Goal: Task Accomplishment & Management: Contribute content

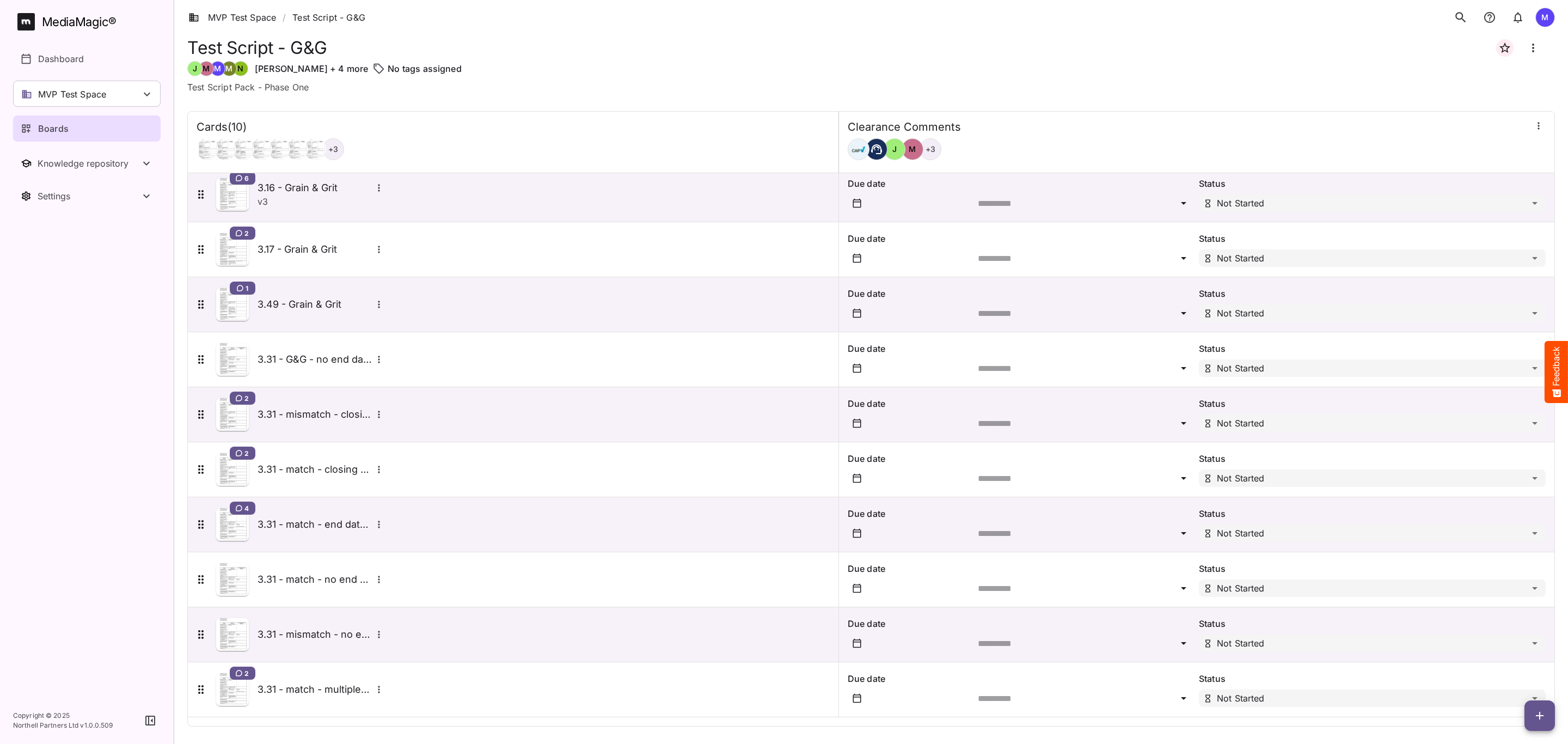
scroll to position [9, 0]
click at [1532, 720] on span "button" at bounding box center [1539, 715] width 30 height 13
click at [379, 304] on div at bounding box center [784, 372] width 1568 height 744
click at [379, 304] on icon "More options for 3.49 - Grain & Grit" at bounding box center [379, 304] width 2 height 7
click at [419, 358] on p "Delete card" at bounding box center [427, 353] width 84 height 13
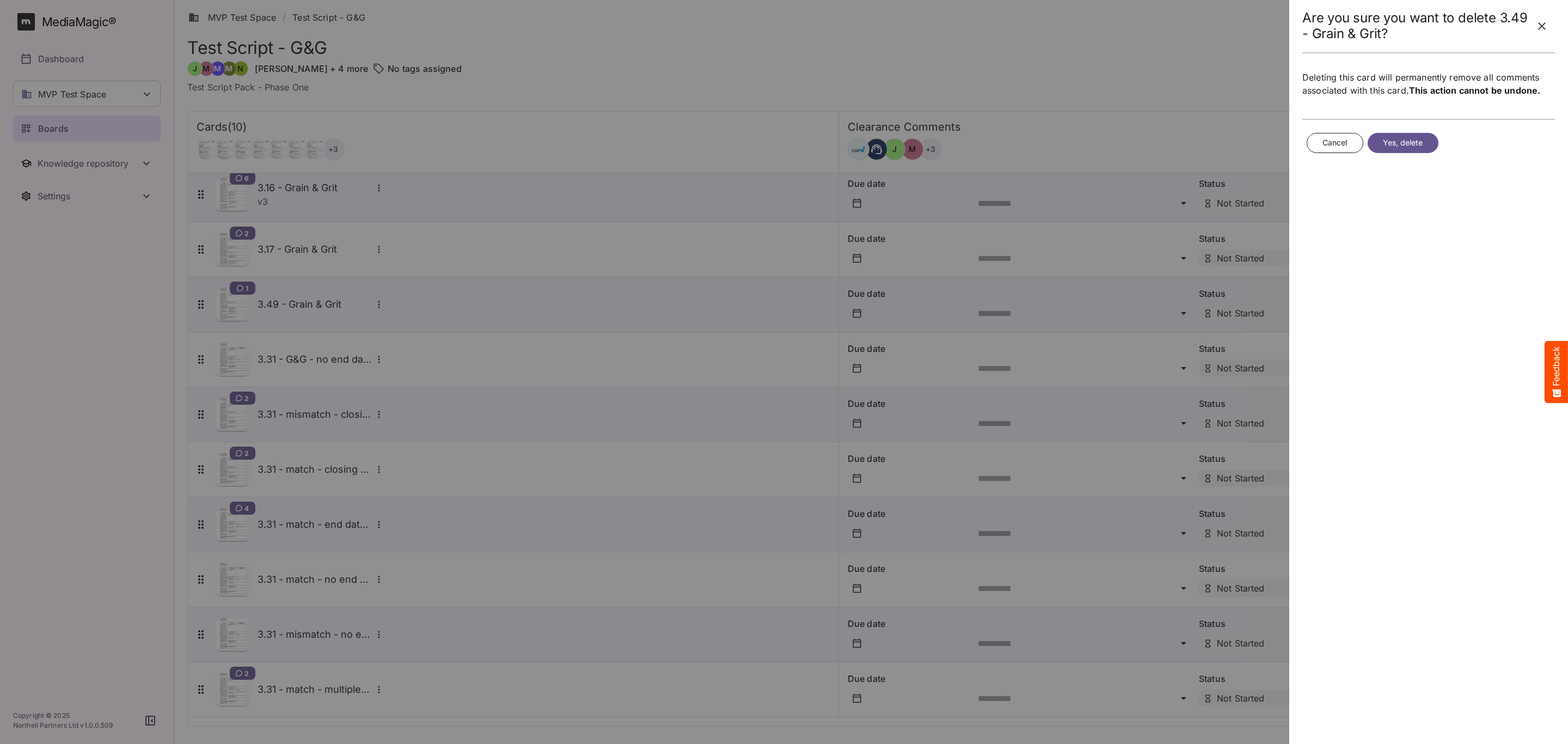
click at [1412, 155] on div "Cancel Yes, delete" at bounding box center [1429, 142] width 253 height 29
click at [1410, 149] on span "Yes, delete" at bounding box center [1403, 143] width 40 height 13
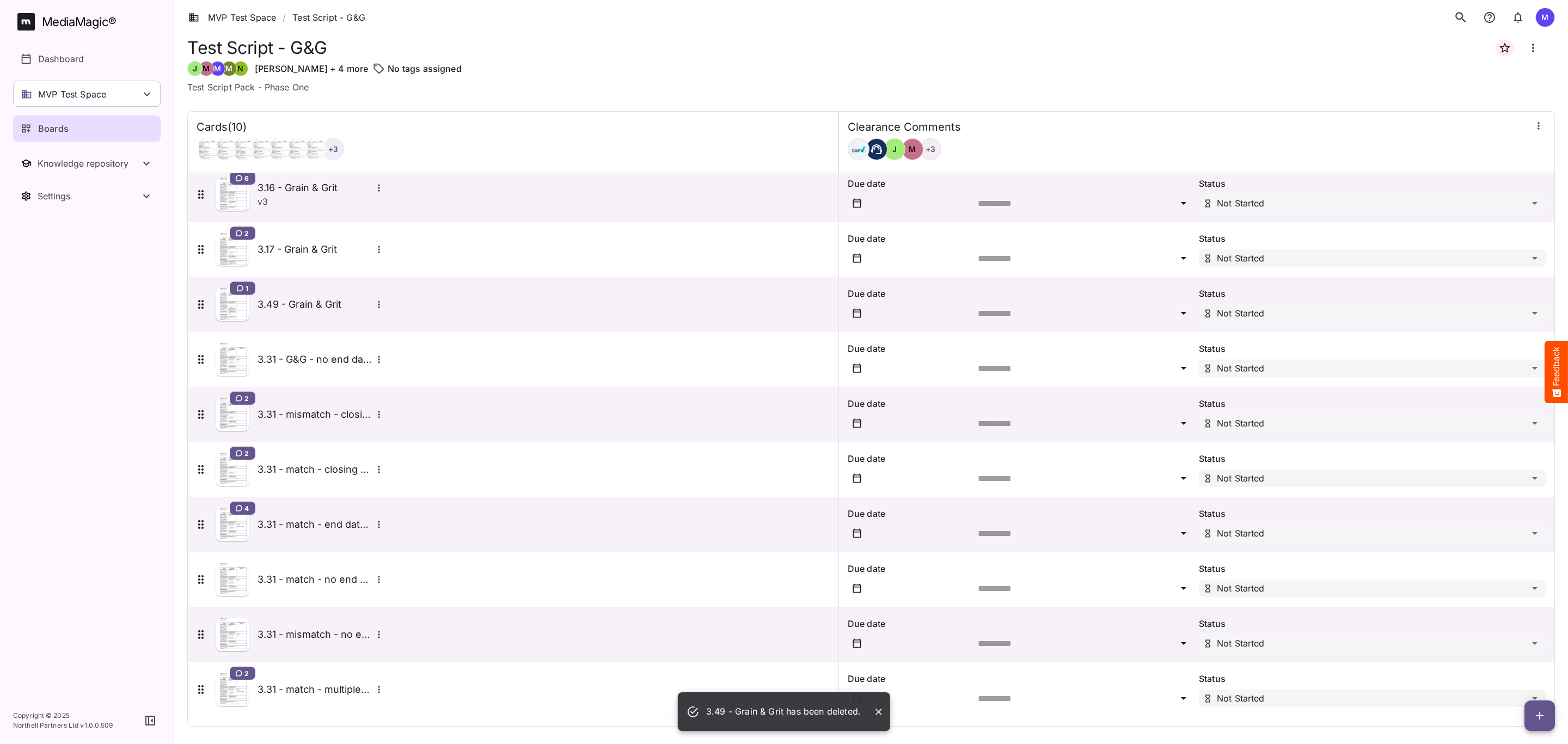
click at [333, 307] on h5 "3.49 - Grain & Grit" at bounding box center [315, 304] width 114 height 13
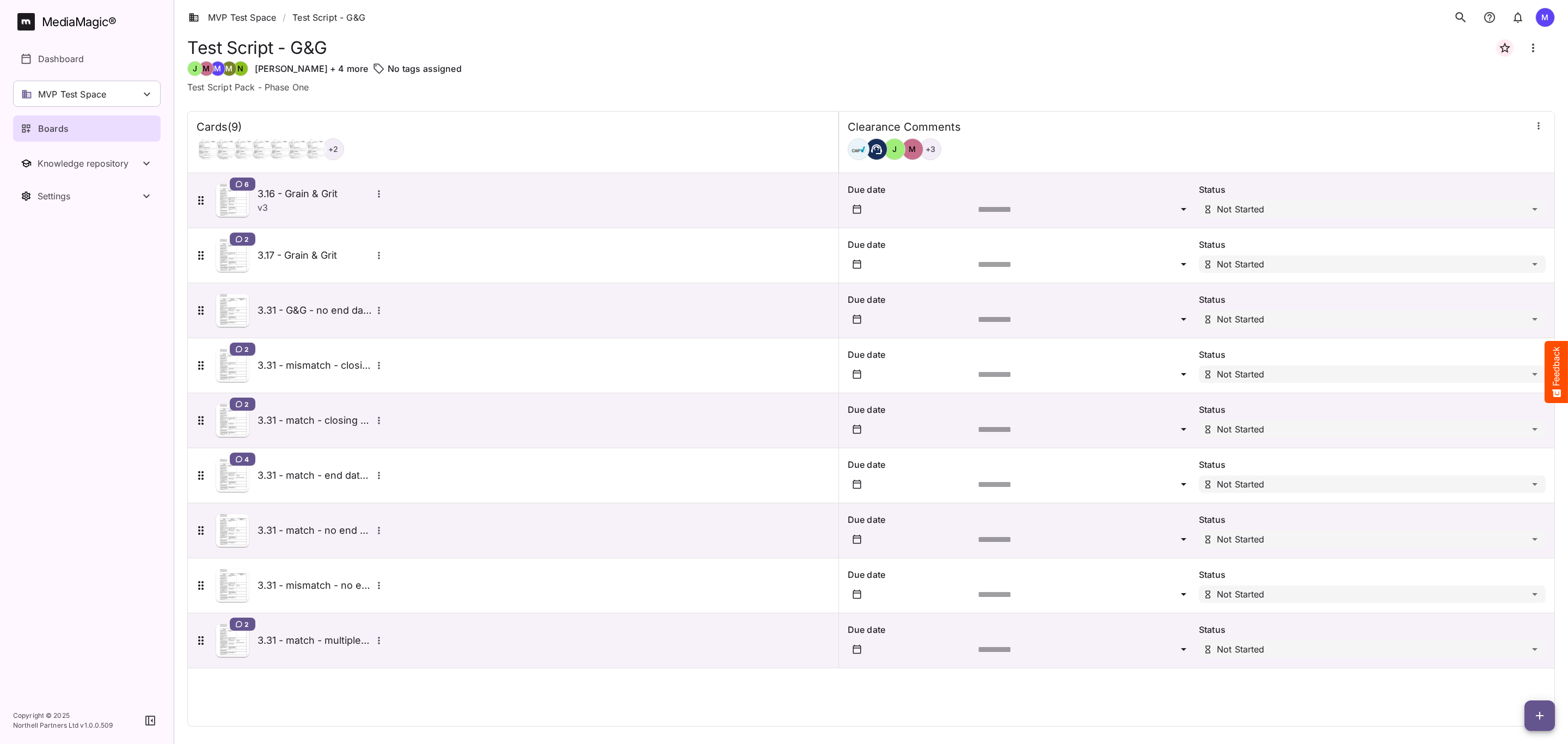
click at [1547, 716] on span "button" at bounding box center [1539, 715] width 30 height 13
click at [1499, 637] on div "Add new card" at bounding box center [1512, 646] width 68 height 22
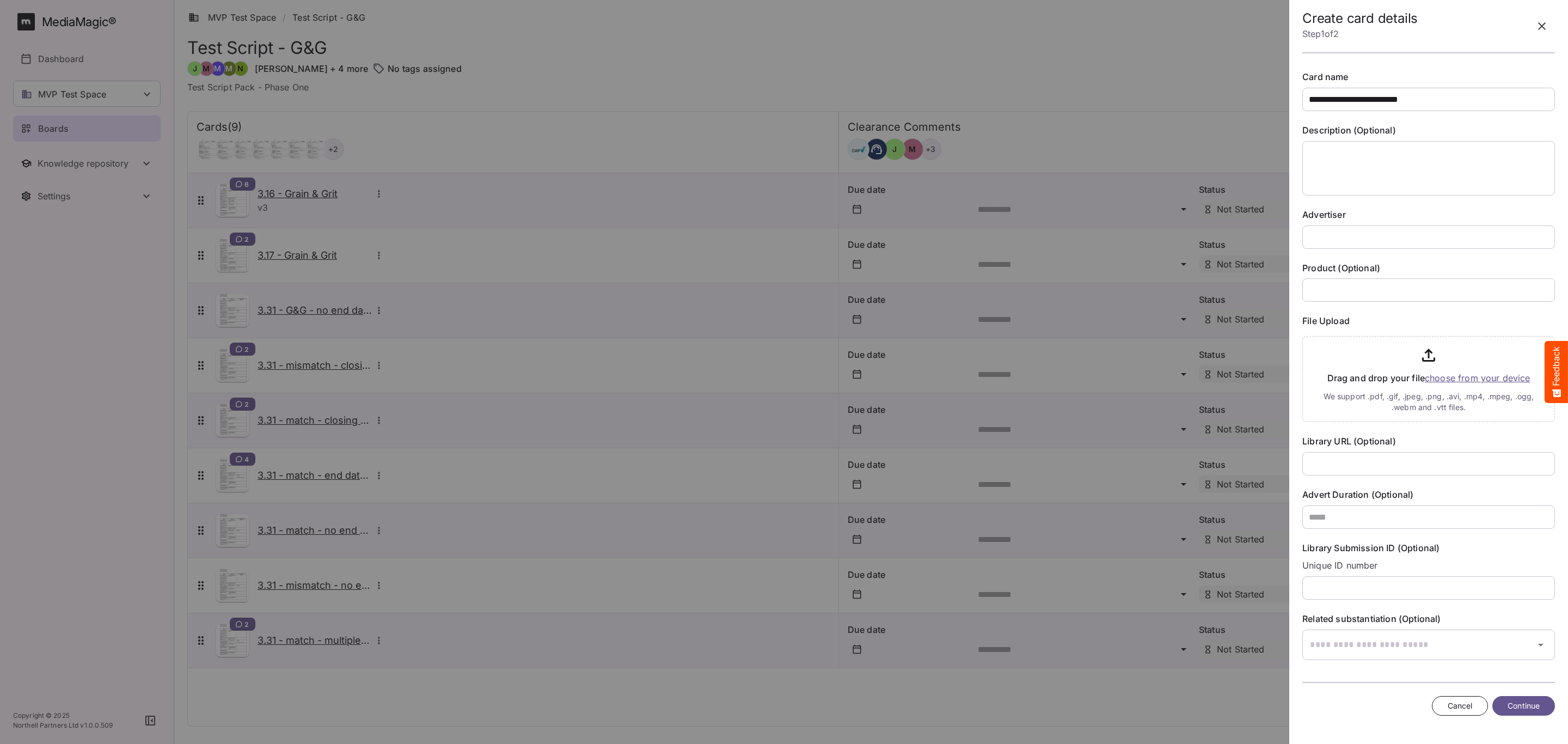
type input "**********"
click at [1400, 220] on label "Advertiser" at bounding box center [1429, 215] width 253 height 13
click at [1402, 229] on input "text" at bounding box center [1429, 237] width 253 height 23
type input "**********"
click at [1432, 376] on input "file" at bounding box center [1429, 377] width 253 height 90
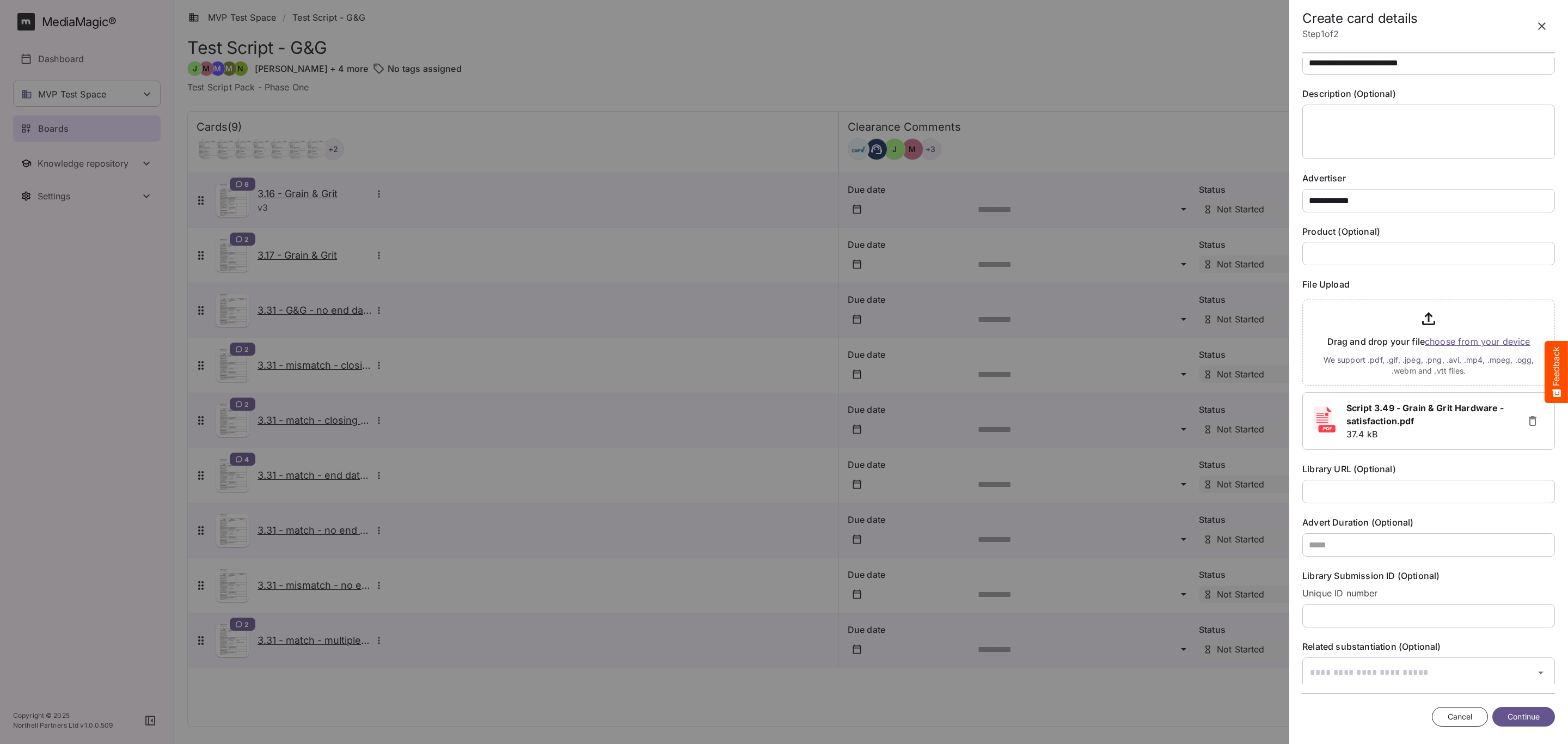
scroll to position [55, 0]
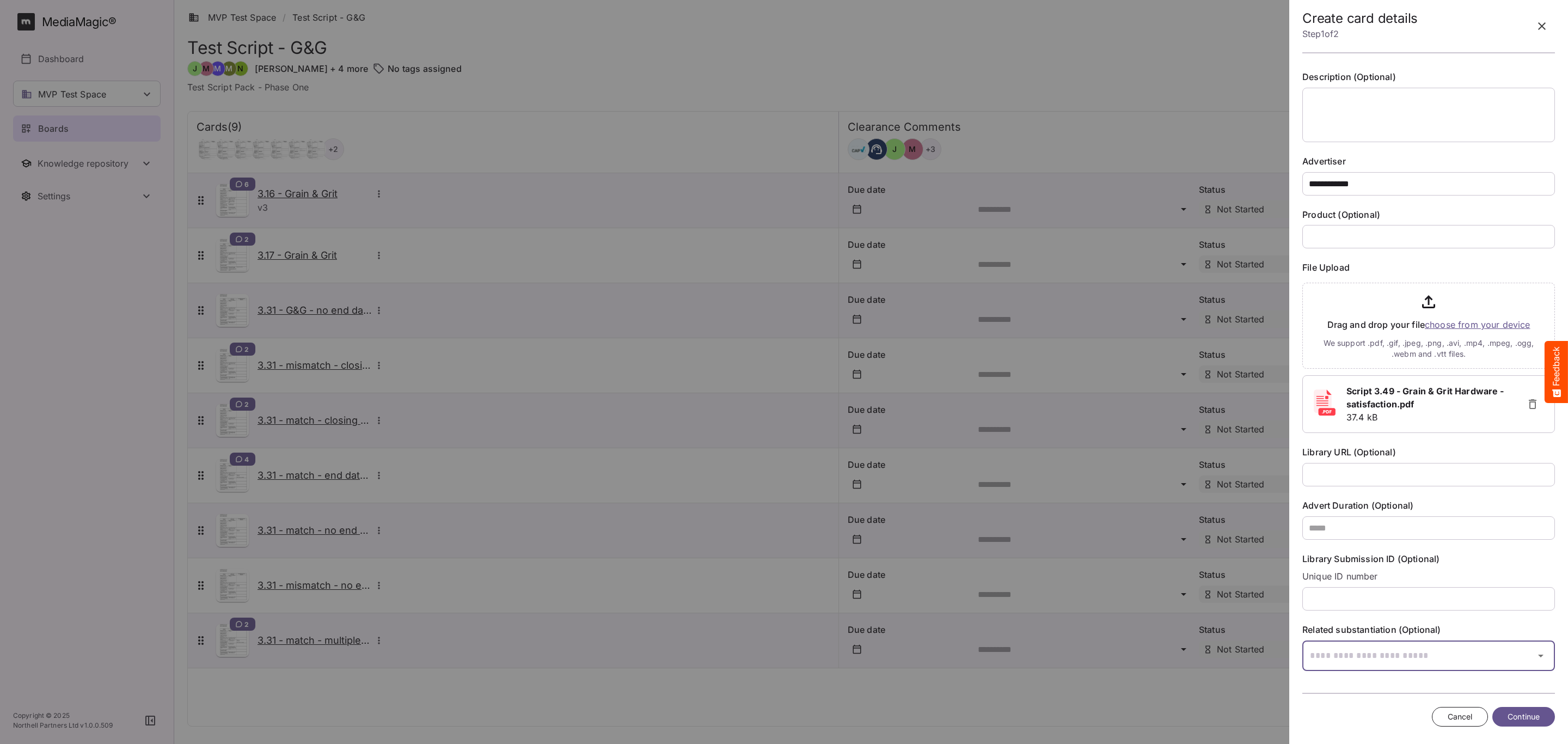
click at [1412, 655] on input "text" at bounding box center [1415, 656] width 225 height 30
type input "****"
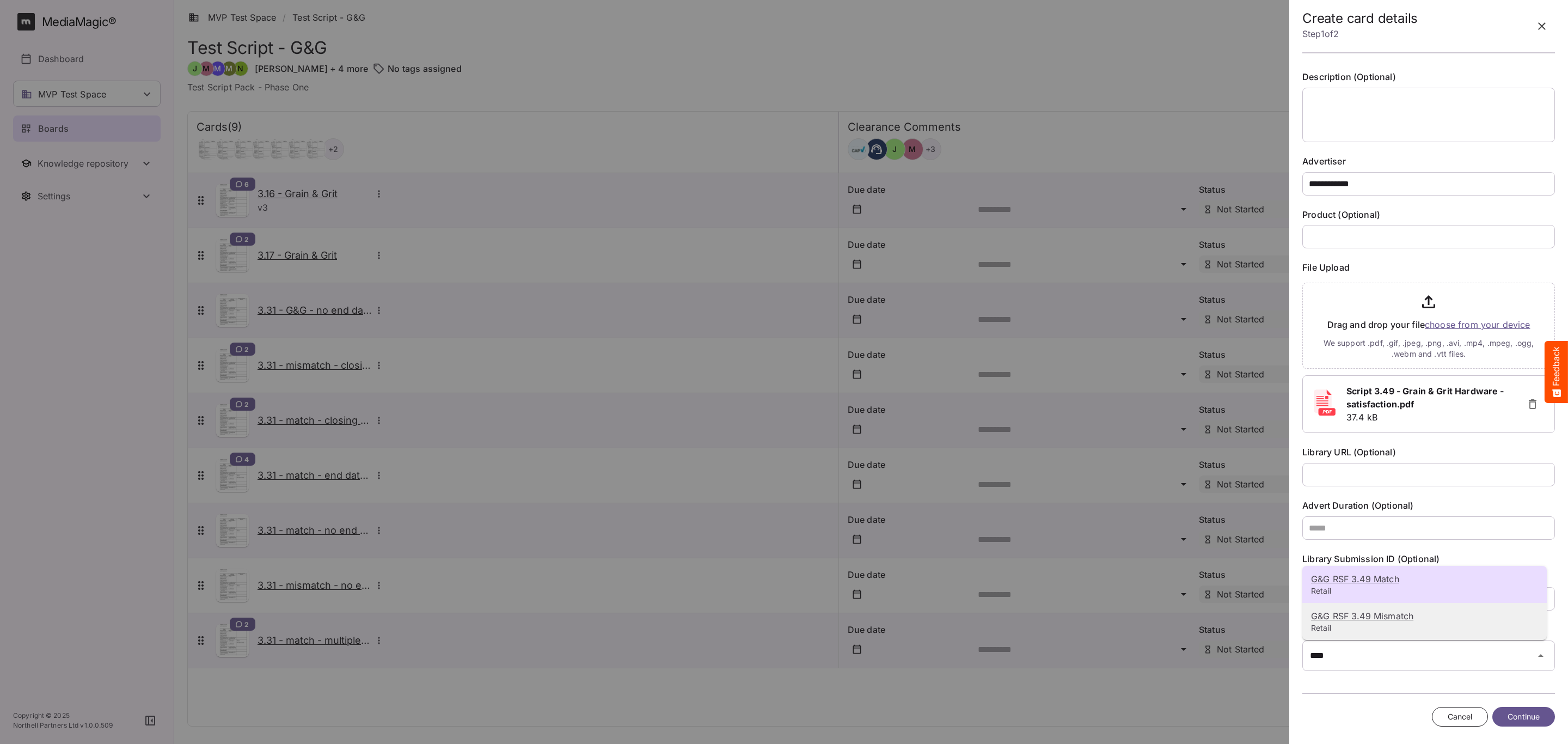
drag, startPoint x: 1477, startPoint y: 626, endPoint x: 1471, endPoint y: 630, distance: 7.2
click at [1477, 625] on p "Retail" at bounding box center [1424, 628] width 227 height 11
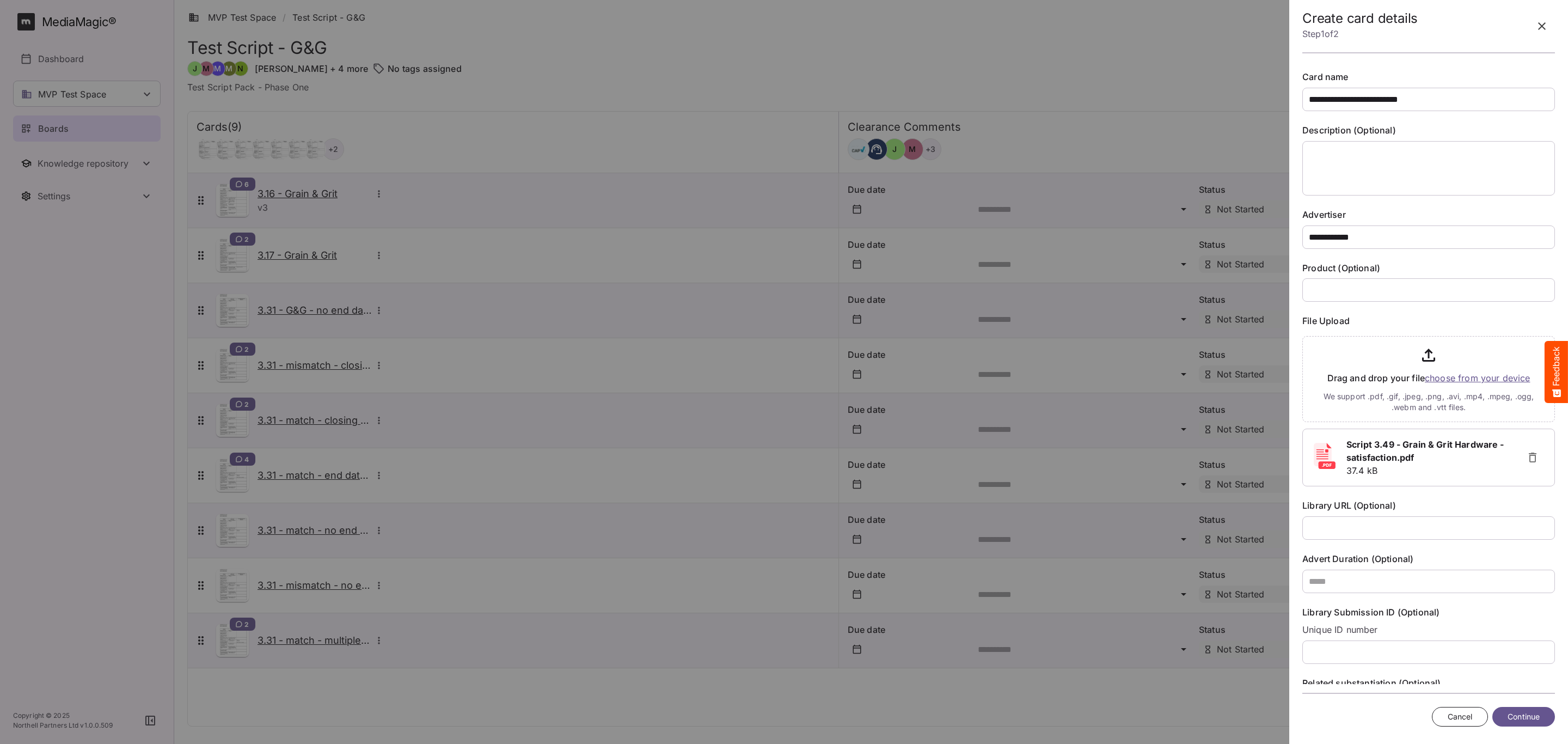
scroll to position [88, 0]
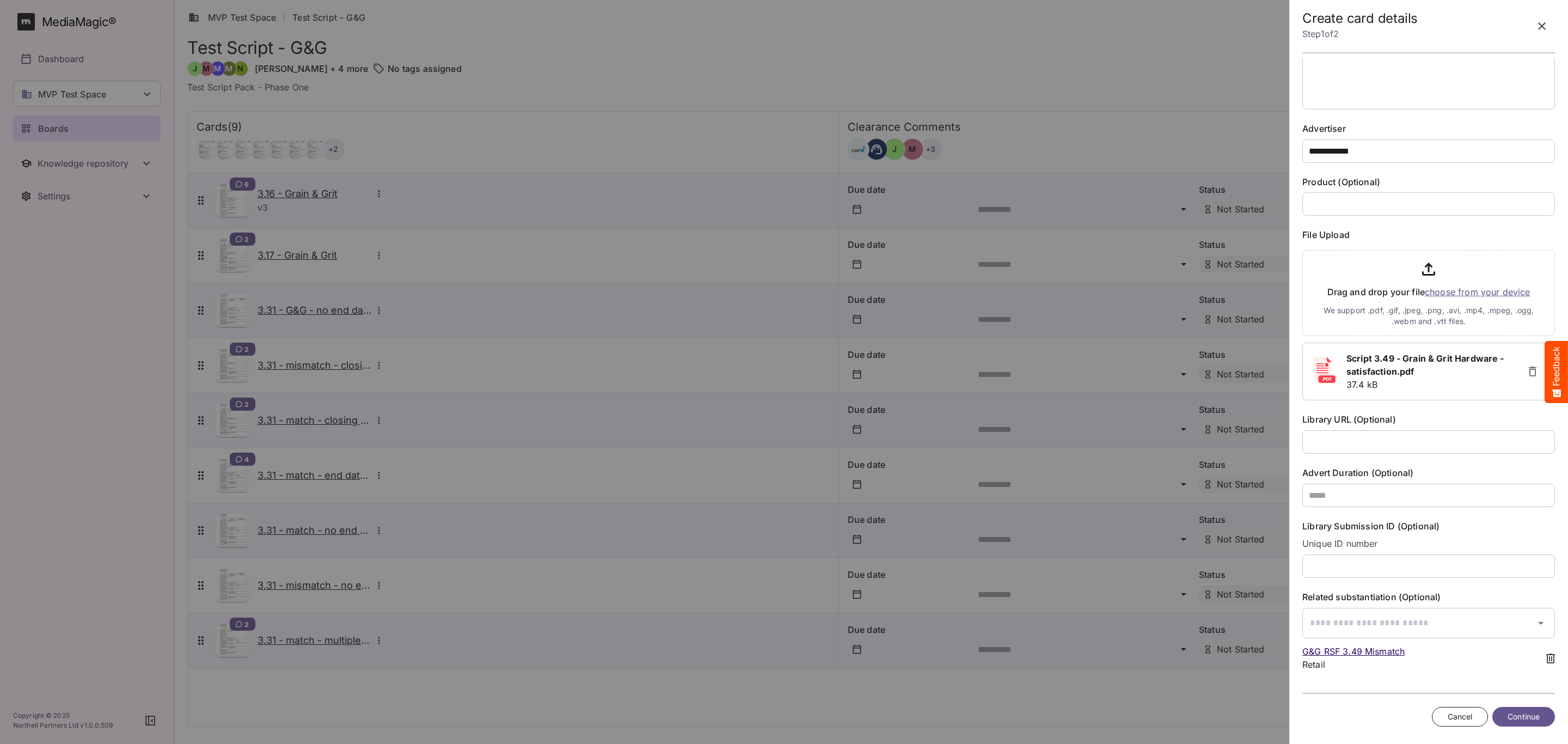
click at [1518, 713] on span "Continue" at bounding box center [1524, 717] width 32 height 13
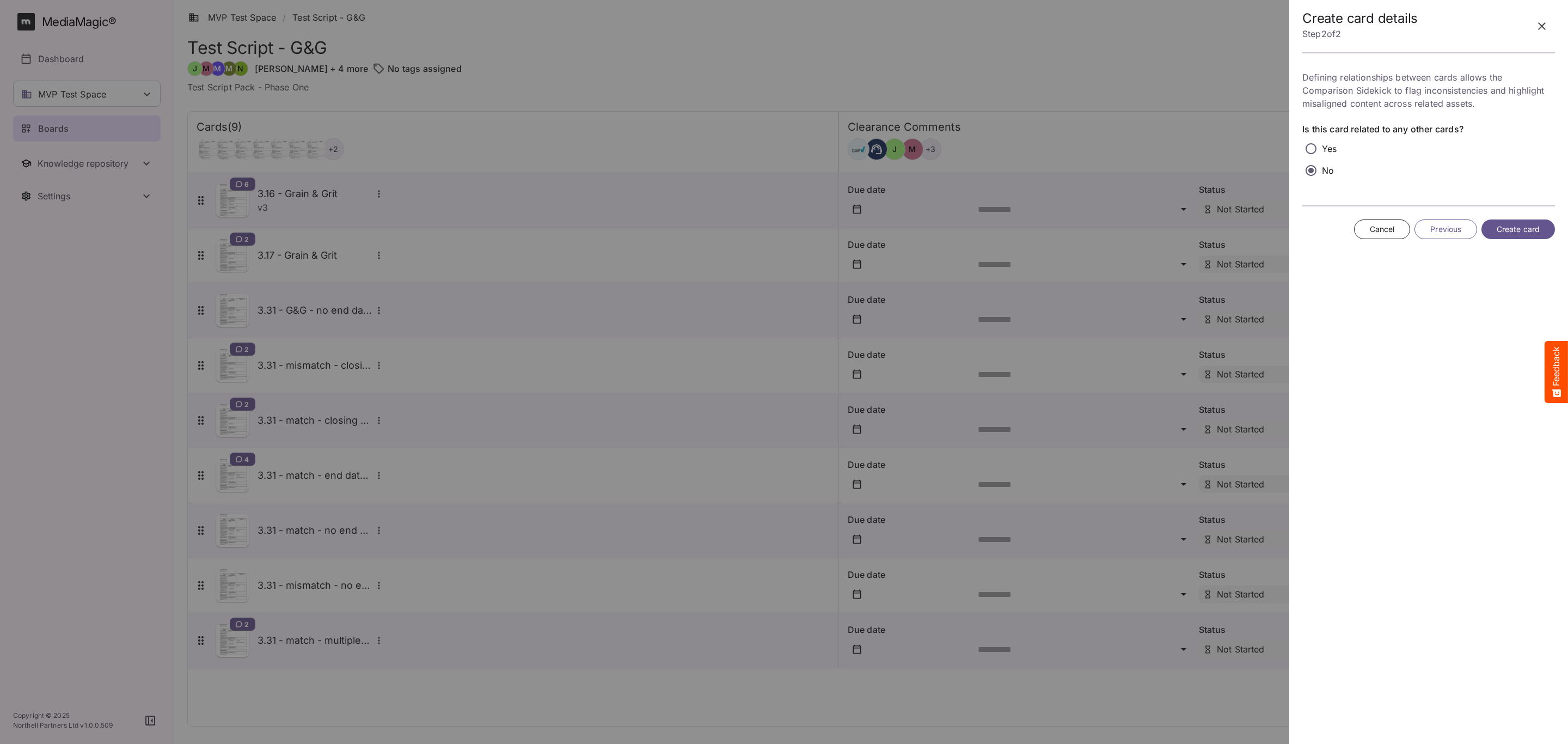
scroll to position [0, 0]
click at [1524, 235] on span "Create card" at bounding box center [1518, 230] width 43 height 13
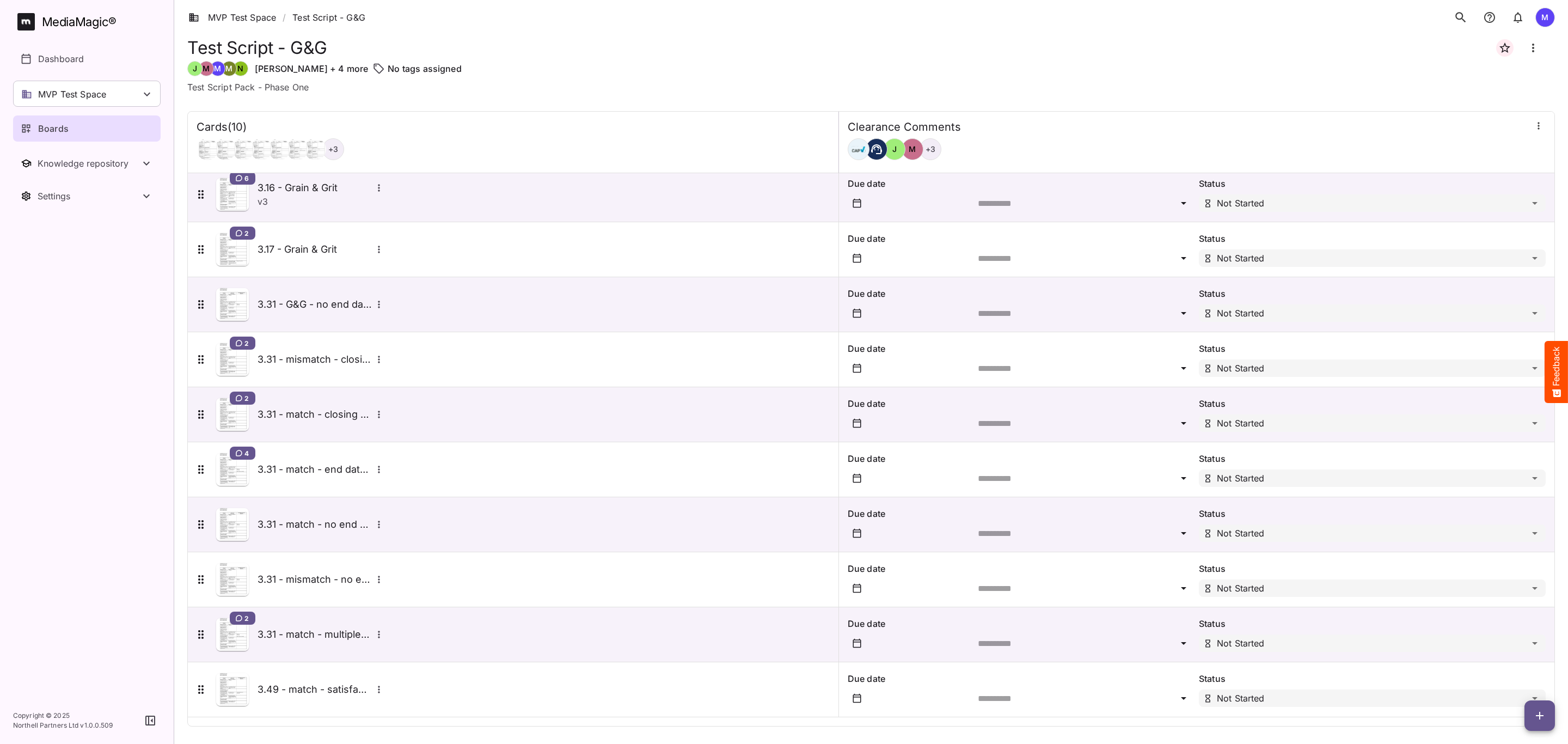
scroll to position [9, 0]
click at [1537, 716] on icon "button" at bounding box center [1539, 715] width 13 height 13
drag, startPoint x: 1521, startPoint y: 644, endPoint x: 1223, endPoint y: 572, distance: 306.6
click at [1521, 644] on p "Add new card" at bounding box center [1512, 645] width 59 height 13
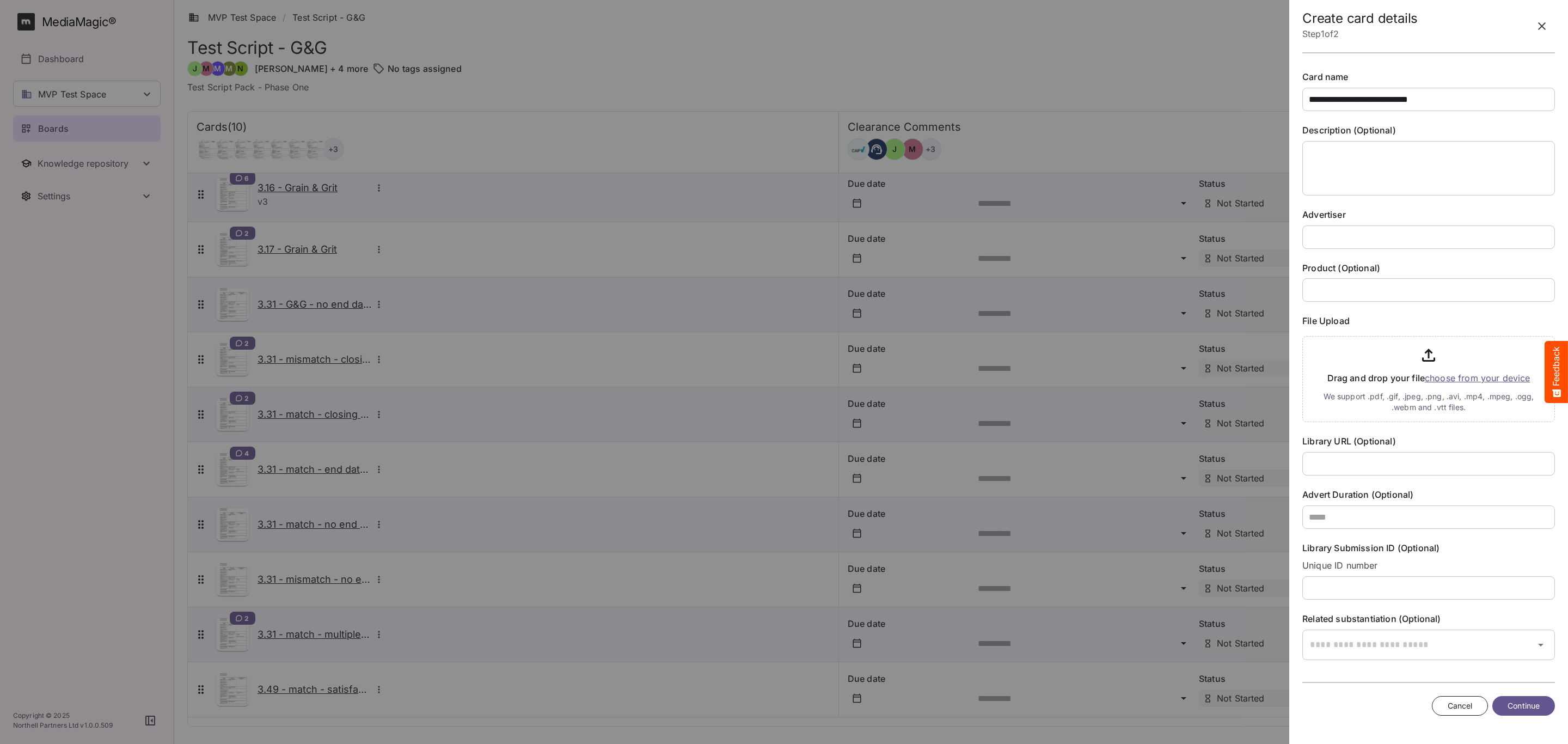
type input "**********"
click at [1327, 230] on input "text" at bounding box center [1429, 237] width 253 height 23
type input "**********"
click at [1469, 373] on input "file" at bounding box center [1429, 377] width 253 height 90
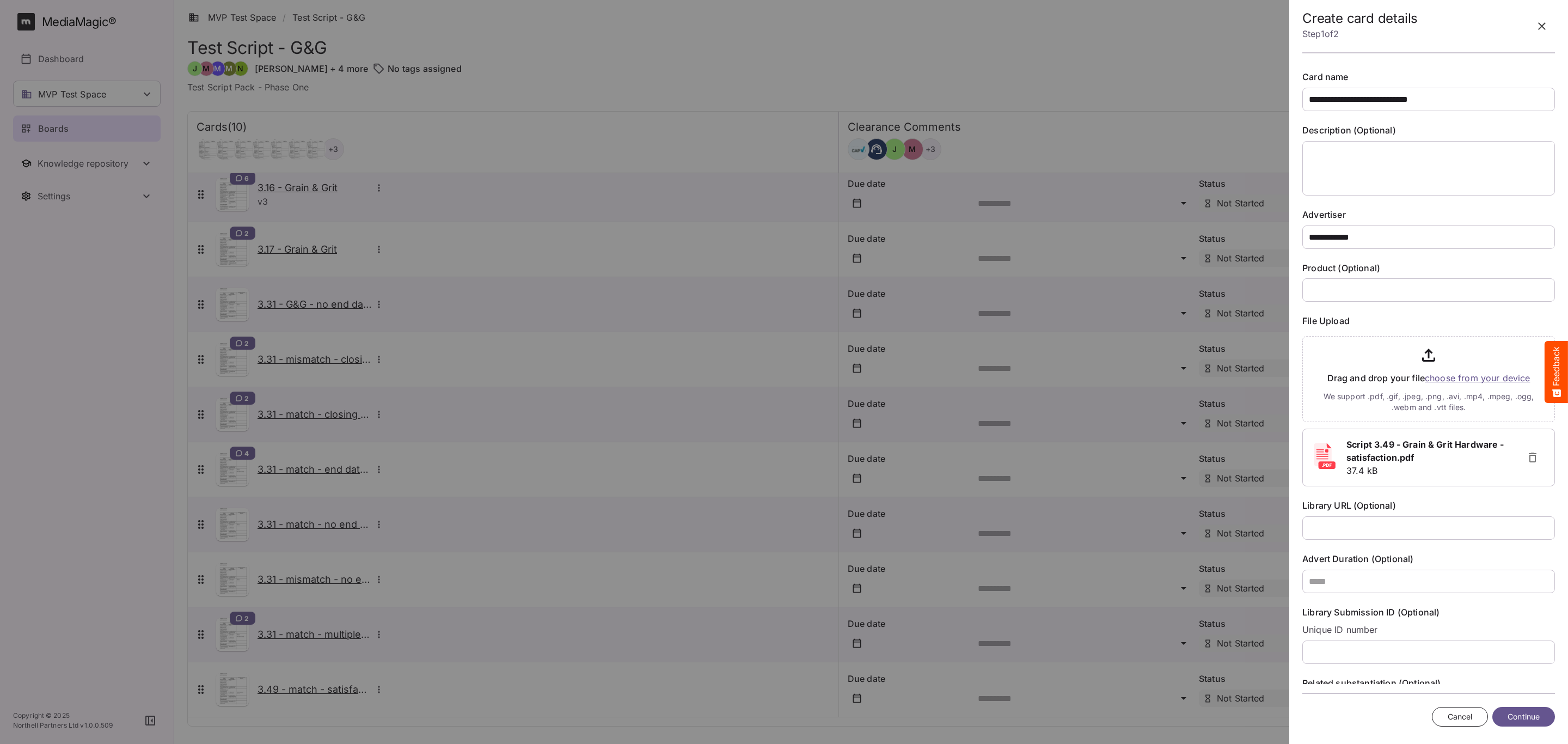
scroll to position [55, 0]
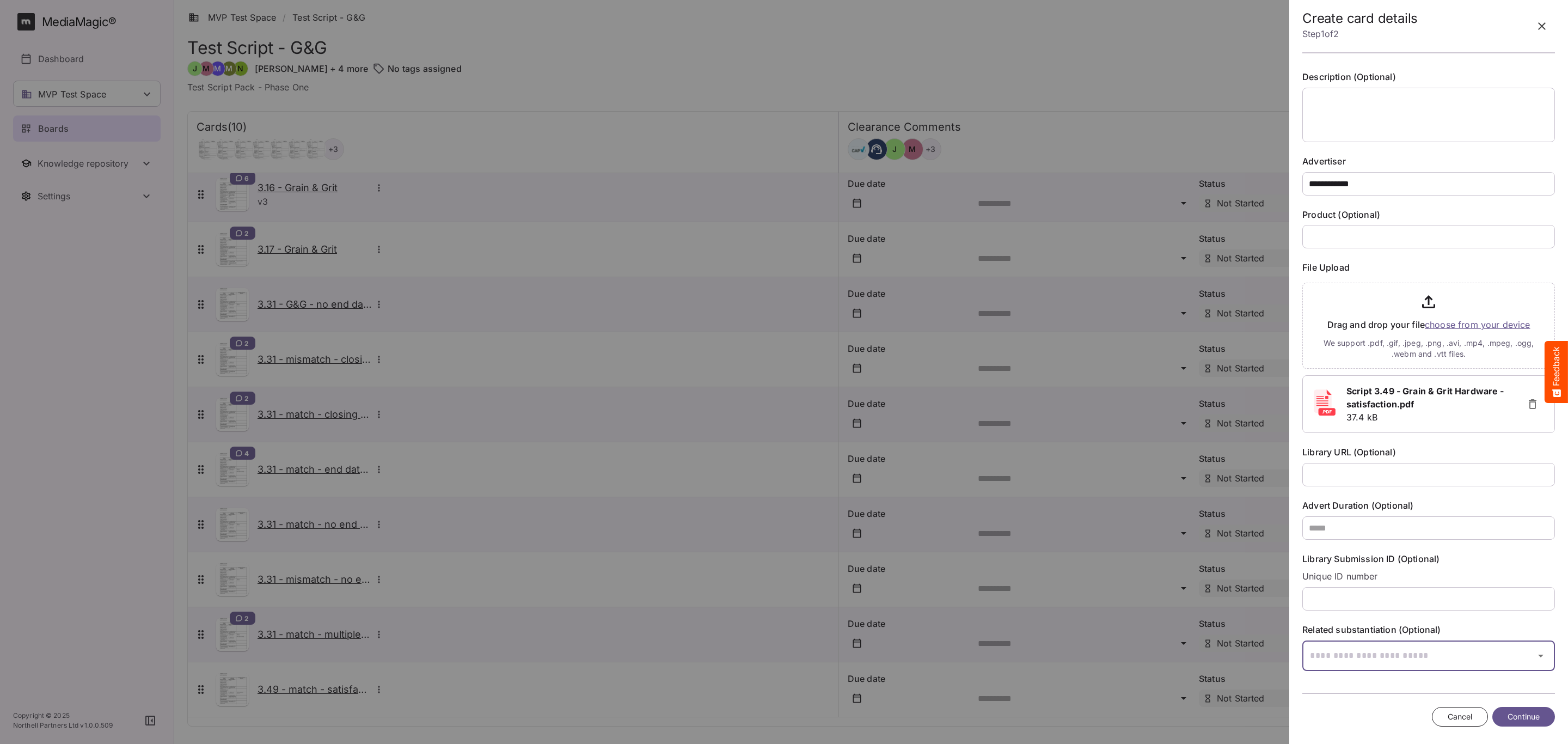
click at [1373, 667] on input "text" at bounding box center [1415, 656] width 225 height 30
type input "****"
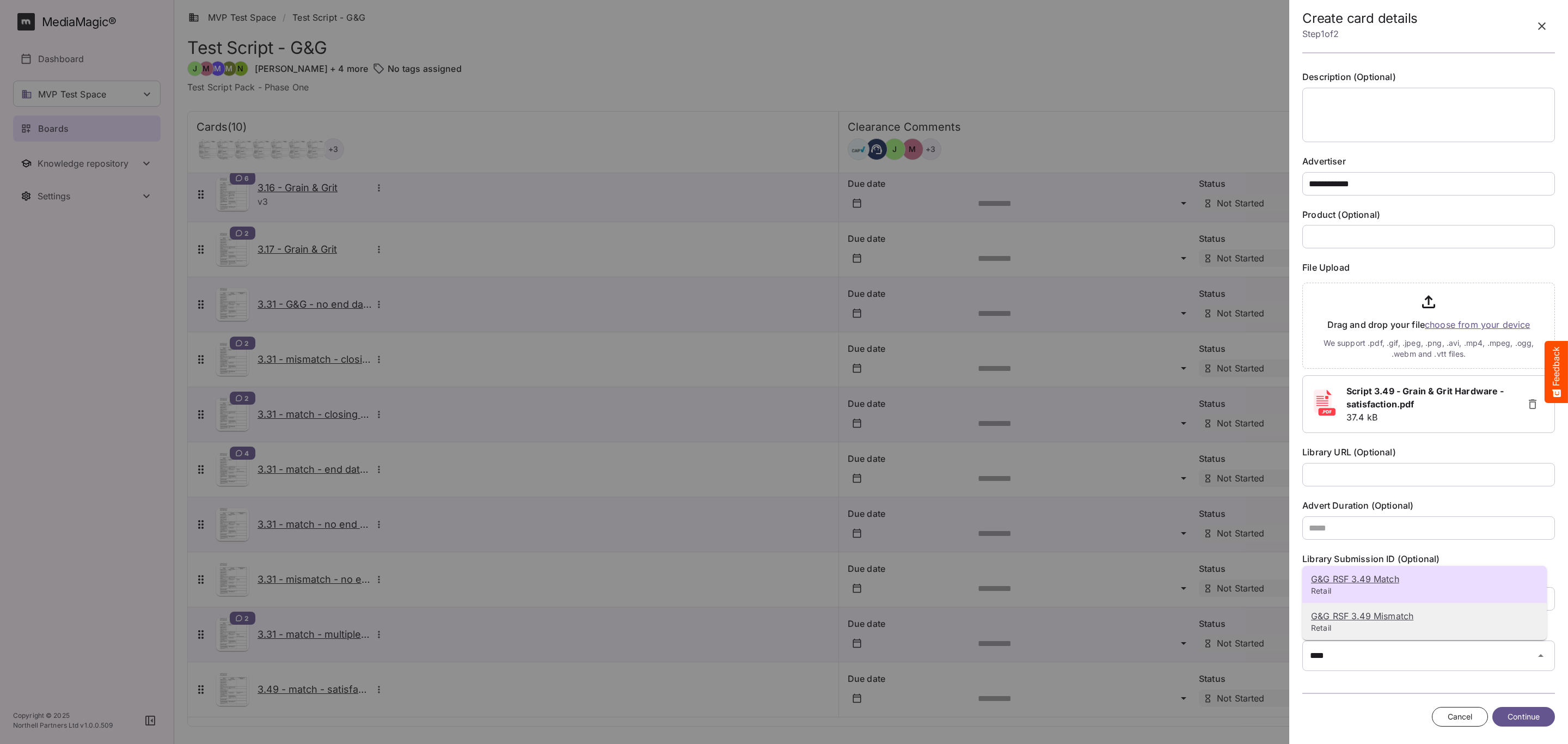
click at [1439, 615] on p "G&G RSF 3.49 Mismatch" at bounding box center [1424, 616] width 227 height 13
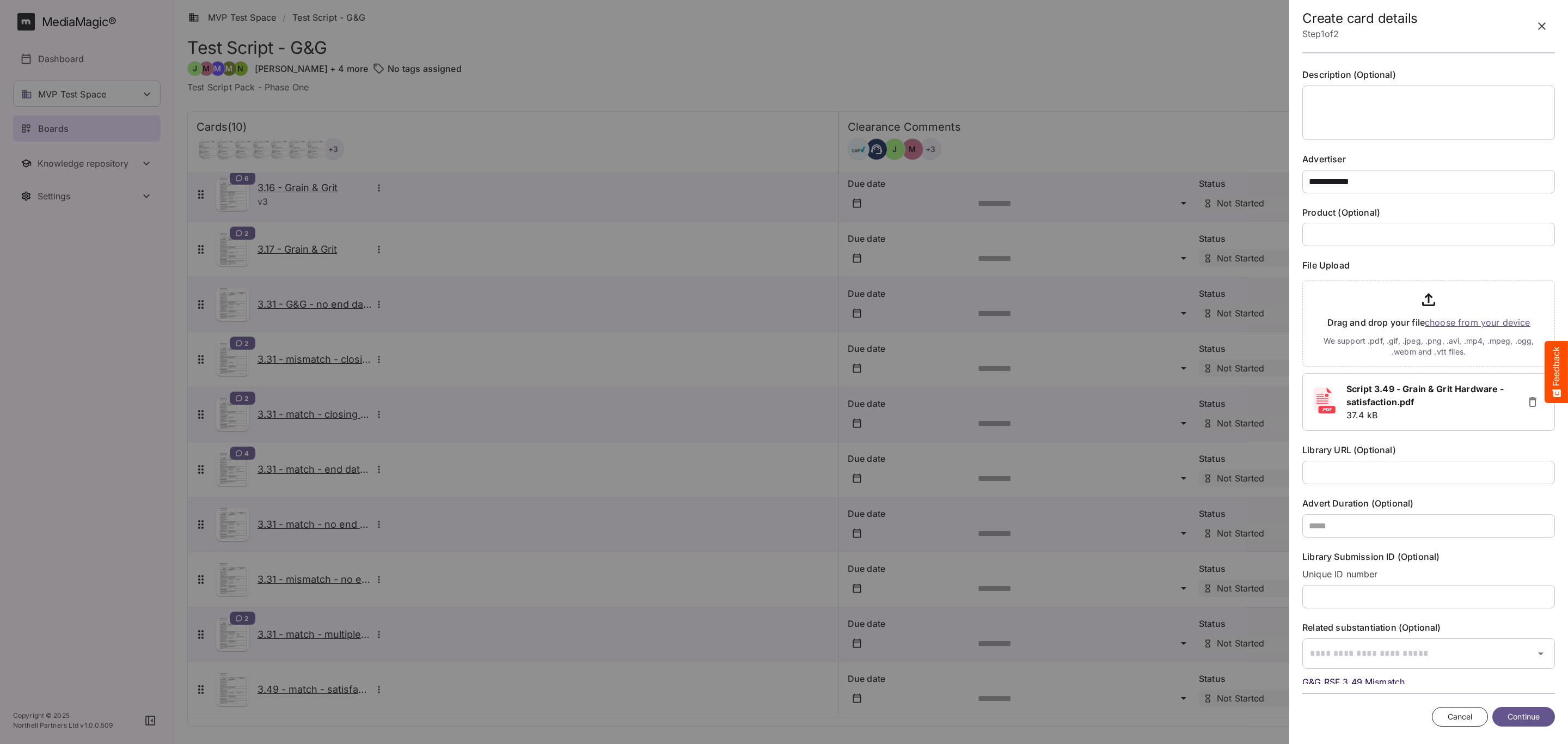
click at [1536, 720] on span "Continue" at bounding box center [1524, 717] width 32 height 13
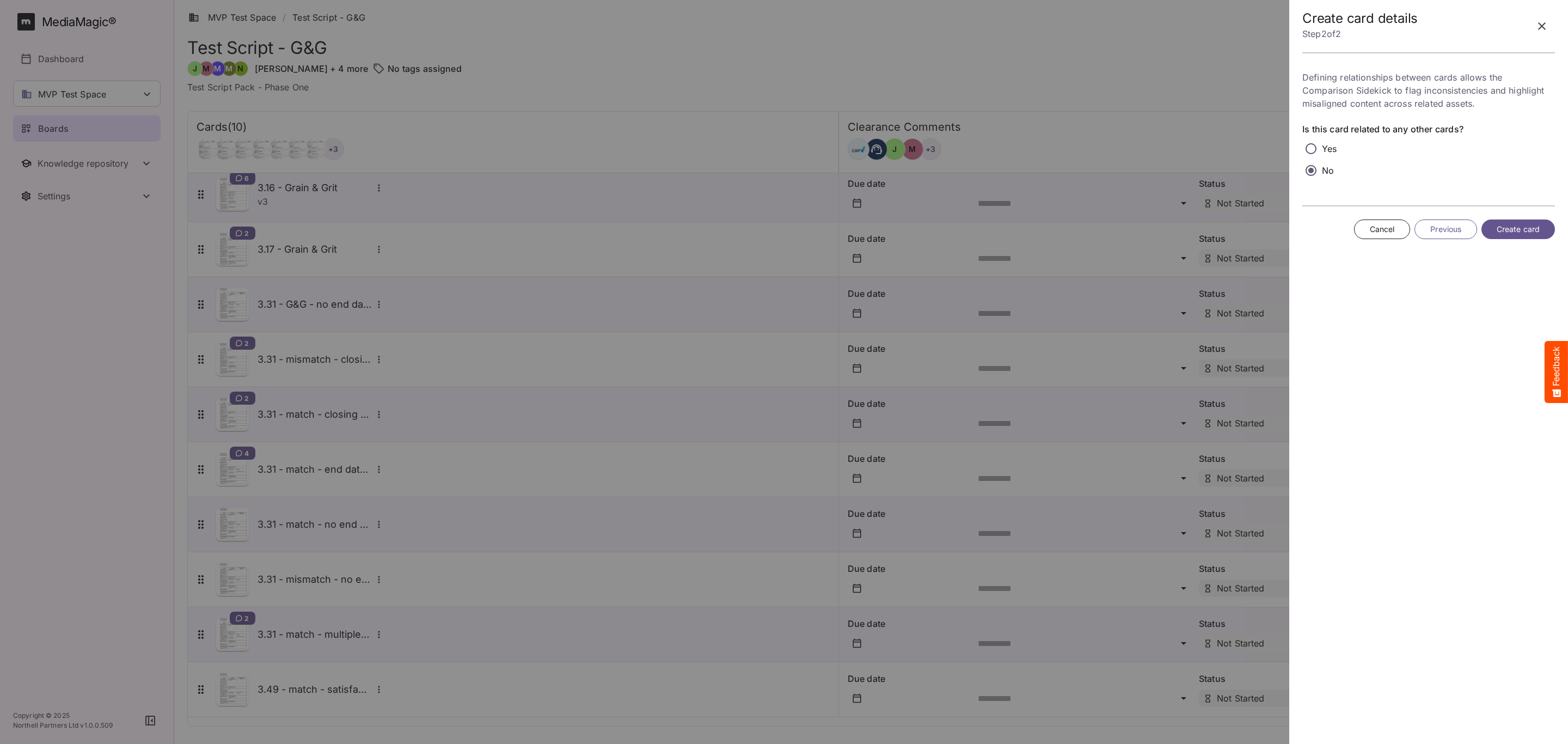
click at [1519, 236] on span "Create card" at bounding box center [1518, 230] width 43 height 13
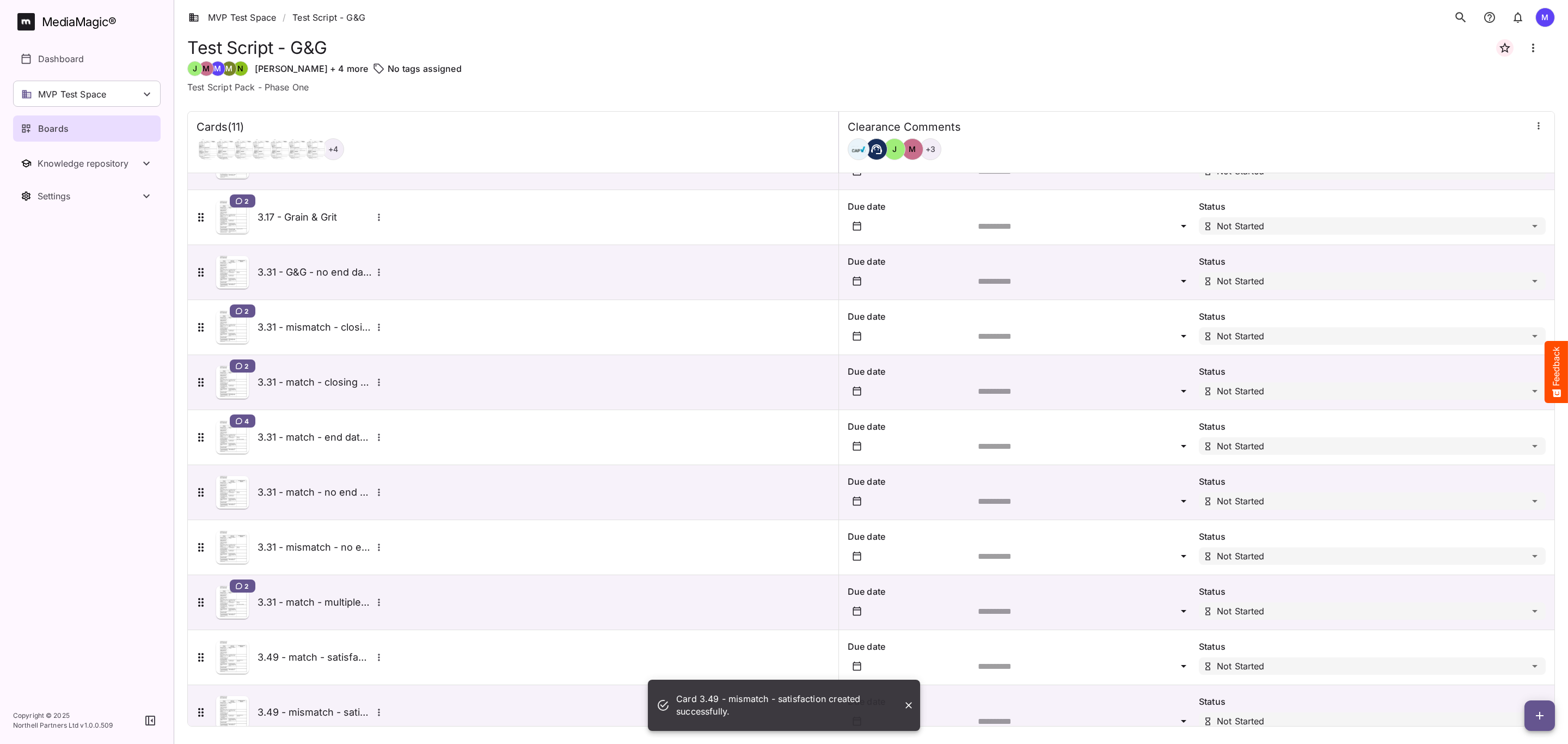
scroll to position [65, 0]
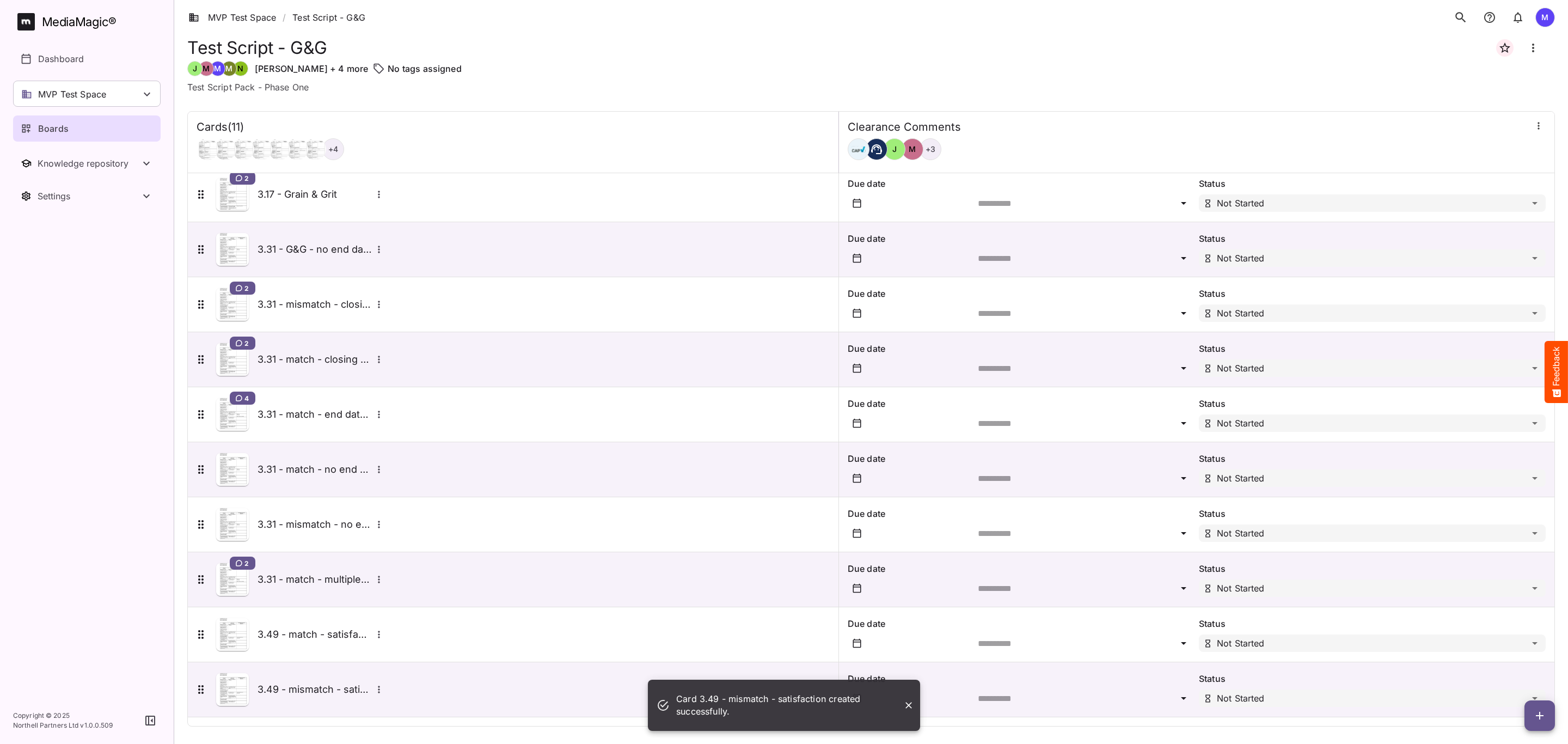
click at [1544, 711] on icon "button" at bounding box center [1539, 715] width 13 height 13
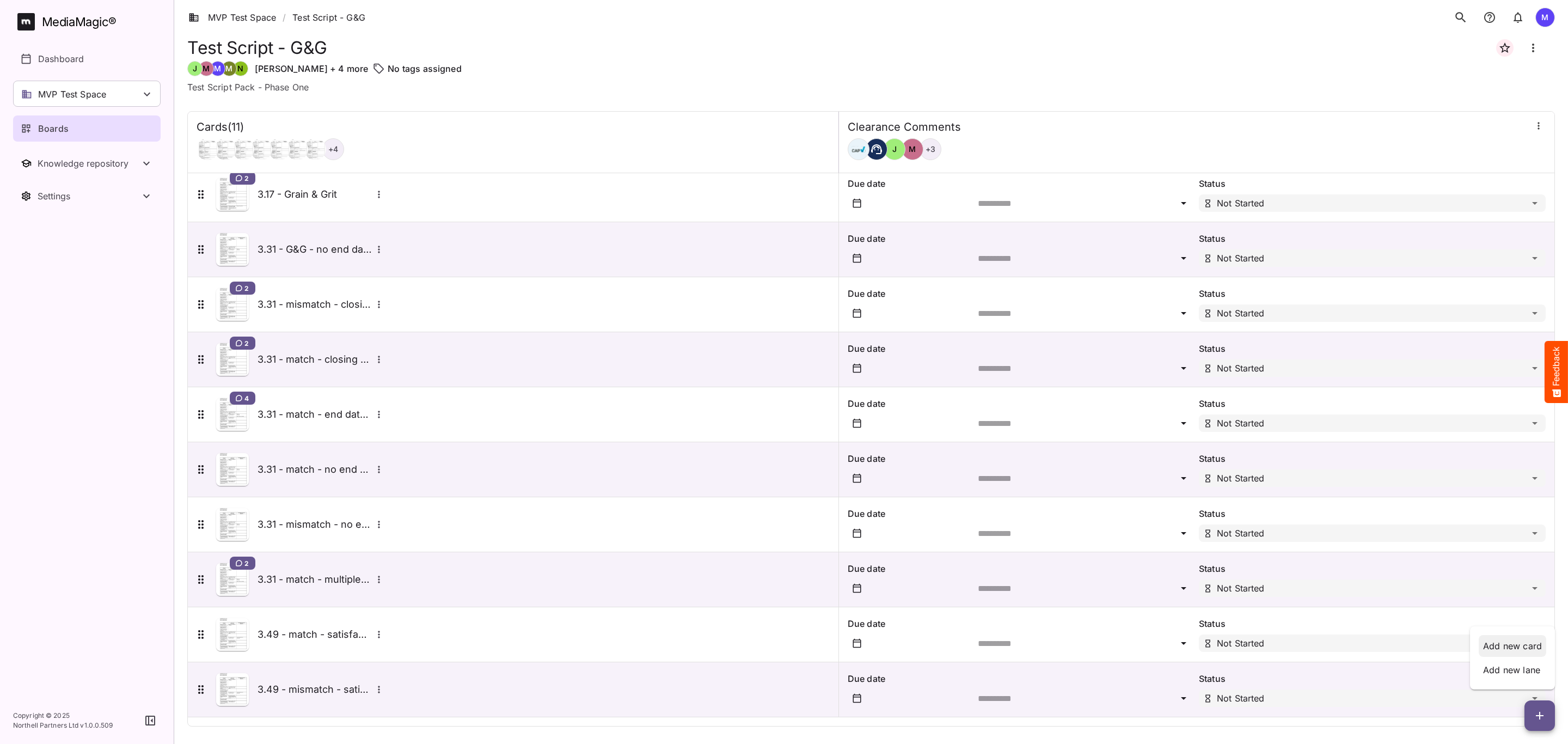
click at [1528, 650] on p "Add new card" at bounding box center [1512, 645] width 59 height 13
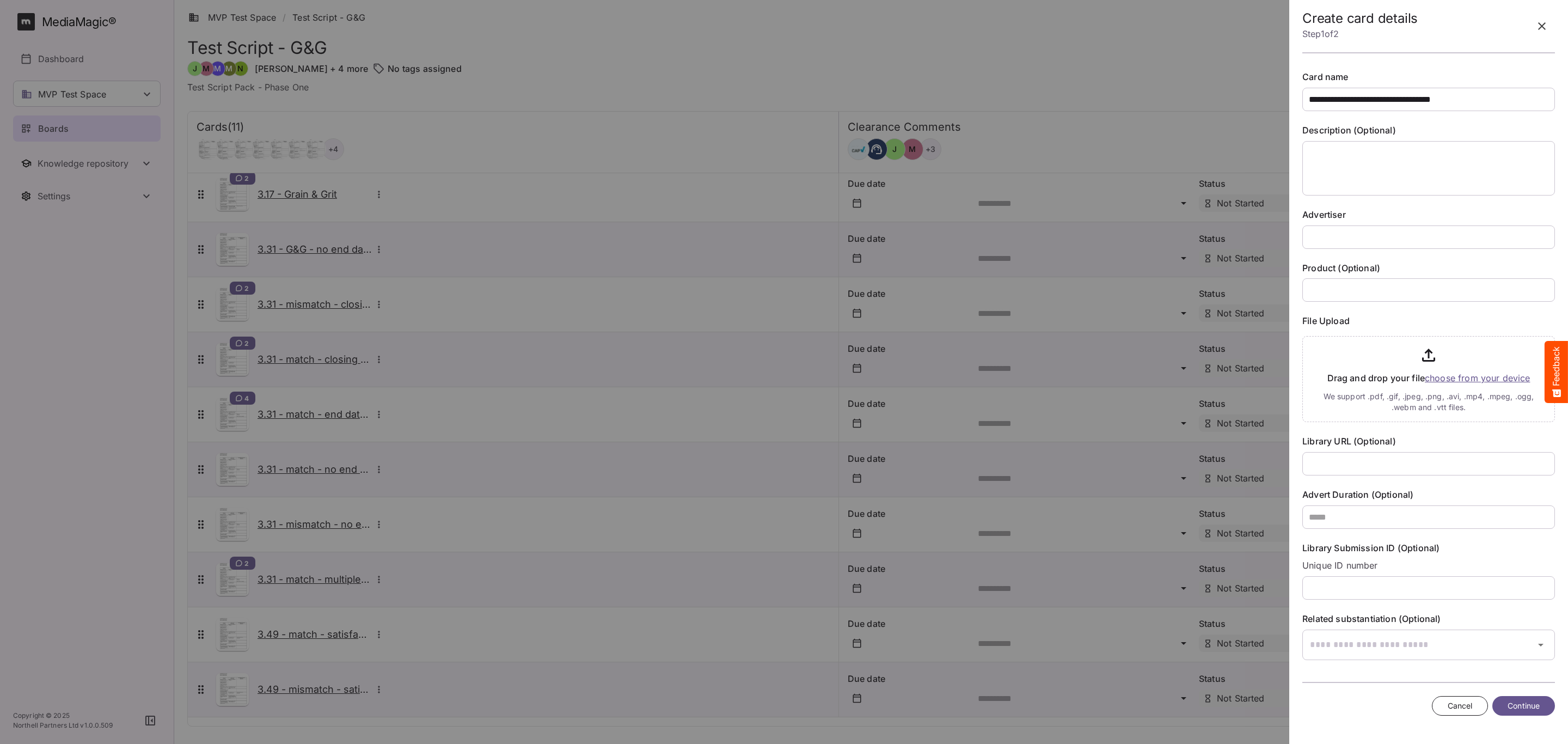
type input "**********"
click at [1356, 239] on input "text" at bounding box center [1429, 237] width 253 height 23
type input "**********"
click at [1508, 382] on input "file" at bounding box center [1429, 377] width 253 height 90
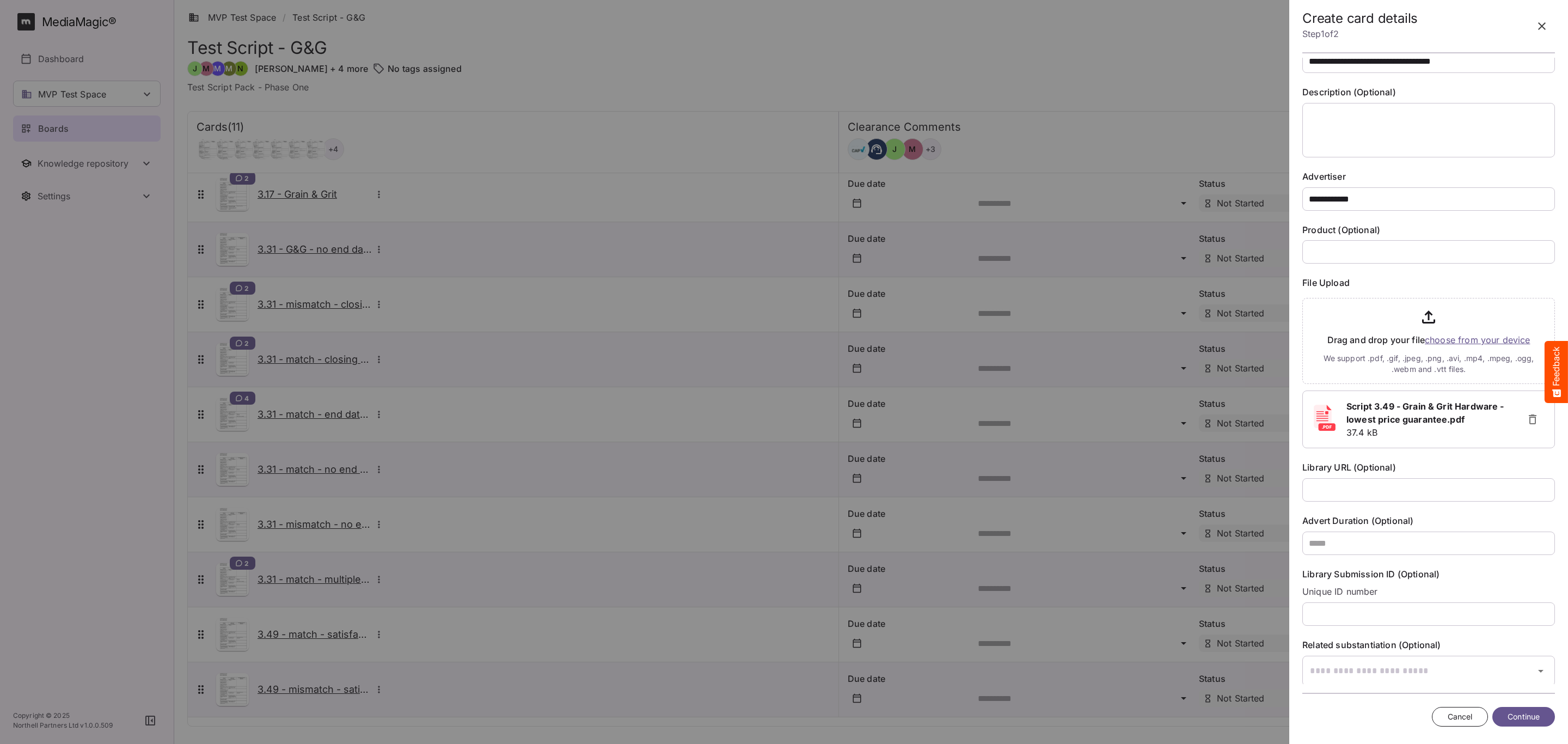
scroll to position [55, 0]
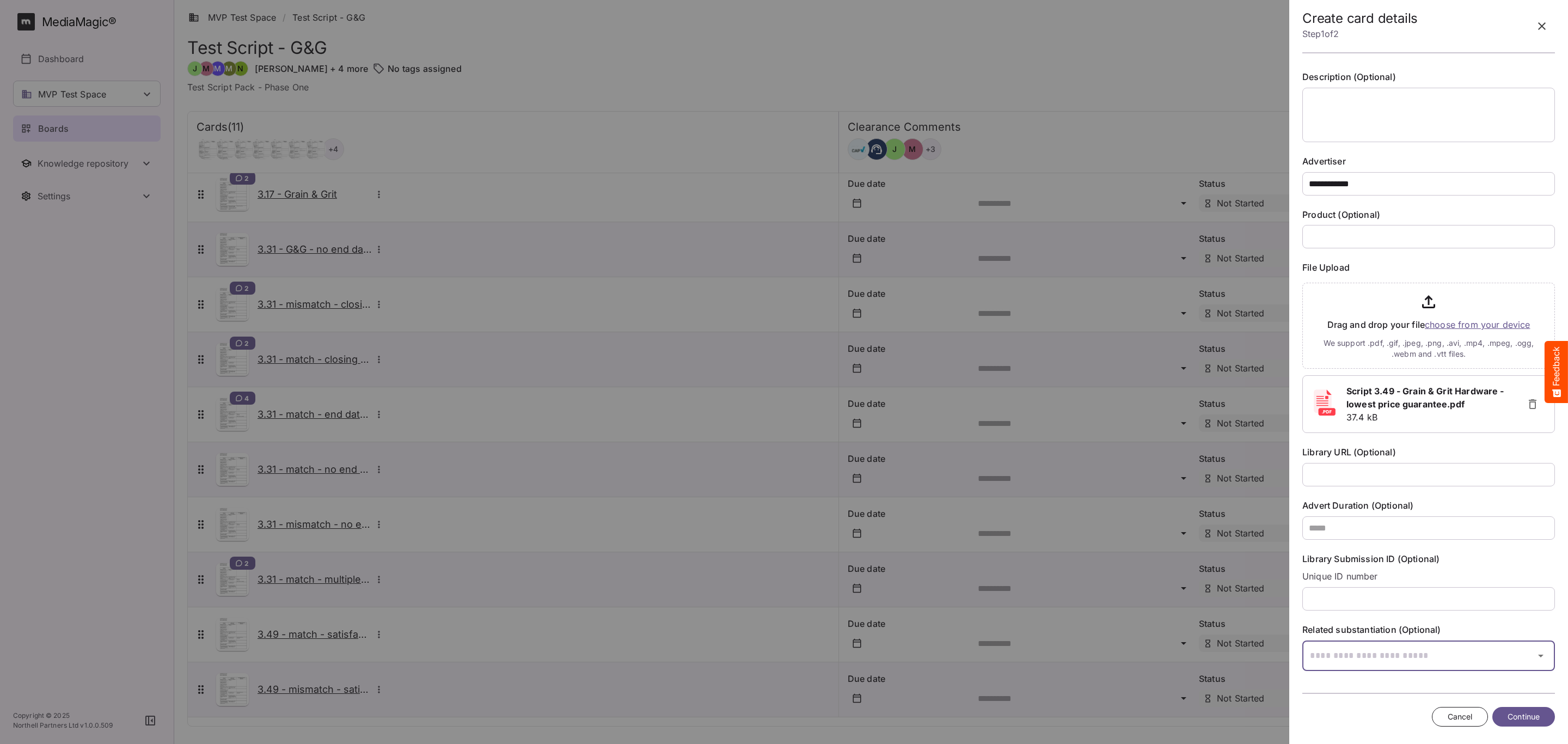
click at [1361, 652] on input "text" at bounding box center [1415, 656] width 225 height 30
type input "****"
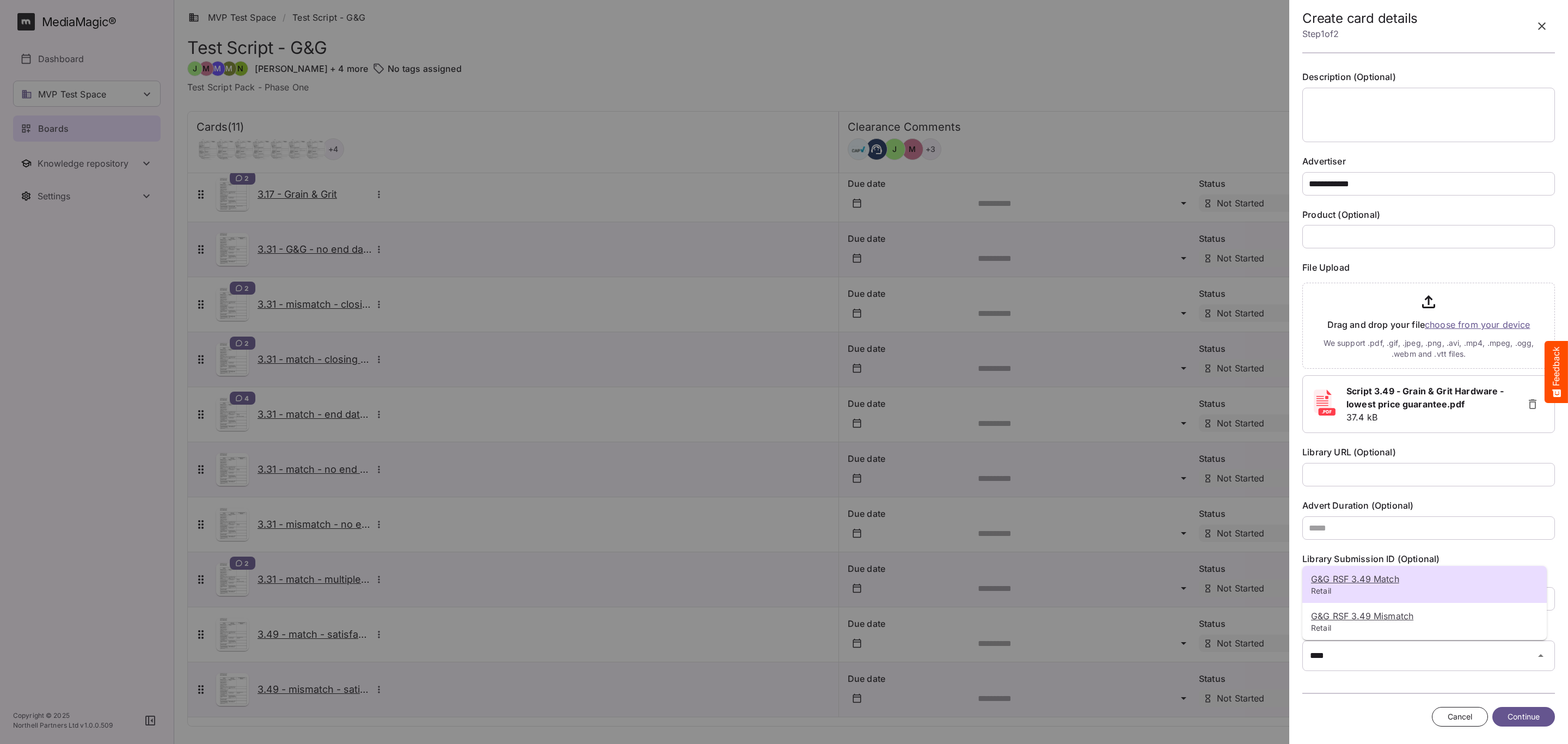
drag, startPoint x: 1462, startPoint y: 574, endPoint x: 1459, endPoint y: 626, distance: 52.1
click at [1463, 572] on p "G&G RSF 3.49 Match" at bounding box center [1424, 578] width 227 height 13
click at [1535, 719] on span "Continue" at bounding box center [1524, 717] width 32 height 13
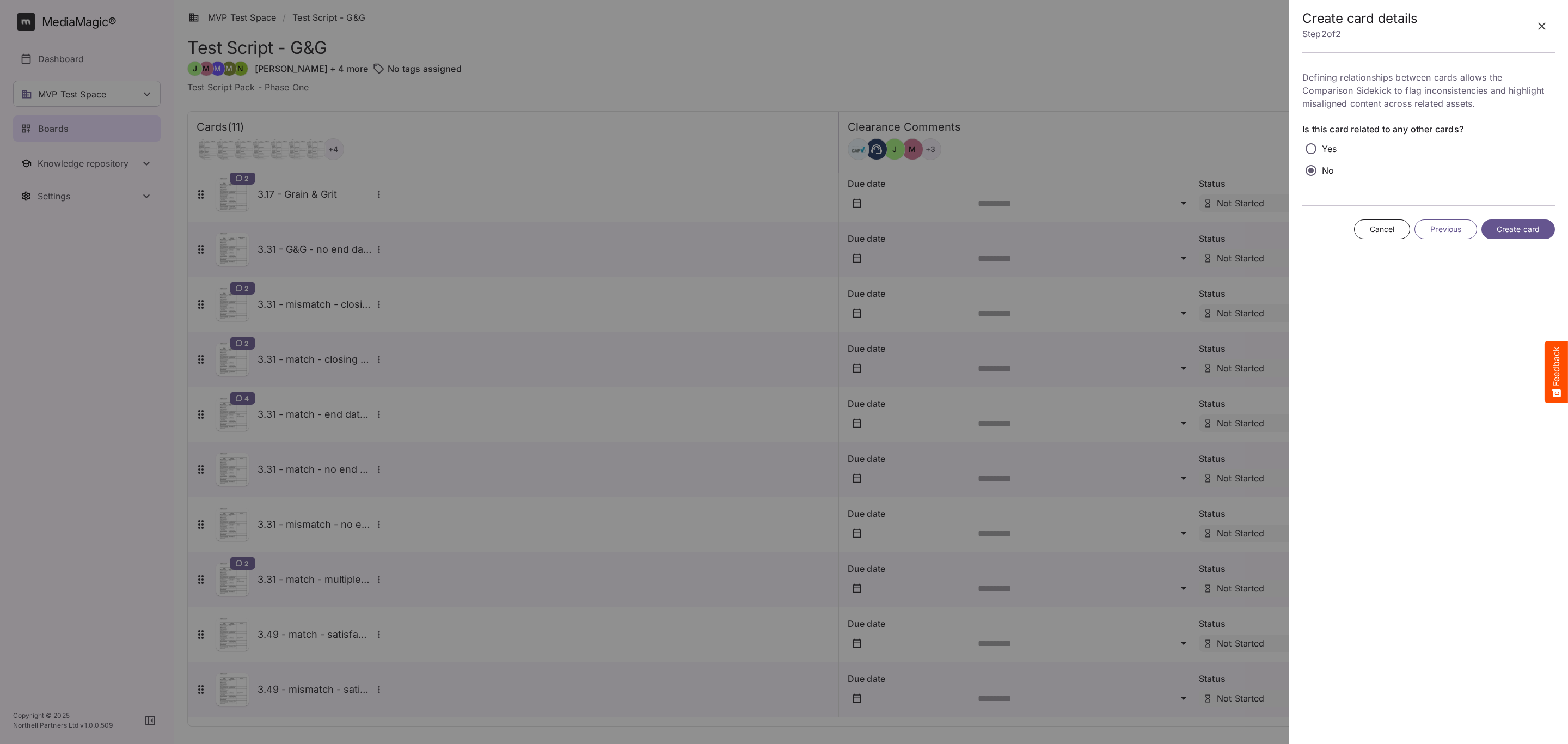
scroll to position [0, 0]
click at [1501, 236] on span "Create card" at bounding box center [1518, 230] width 43 height 13
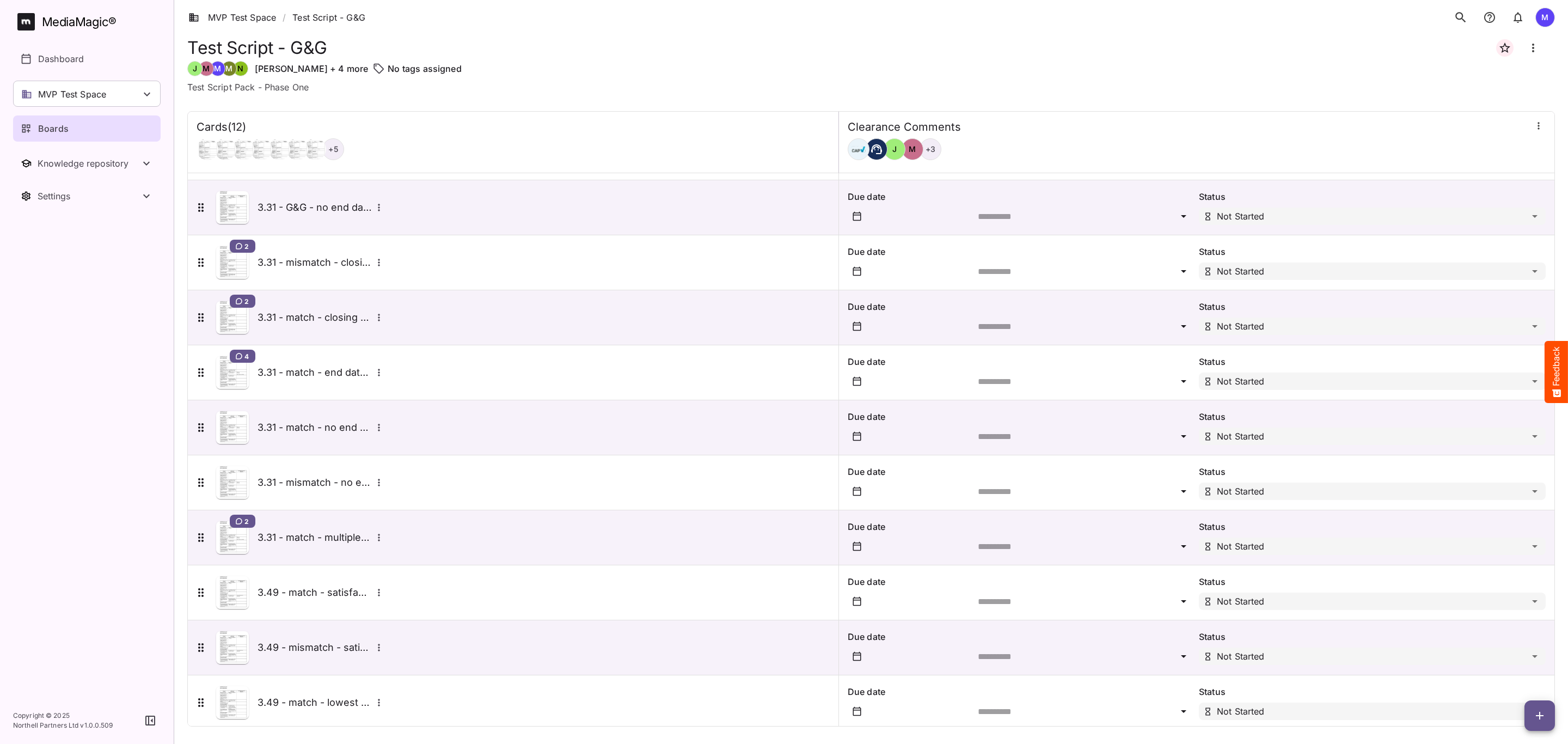
scroll to position [119, 0]
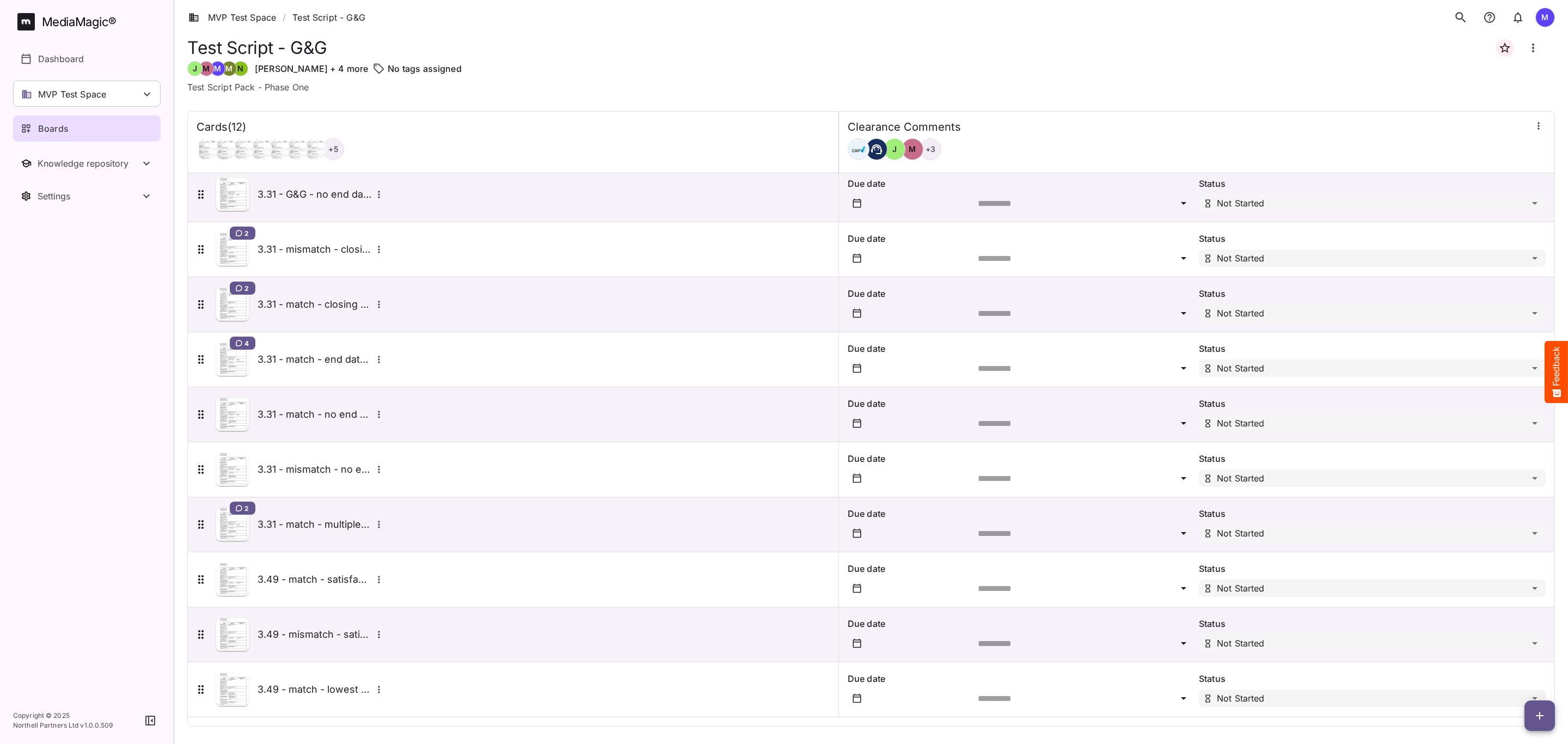
click at [513, 546] on td "2 3.31 - match - multiple offers" at bounding box center [514, 525] width 651 height 55
click at [347, 596] on div "3.49 - match - satisfaction" at bounding box center [292, 579] width 207 height 54
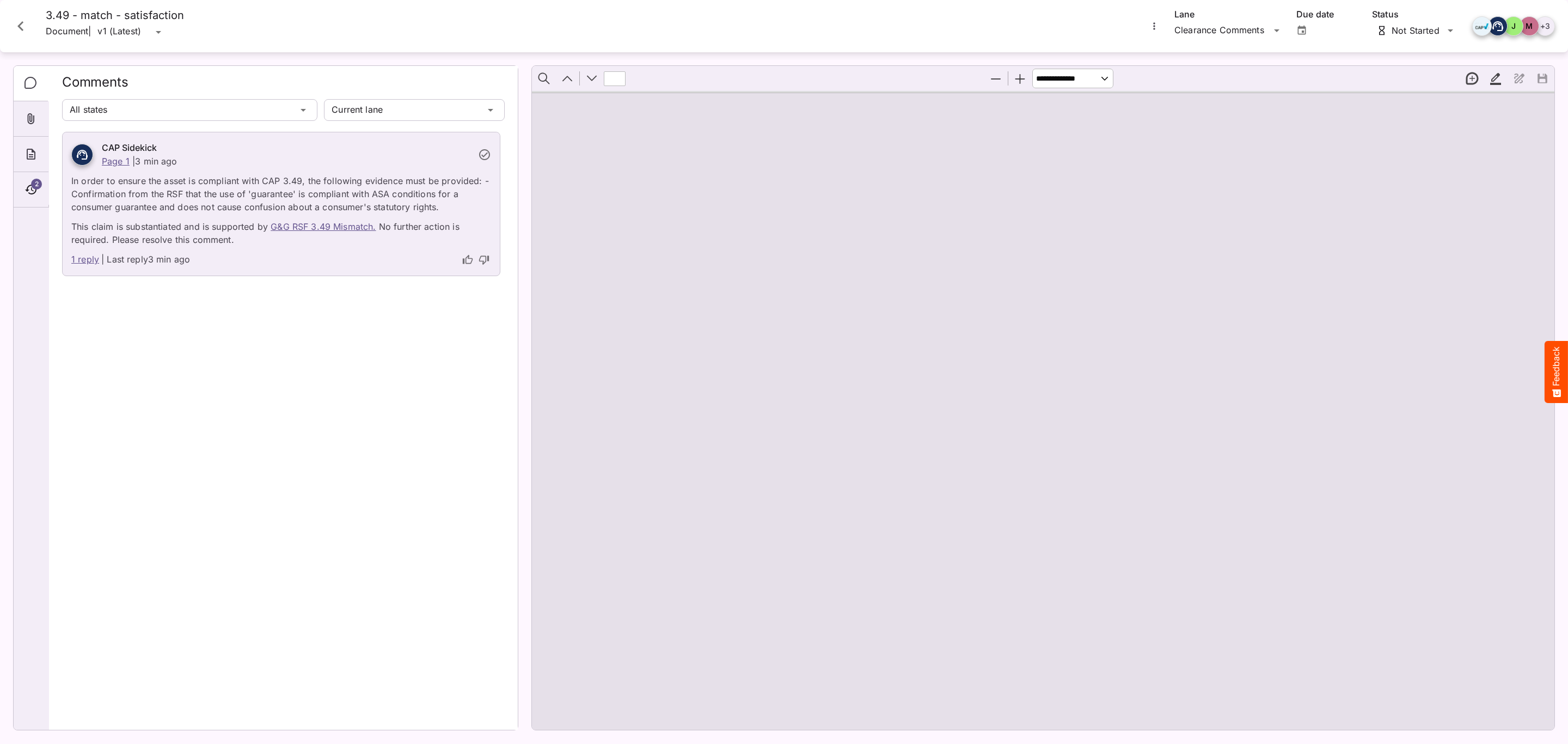
click at [31, 189] on icon "Timeline" at bounding box center [30, 189] width 13 height 13
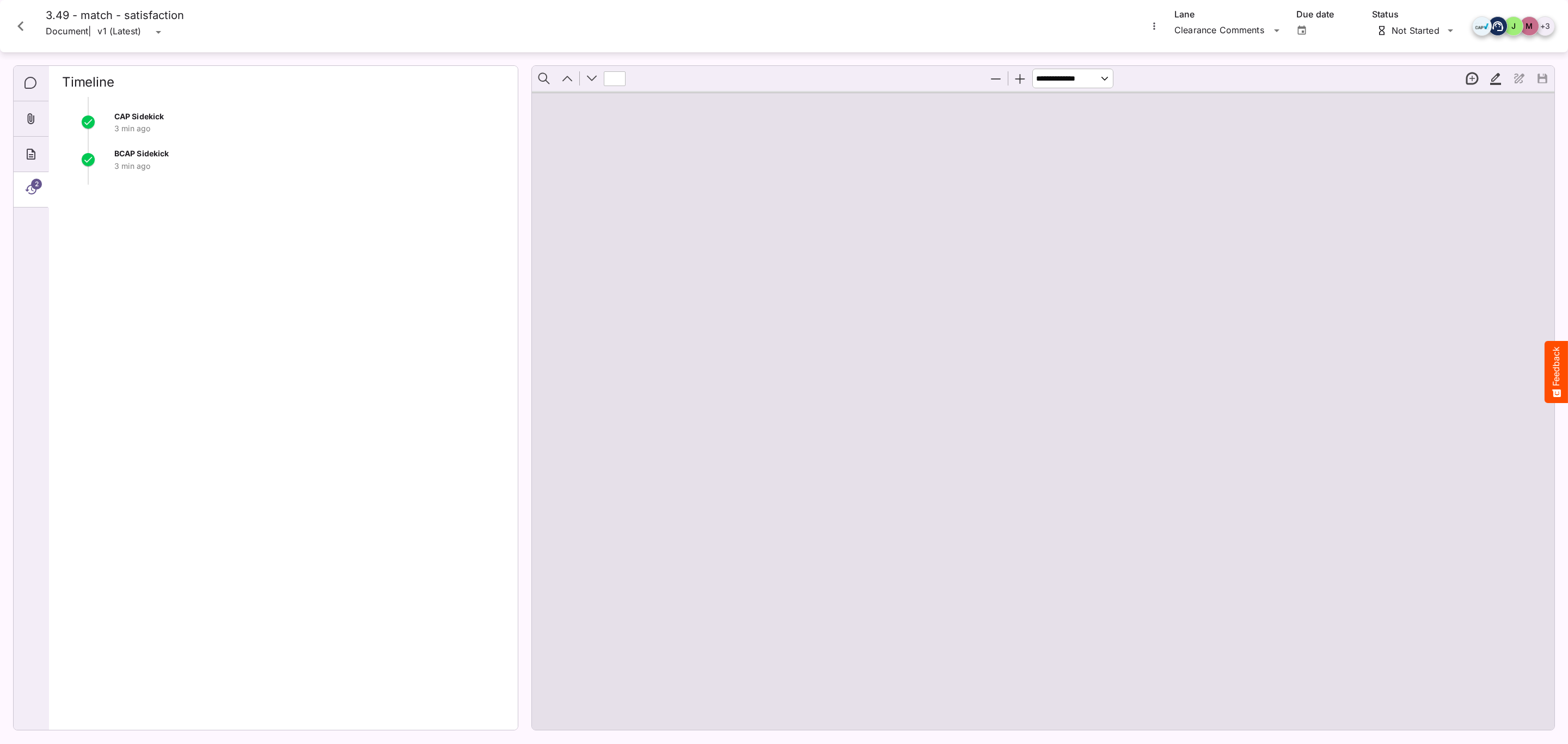
click at [33, 115] on icon "Attachments" at bounding box center [30, 118] width 13 height 13
click at [34, 94] on div "Comments" at bounding box center [30, 83] width 35 height 35
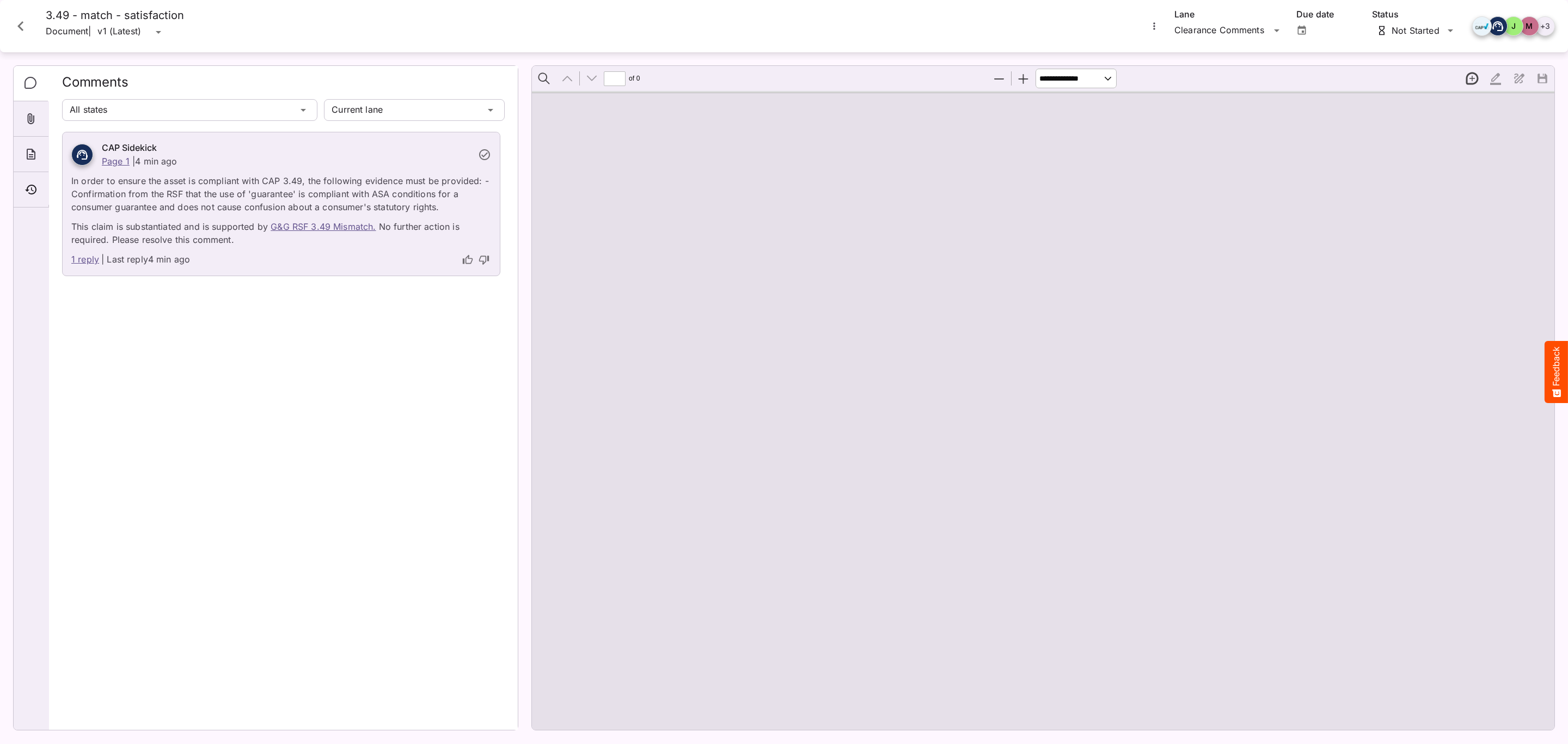
type input "*"
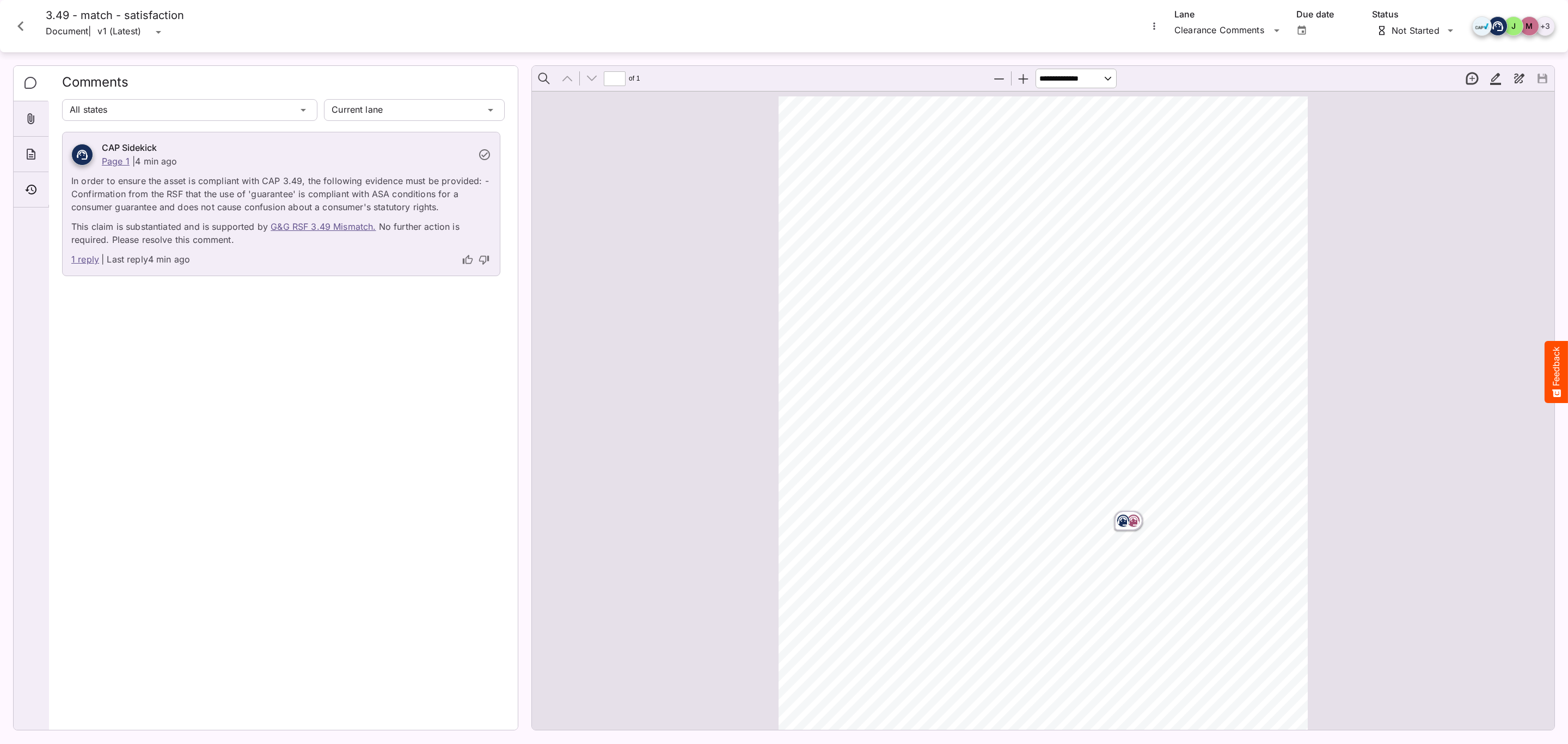
scroll to position [5, 0]
click at [74, 260] on link "1 reply" at bounding box center [85, 259] width 28 height 14
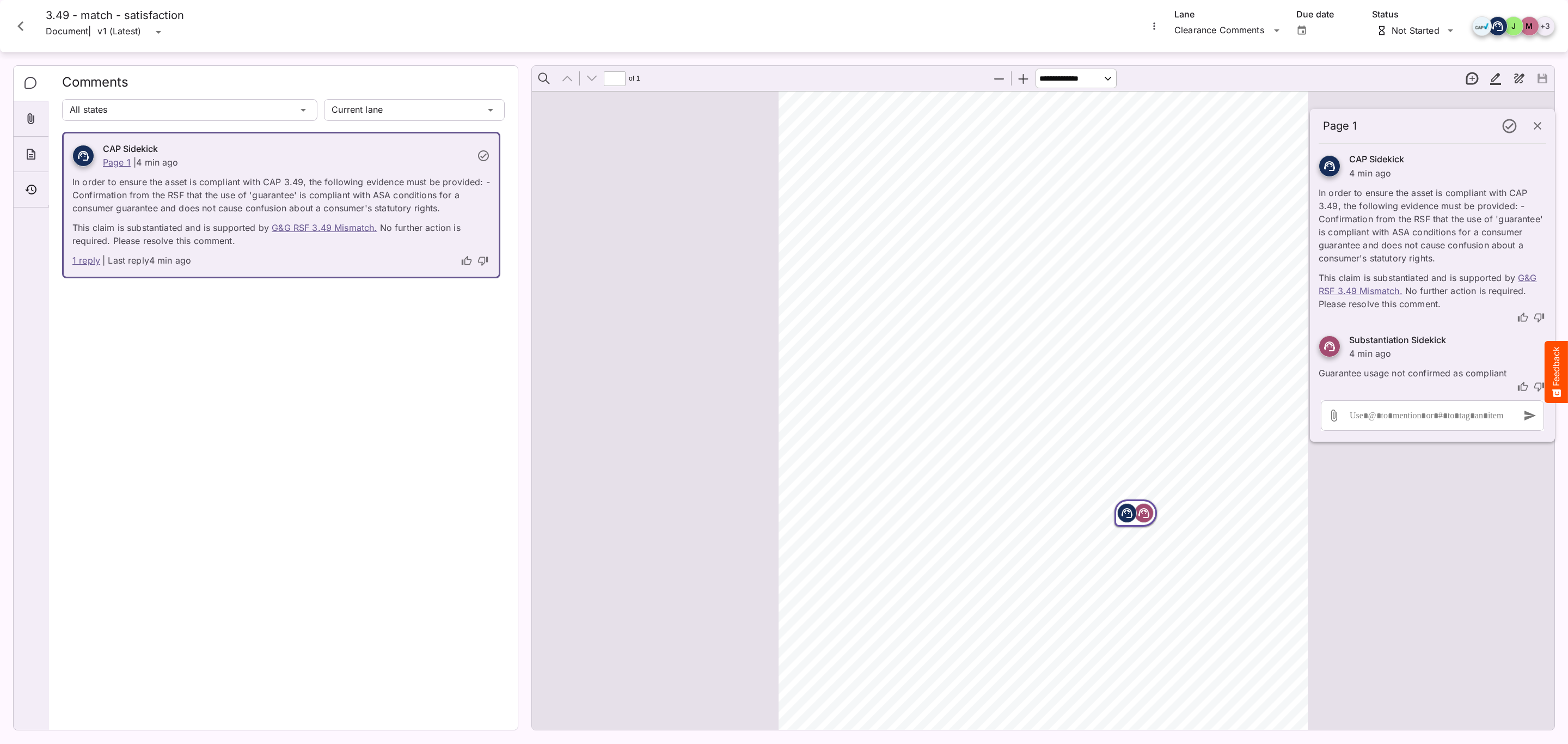
click at [17, 26] on icon "Close card" at bounding box center [21, 26] width 19 height 19
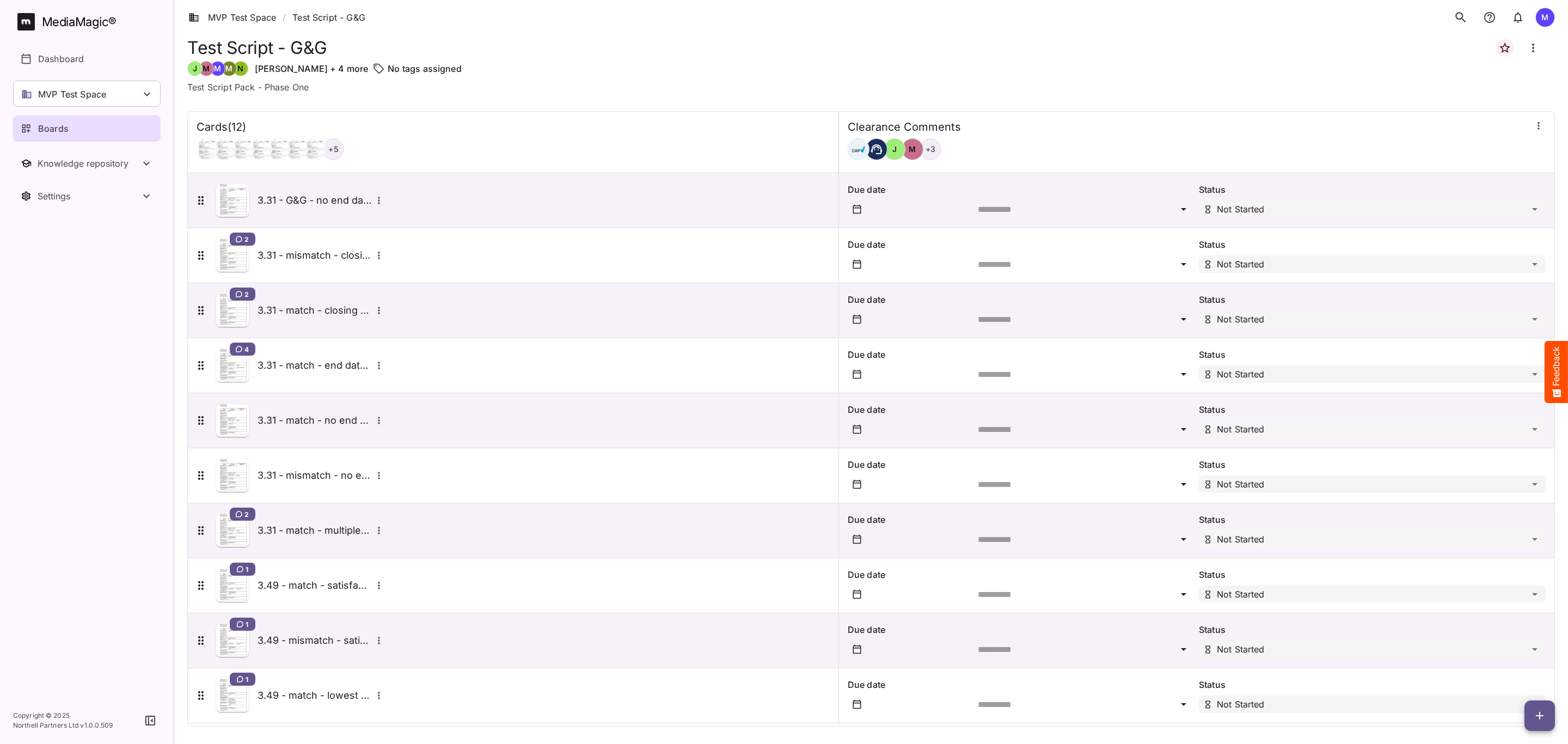
scroll to position [119, 0]
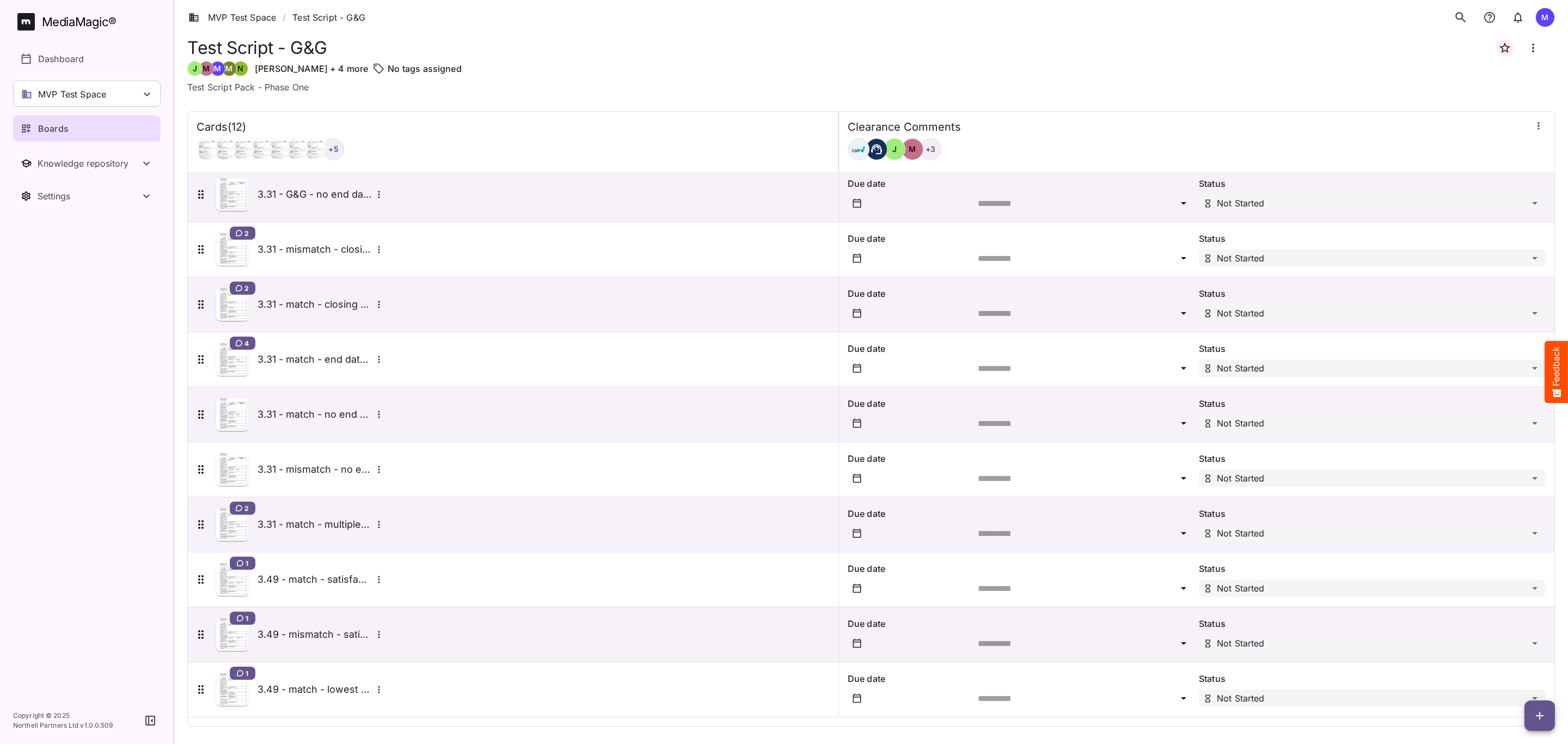
click at [338, 586] on div "1 3.49 - match - satisfaction" at bounding box center [290, 580] width 192 height 33
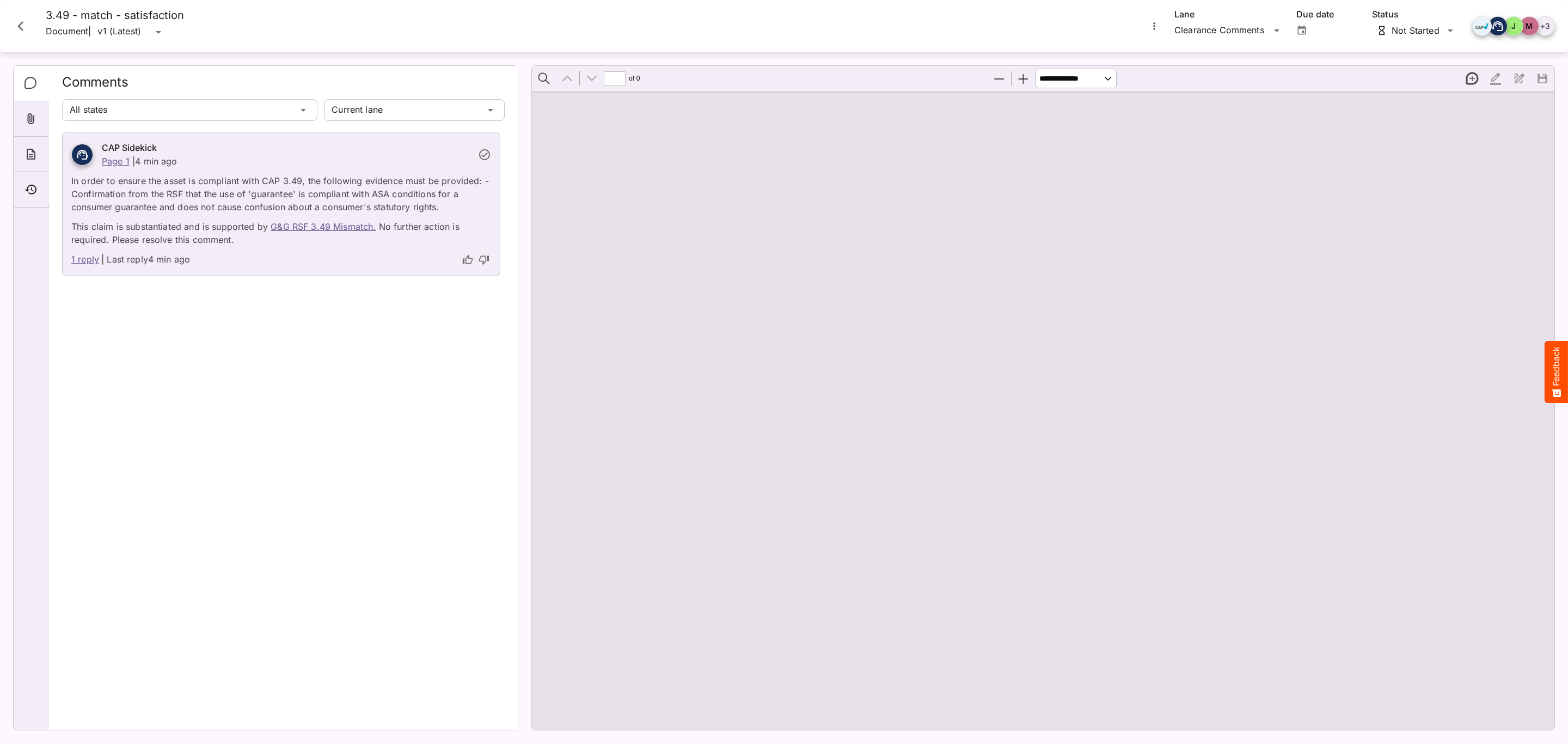
type input "*"
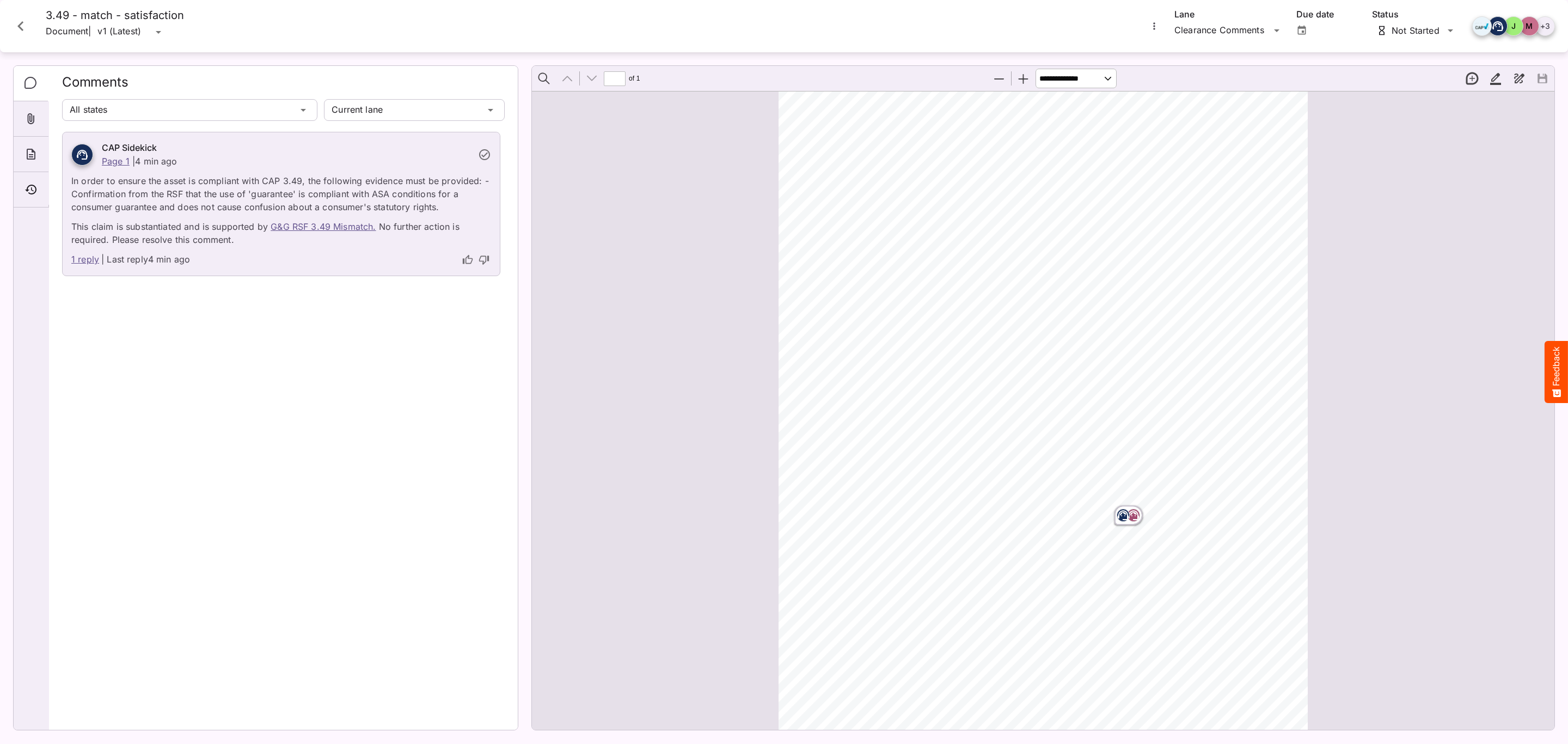
click at [25, 147] on div "About" at bounding box center [30, 155] width 35 height 35
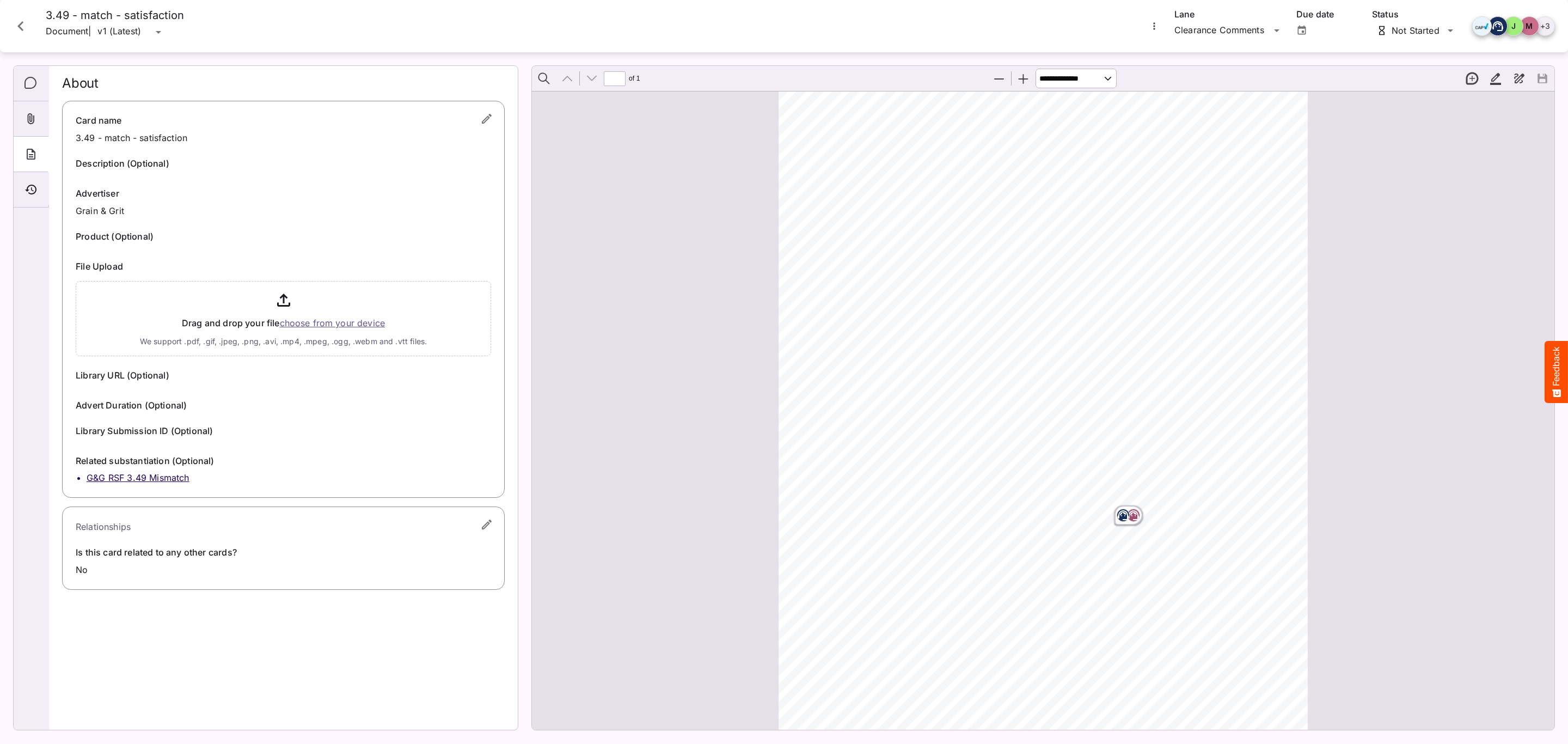
click at [22, 32] on icon "Close card" at bounding box center [21, 26] width 19 height 19
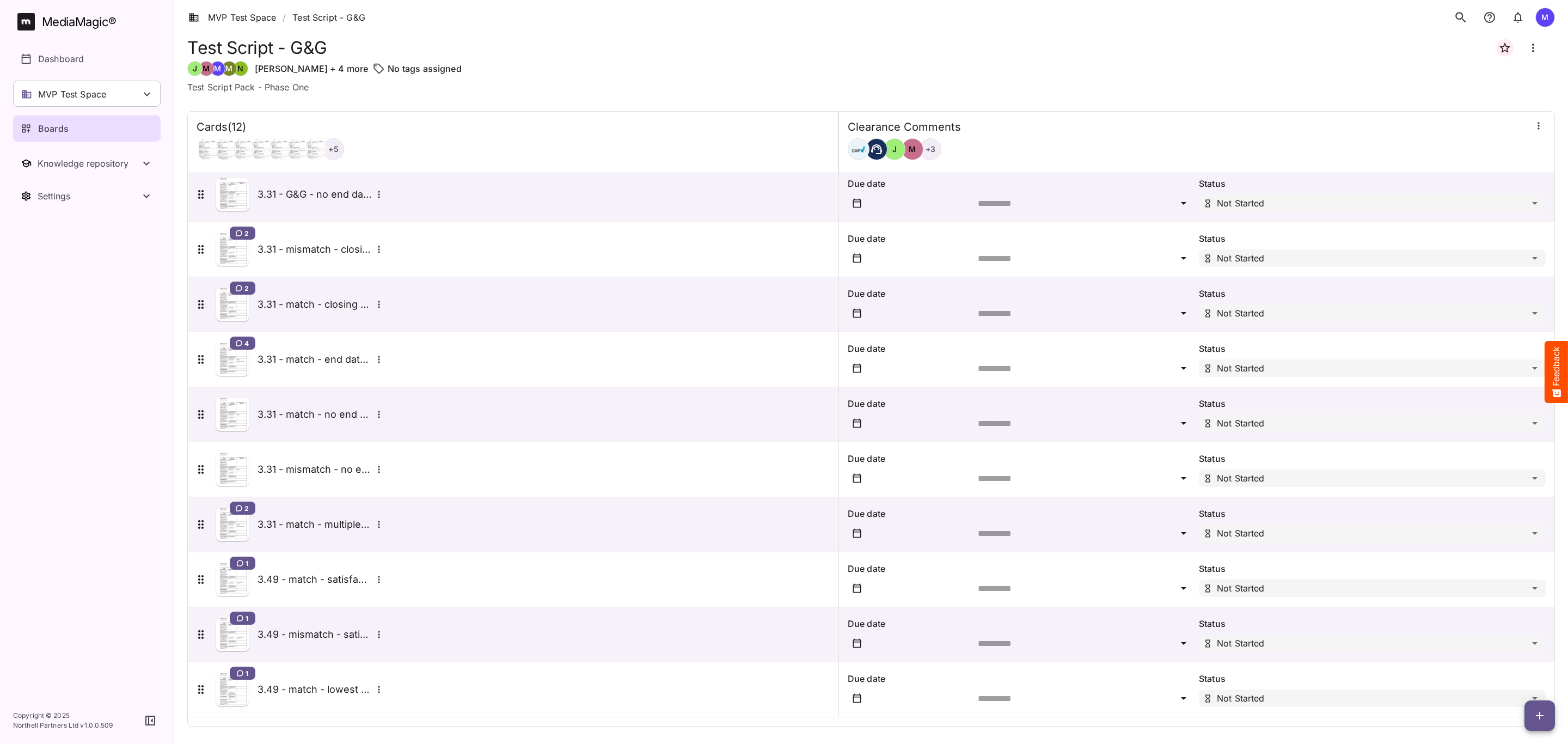
click at [295, 640] on h5 "3.49 - mismatch - satisfaction" at bounding box center [315, 634] width 114 height 13
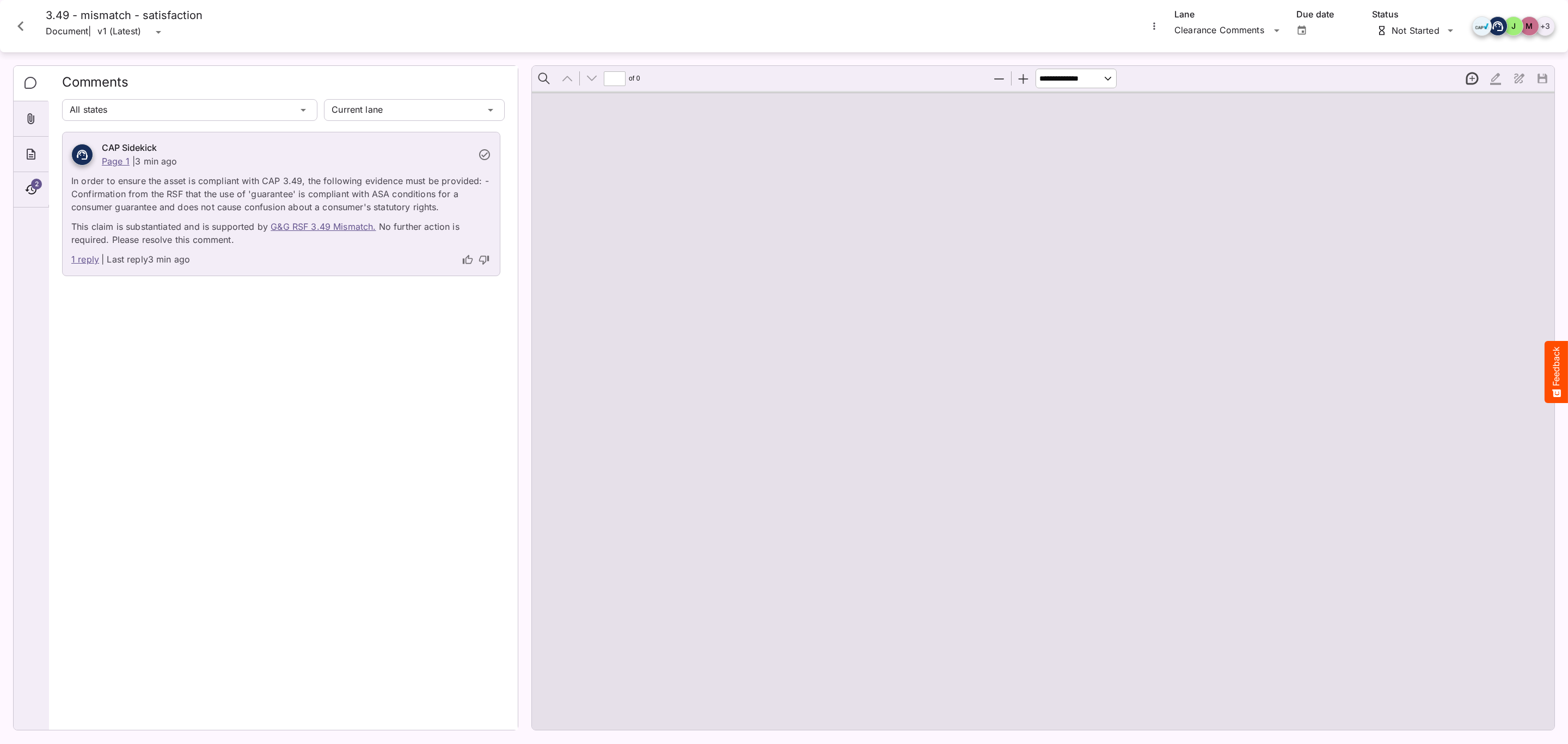
type input "*"
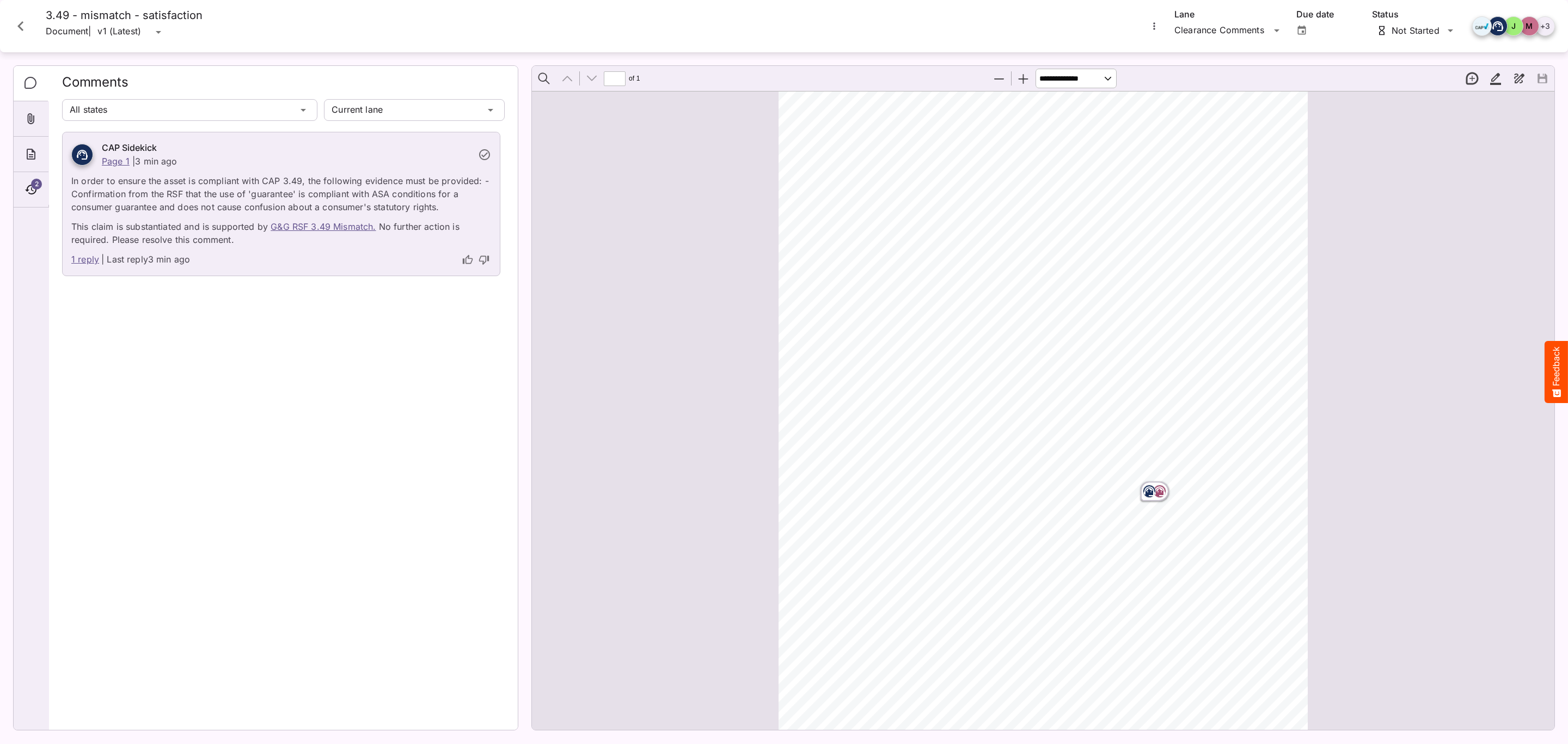
click at [88, 260] on link "1 reply" at bounding box center [85, 259] width 28 height 14
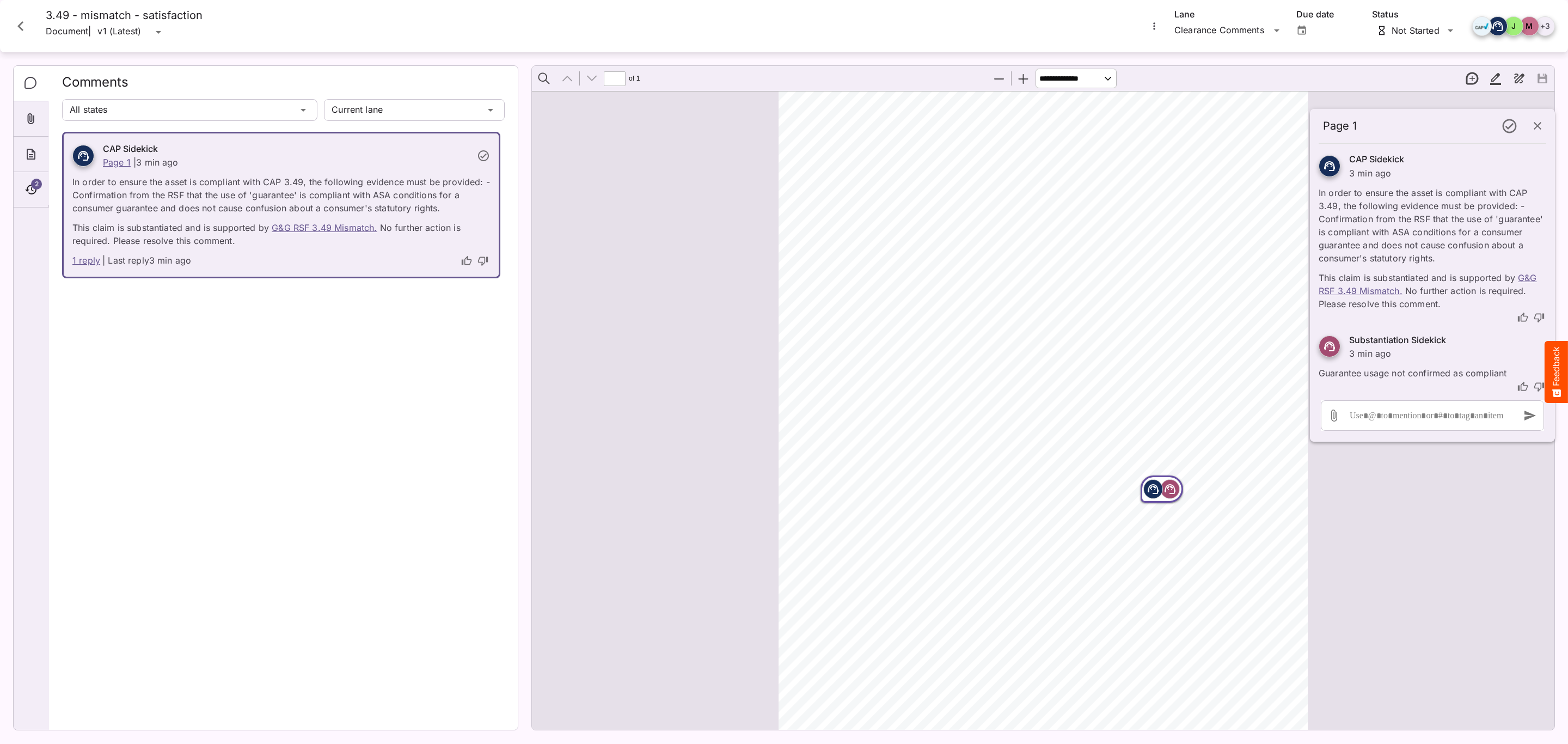
click at [306, 421] on div "CAP Sidekick Page 1 | 3 min ago In order to ensure the asset is compliant with …" at bounding box center [283, 426] width 443 height 589
click at [13, 29] on icon "Close card" at bounding box center [21, 26] width 19 height 19
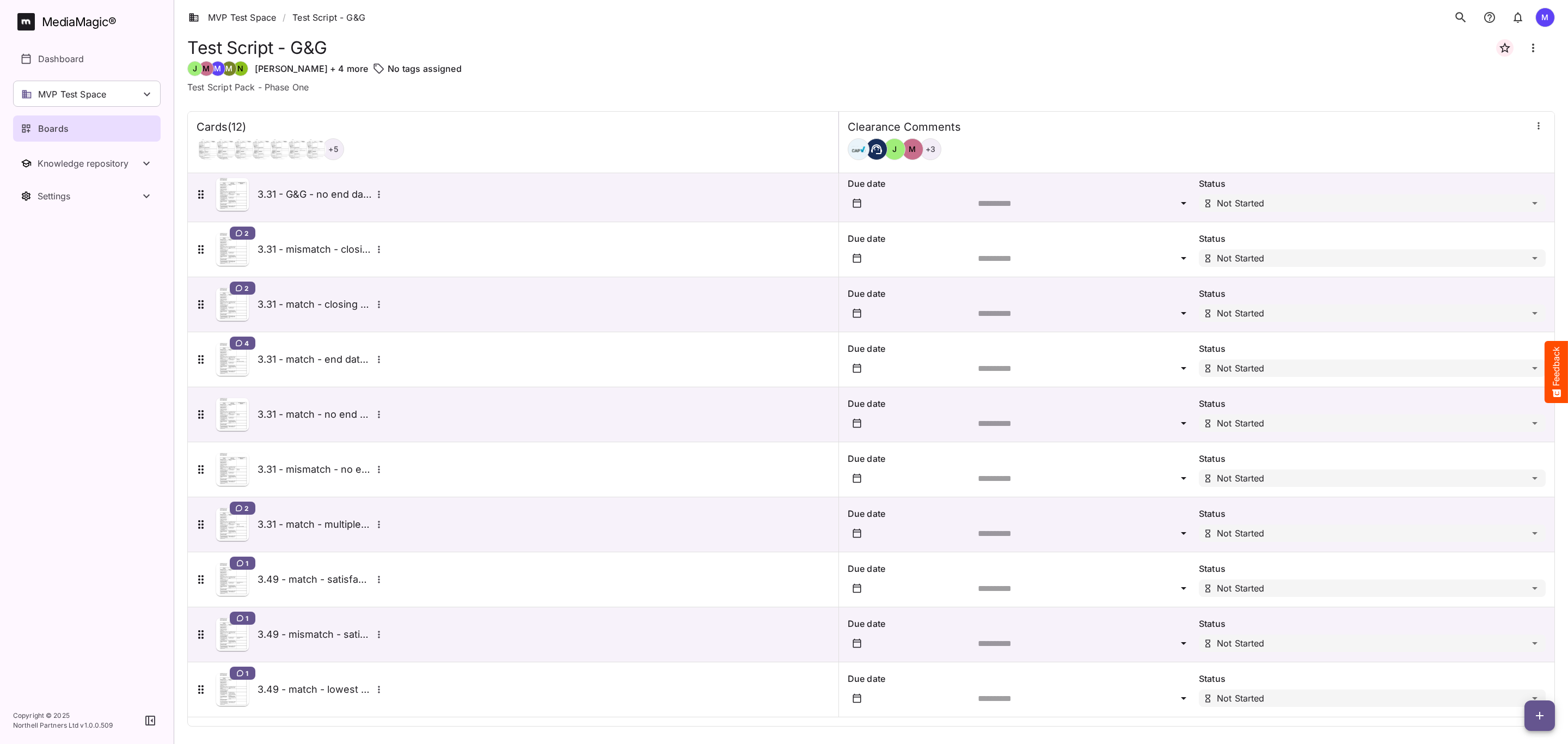
click at [373, 524] on button "More options for 3.31 - match - multiple offers" at bounding box center [379, 524] width 14 height 14
click at [396, 575] on p "Delete card" at bounding box center [427, 574] width 84 height 13
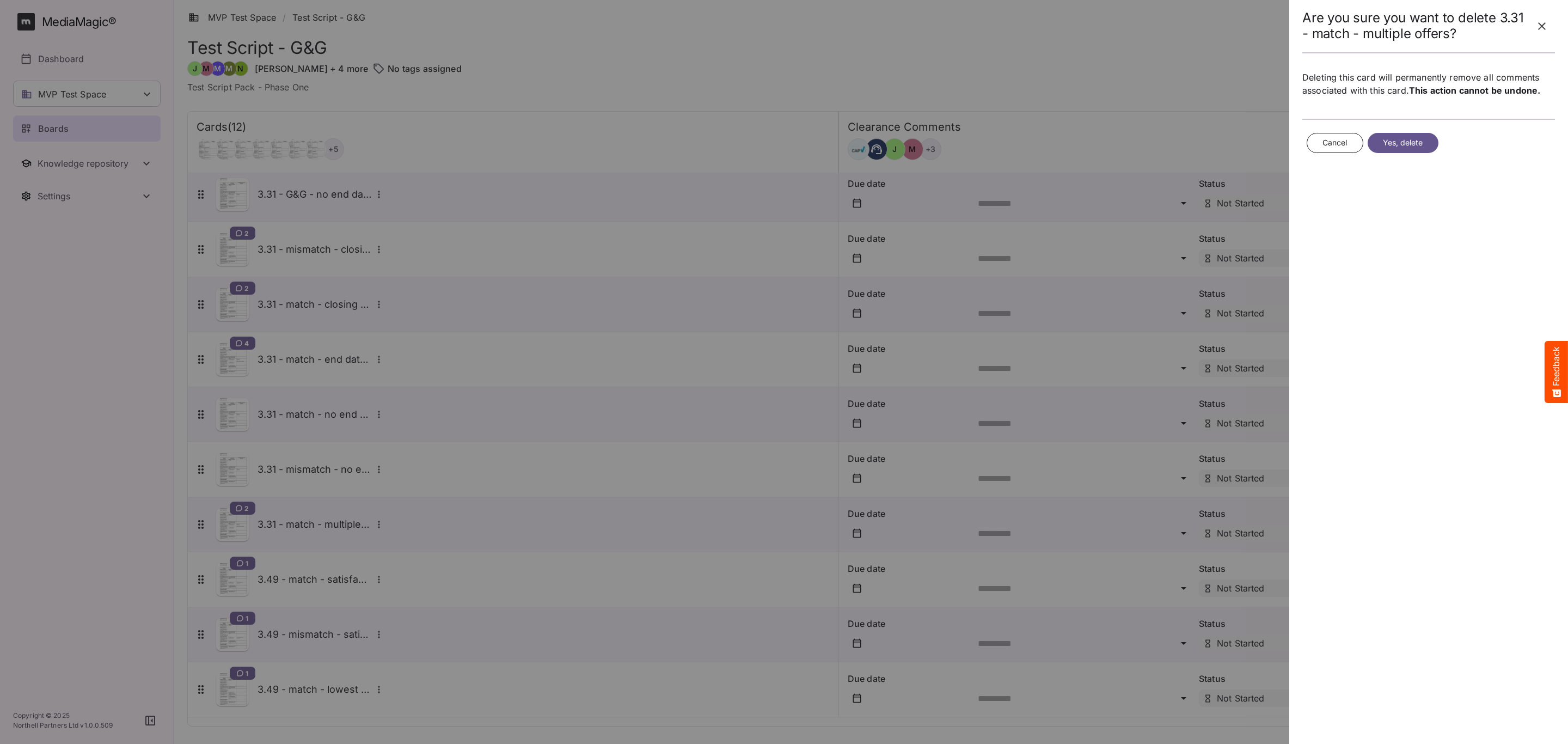
click at [1423, 141] on span "Yes, delete" at bounding box center [1403, 143] width 40 height 13
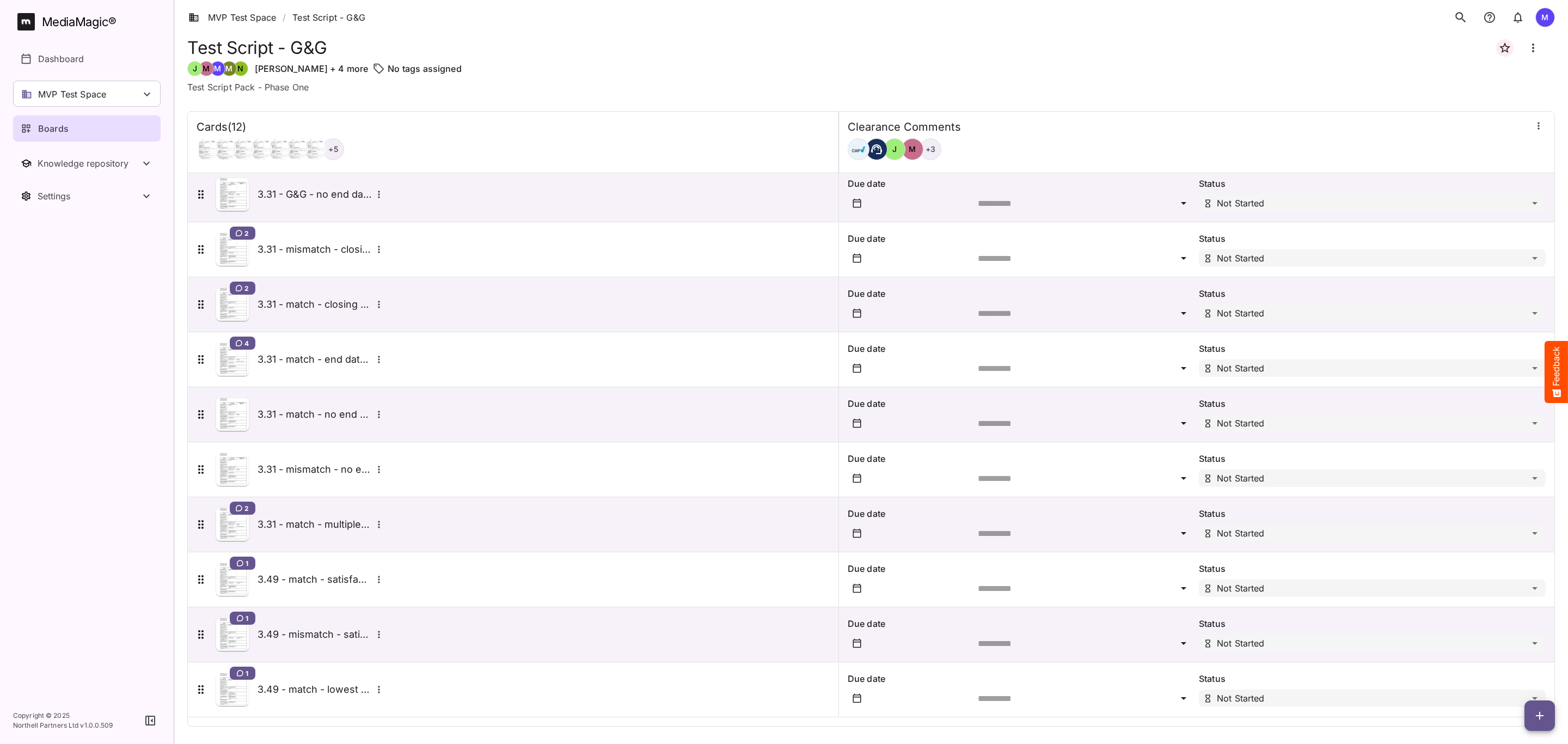
click at [295, 634] on h5 "3.49 - mismatch - satisfaction" at bounding box center [315, 634] width 114 height 13
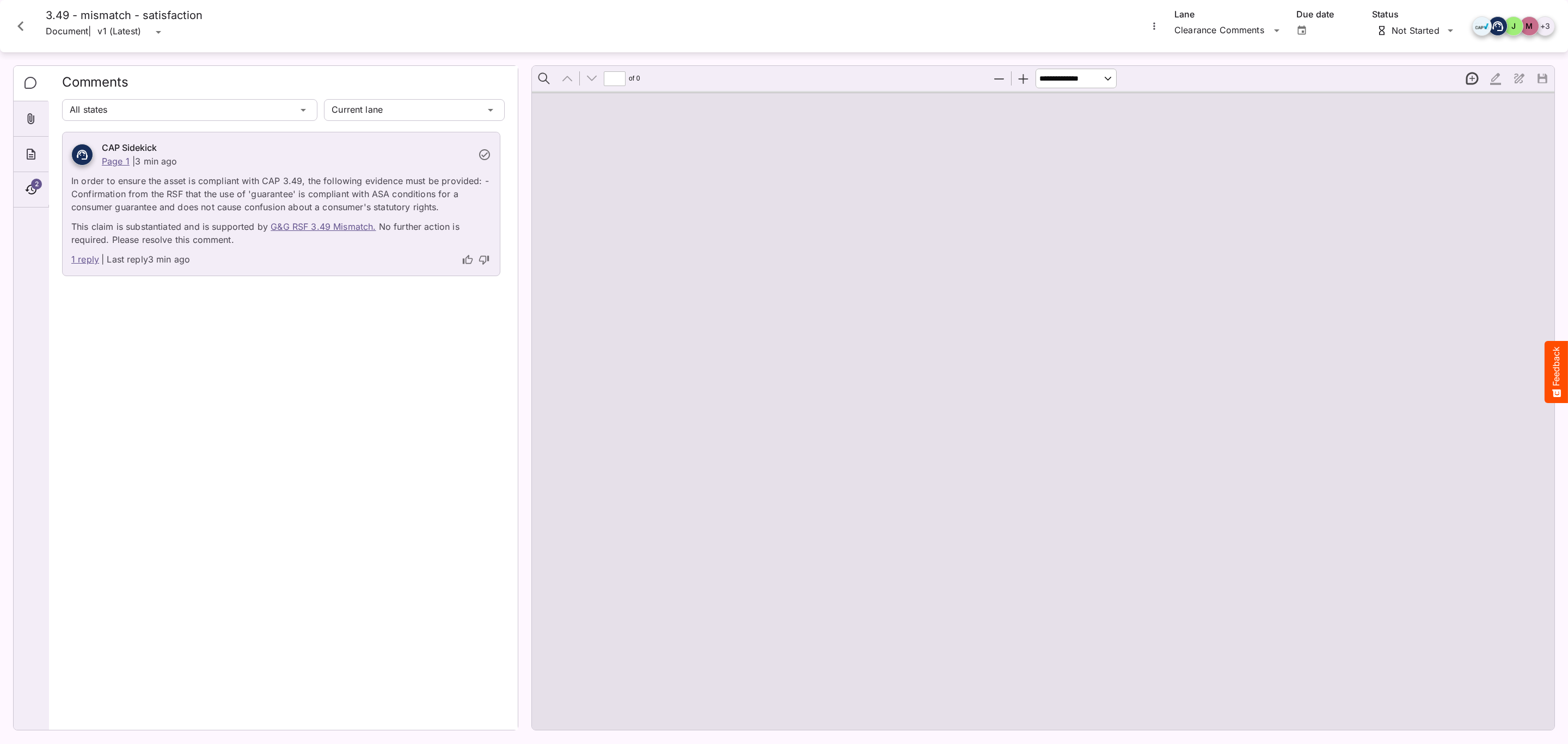
type input "*"
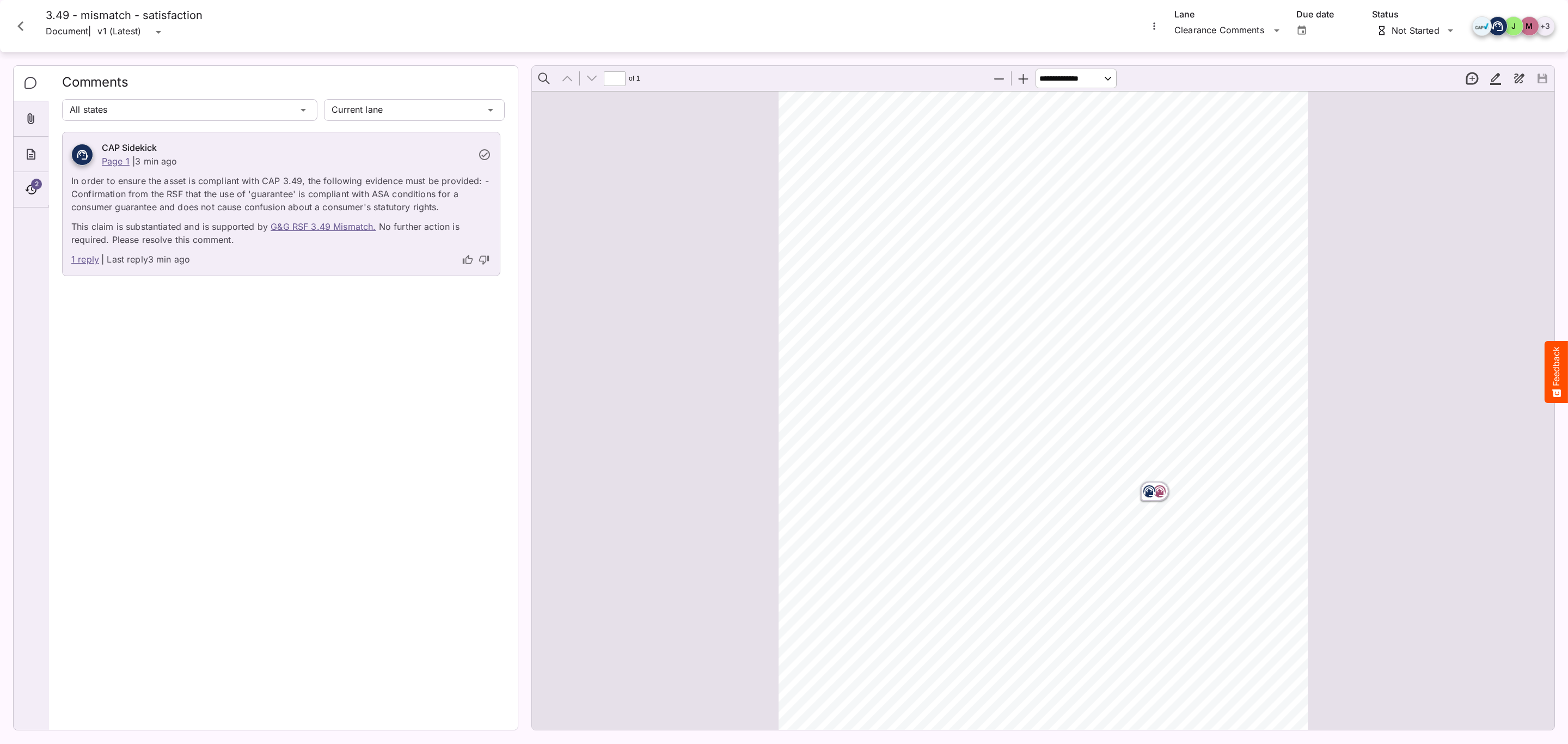
click at [480, 266] on button "thumb-down" at bounding box center [484, 259] width 14 height 14
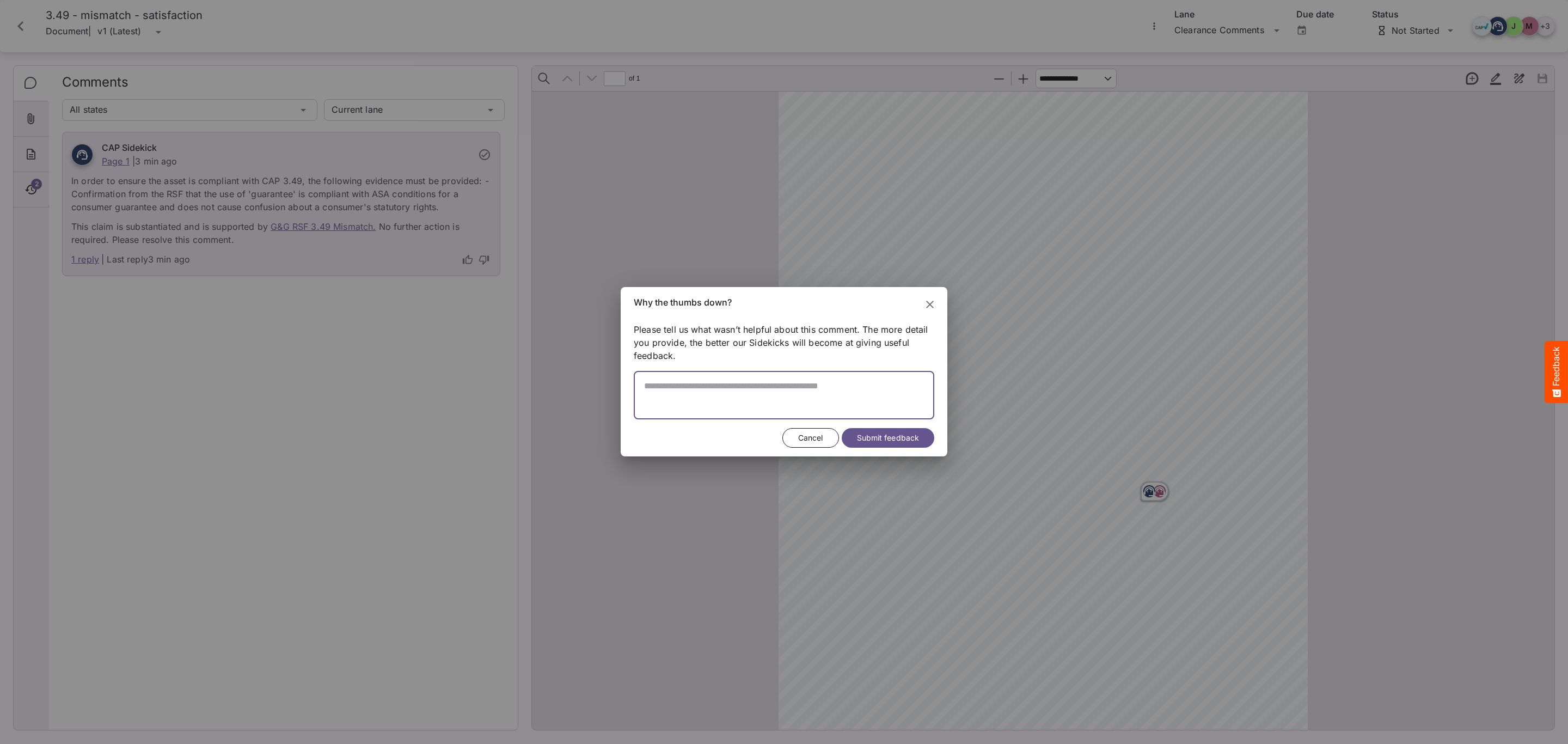
click at [799, 398] on textarea at bounding box center [784, 400] width 301 height 39
type textarea "*"
type textarea "**********"
click at [915, 437] on span "Submit feedback" at bounding box center [888, 438] width 62 height 13
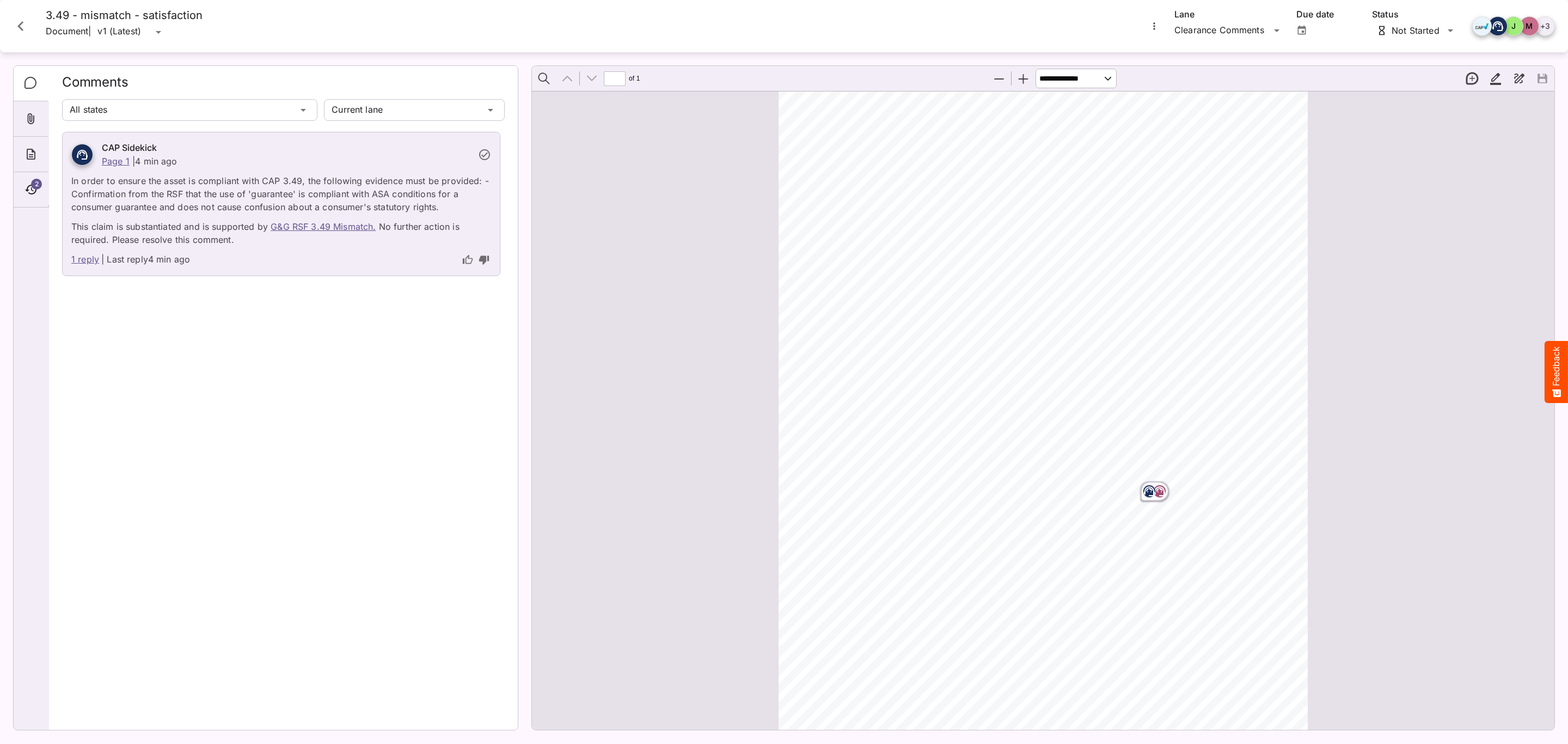
click at [134, 247] on div "1 reply | Last reply 4 min ago" at bounding box center [281, 261] width 437 height 29
click at [79, 264] on link "1 reply" at bounding box center [85, 259] width 28 height 14
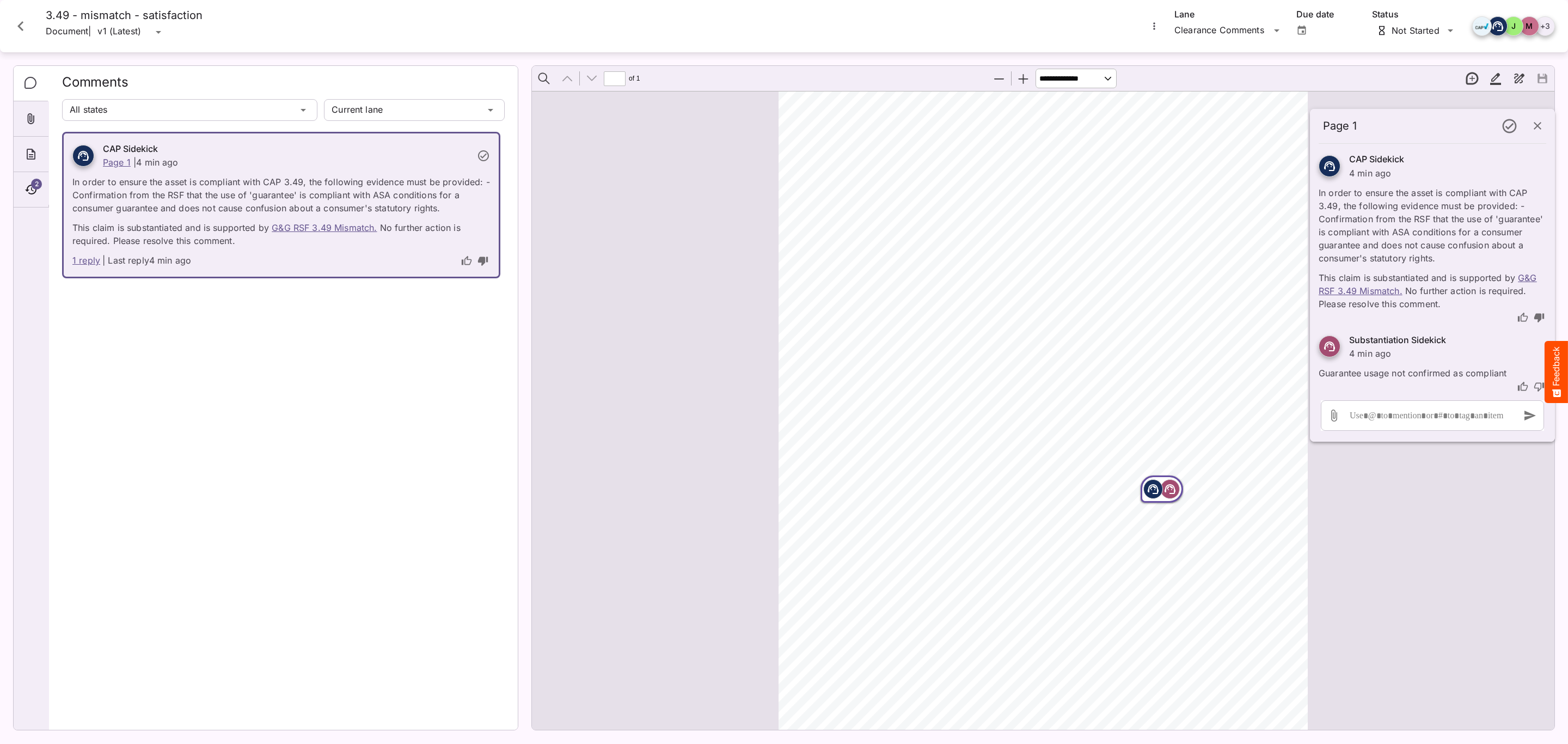
click at [1523, 389] on icon "thumb-up" at bounding box center [1523, 387] width 11 height 11
click at [24, 28] on icon "Close card" at bounding box center [21, 26] width 19 height 19
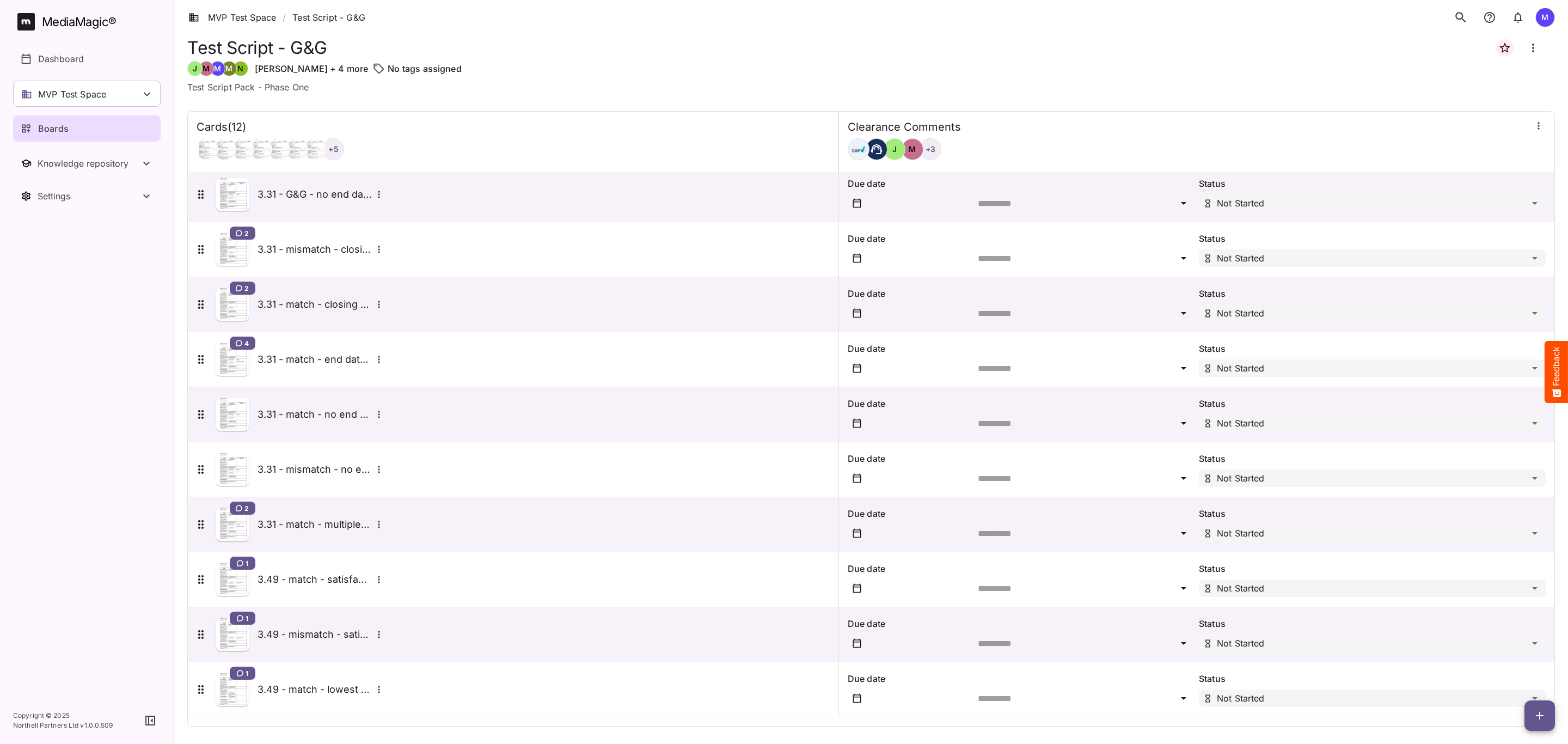
click at [341, 570] on div "1 3.49 - match - satisfaction" at bounding box center [290, 580] width 192 height 33
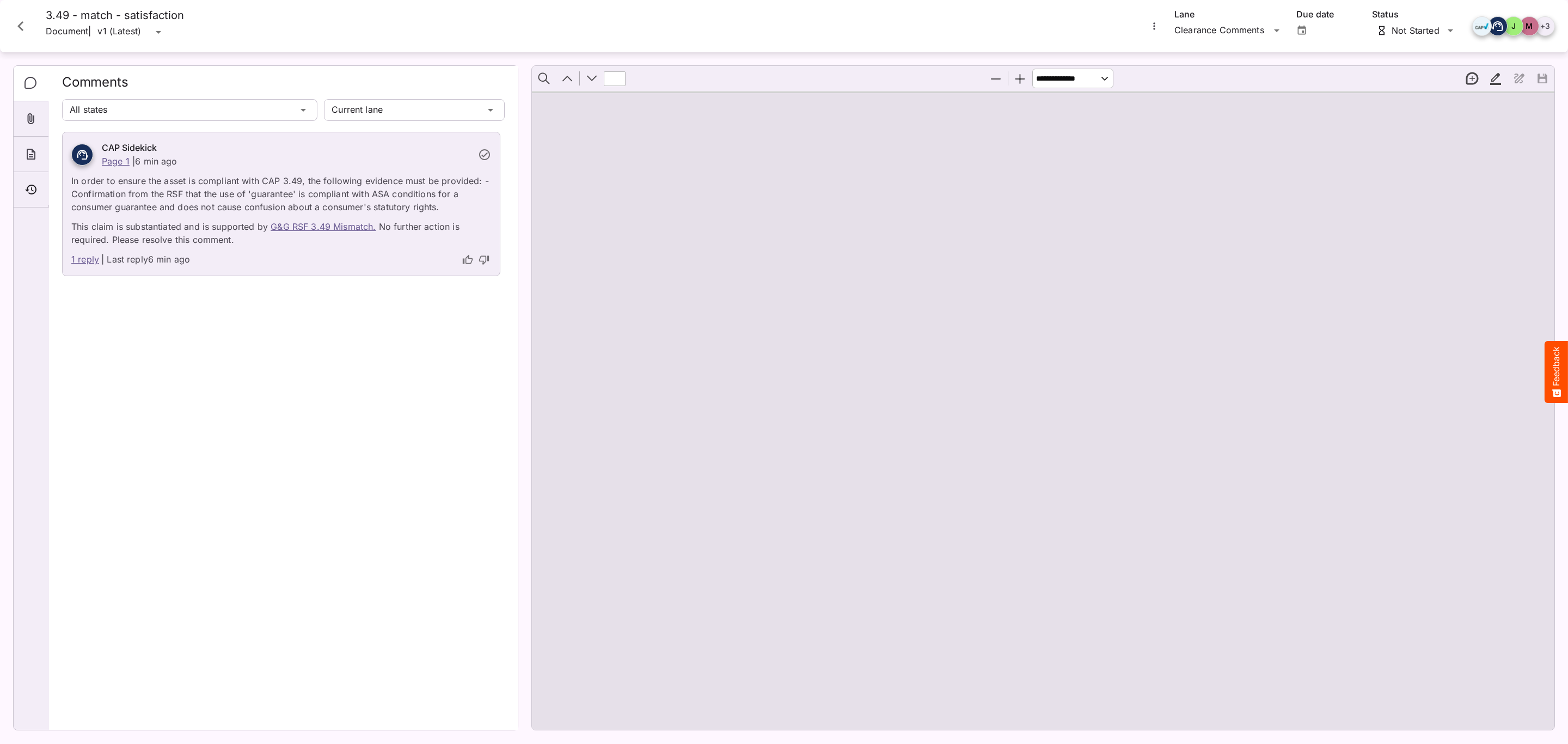
type input "*"
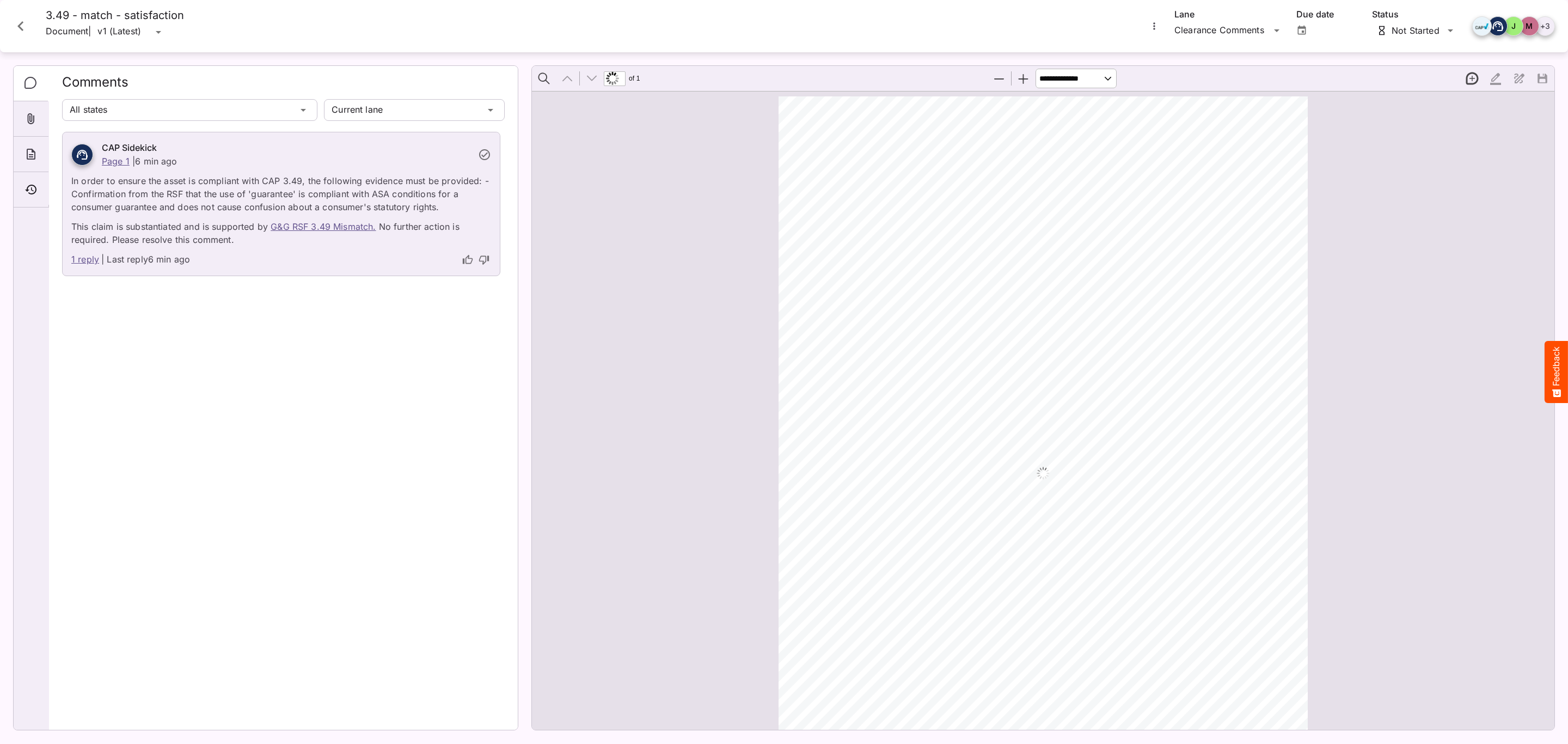
scroll to position [5, 0]
click at [29, 149] on icon "About" at bounding box center [31, 154] width 9 height 11
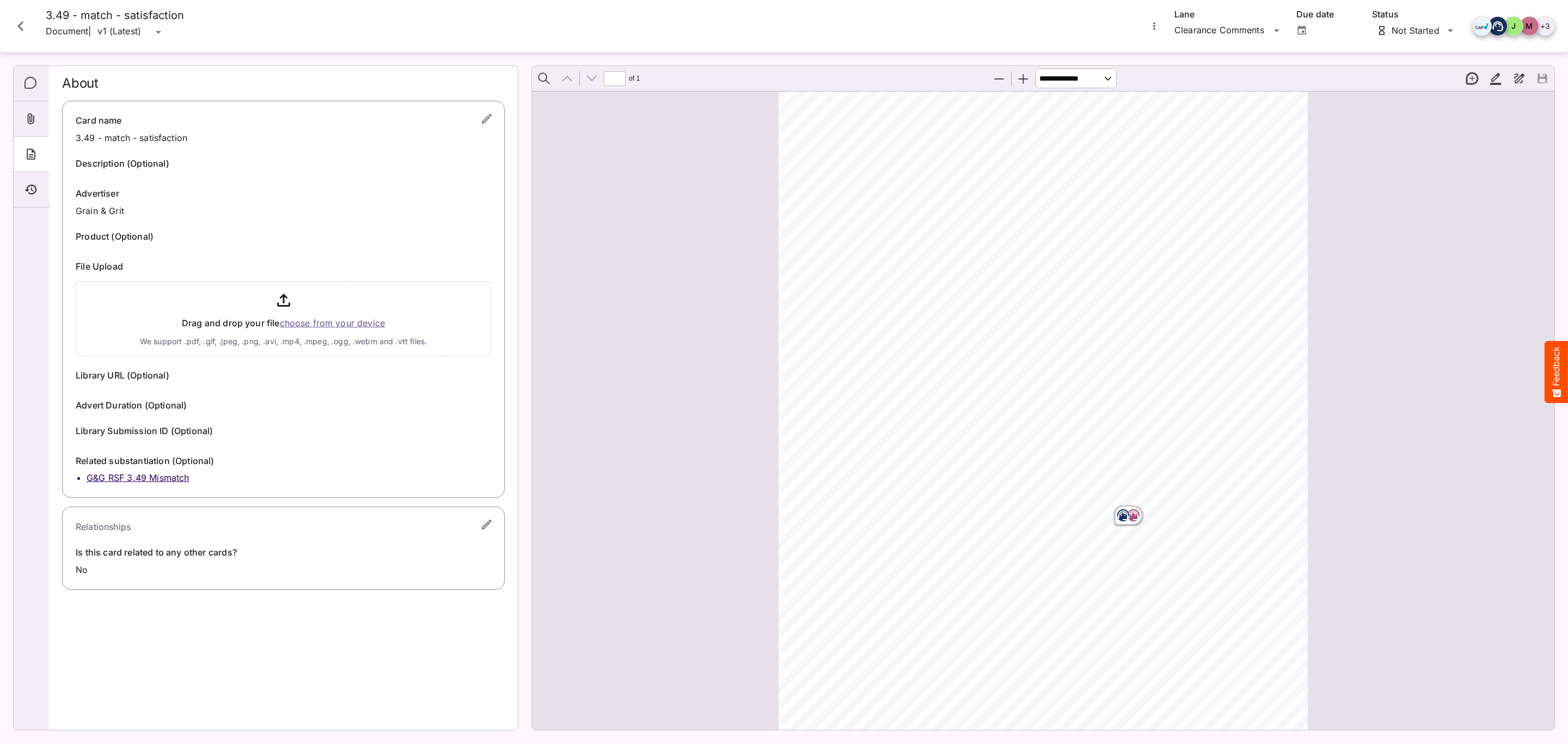
click at [478, 118] on button "button" at bounding box center [486, 119] width 26 height 26
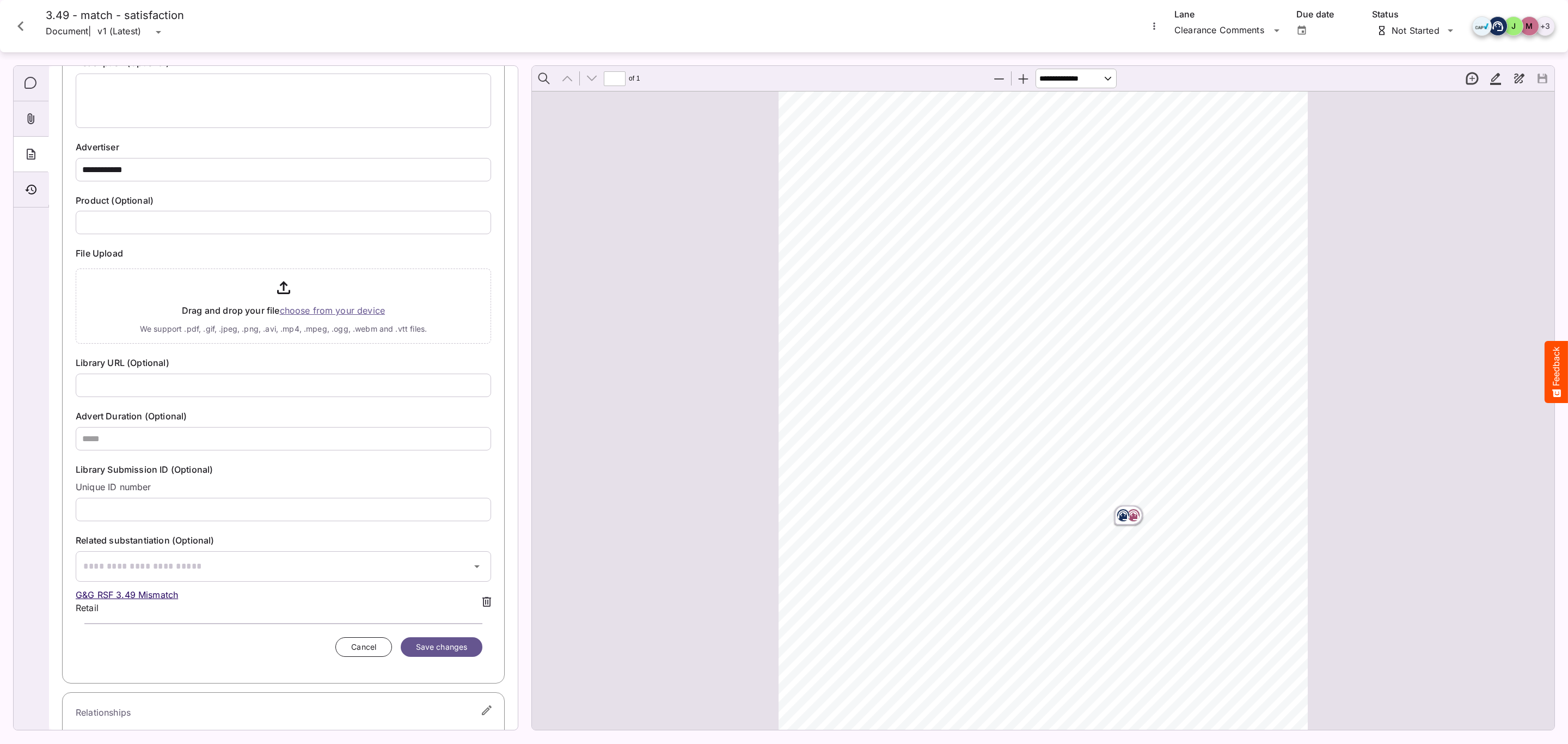
scroll to position [173, 0]
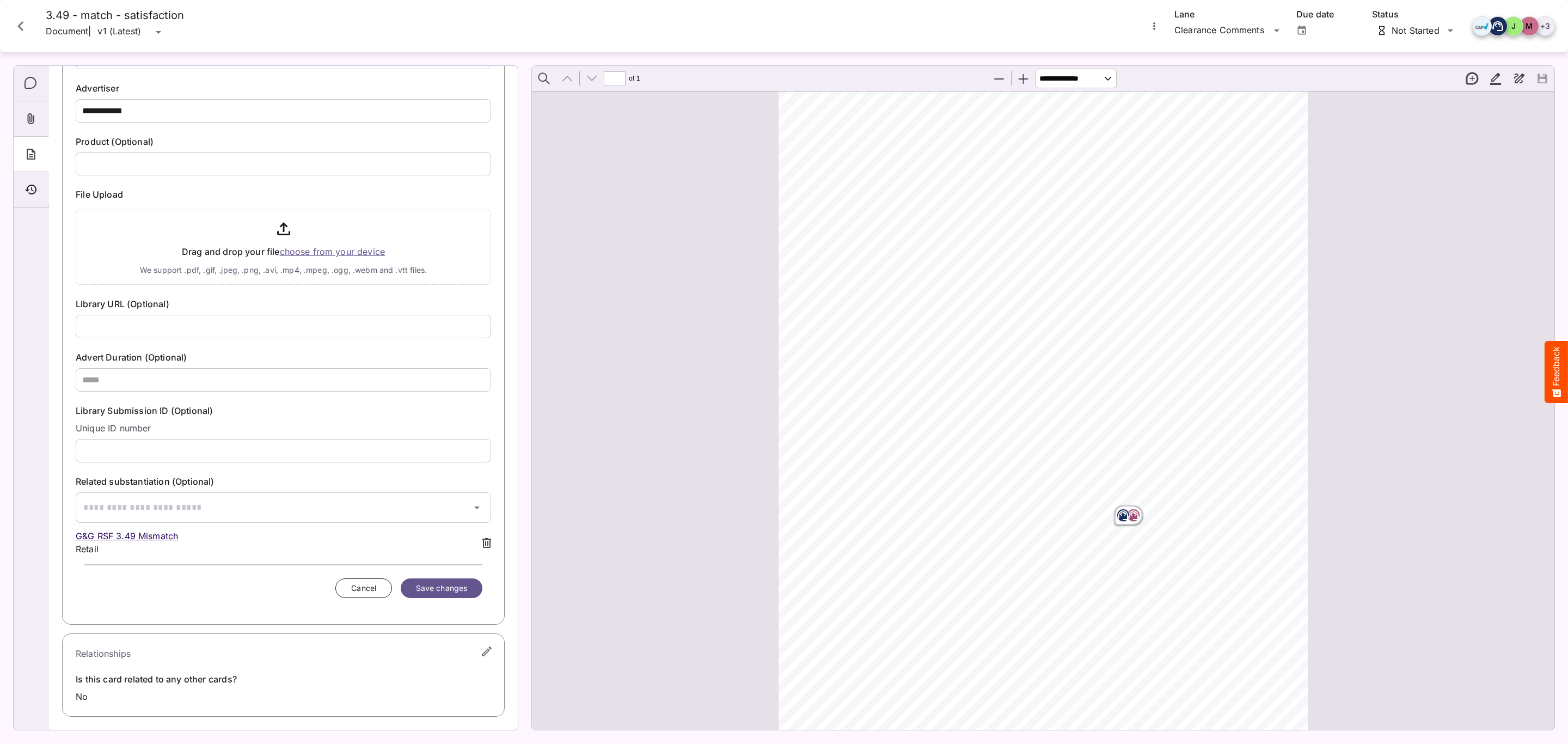
click at [472, 541] on div "G&G RSF 3.49 Mismatch Retail" at bounding box center [283, 542] width 415 height 26
click at [482, 539] on icon at bounding box center [486, 543] width 9 height 10
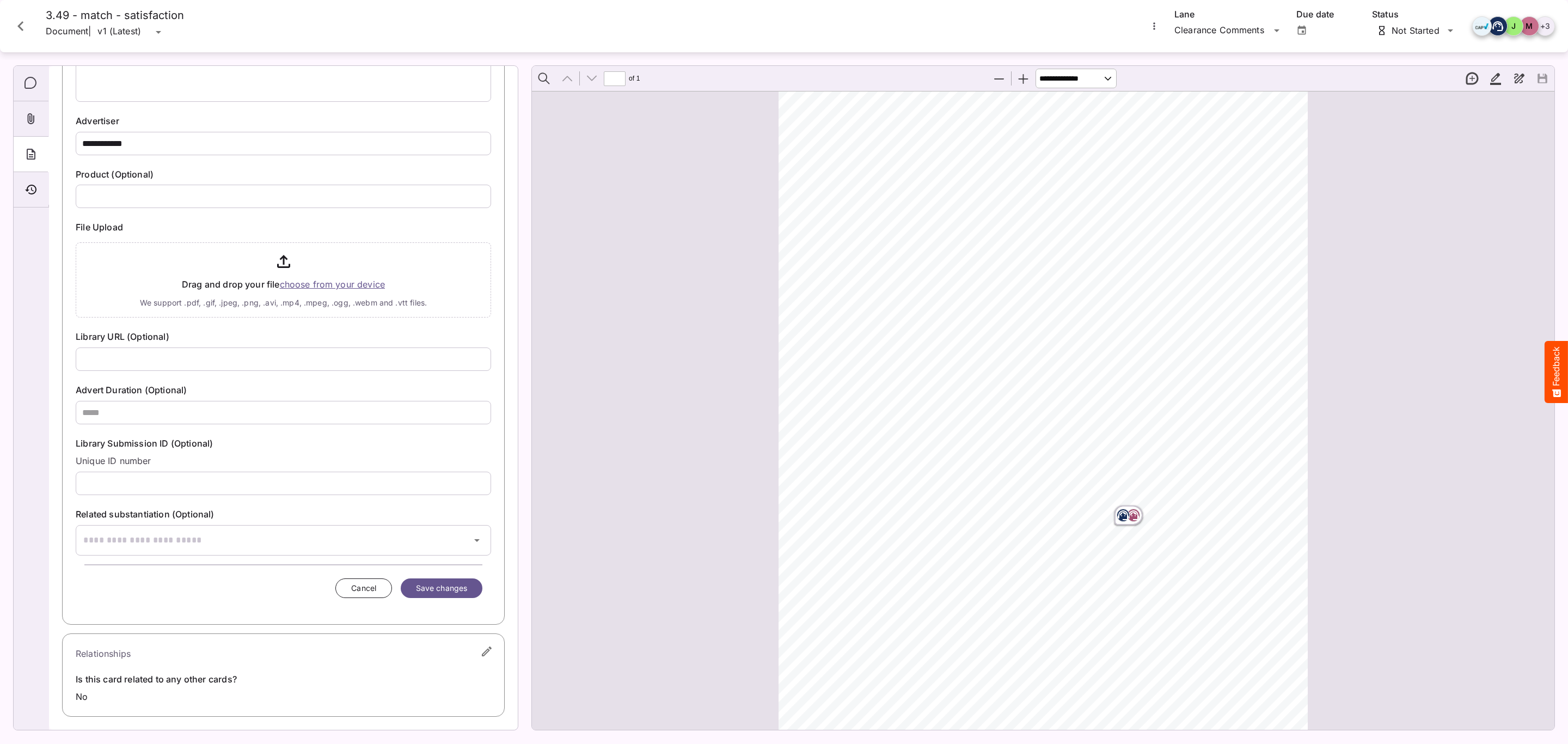
scroll to position [141, 0]
click at [463, 578] on button "Save changes" at bounding box center [441, 588] width 82 height 20
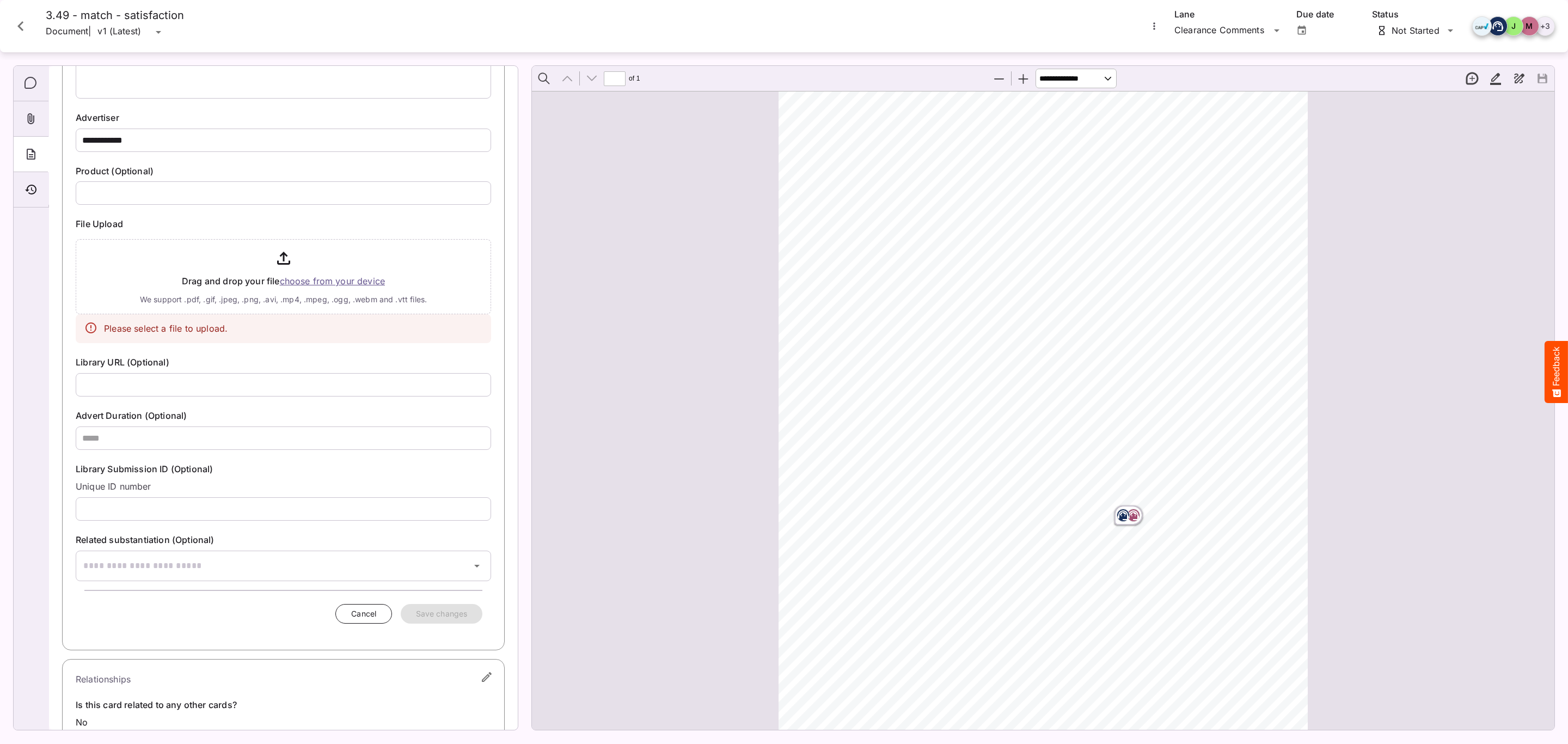
scroll to position [0, 0]
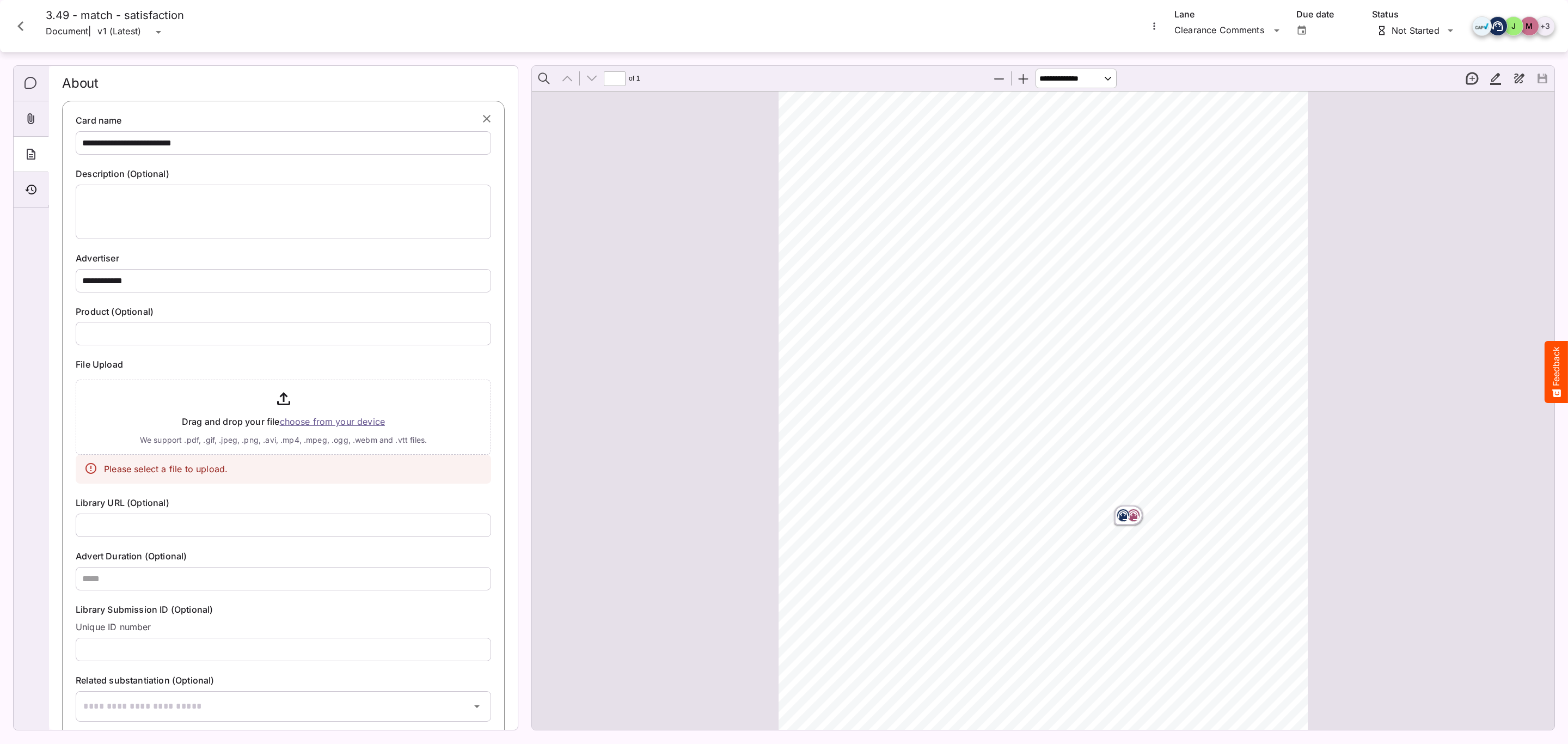
click at [301, 421] on input "file" at bounding box center [283, 415] width 415 height 80
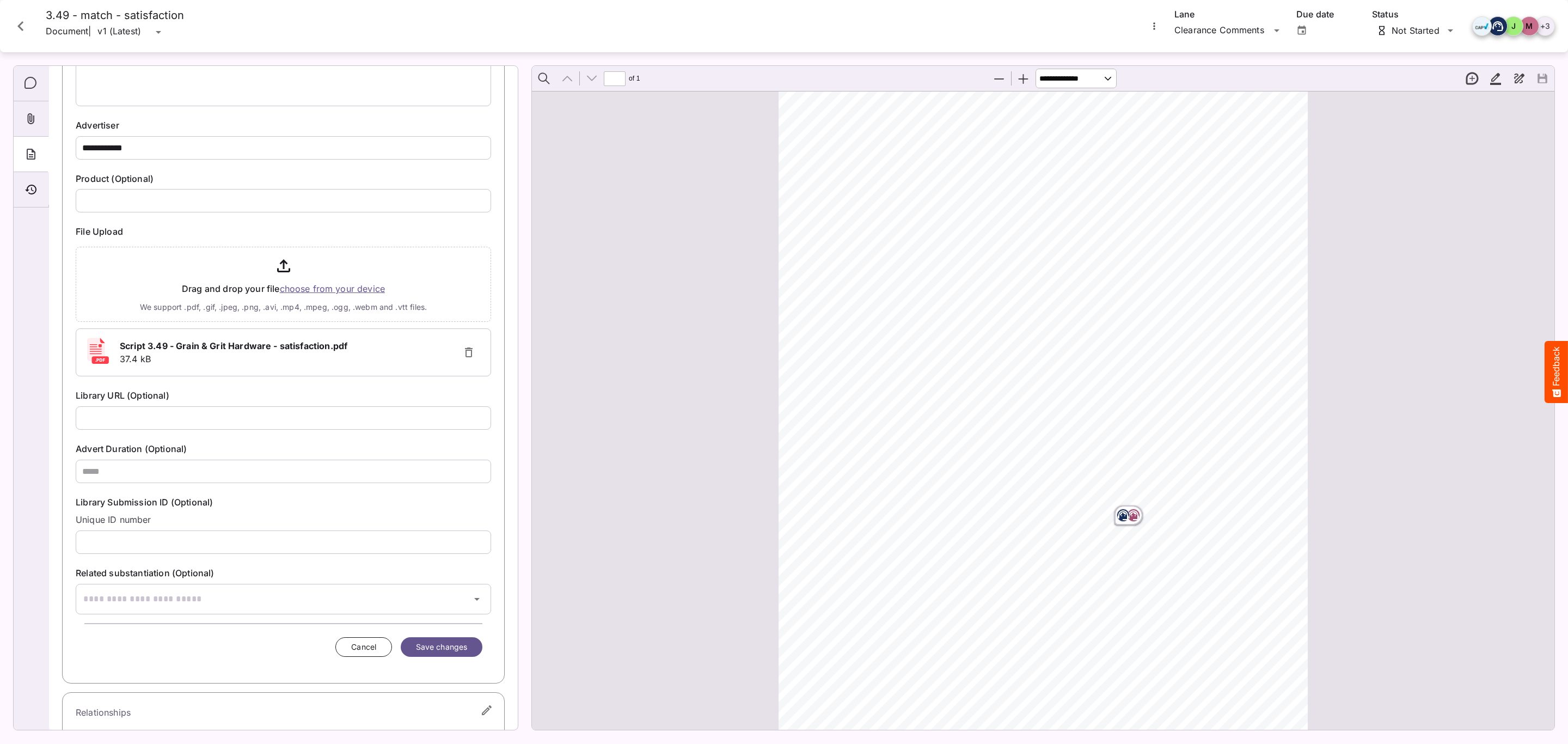
scroll to position [195, 0]
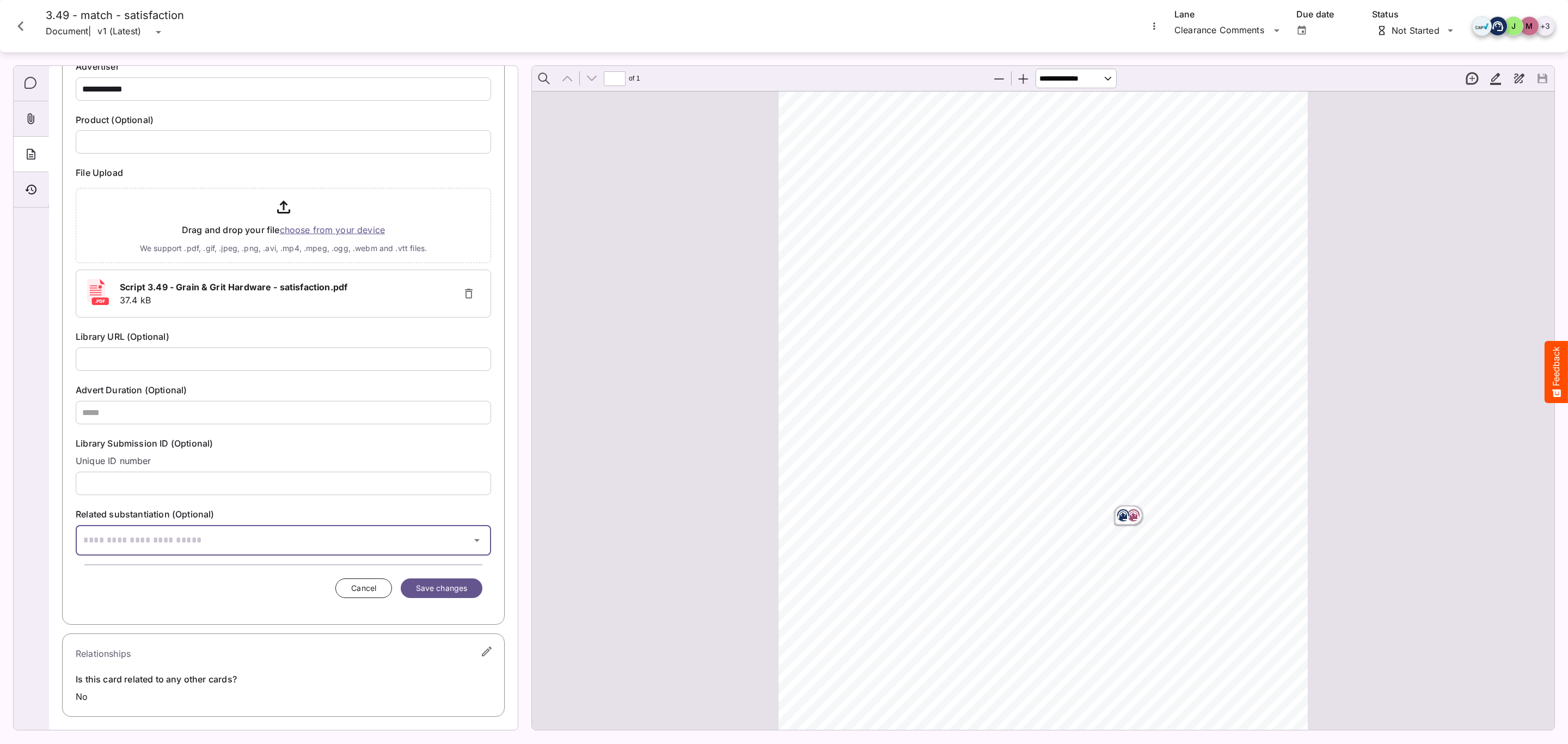
click at [464, 538] on button "button" at bounding box center [477, 540] width 26 height 26
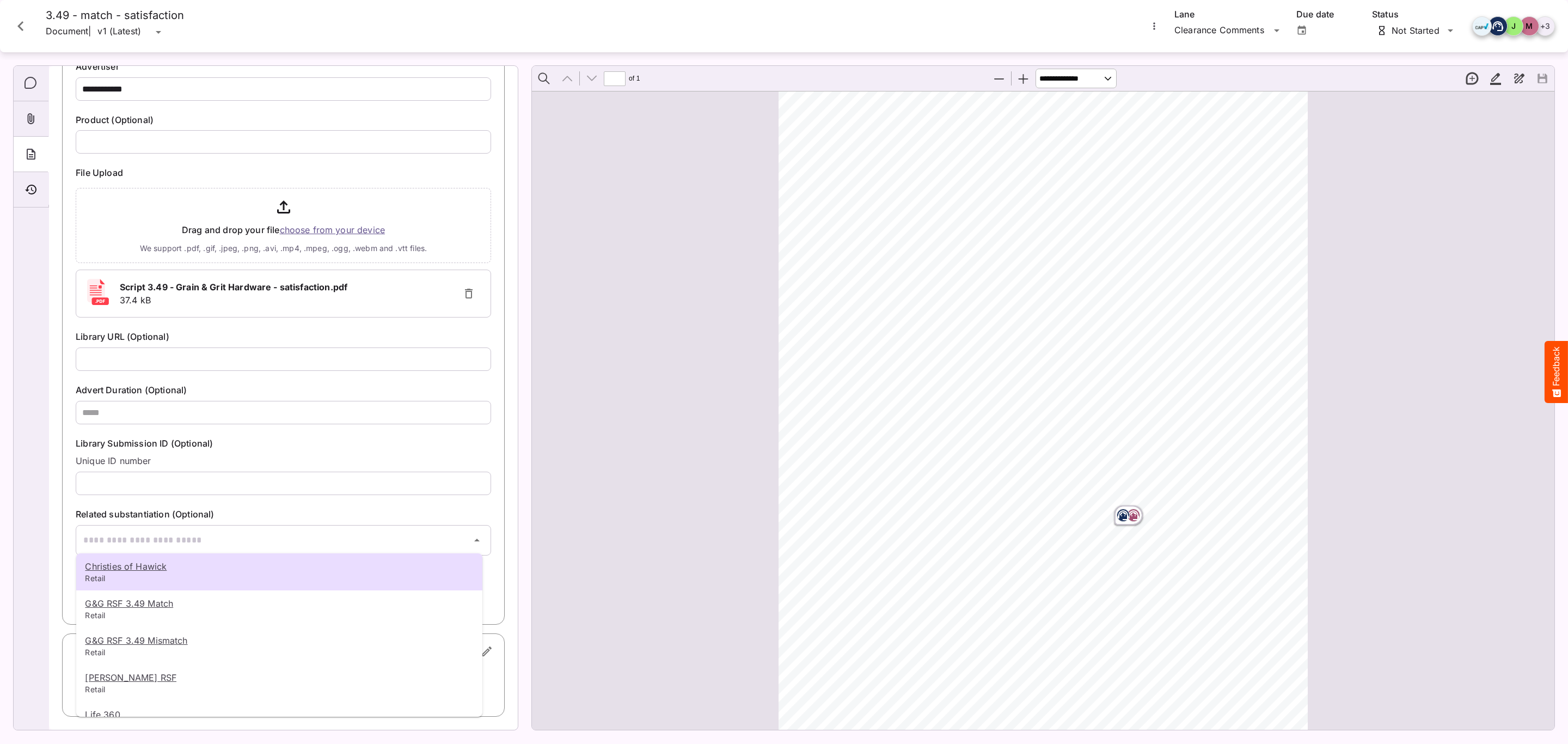
click at [359, 536] on div at bounding box center [784, 372] width 1568 height 744
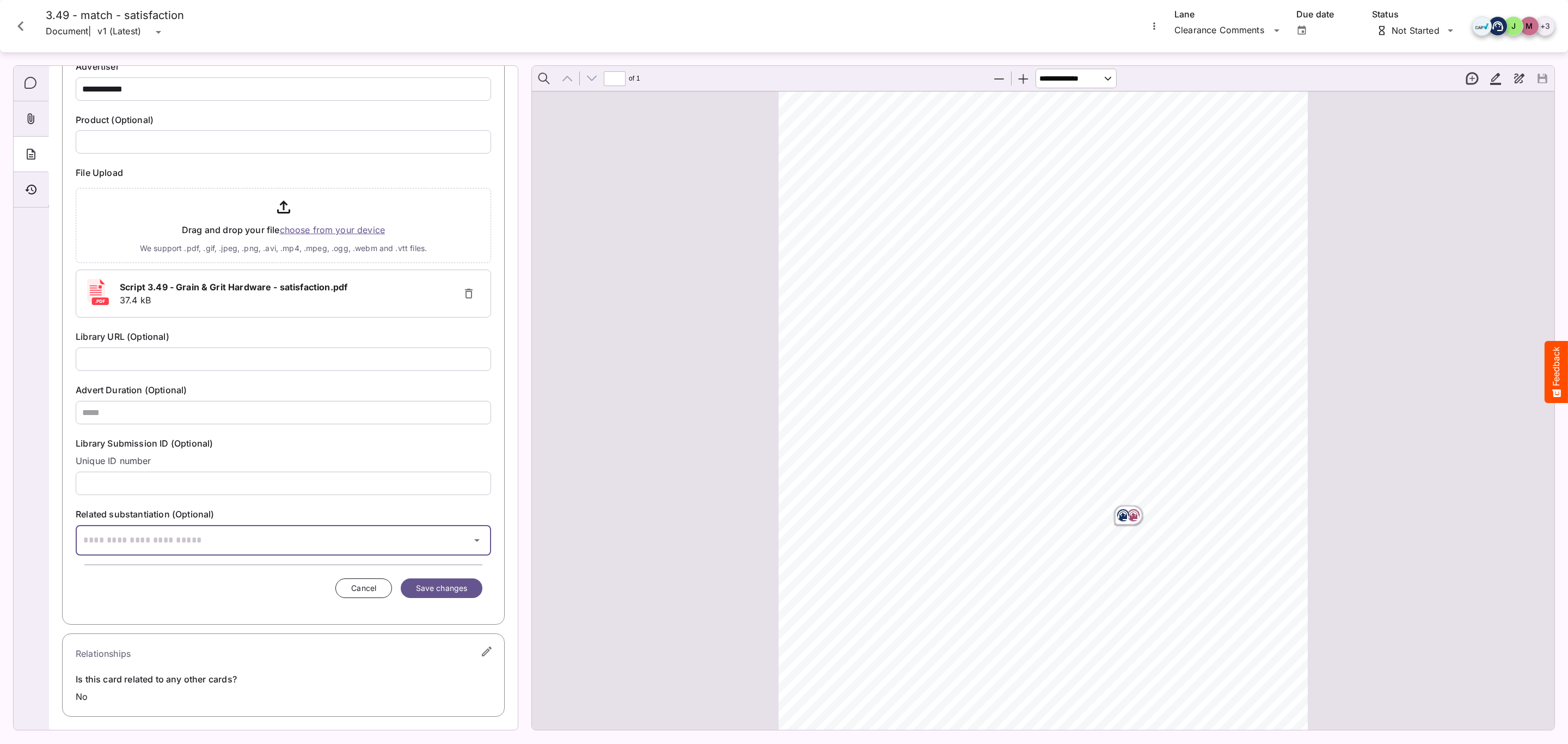
click at [334, 542] on input "text" at bounding box center [270, 540] width 388 height 30
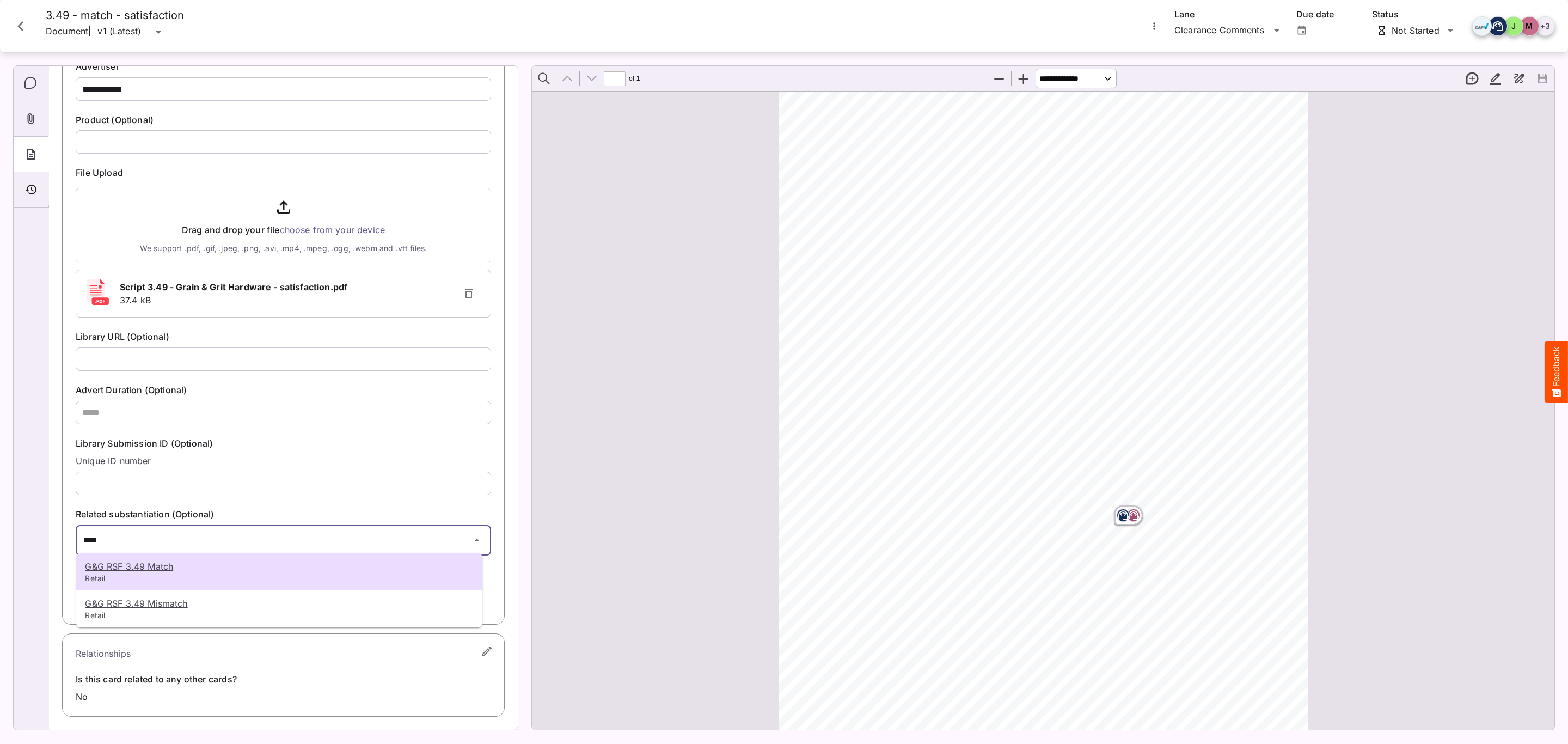
type input "****"
click at [226, 567] on p "G&G RSF 3.49 Match" at bounding box center [279, 566] width 389 height 13
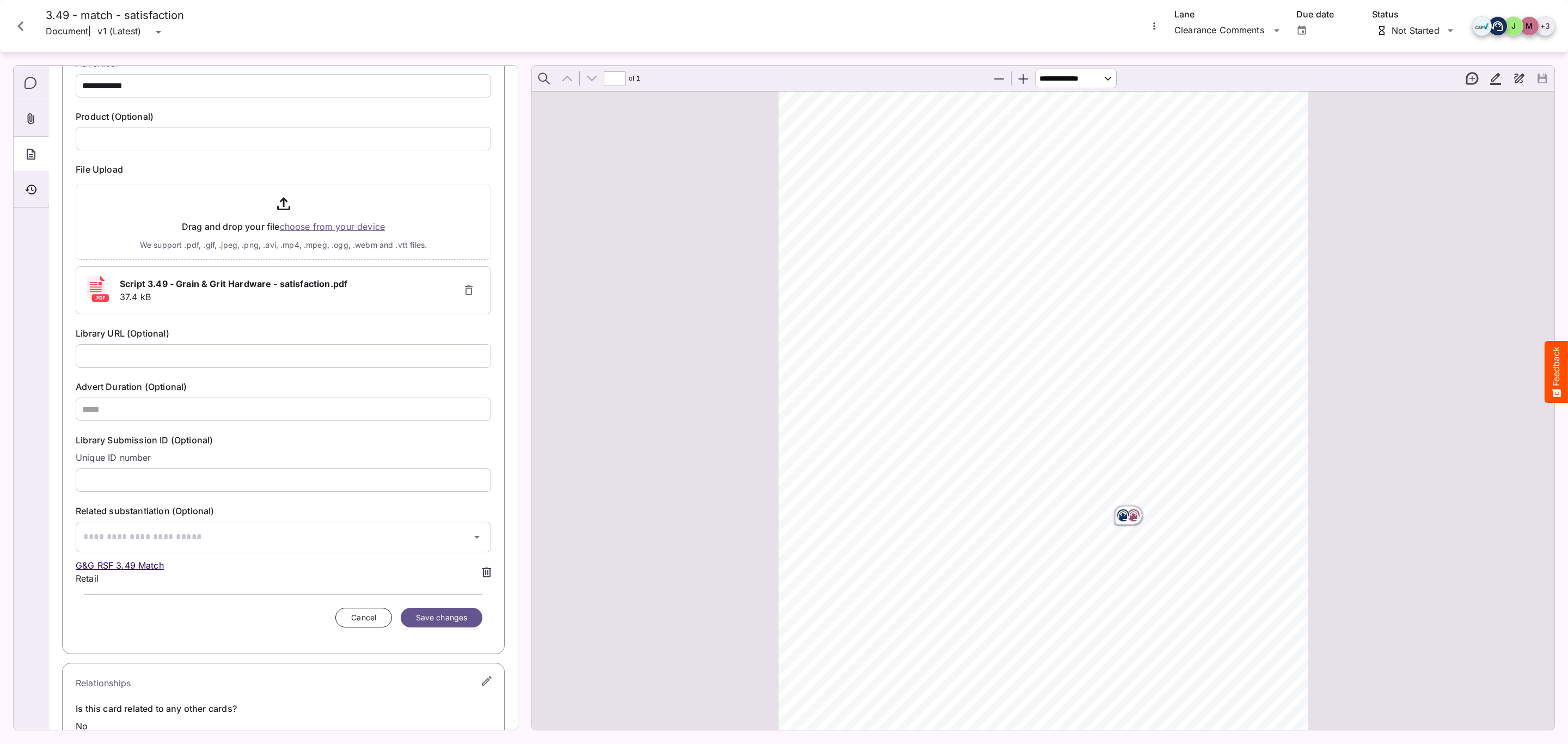
click at [438, 622] on span "Save changes" at bounding box center [441, 618] width 51 height 13
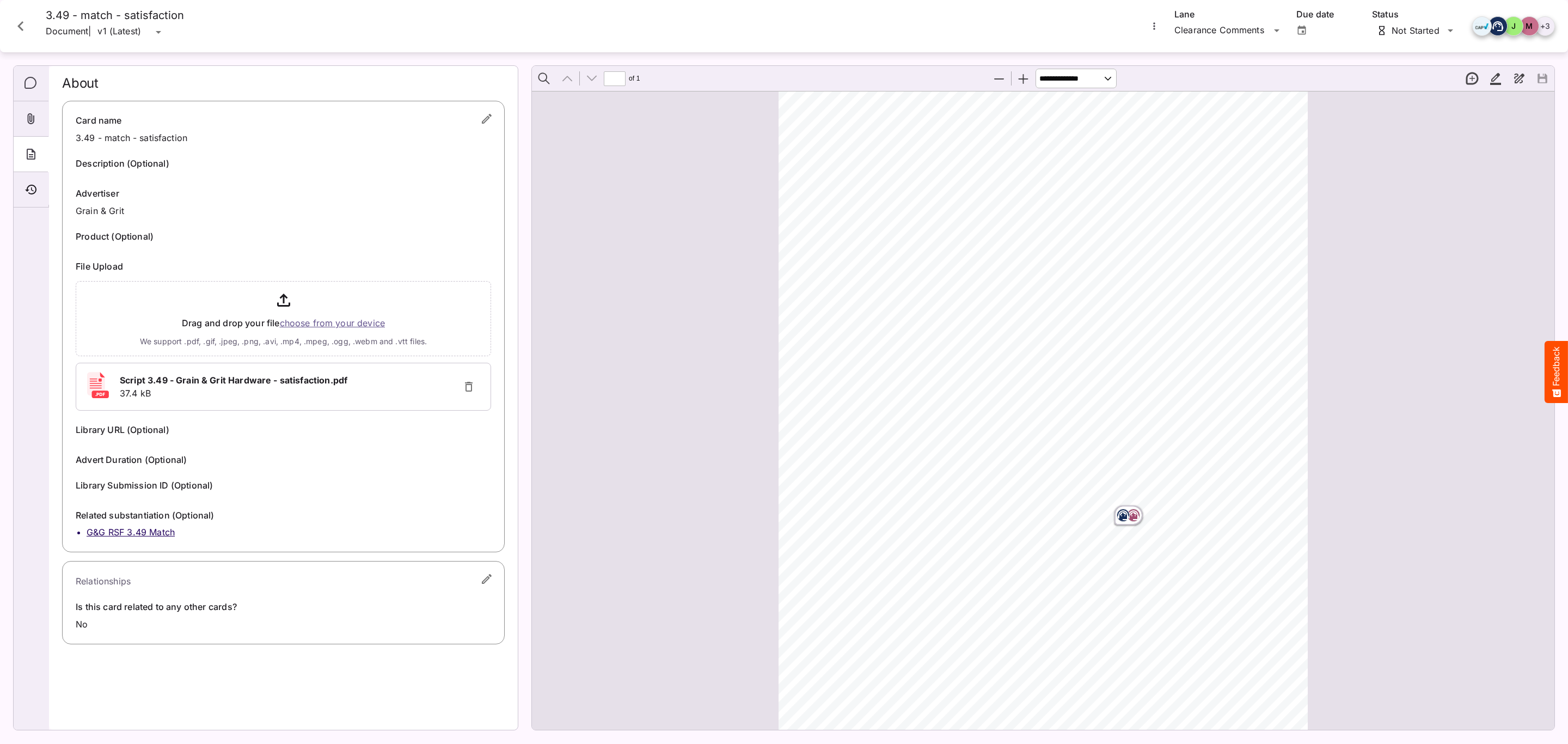
click at [29, 96] on div "Comments" at bounding box center [30, 83] width 35 height 35
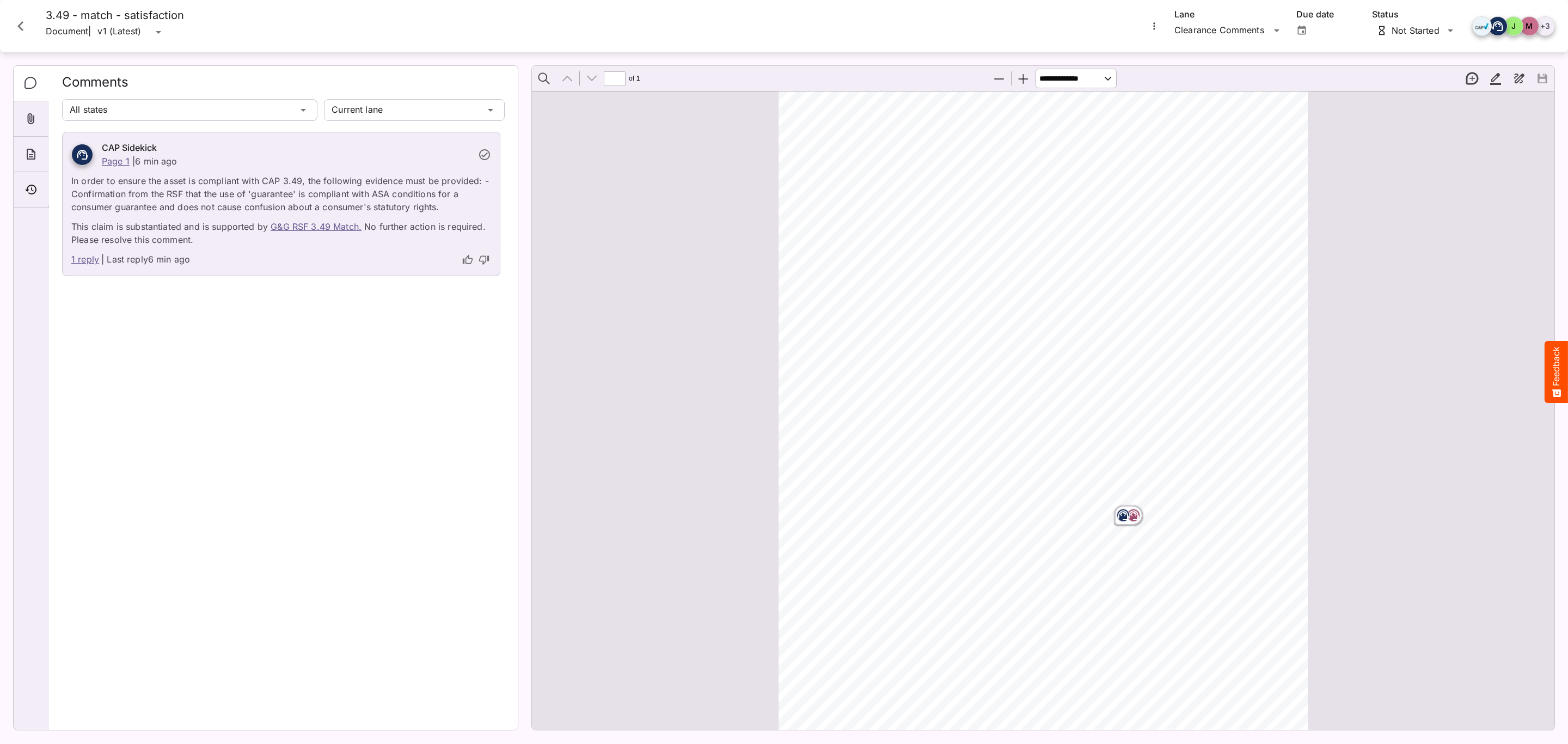
click at [30, 123] on icon "Attachments" at bounding box center [30, 118] width 13 height 13
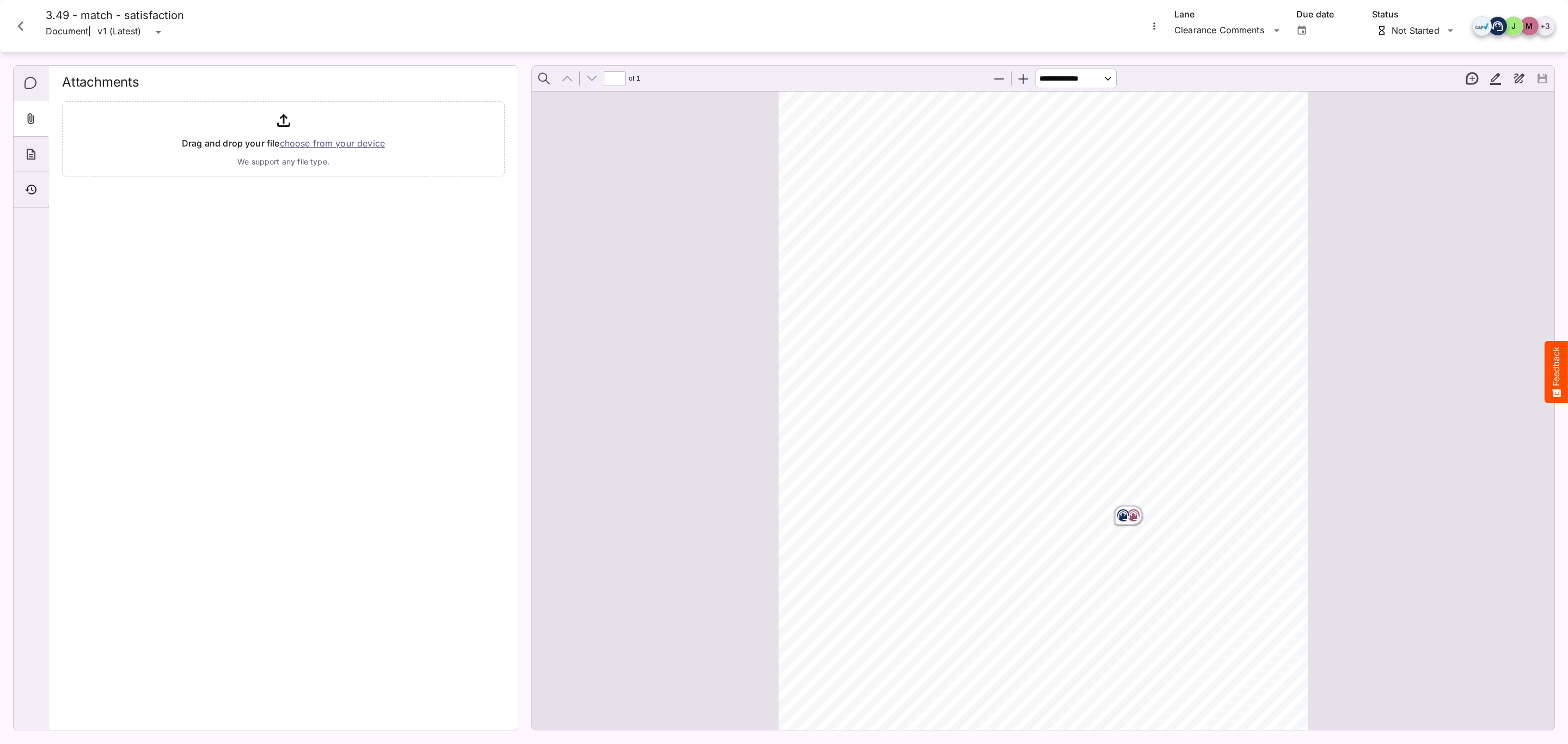
click at [33, 166] on div "About" at bounding box center [30, 155] width 35 height 35
click at [39, 180] on div "Timeline" at bounding box center [30, 190] width 35 height 35
click at [38, 110] on div "Attachments" at bounding box center [30, 119] width 35 height 35
click at [36, 84] on icon "Comments" at bounding box center [30, 83] width 12 height 12
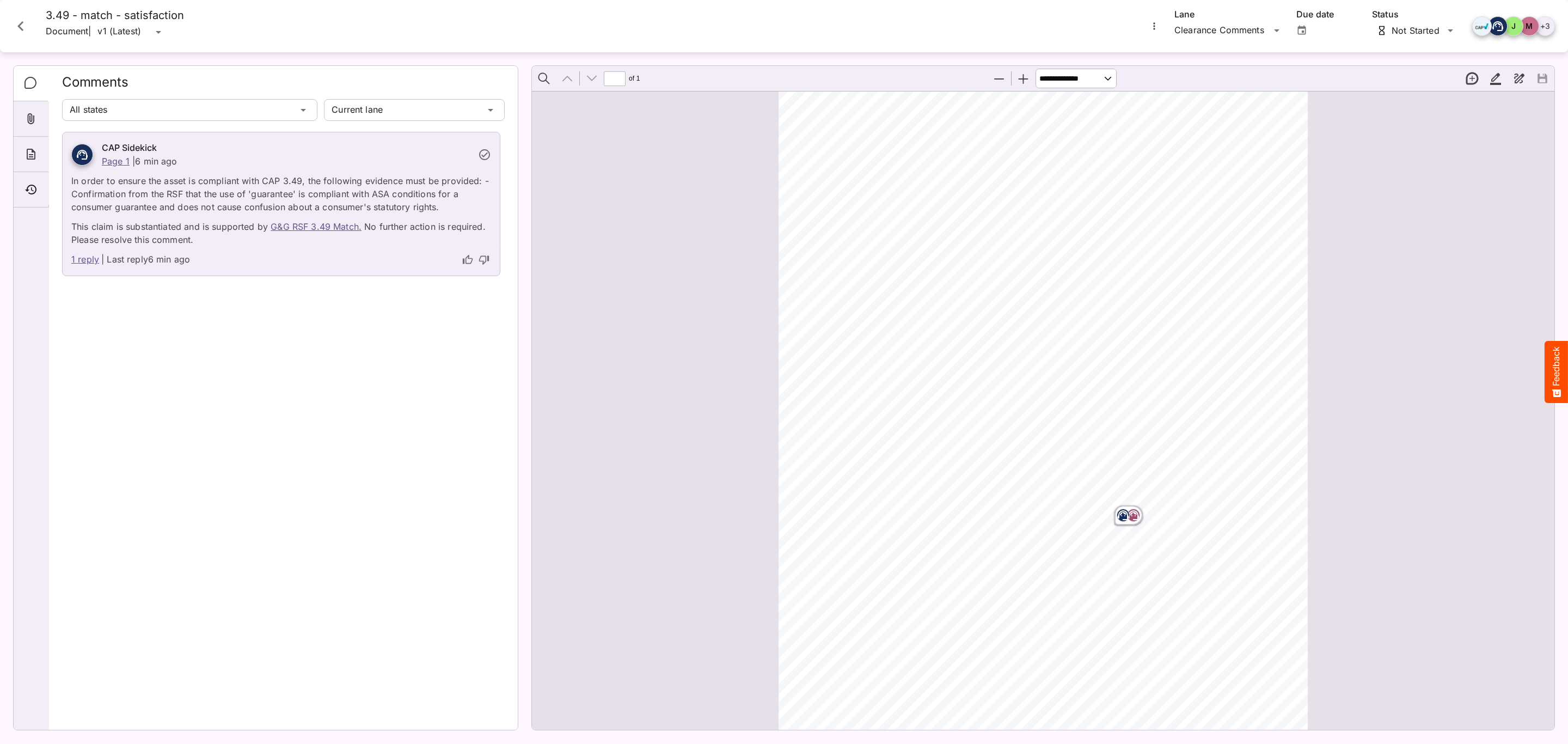
click at [156, 29] on div "MVP Test Space / Test Script - G&G M MediaMagic ® Dashboard MVP Test Space Jo C…" at bounding box center [784, 370] width 1568 height 739
click at [137, 13] on h4 "3.49 - match - satisfaction" at bounding box center [114, 15] width 138 height 13
click at [18, 21] on icon "Close card" at bounding box center [21, 26] width 19 height 19
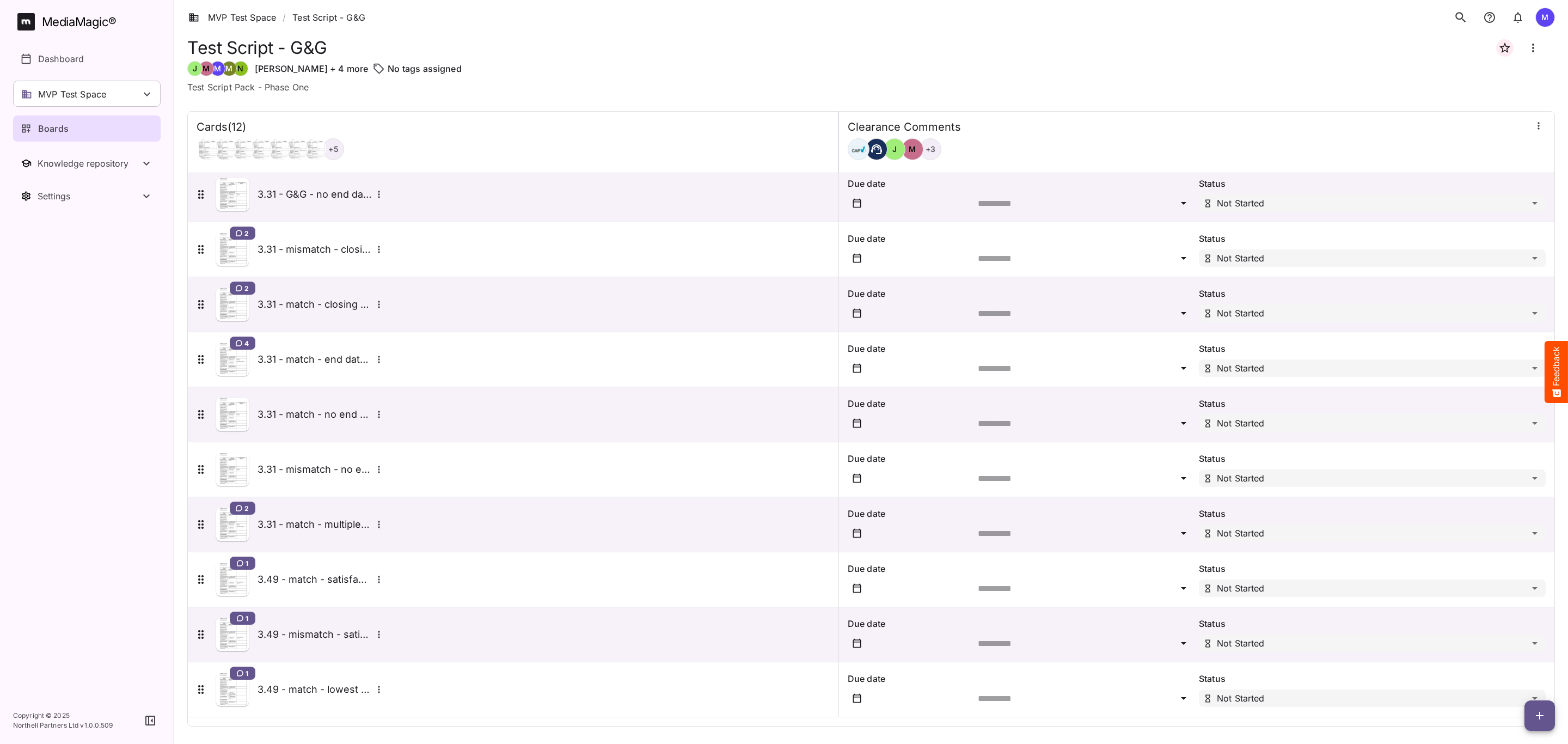
click at [386, 587] on div "1 3.49 - match - satisfaction" at bounding box center [292, 579] width 207 height 54
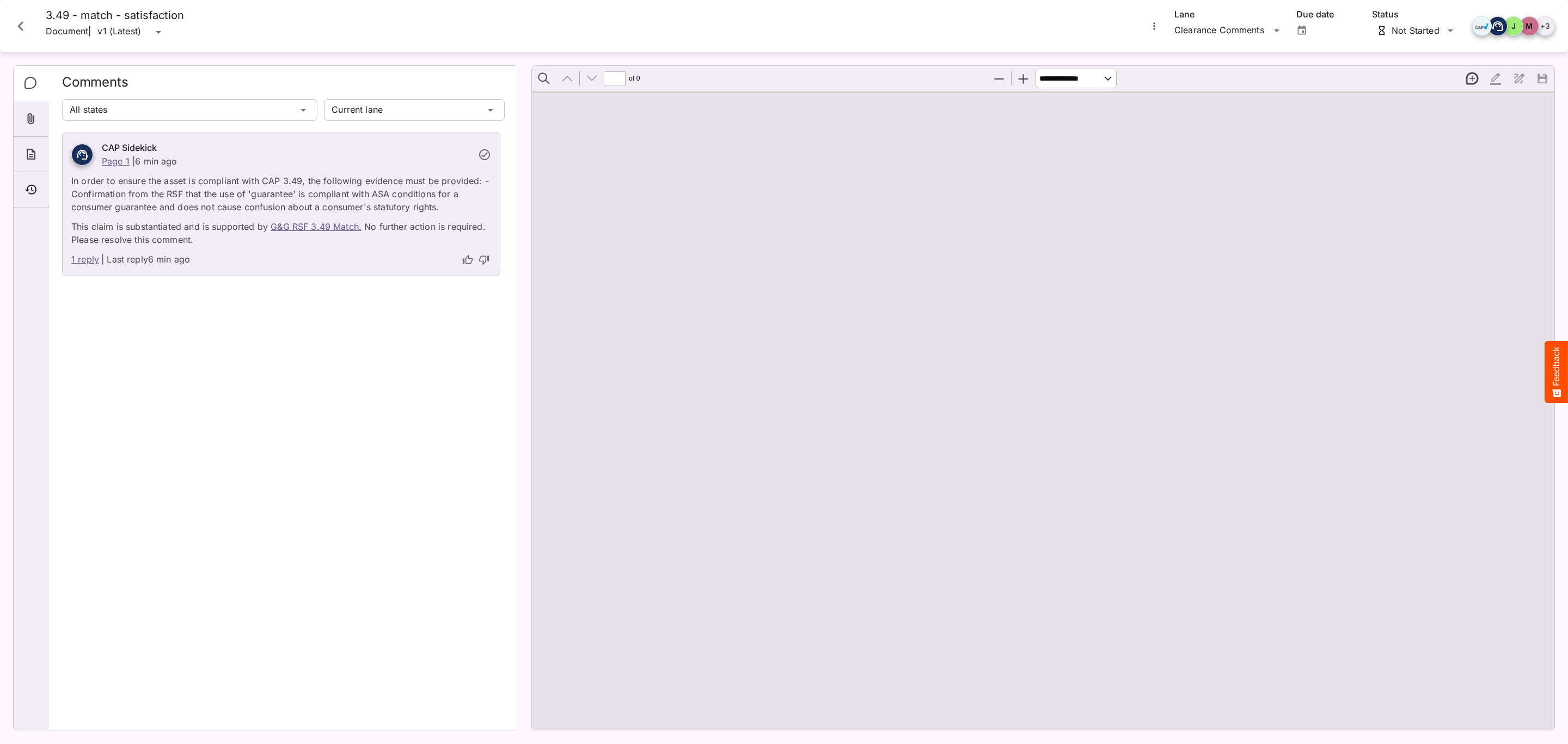
type input "*"
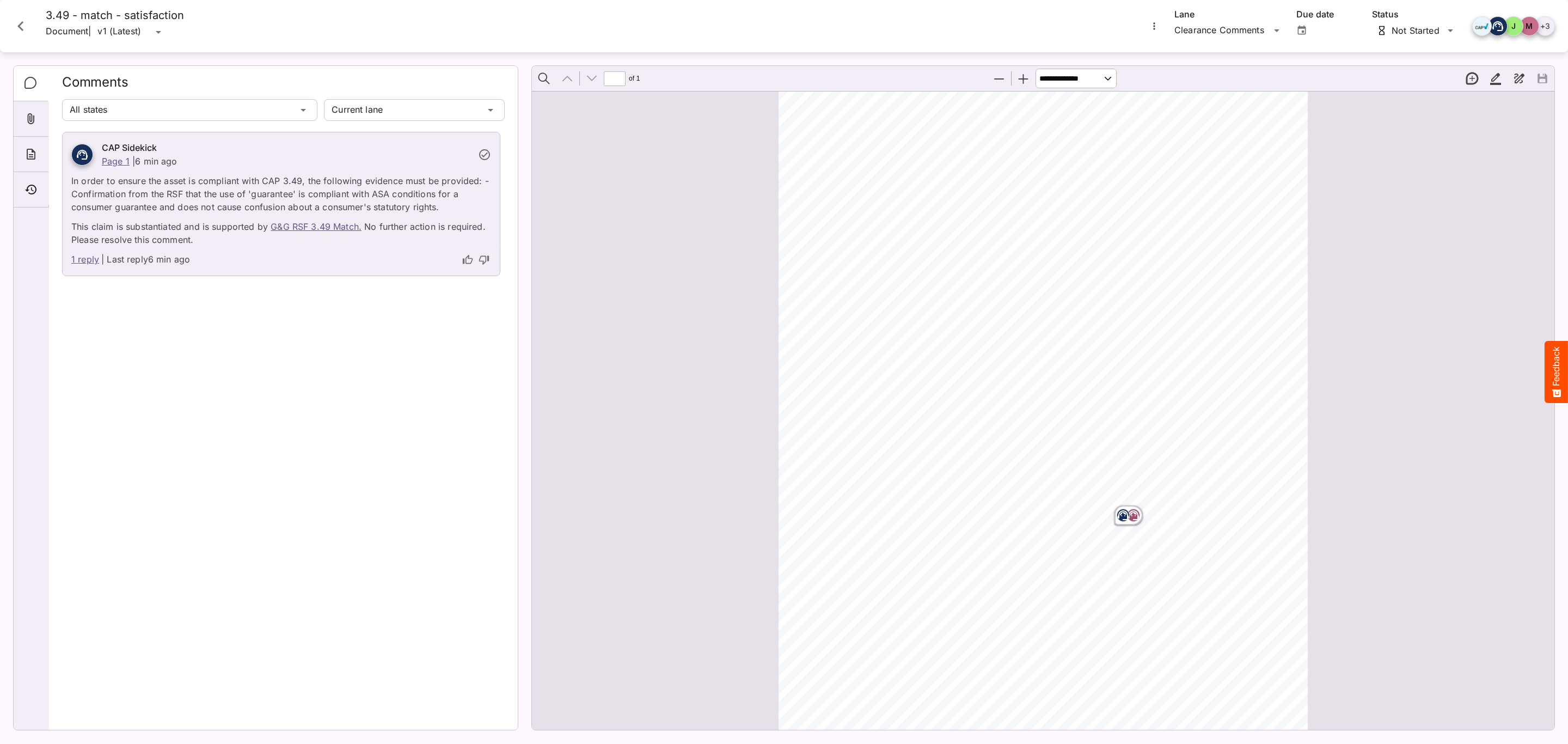
click at [12, 26] on icon "Close card" at bounding box center [21, 26] width 19 height 19
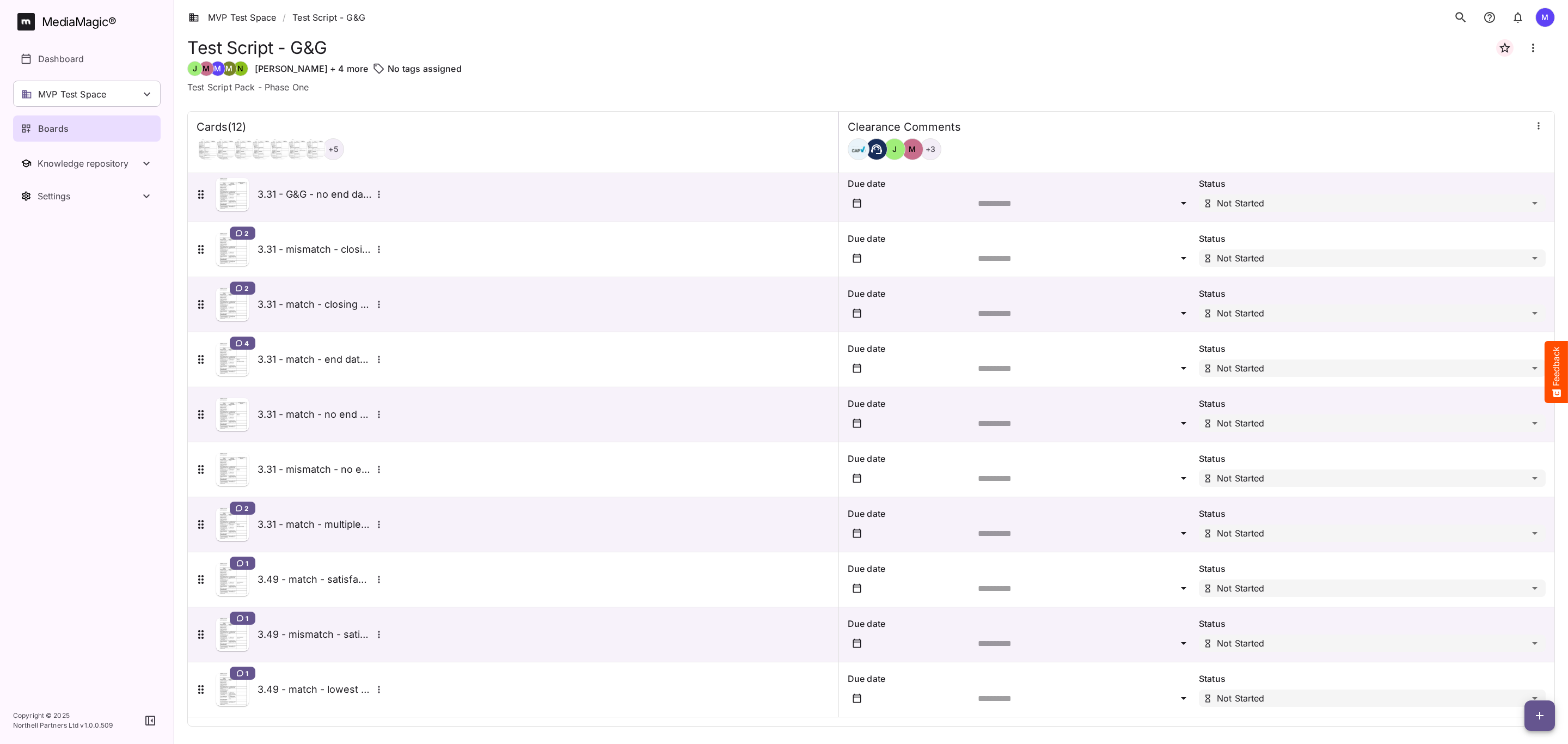
click at [379, 577] on icon "More options for 3.49 - match - satisfaction" at bounding box center [379, 579] width 2 height 7
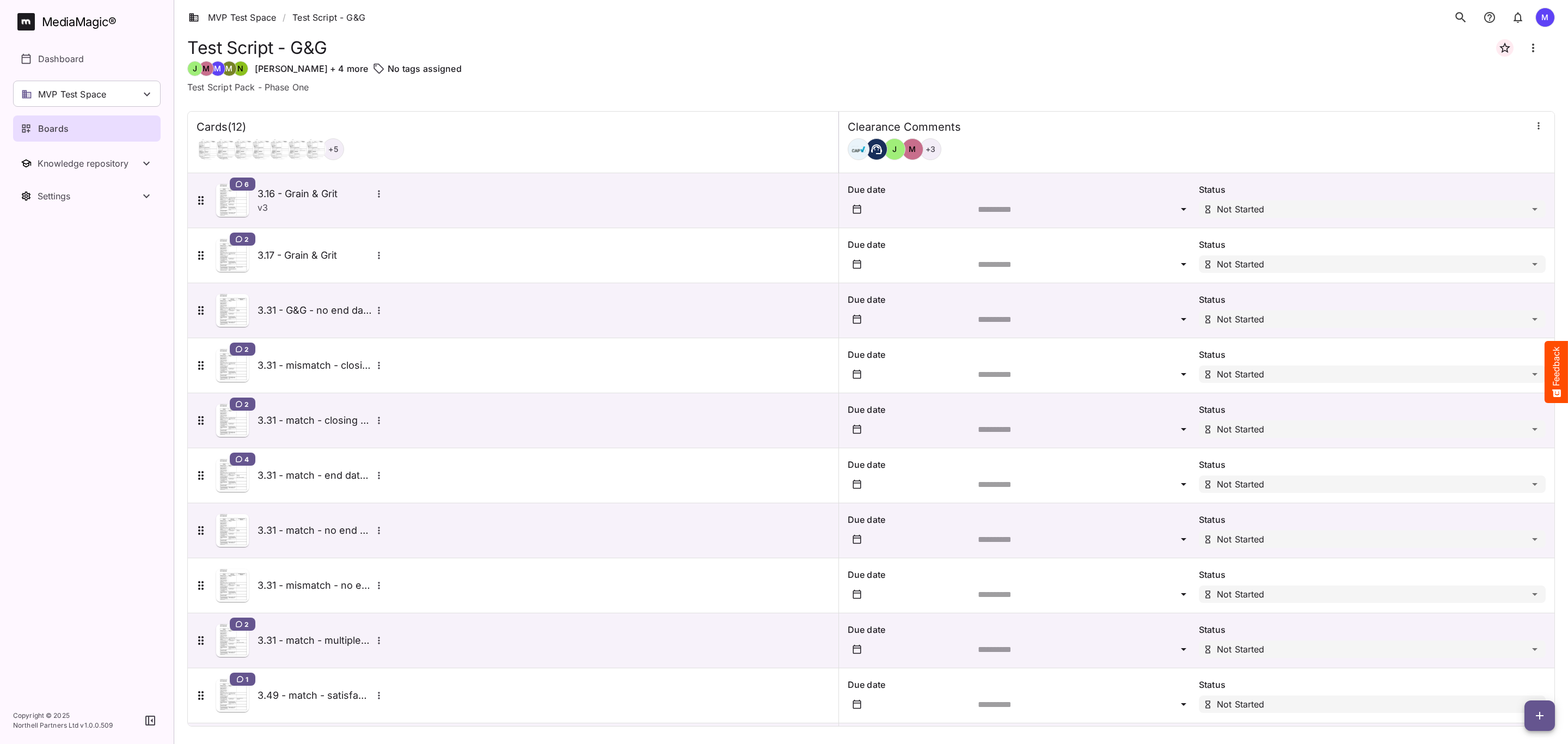
click at [317, 580] on h5 "3.31 - mismatch - no end date" at bounding box center [315, 585] width 114 height 13
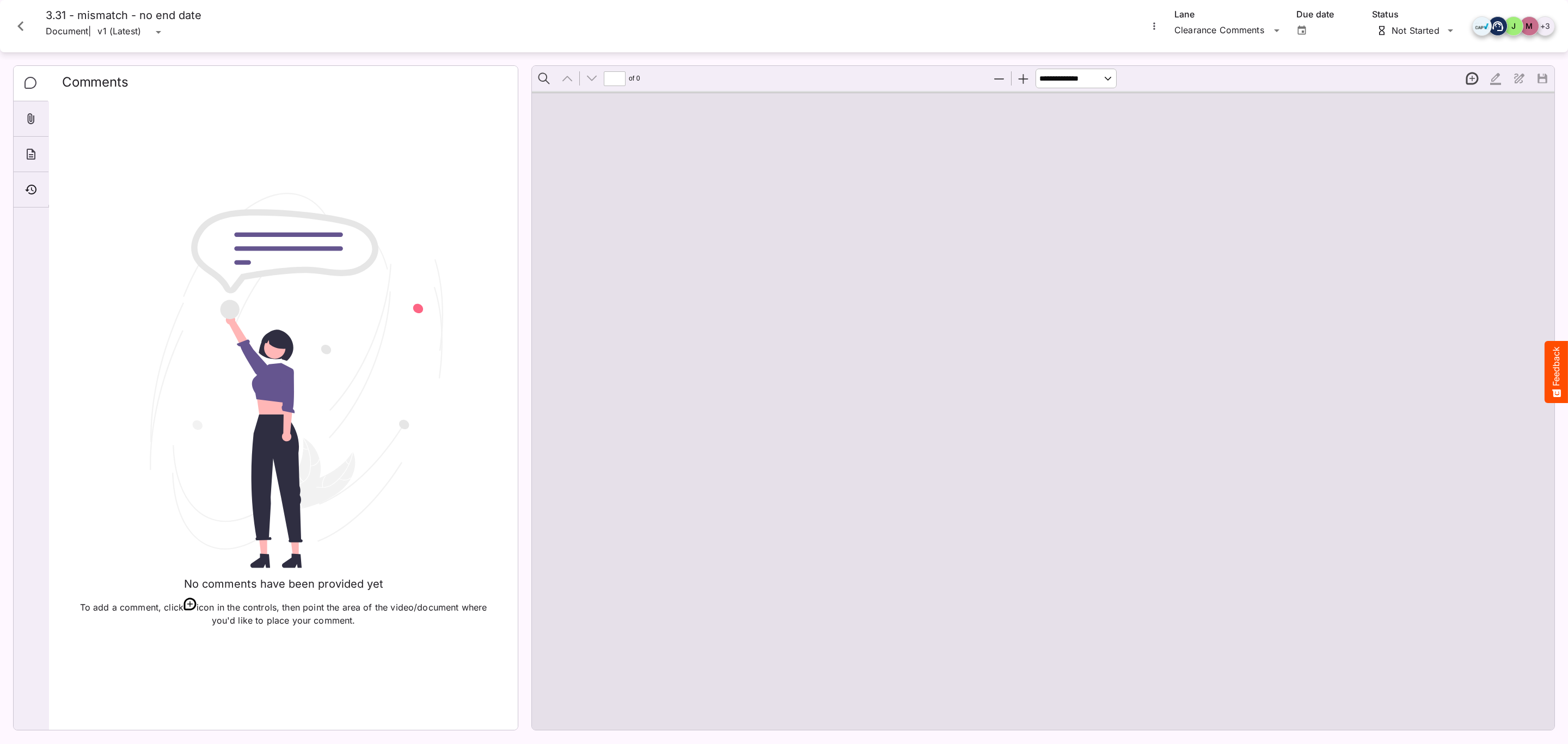
type input "*"
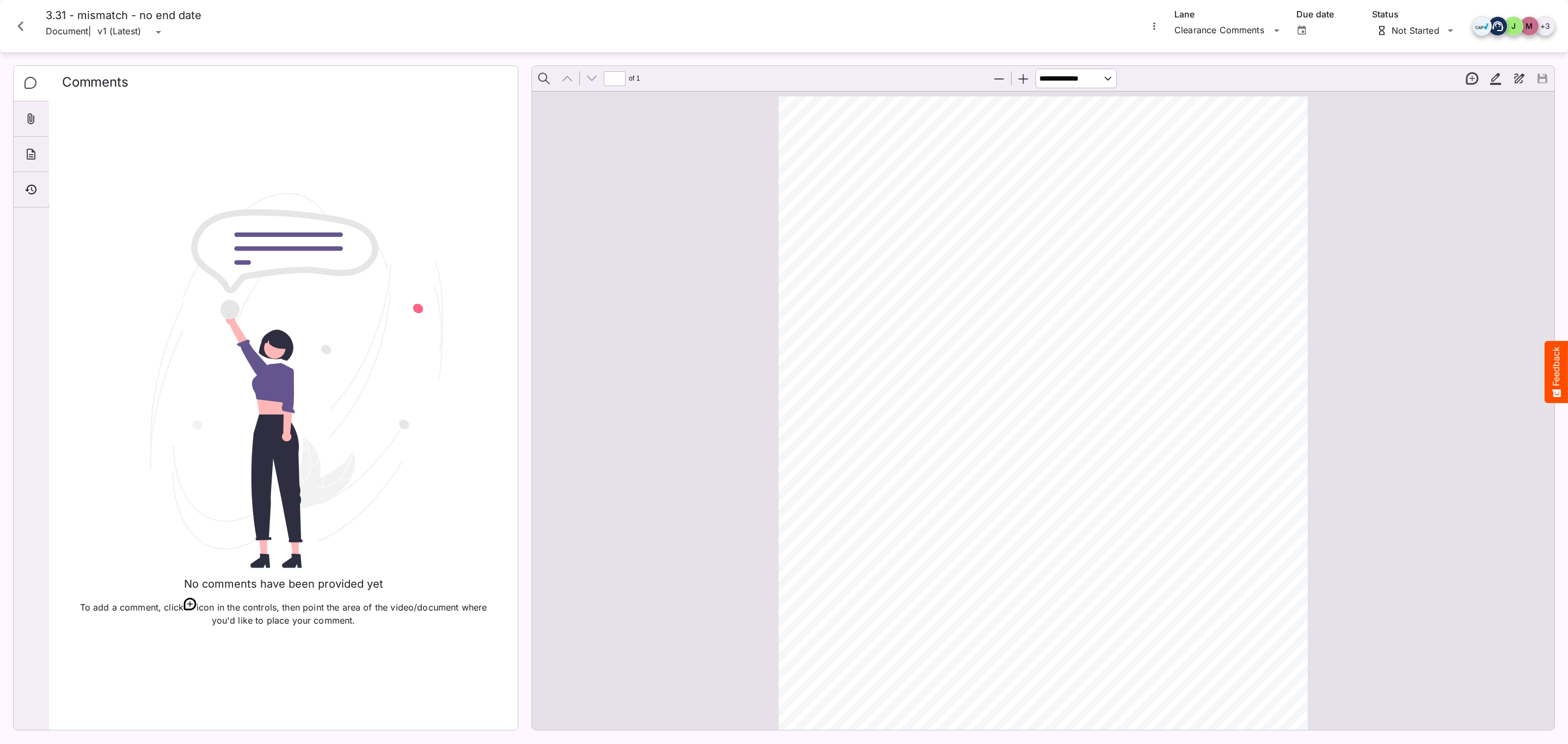
click at [24, 33] on icon "Close card" at bounding box center [21, 26] width 19 height 19
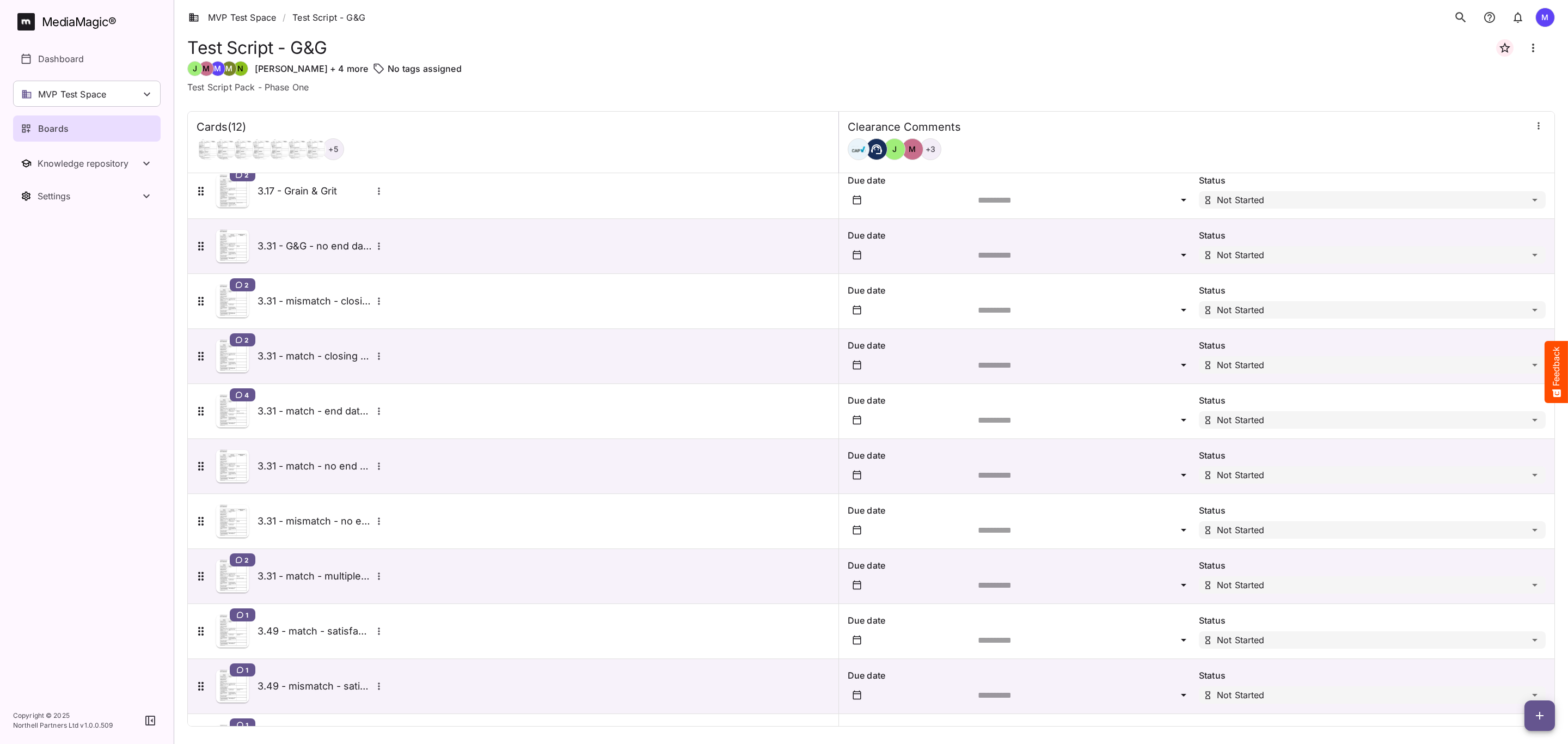
scroll to position [119, 0]
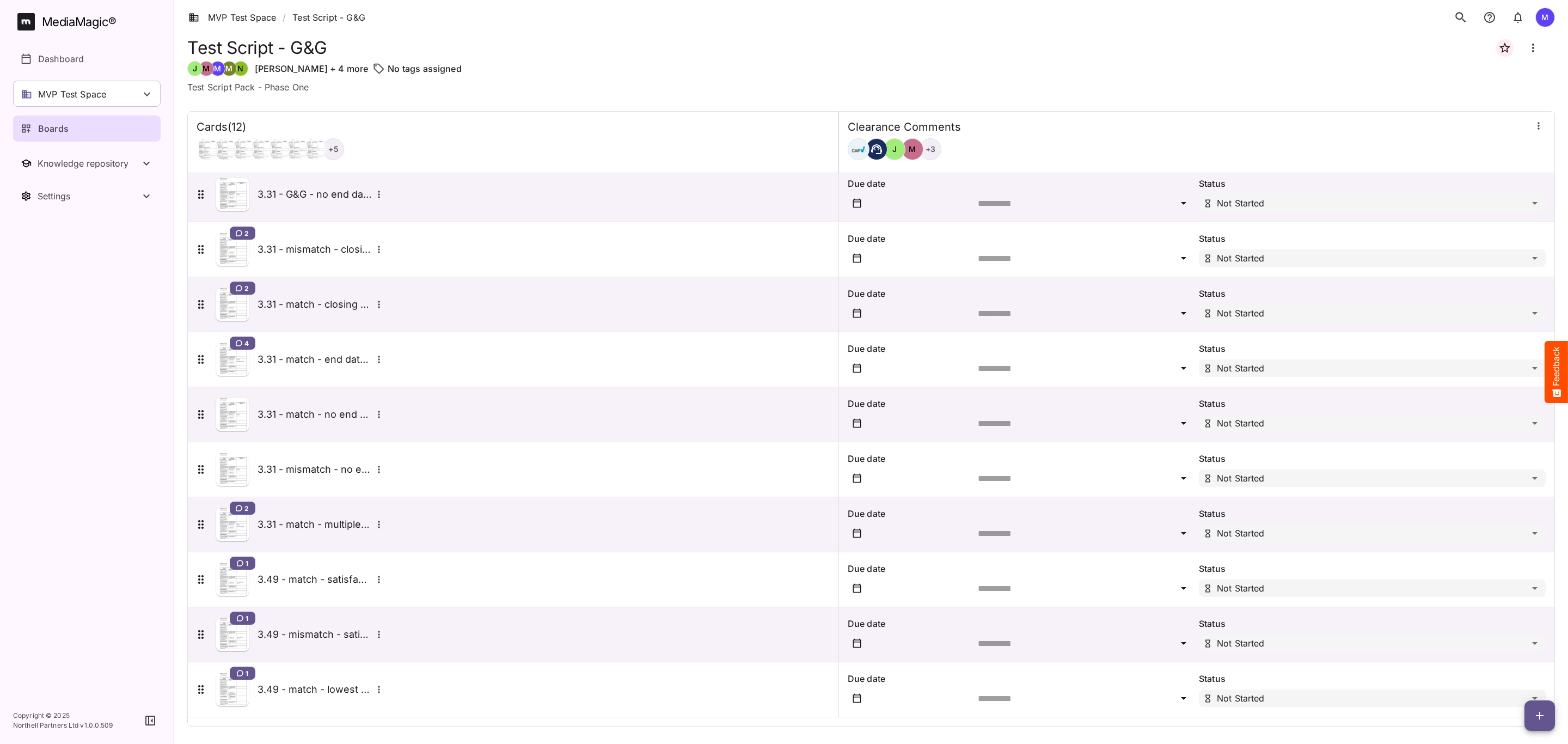
click at [335, 588] on div "1 3.49 - match - satisfaction" at bounding box center [290, 580] width 192 height 33
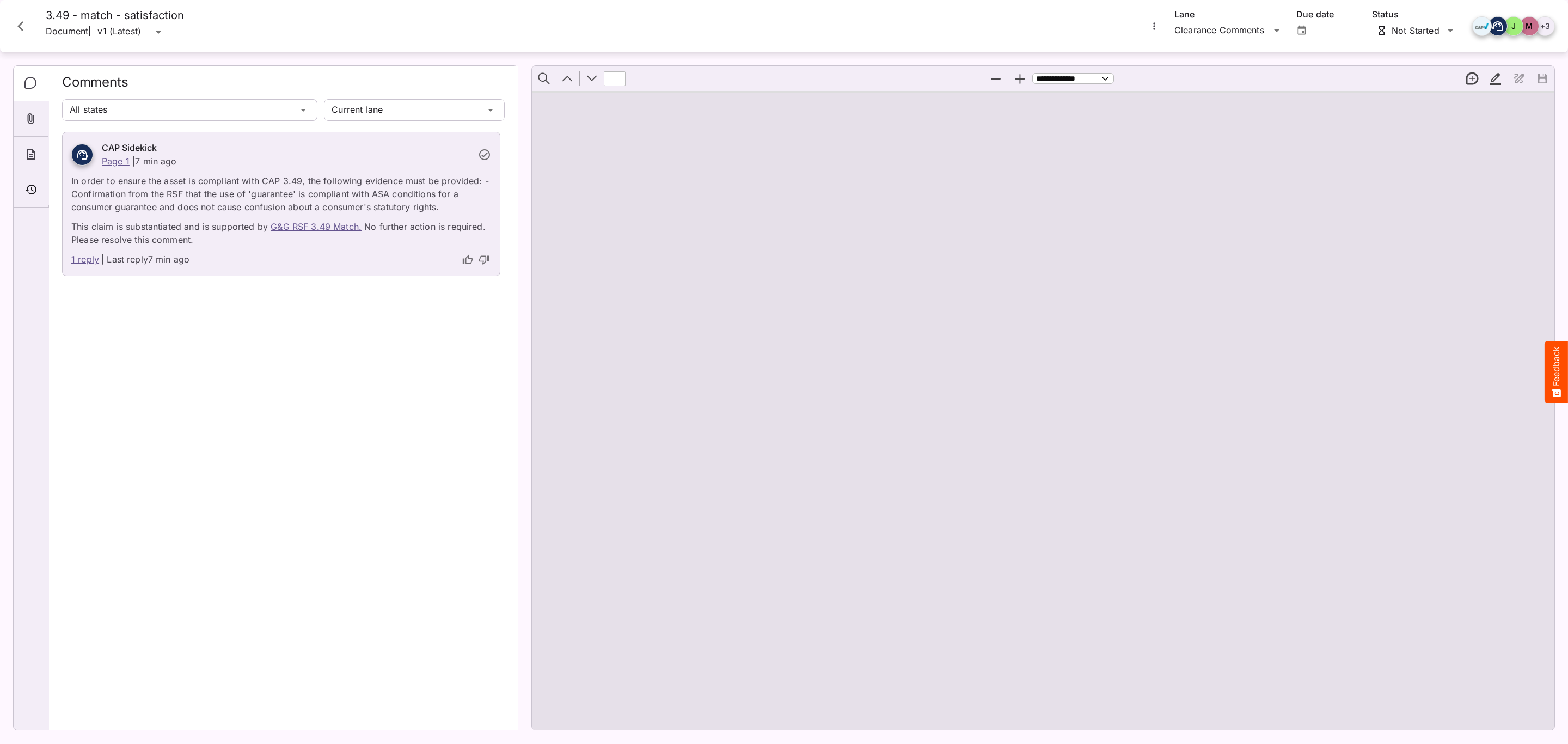
type input "*"
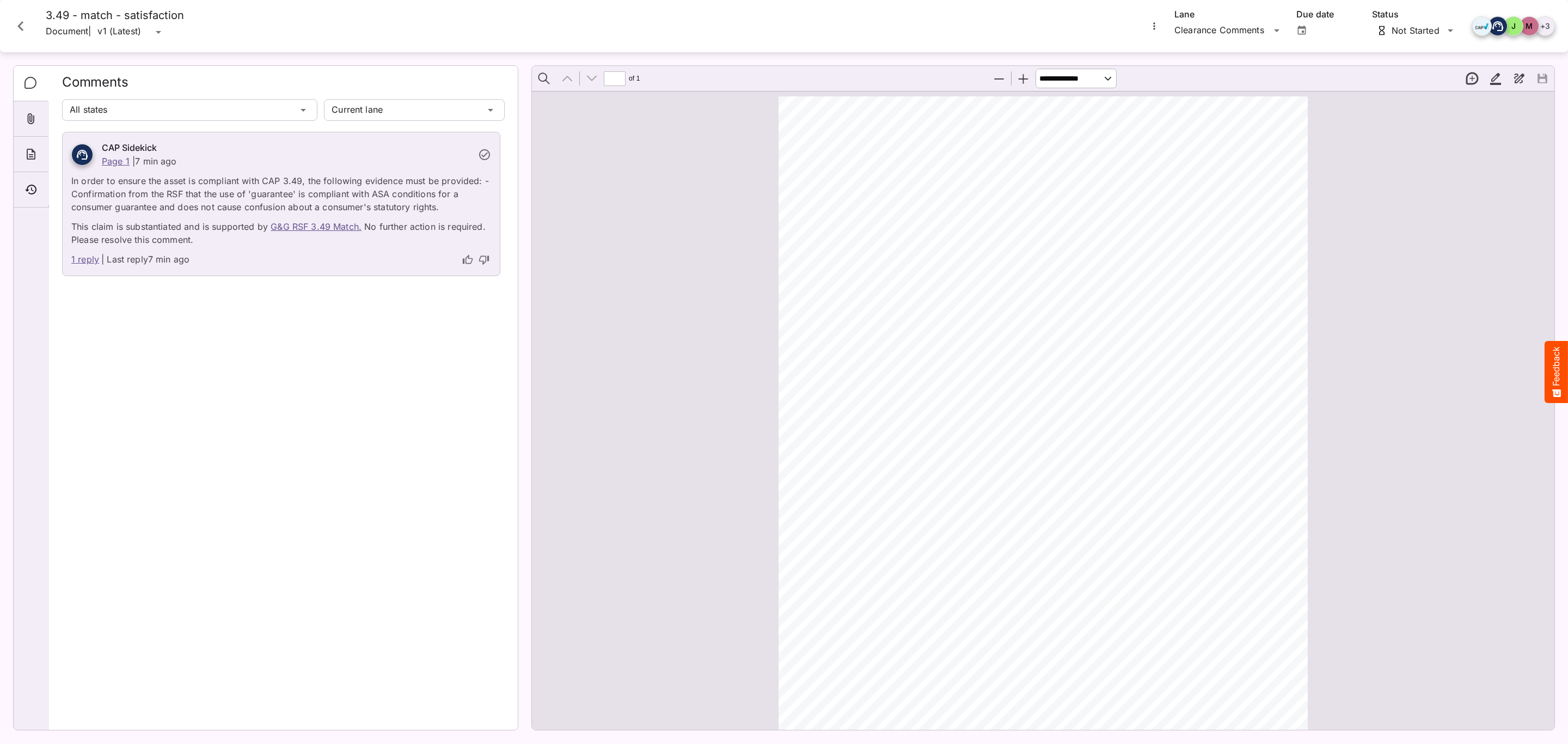
scroll to position [5, 0]
click at [95, 15] on h4 "3.49 - match - satisfaction" at bounding box center [114, 15] width 138 height 13
drag, startPoint x: 108, startPoint y: 15, endPoint x: 708, endPoint y: 64, distance: 602.0
click at [108, 15] on h4 "3.49 - match - satisfaction" at bounding box center [114, 15] width 138 height 13
click at [38, 161] on icon "About" at bounding box center [30, 153] width 13 height 13
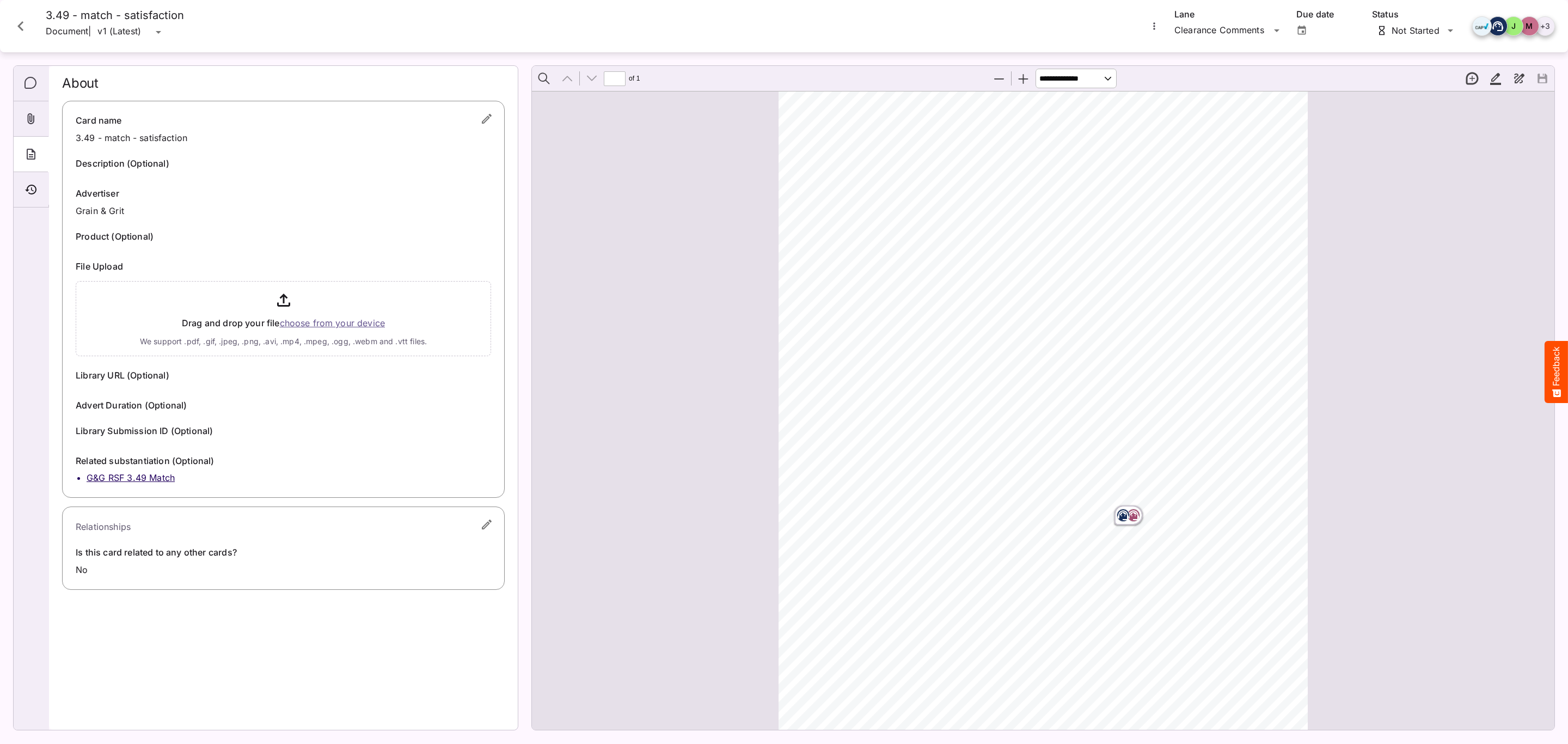
click at [483, 113] on icon "button" at bounding box center [486, 118] width 13 height 13
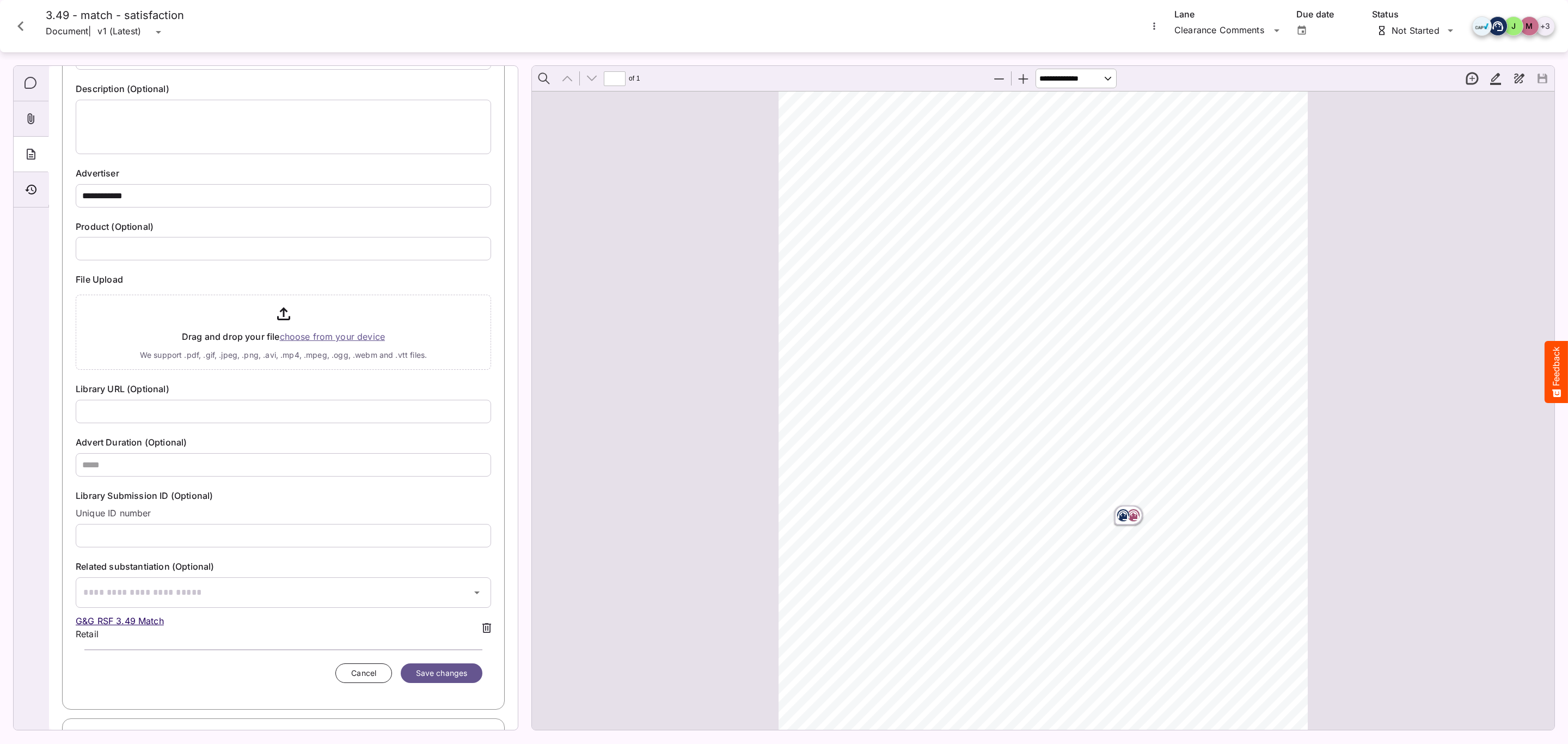
scroll to position [173, 0]
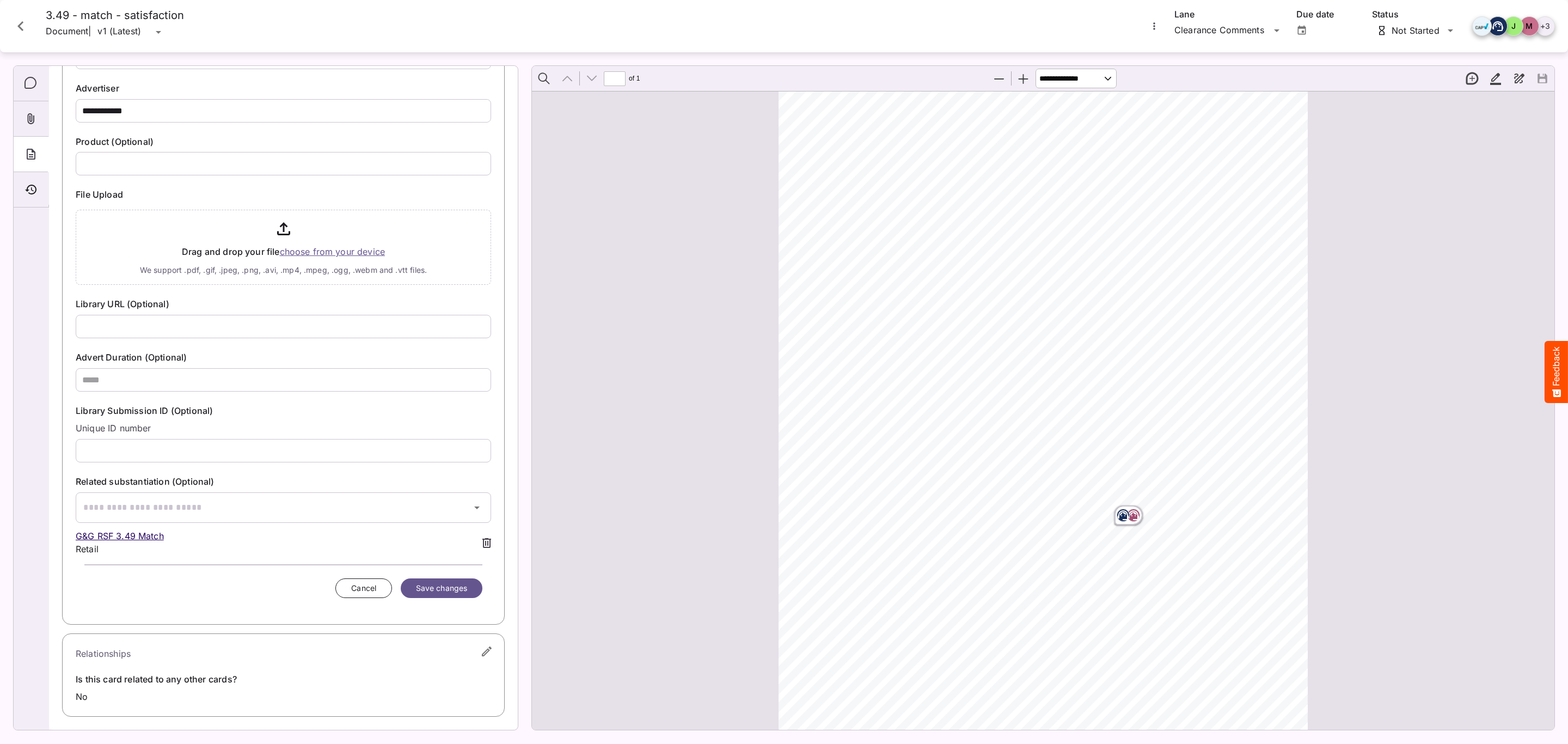
click at [482, 541] on icon at bounding box center [486, 543] width 9 height 10
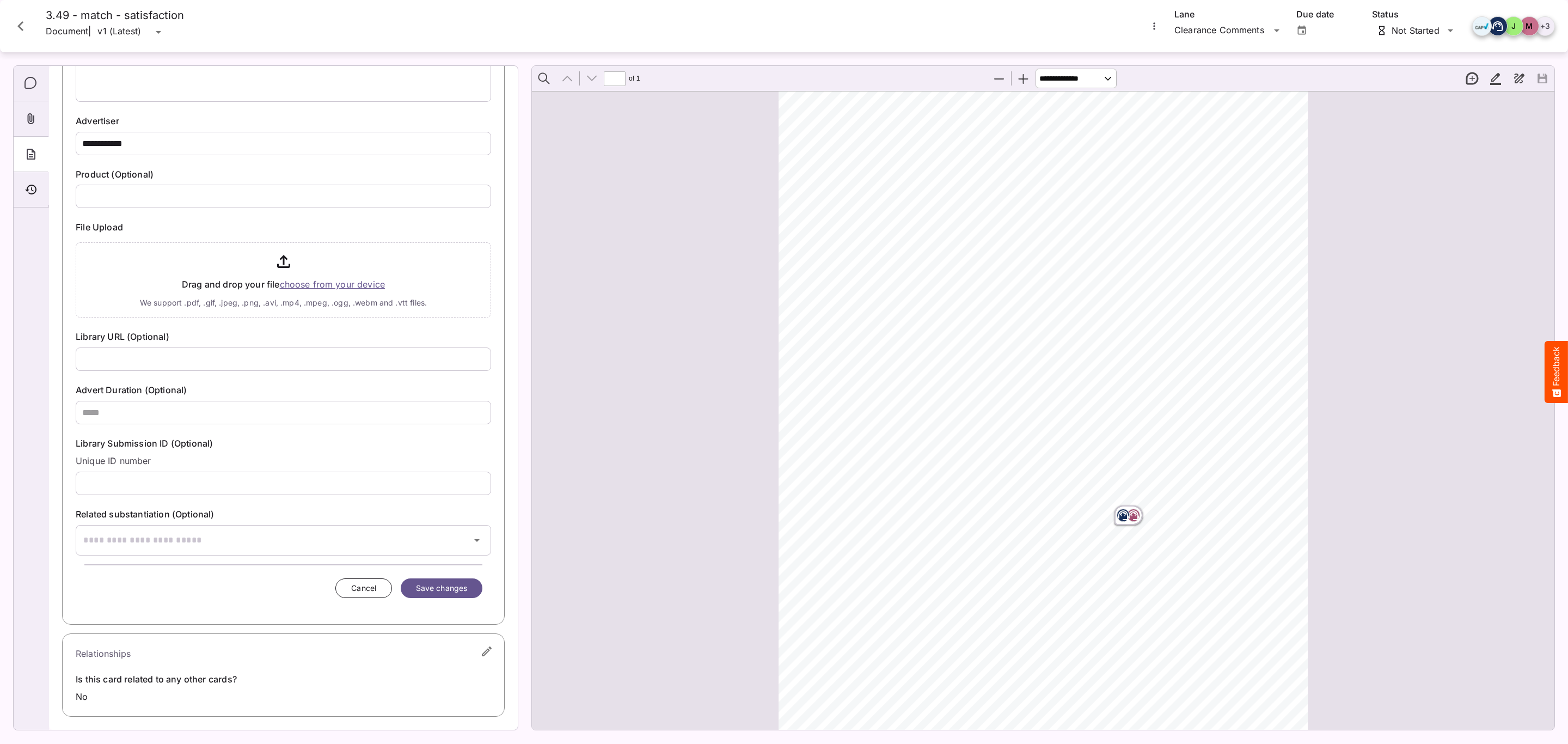
scroll to position [141, 0]
click at [356, 270] on input "file" at bounding box center [283, 278] width 415 height 80
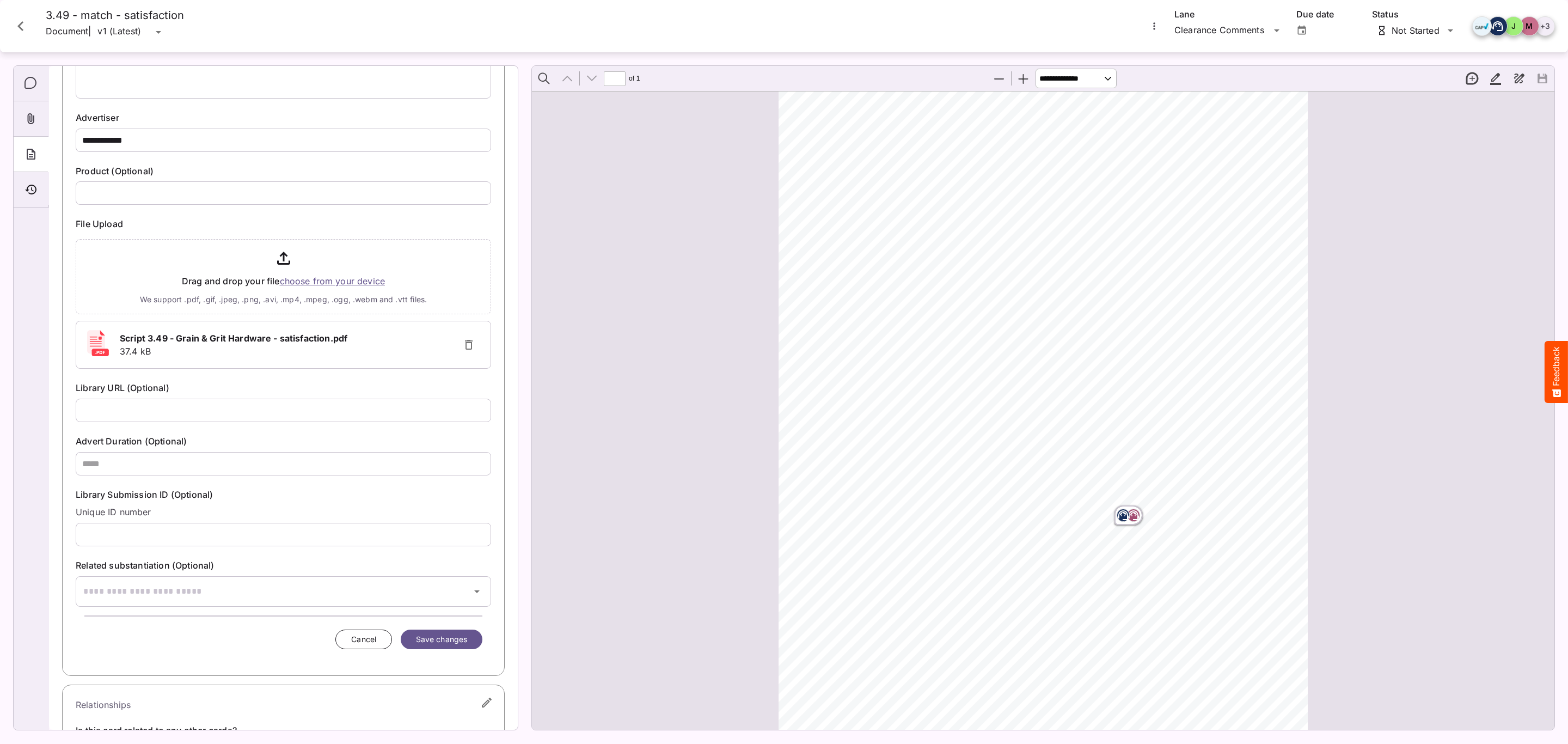
click at [445, 636] on span "Save changes" at bounding box center [441, 639] width 51 height 13
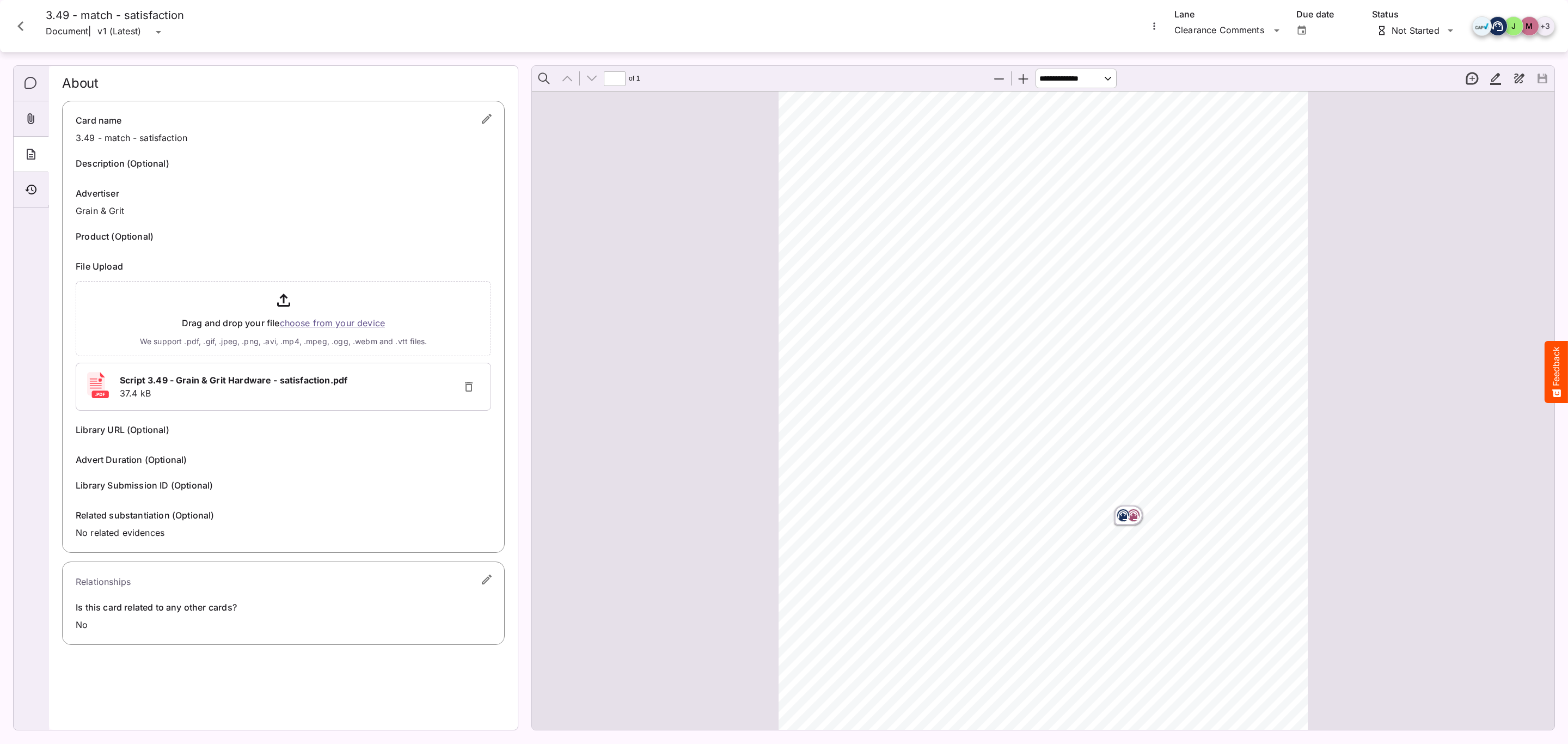
scroll to position [0, 0]
click at [38, 72] on div "Comments" at bounding box center [30, 83] width 35 height 35
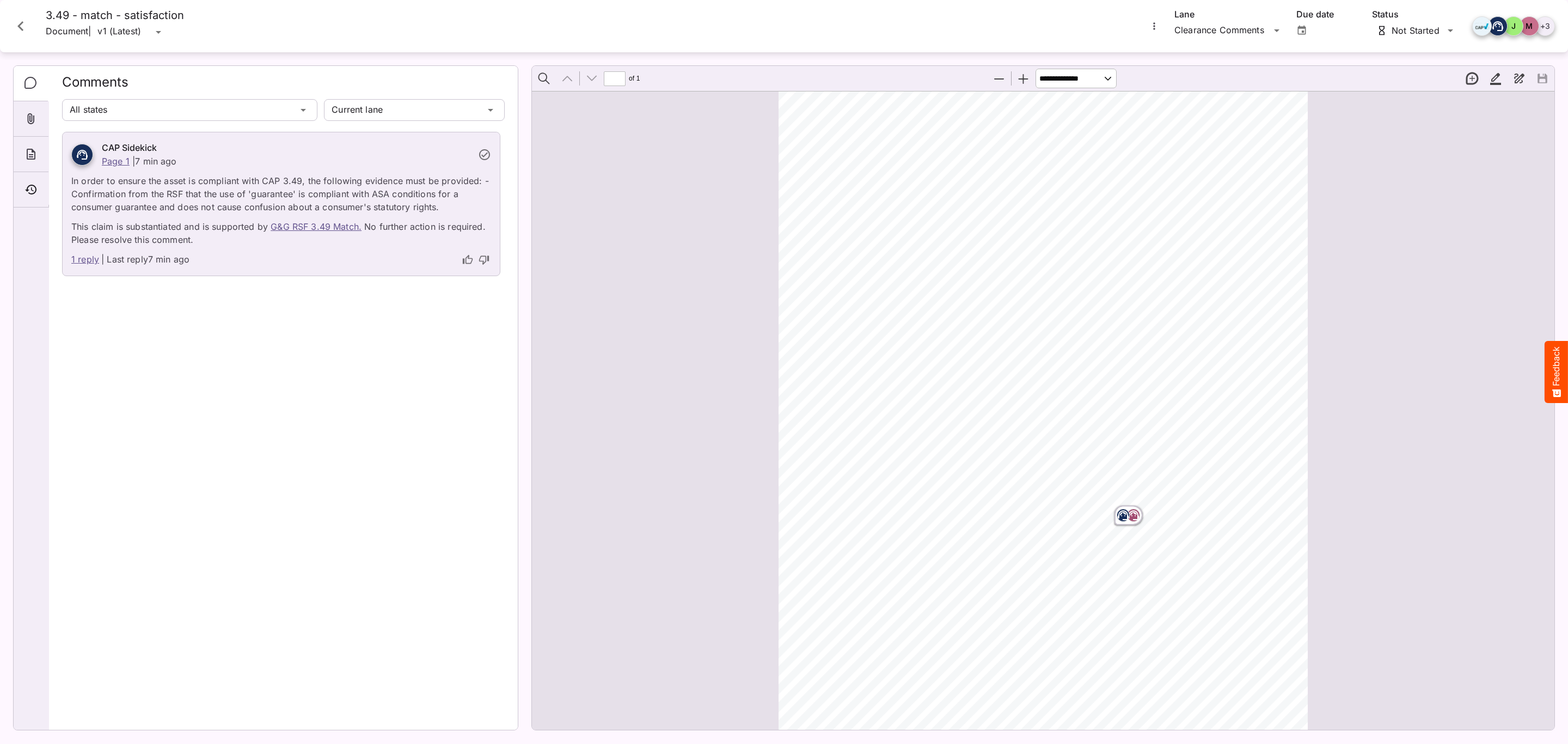
click at [26, 30] on icon "Close card" at bounding box center [21, 26] width 19 height 19
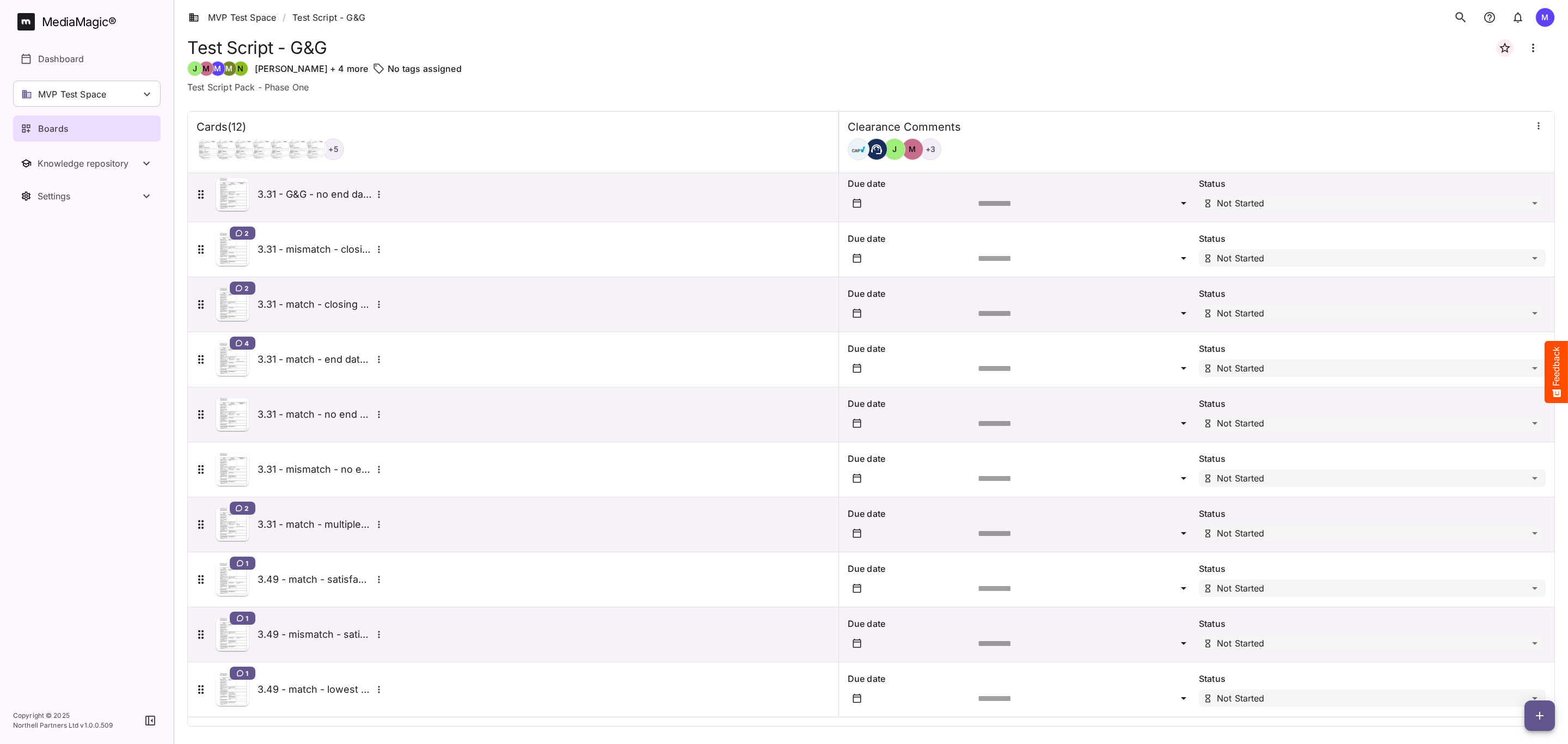
click at [377, 581] on icon "More options for 3.49 - match - satisfaction" at bounding box center [379, 580] width 11 height 11
click at [410, 636] on p "Delete card" at bounding box center [427, 629] width 84 height 13
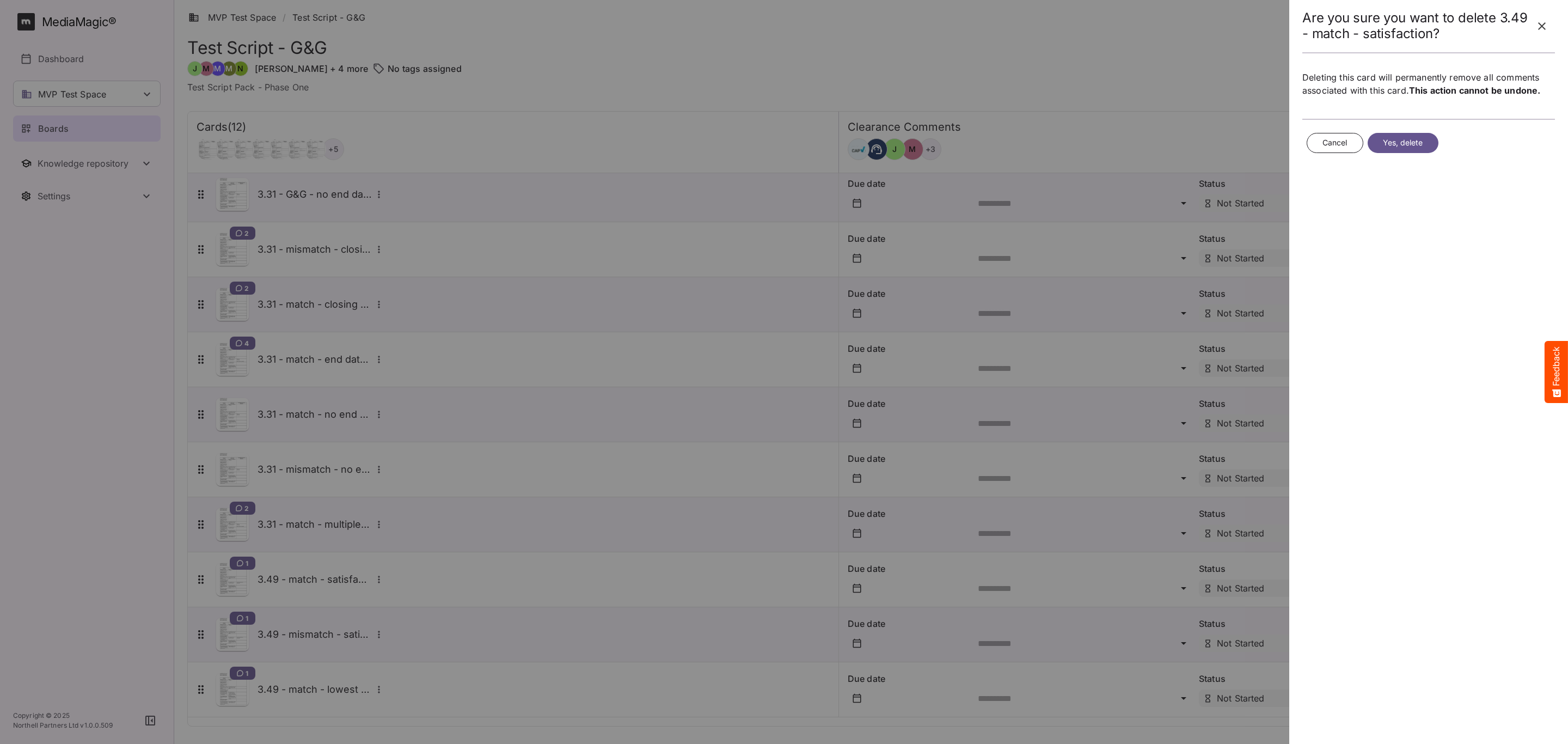
click at [1390, 142] on span "Yes, delete" at bounding box center [1403, 143] width 40 height 13
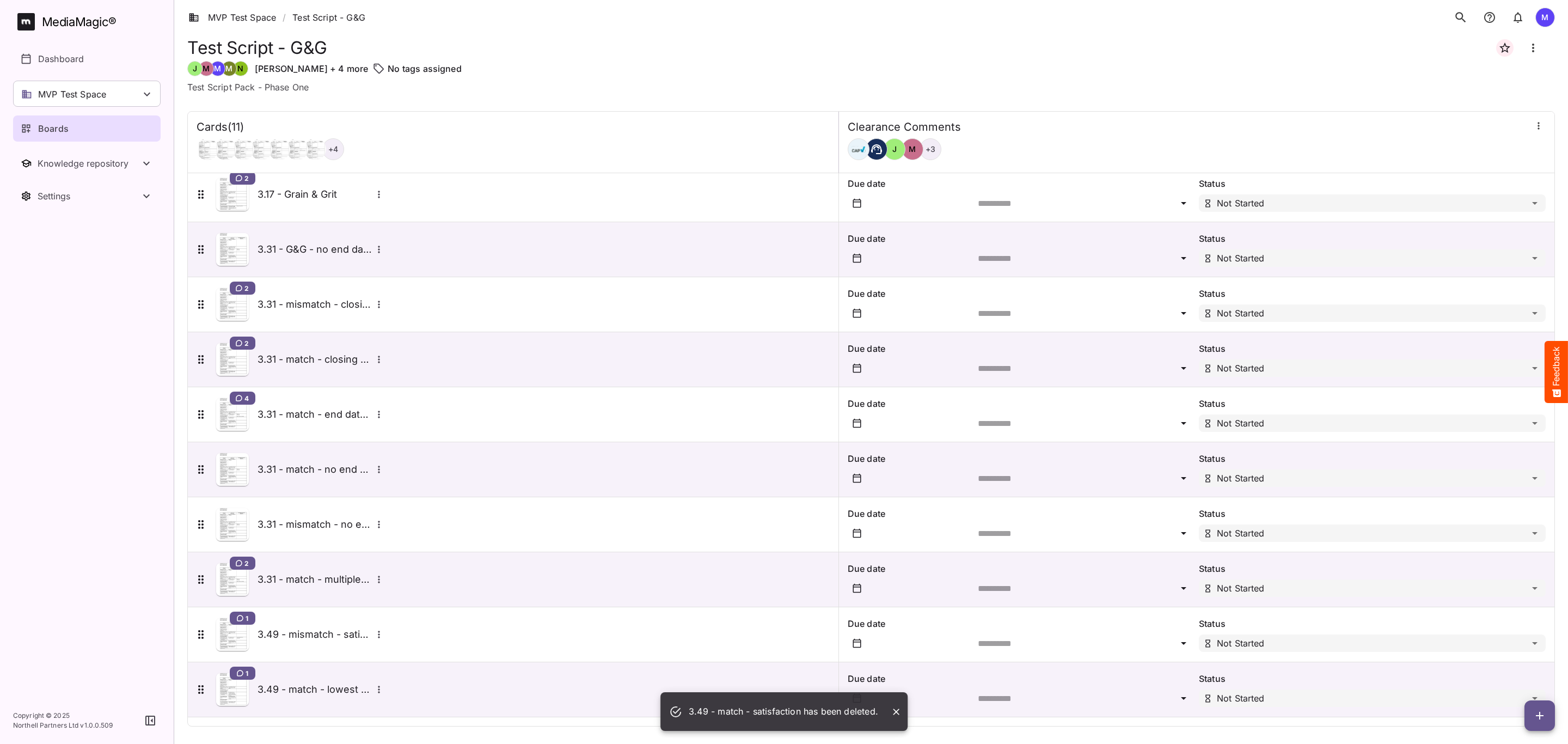
scroll to position [65, 0]
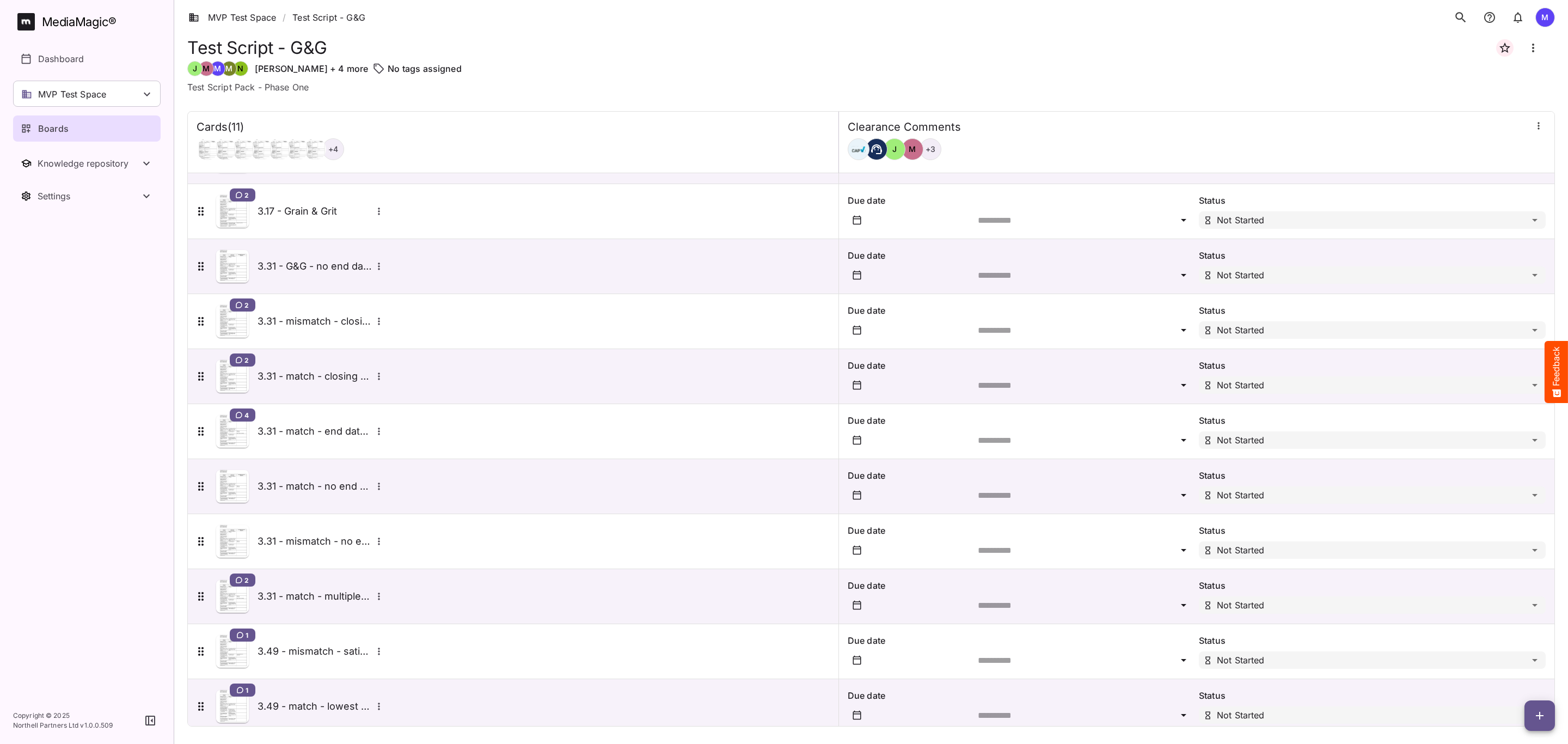
scroll to position [65, 0]
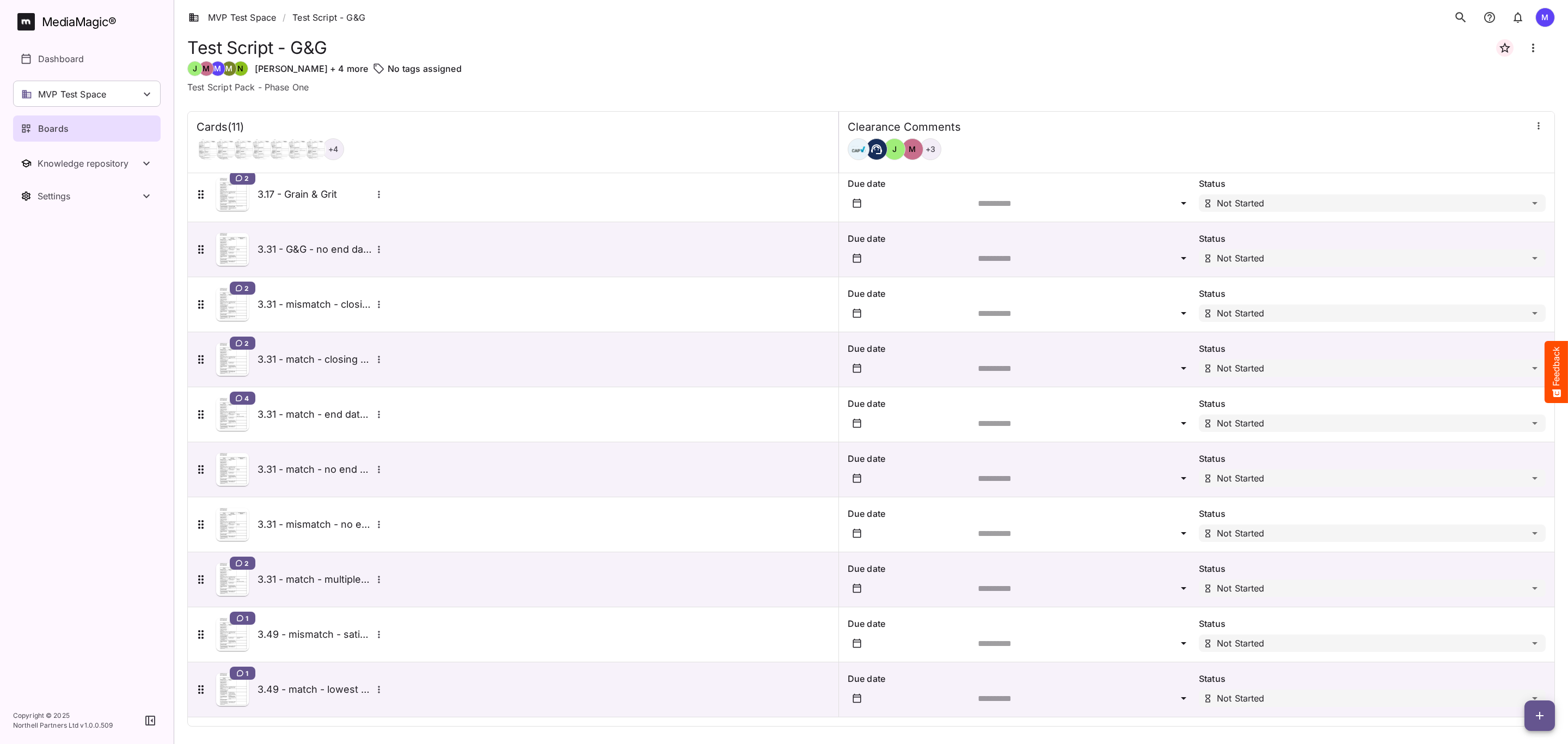
click at [1566, 358] on button "Feedback" at bounding box center [1556, 372] width 23 height 62
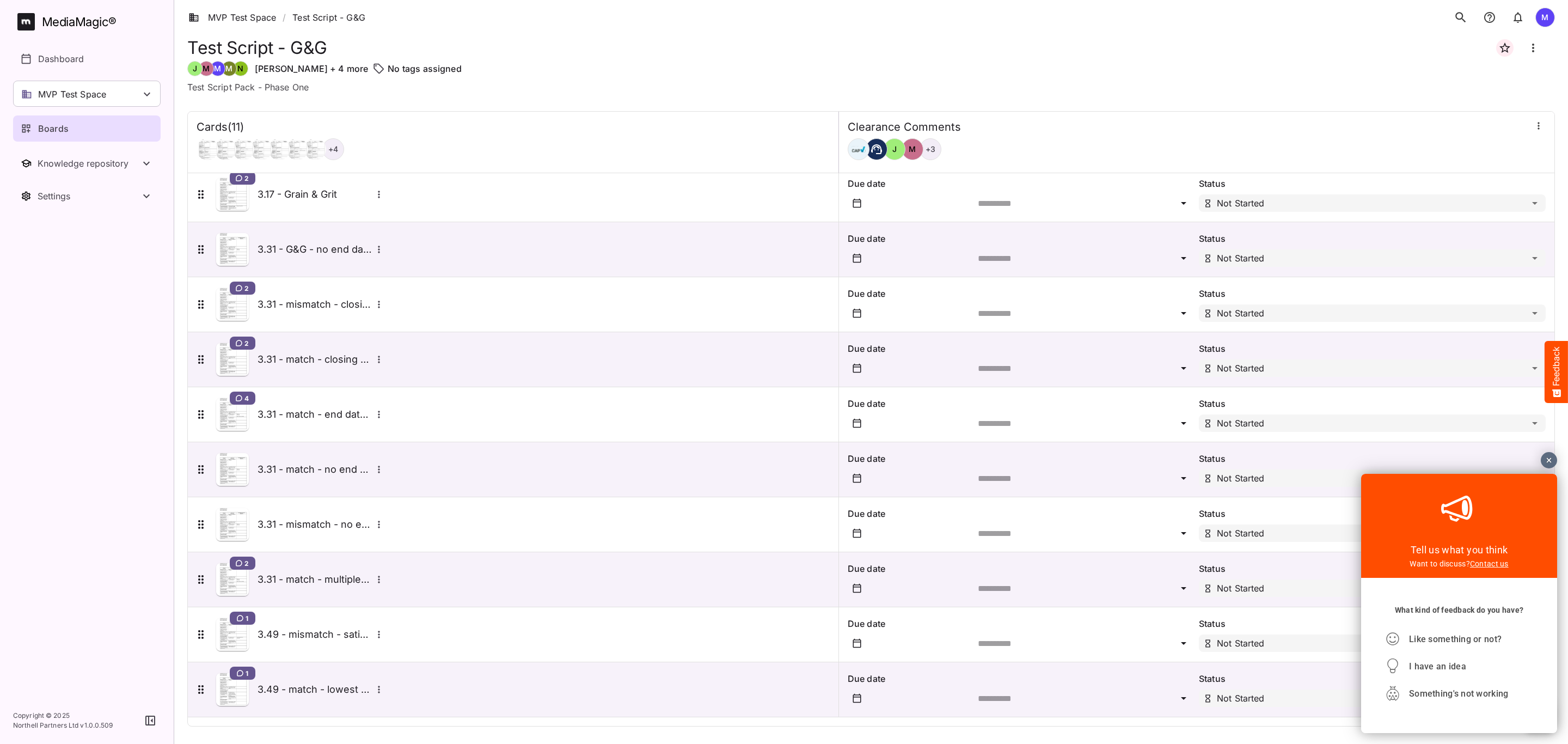
scroll to position [0, 0]
click at [1467, 648] on div "Like something or not?" at bounding box center [1459, 639] width 147 height 27
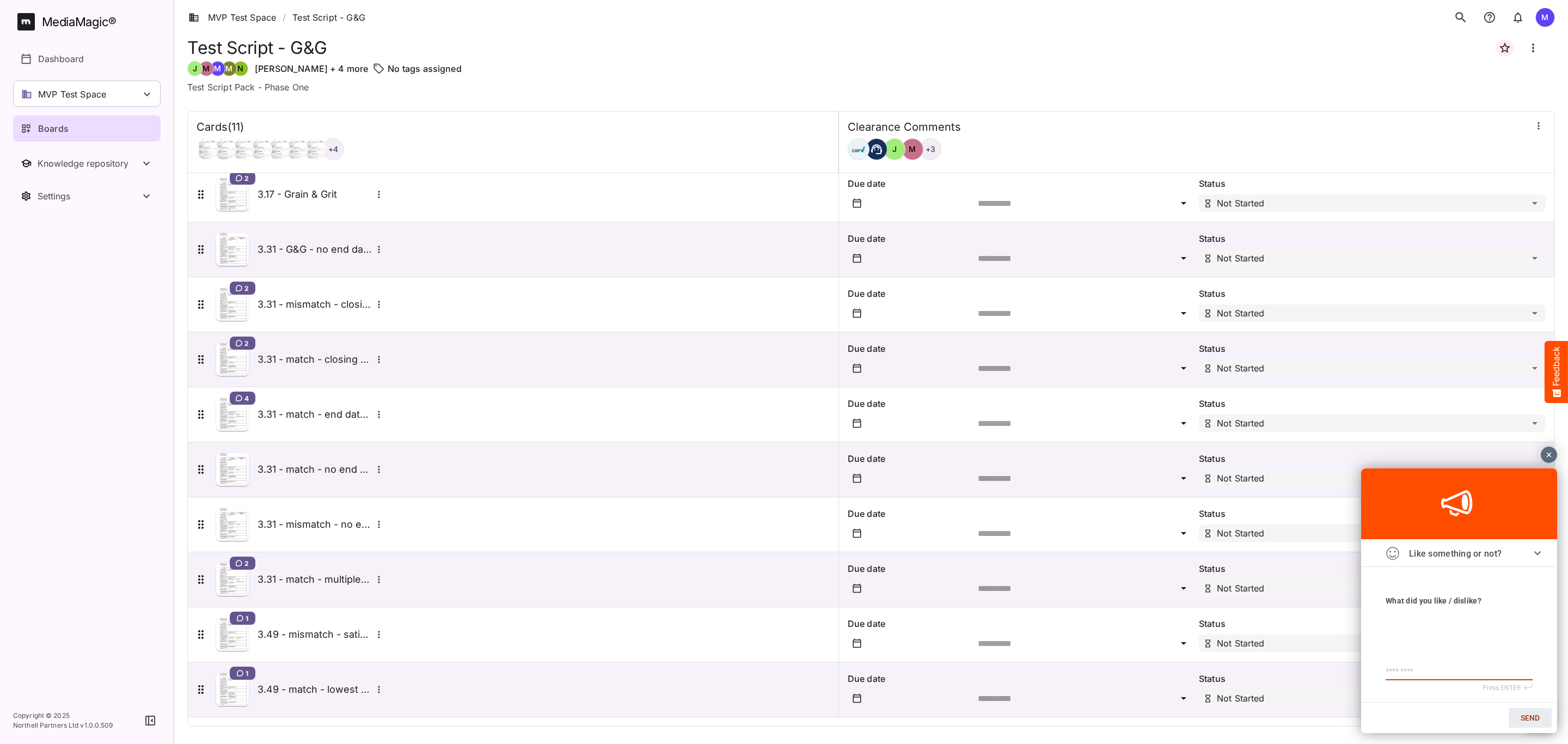
click at [1446, 662] on div at bounding box center [1459, 646] width 147 height 60
click at [1454, 676] on div at bounding box center [1459, 648] width 147 height 63
click at [1454, 673] on textarea at bounding box center [1459, 671] width 147 height 9
type textarea "*"
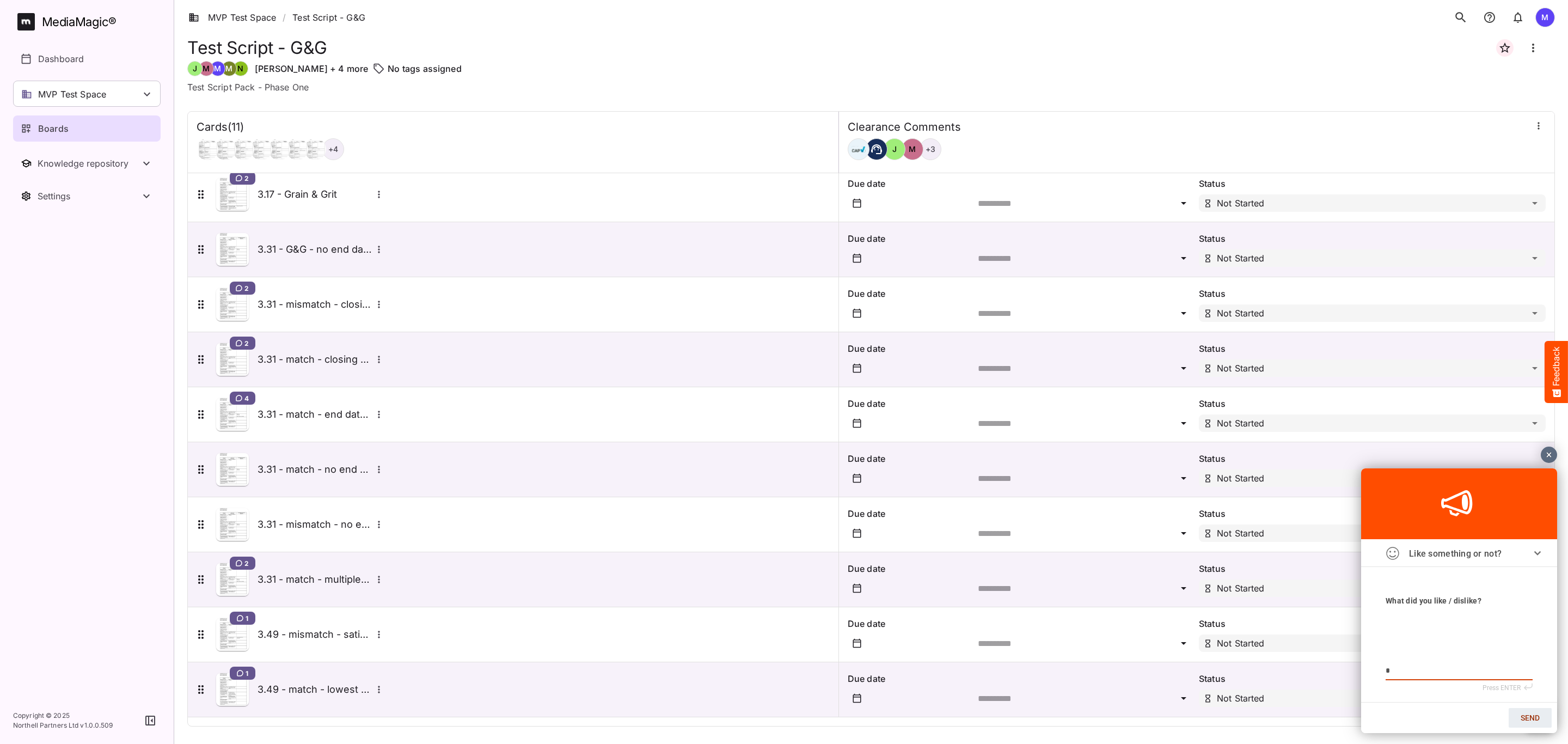
type textarea "**"
type textarea "***"
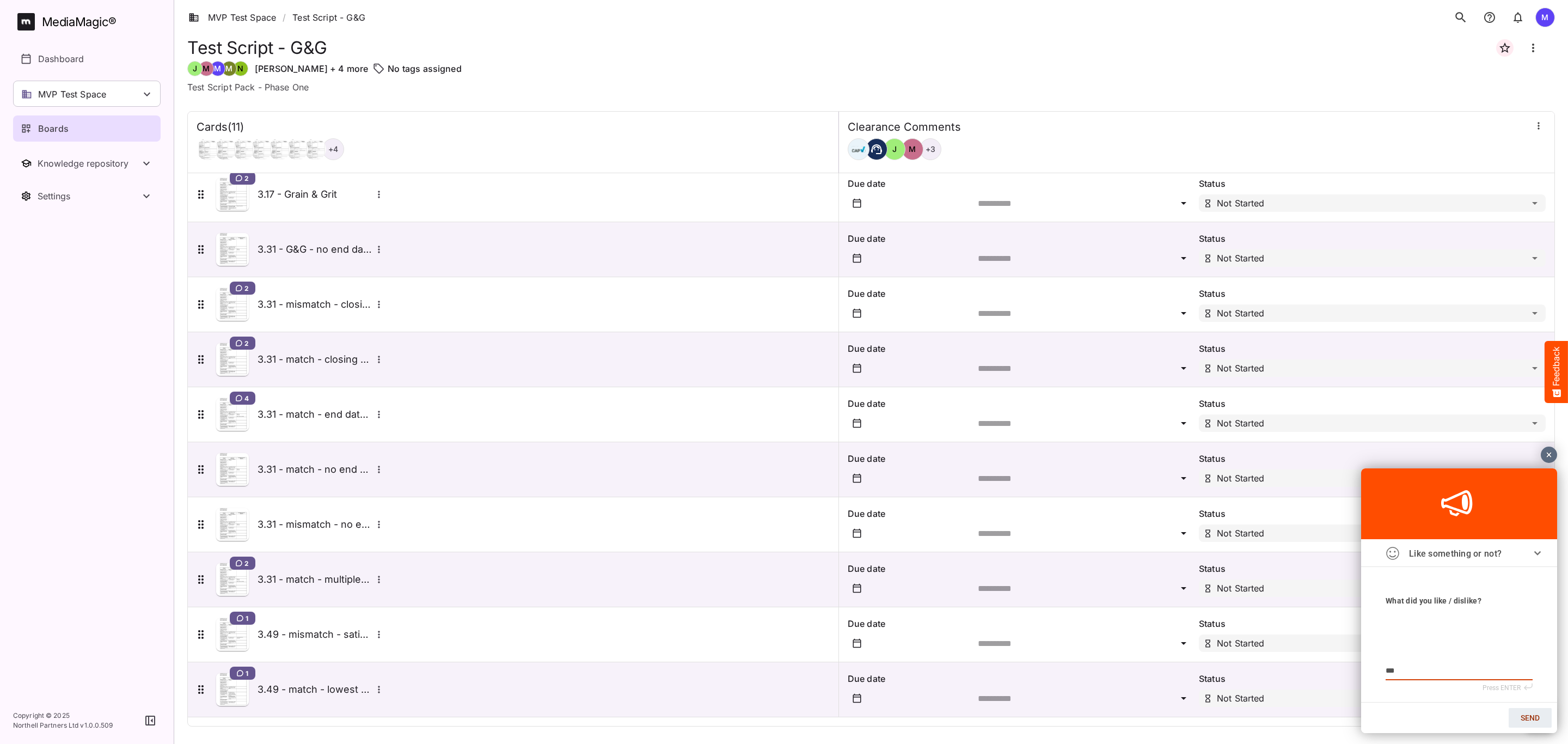
type textarea "***"
type textarea "*****"
type textarea "******"
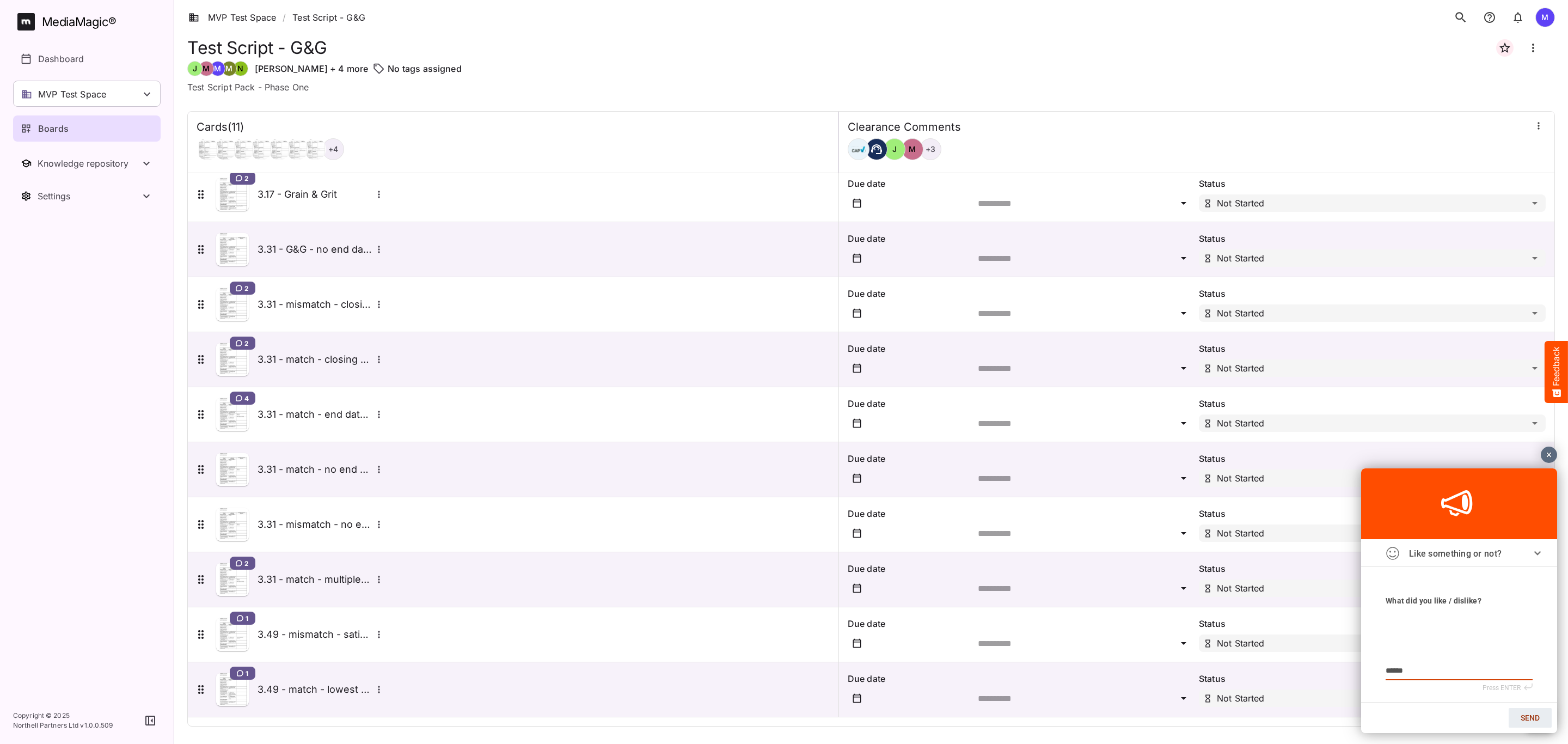
type textarea "*******"
type textarea "********"
type textarea "*********"
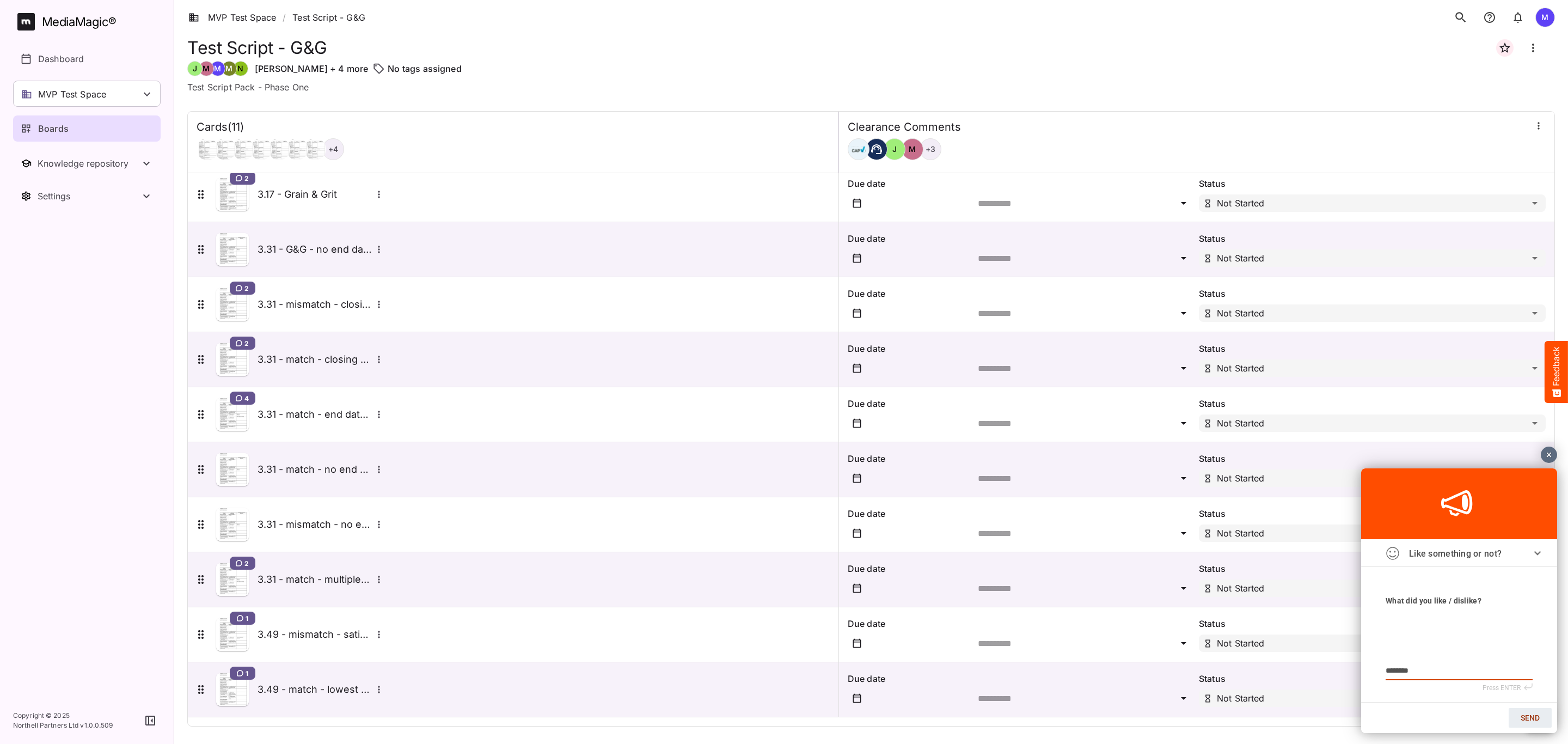
type textarea "*********"
type textarea "**********"
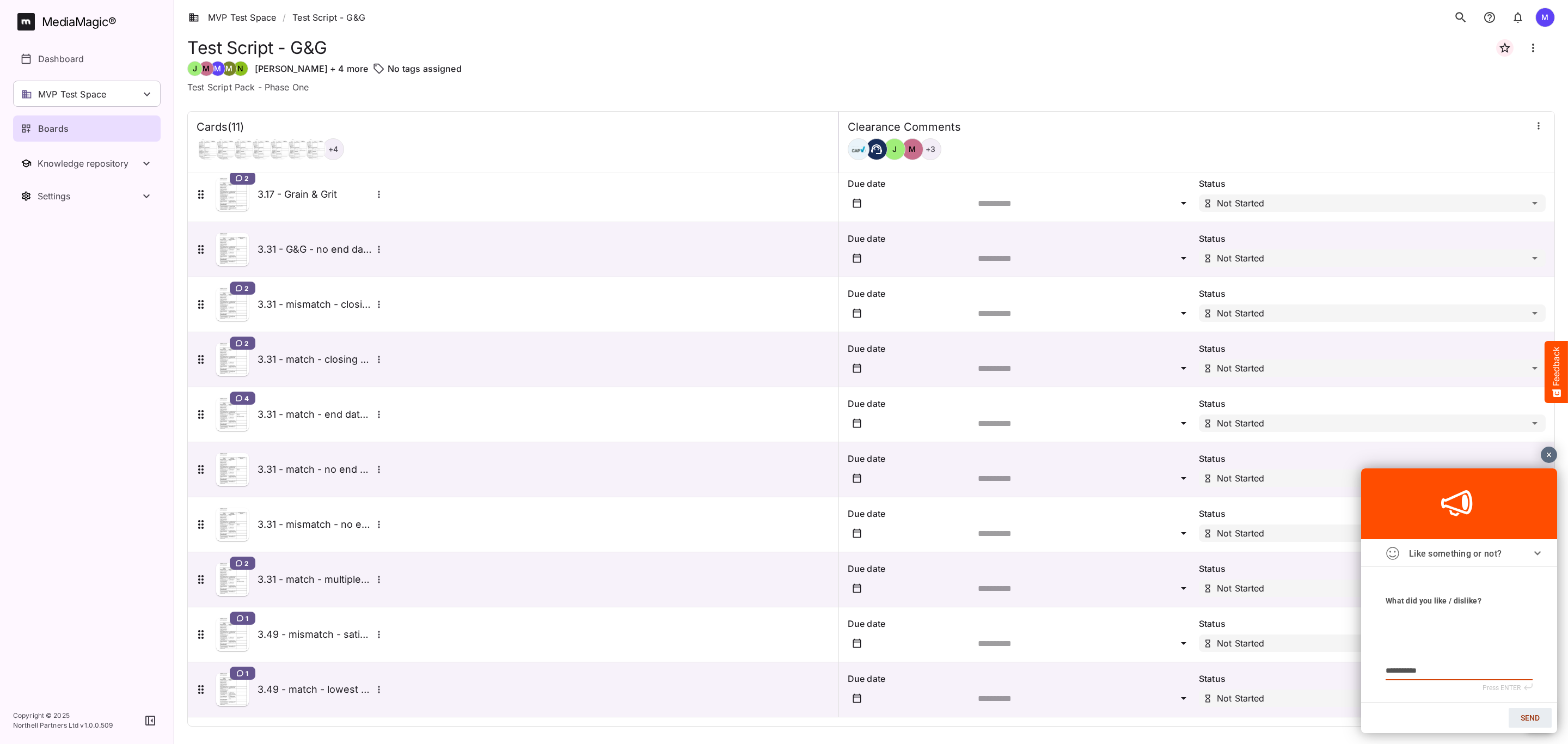
type textarea "**********"
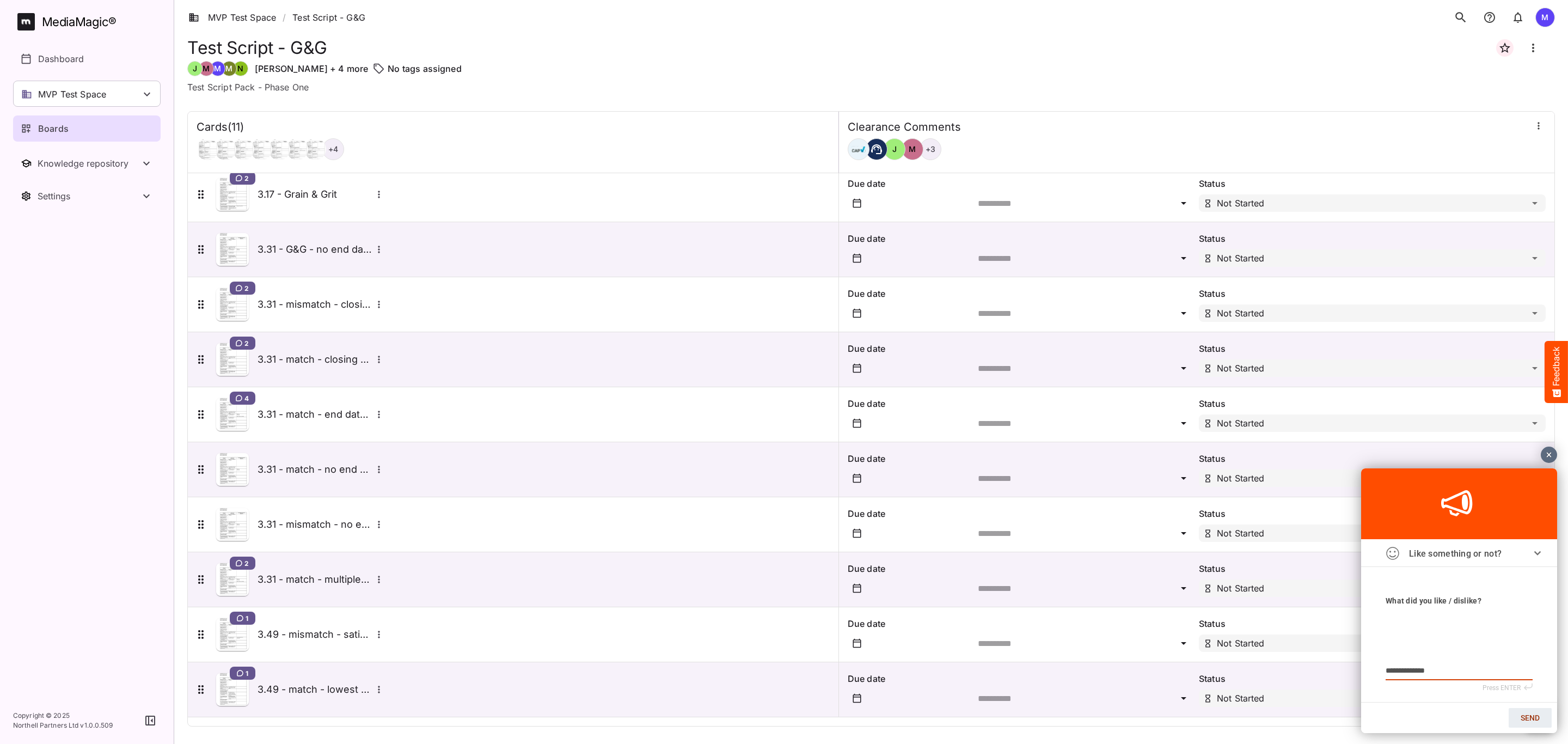
type textarea "**********"
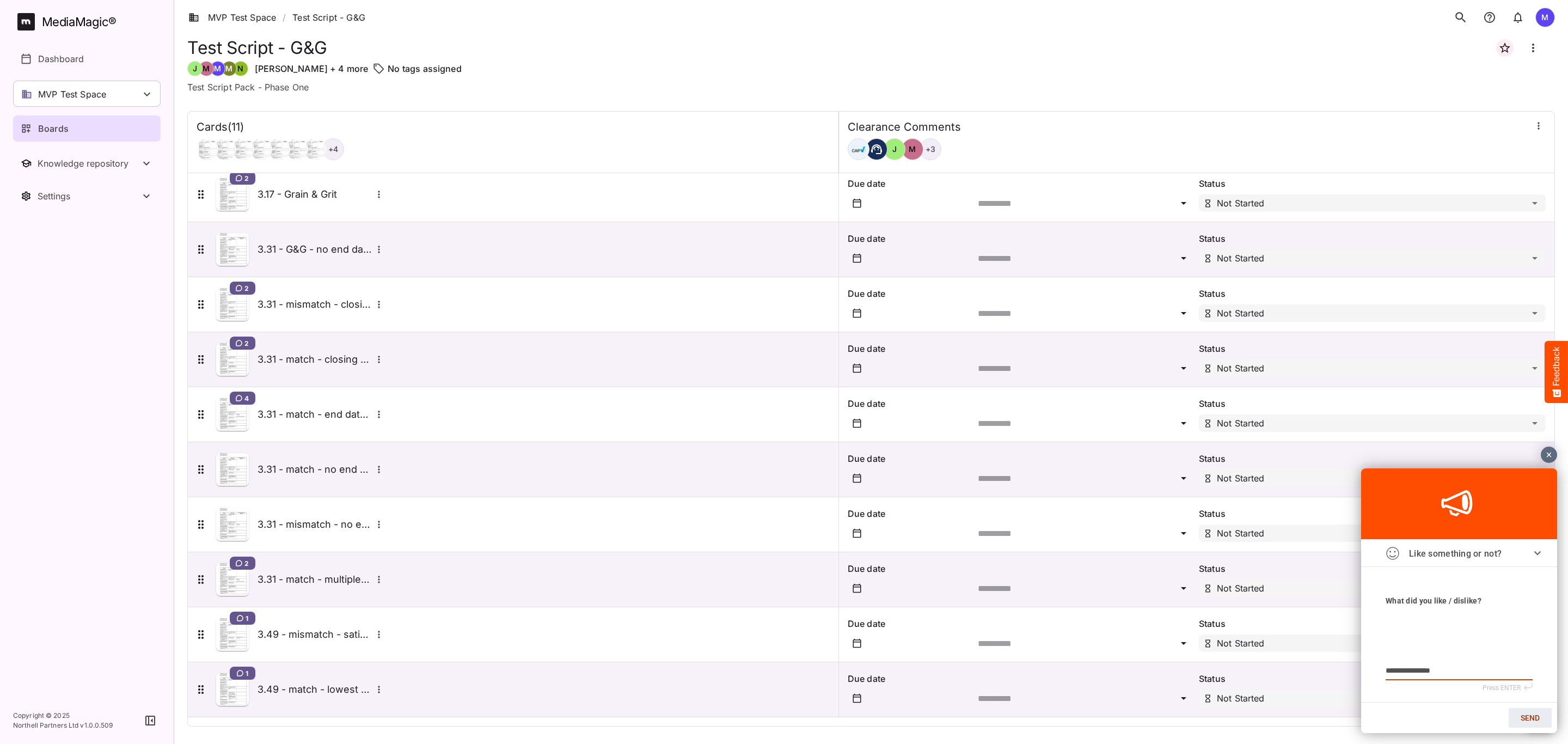
type textarea "**********"
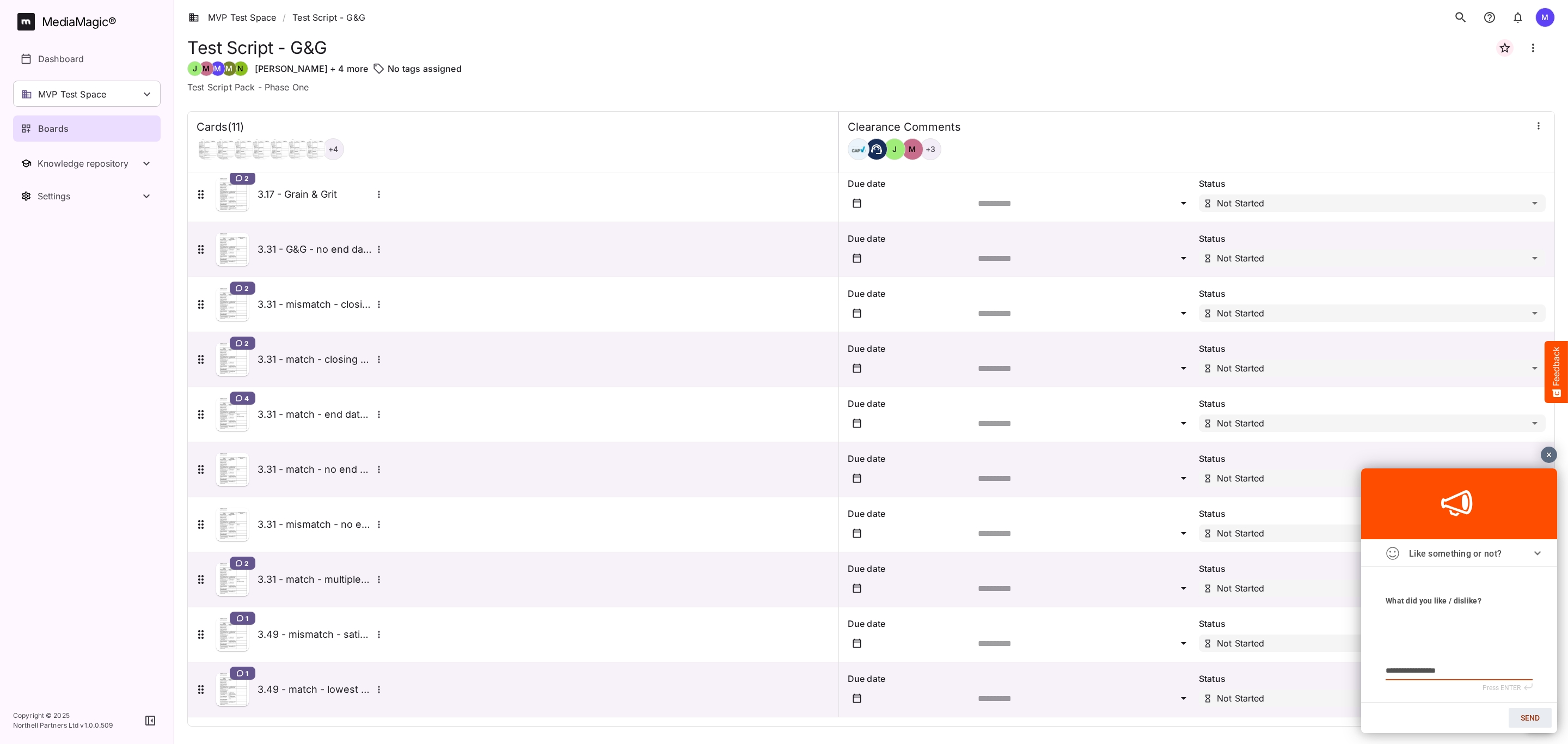
type textarea "**********"
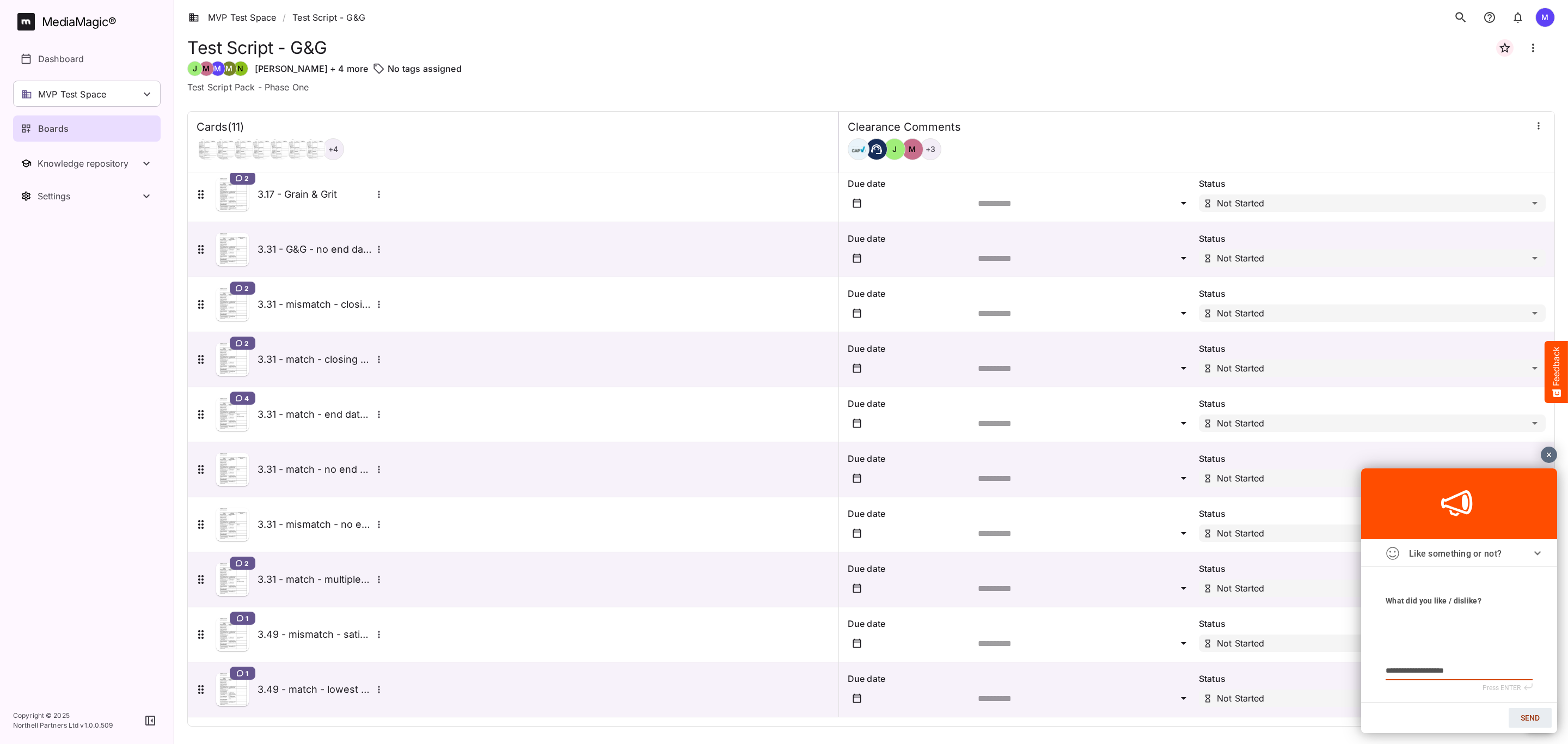
type textarea "**********"
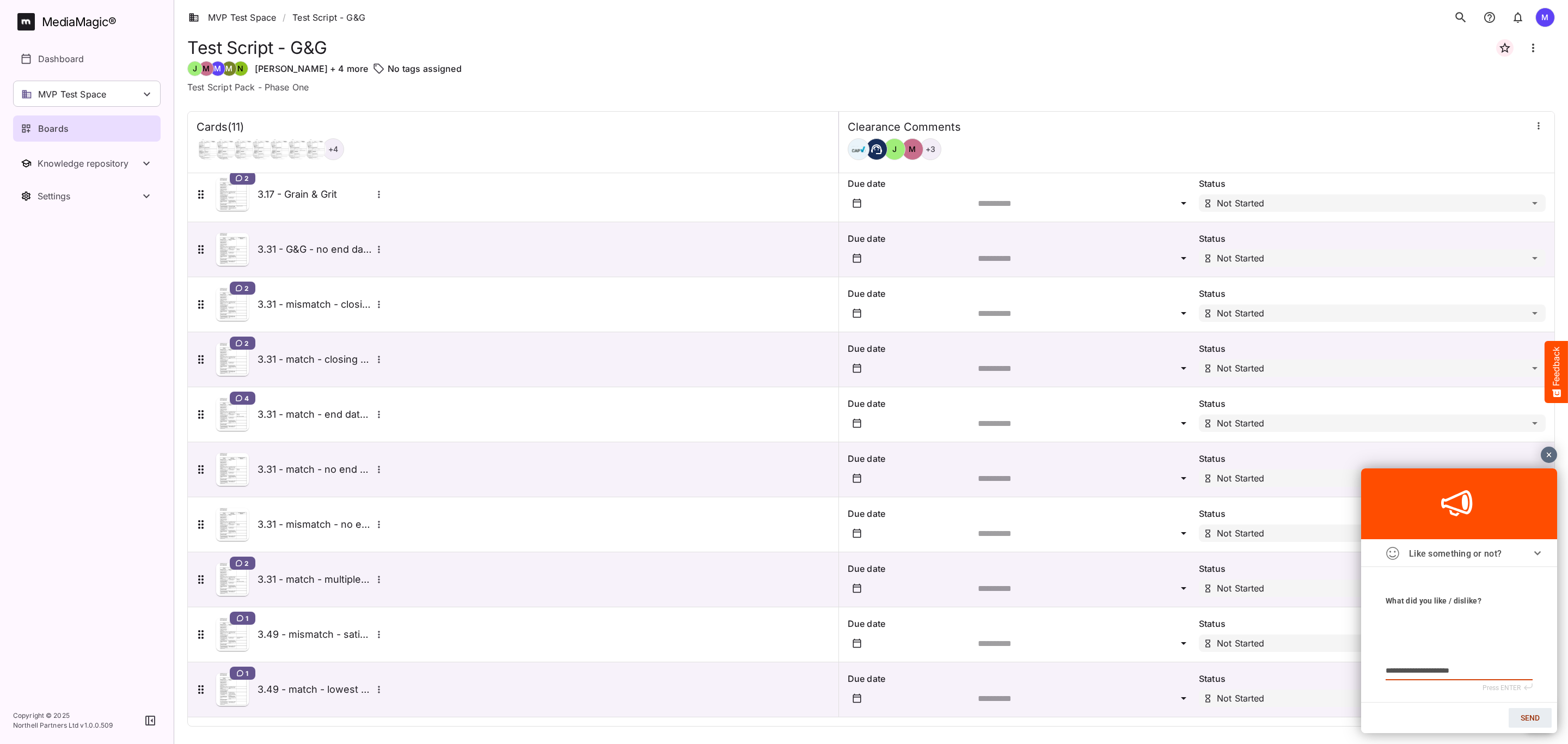
type textarea "**********"
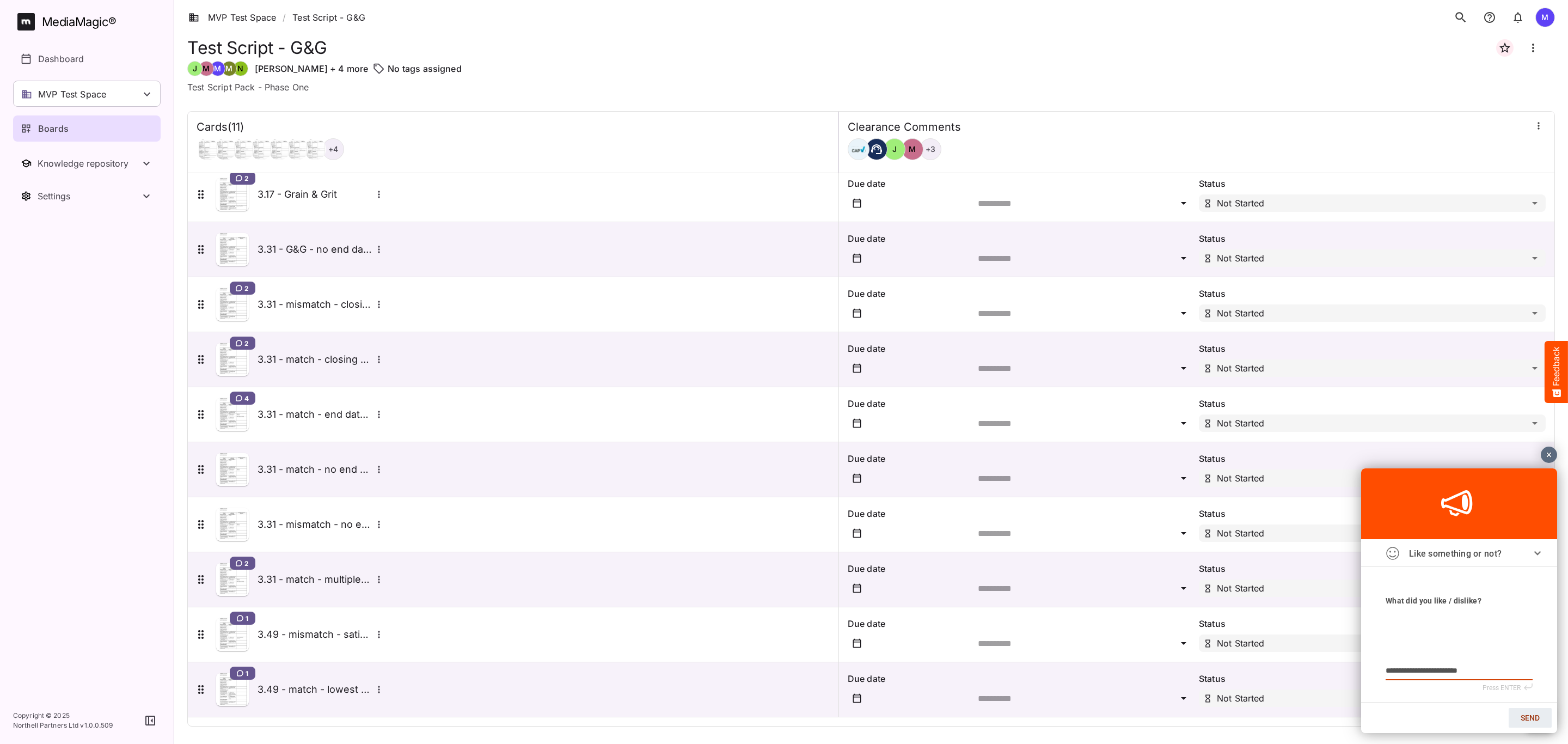
type textarea "**********"
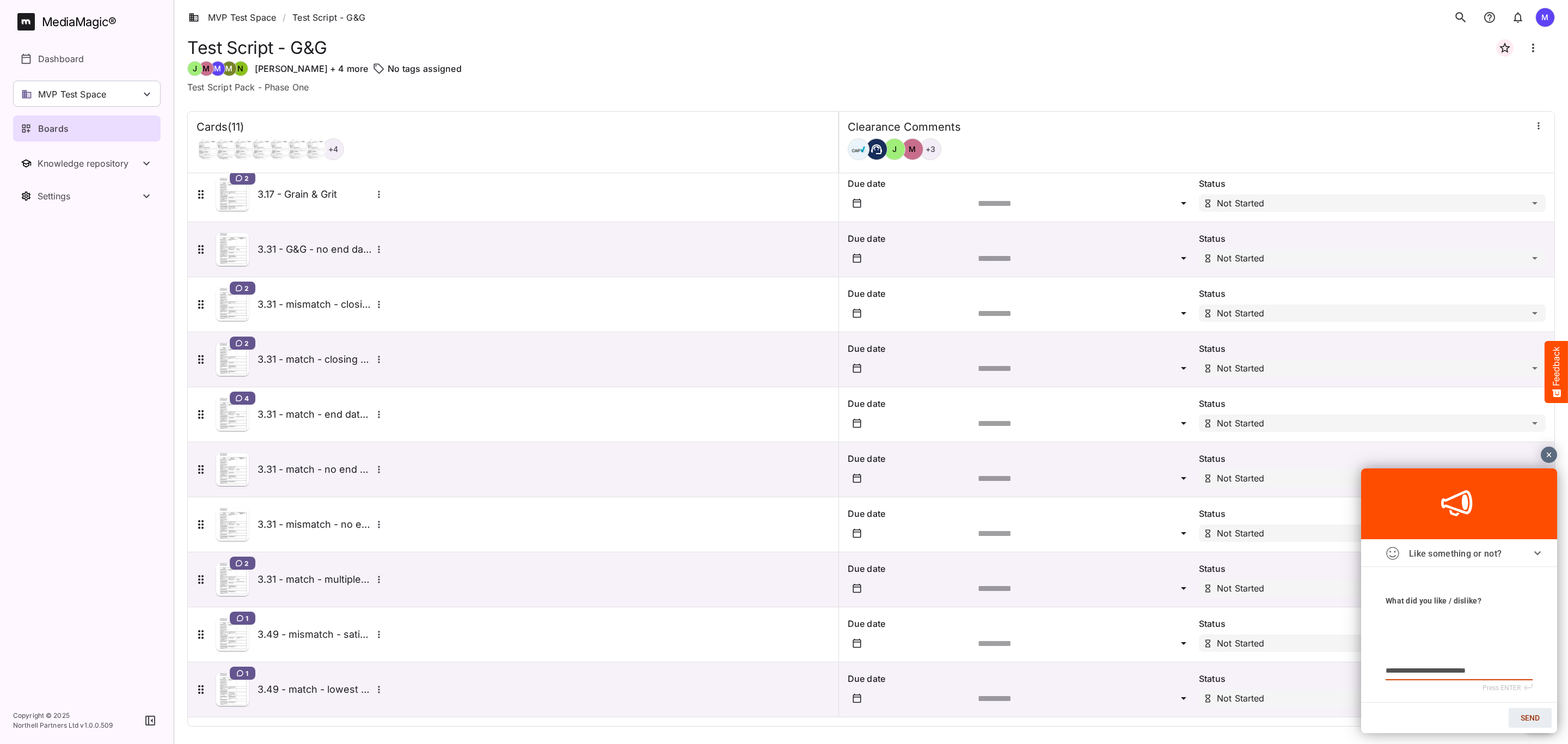
type textarea "**********"
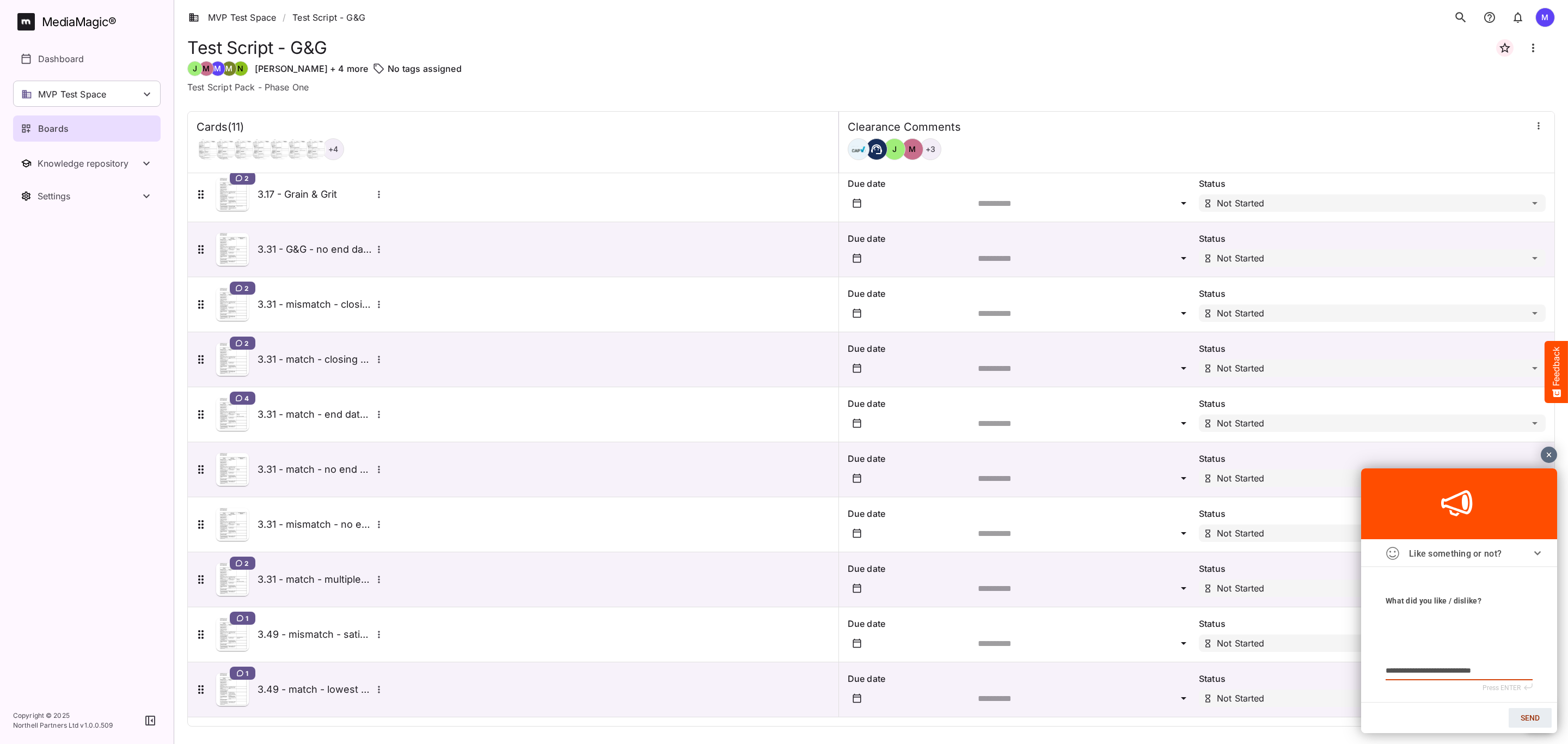
type textarea "**********"
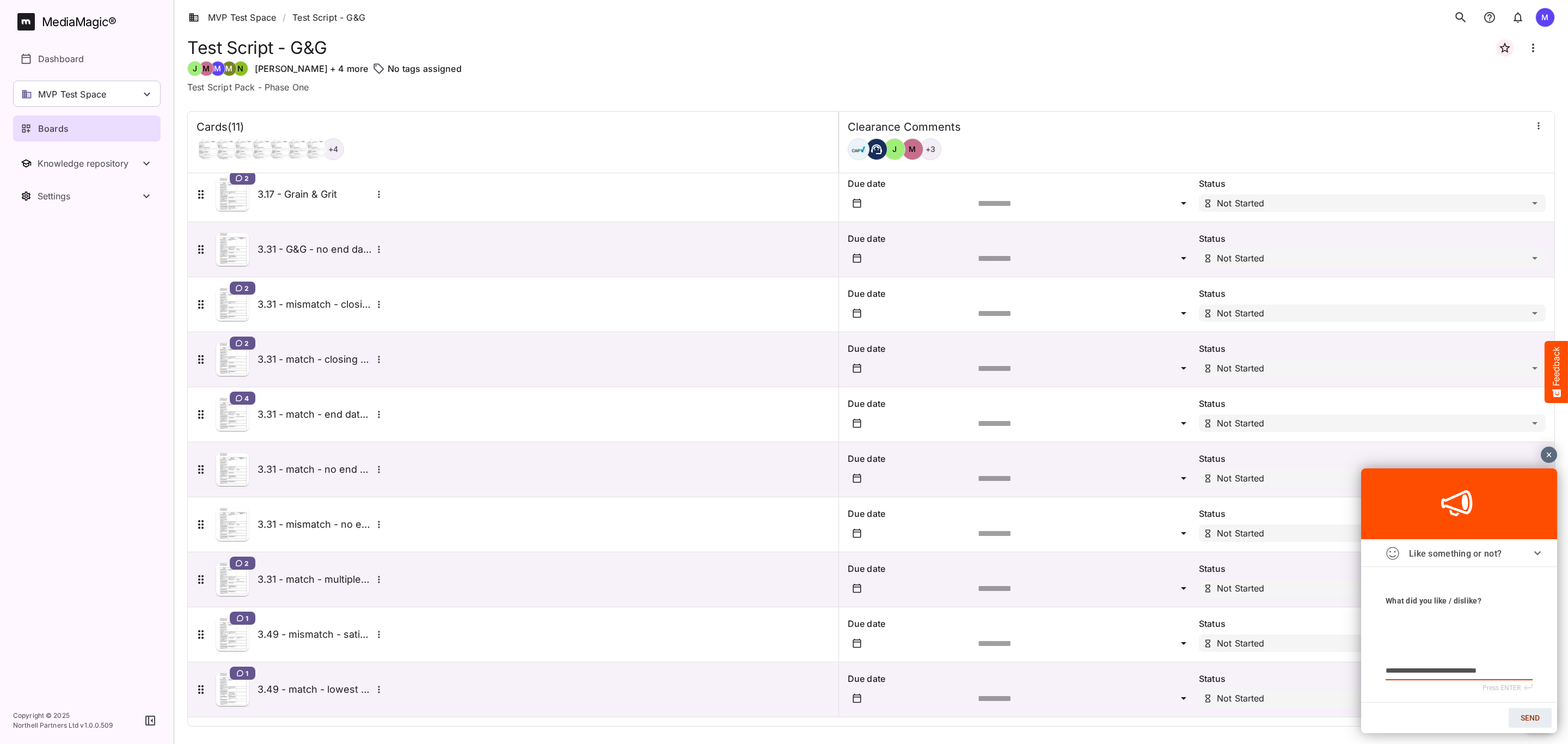
type textarea "**********"
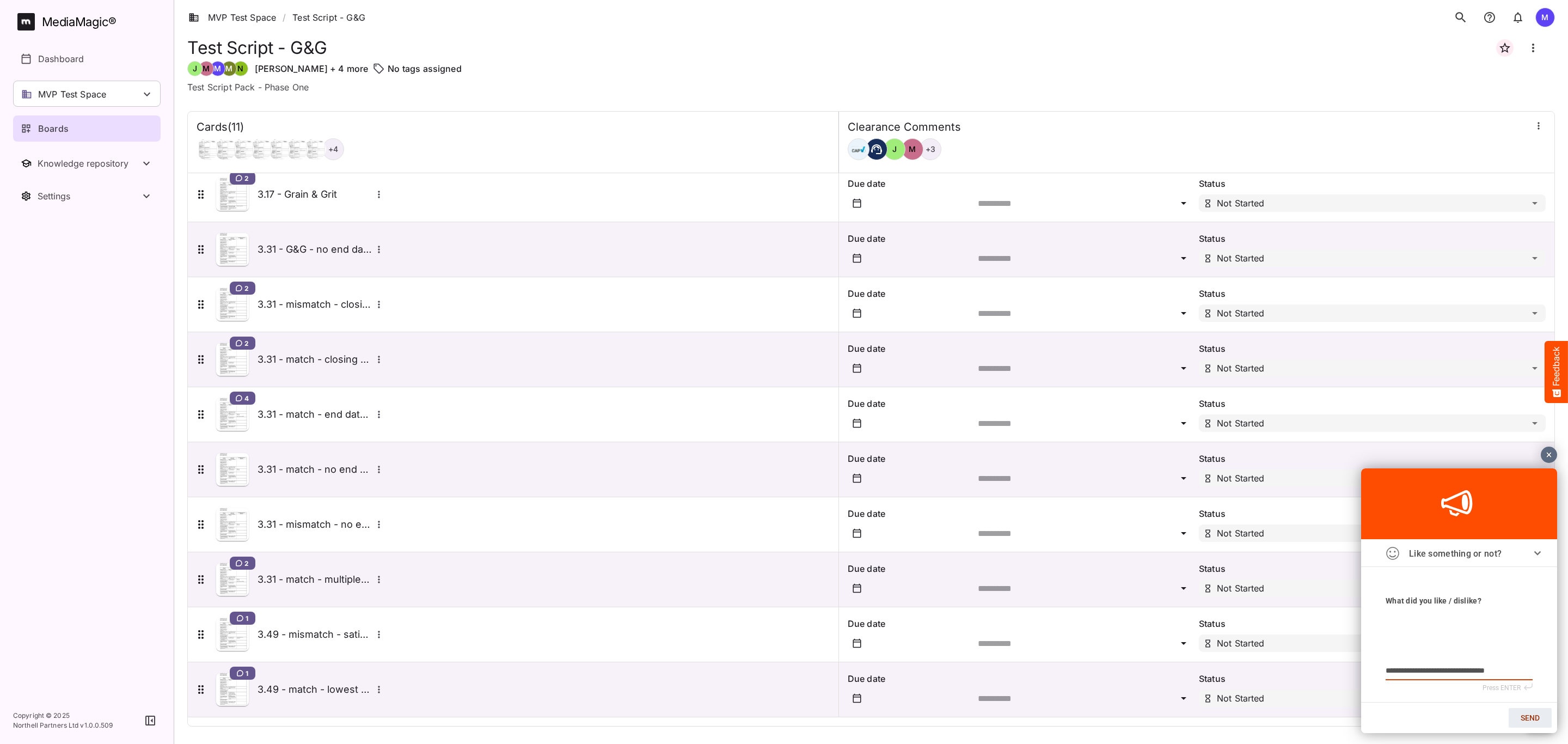
type textarea "**********"
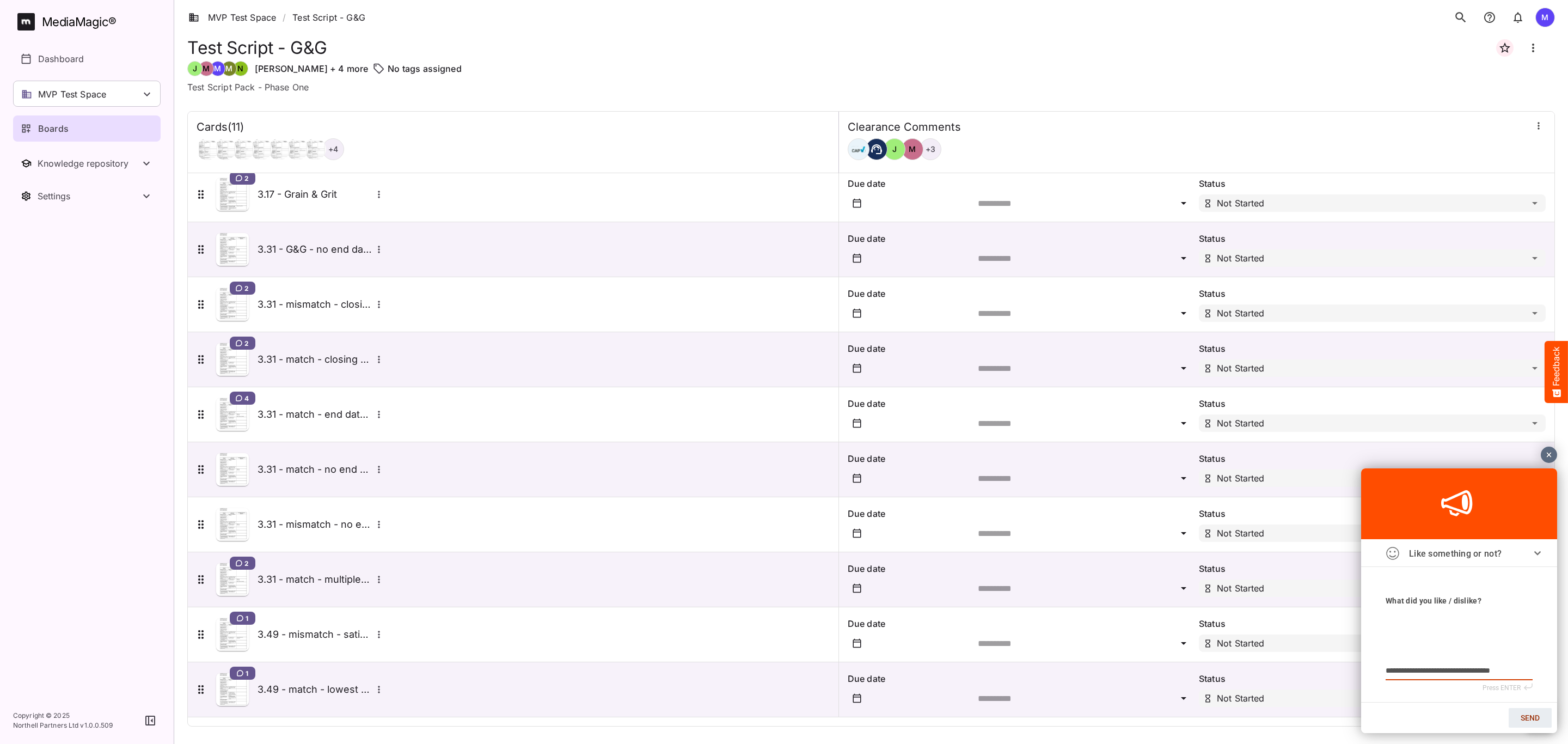
type textarea "**********"
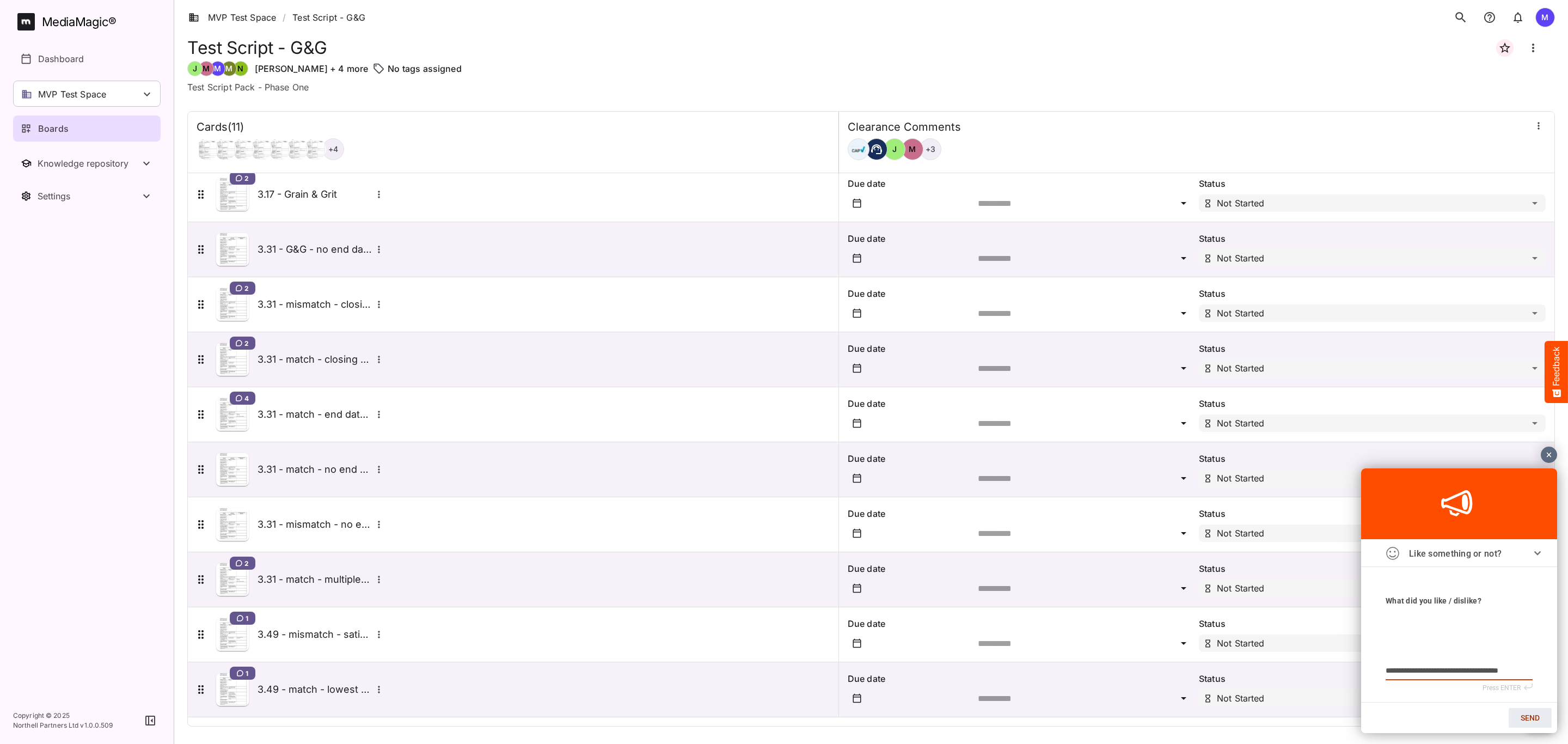
type textarea "**********"
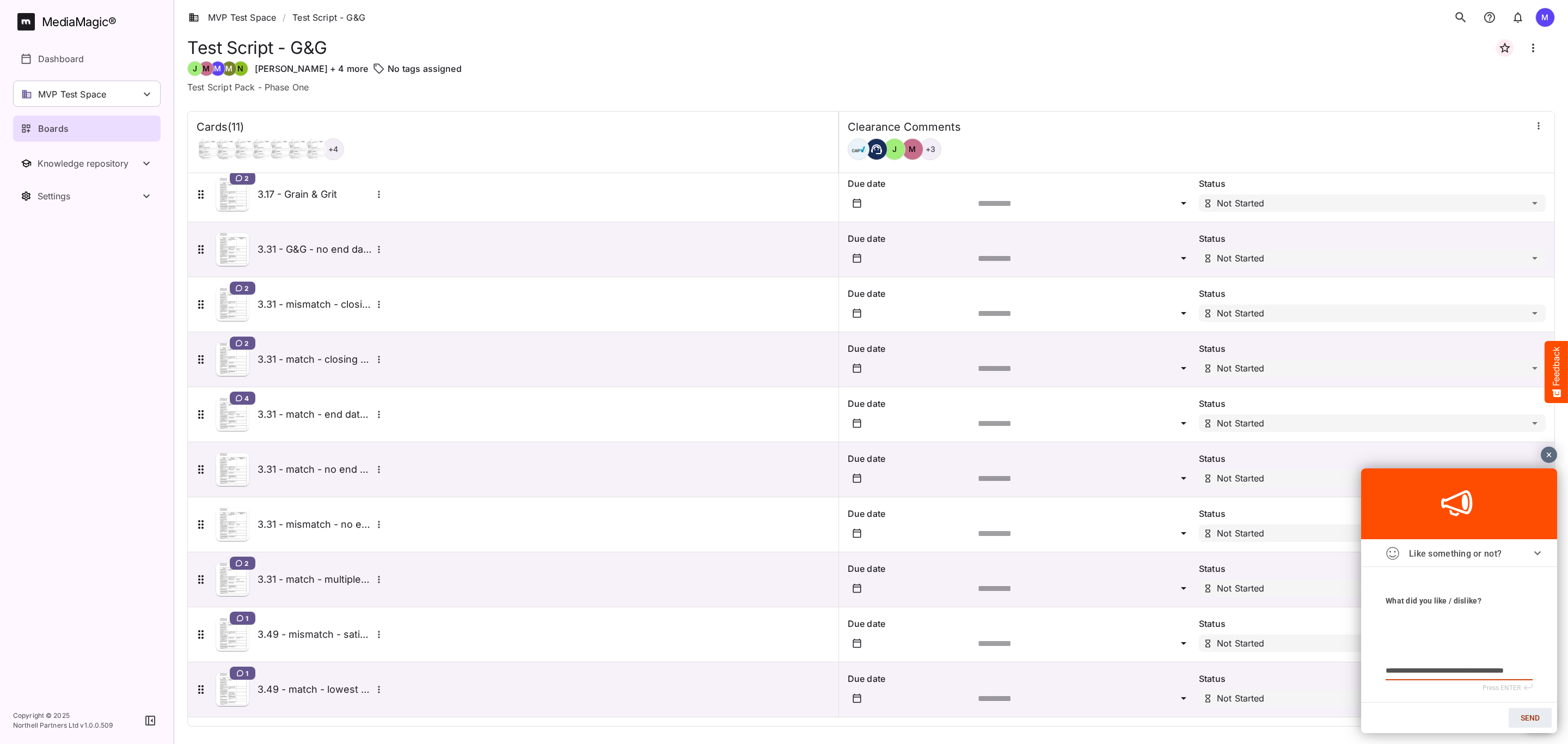
type textarea "**********"
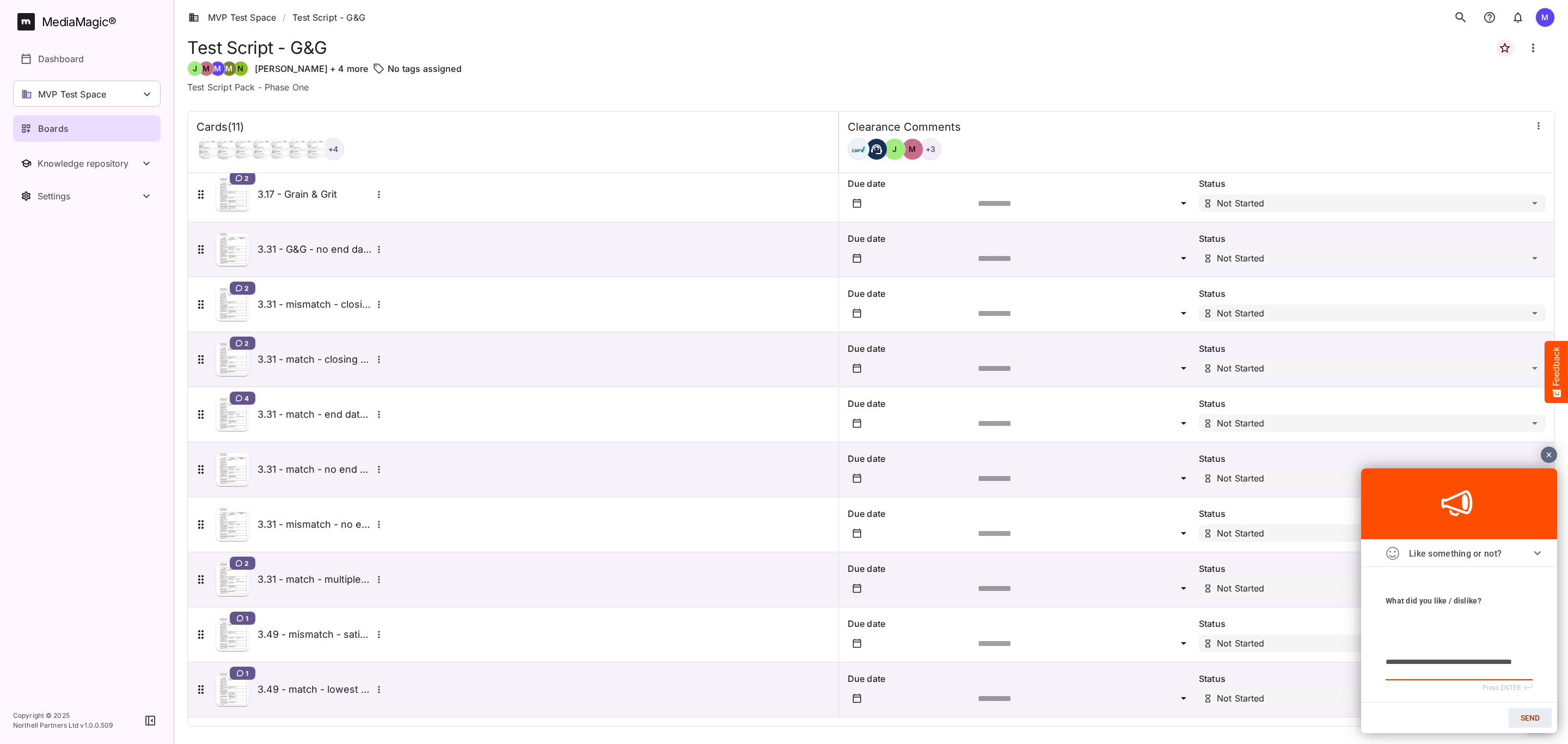
type textarea "**********"
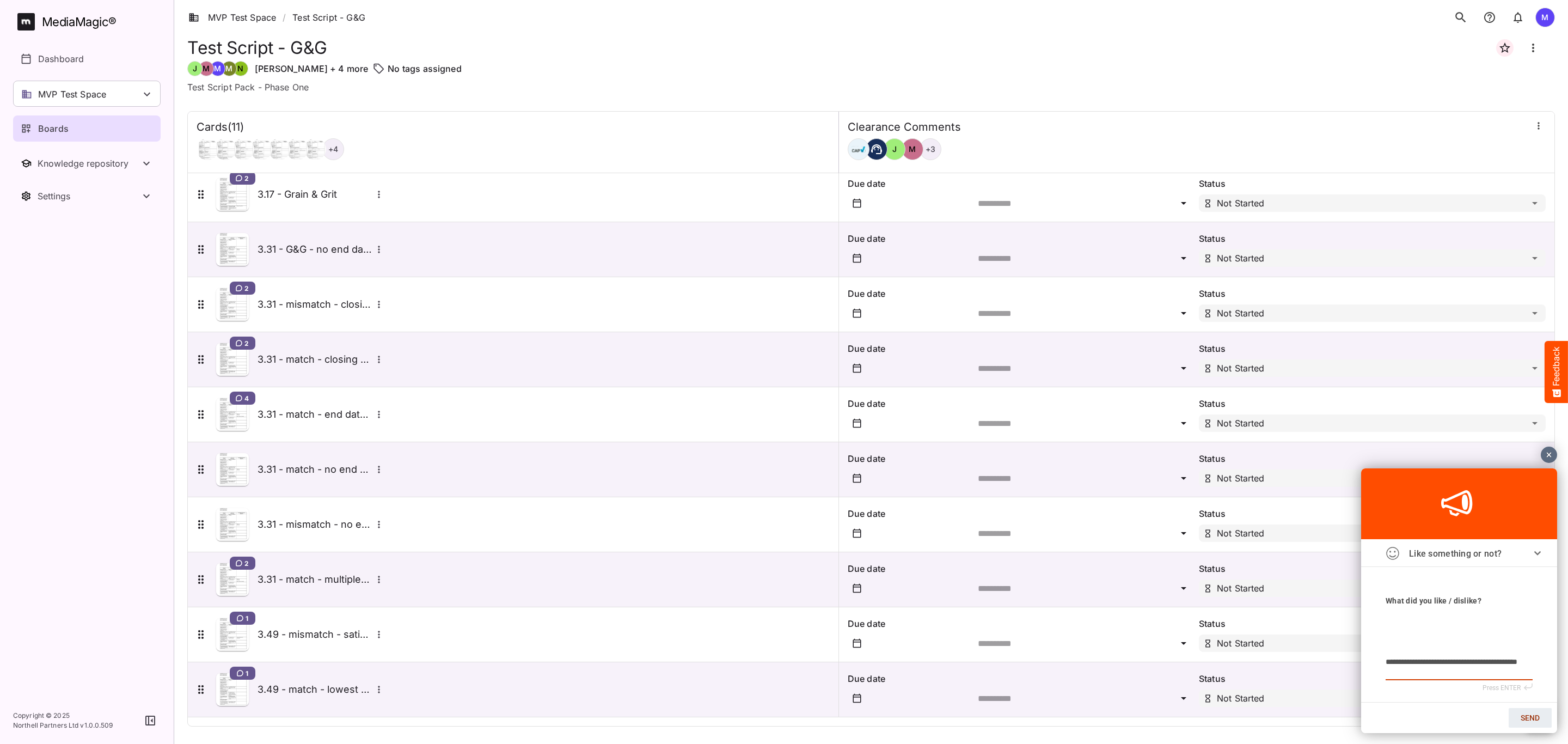
type textarea "**********"
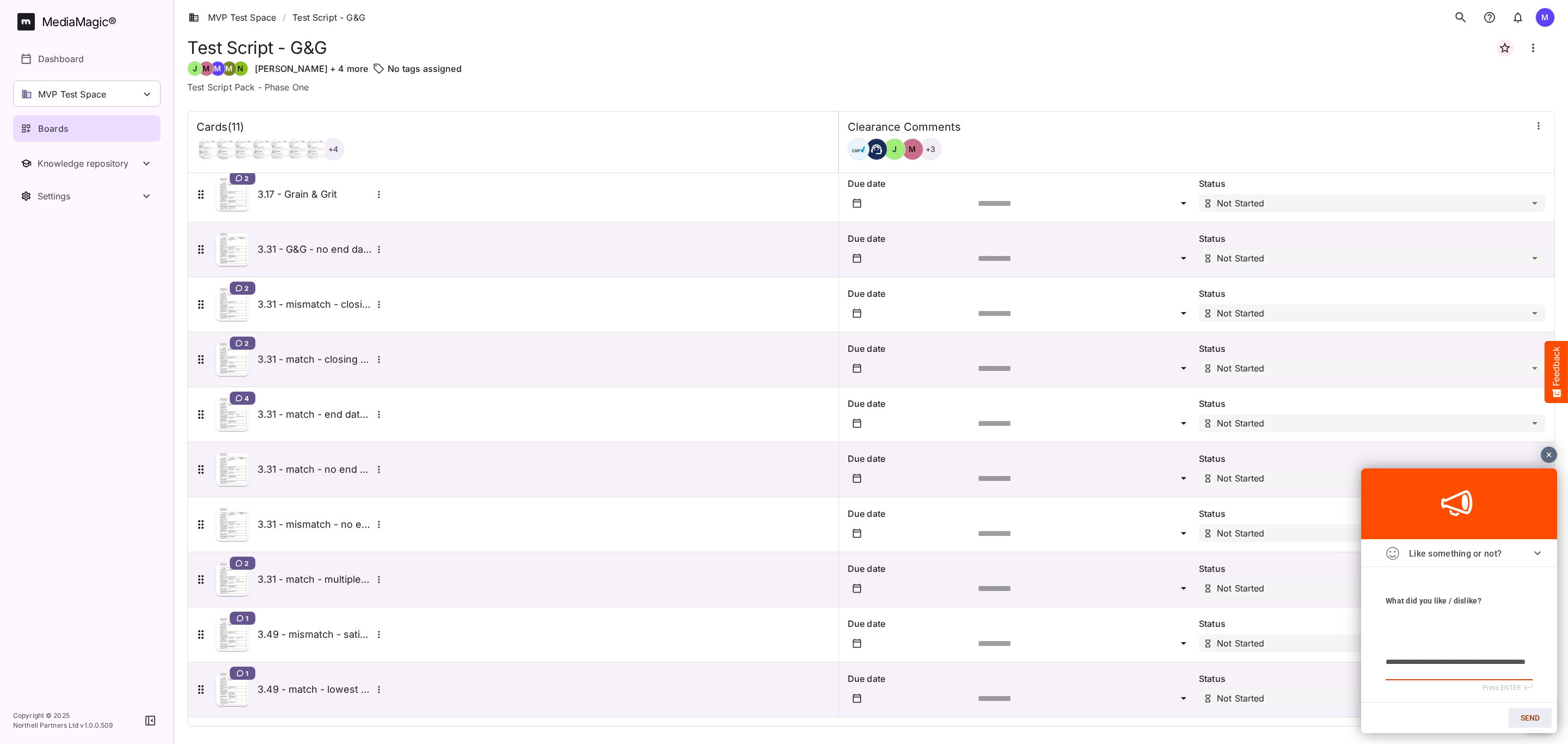
type textarea "**********"
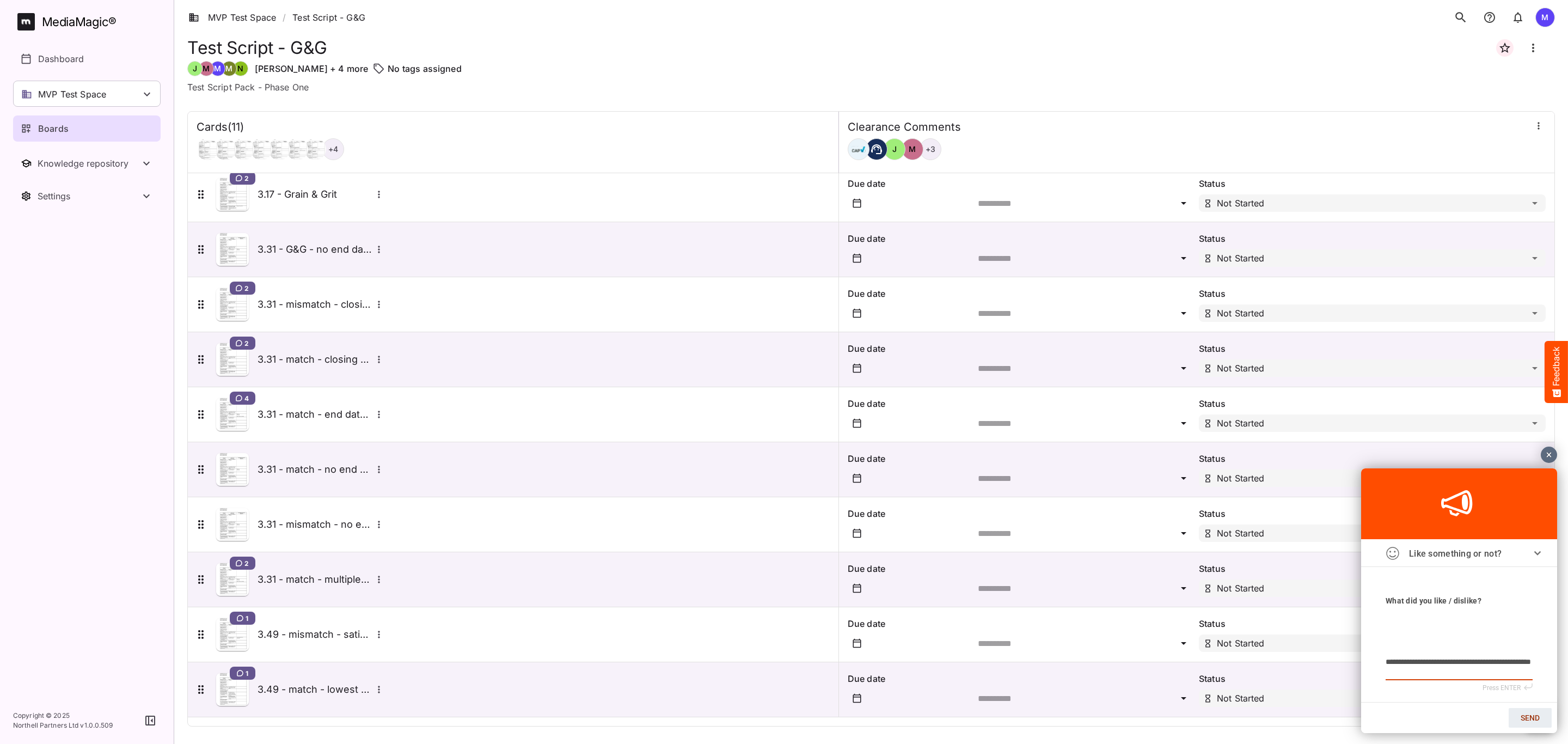
type textarea "**********"
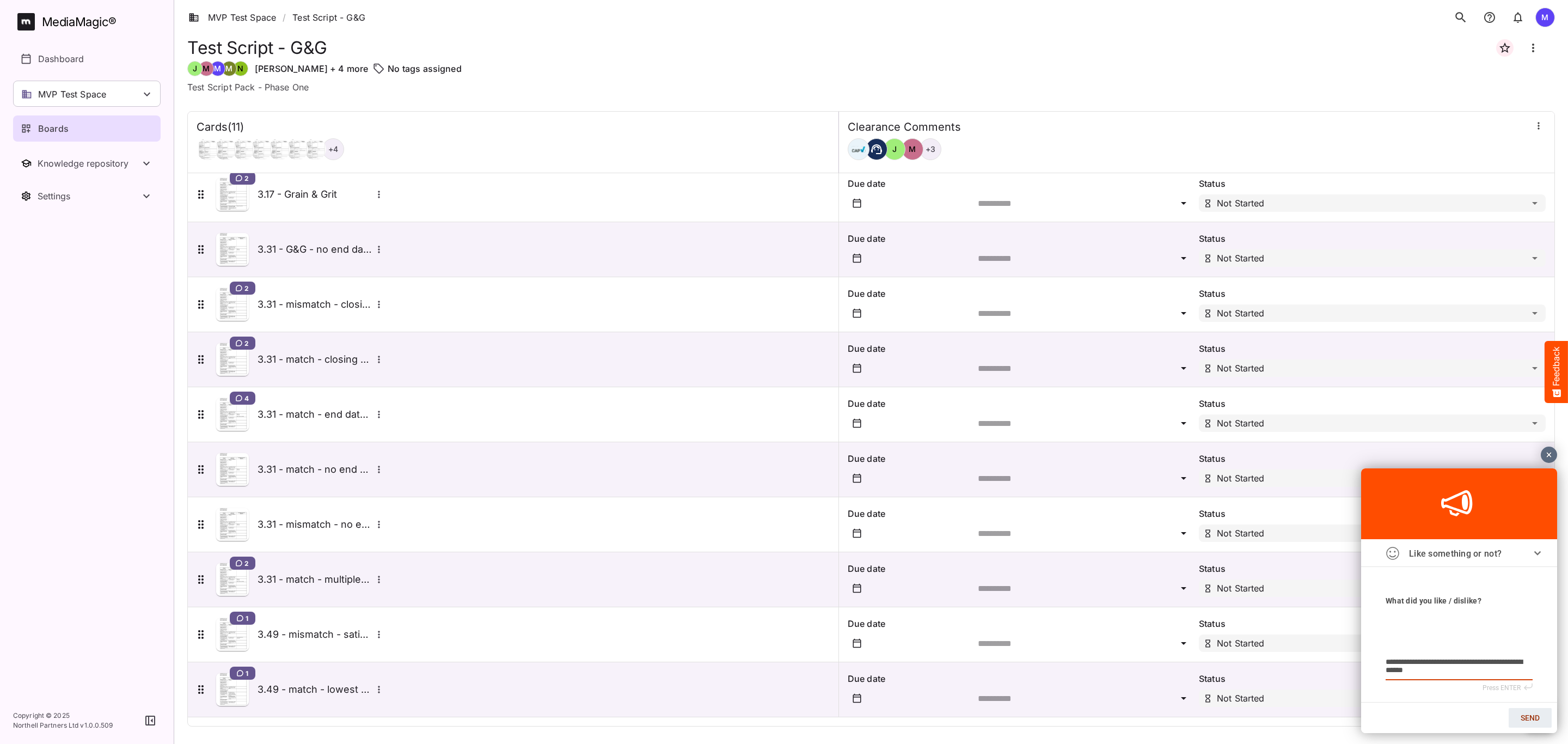
type textarea "**********"
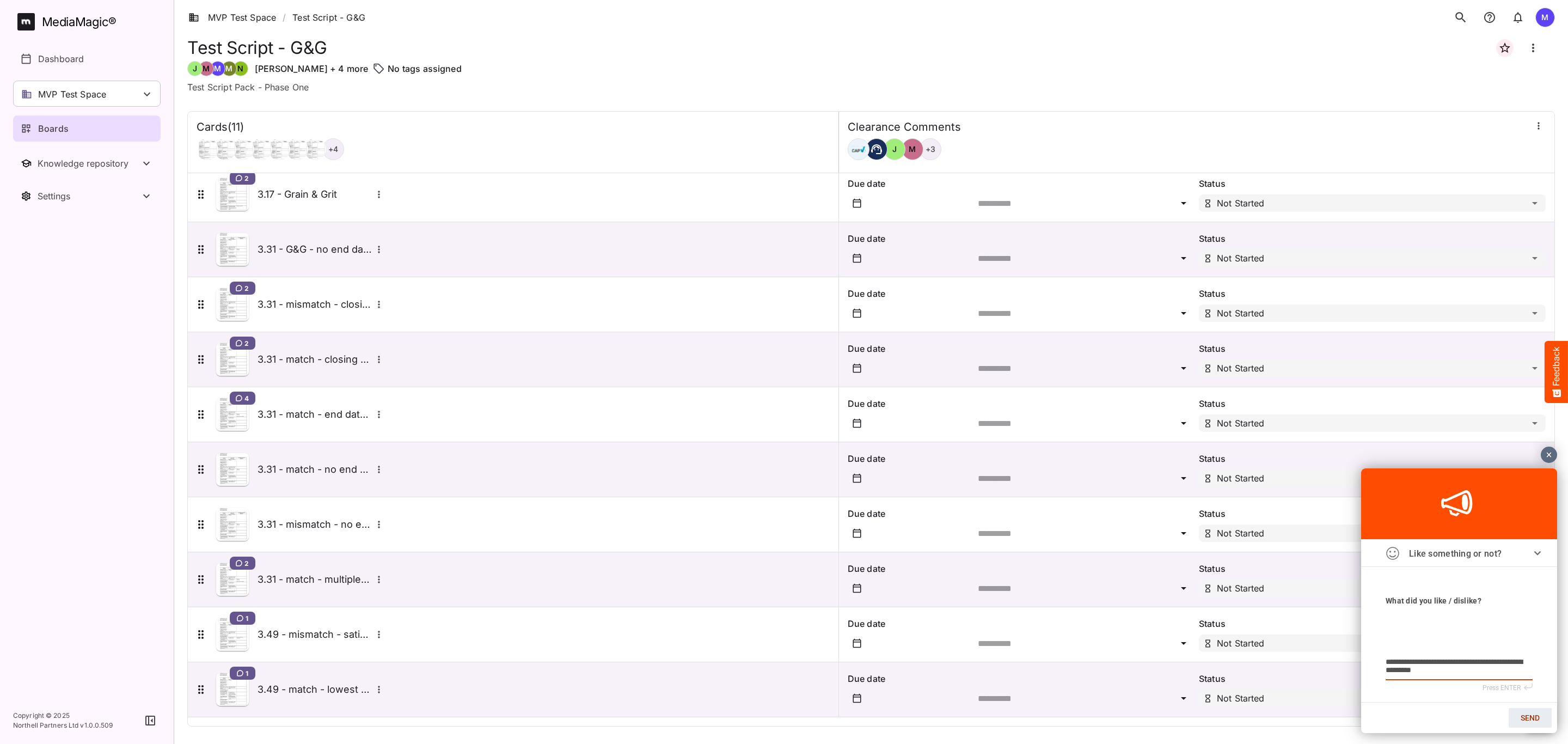
type textarea "**********"
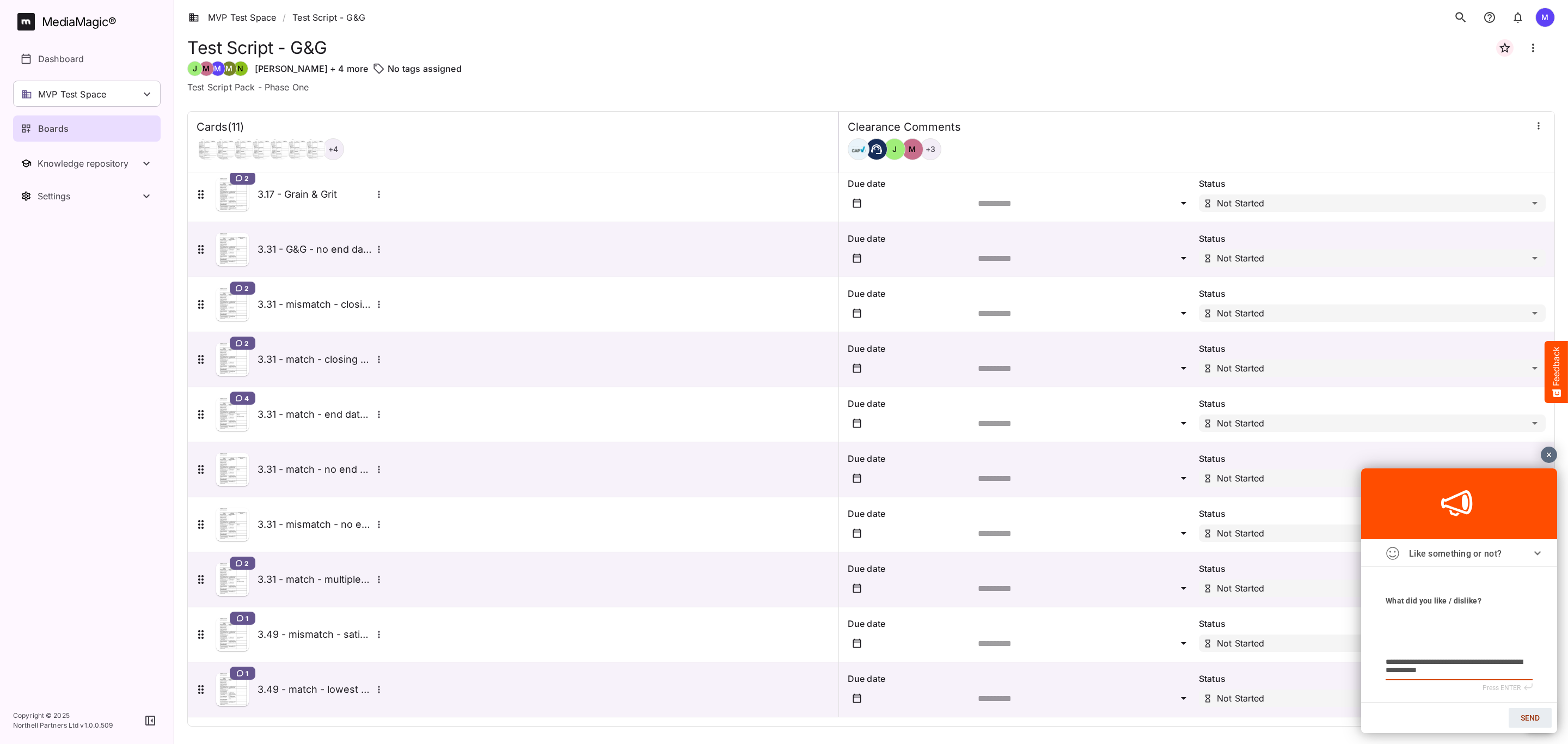
type textarea "**********"
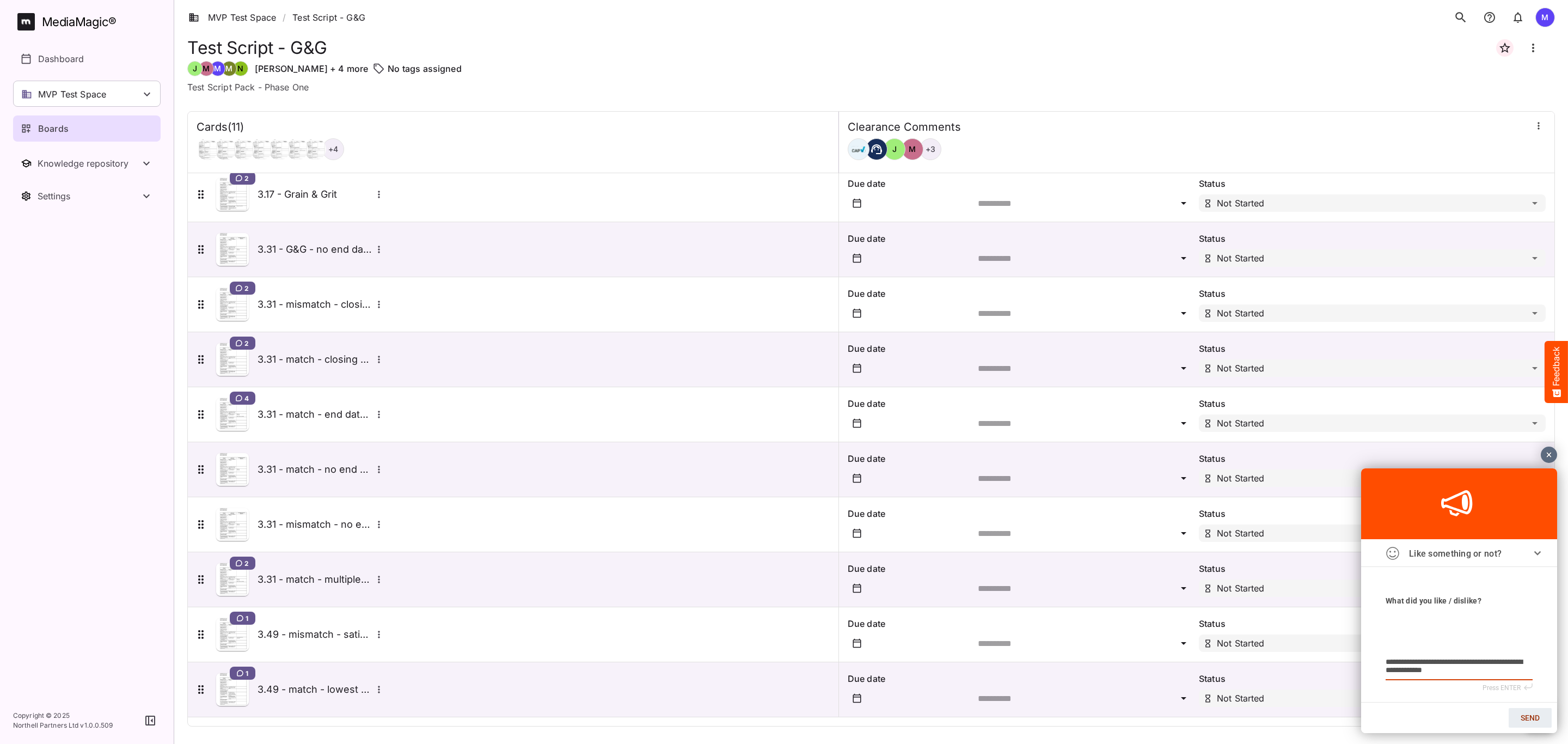
type textarea "**********"
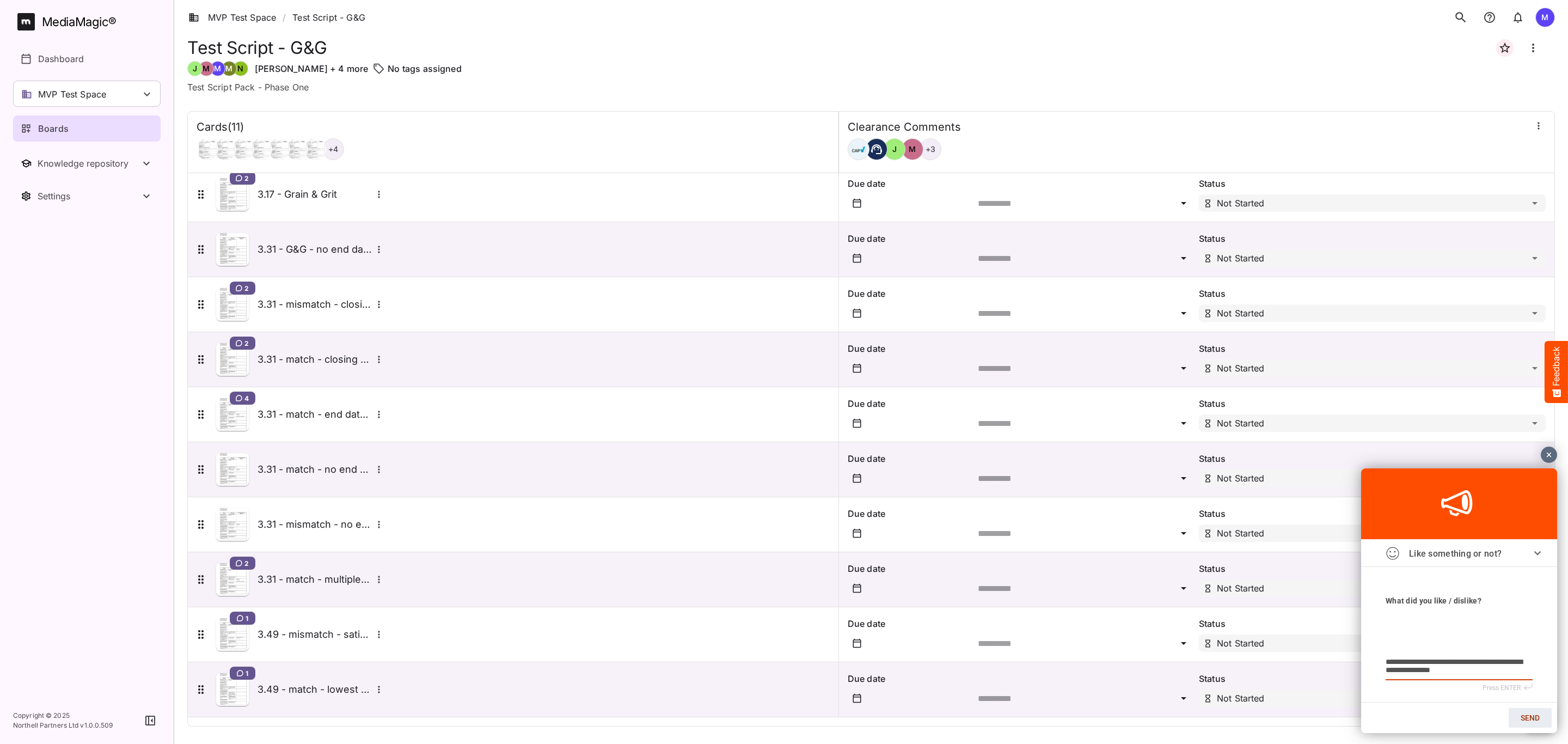
type textarea "**********"
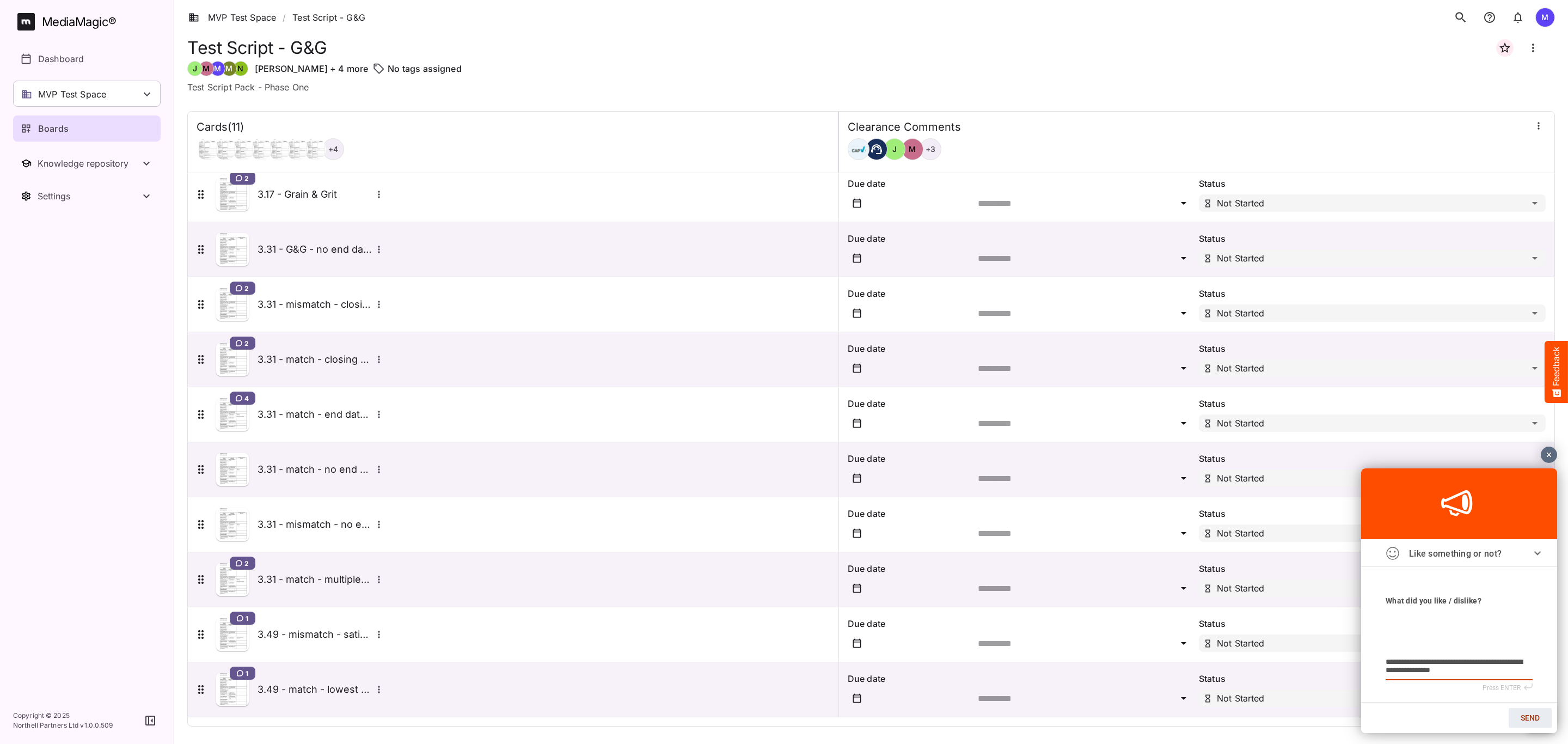
type textarea "**********"
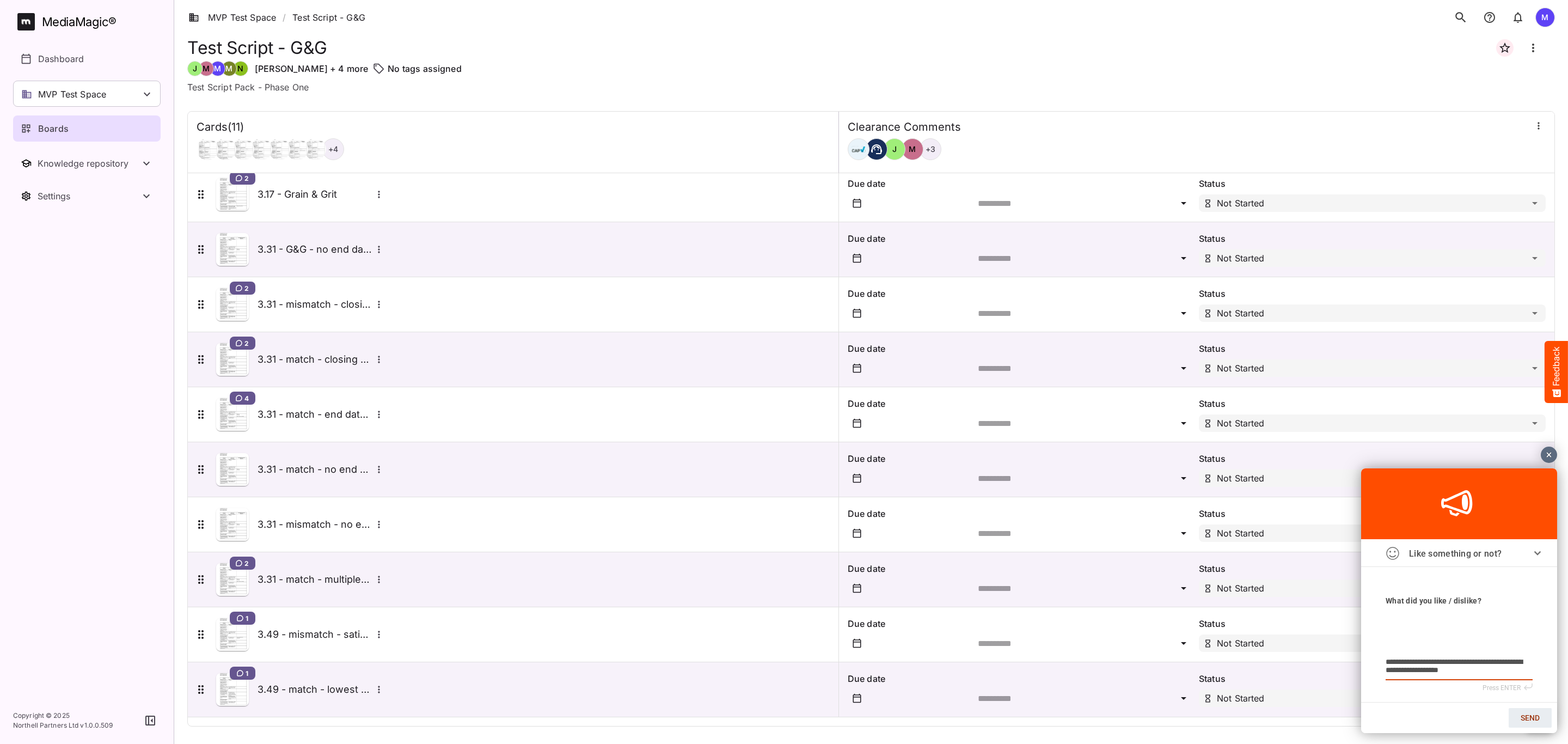
type textarea "**********"
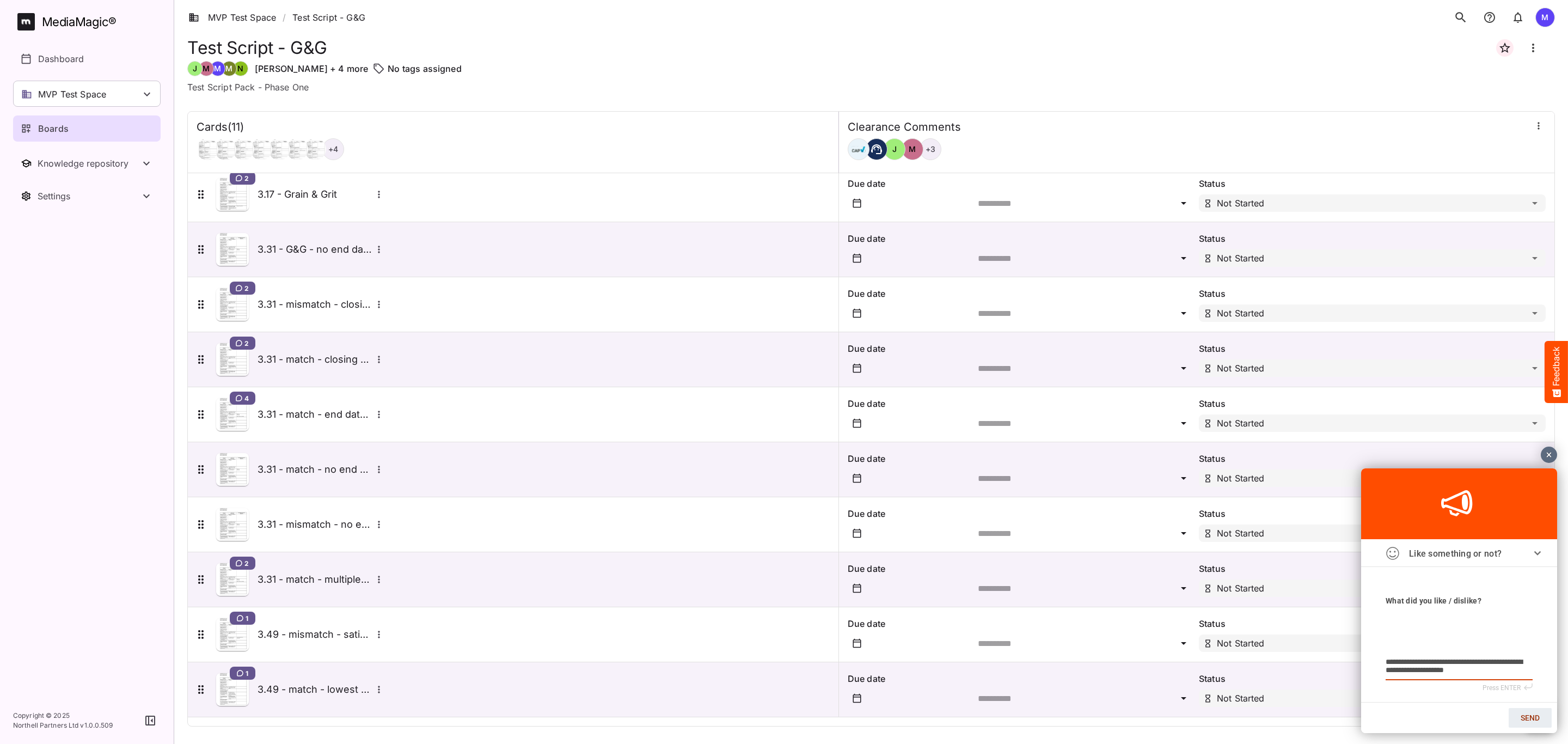
type textarea "**********"
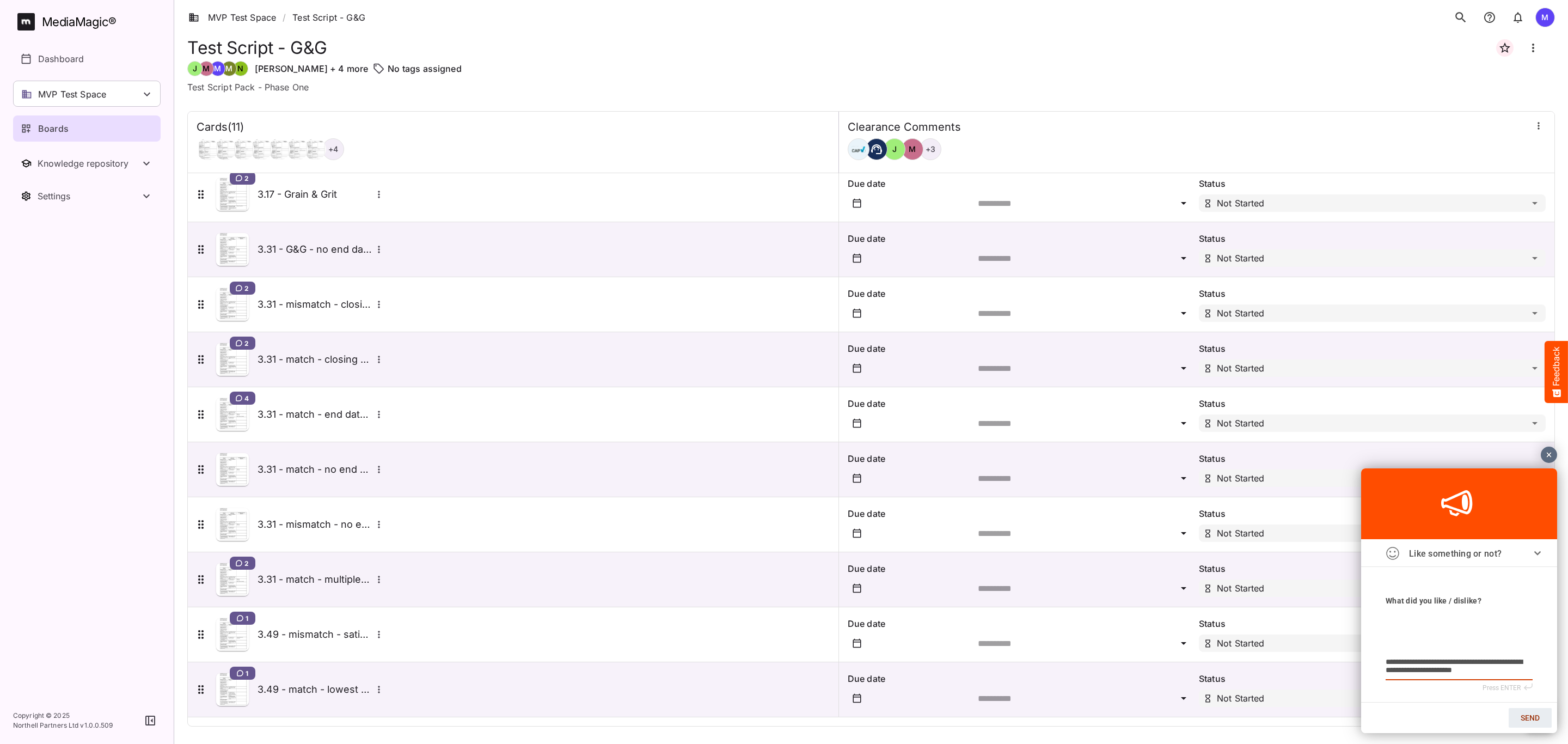
type textarea "**********"
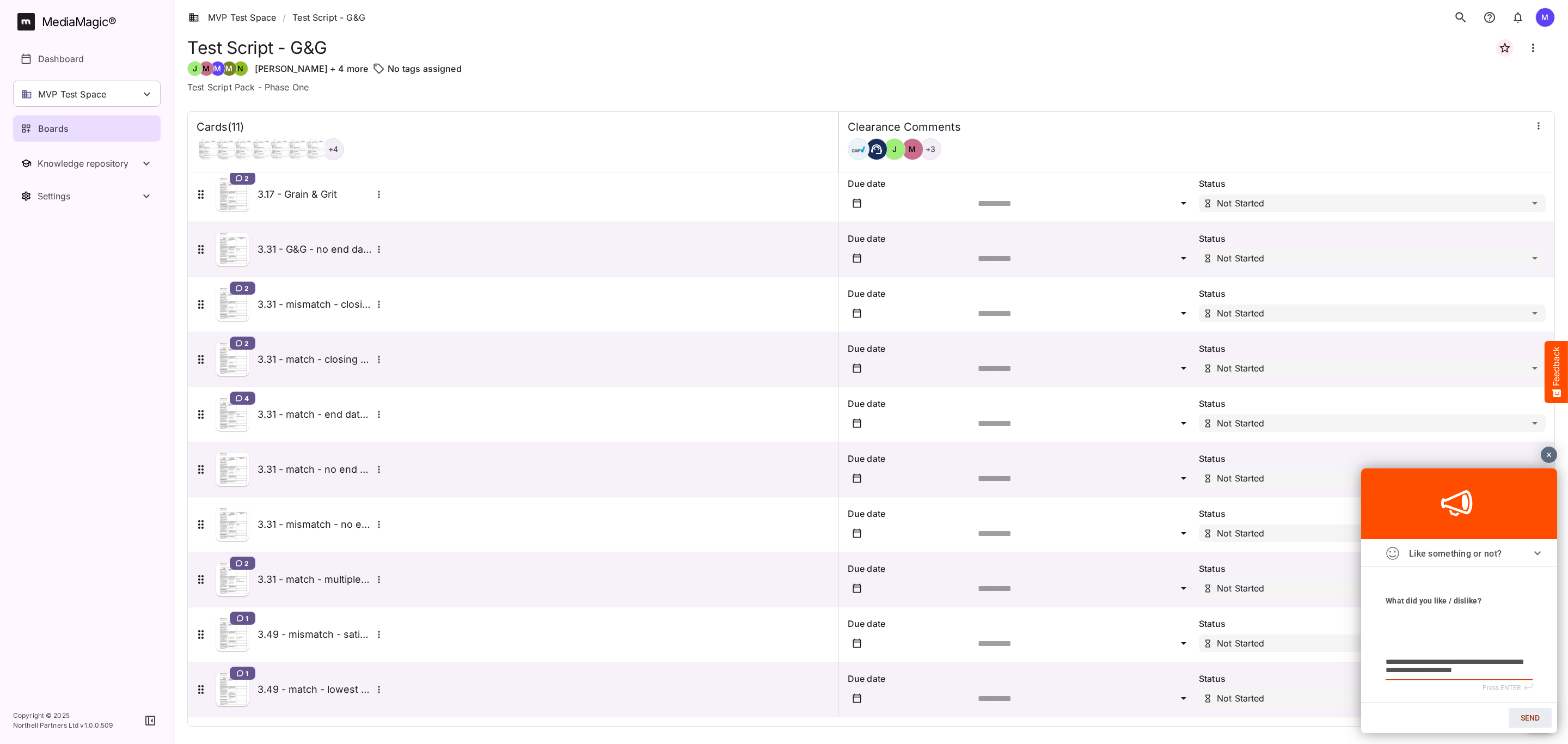
type textarea "**********"
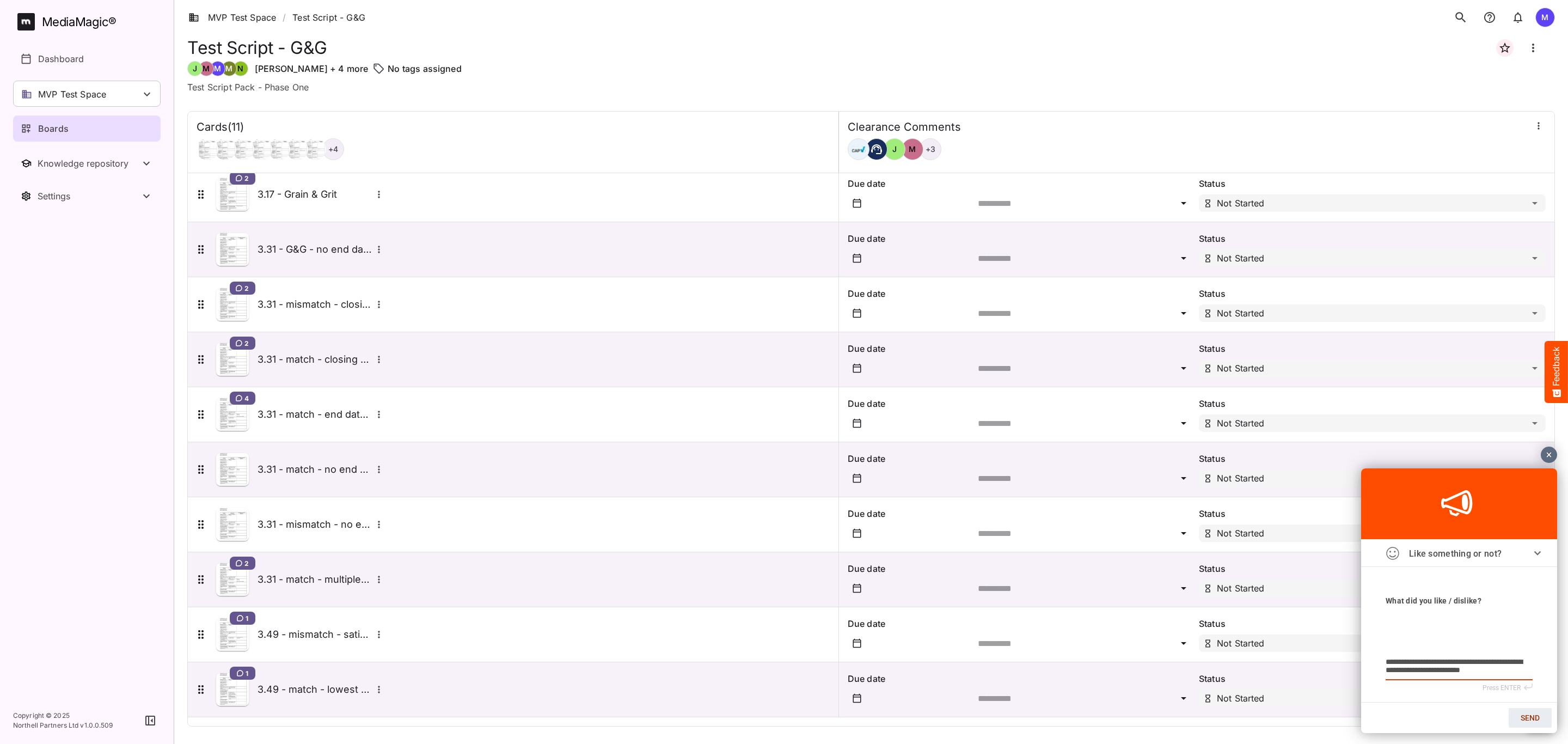
type textarea "**********"
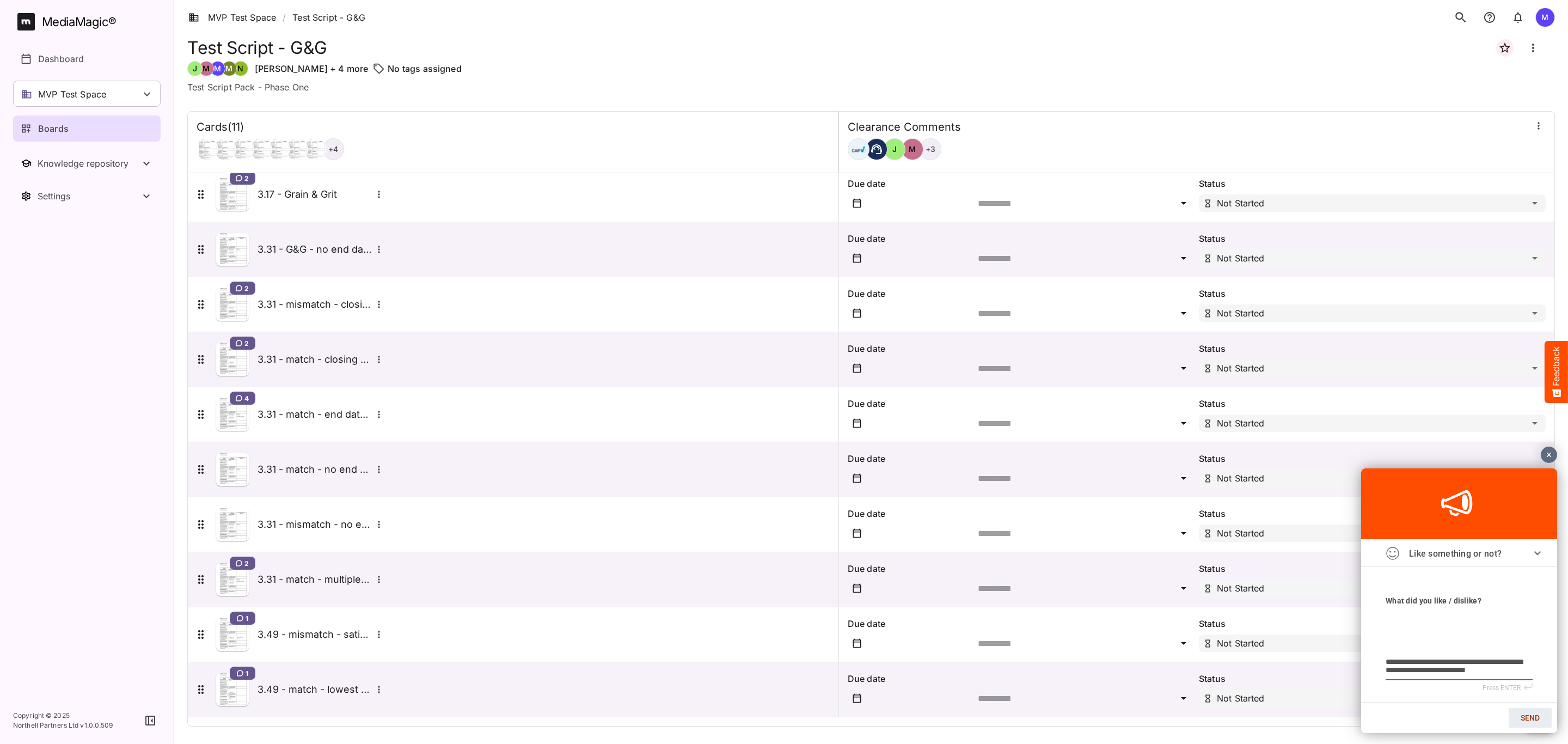
type textarea "**********"
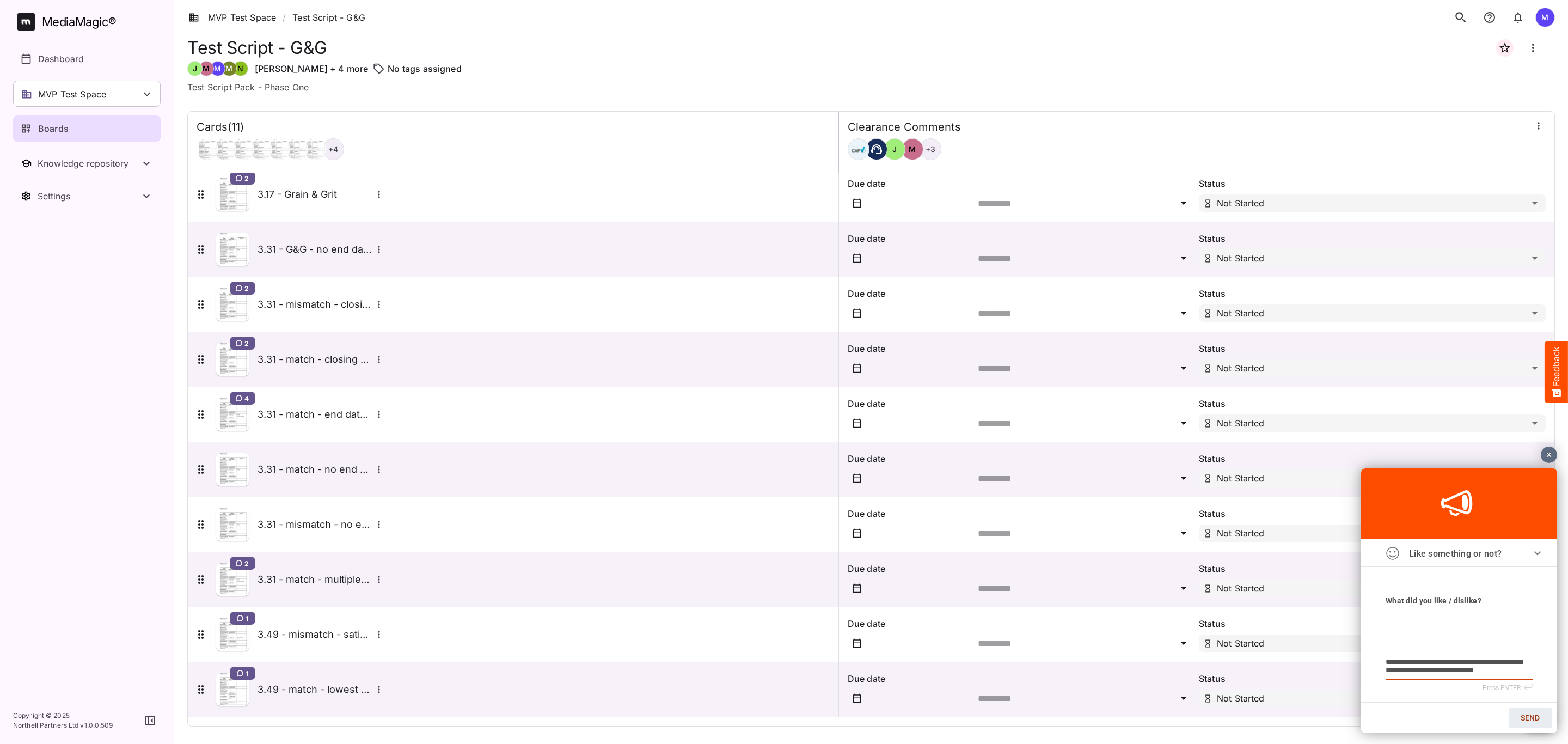
type textarea "**********"
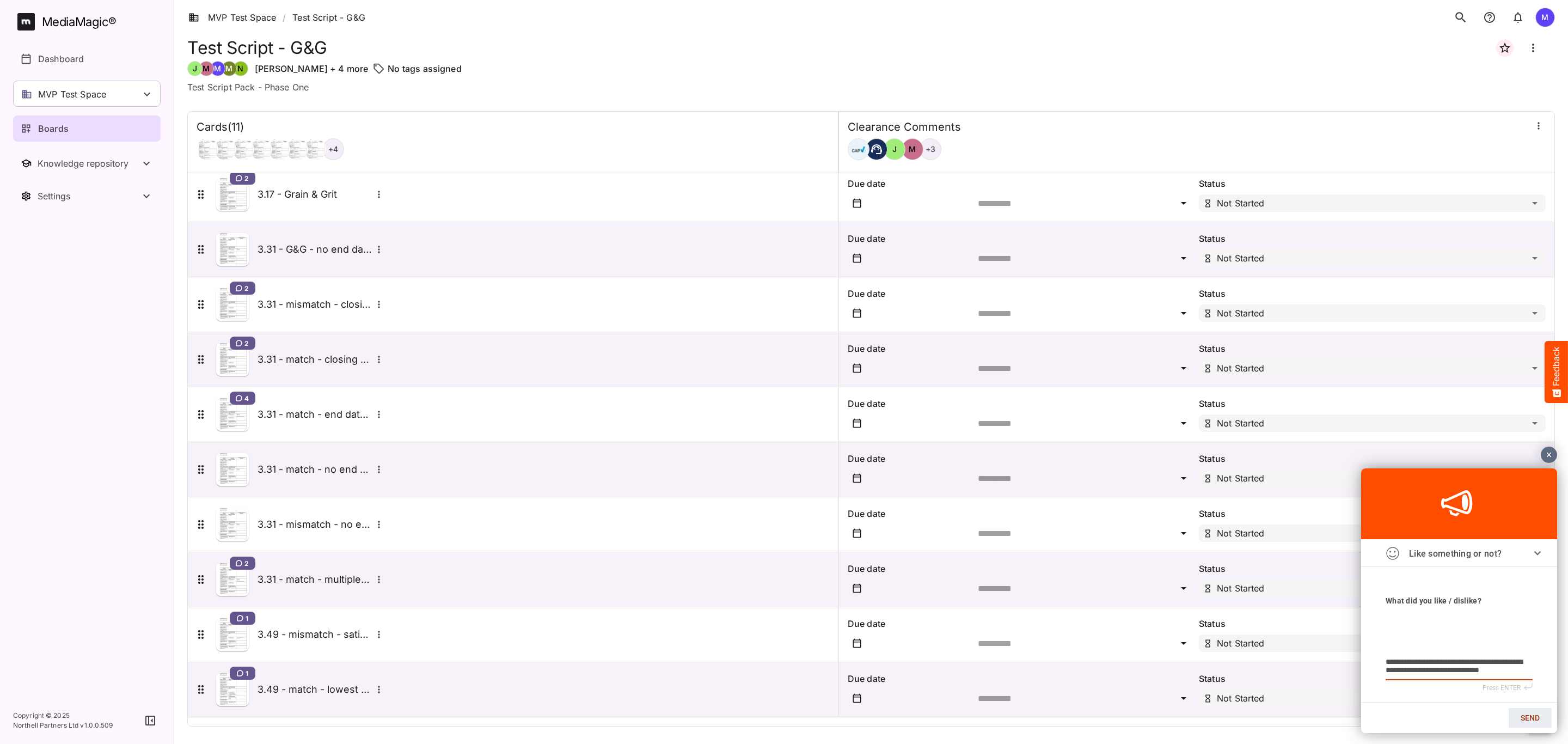
type textarea "**********"
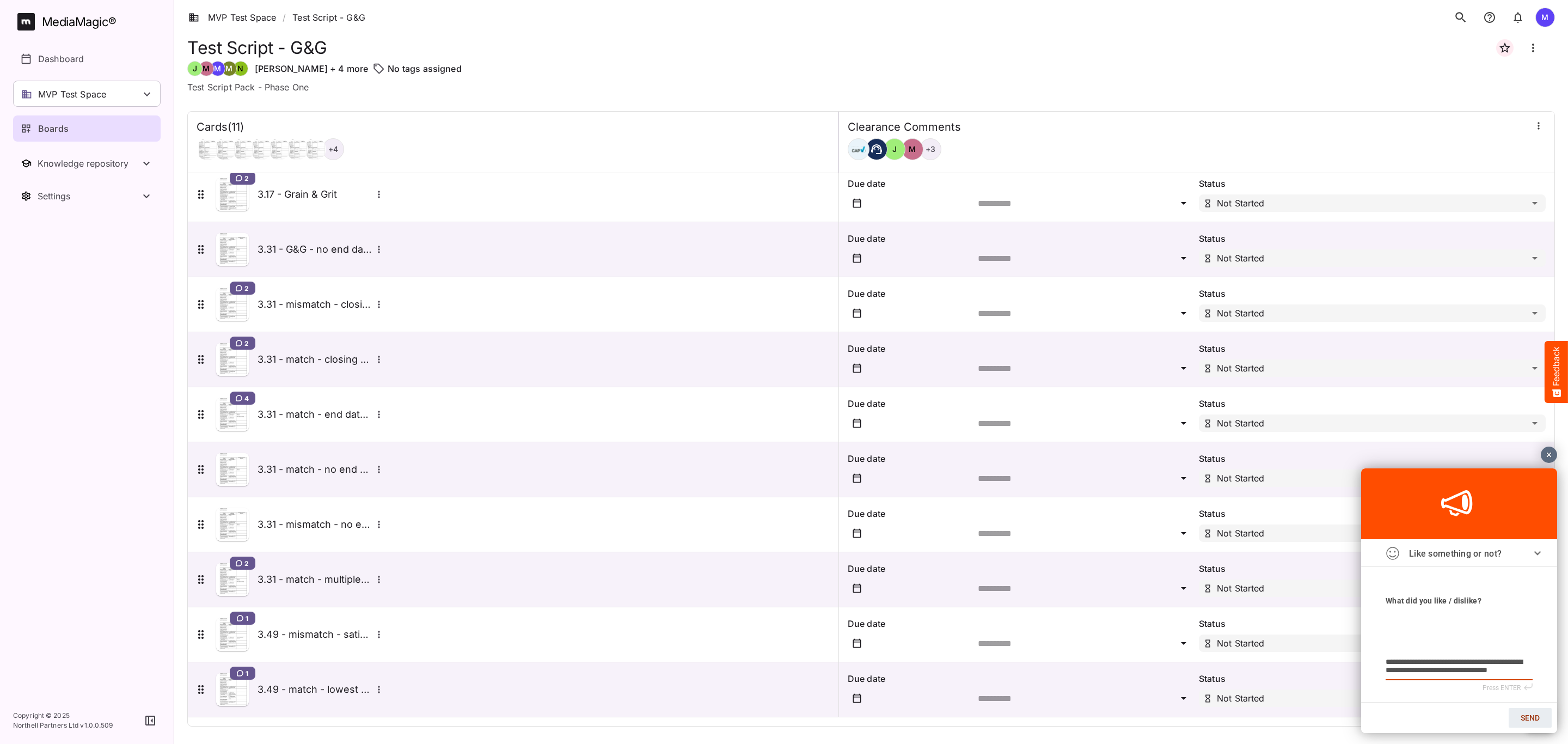
type textarea "**********"
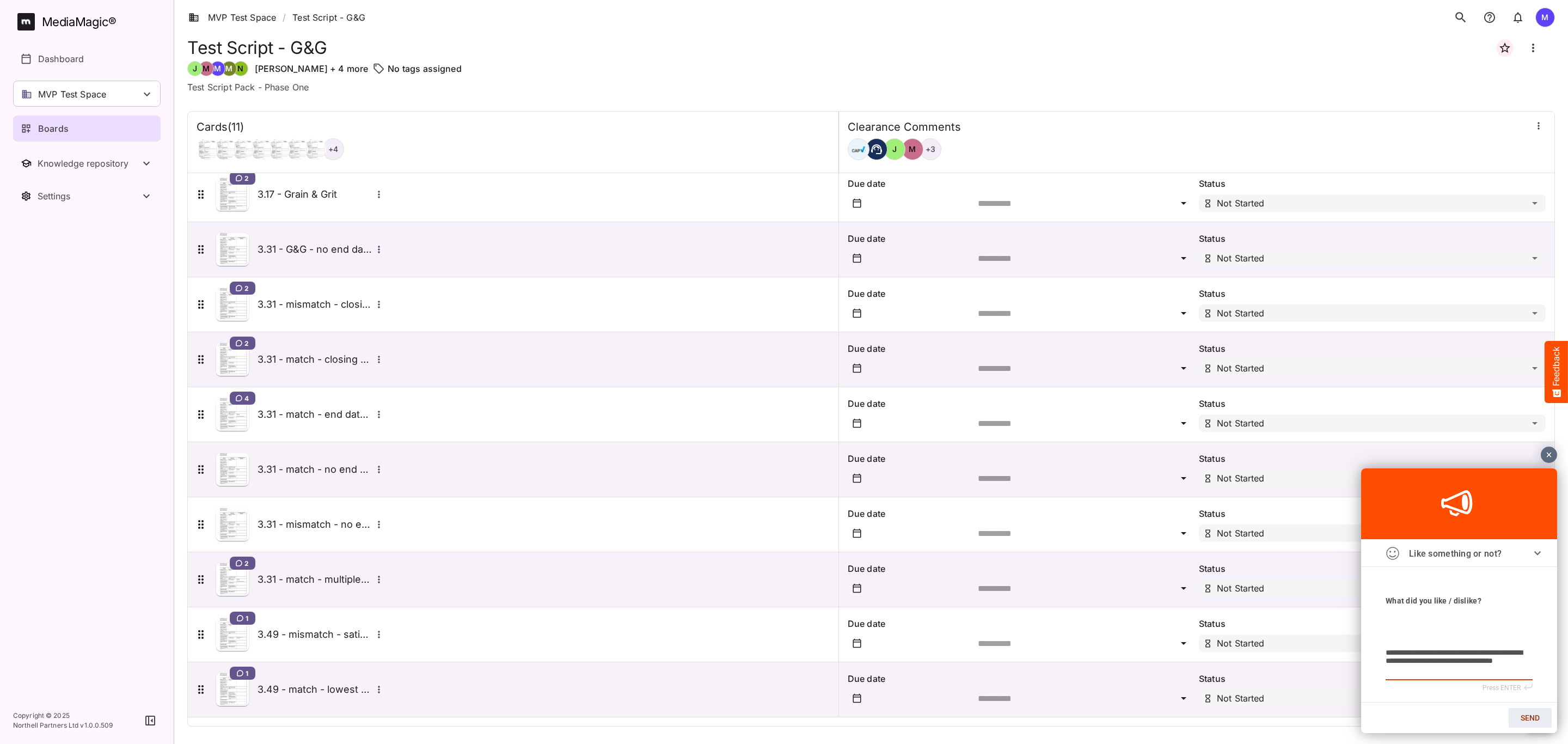
type textarea "**********"
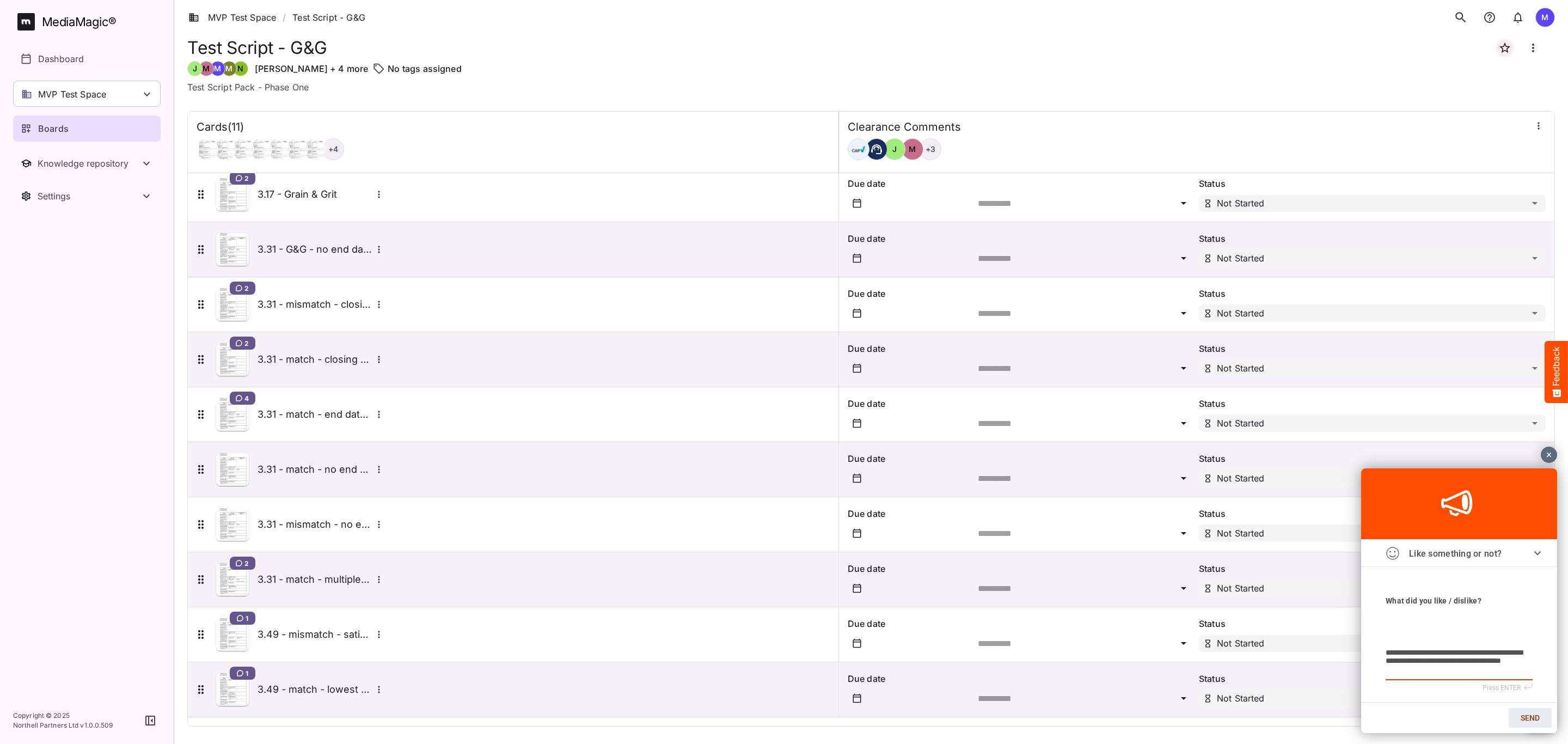
type textarea "**********"
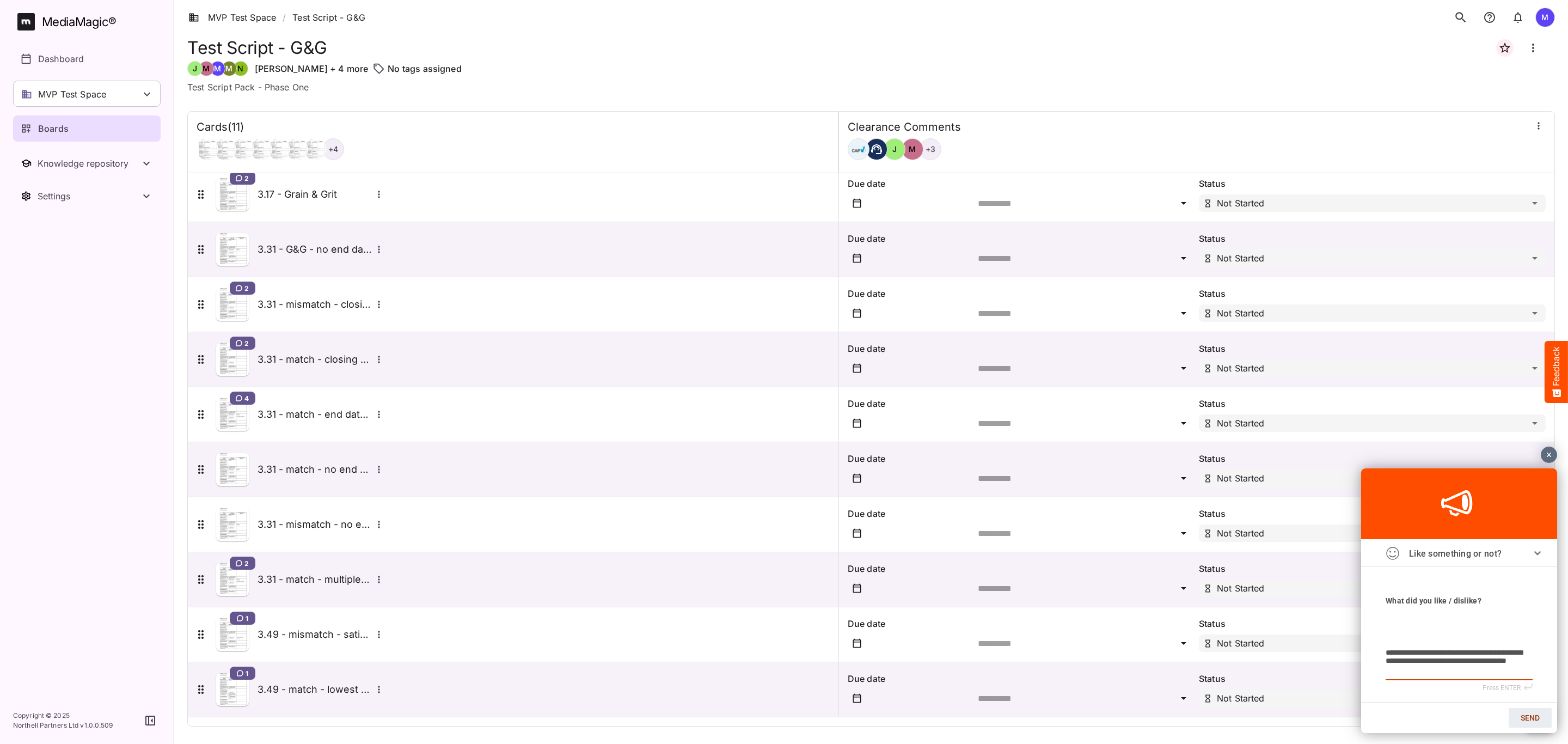
type textarea "**********"
click at [1538, 720] on span "SEND" at bounding box center [1530, 718] width 19 height 9
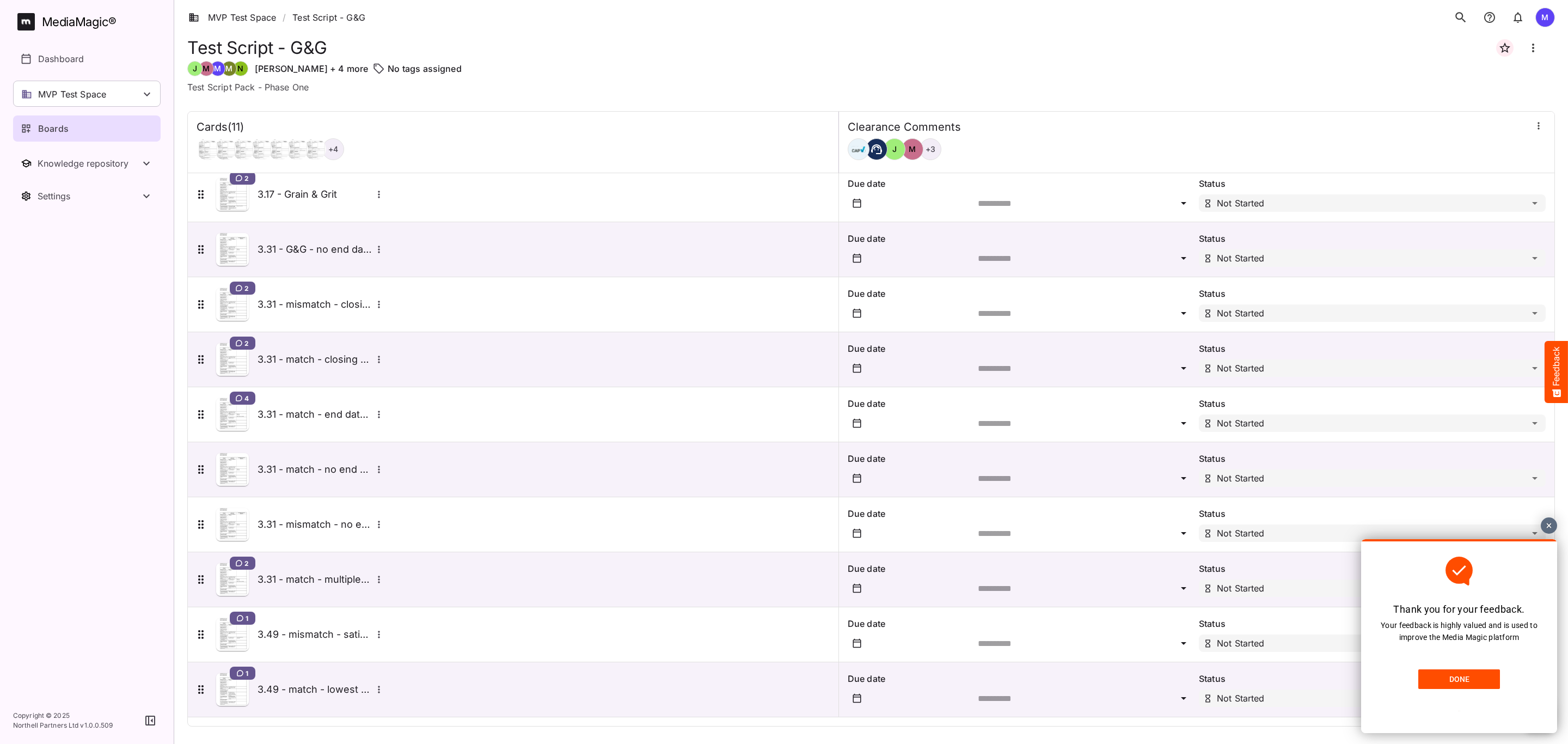
click at [1454, 687] on link "DONE" at bounding box center [1459, 679] width 82 height 19
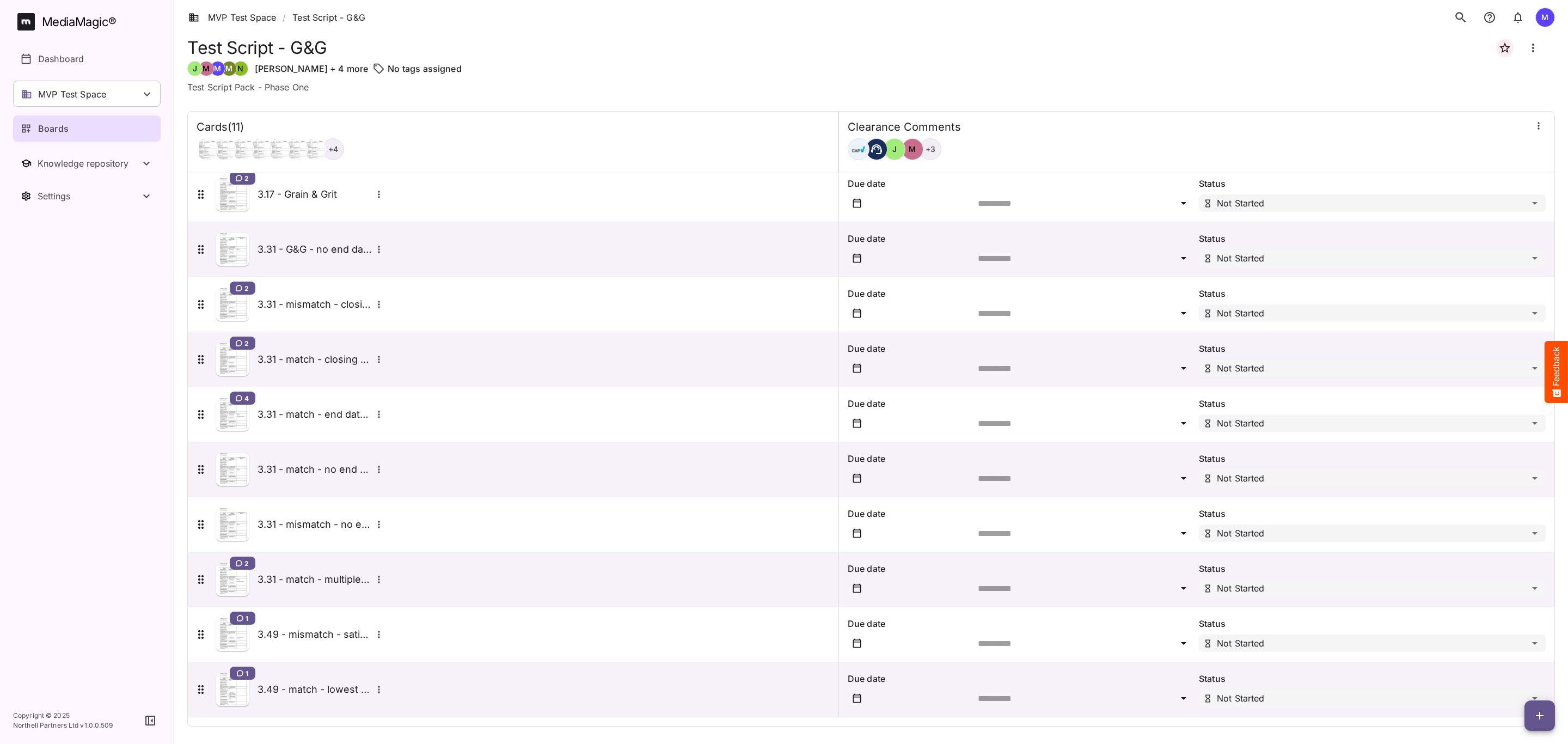
click at [326, 673] on div "1 3.49 - match - lowest price guarantee" at bounding box center [290, 690] width 192 height 33
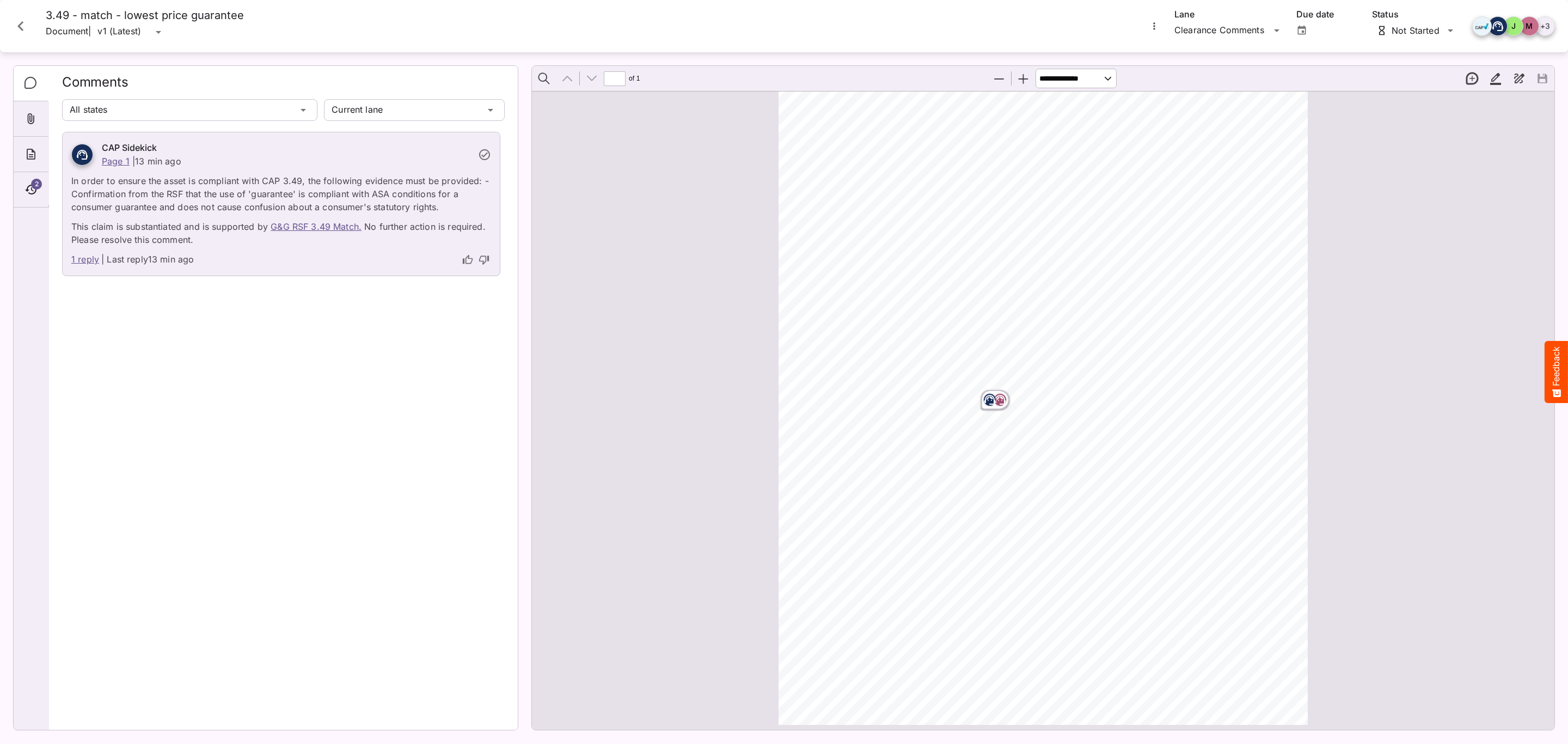
click at [85, 254] on link "1 reply" at bounding box center [85, 259] width 28 height 14
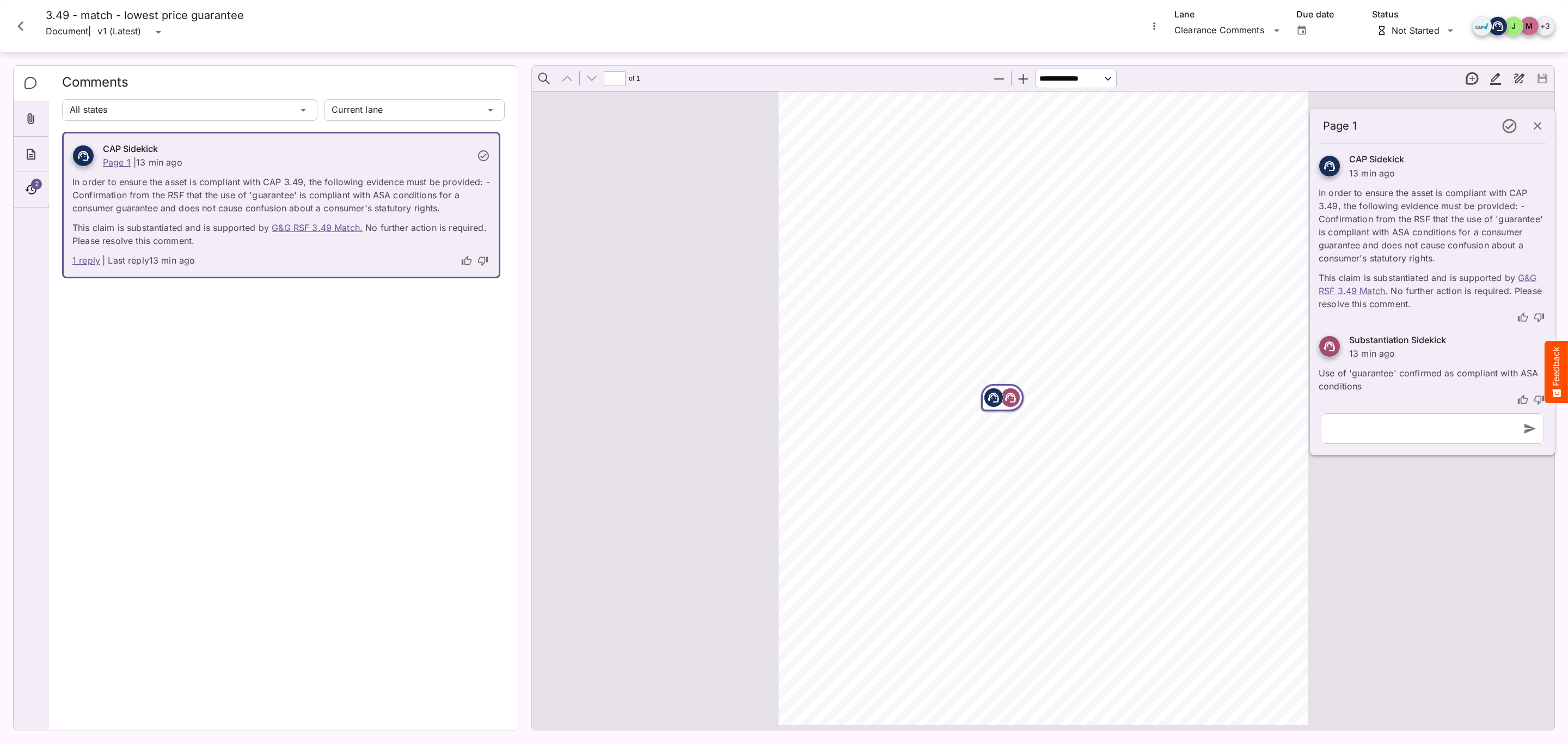
scroll to position [5, 0]
click at [1522, 396] on icon "thumb-up" at bounding box center [1523, 400] width 11 height 11
click at [477, 255] on div at bounding box center [483, 261] width 14 height 14
click at [483, 255] on icon "thumb-down" at bounding box center [483, 261] width 11 height 11
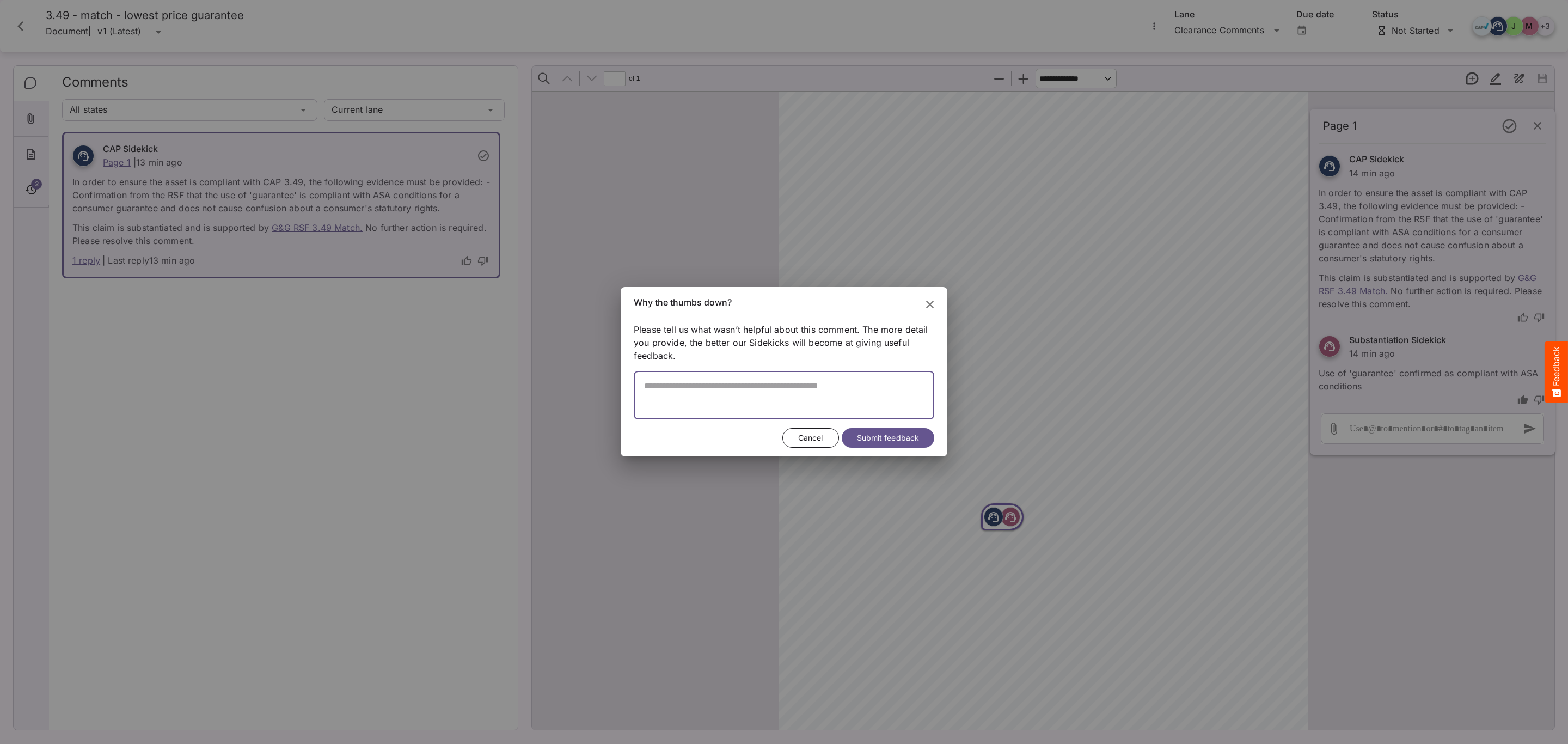
click at [781, 407] on textarea at bounding box center [784, 400] width 301 height 39
click at [684, 404] on textarea at bounding box center [784, 400] width 301 height 39
click at [684, 401] on textarea at bounding box center [784, 400] width 301 height 39
click at [685, 405] on textarea at bounding box center [784, 400] width 301 height 39
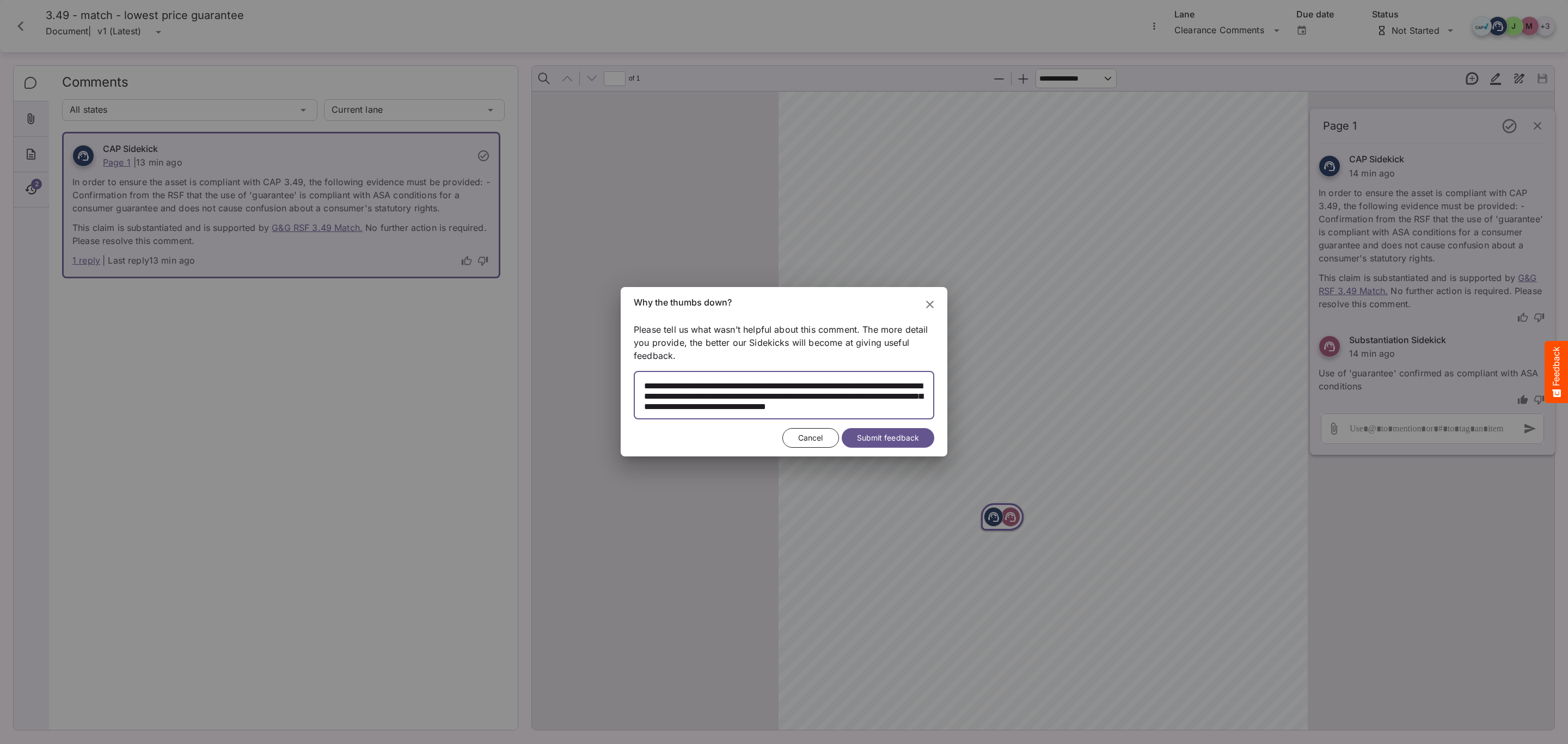
click at [727, 410] on textarea at bounding box center [784, 400] width 301 height 39
click at [933, 436] on button "Submit feedback" at bounding box center [888, 438] width 93 height 20
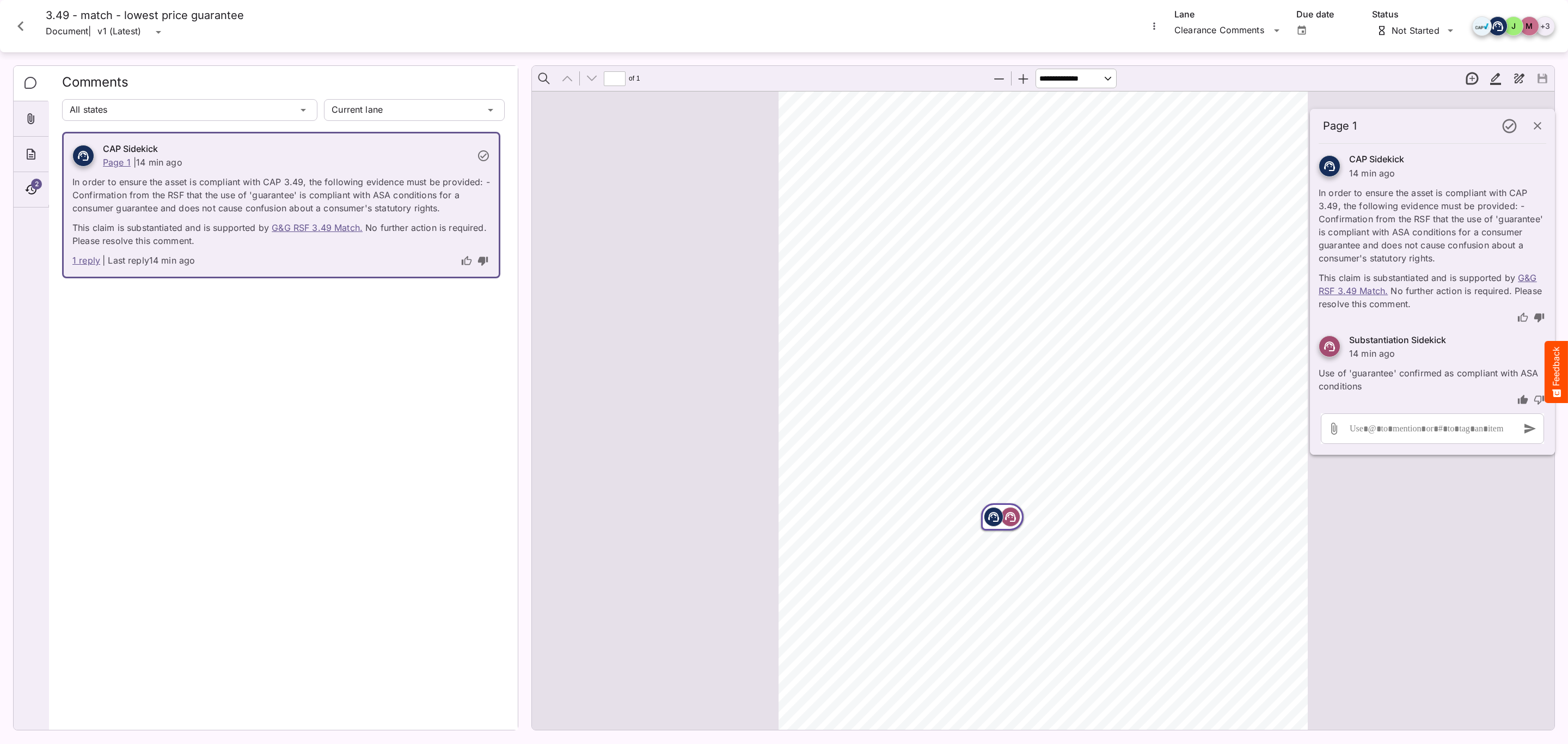
click at [27, 28] on icon "Close card" at bounding box center [21, 26] width 19 height 19
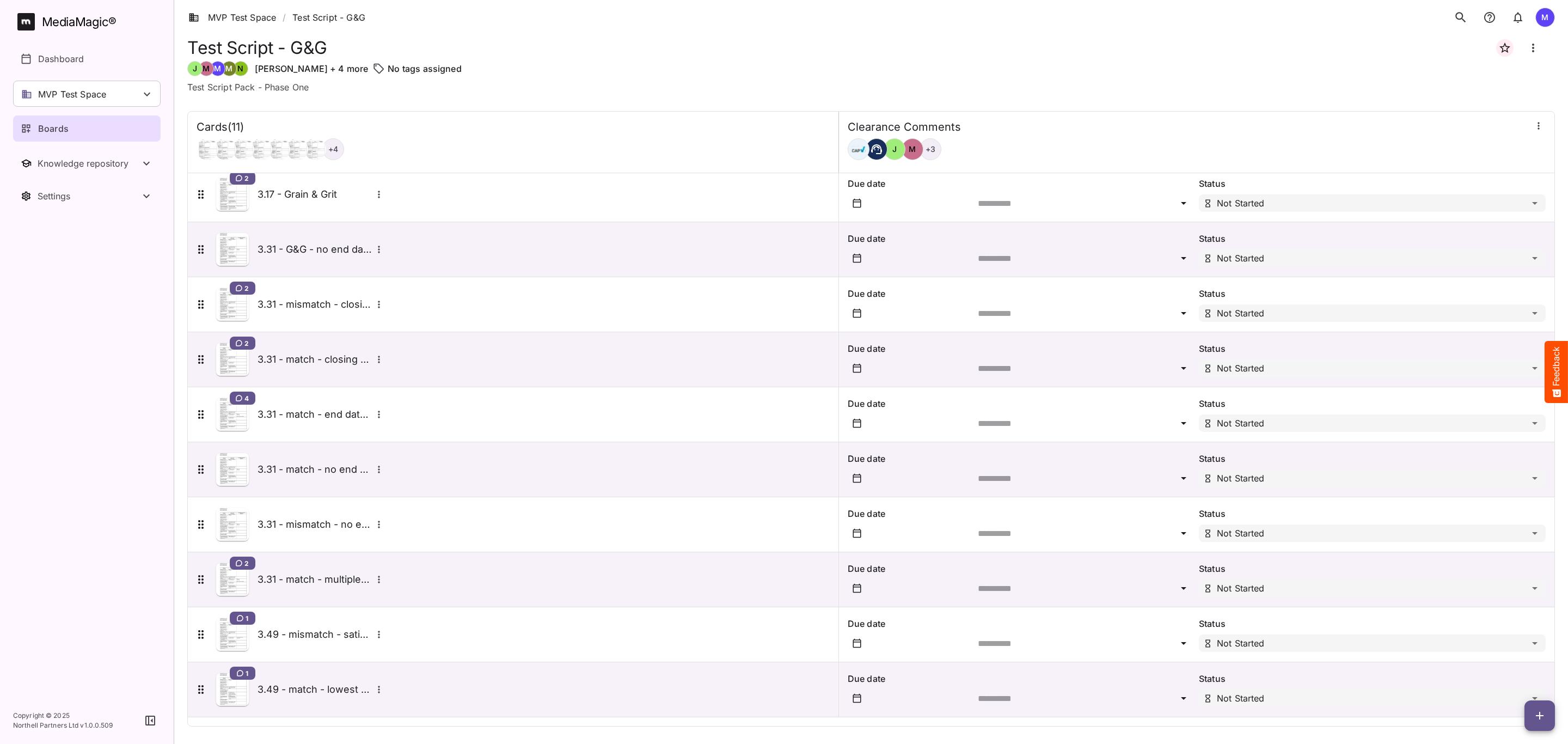
click at [335, 417] on h5 "3.31 - match - end date in super" at bounding box center [315, 414] width 114 height 13
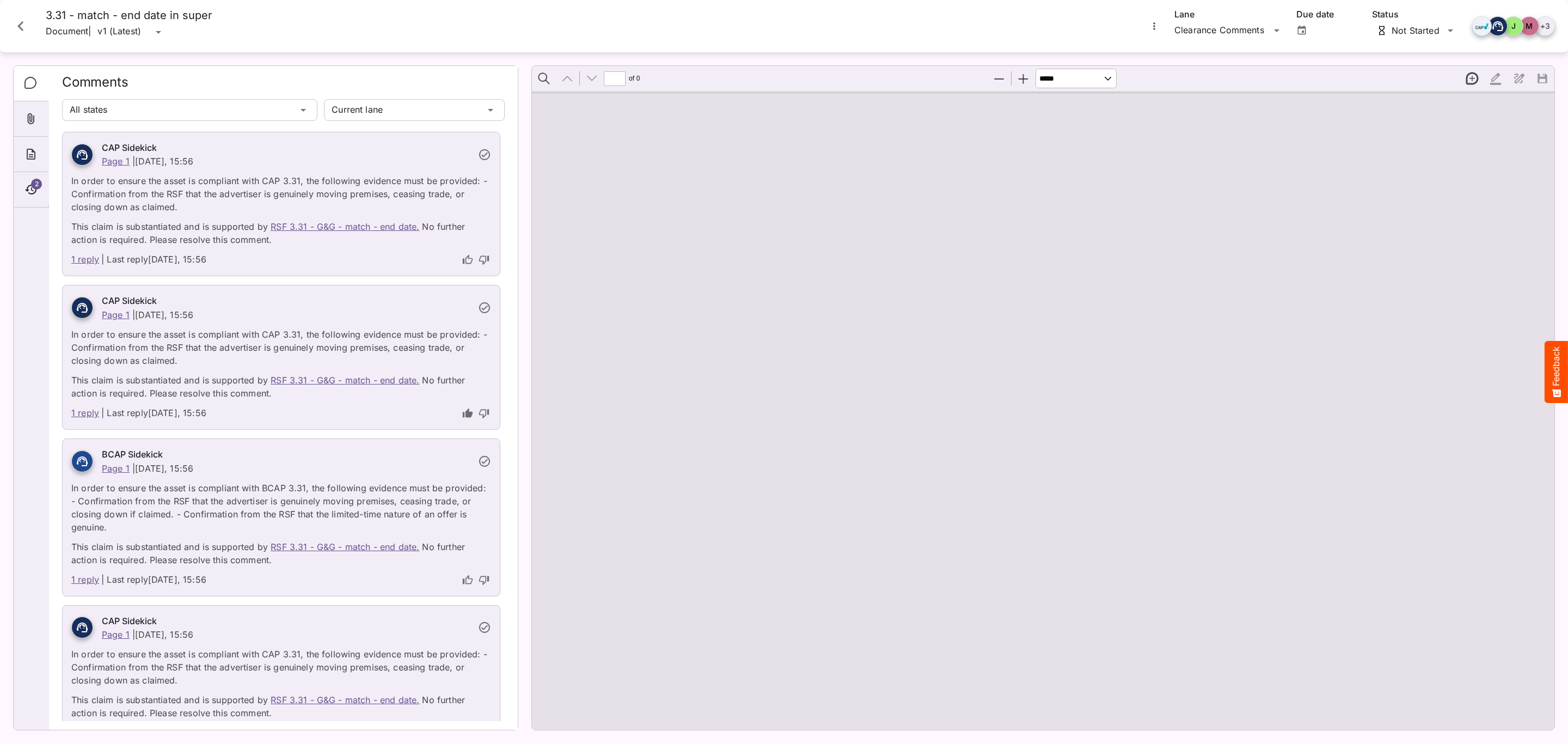
scroll to position [63, 0]
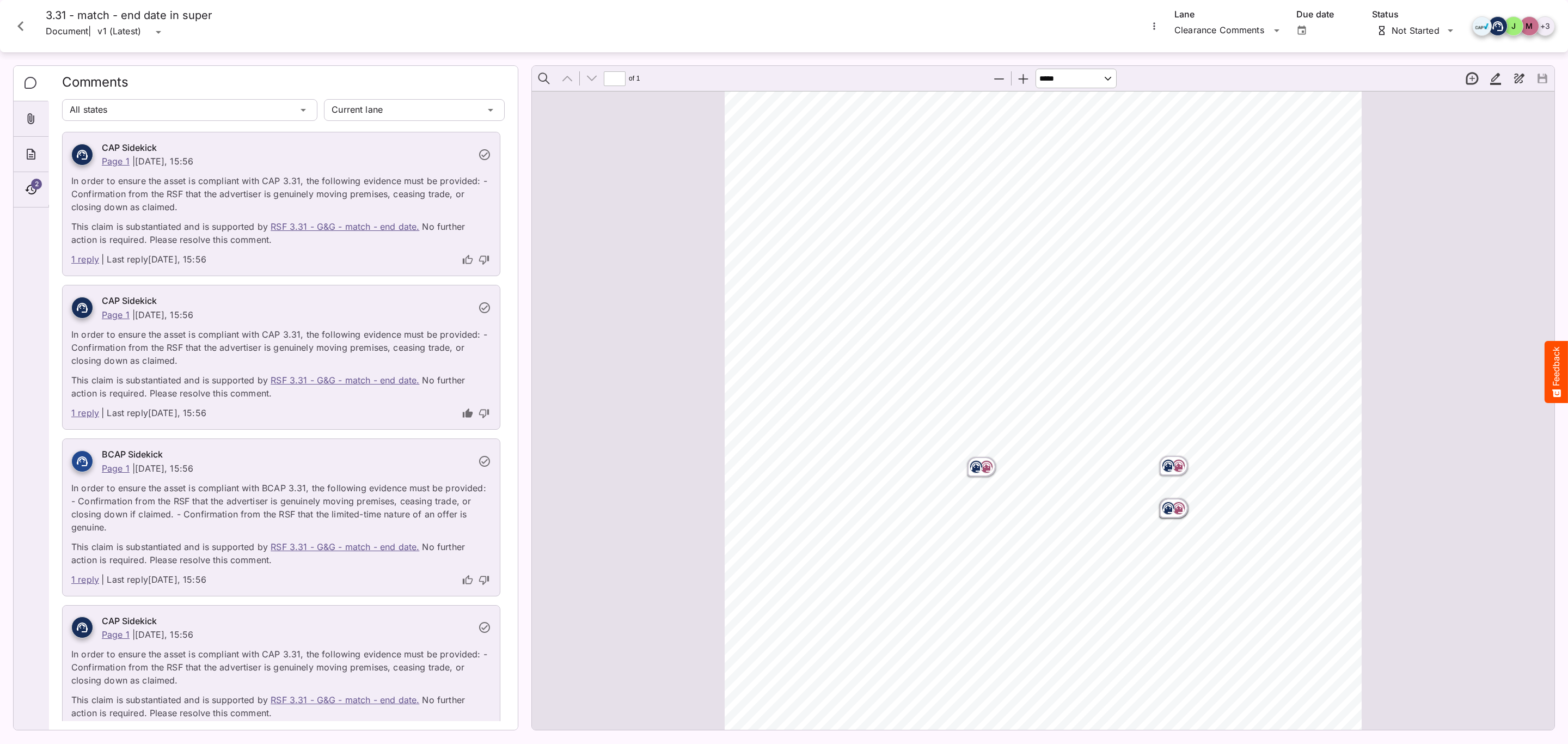
click at [1168, 507] on icon "Page ⁨1⁩" at bounding box center [1169, 508] width 11 height 10
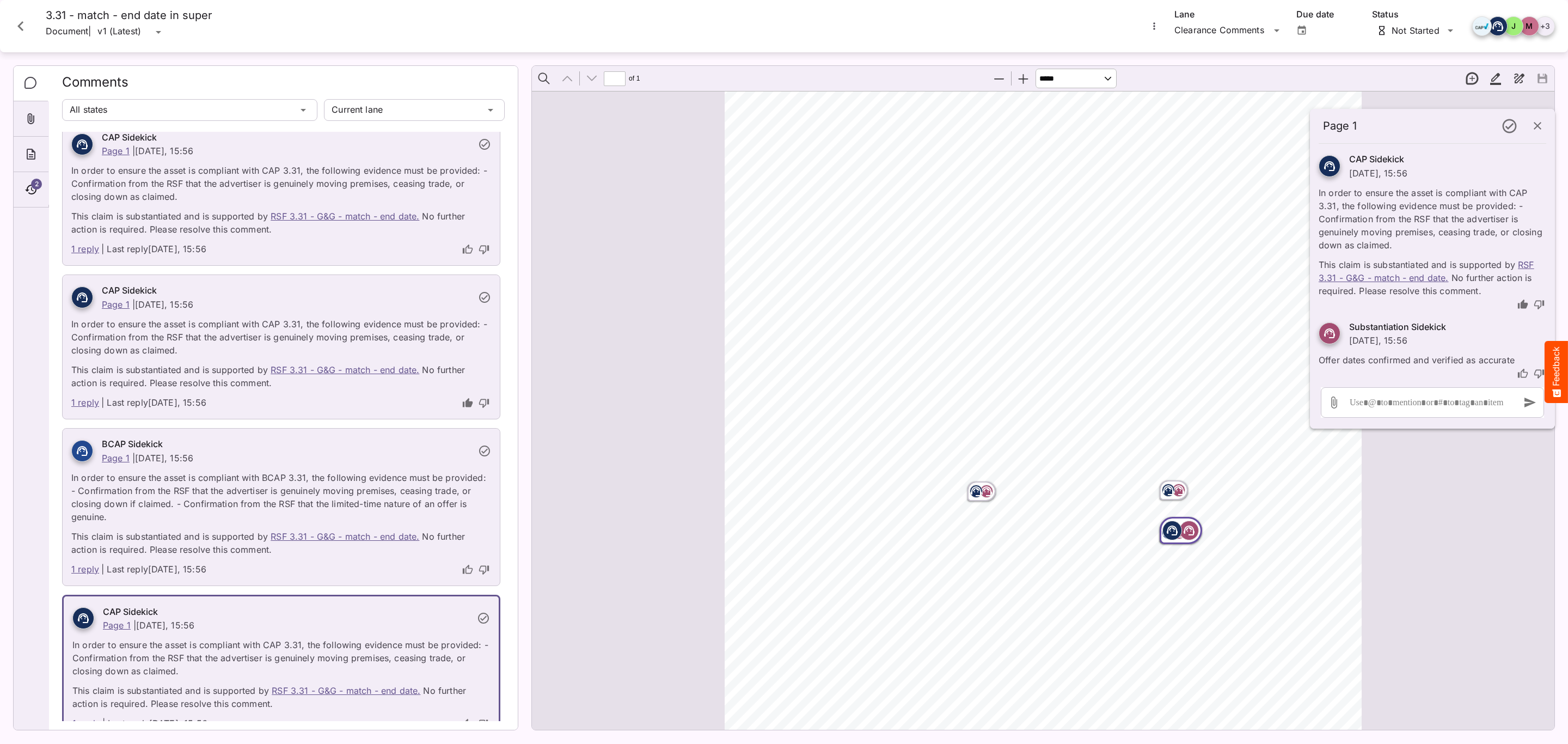
scroll to position [0, 0]
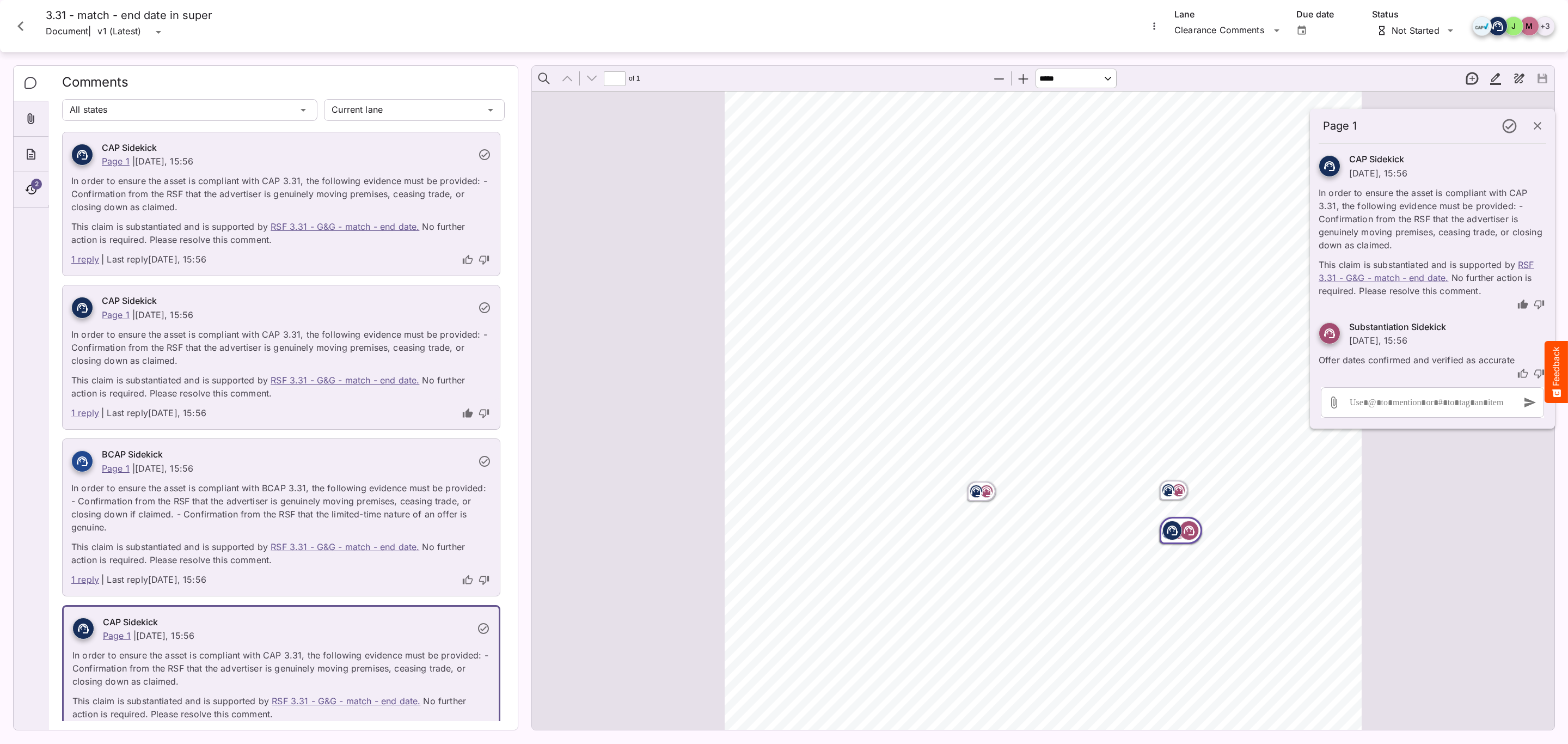
click at [306, 183] on p "In order to ensure the asset is compliant with CAP 3.31, the following evidence…" at bounding box center [281, 190] width 420 height 46
click at [77, 162] on div at bounding box center [82, 155] width 22 height 22
click at [977, 491] on icon "Page ⁨1⁩" at bounding box center [976, 491] width 11 height 10
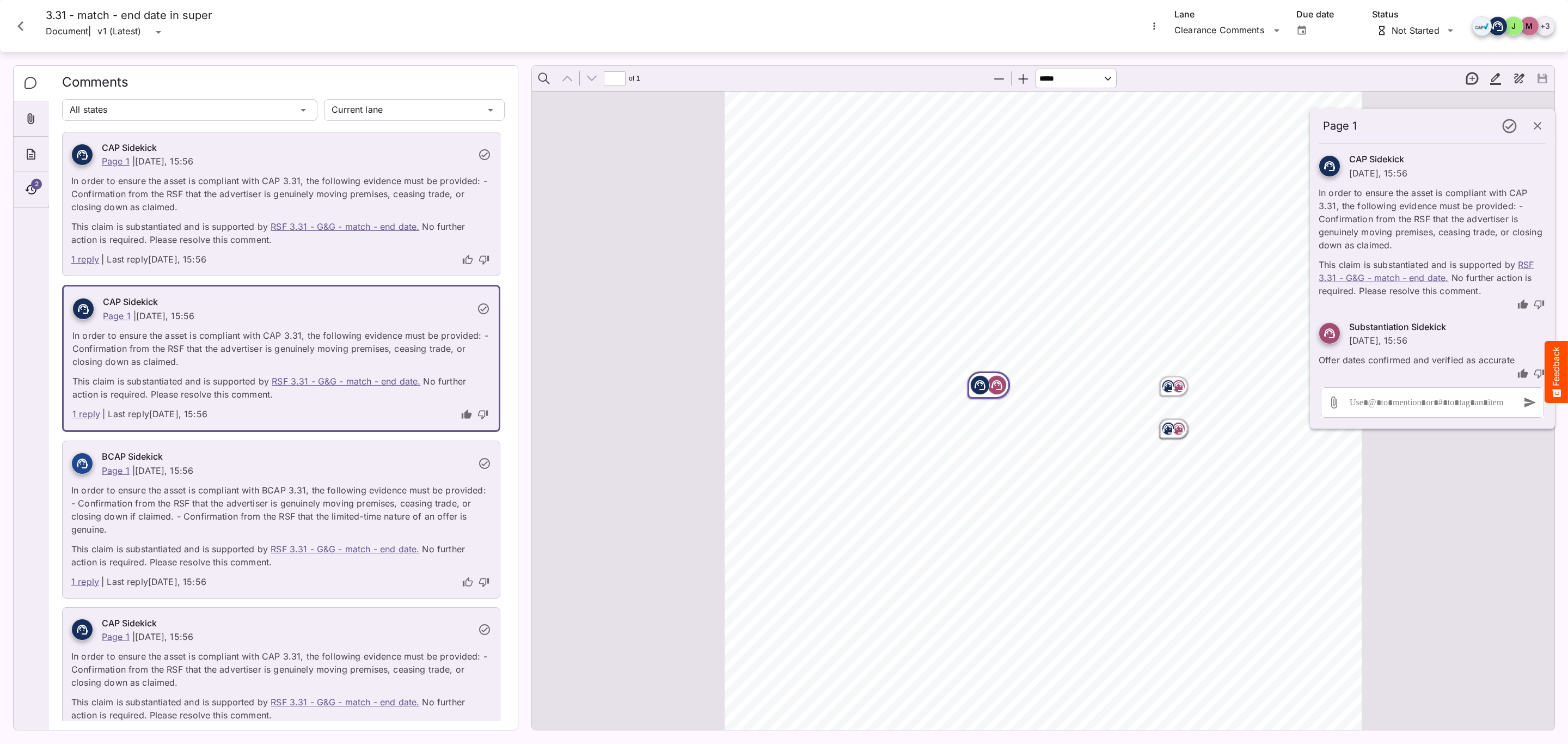
scroll to position [120, 0]
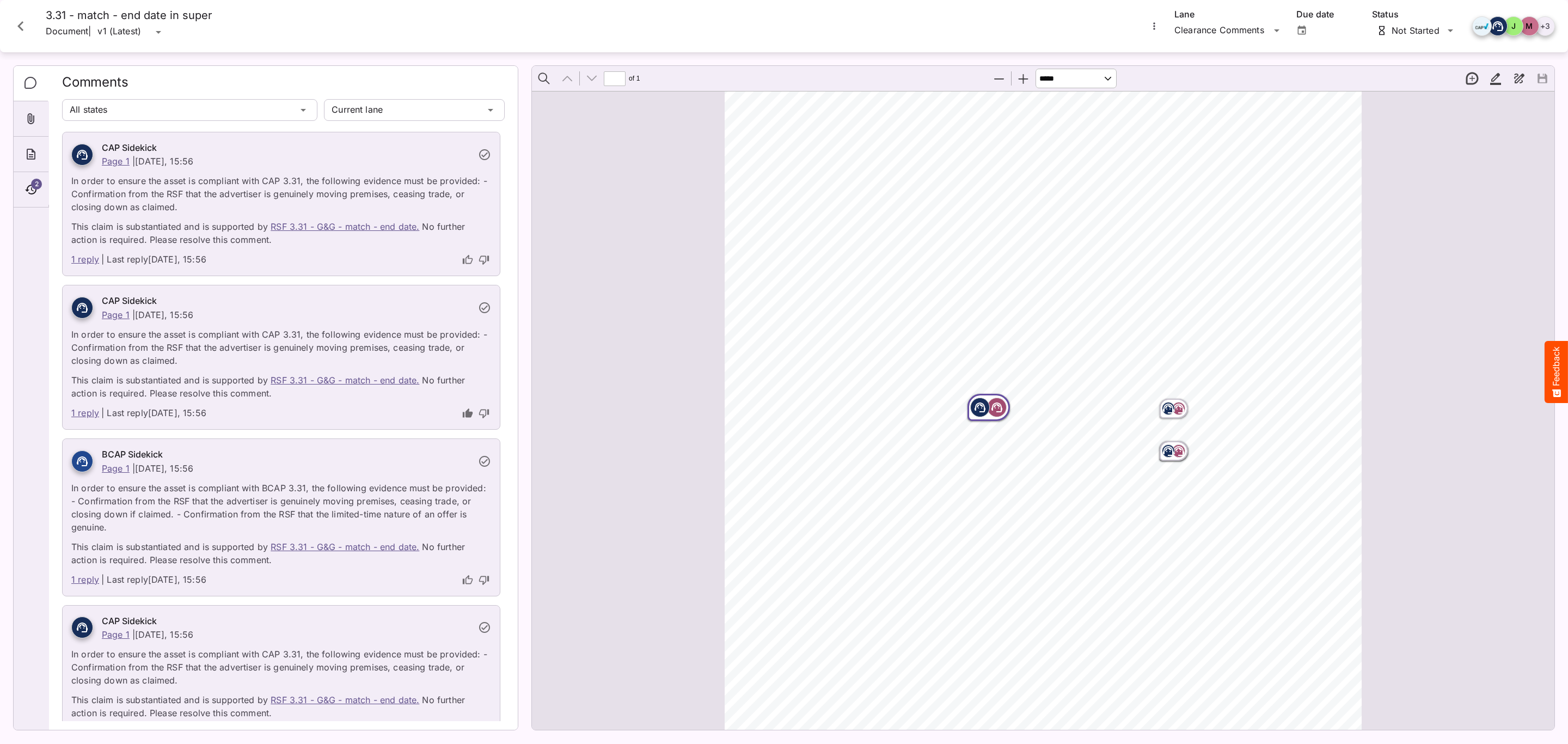
drag, startPoint x: 1160, startPoint y: 451, endPoint x: 1129, endPoint y: 508, distance: 64.9
click at [1162, 451] on icon "Page ⁨1⁩" at bounding box center [1168, 451] width 13 height 13
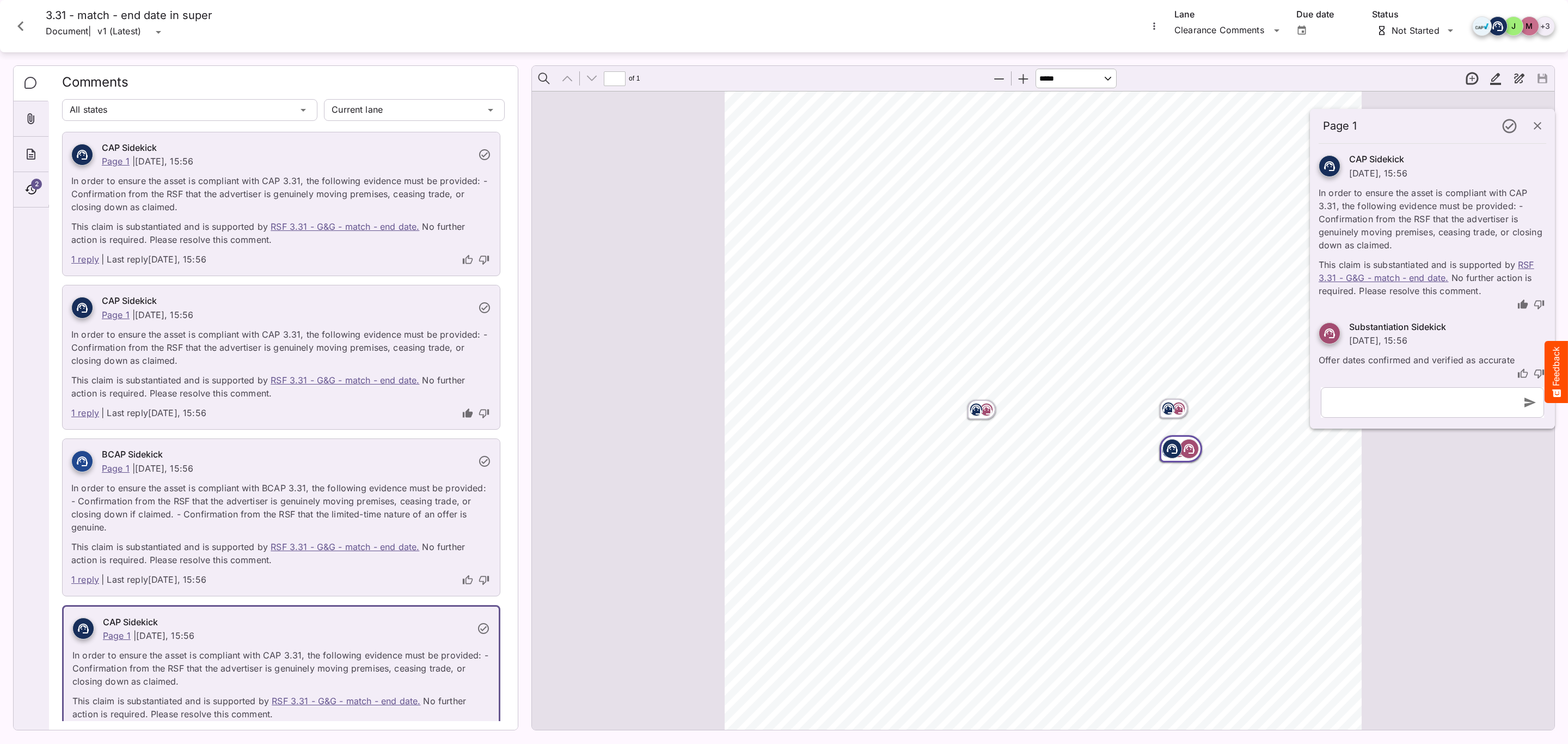
scroll to position [39, 0]
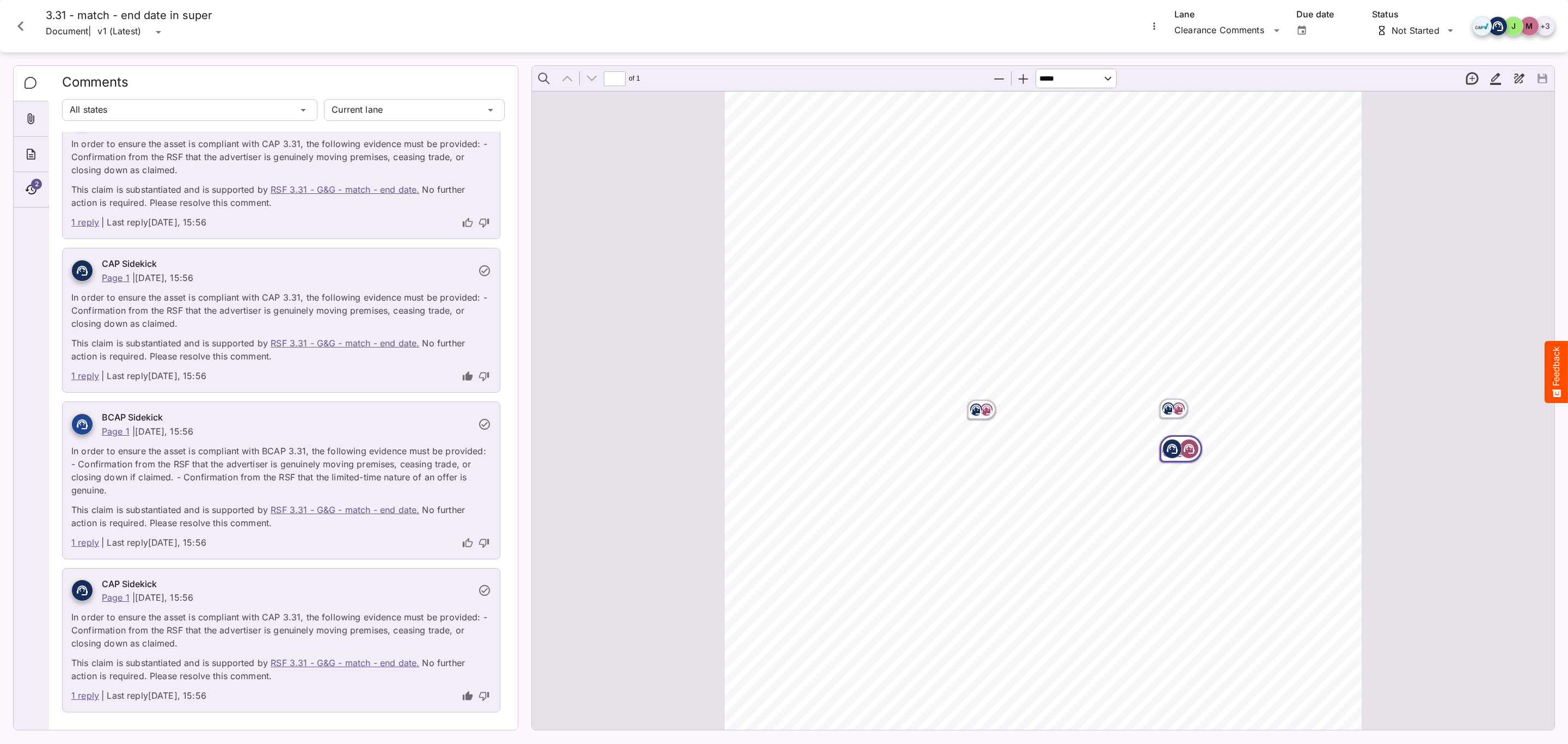
click at [1183, 448] on rect "Page ⁨1⁩" at bounding box center [1189, 448] width 13 height 13
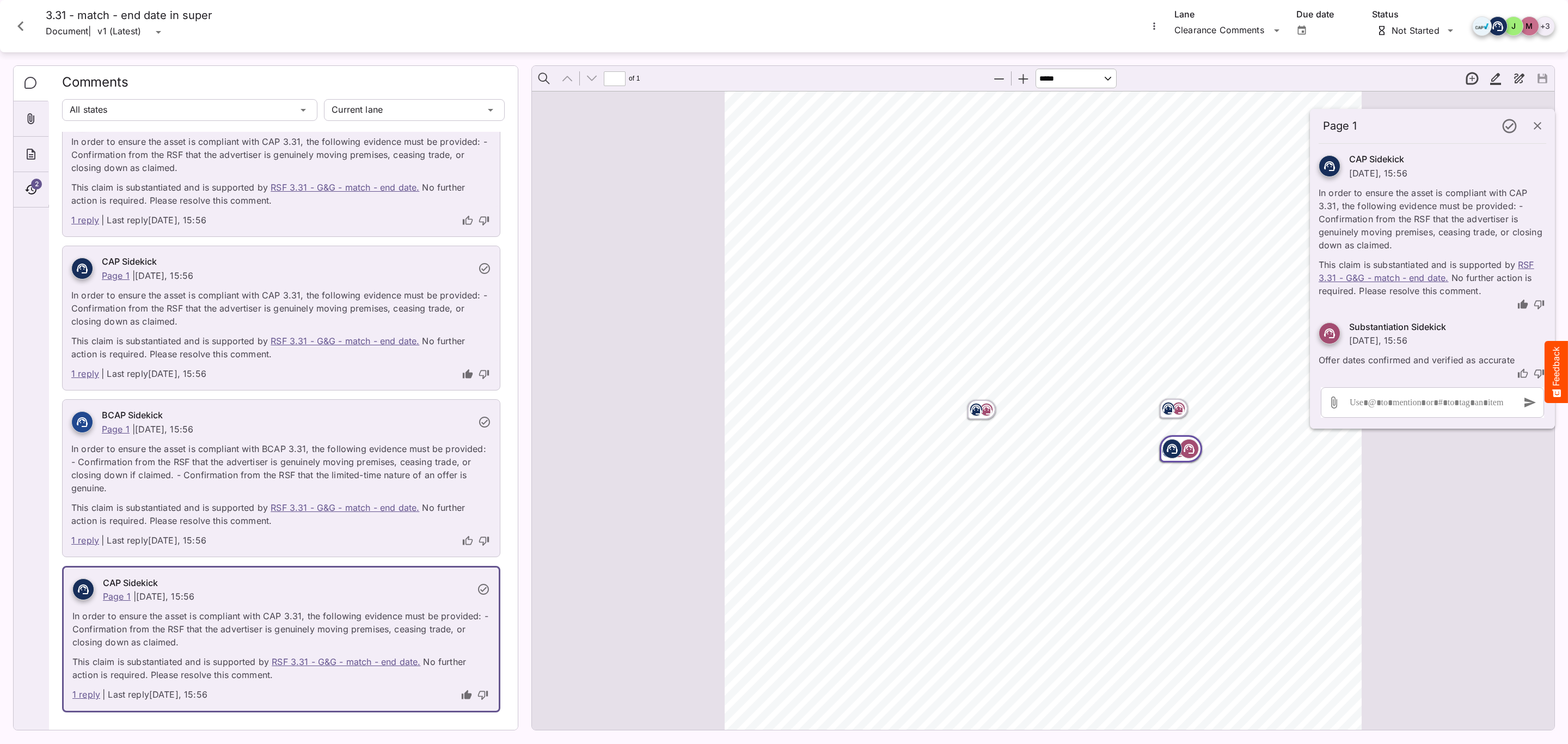
click at [1539, 303] on icon "thumb-down" at bounding box center [1539, 304] width 11 height 11
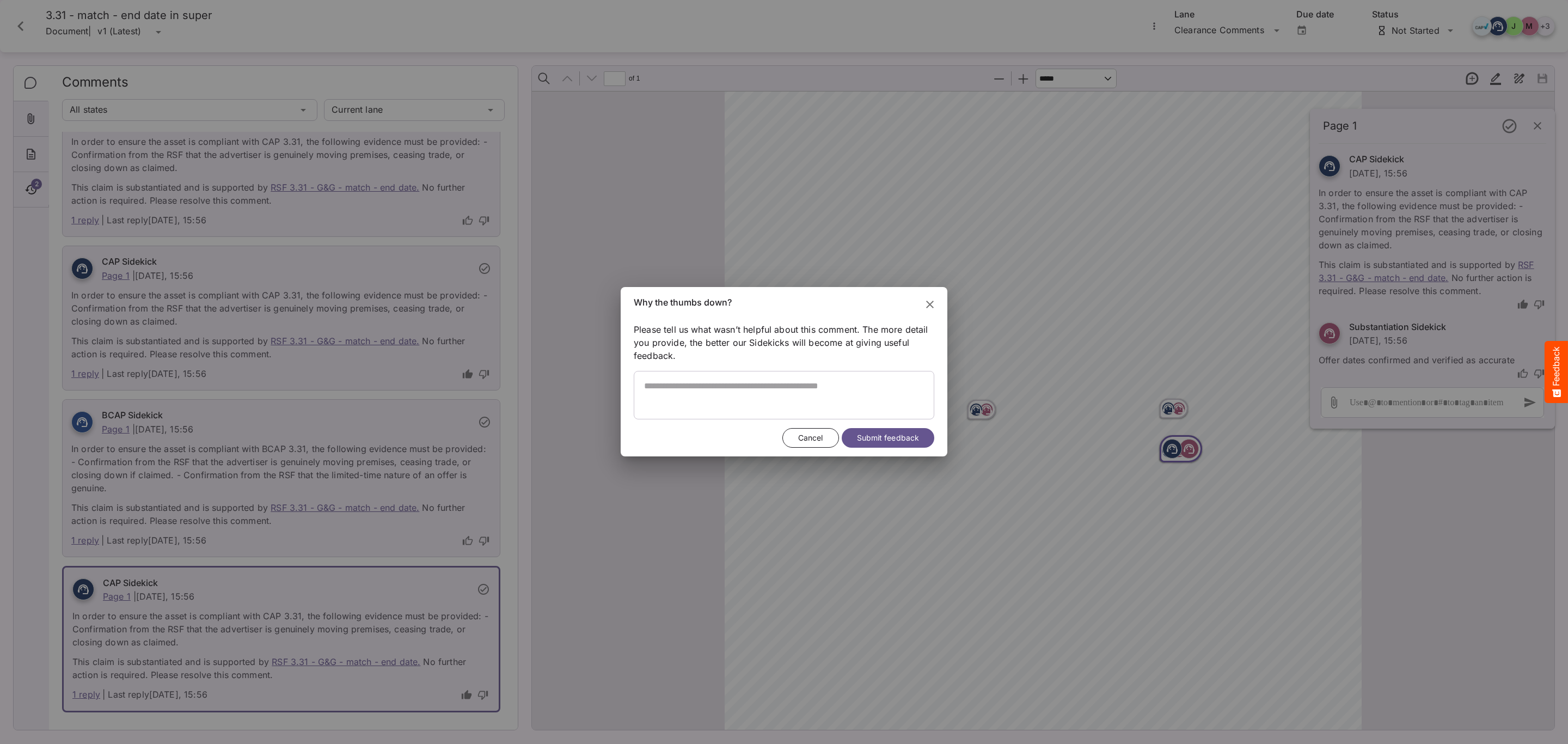
click at [936, 304] on button "Close" at bounding box center [929, 304] width 26 height 26
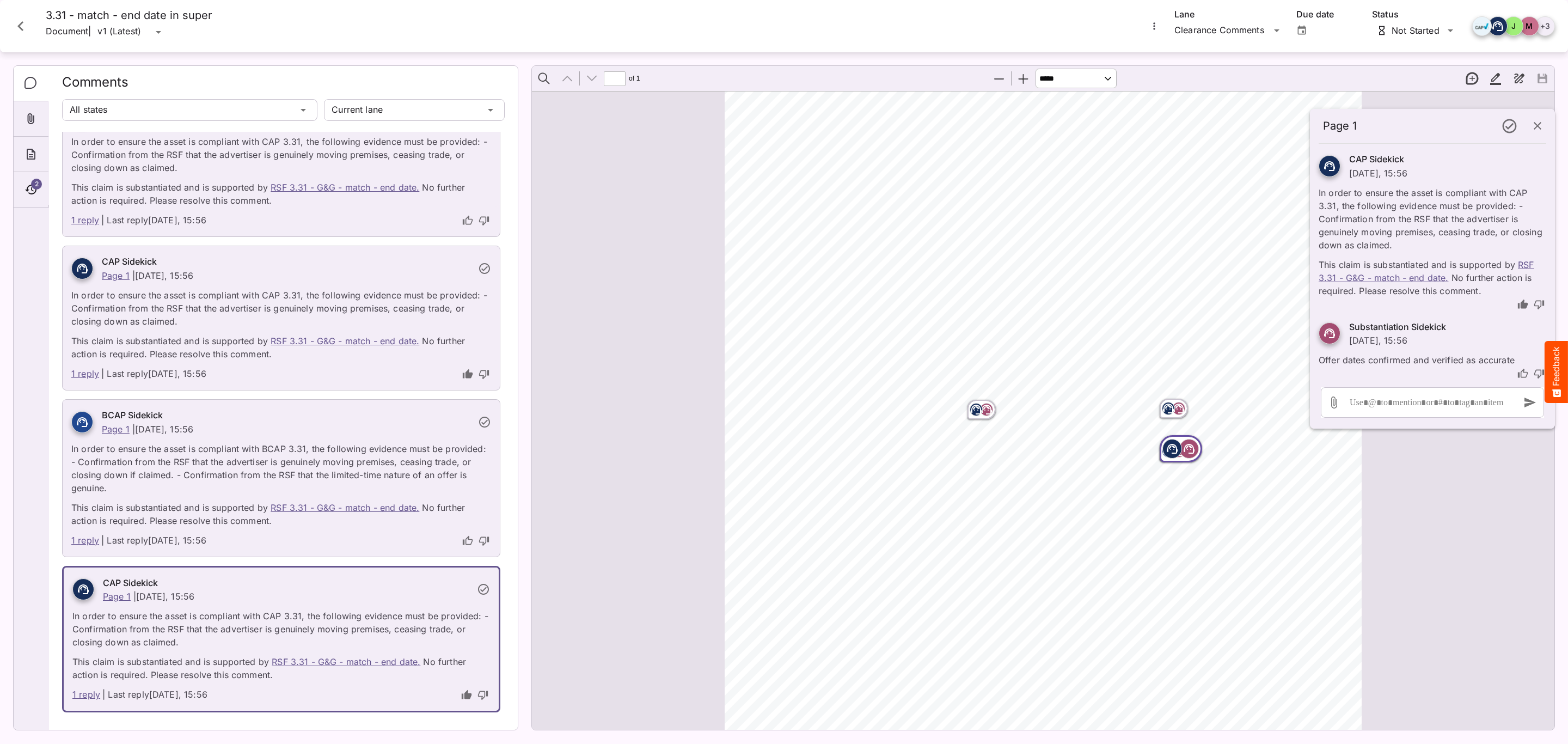
click at [21, 26] on icon "Close card" at bounding box center [21, 26] width 19 height 19
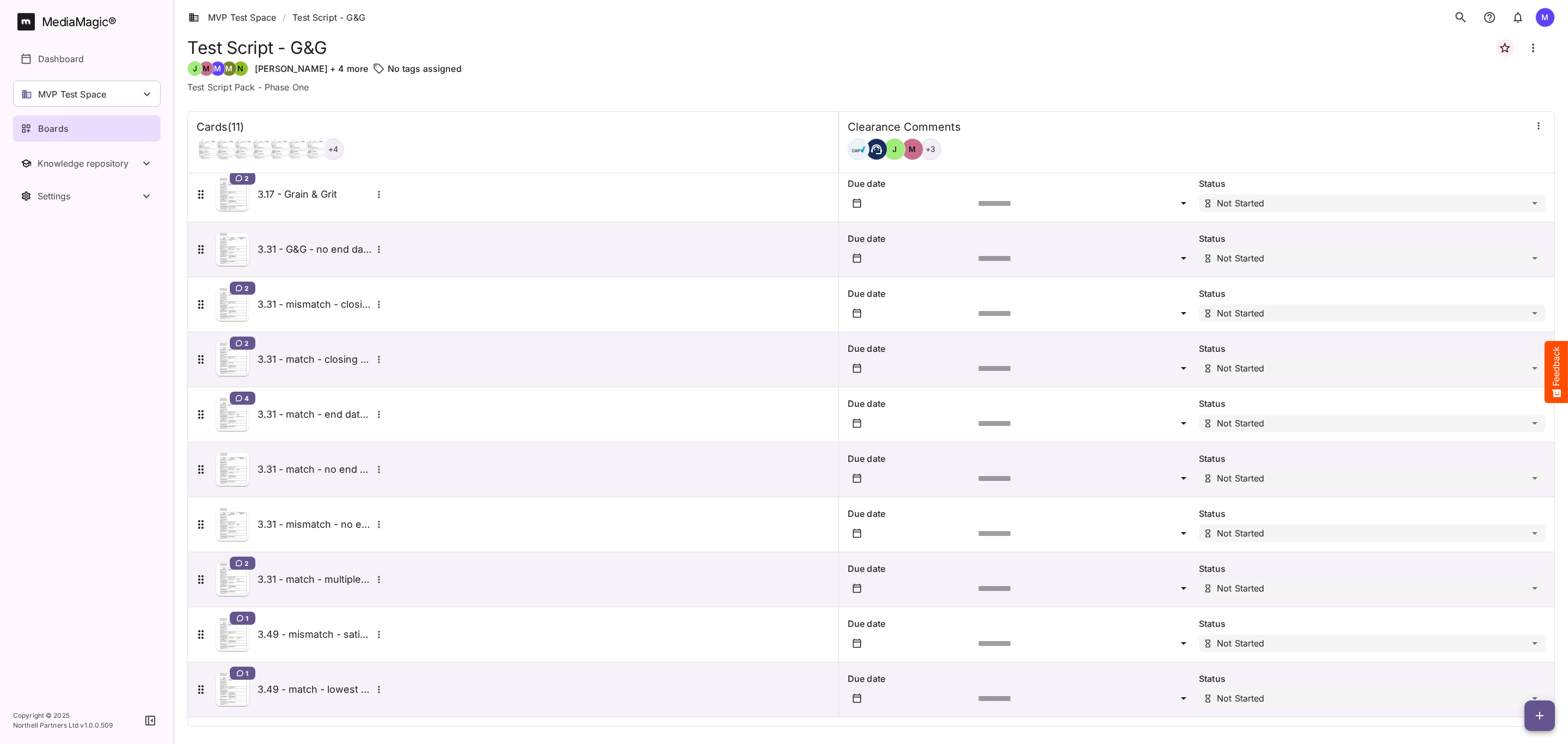
click at [330, 353] on h5 "3.31 - match - closing down" at bounding box center [315, 359] width 114 height 13
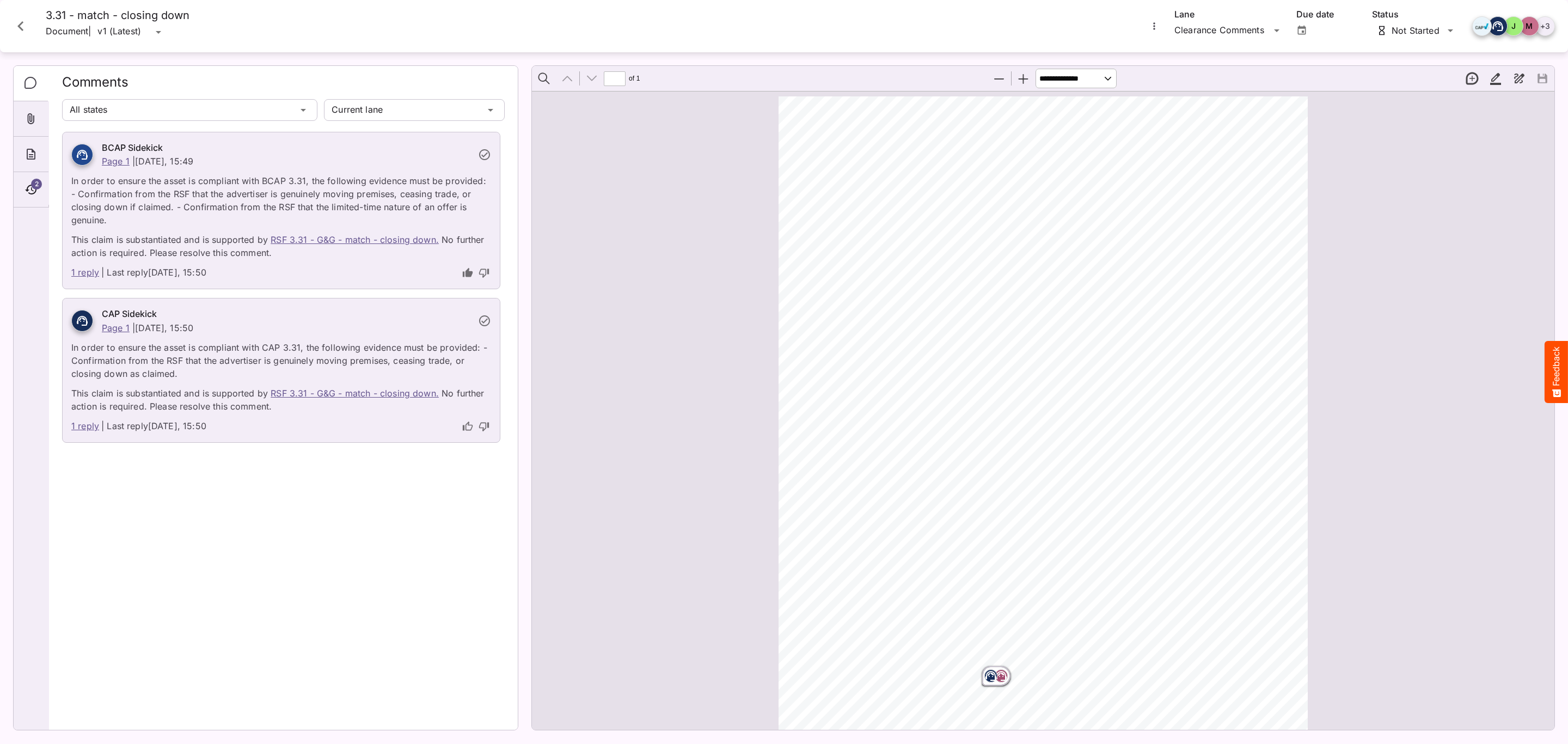
click at [26, 27] on icon "Close card" at bounding box center [21, 26] width 19 height 19
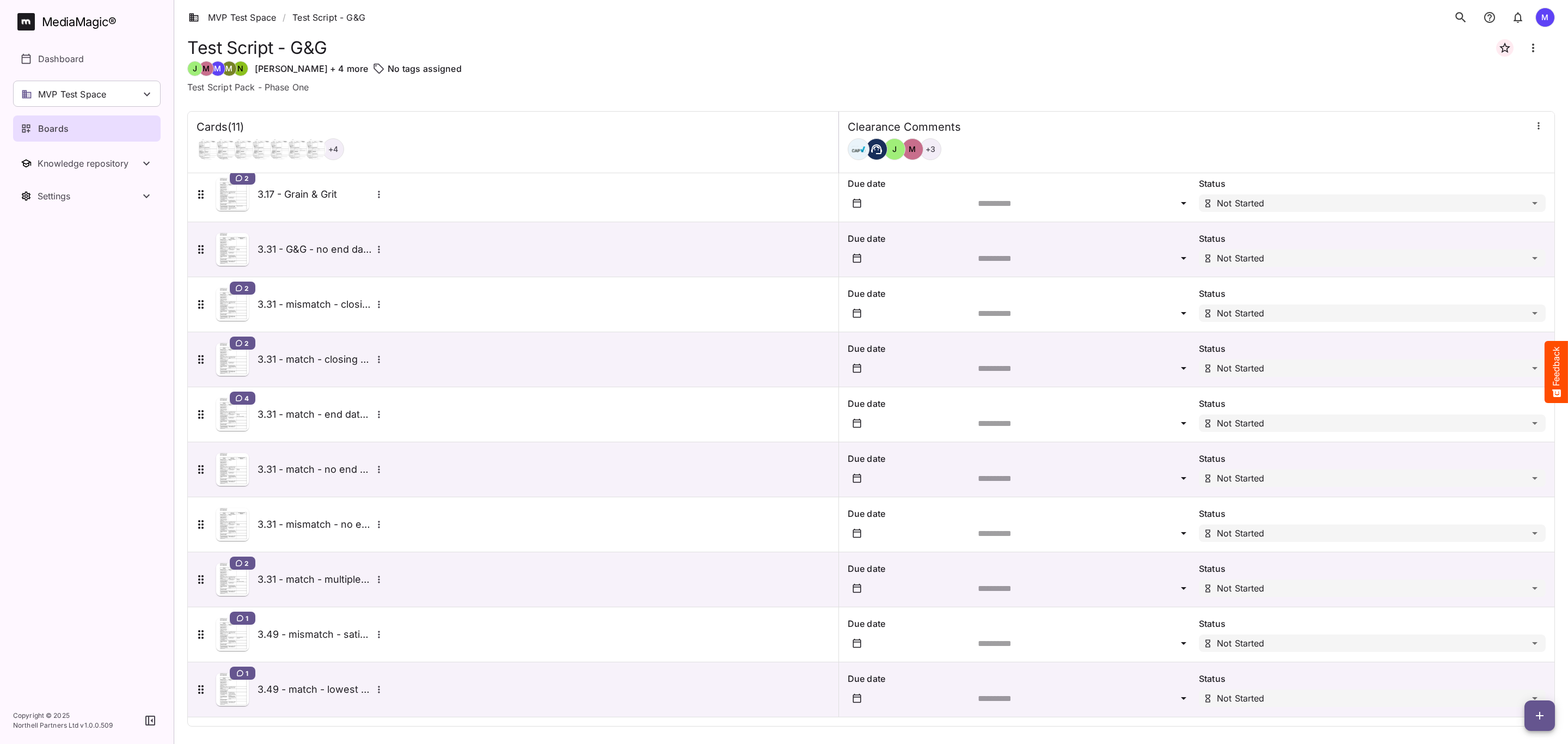
click at [1556, 720] on div "Test Script - G&G J M M M N [PERSON_NAME] + 4 more No tags assigned Test Script…" at bounding box center [871, 387] width 1394 height 704
click at [1550, 722] on span "button" at bounding box center [1539, 715] width 30 height 13
click at [1496, 651] on p "Add new card" at bounding box center [1512, 645] width 59 height 13
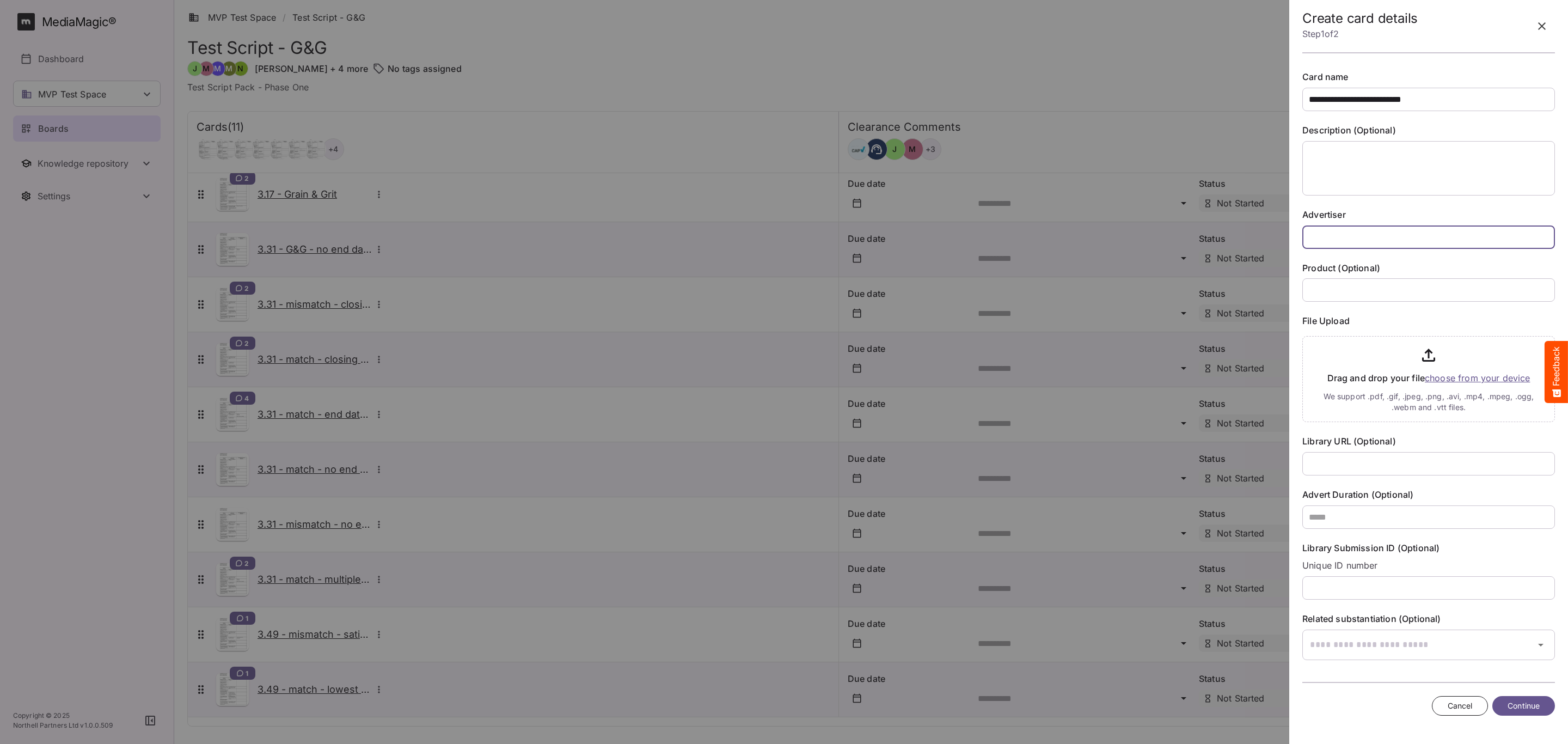
click at [1359, 244] on input "text" at bounding box center [1429, 237] width 253 height 23
click at [1451, 376] on input "file" at bounding box center [1429, 377] width 253 height 90
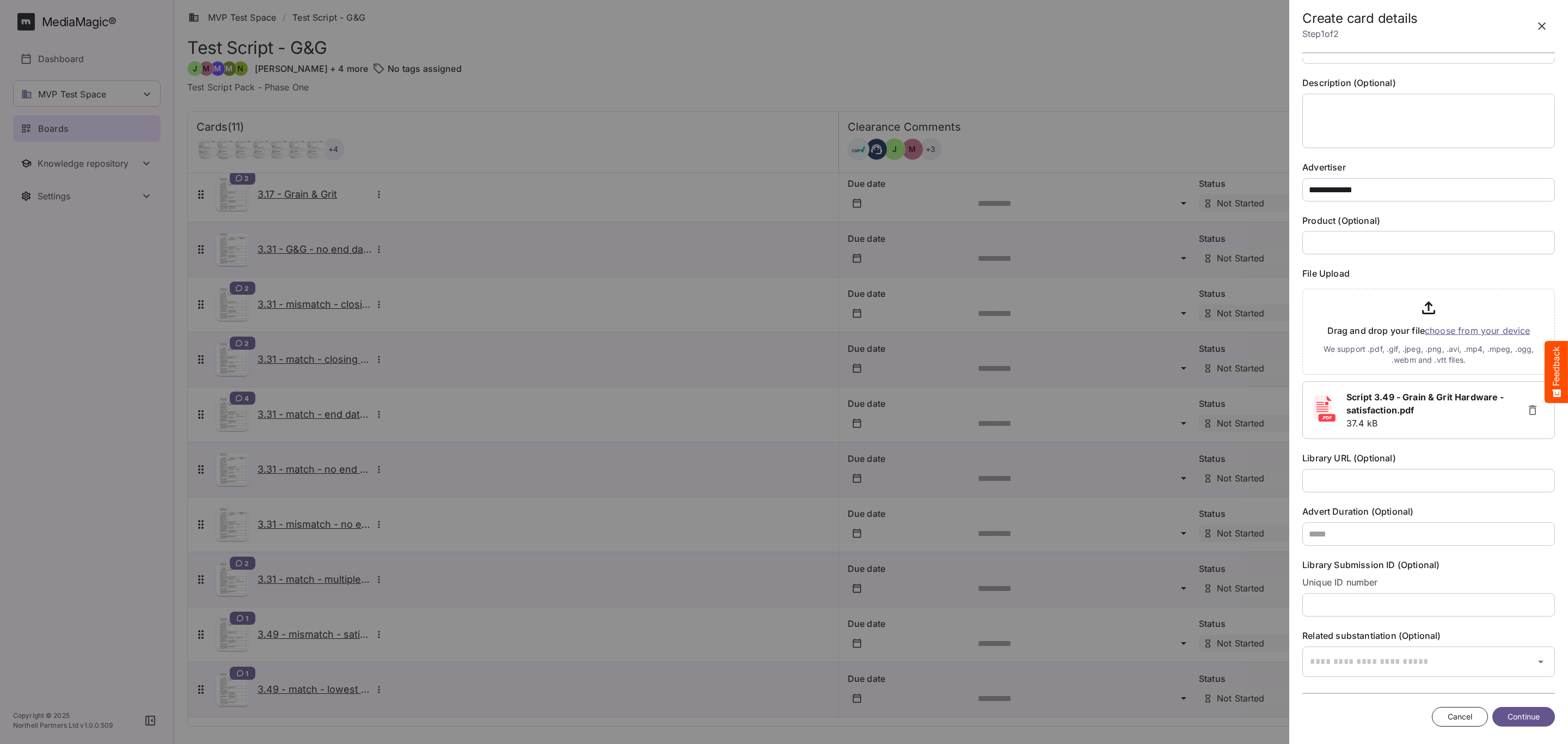
scroll to position [49, 0]
click at [1368, 656] on input "text" at bounding box center [1415, 660] width 225 height 30
click at [1447, 595] on p "Retail" at bounding box center [1424, 597] width 227 height 11
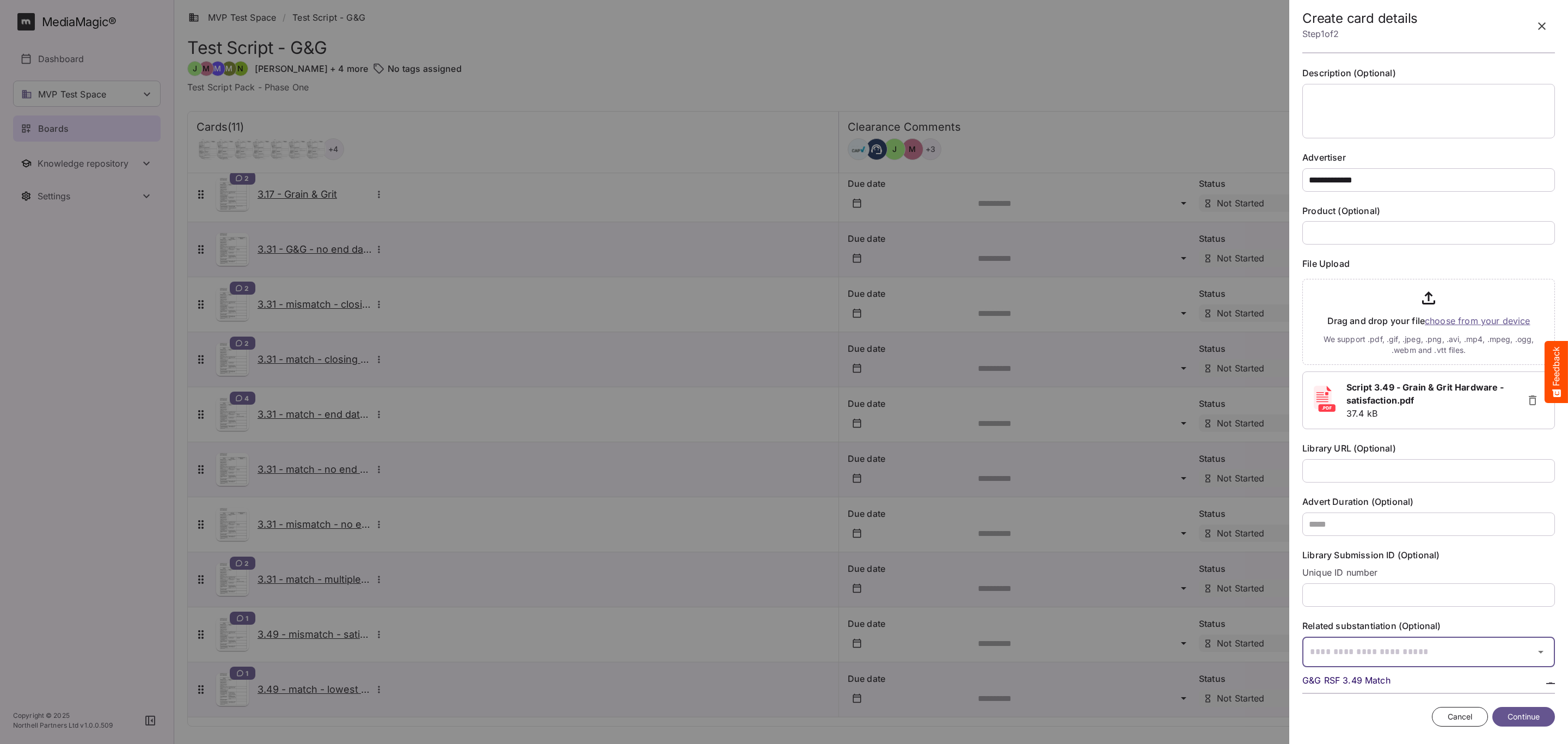
scroll to position [88, 0]
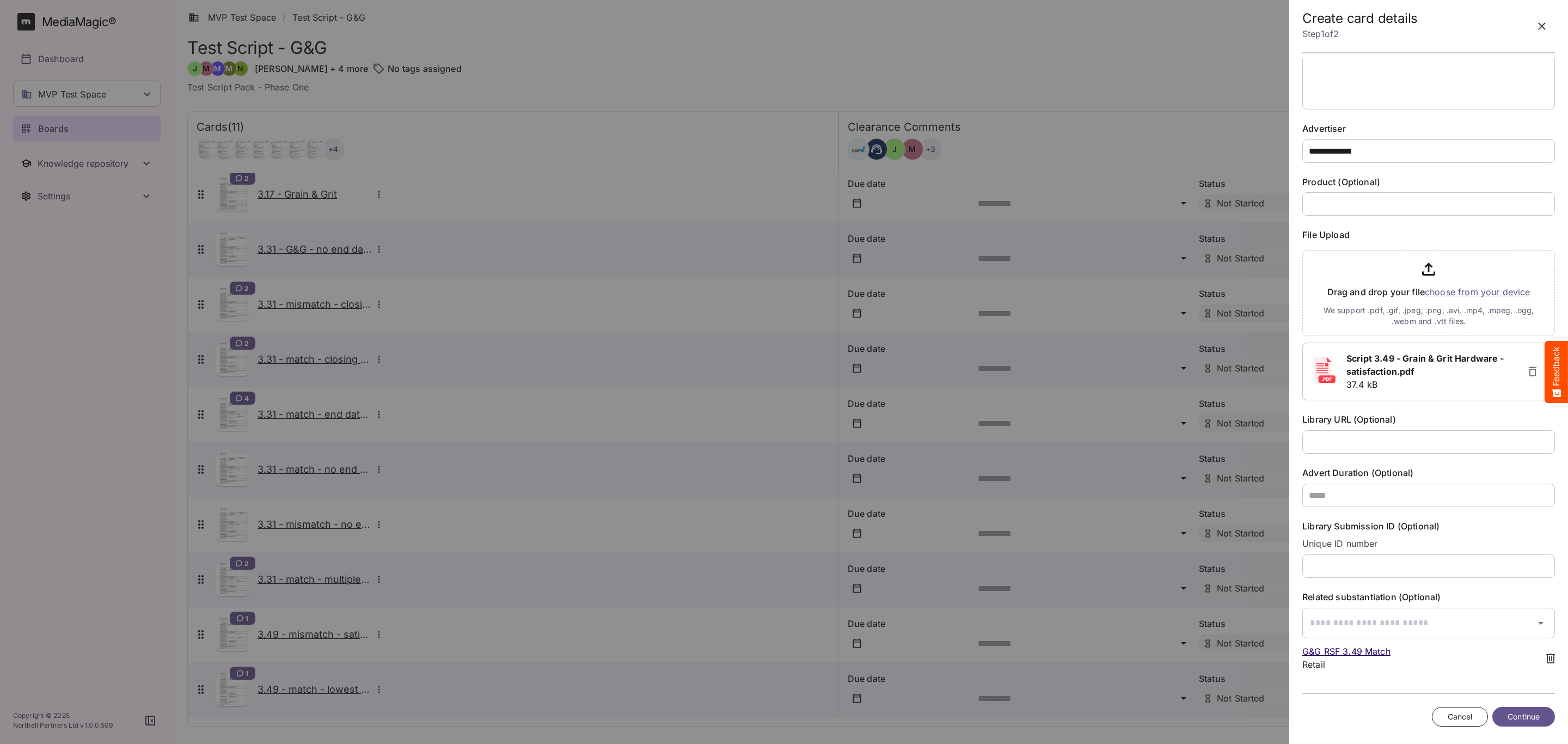
click at [1508, 714] on span "Continue" at bounding box center [1524, 717] width 32 height 13
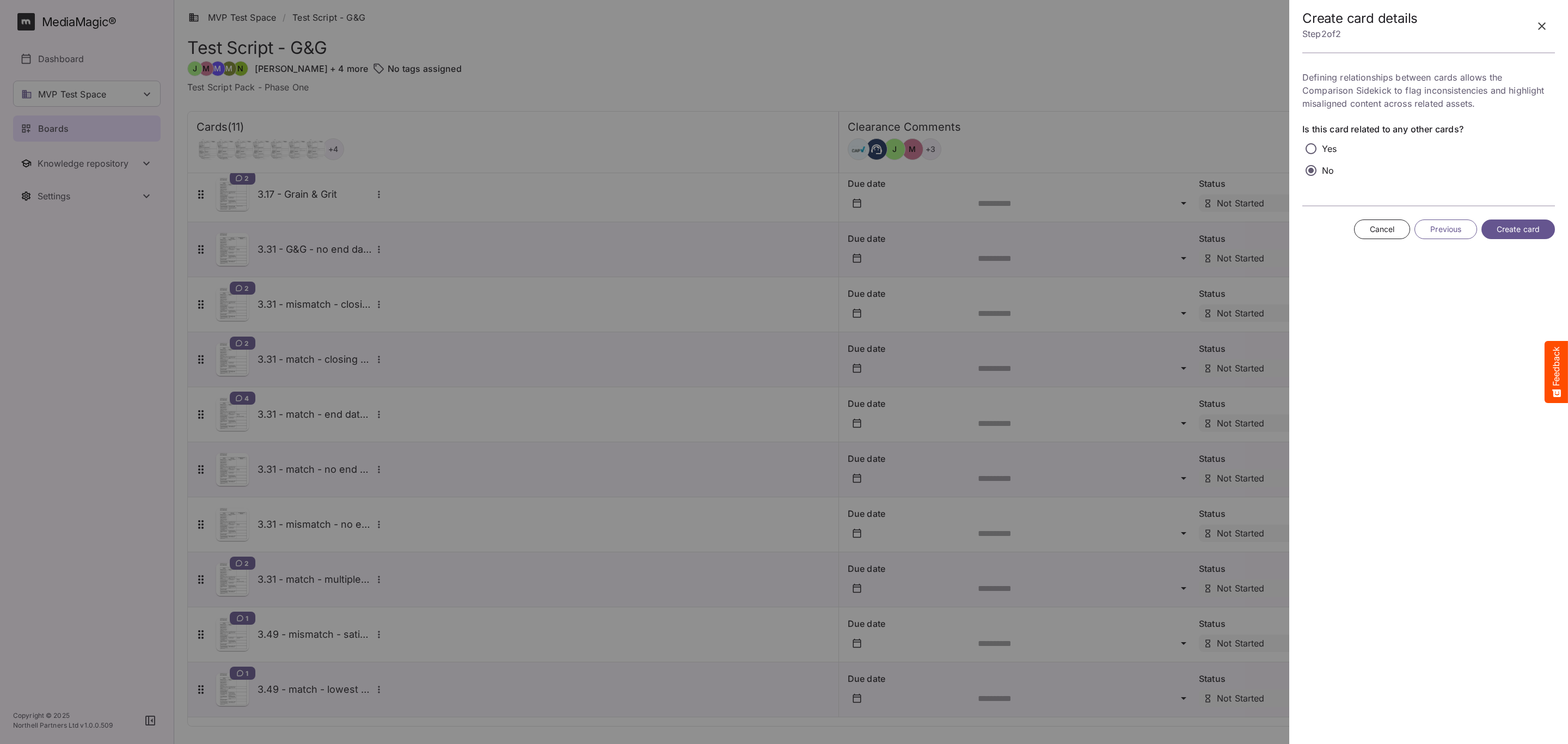
scroll to position [0, 0]
click at [1514, 223] on button "Create card" at bounding box center [1518, 229] width 74 height 20
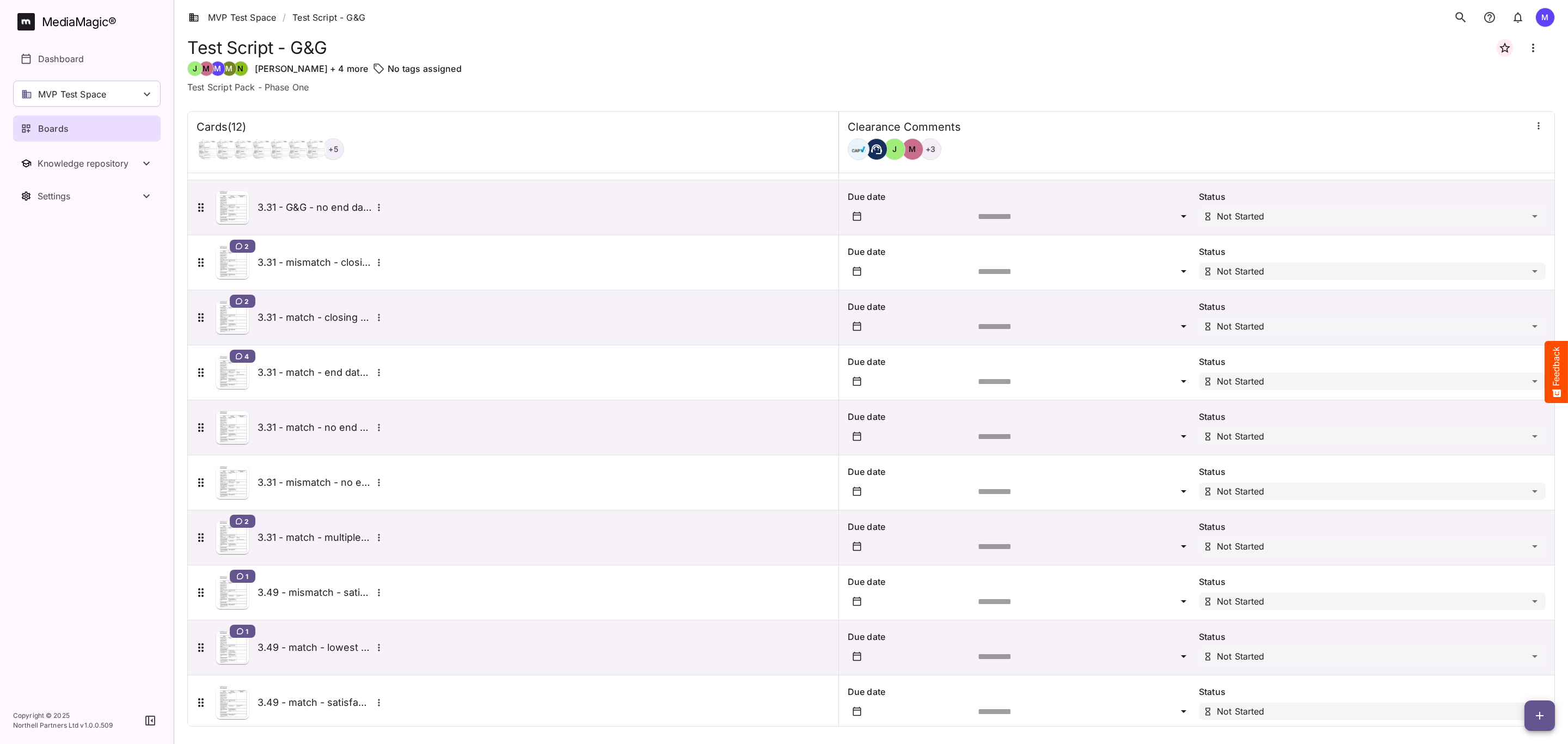
scroll to position [119, 0]
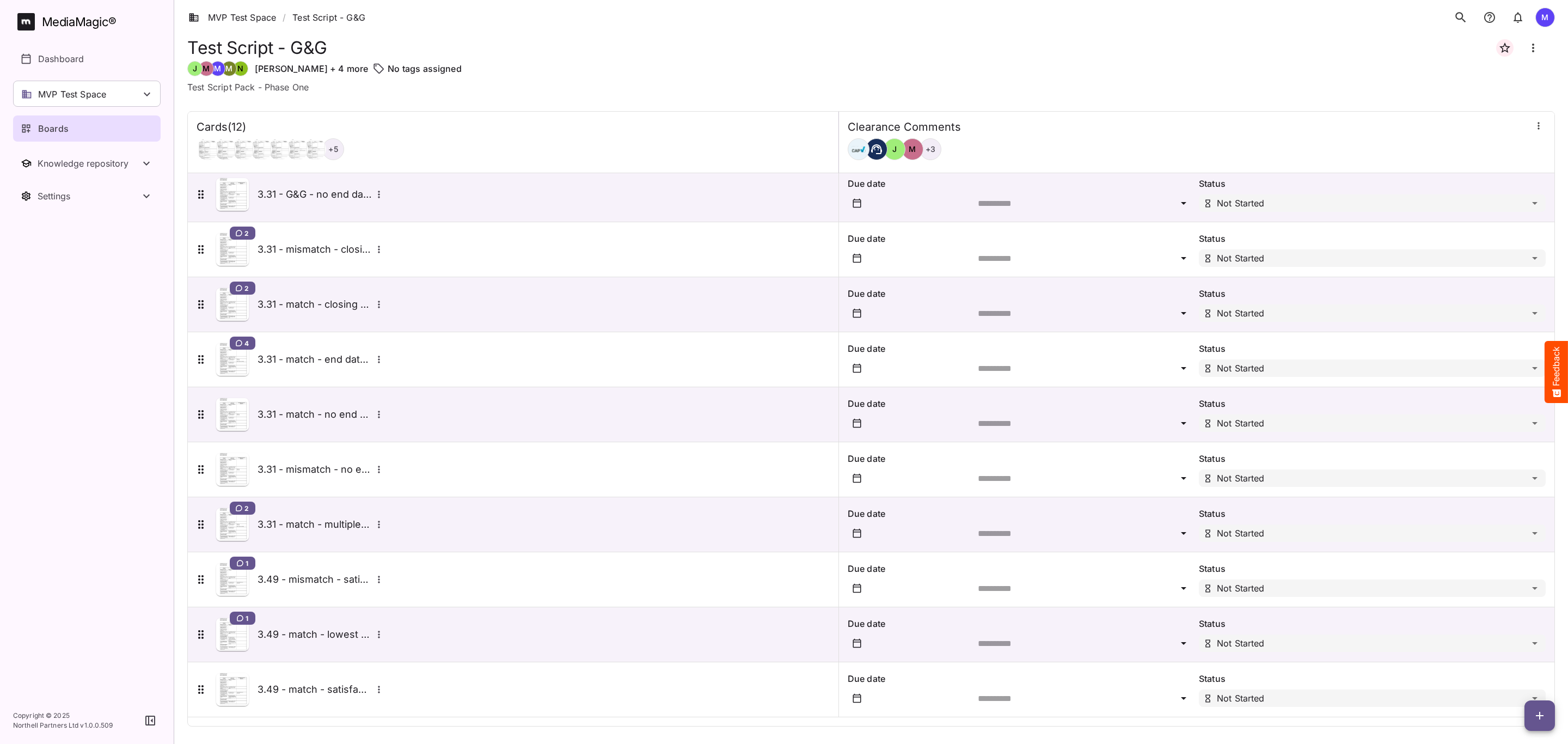
click at [337, 683] on h5 "3.49 - match - satisfaction" at bounding box center [315, 689] width 114 height 13
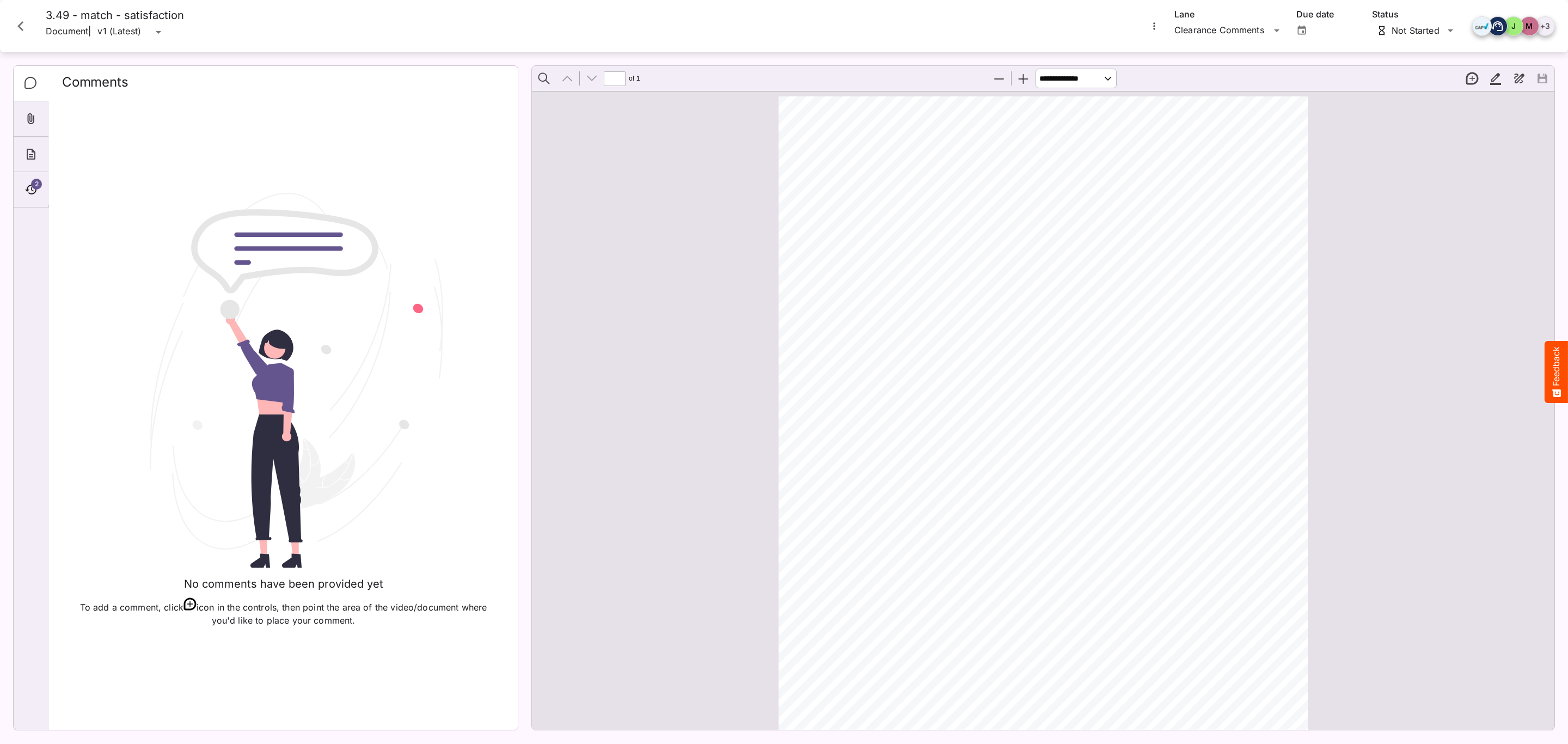
click at [43, 190] on div "2" at bounding box center [30, 190] width 35 height 35
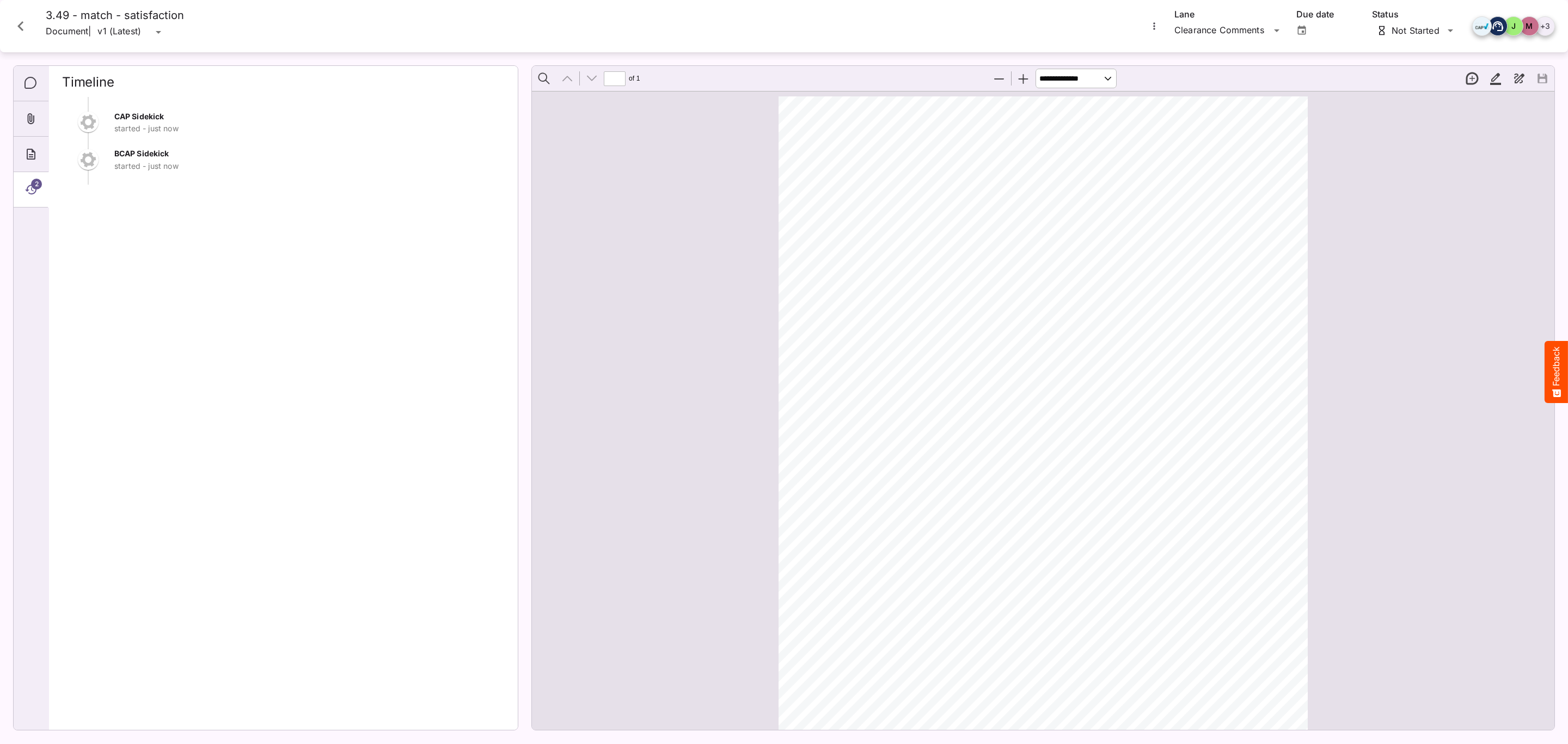
click at [29, 29] on icon "Close card" at bounding box center [21, 26] width 19 height 19
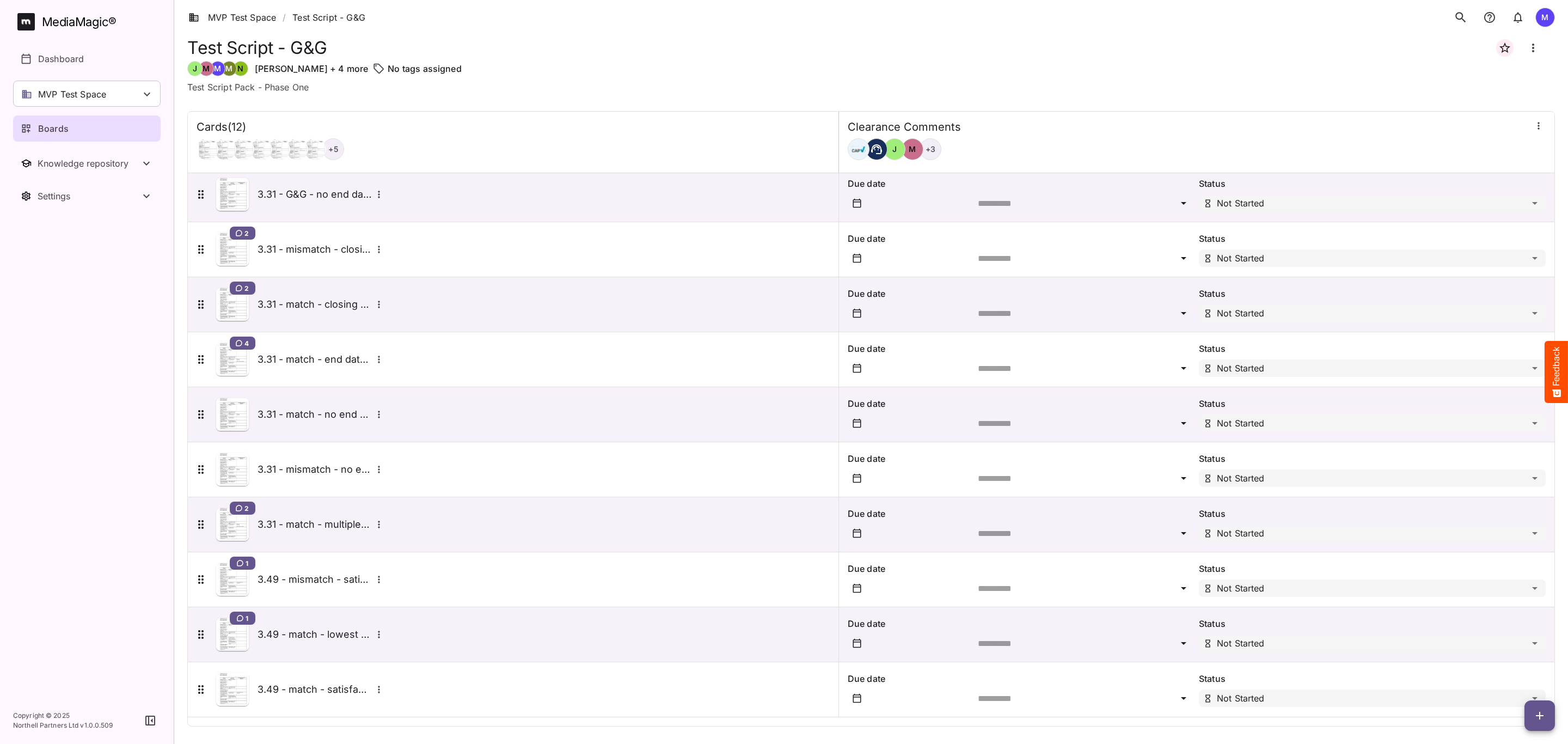
click at [332, 579] on h5 "3.49 - mismatch - satisfaction" at bounding box center [315, 579] width 114 height 13
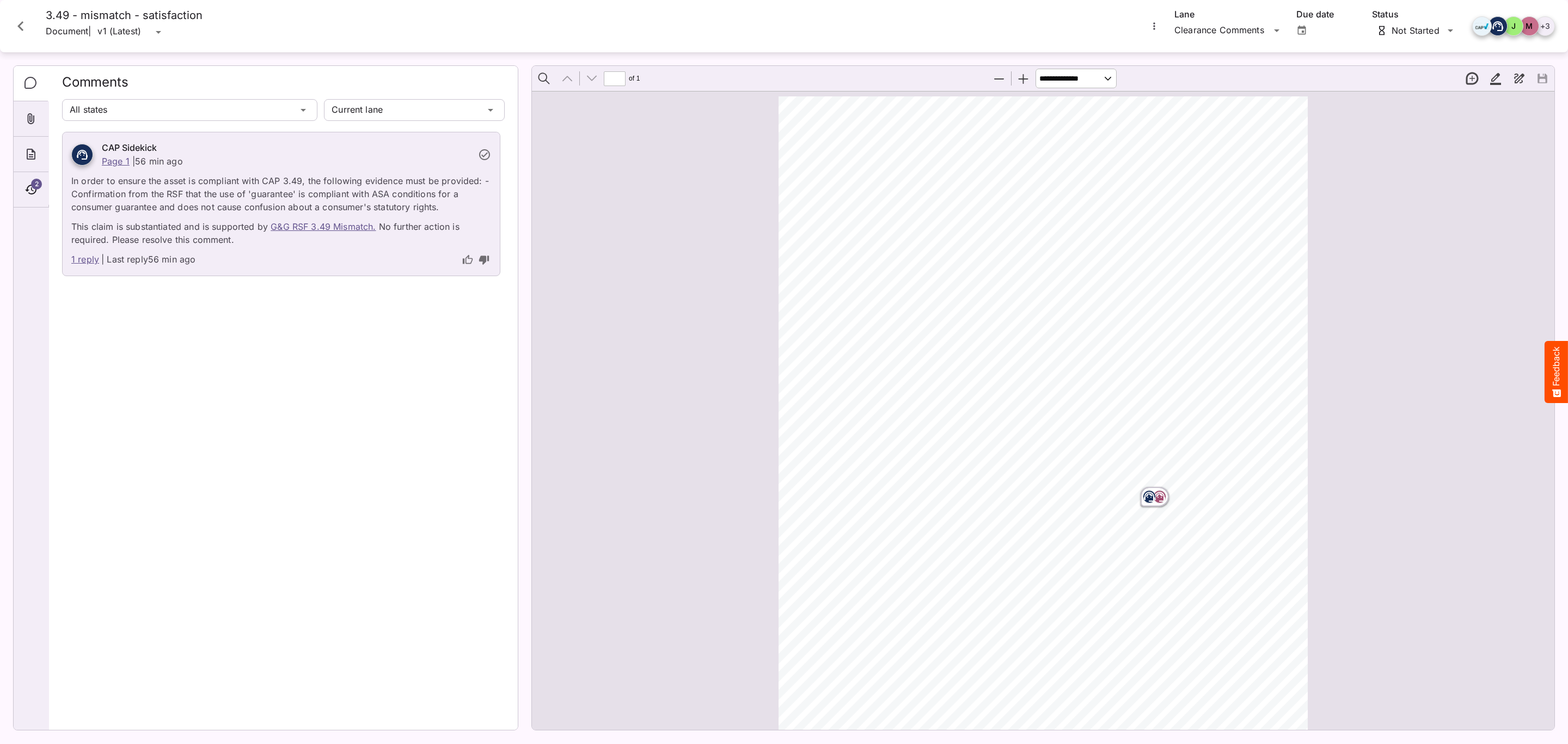
click at [15, 36] on button "Close card" at bounding box center [21, 26] width 33 height 33
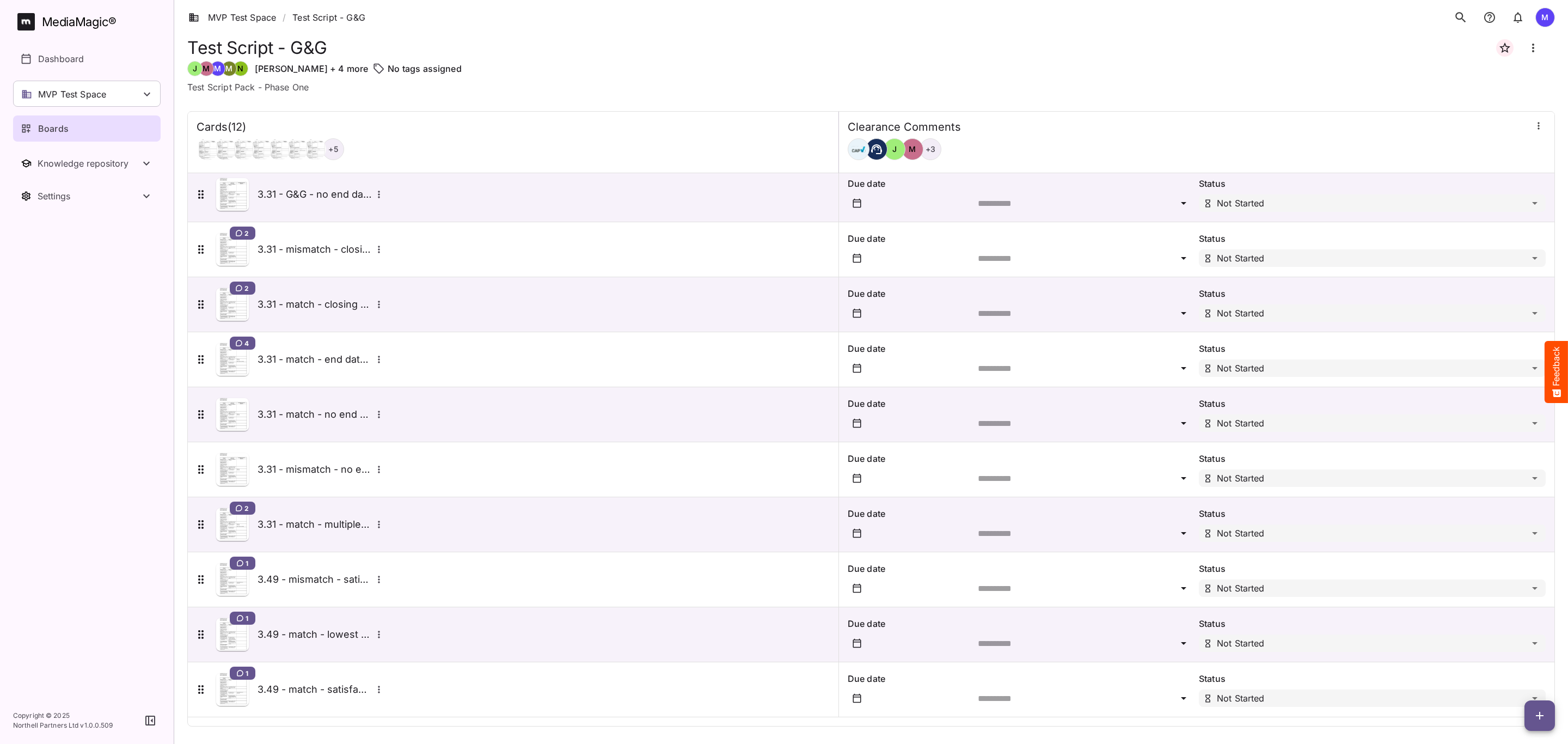
click at [310, 573] on h5 "3.49 - mismatch - satisfaction" at bounding box center [315, 579] width 114 height 13
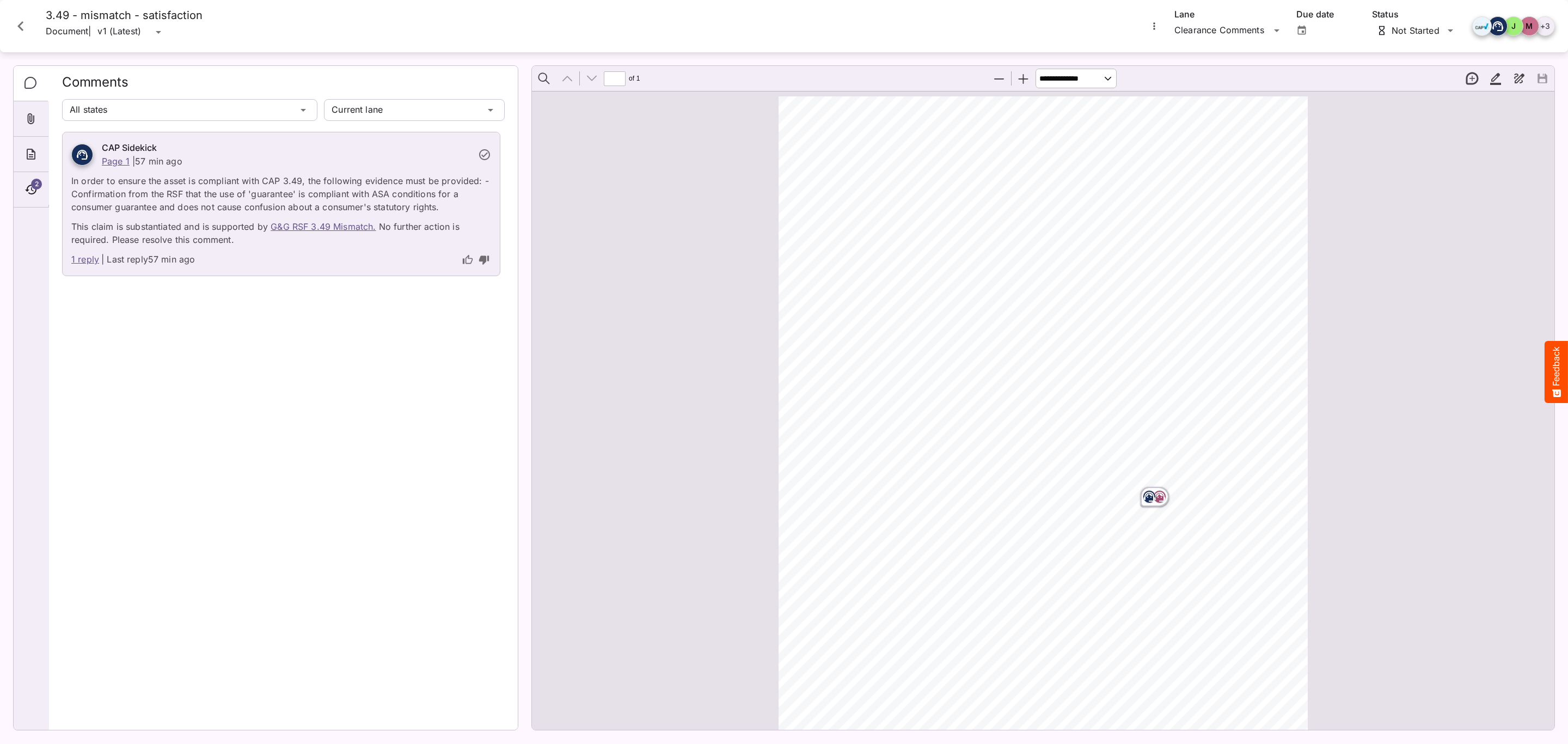
click at [21, 22] on icon "Close card" at bounding box center [21, 26] width 19 height 19
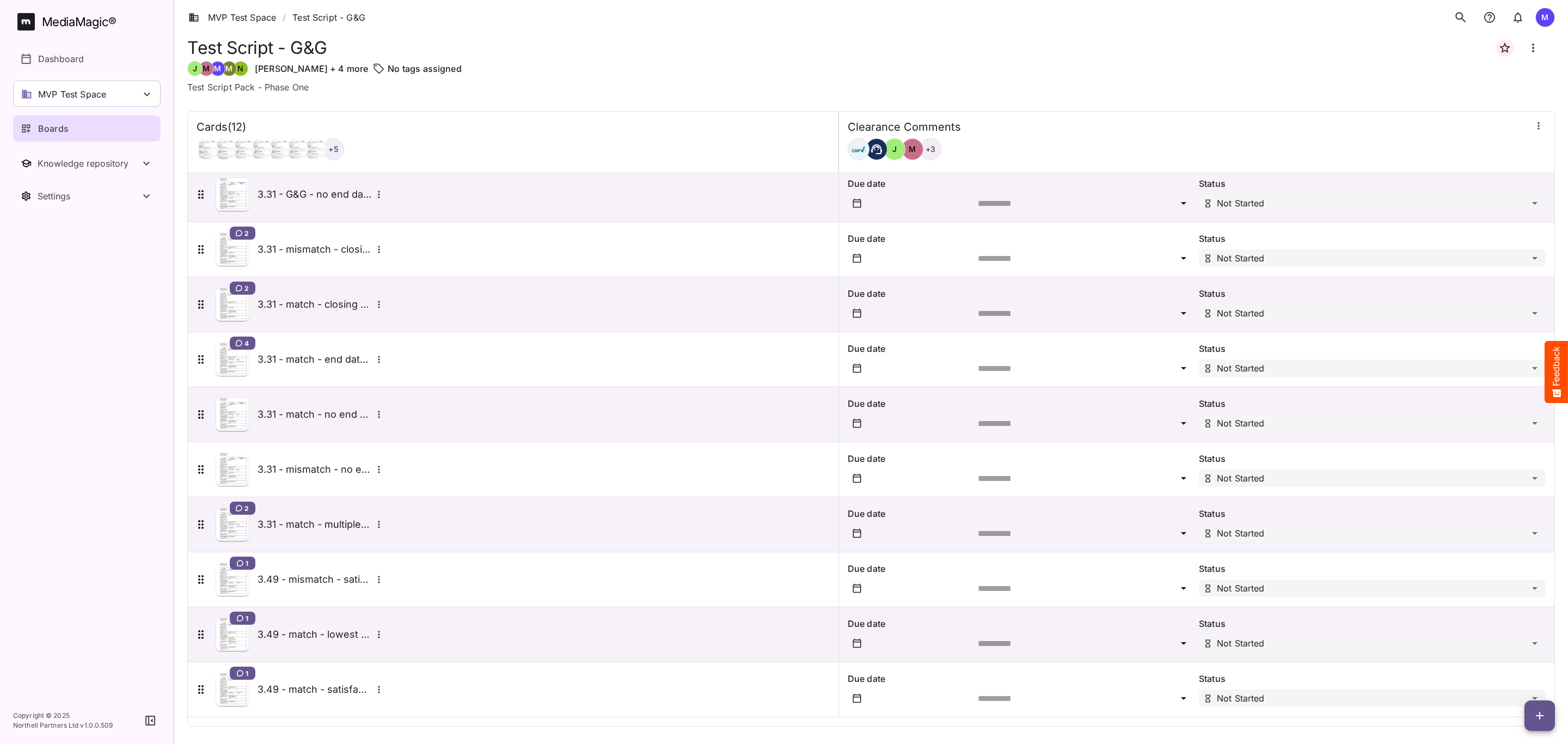
click at [303, 689] on h5 "3.49 - match - satisfaction" at bounding box center [315, 689] width 114 height 13
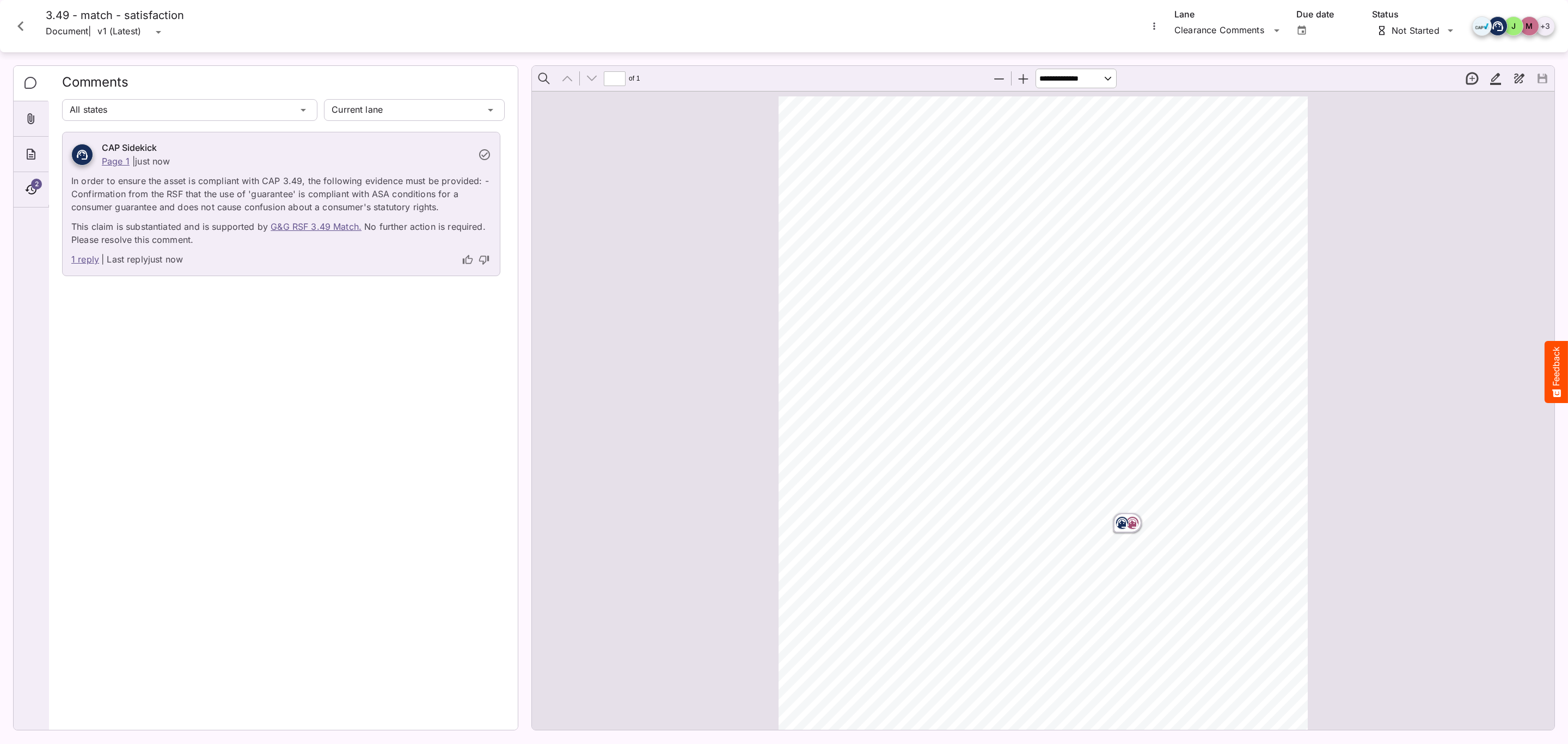
click at [88, 256] on link "1 reply" at bounding box center [85, 259] width 28 height 14
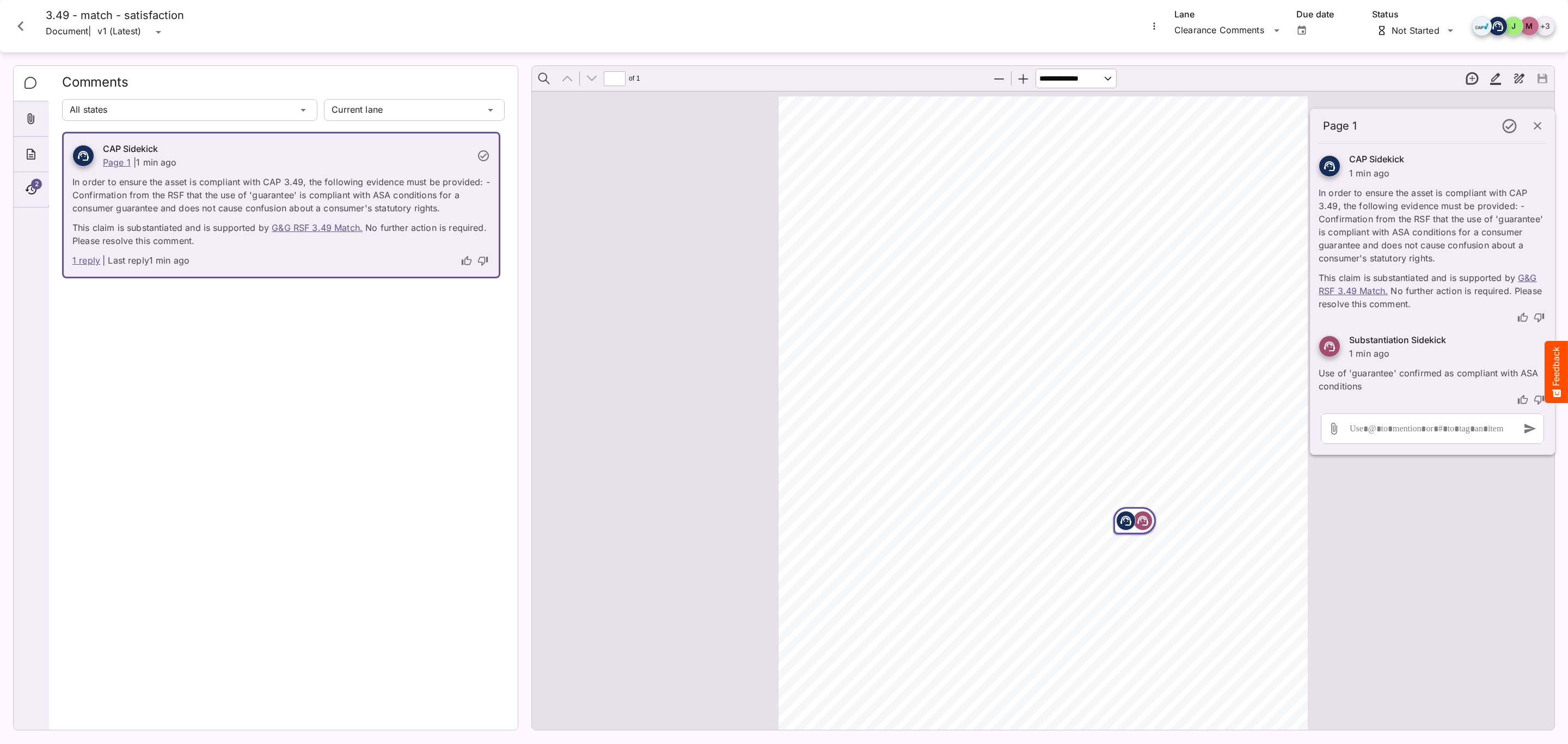
scroll to position [5, 0]
click at [15, 18] on icon "Close card" at bounding box center [21, 26] width 19 height 19
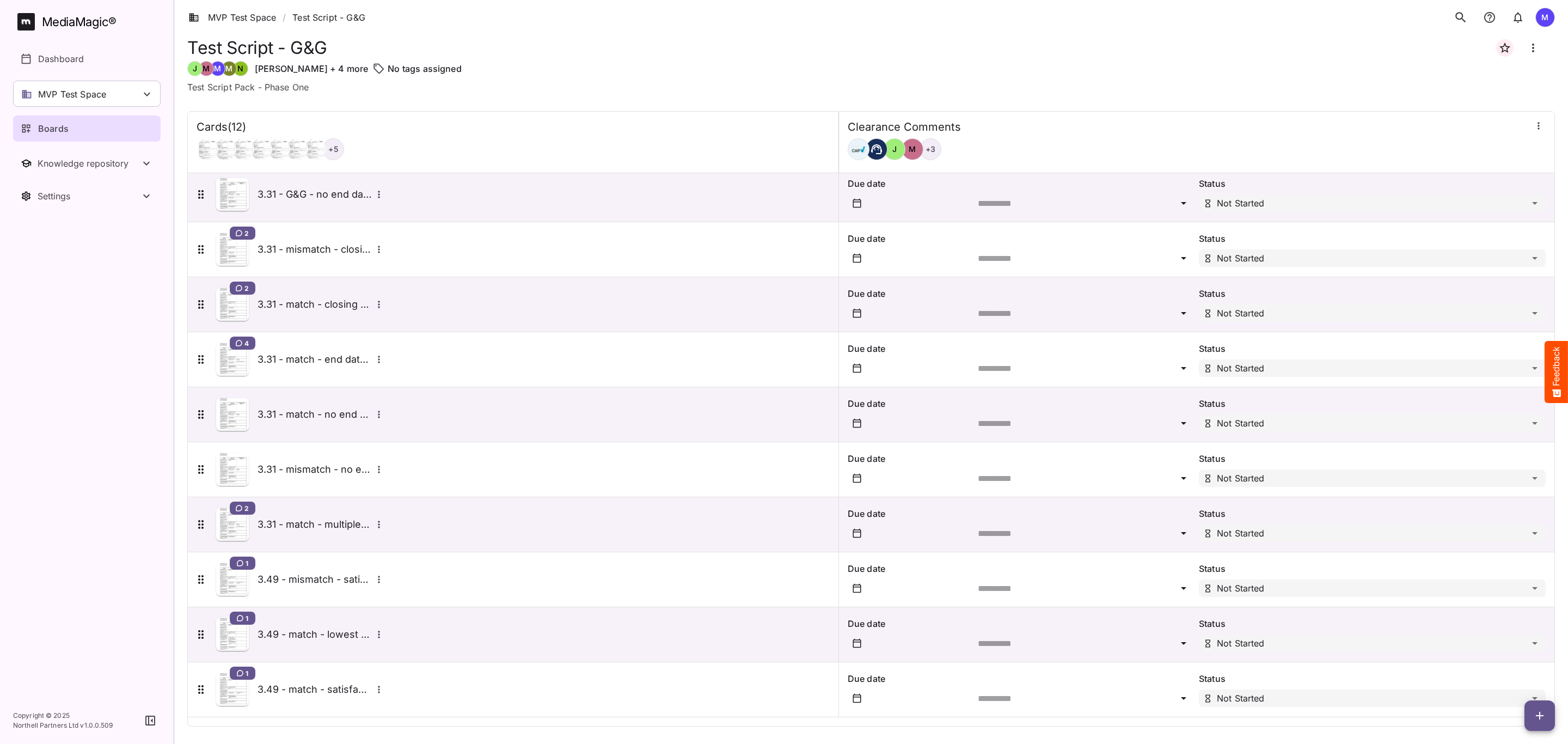
click at [343, 580] on h5 "3.49 - mismatch - satisfaction" at bounding box center [315, 579] width 114 height 13
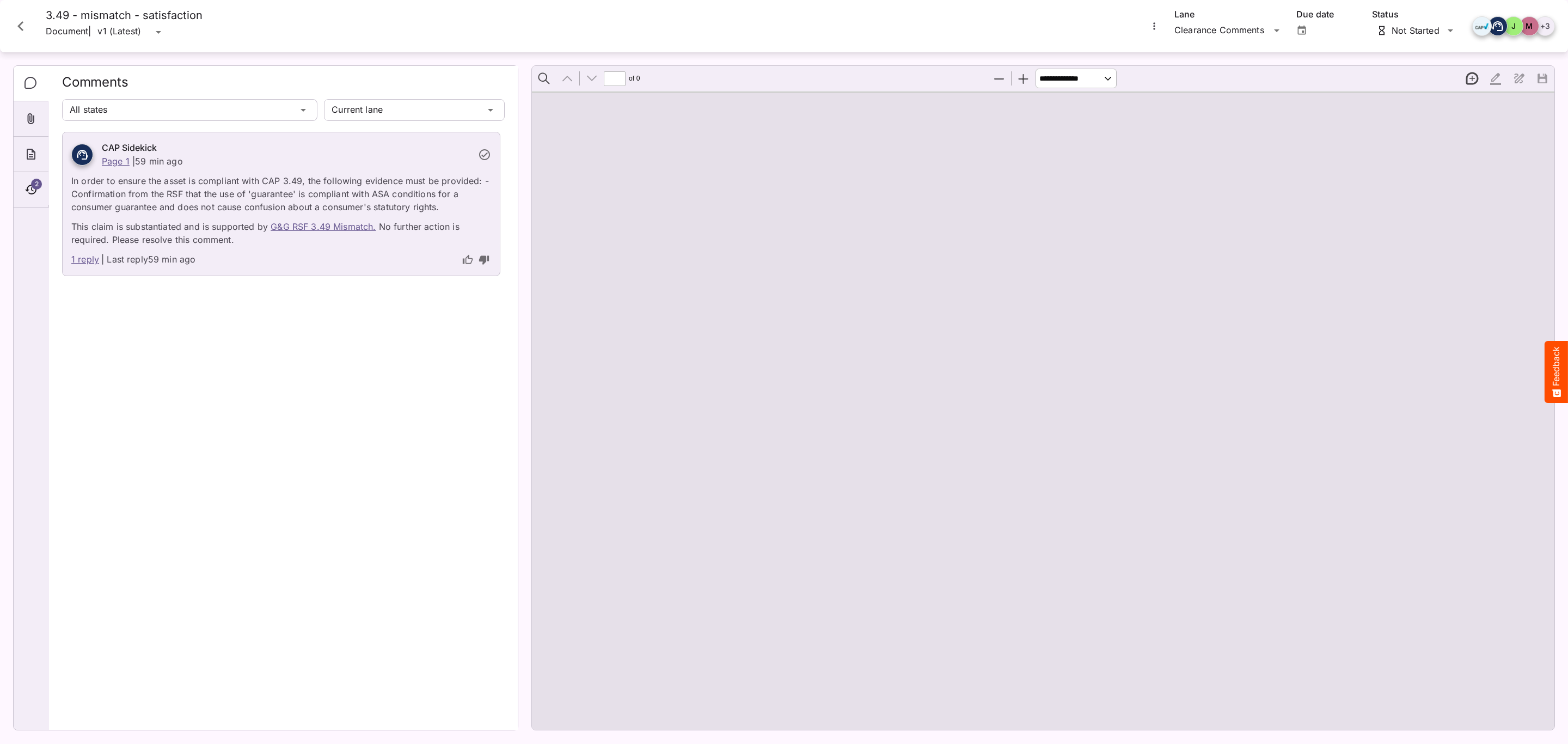
scroll to position [5, 0]
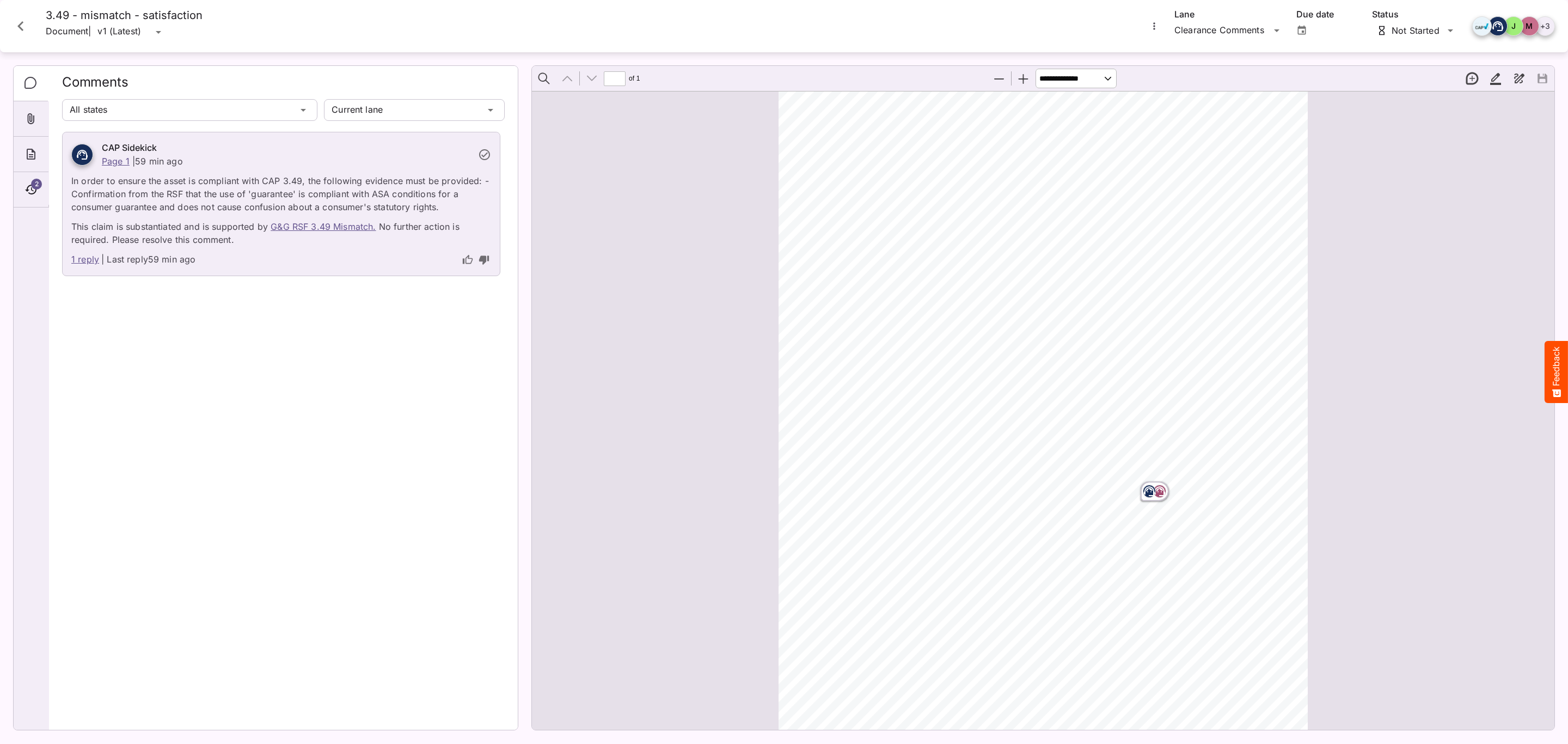
click at [80, 262] on link "1 reply" at bounding box center [85, 259] width 28 height 14
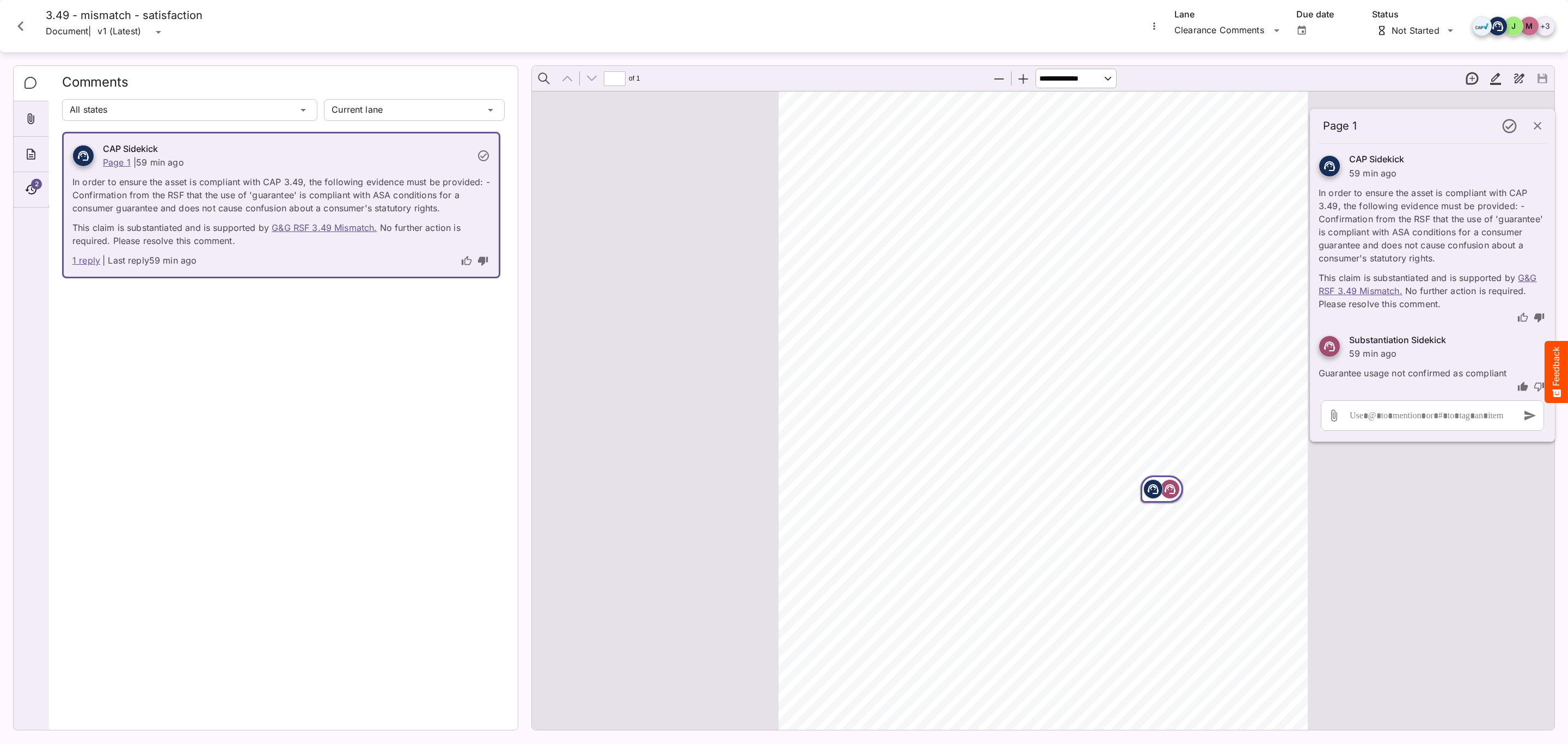
click at [880, 348] on span "follow a couple (middle" at bounding box center [903, 345] width 109 height 11
click at [17, 193] on div "2" at bounding box center [30, 190] width 35 height 35
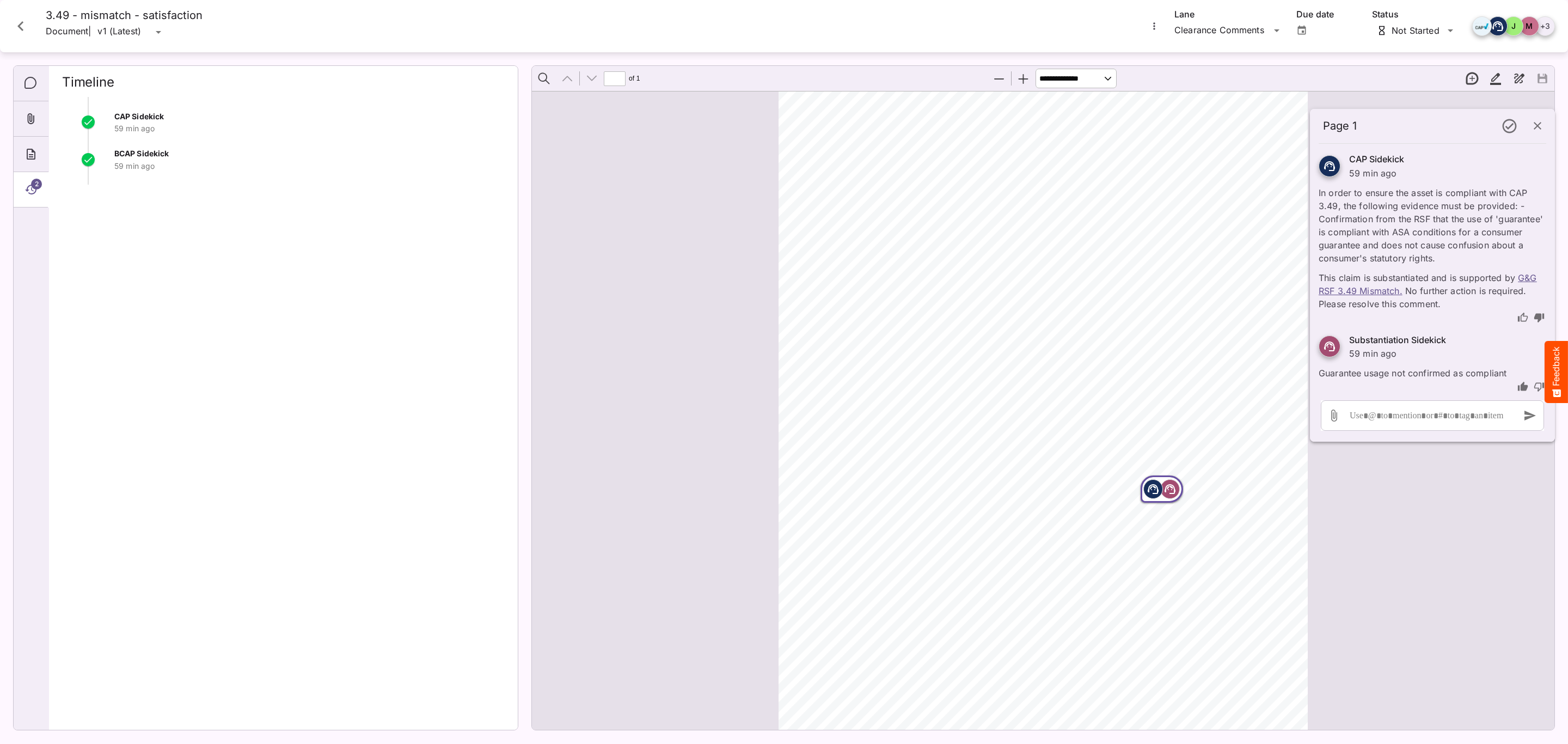
click at [25, 151] on icon "About" at bounding box center [30, 153] width 13 height 13
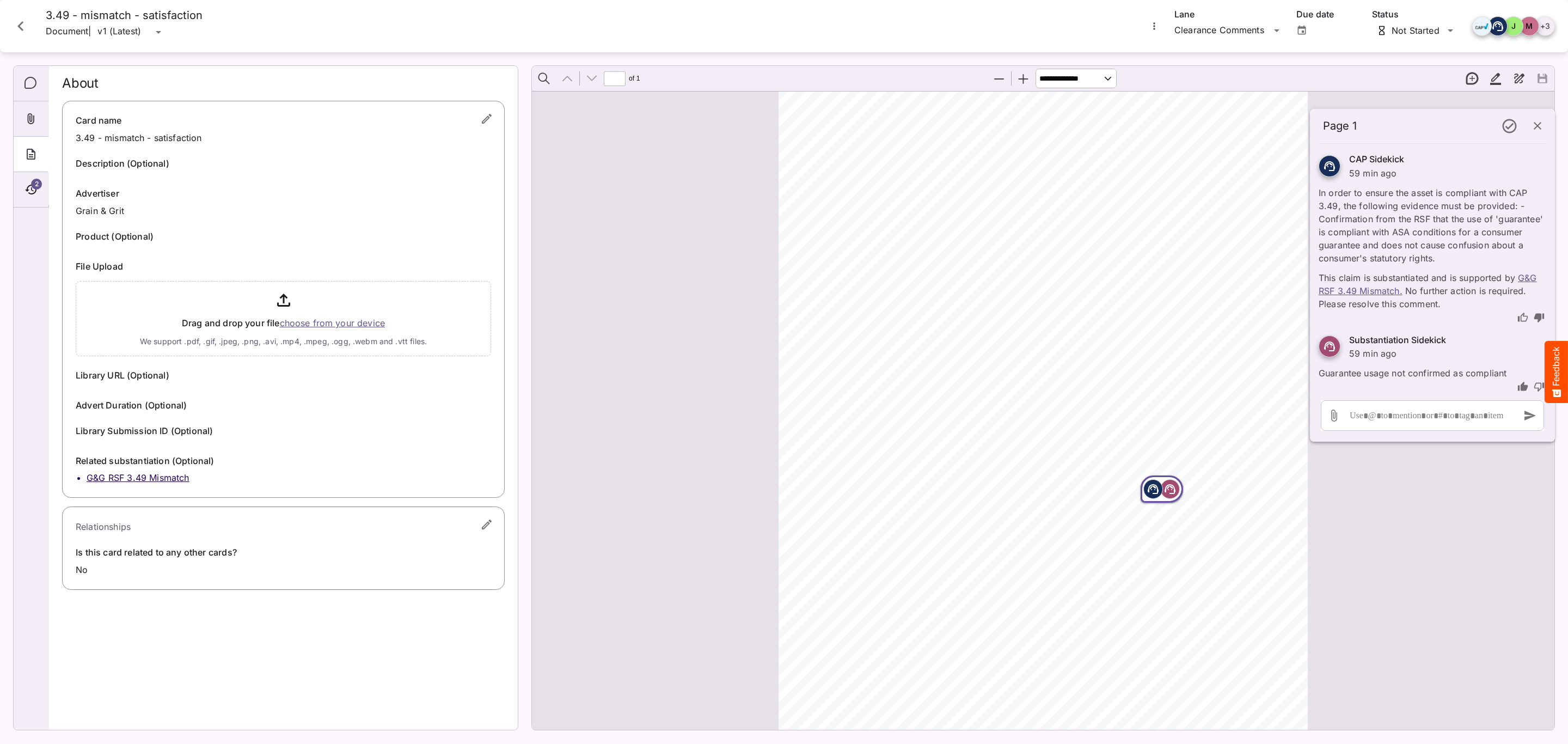
click at [358, 317] on input "file" at bounding box center [283, 316] width 415 height 80
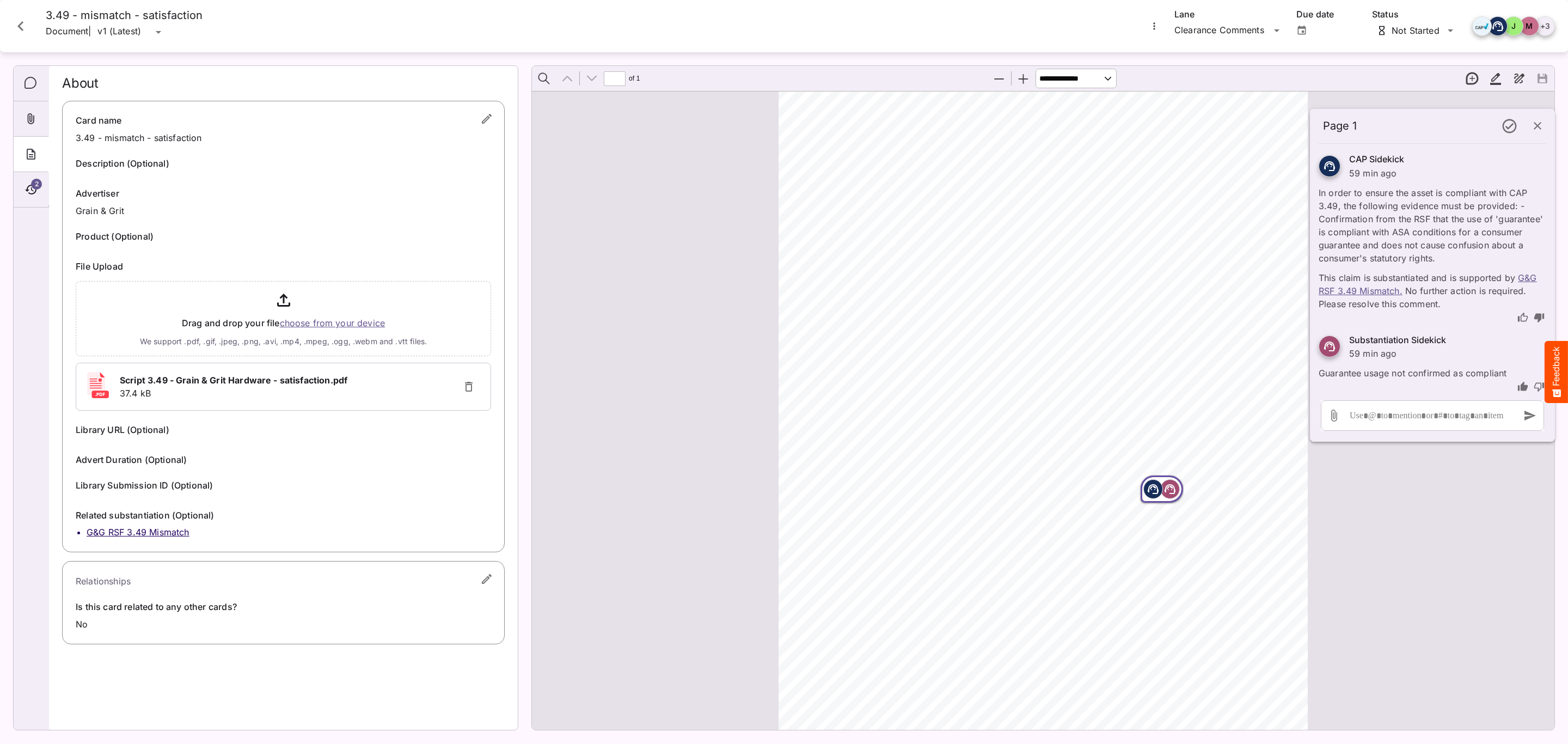
click at [167, 533] on li "G&G RSF 3.49 Mismatch" at bounding box center [289, 532] width 405 height 13
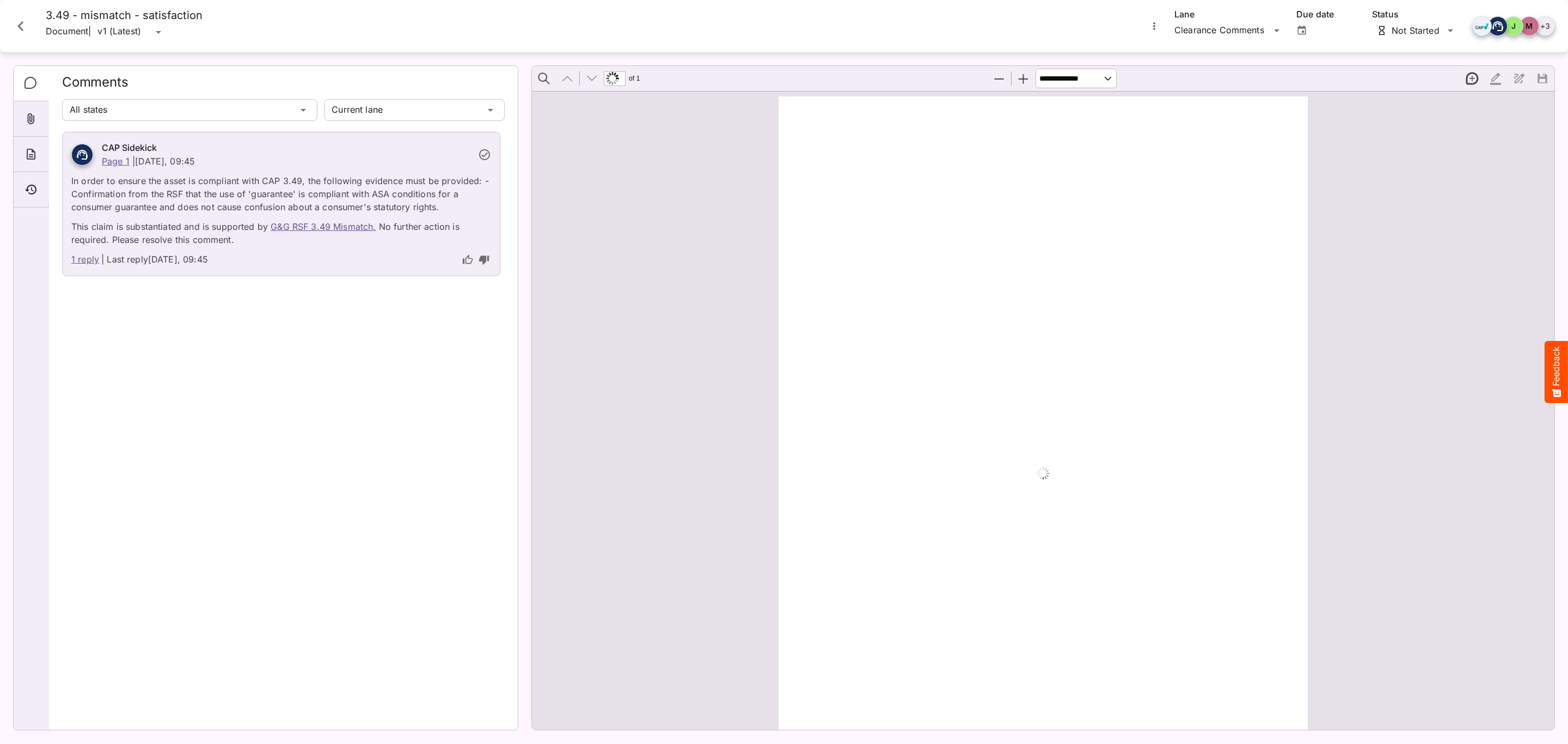
scroll to position [5, 0]
click at [18, 156] on div "About" at bounding box center [30, 155] width 35 height 35
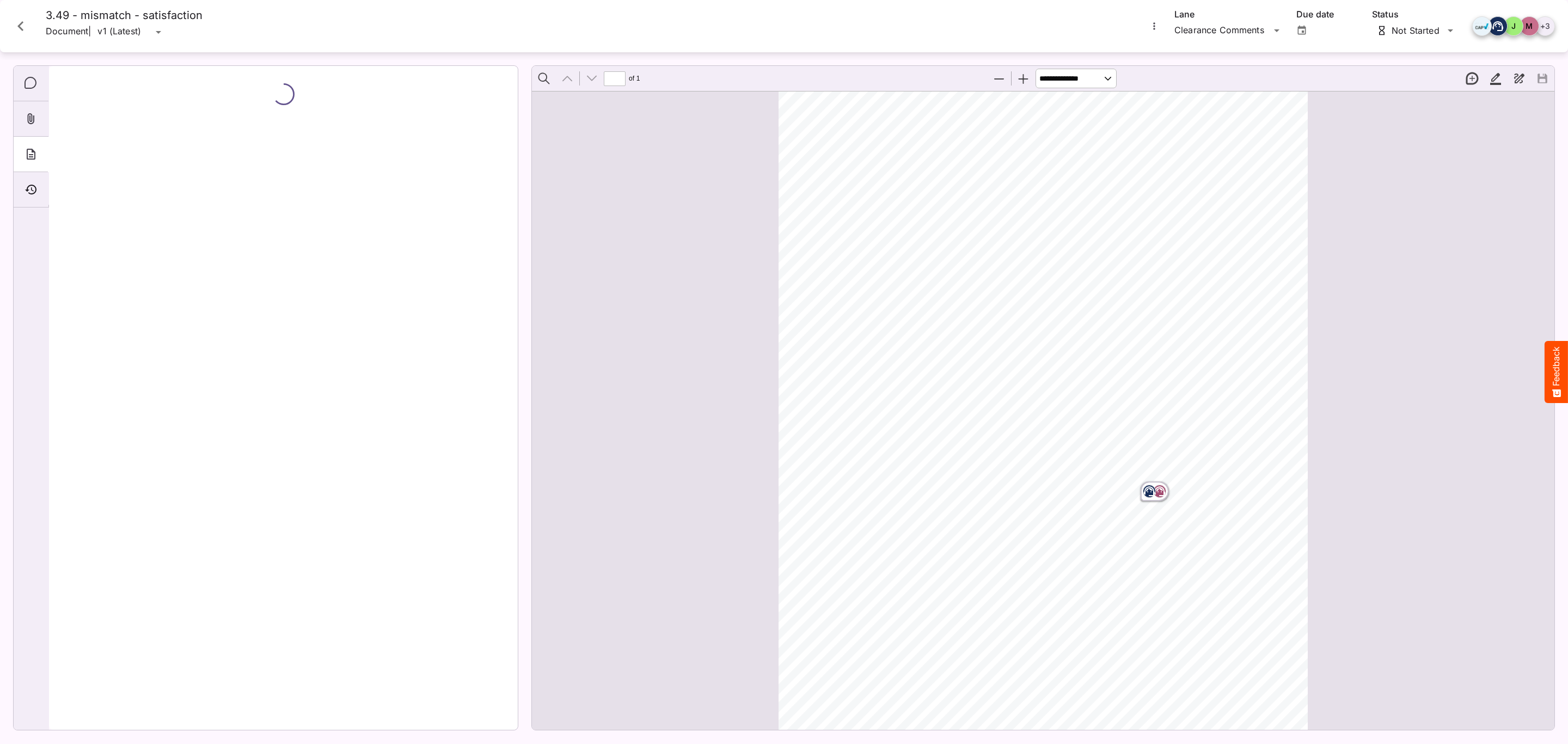
click at [26, 110] on div "Attachments" at bounding box center [30, 119] width 35 height 35
click at [337, 147] on input "file" at bounding box center [283, 136] width 443 height 80
click at [21, 147] on div "About" at bounding box center [30, 155] width 35 height 35
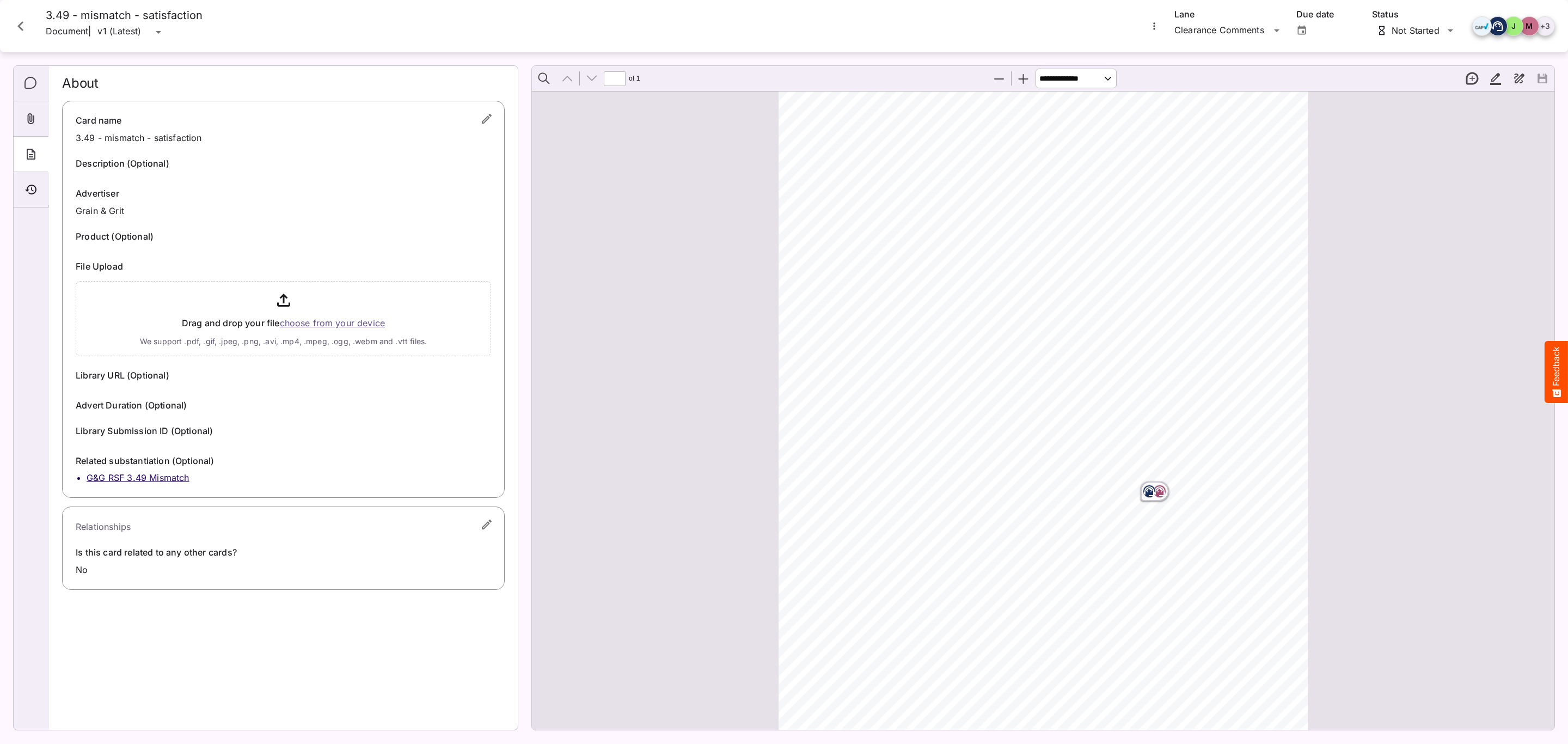
click at [480, 127] on button "button" at bounding box center [486, 119] width 26 height 26
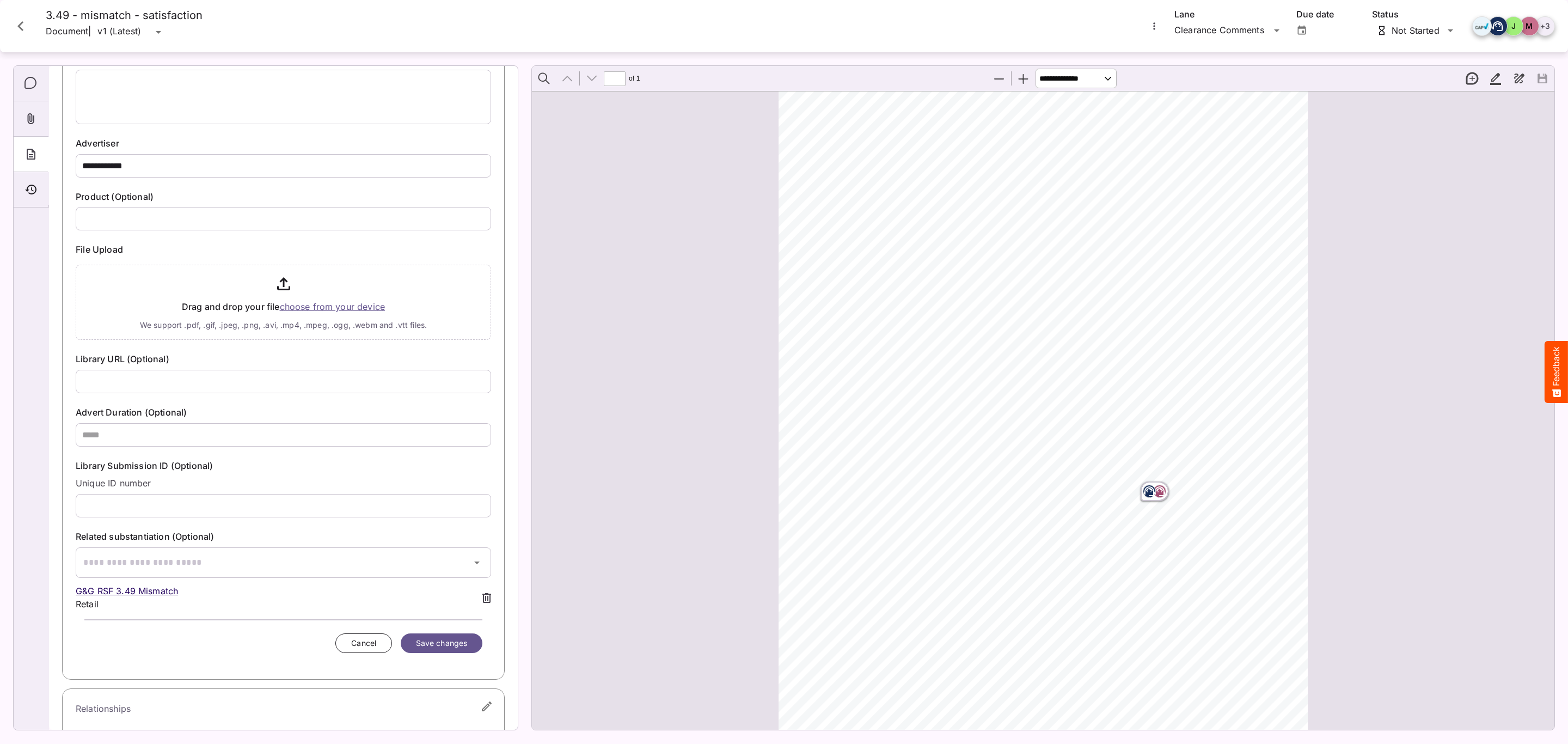
scroll to position [173, 0]
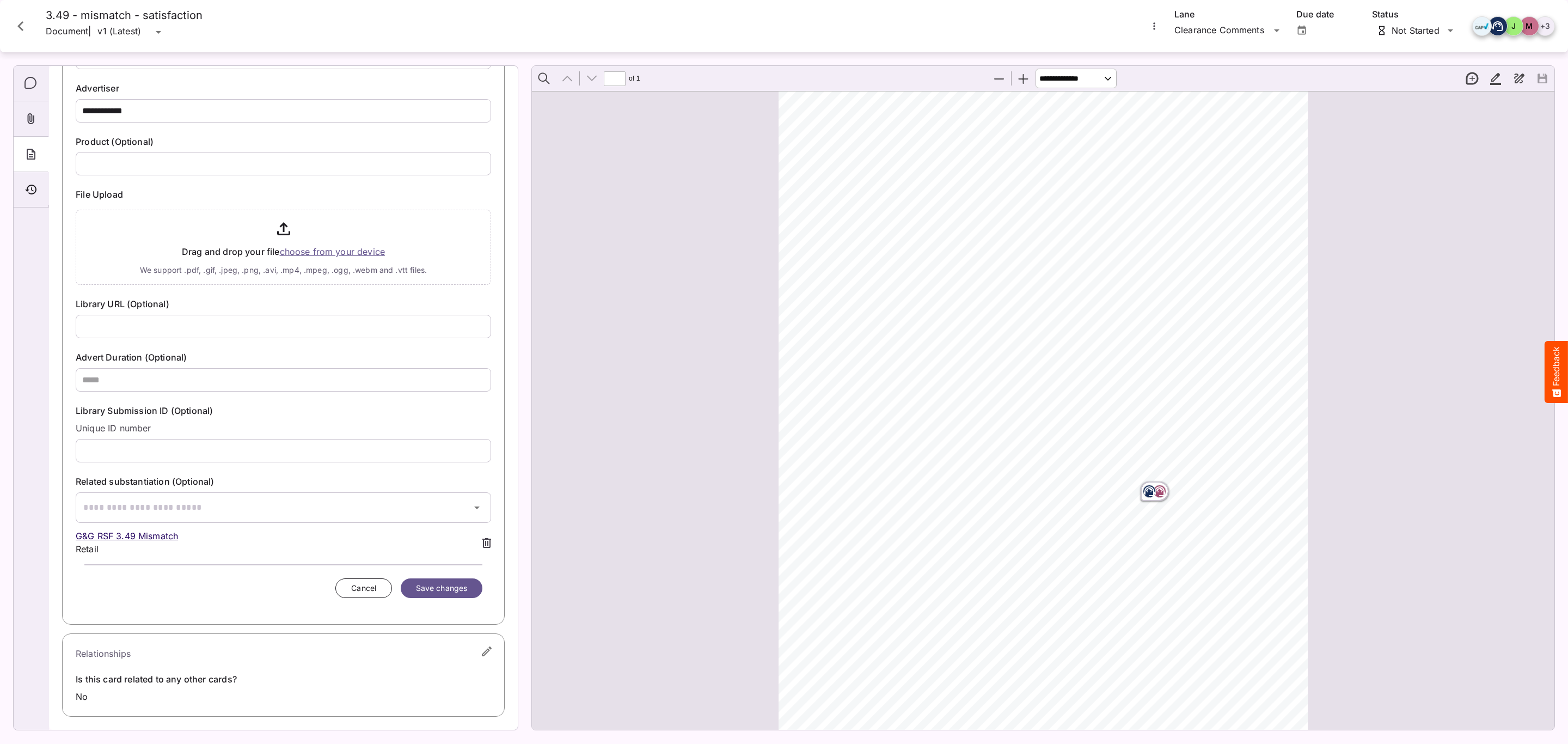
click at [471, 538] on div "G&G RSF 3.49 Mismatch Retail" at bounding box center [283, 542] width 415 height 26
click at [482, 538] on icon at bounding box center [486, 543] width 9 height 10
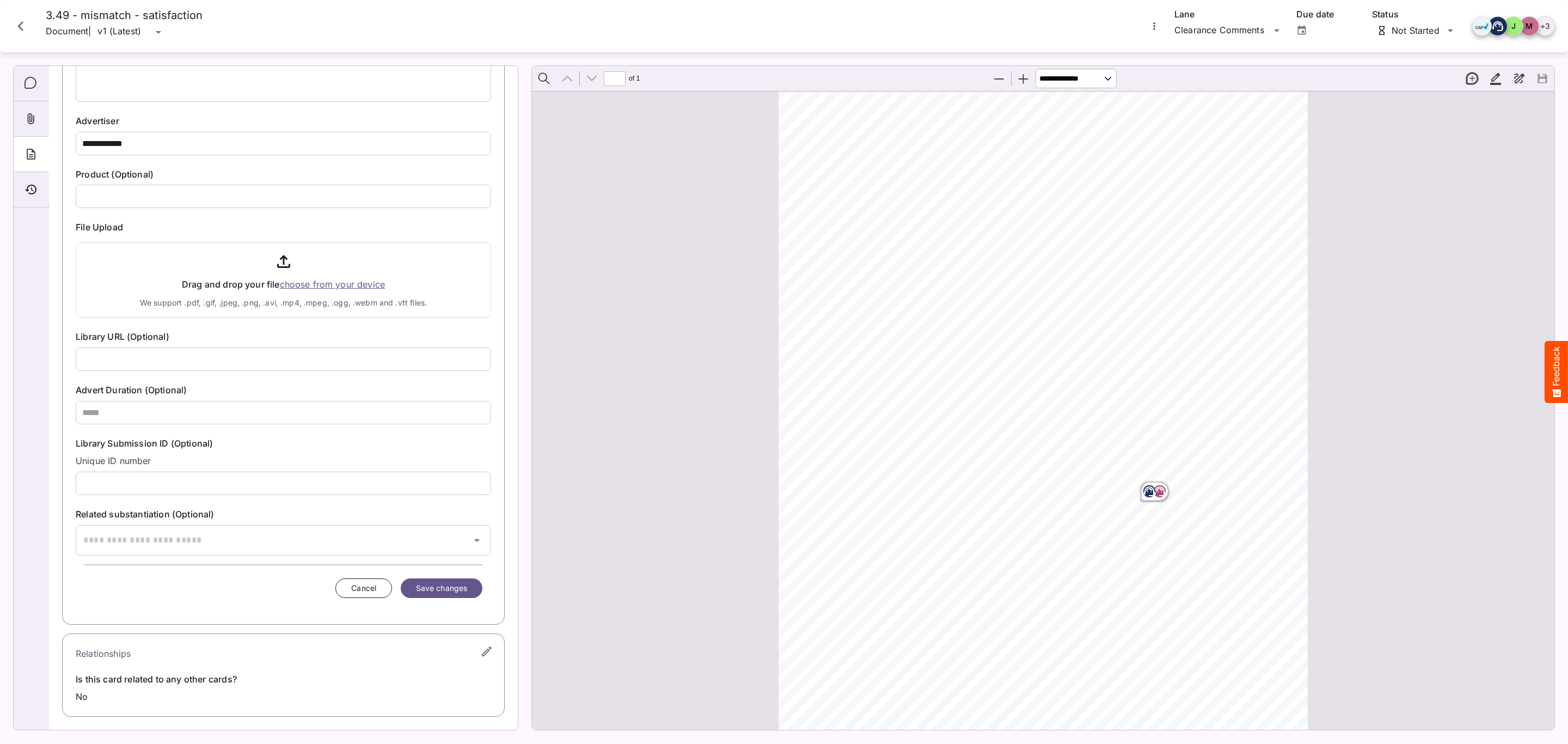
scroll to position [141, 0]
click at [449, 517] on label "Related substantiation (Optional)" at bounding box center [283, 514] width 415 height 13
click at [444, 528] on input "text" at bounding box center [270, 540] width 388 height 30
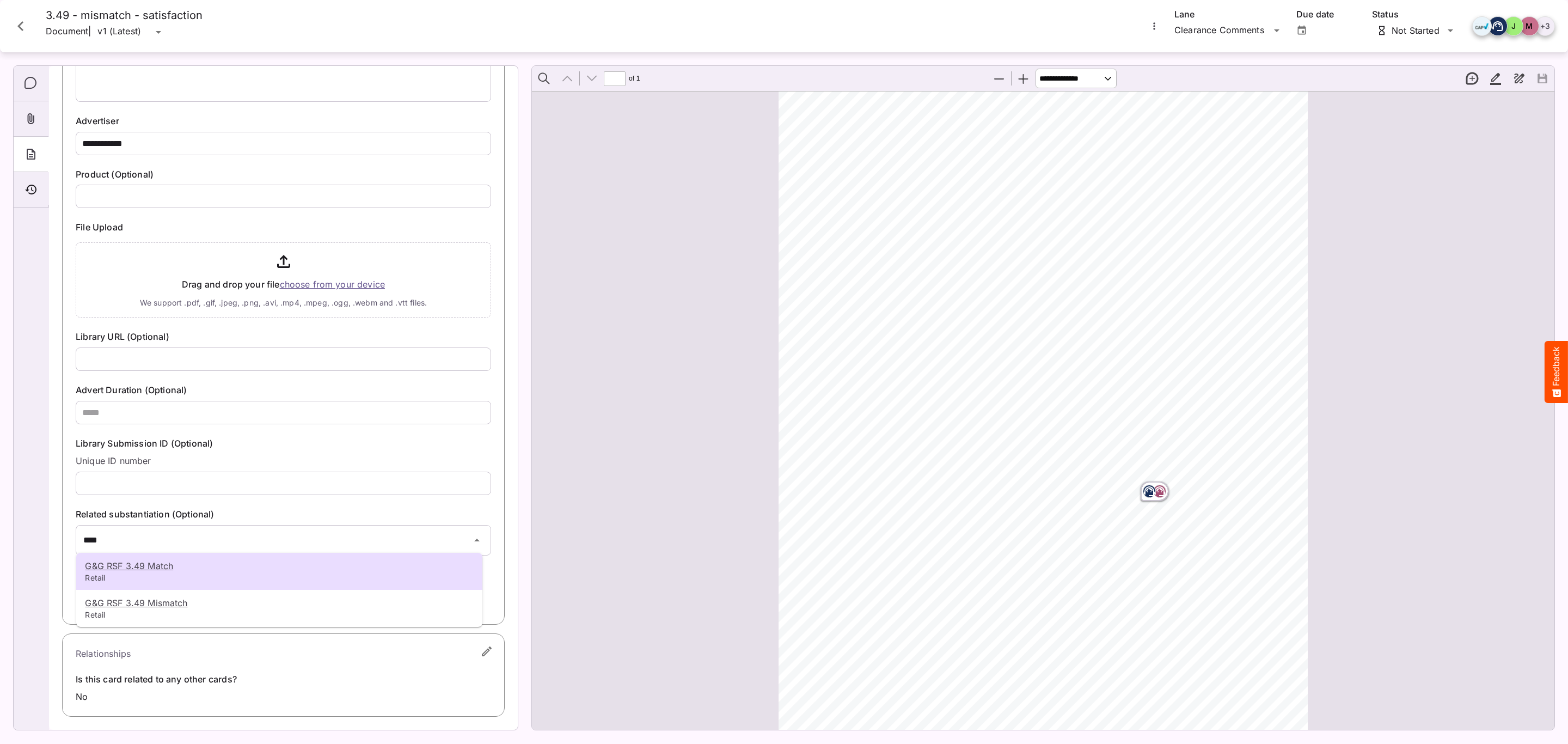
click at [199, 567] on p "G&G RSF 3.49 Match" at bounding box center [279, 566] width 389 height 13
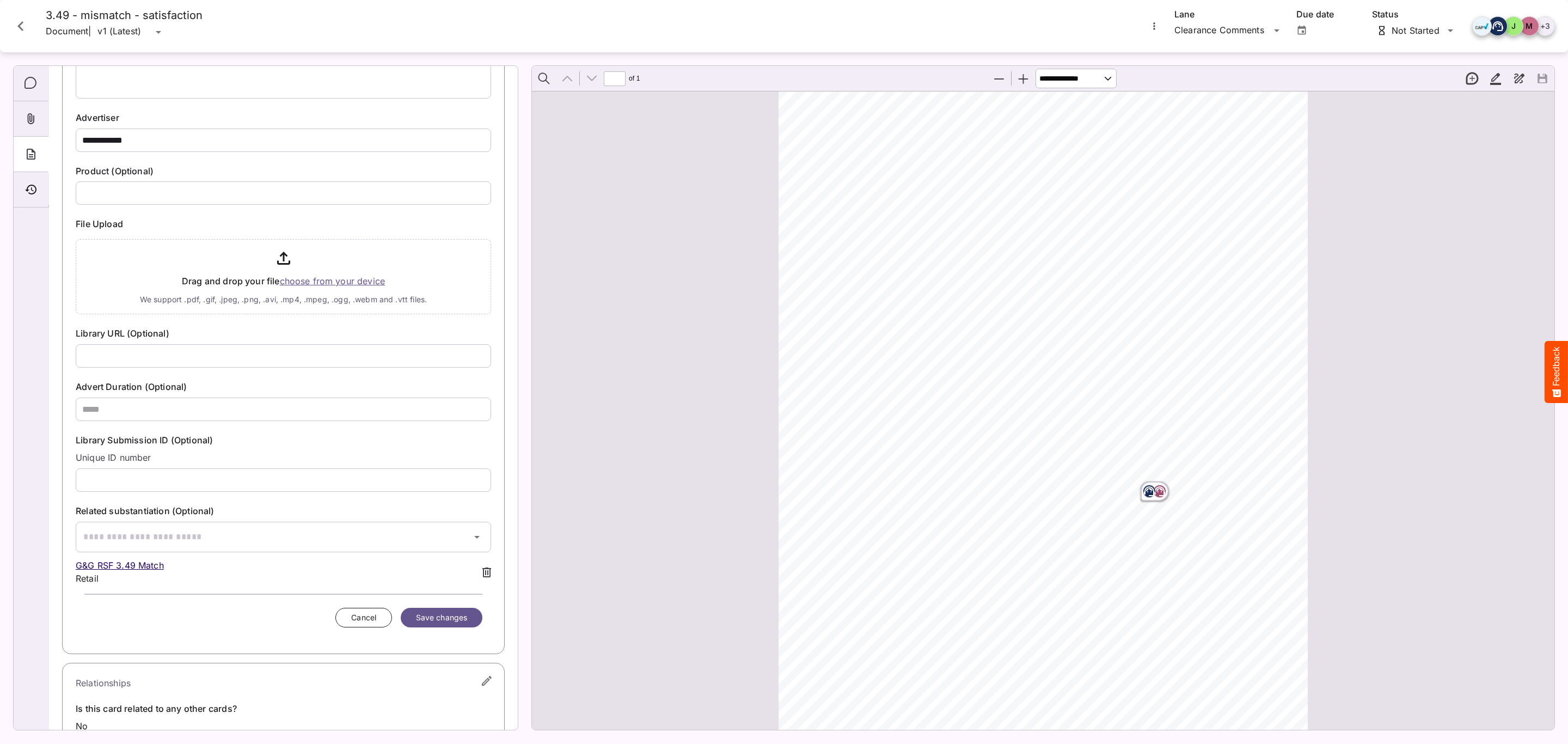
click at [435, 619] on span "Save changes" at bounding box center [441, 618] width 51 height 13
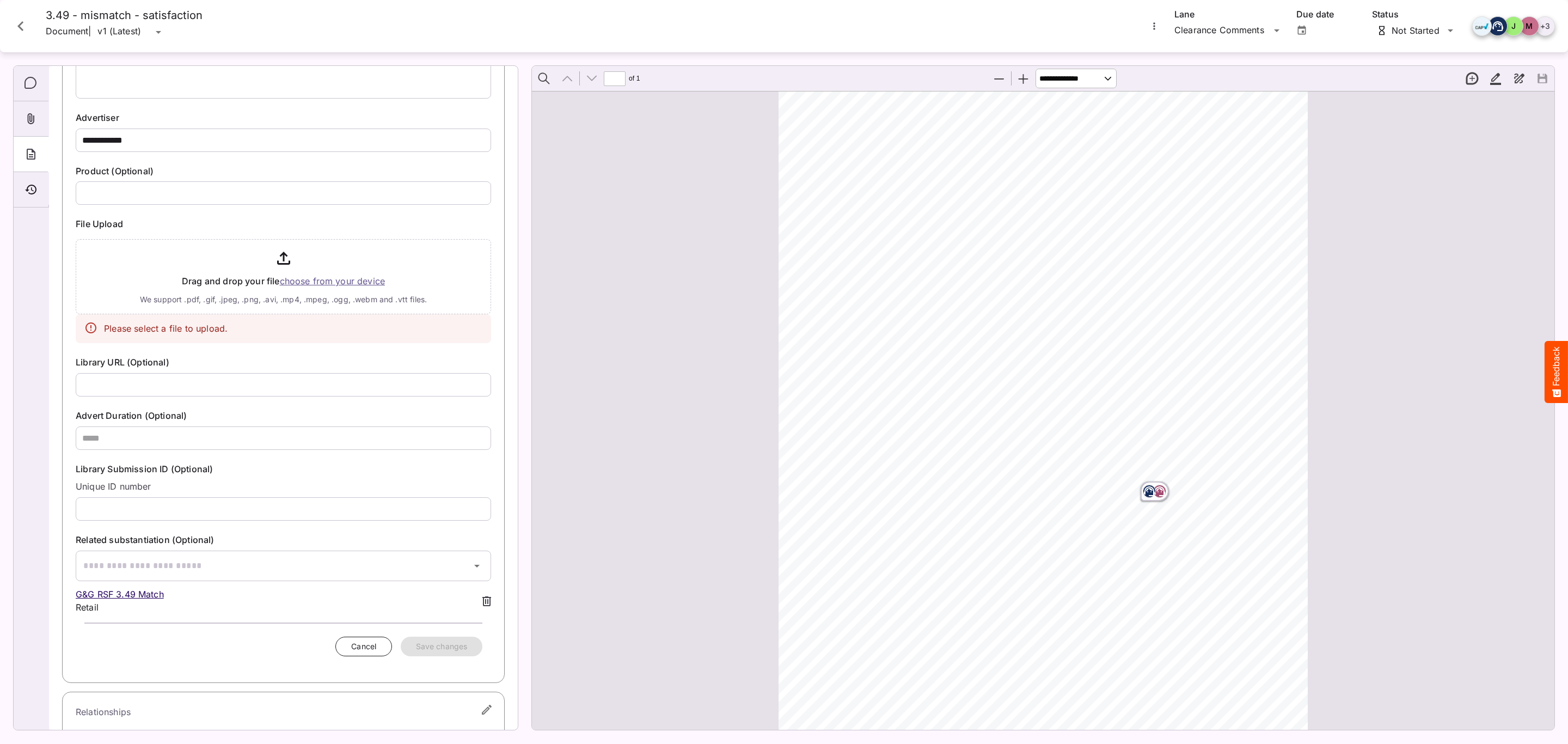
click at [301, 268] on input "file" at bounding box center [283, 275] width 415 height 80
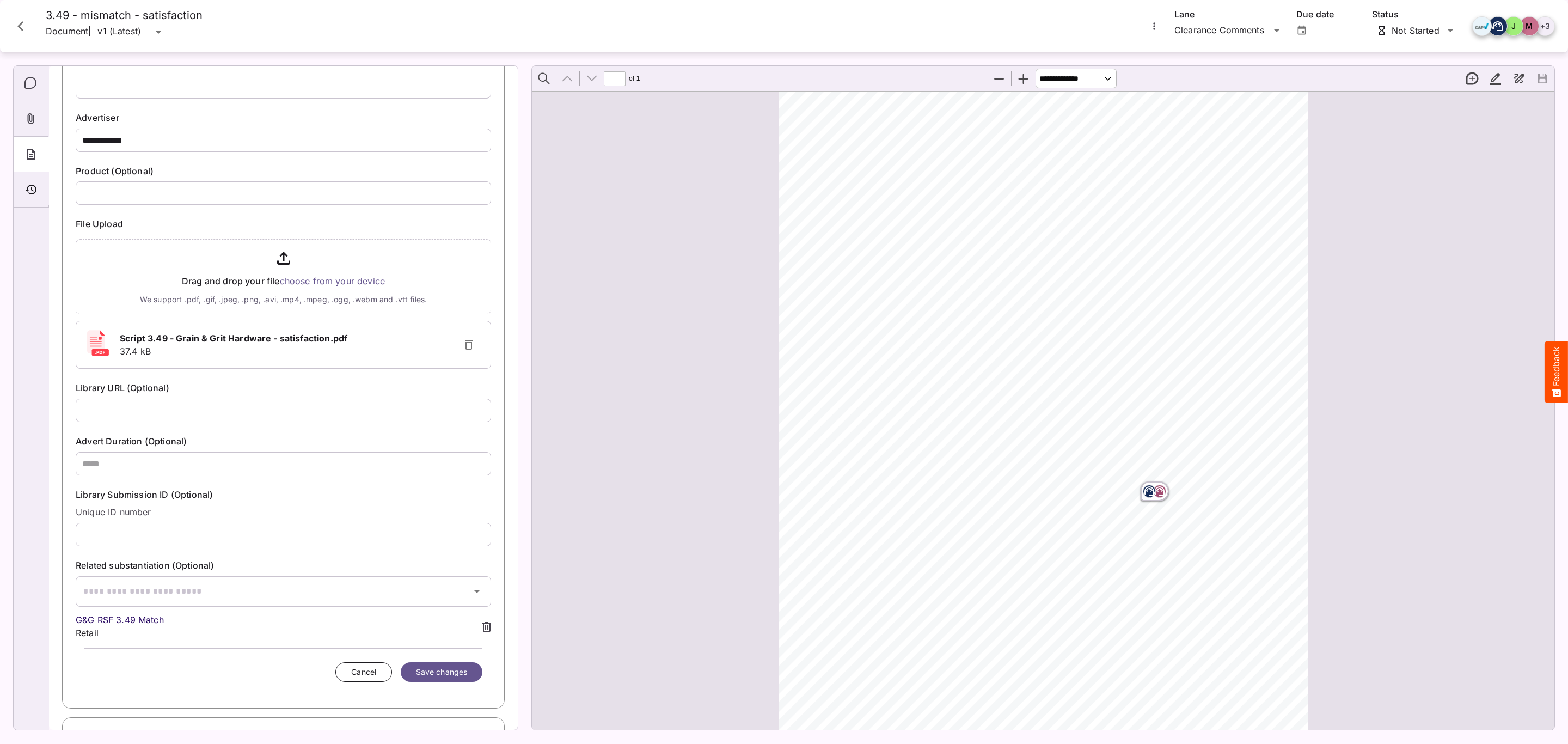
click at [416, 676] on span "Save changes" at bounding box center [441, 672] width 51 height 13
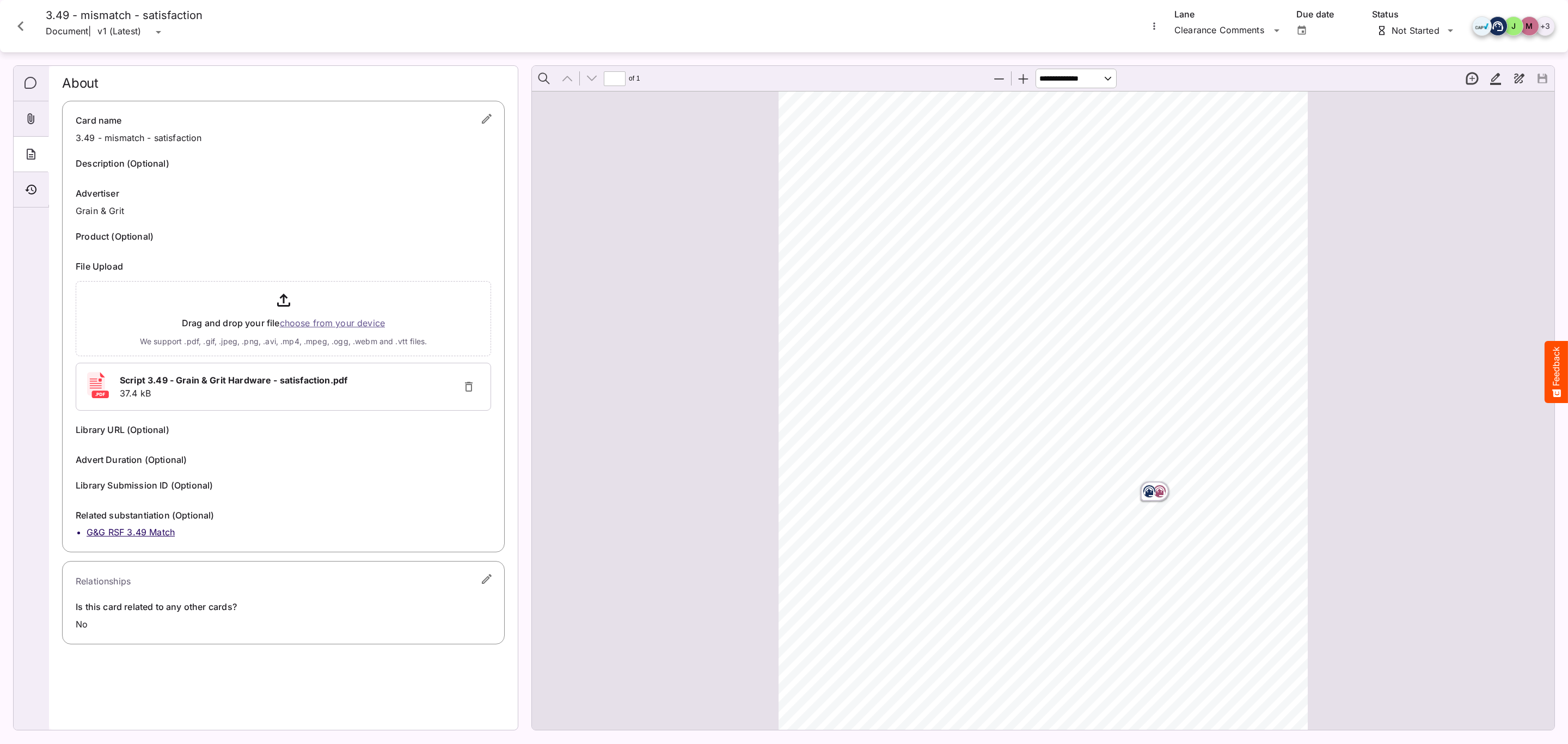
click at [30, 118] on icon "Attachments" at bounding box center [32, 119] width 7 height 11
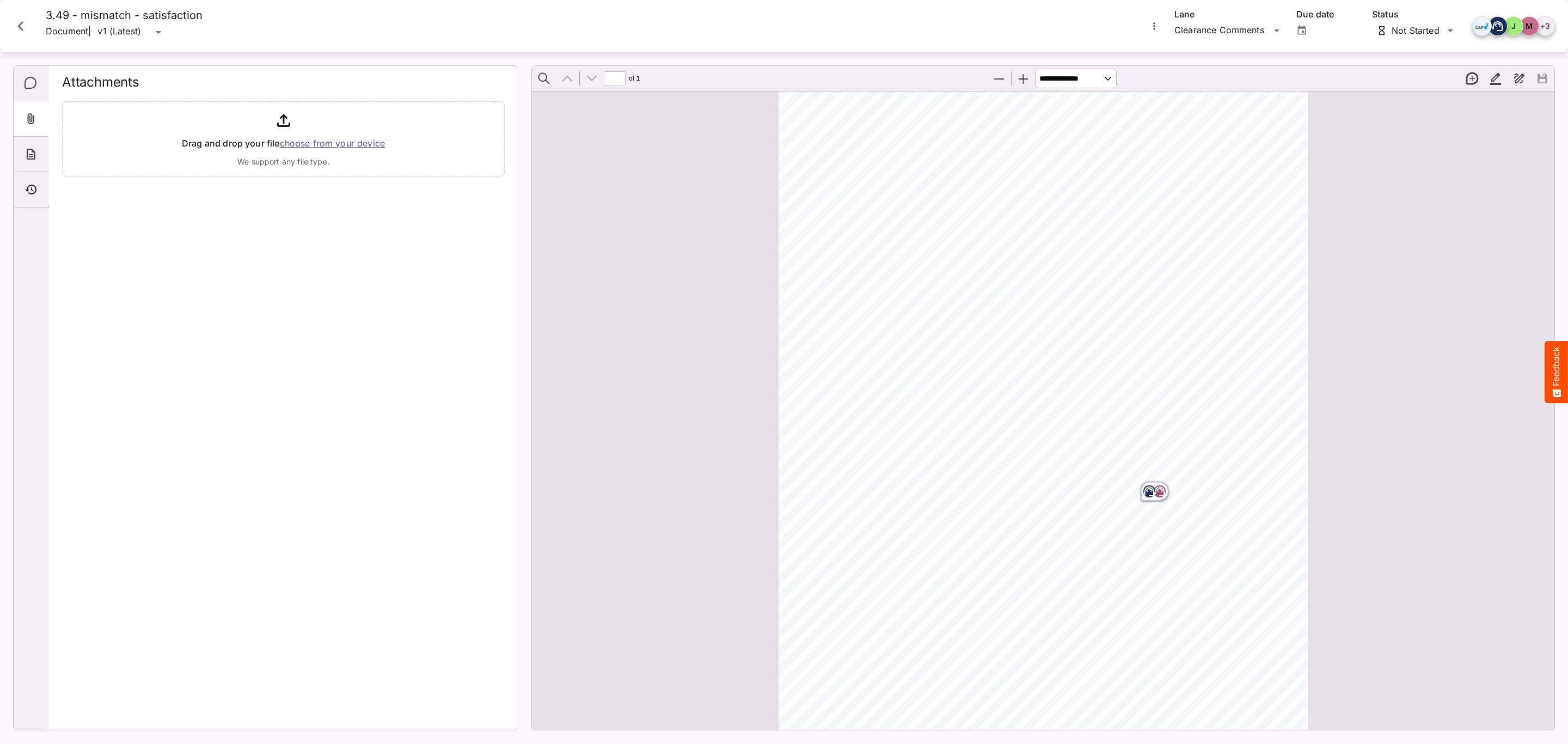
click at [21, 89] on div "Comments" at bounding box center [30, 83] width 35 height 35
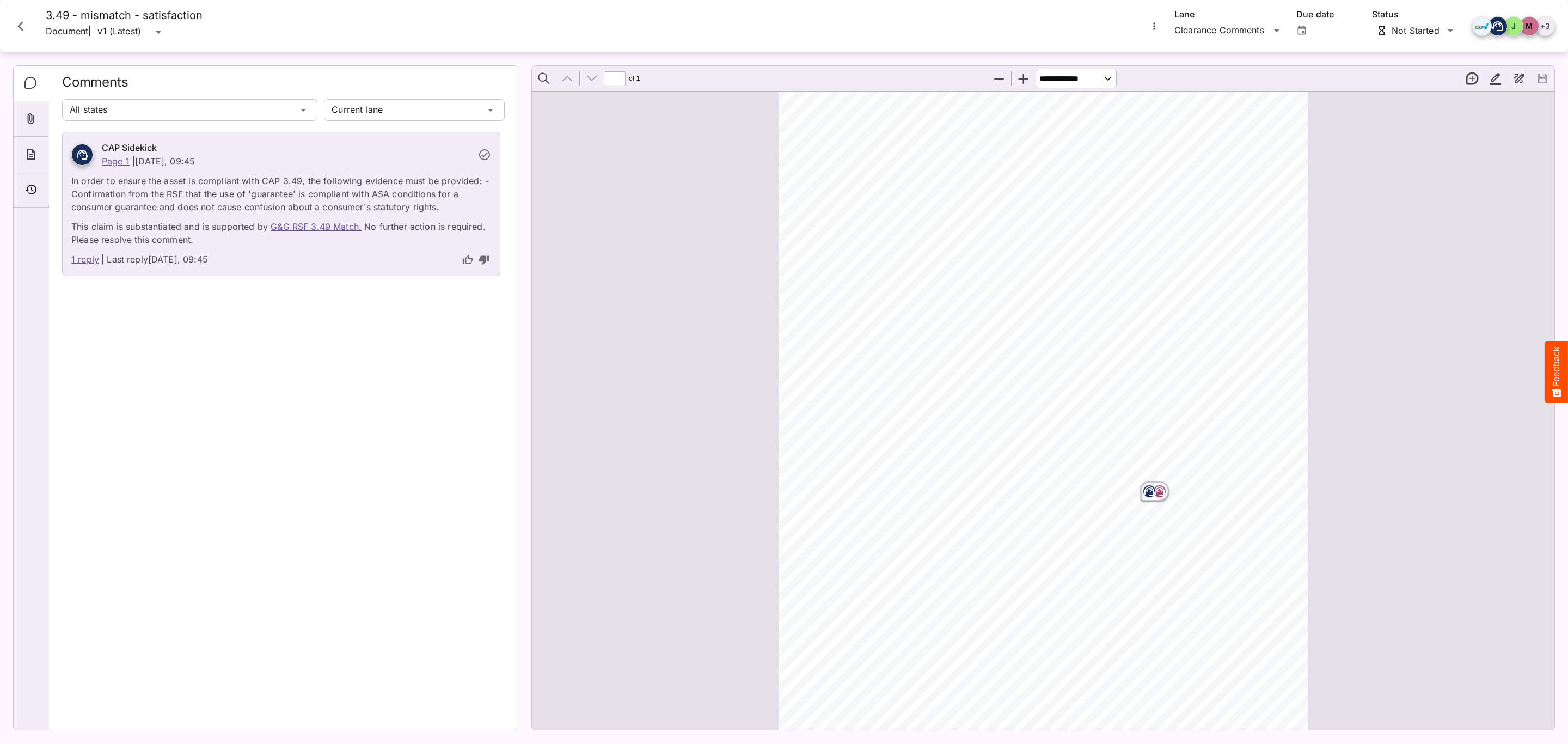
click at [431, 454] on div "CAP Sidekick Page 1 | [DATE], 09:45 In order to ensure the asset is compliant w…" at bounding box center [283, 426] width 443 height 589
click at [21, 31] on icon "Close card" at bounding box center [21, 26] width 19 height 19
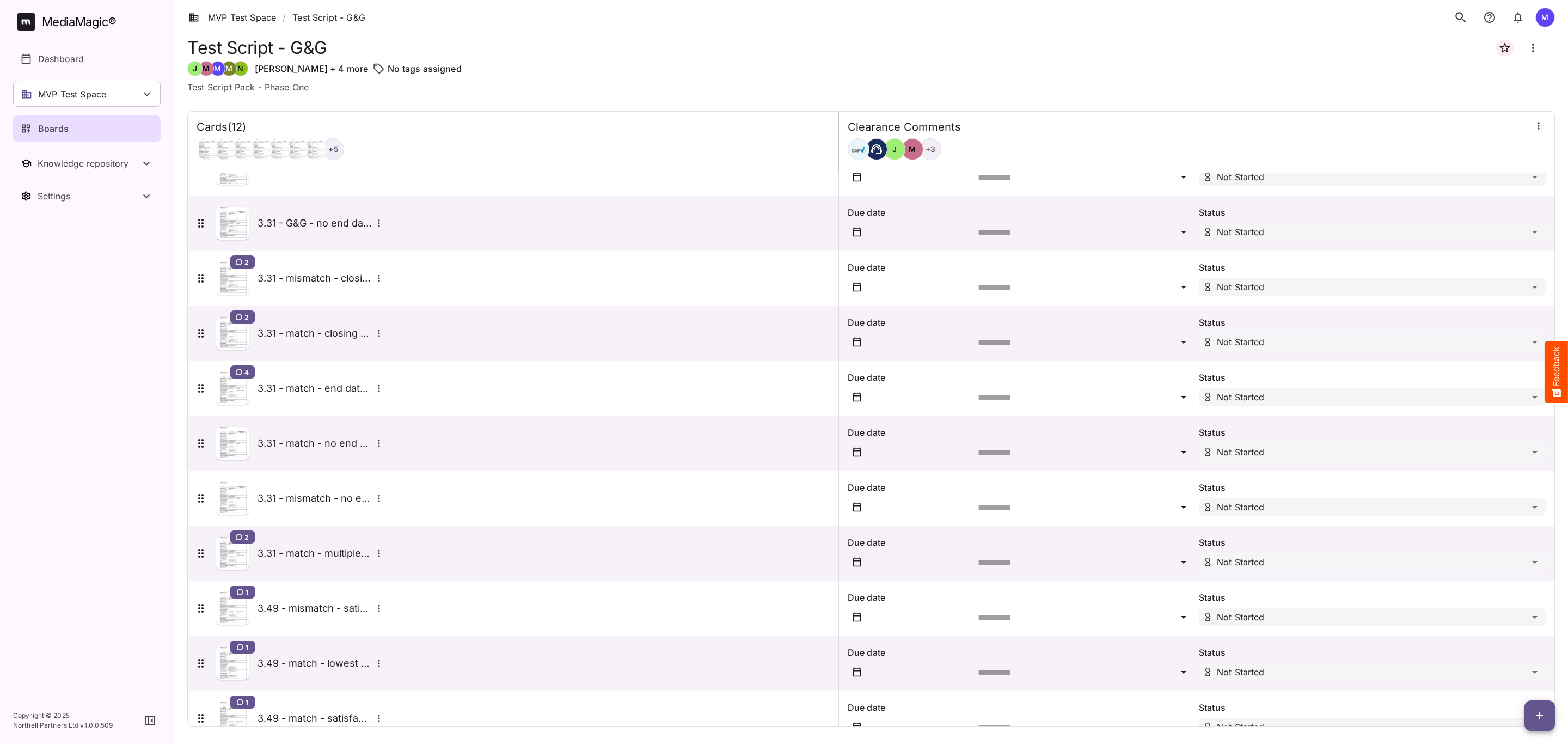
scroll to position [119, 0]
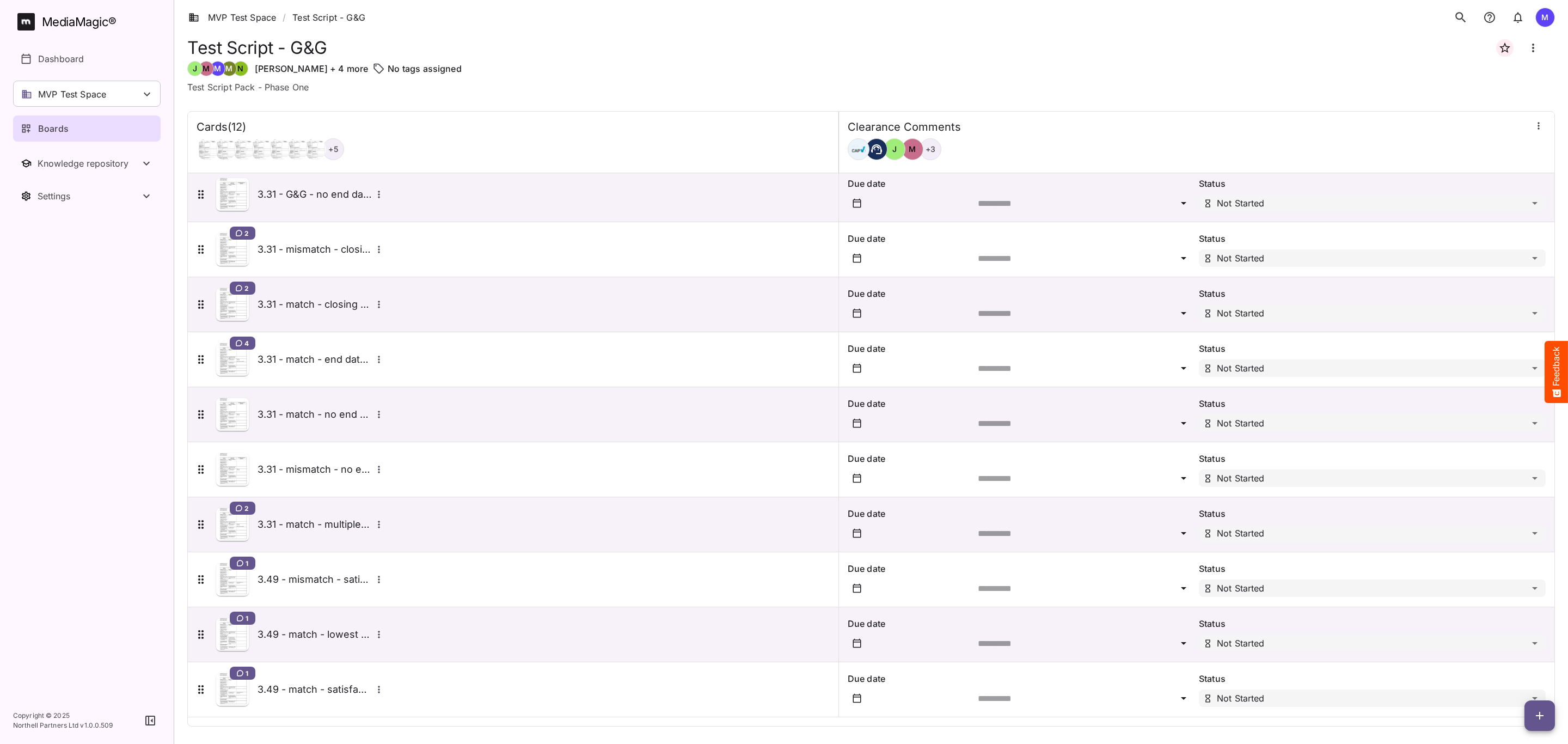
click at [309, 701] on div "1 3.49 - match - satisfaction" at bounding box center [290, 690] width 192 height 33
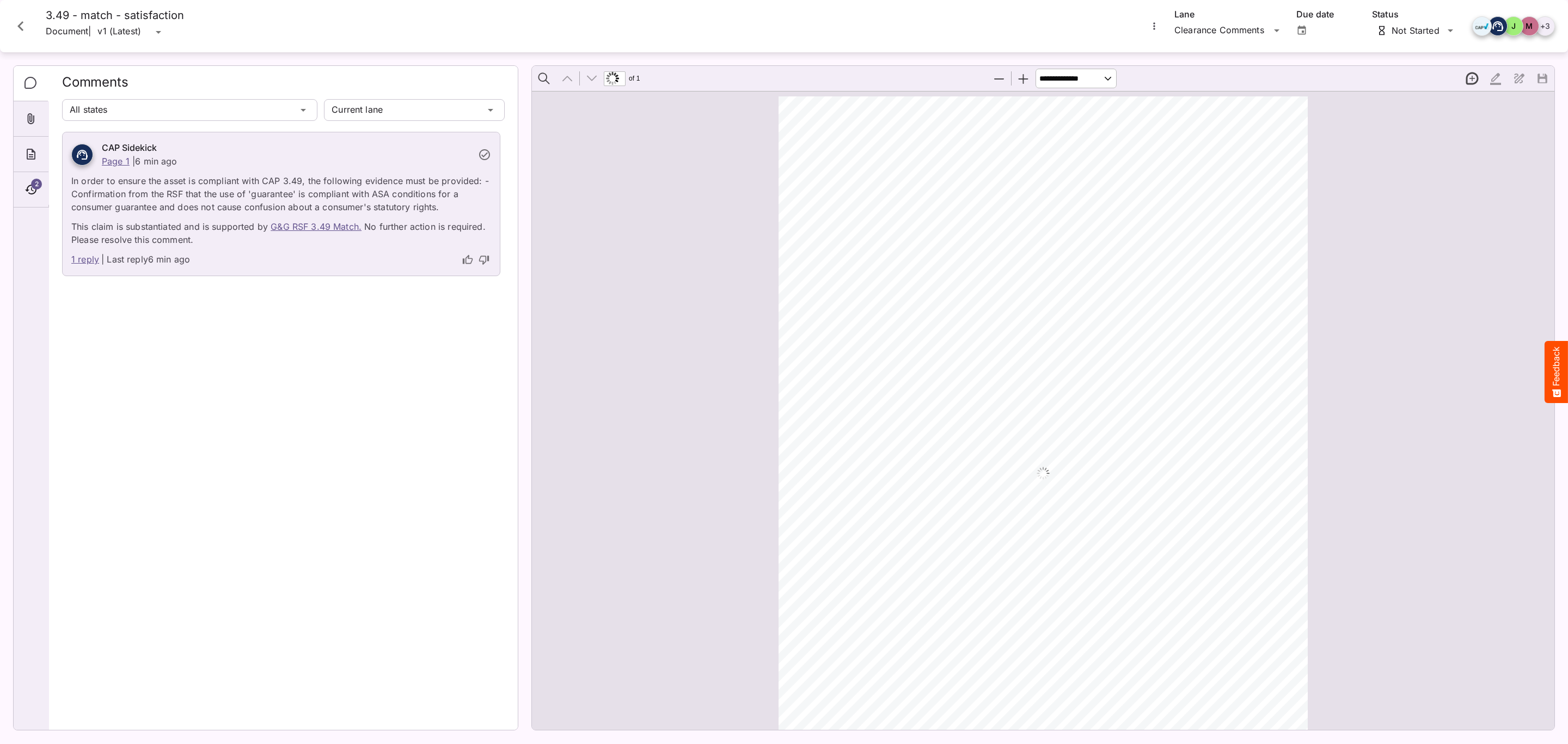
scroll to position [5, 0]
click at [40, 203] on div "2" at bounding box center [30, 190] width 35 height 35
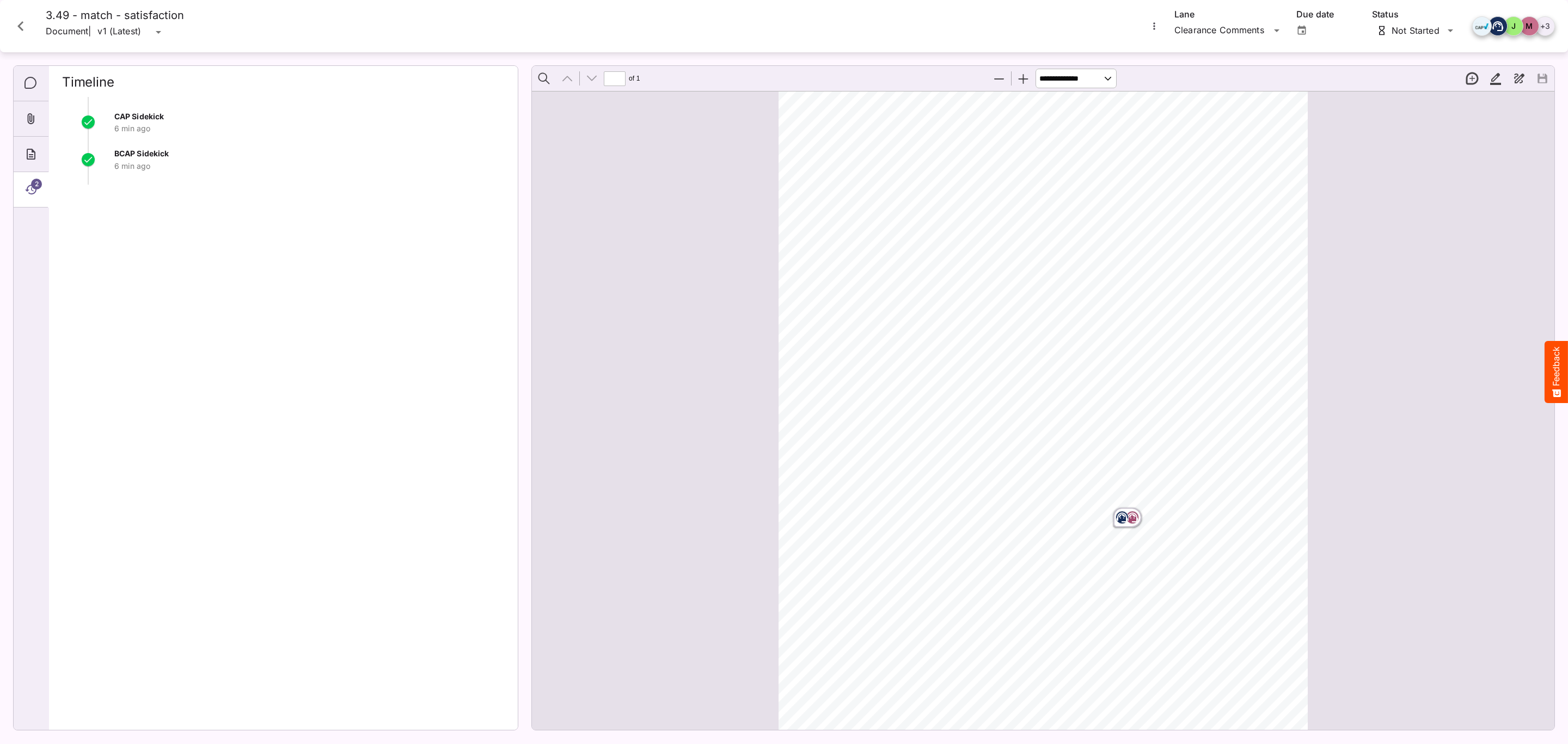
click at [43, 162] on div "About" at bounding box center [30, 155] width 35 height 35
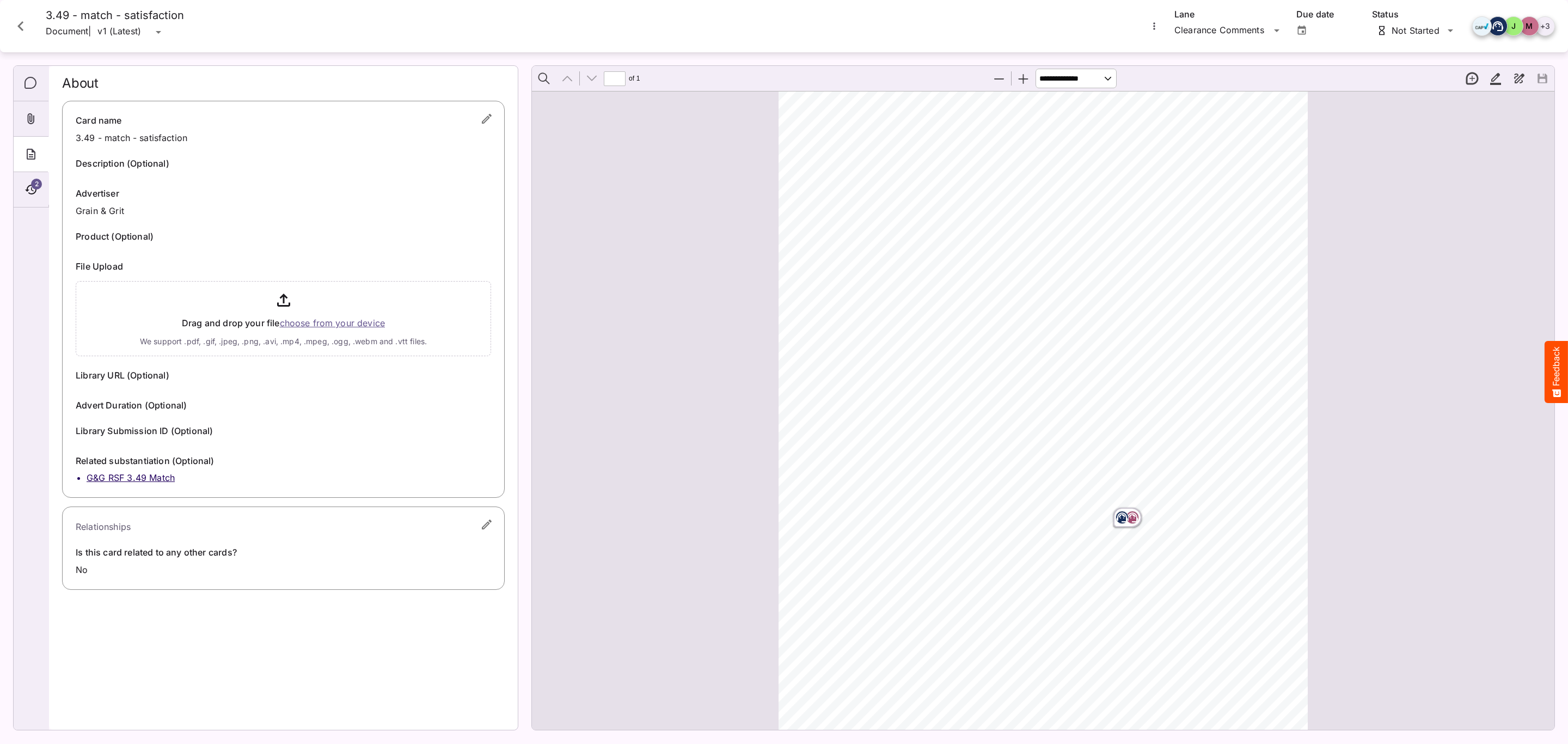
click at [23, 31] on icon "Close card" at bounding box center [21, 26] width 19 height 19
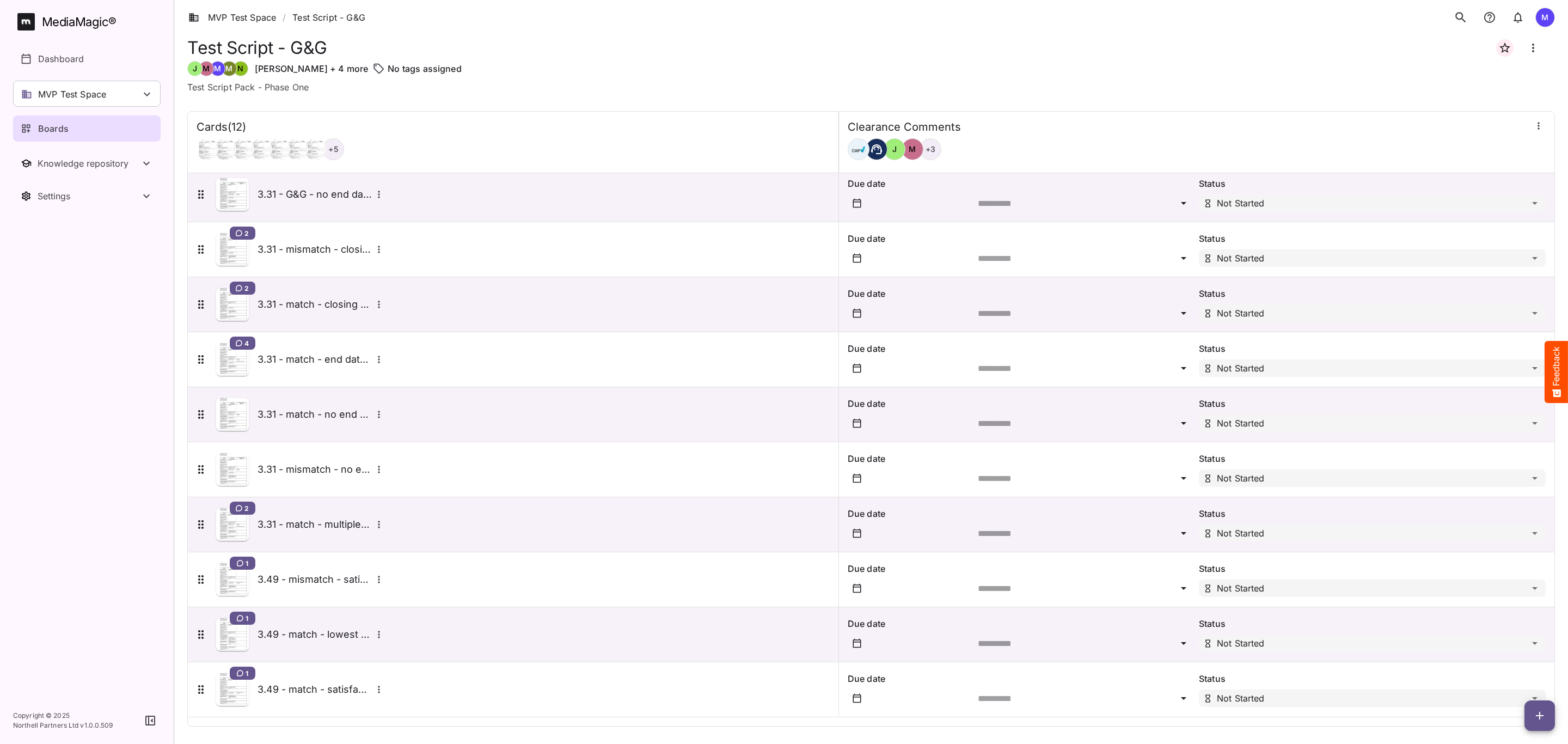
click at [85, 552] on nav "MediaMagic ® Dashboard MVP Test Space Jo Clearcast [PERSON_NAME] test MVP Test …" at bounding box center [86, 348] width 173 height 697
click at [1535, 716] on icon "button" at bounding box center [1539, 715] width 13 height 13
click at [1508, 651] on p "Add new card" at bounding box center [1512, 645] width 59 height 13
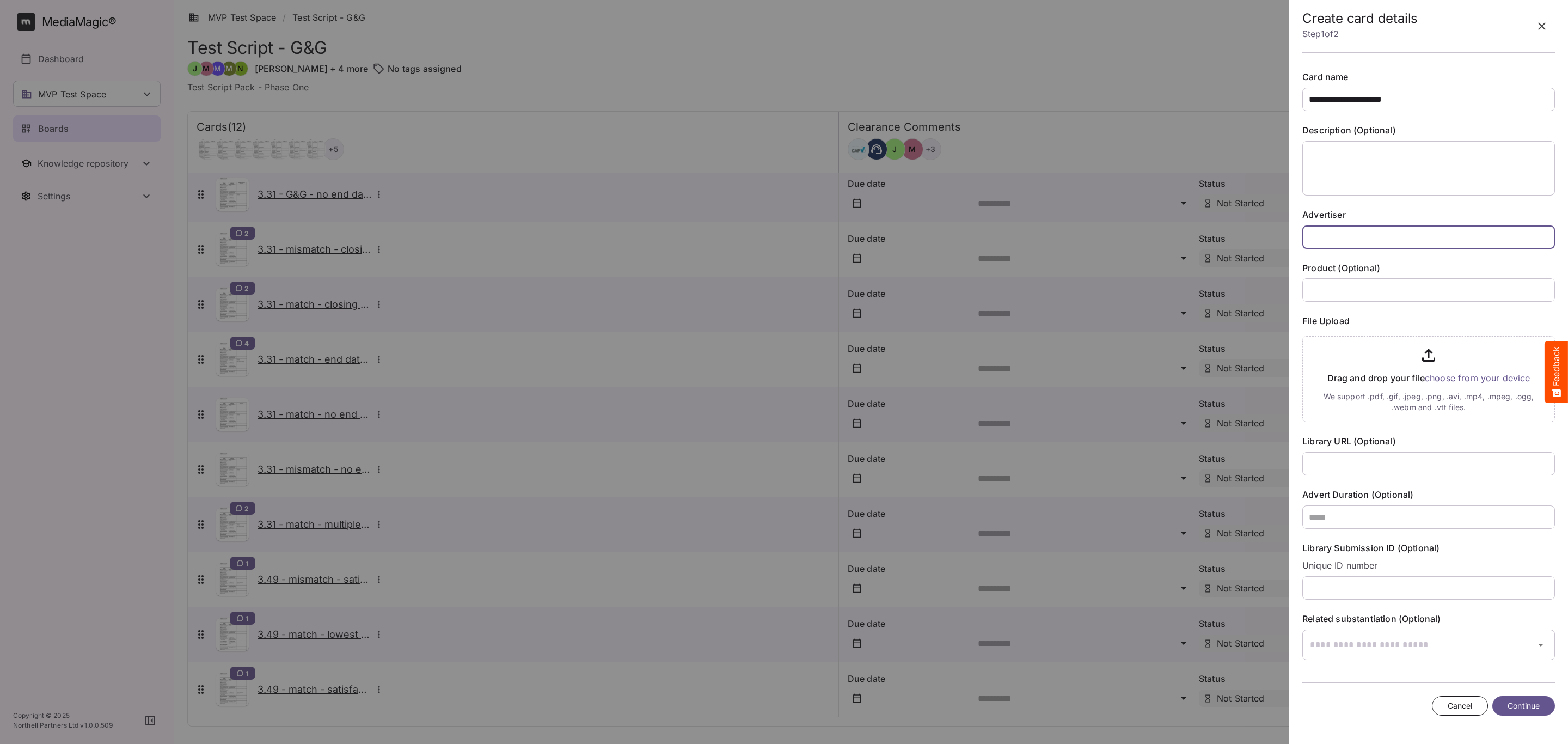
click at [1336, 239] on input "text" at bounding box center [1429, 237] width 253 height 23
click at [1391, 173] on textarea at bounding box center [1429, 168] width 253 height 54
click at [1454, 378] on input "file" at bounding box center [1429, 377] width 253 height 90
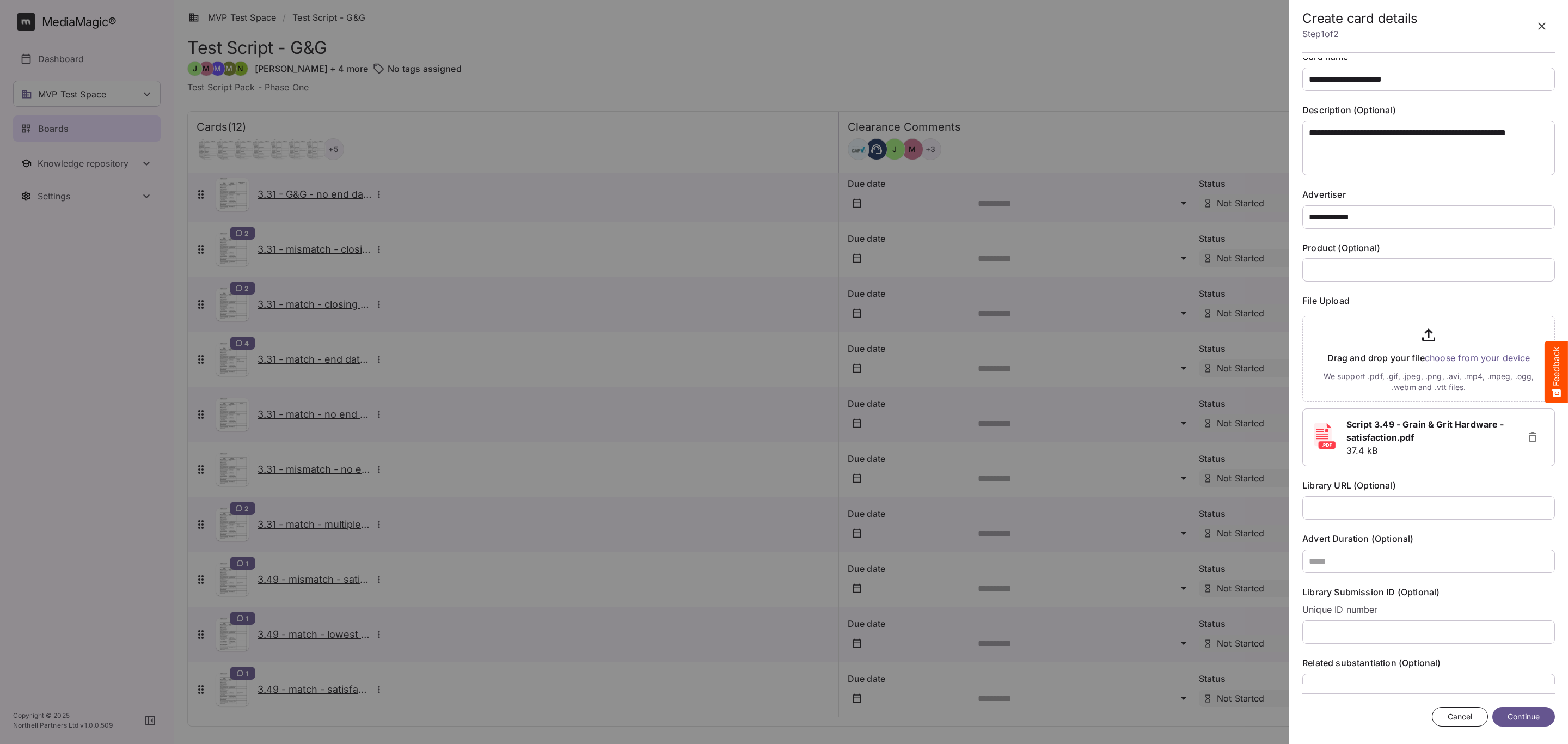
scroll to position [55, 0]
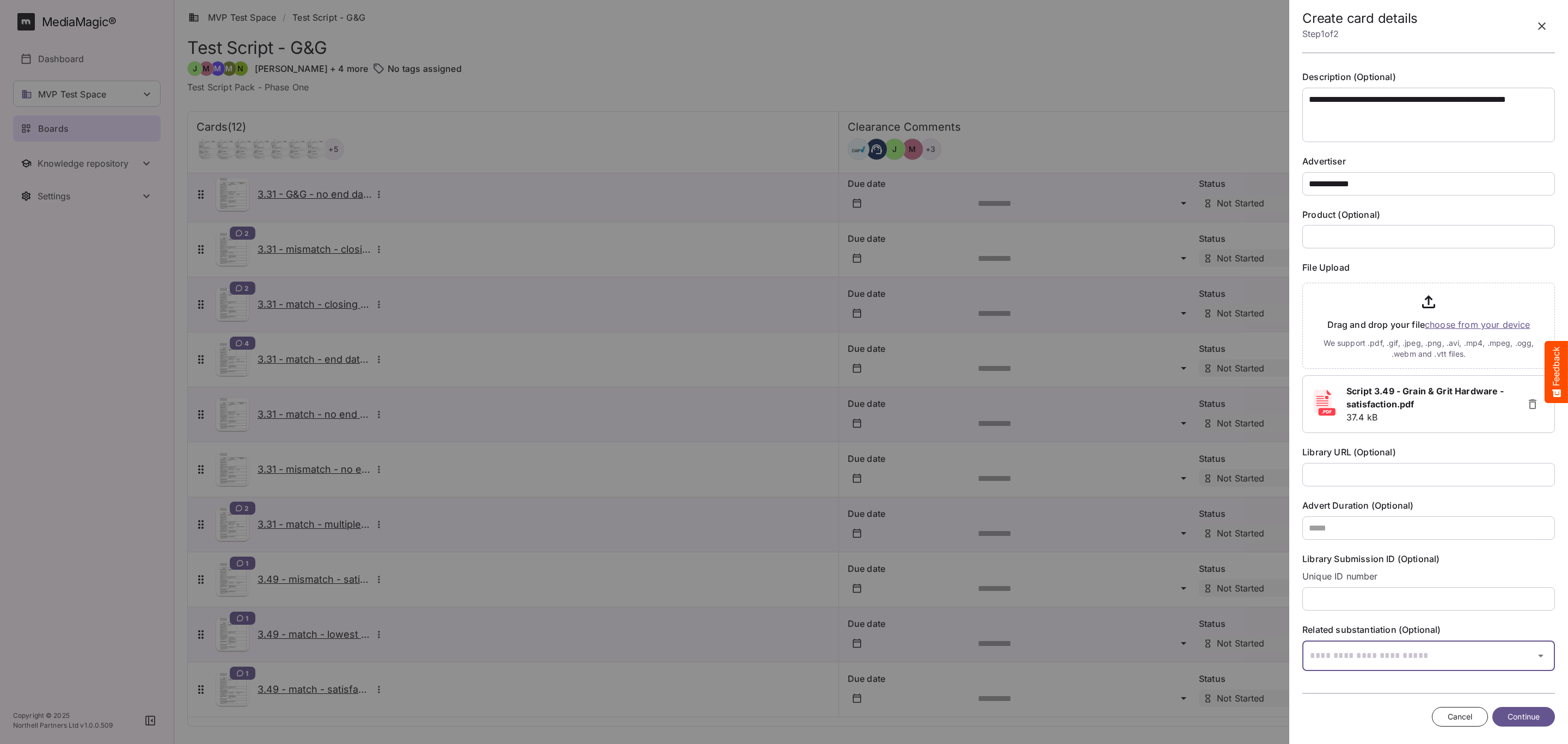
click at [1535, 660] on icon "button" at bounding box center [1541, 655] width 13 height 13
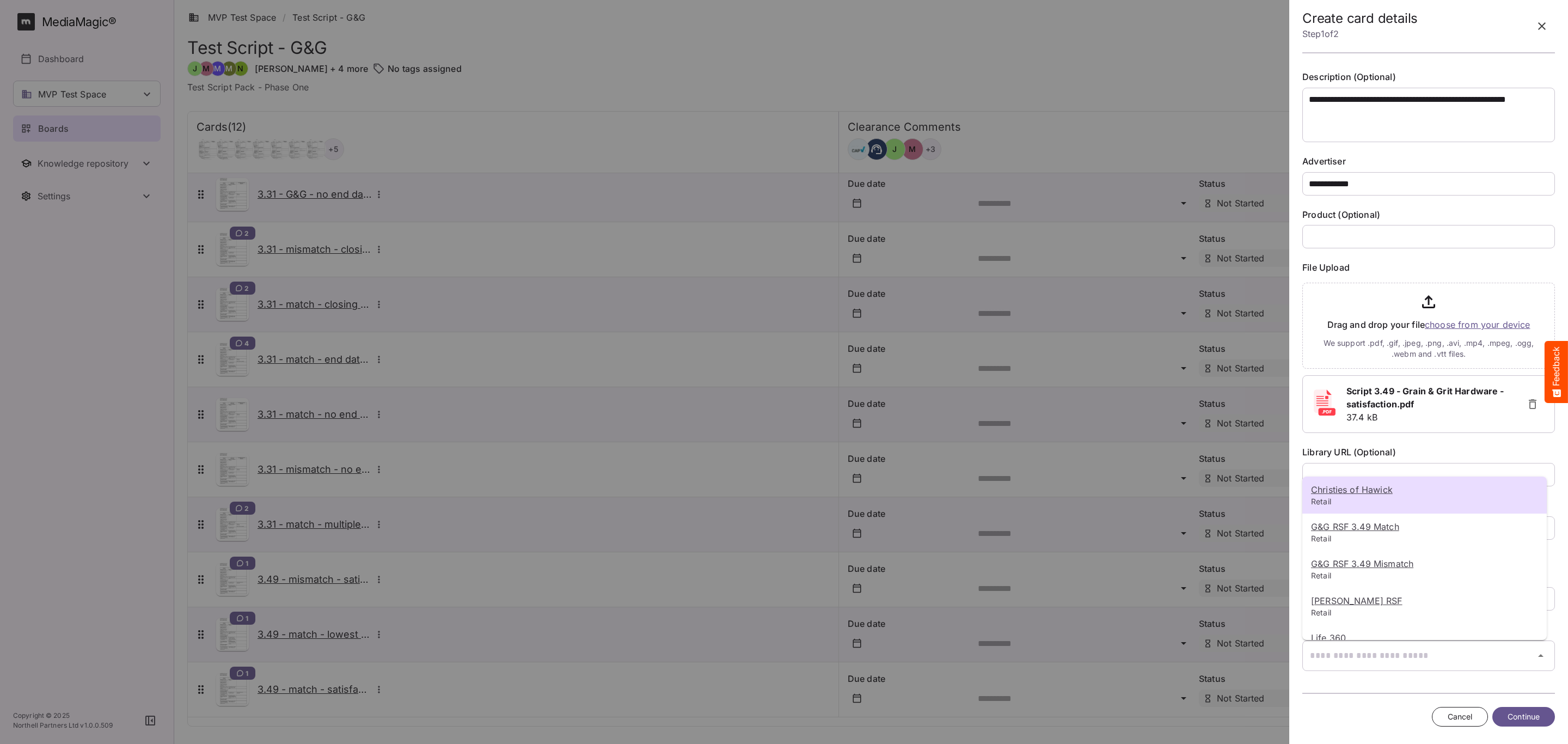
click at [1342, 650] on div at bounding box center [784, 372] width 1568 height 744
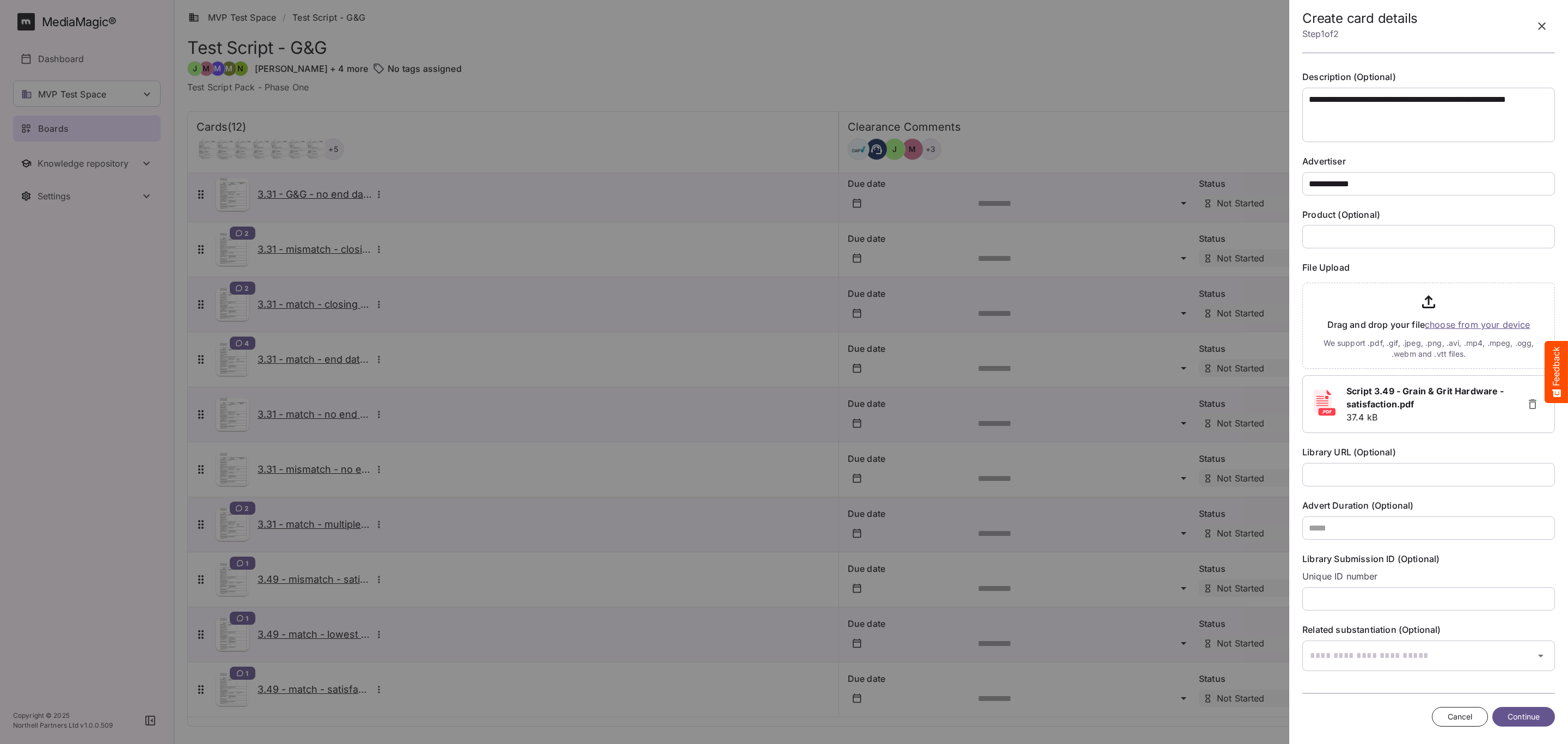
scroll to position [0, 0]
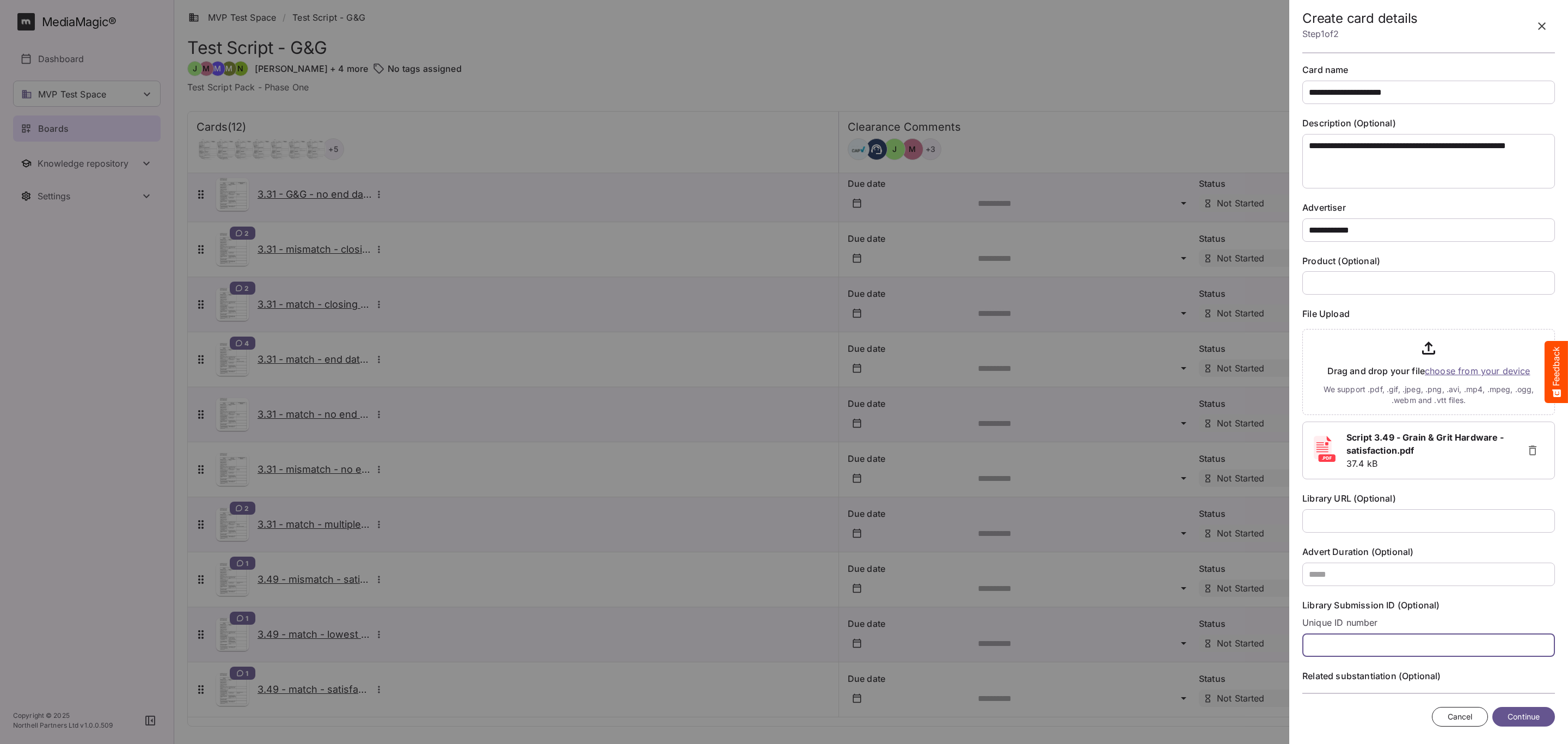
drag, startPoint x: 1364, startPoint y: 649, endPoint x: 1365, endPoint y: 644, distance: 5.1
click at [1364, 649] on div "**********" at bounding box center [1429, 390] width 253 height 653
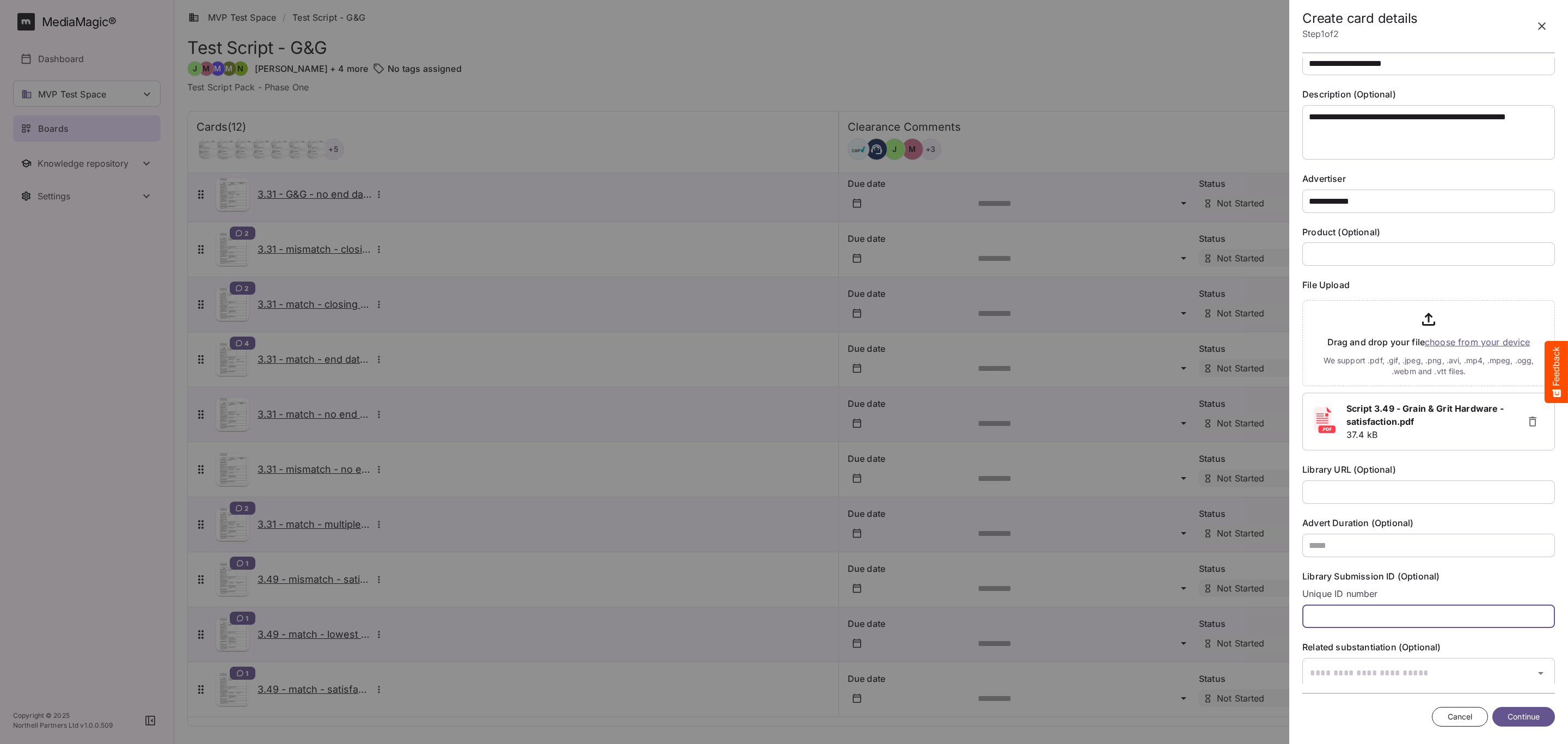
scroll to position [55, 0]
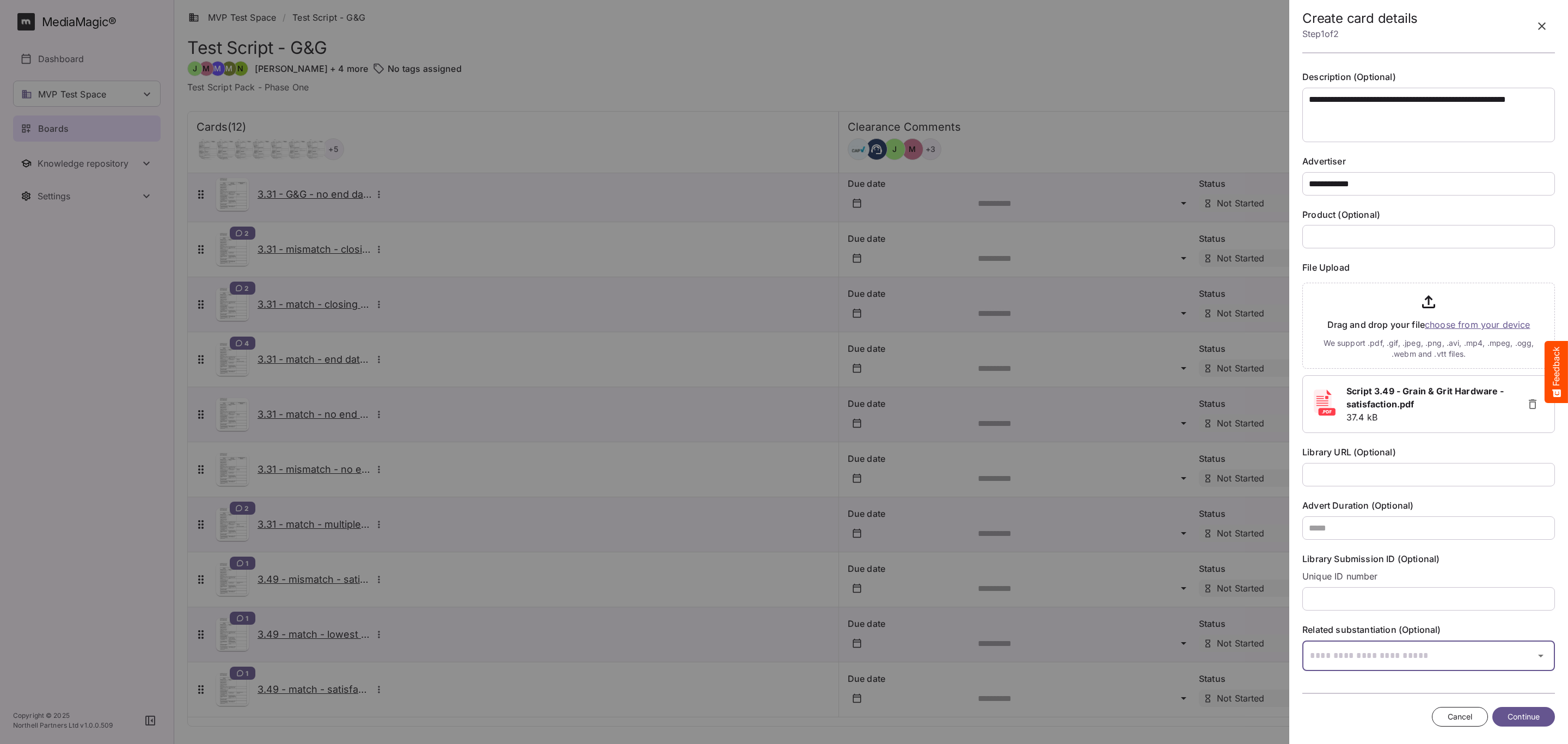
click at [1344, 667] on input "text" at bounding box center [1415, 656] width 225 height 30
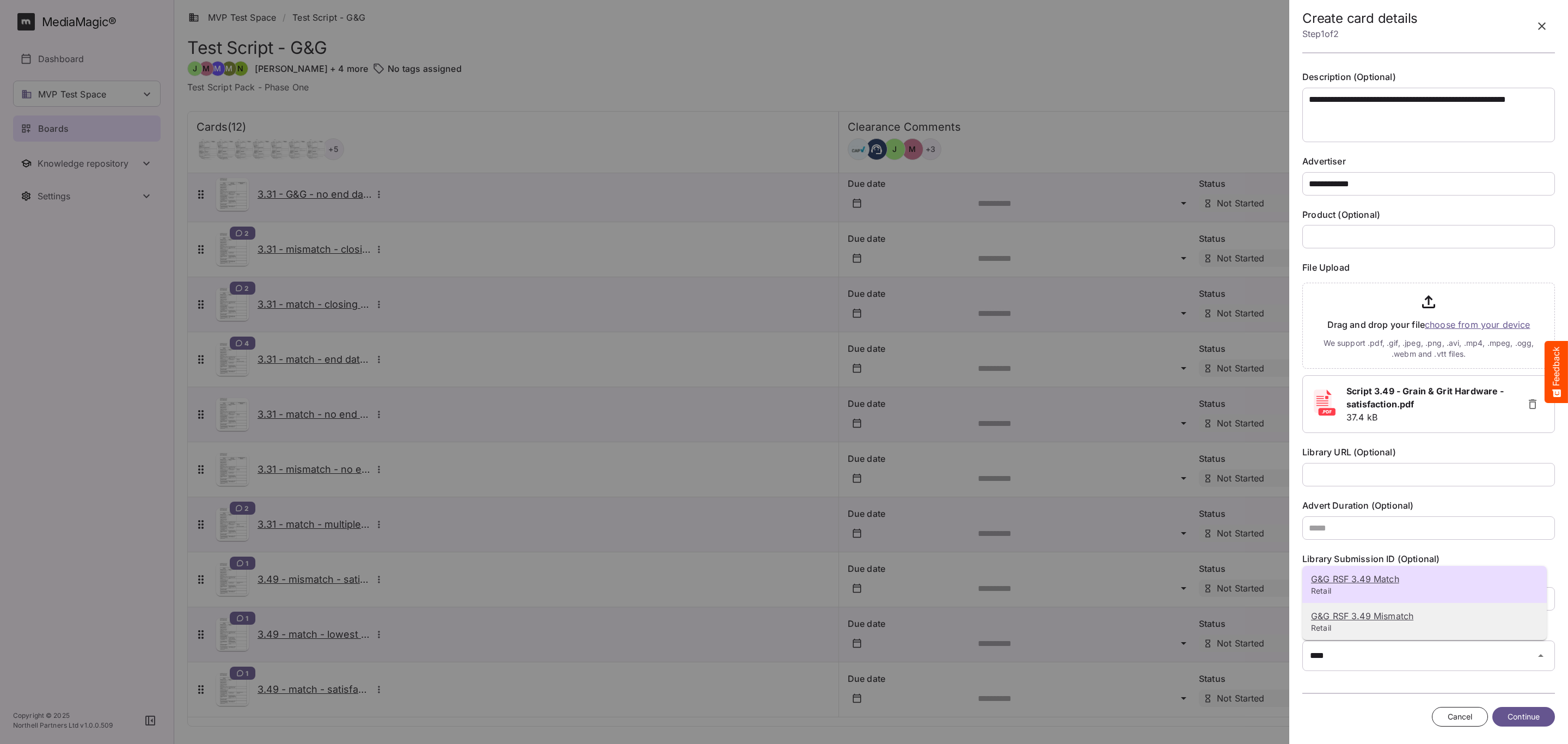
click at [1426, 616] on p "G&G RSF 3.49 Mismatch" at bounding box center [1424, 616] width 227 height 13
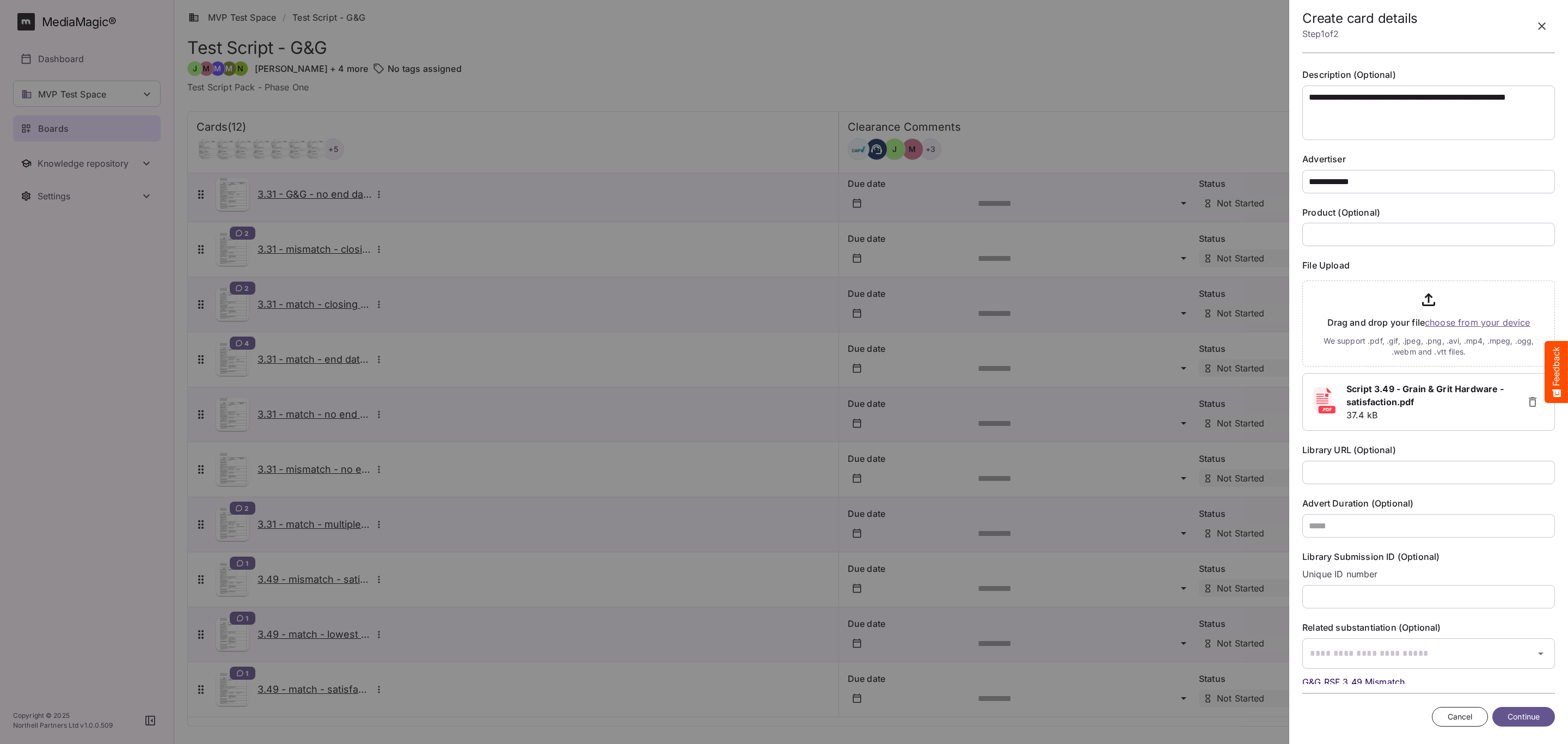
click at [1516, 711] on span "Continue" at bounding box center [1524, 717] width 32 height 13
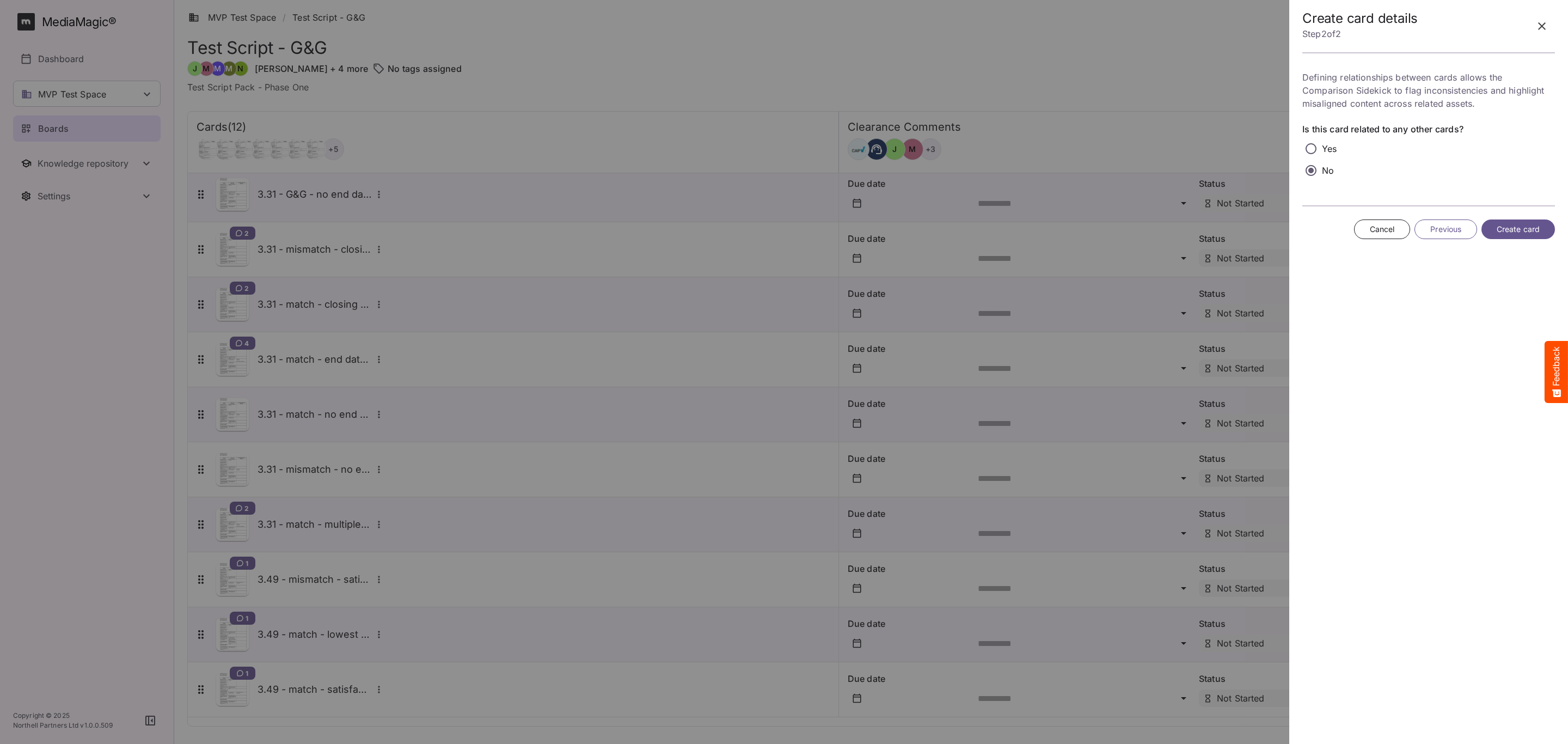
scroll to position [0, 0]
click at [1513, 225] on span "Create card" at bounding box center [1518, 230] width 43 height 13
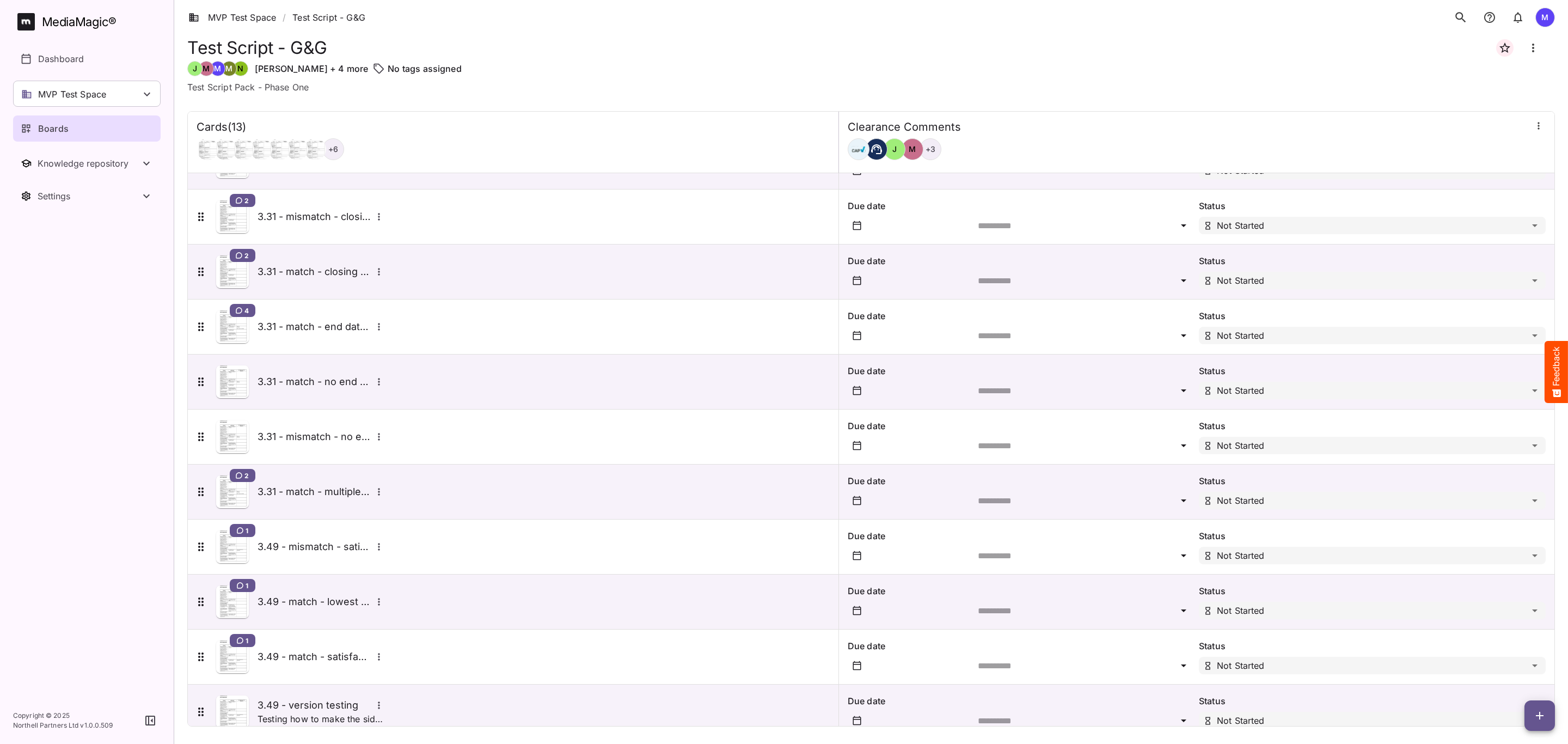
scroll to position [175, 0]
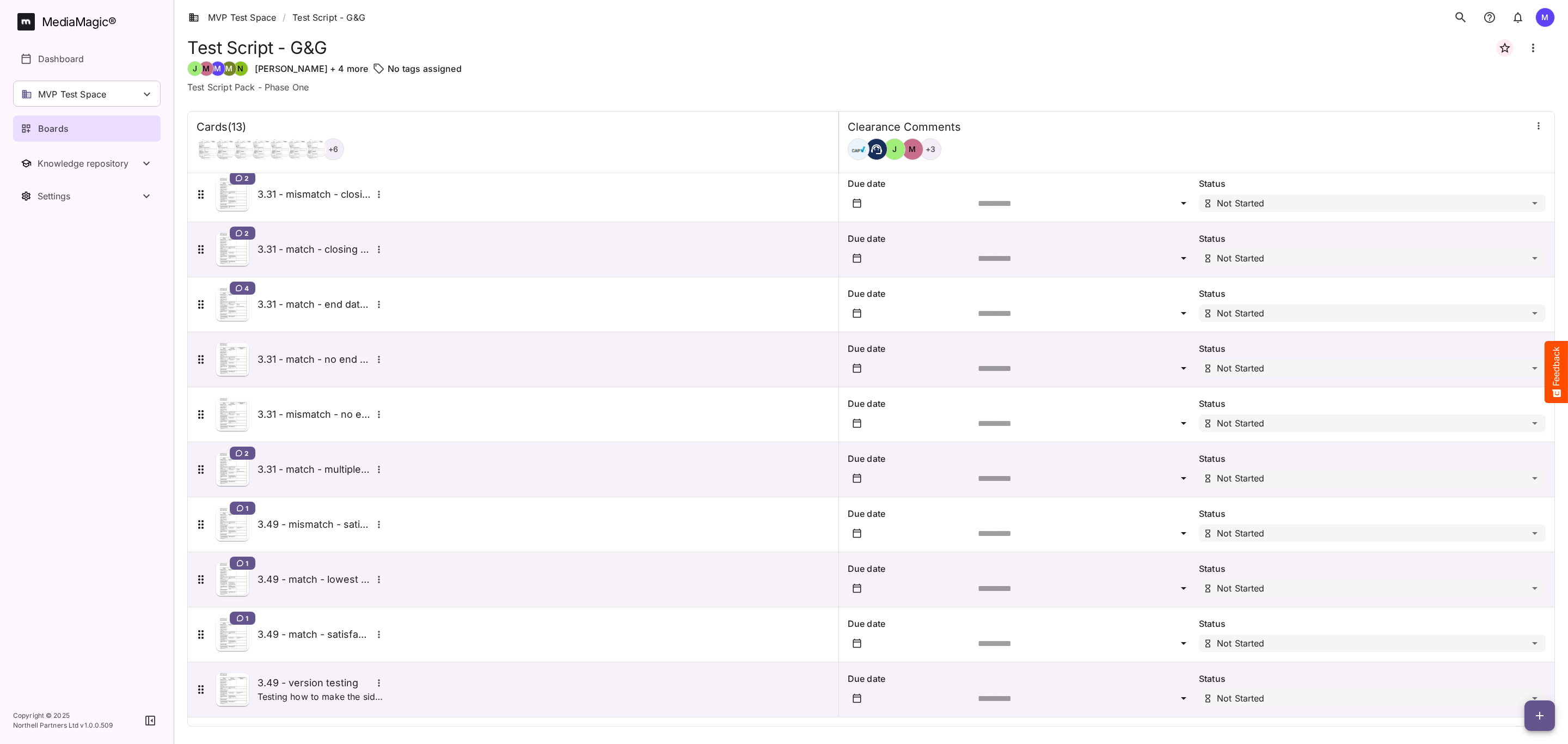
click at [335, 700] on p "Testing how to make the sidekick re-run with a different RSF" at bounding box center [321, 696] width 128 height 13
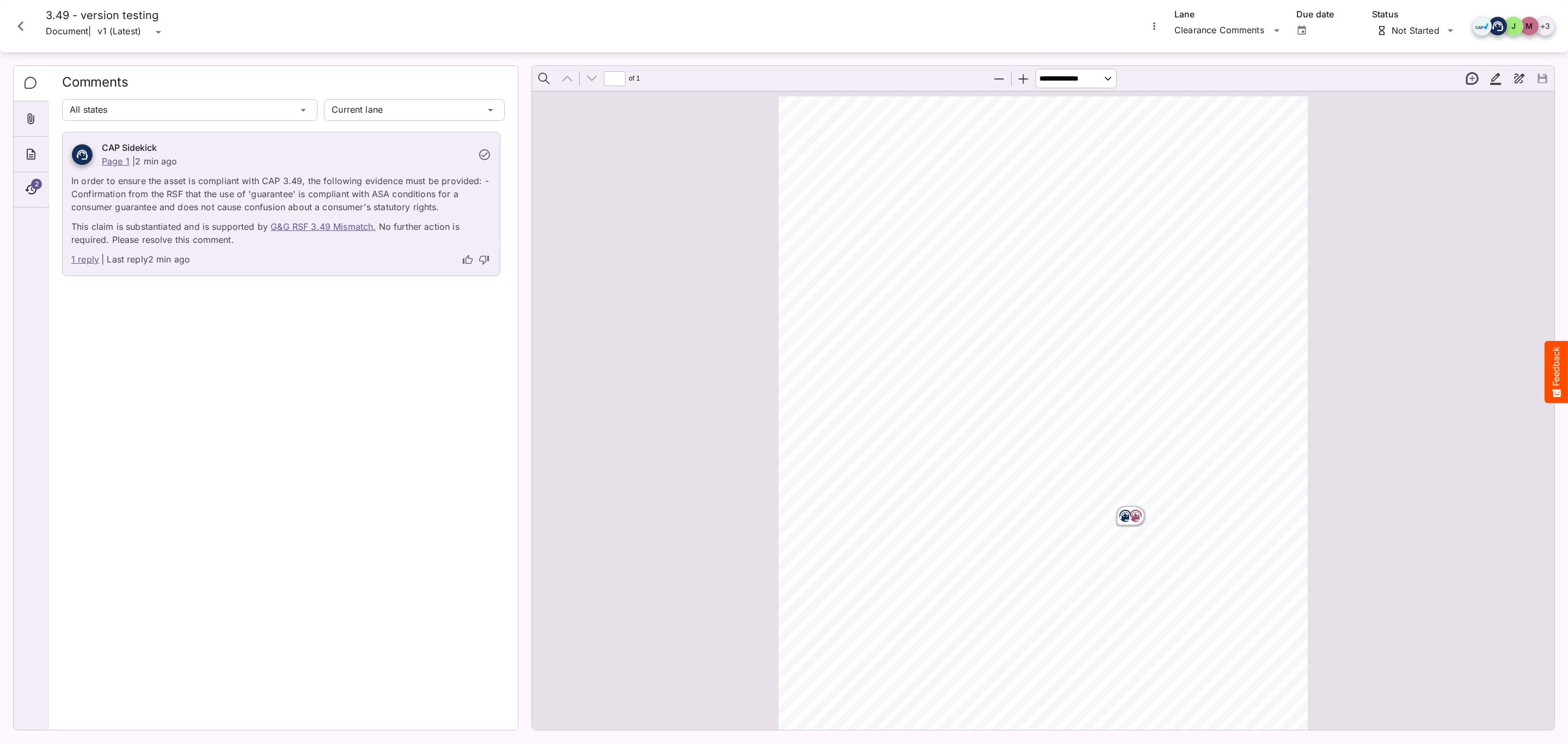
scroll to position [5, 0]
click at [82, 256] on link "1 reply" at bounding box center [85, 259] width 28 height 14
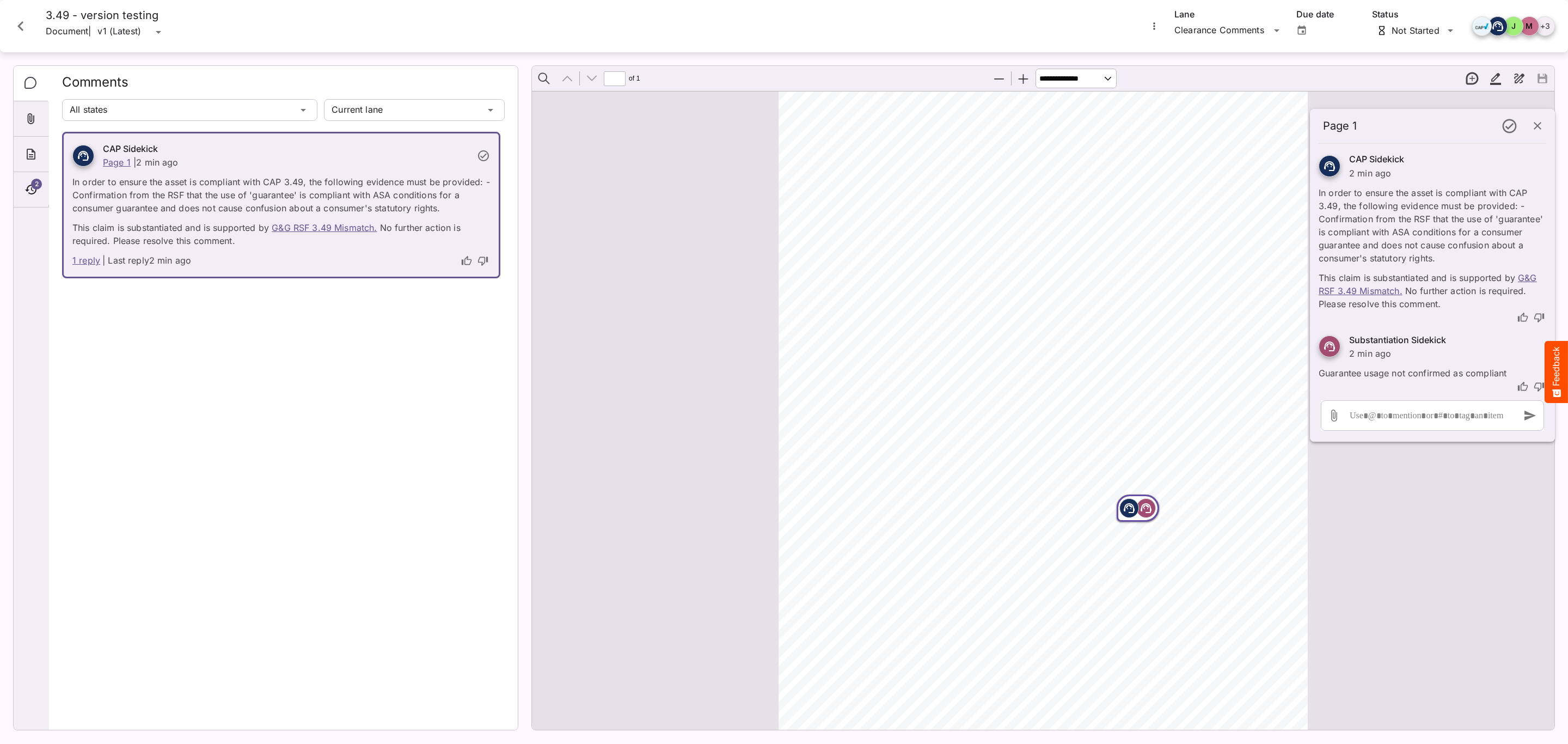
click at [33, 157] on icon "About" at bounding box center [30, 153] width 13 height 13
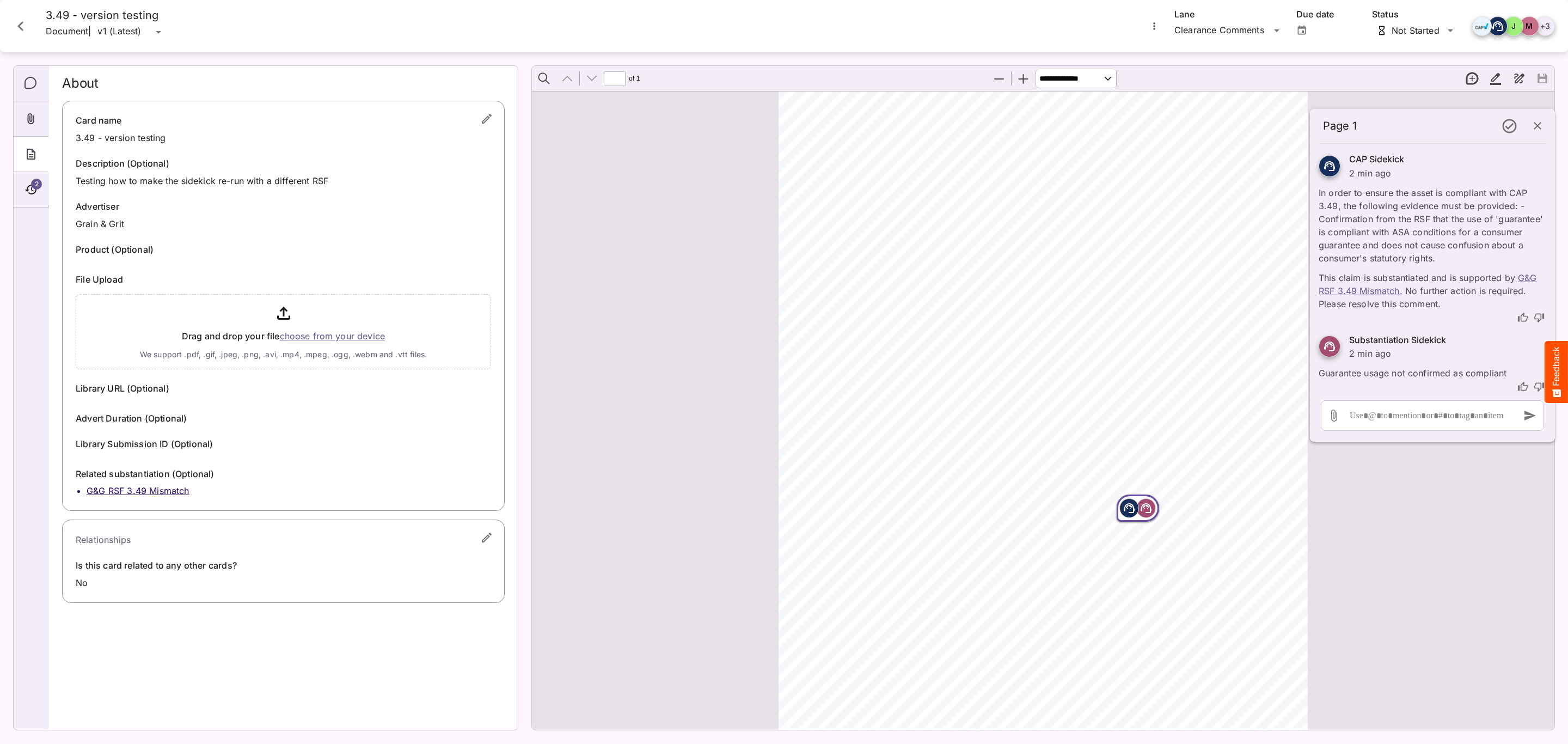
click at [477, 123] on button "button" at bounding box center [486, 119] width 26 height 26
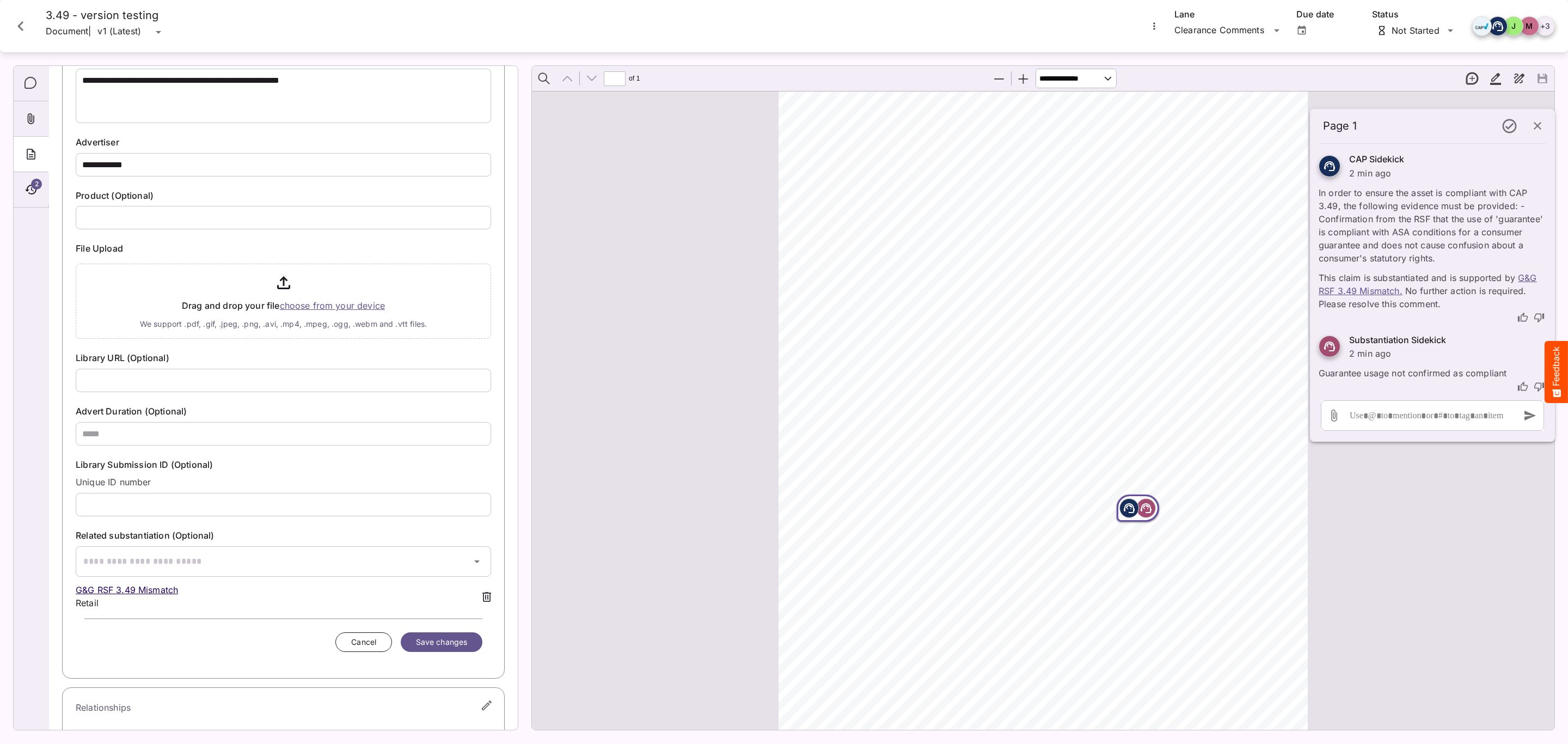
scroll to position [173, 0]
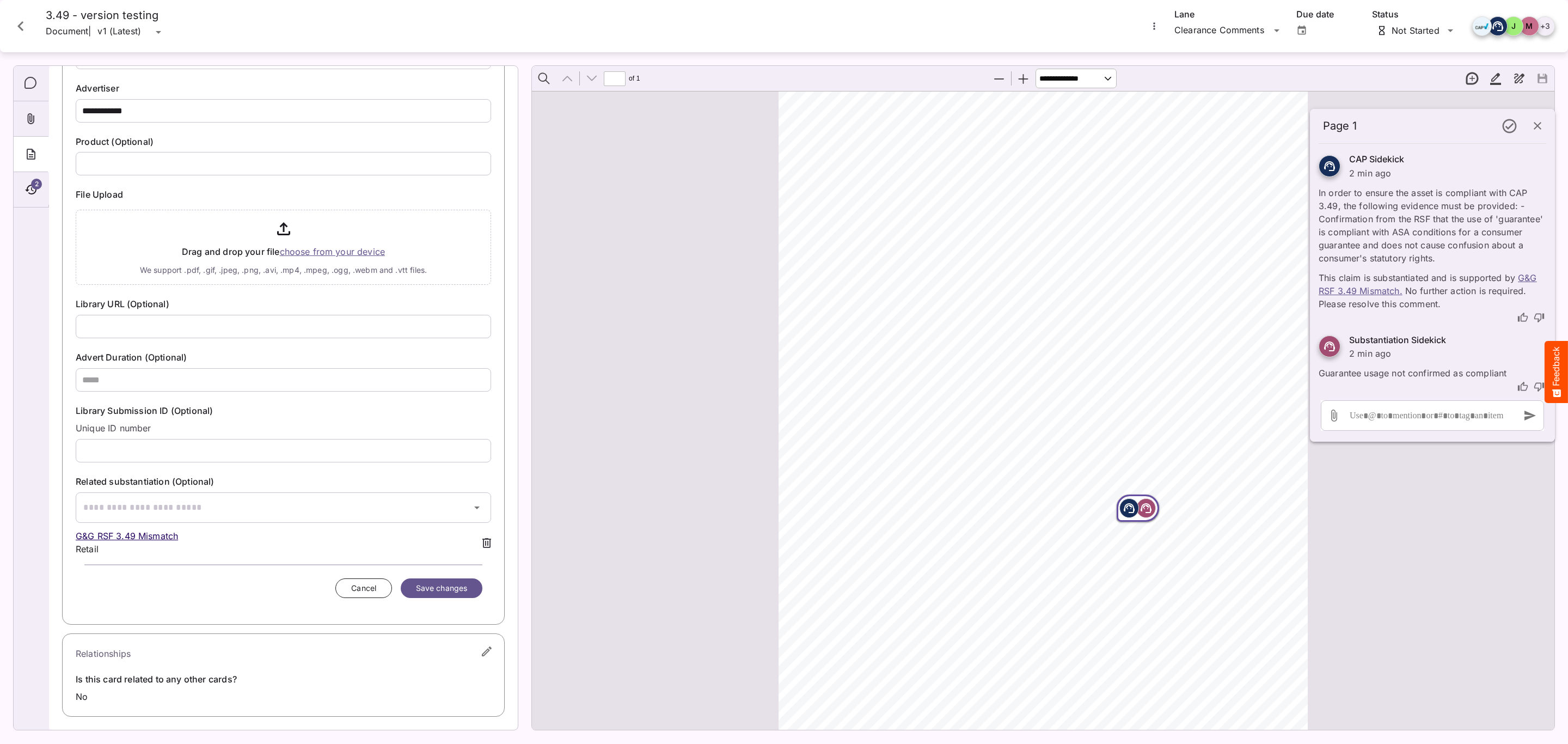
click at [482, 541] on icon at bounding box center [486, 543] width 9 height 10
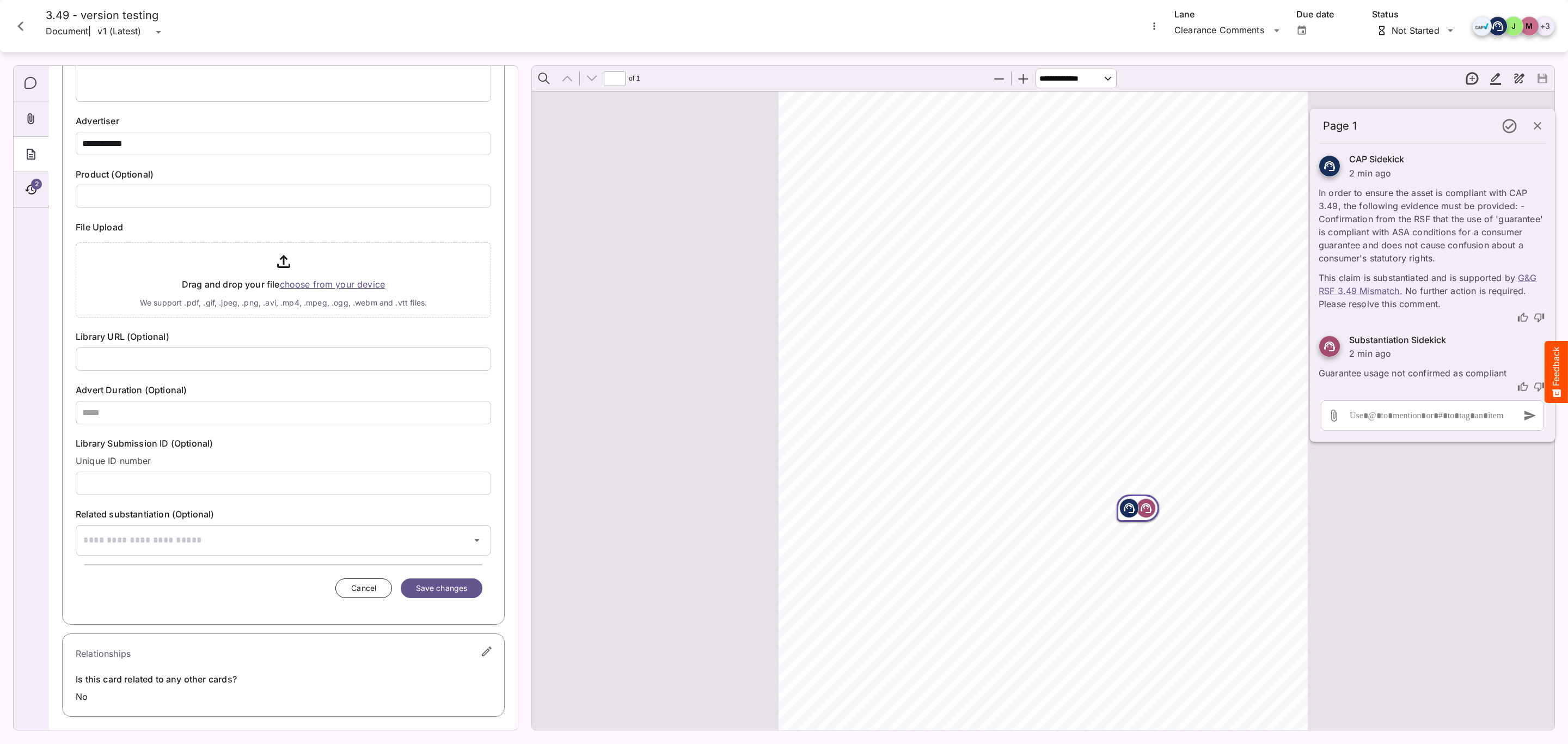
scroll to position [141, 0]
click at [313, 529] on input "text" at bounding box center [270, 540] width 388 height 30
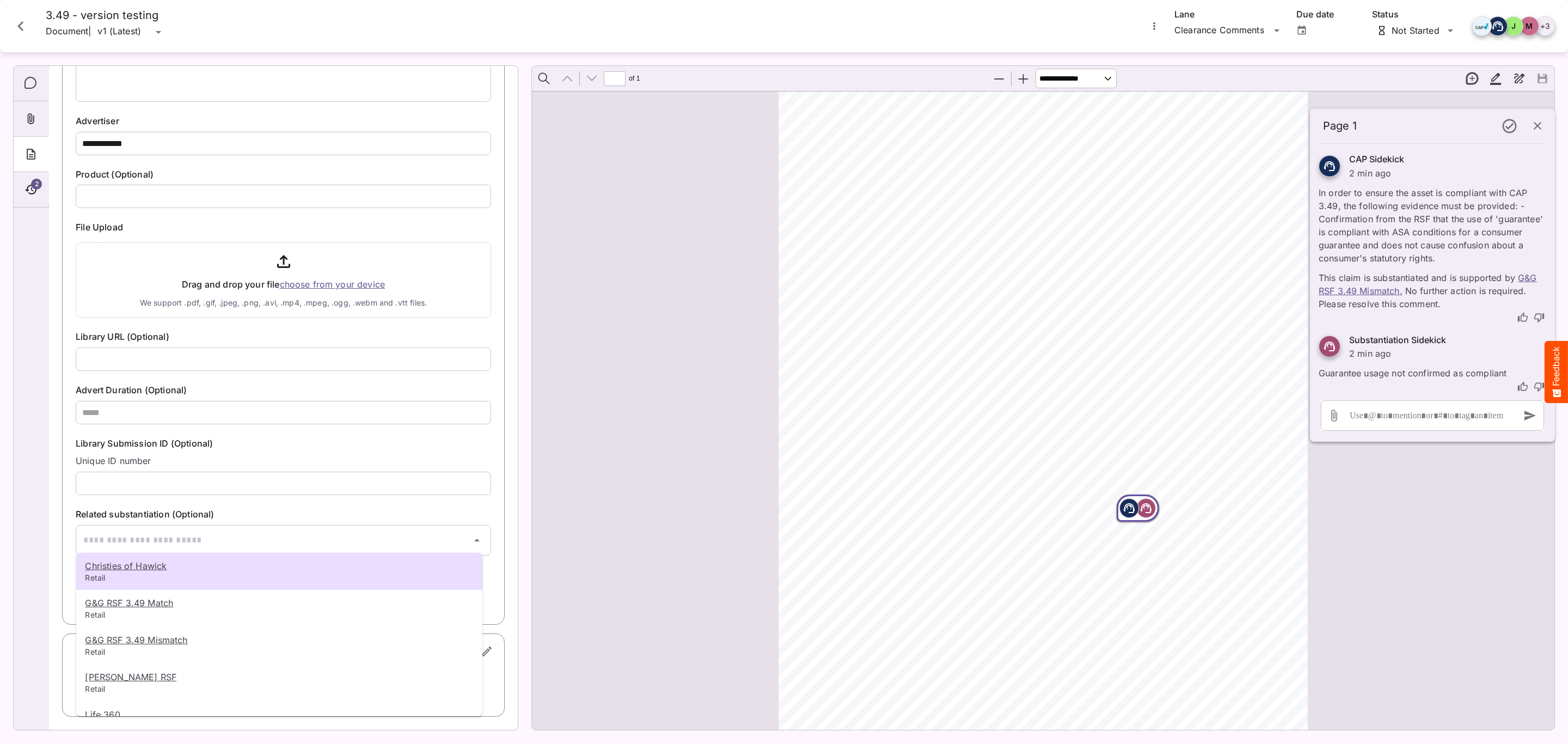
click at [157, 534] on div at bounding box center [784, 372] width 1568 height 744
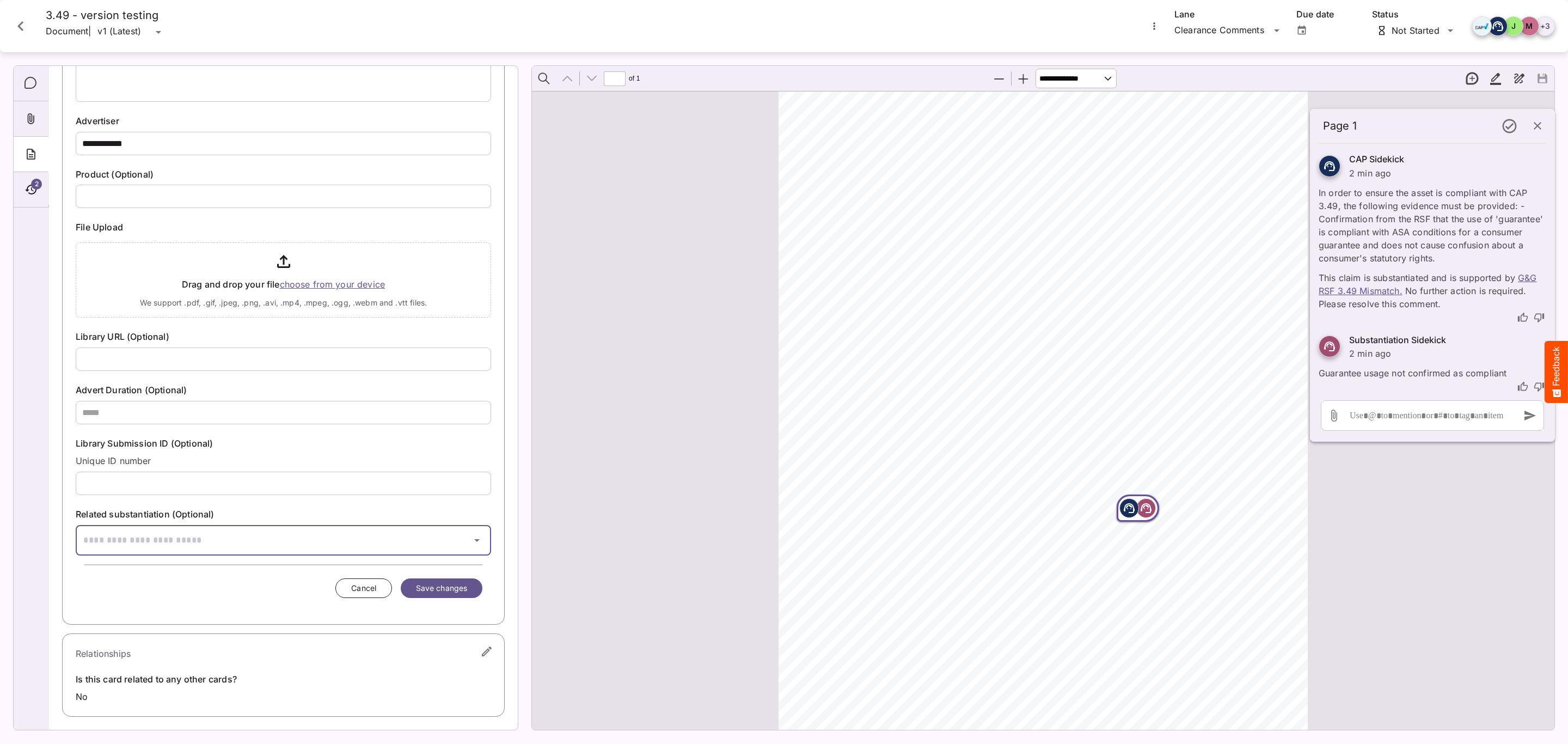
click at [157, 534] on input "text" at bounding box center [270, 540] width 388 height 30
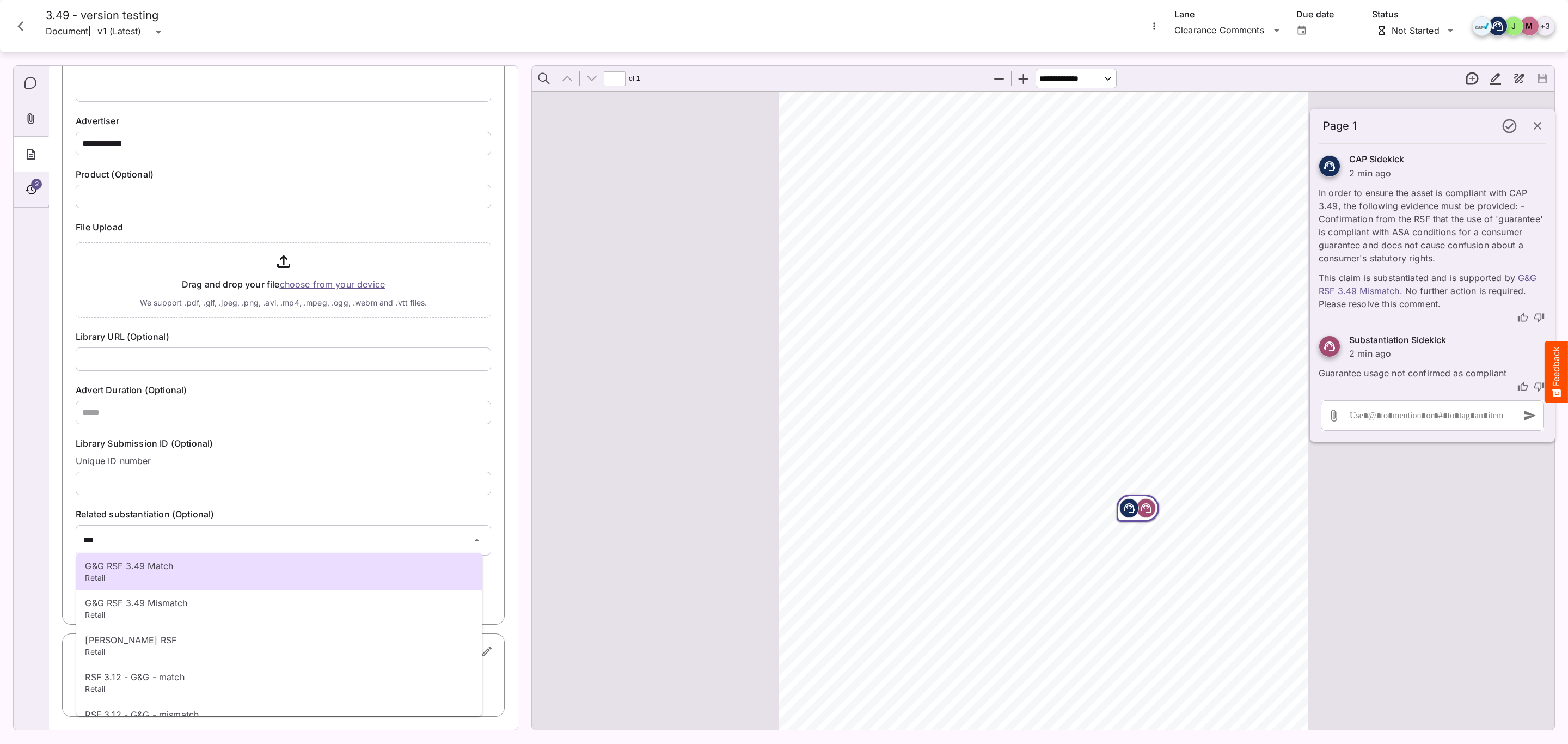
click at [234, 564] on p "G&G RSF 3.49 Match" at bounding box center [279, 566] width 389 height 13
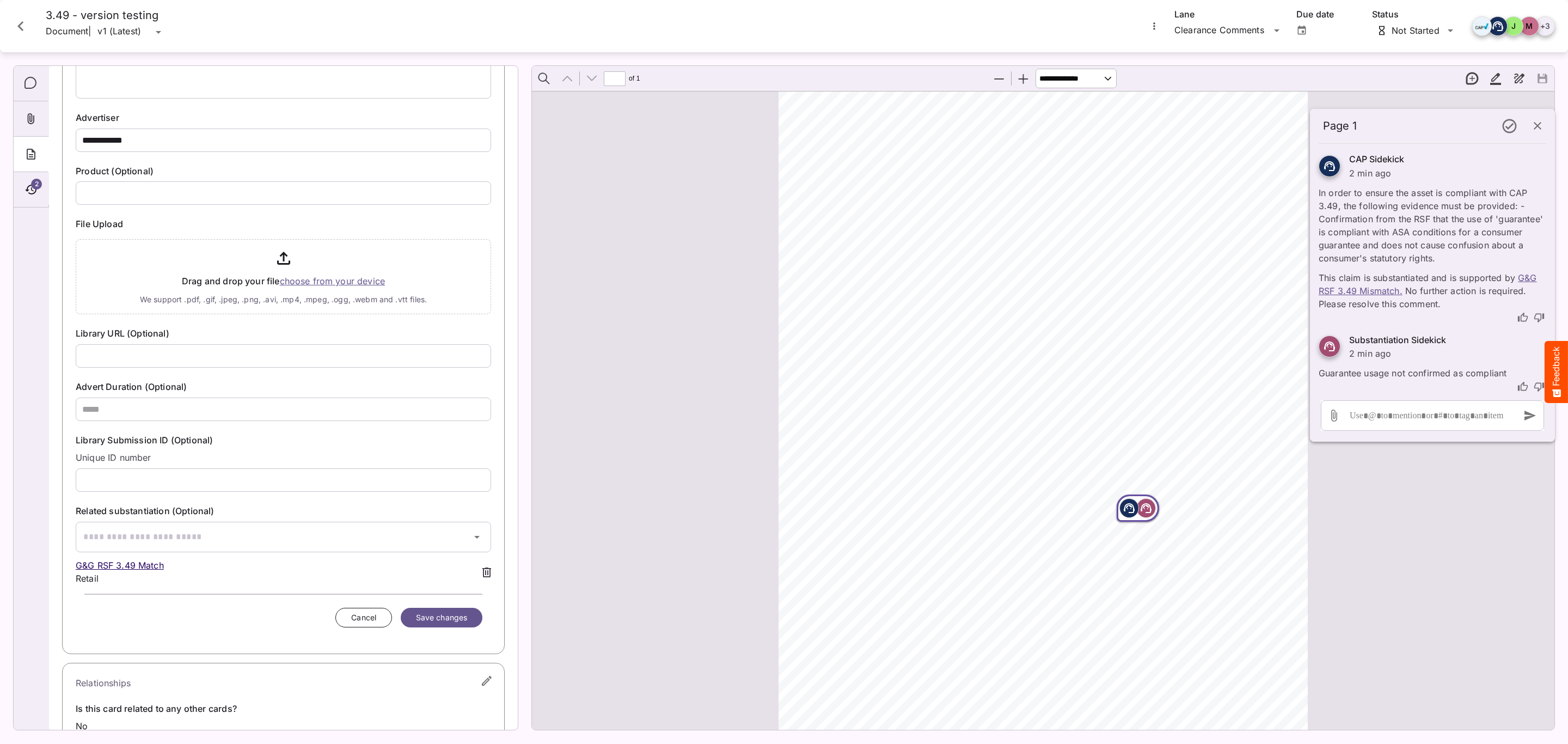
click at [422, 622] on span "Save changes" at bounding box center [441, 618] width 51 height 13
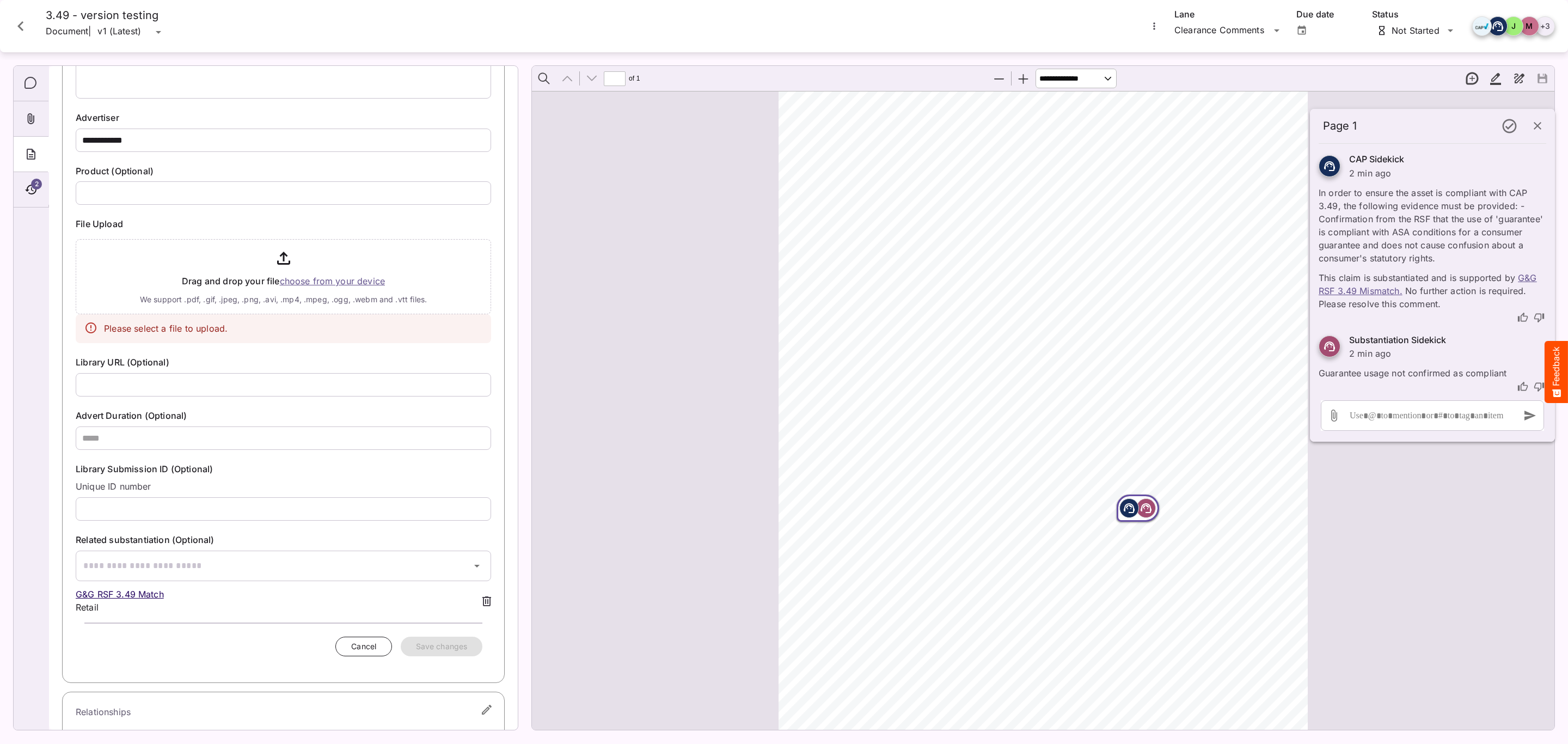
click at [341, 280] on input "file" at bounding box center [283, 275] width 415 height 80
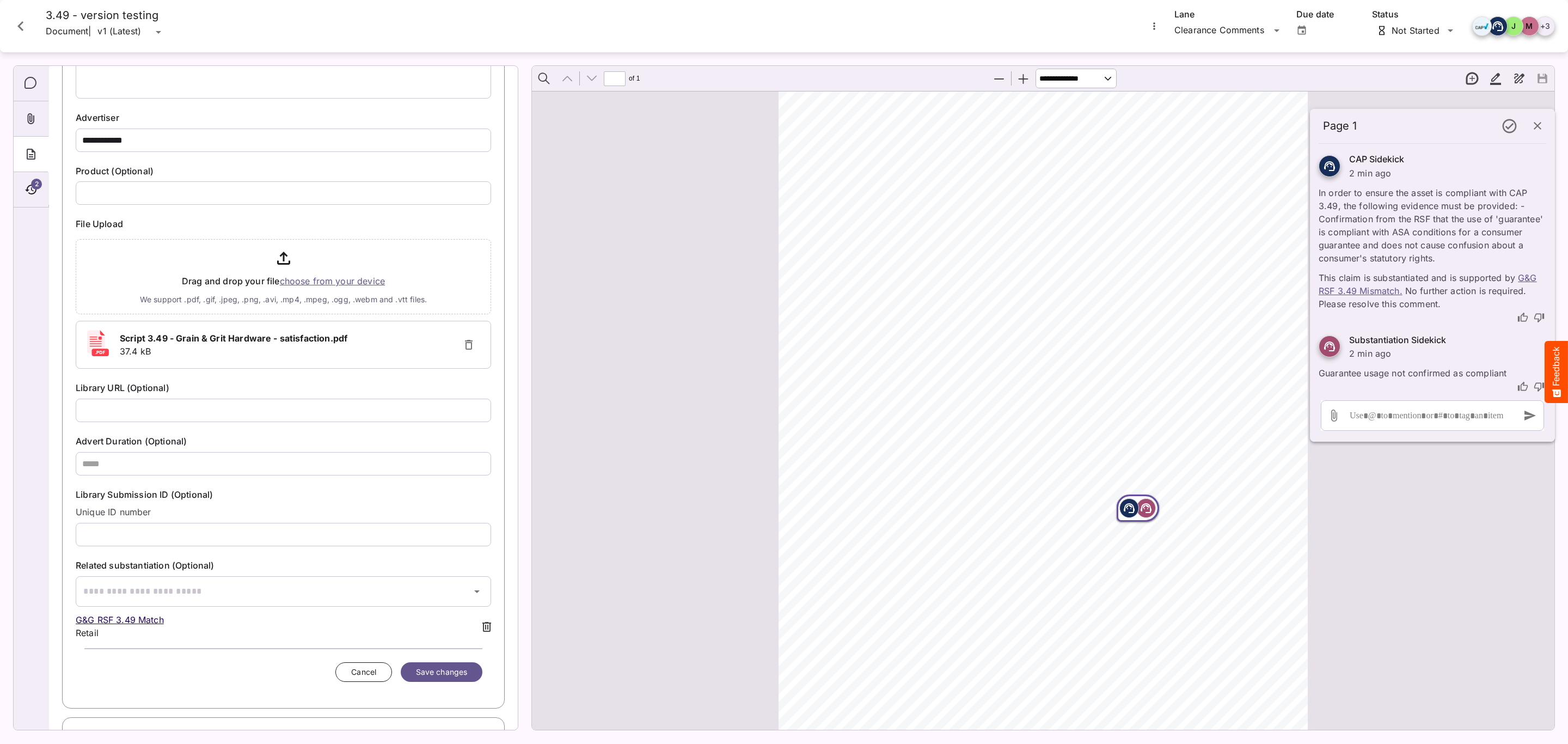
click at [453, 682] on button "Save changes" at bounding box center [441, 672] width 82 height 20
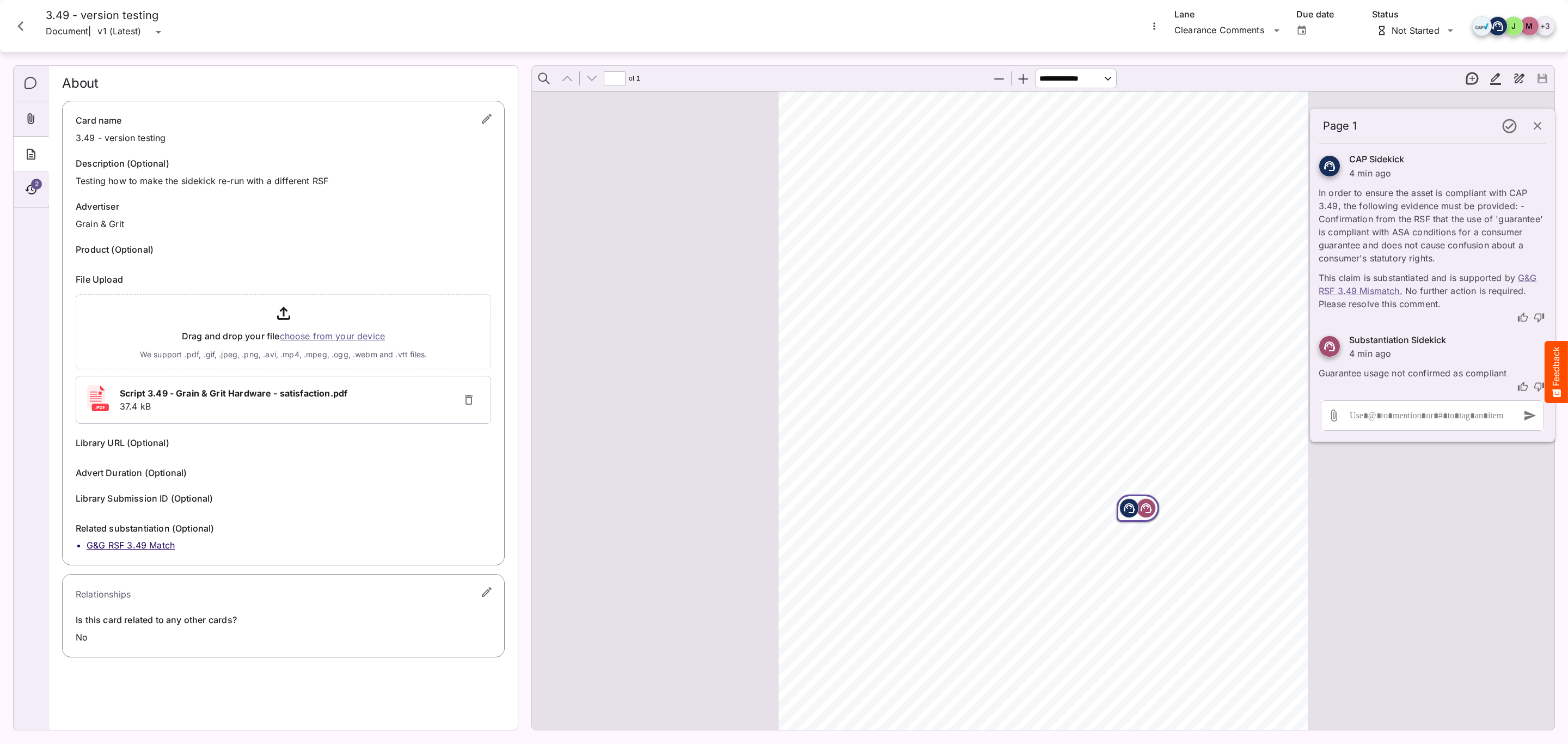
scroll to position [0, 0]
click at [29, 29] on icon "Close card" at bounding box center [21, 26] width 19 height 19
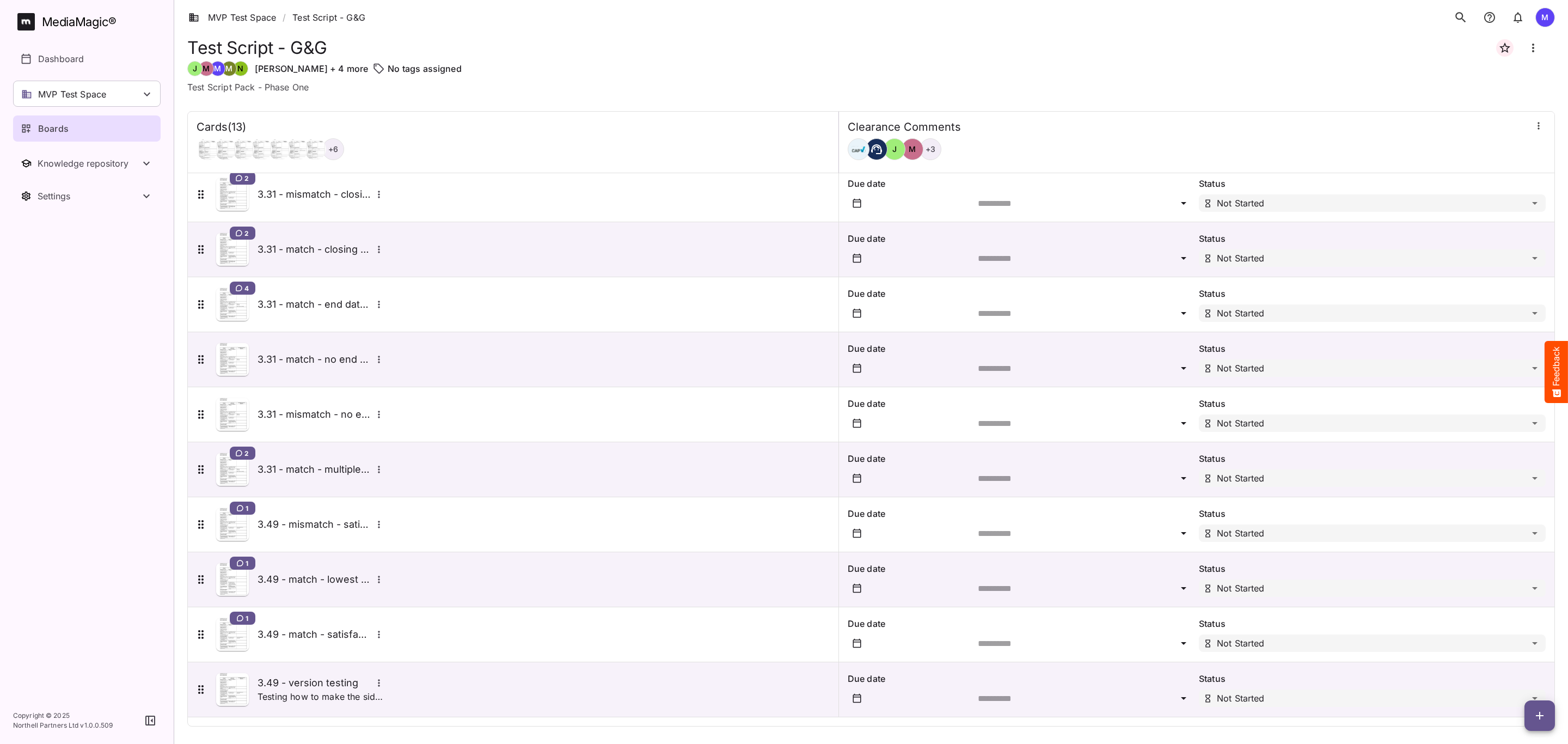
click at [380, 685] on icon "More options for 3.49 - version testing" at bounding box center [379, 683] width 11 height 11
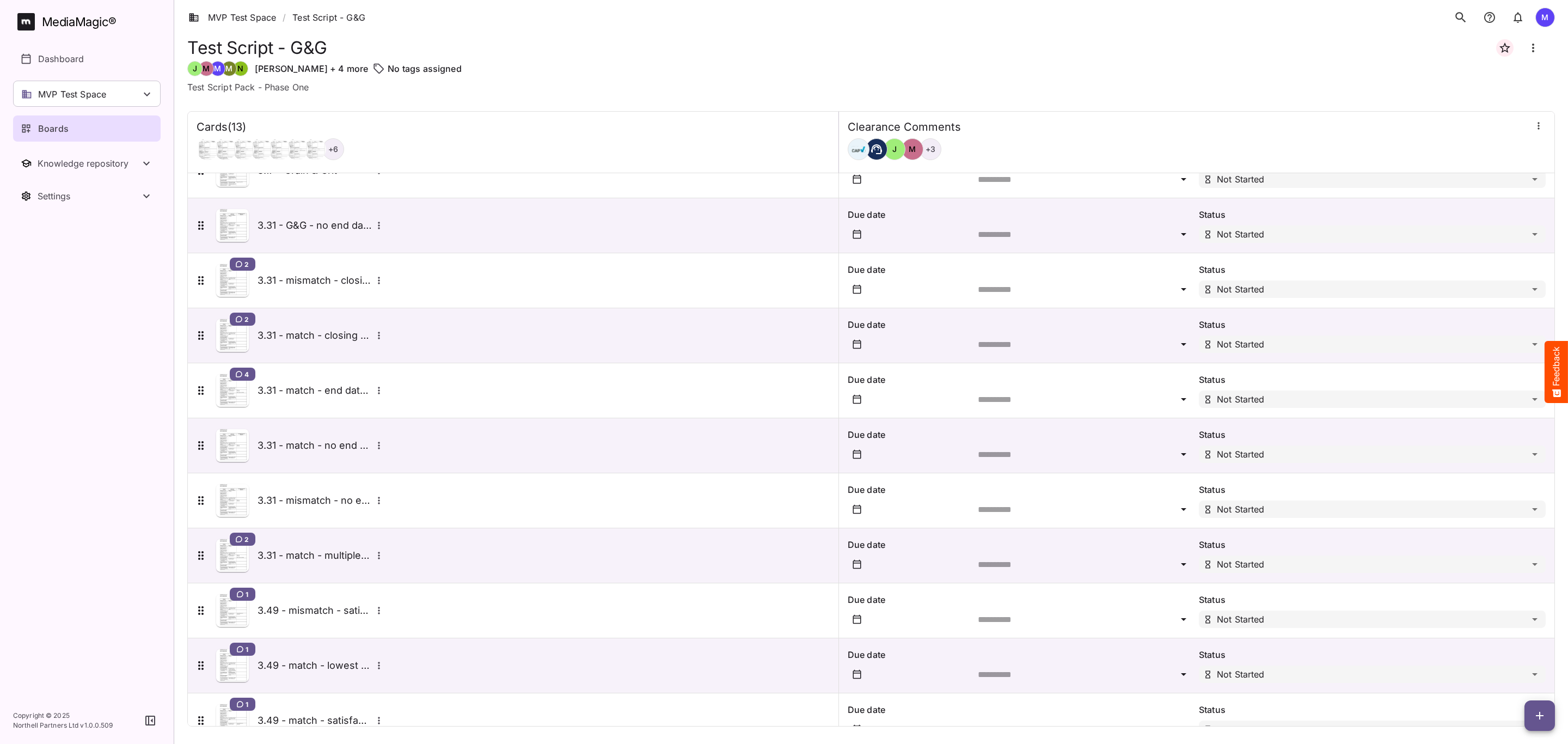
scroll to position [175, 0]
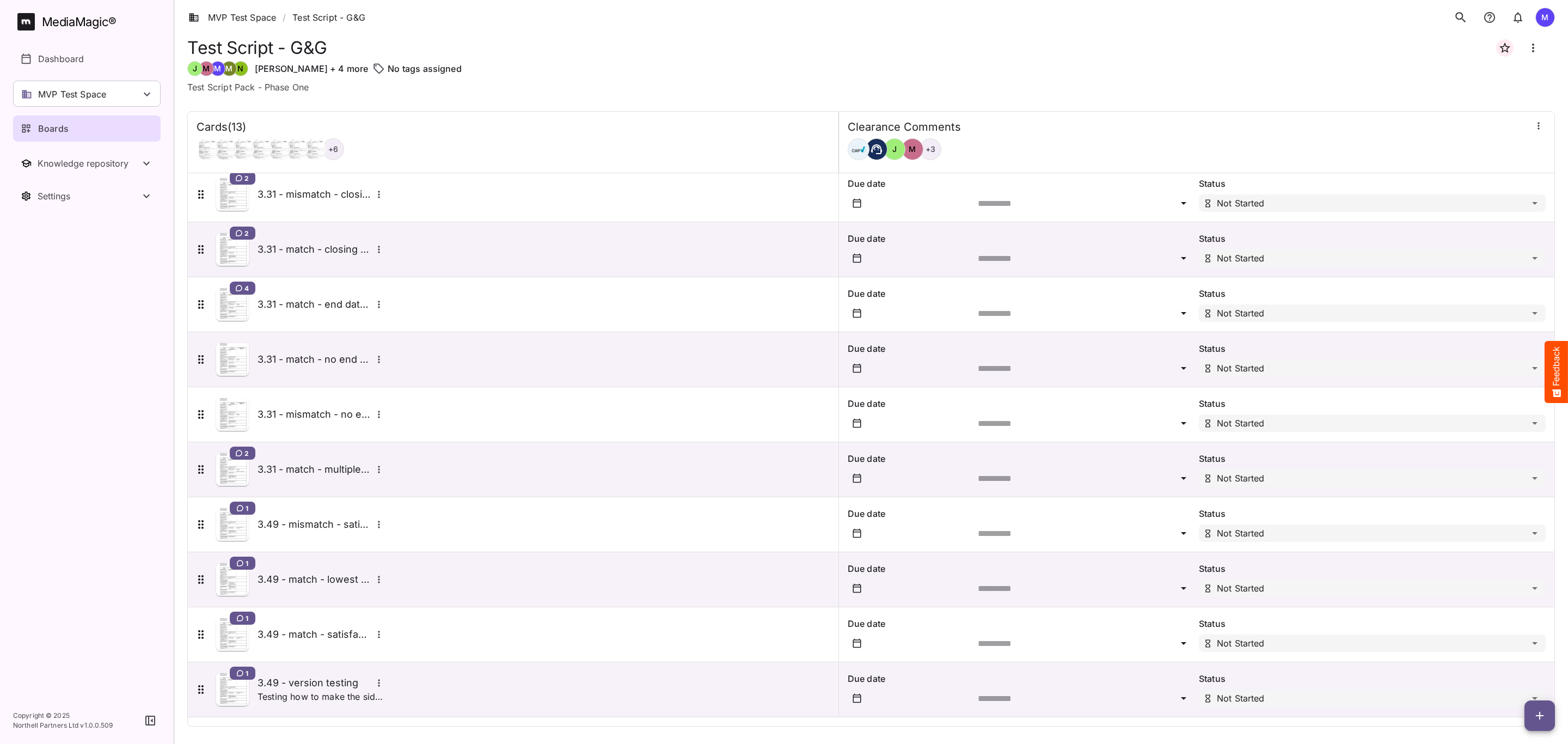
click at [378, 688] on icon "More options for 3.49 - version testing" at bounding box center [379, 683] width 11 height 11
click at [432, 627] on p "Upload new version" at bounding box center [427, 632] width 84 height 13
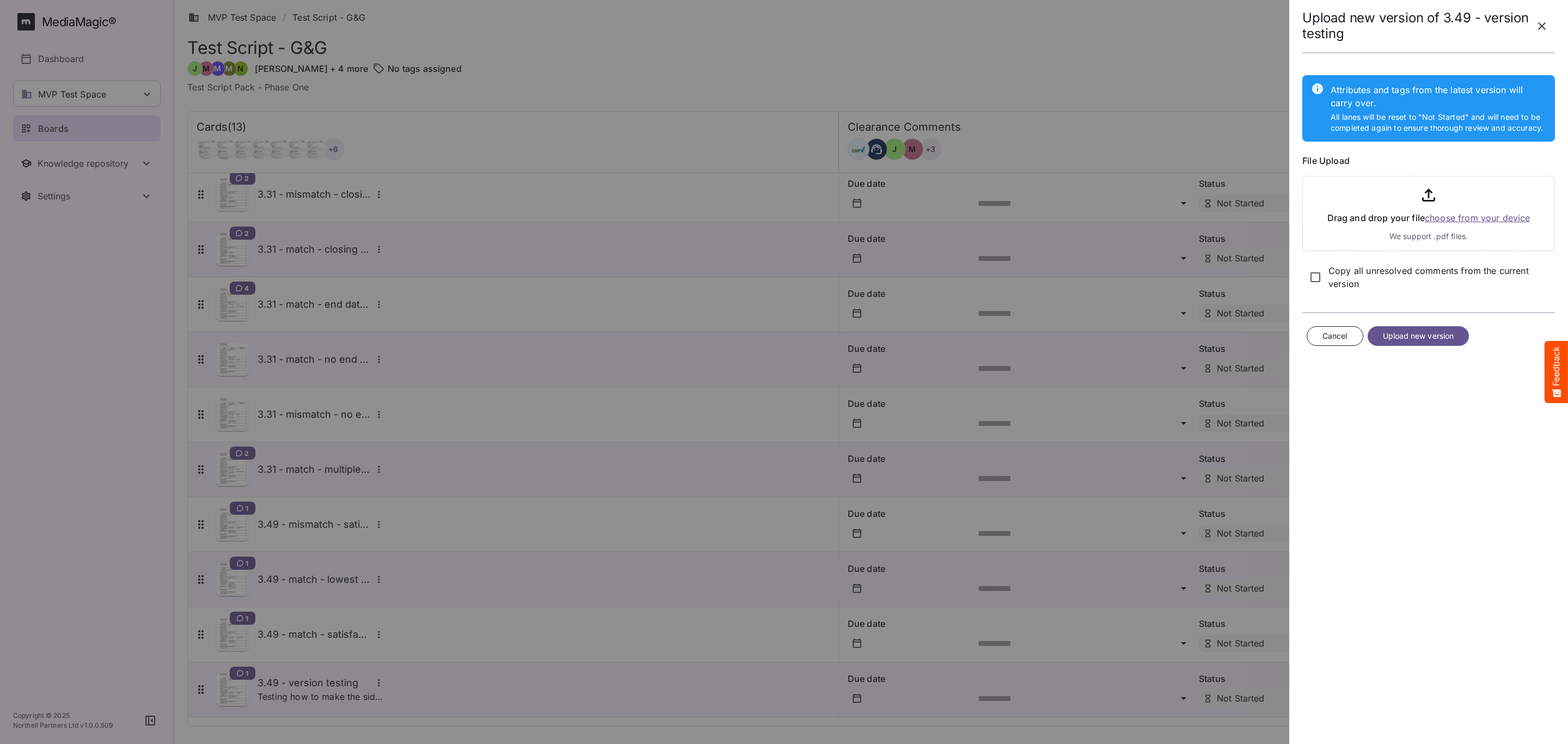
click at [1339, 275] on p "Copy all unresolved comments from the current version" at bounding box center [1441, 277] width 226 height 26
click at [1330, 270] on p "Copy all unresolved comments from the current version" at bounding box center [1441, 277] width 226 height 26
click at [1444, 219] on input "file" at bounding box center [1429, 211] width 253 height 80
click at [1423, 402] on span "Upload new version" at bounding box center [1418, 401] width 71 height 13
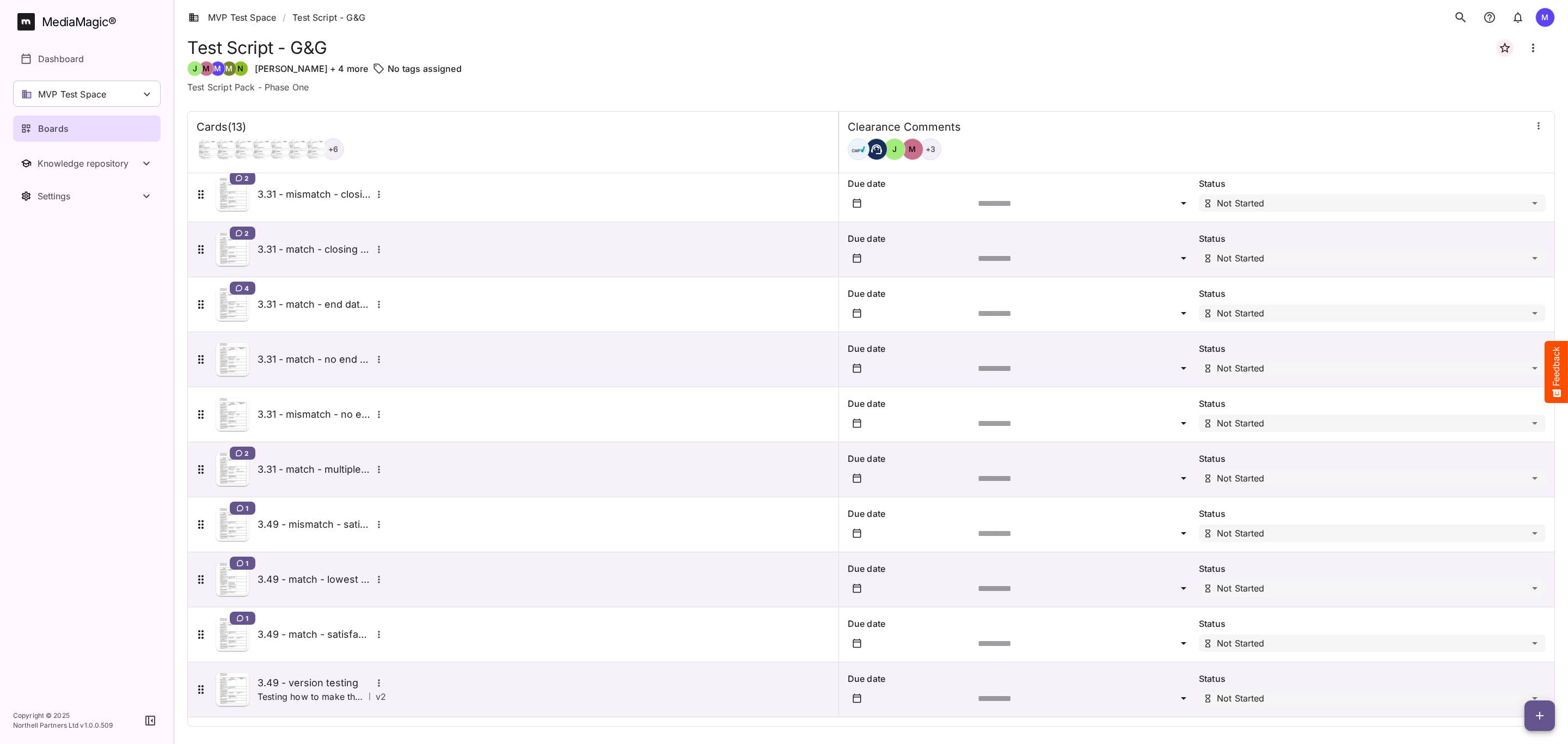
click at [1531, 716] on span "button" at bounding box center [1539, 715] width 30 height 13
click at [1503, 641] on p "Add new card" at bounding box center [1512, 645] width 59 height 13
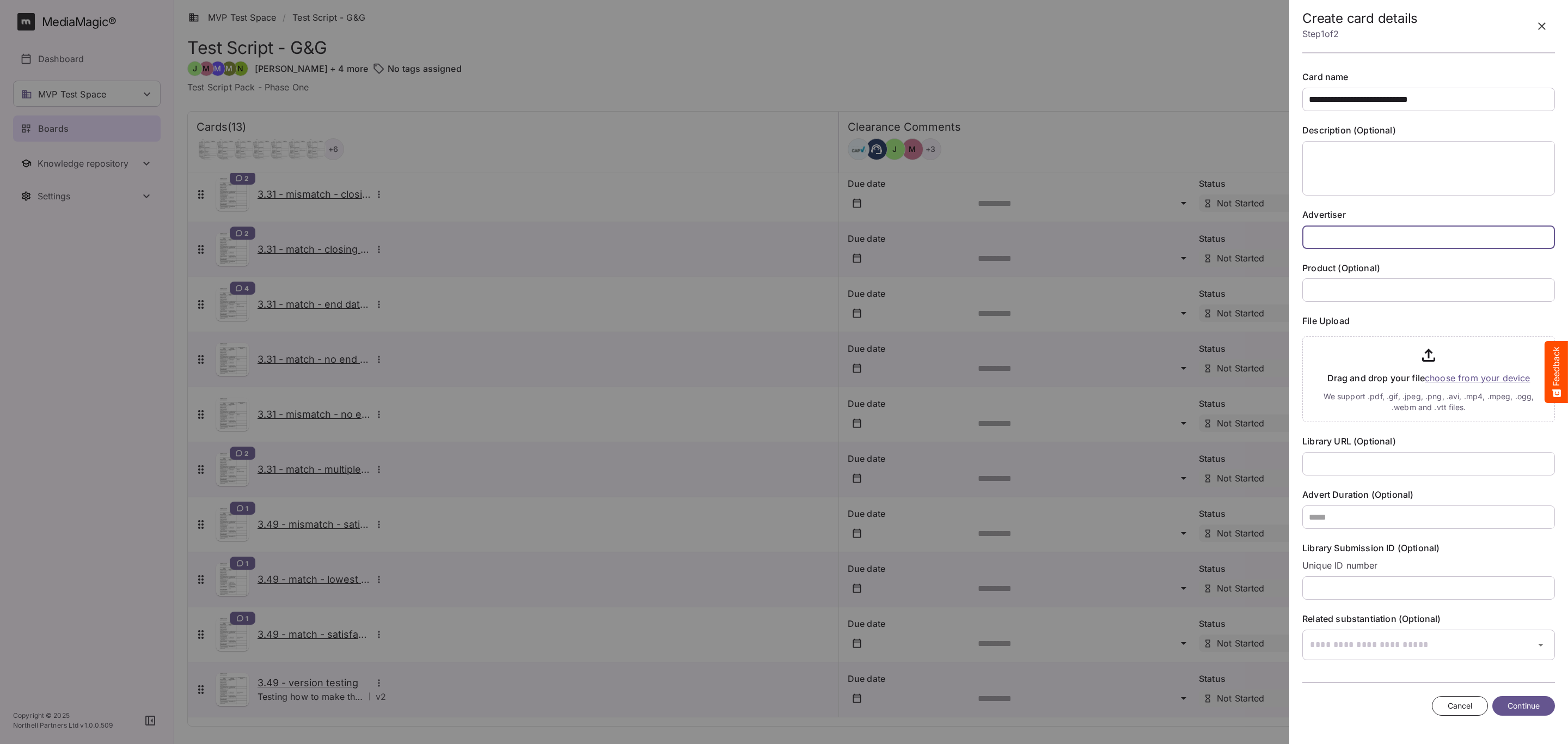
click at [1356, 242] on input "text" at bounding box center [1429, 237] width 253 height 23
click at [1458, 376] on input "file" at bounding box center [1429, 377] width 253 height 90
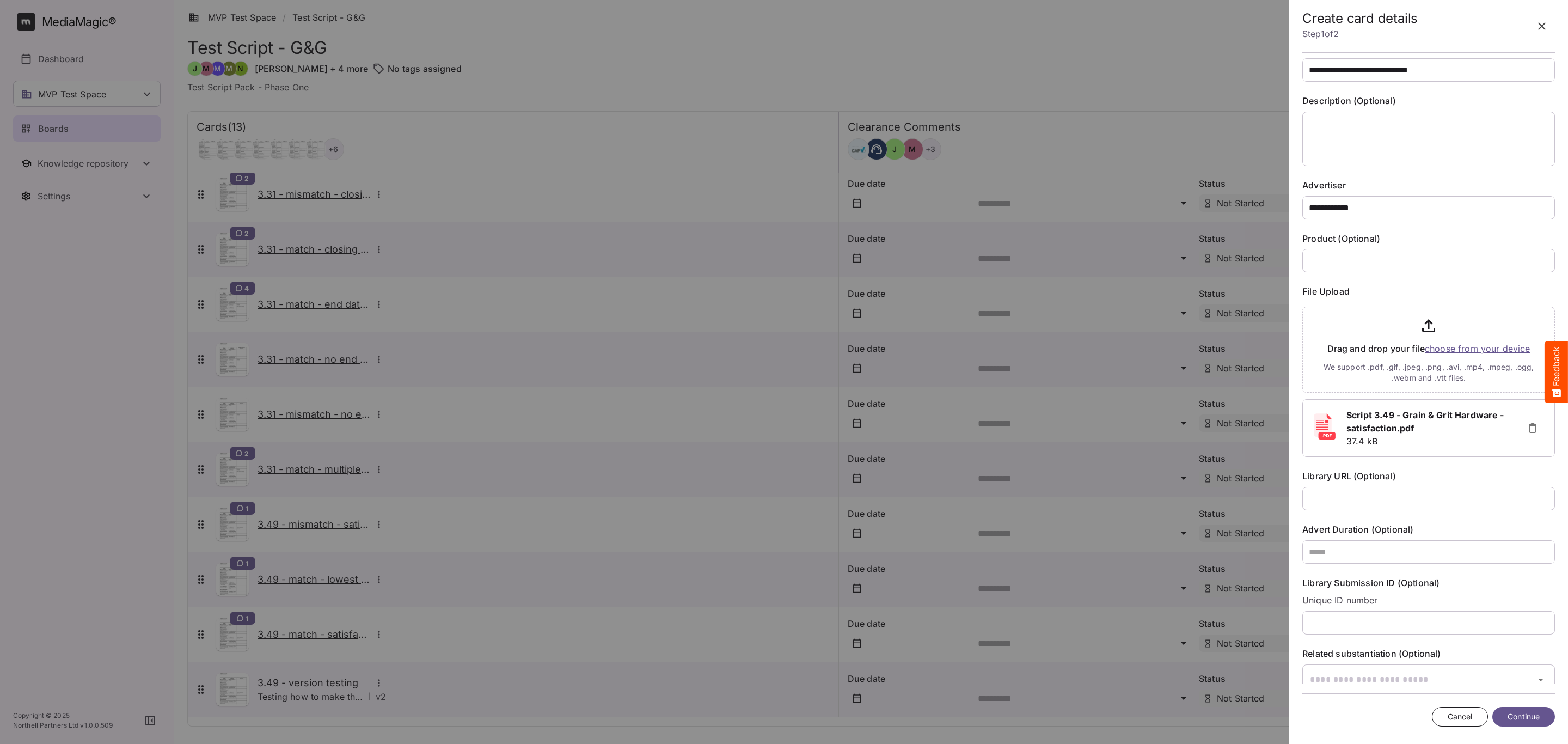
scroll to position [55, 0]
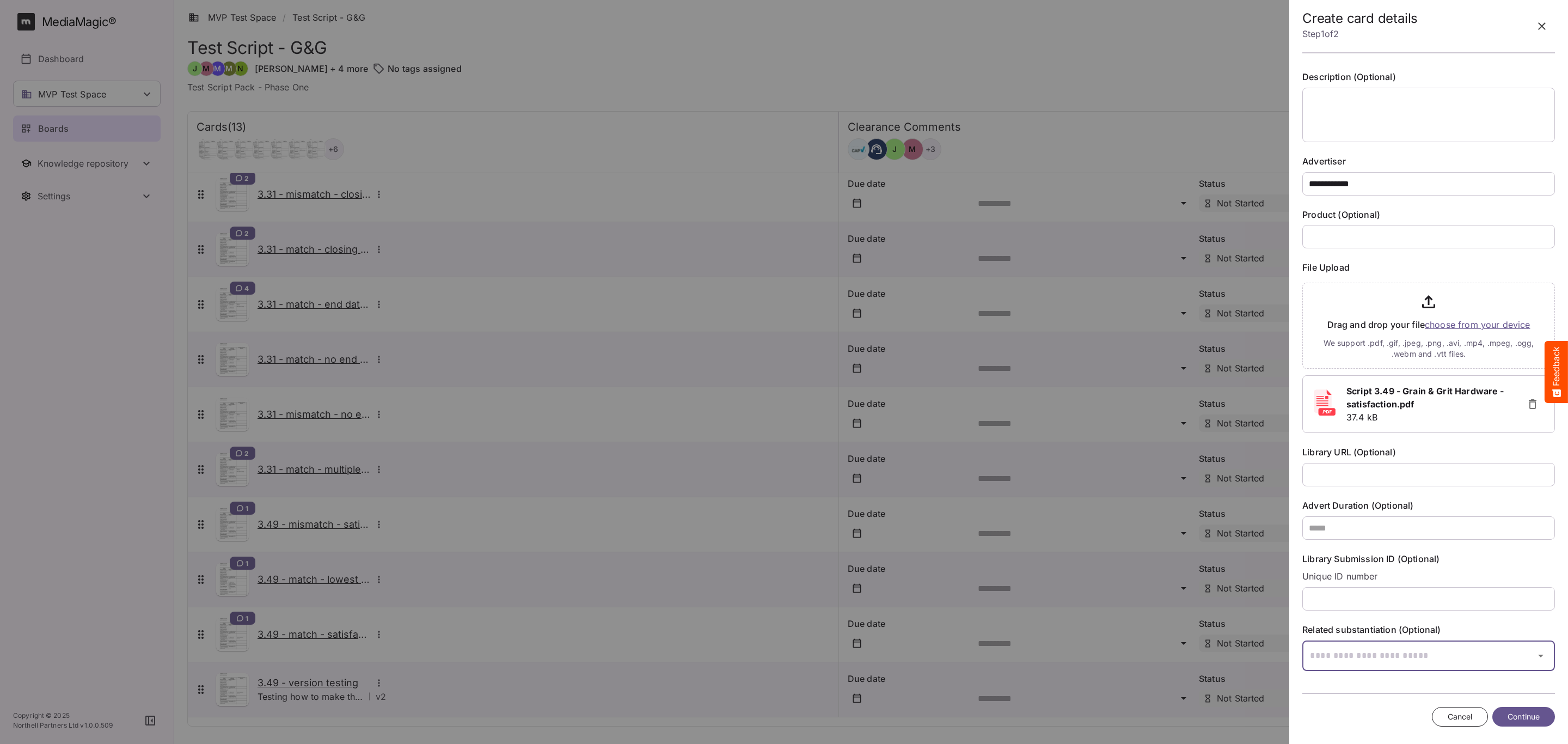
click at [1409, 647] on input "text" at bounding box center [1415, 656] width 225 height 30
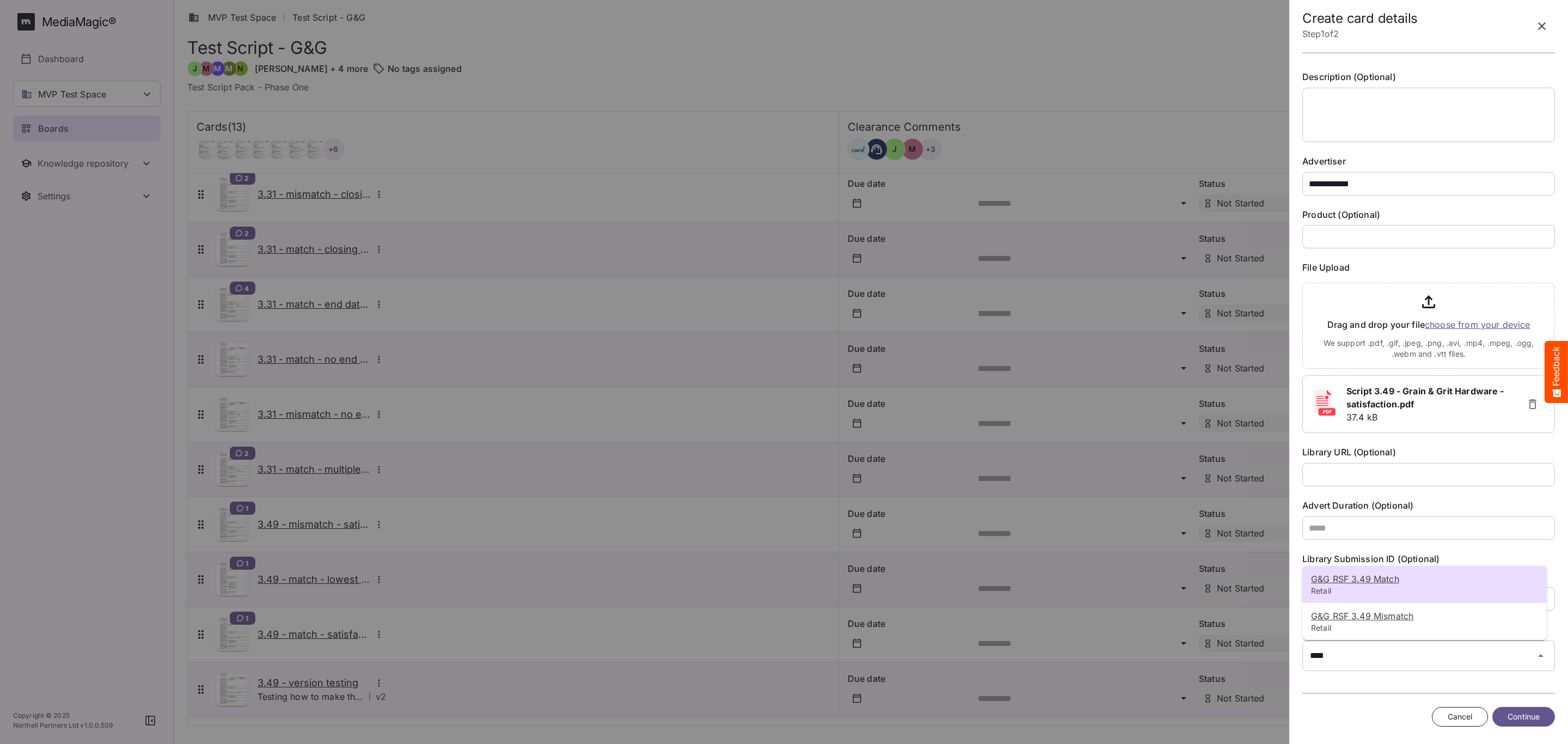
click at [1434, 590] on p "Retail" at bounding box center [1424, 591] width 227 height 11
click at [1530, 719] on span "Continue" at bounding box center [1524, 717] width 32 height 13
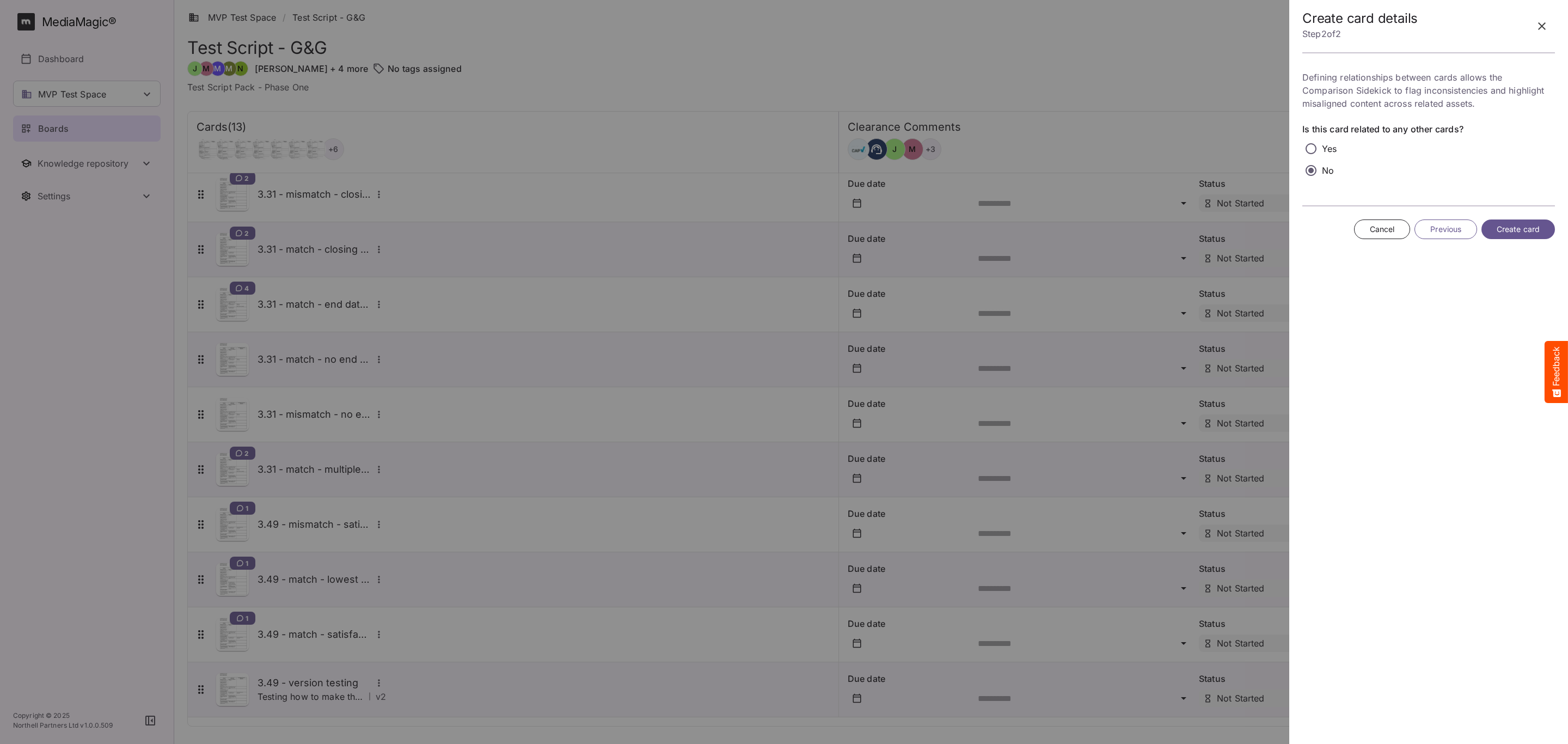
scroll to position [0, 0]
click at [1332, 147] on p "Yes" at bounding box center [1329, 148] width 15 height 13
click at [1351, 235] on input "text" at bounding box center [1407, 233] width 210 height 30
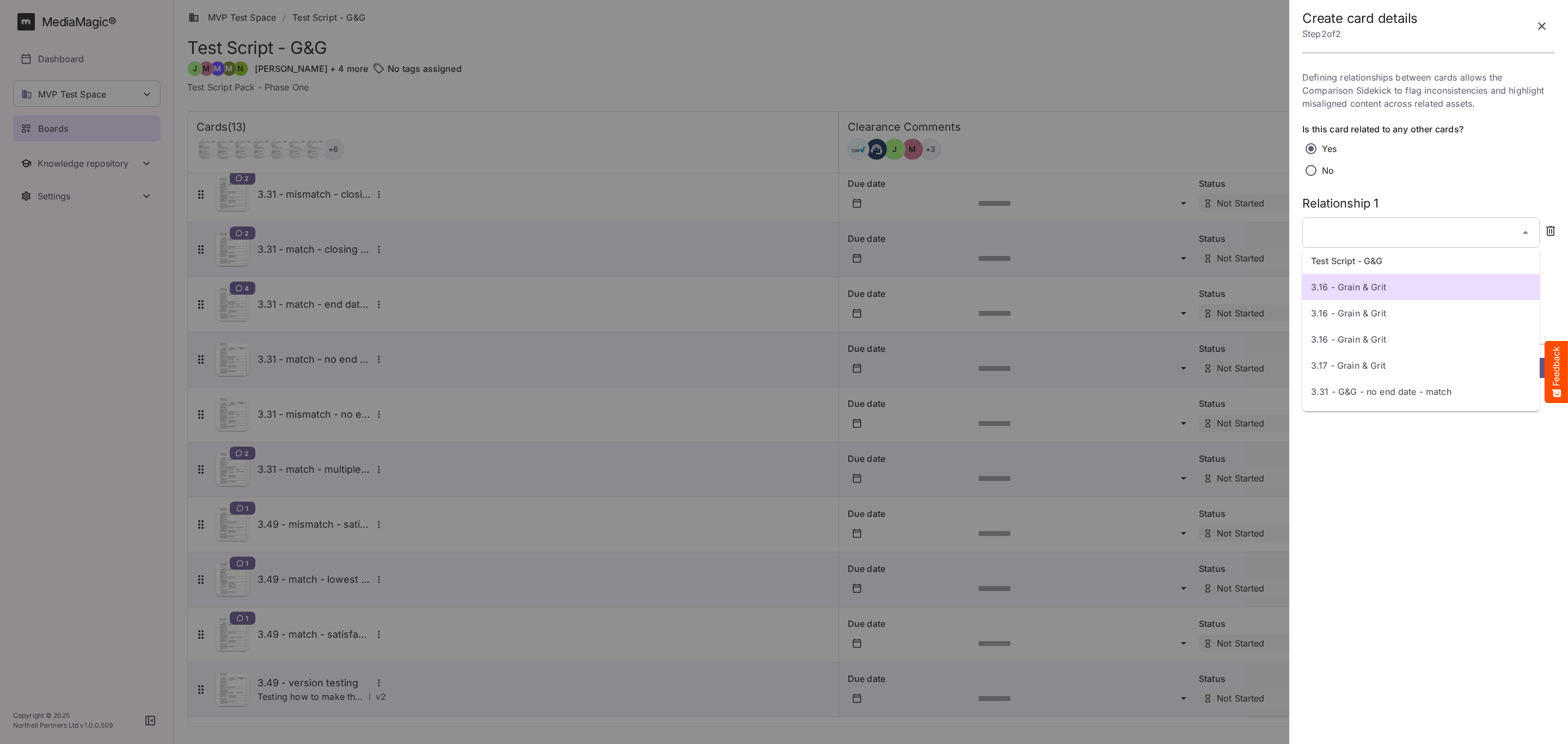
click at [1351, 235] on div at bounding box center [784, 372] width 1568 height 744
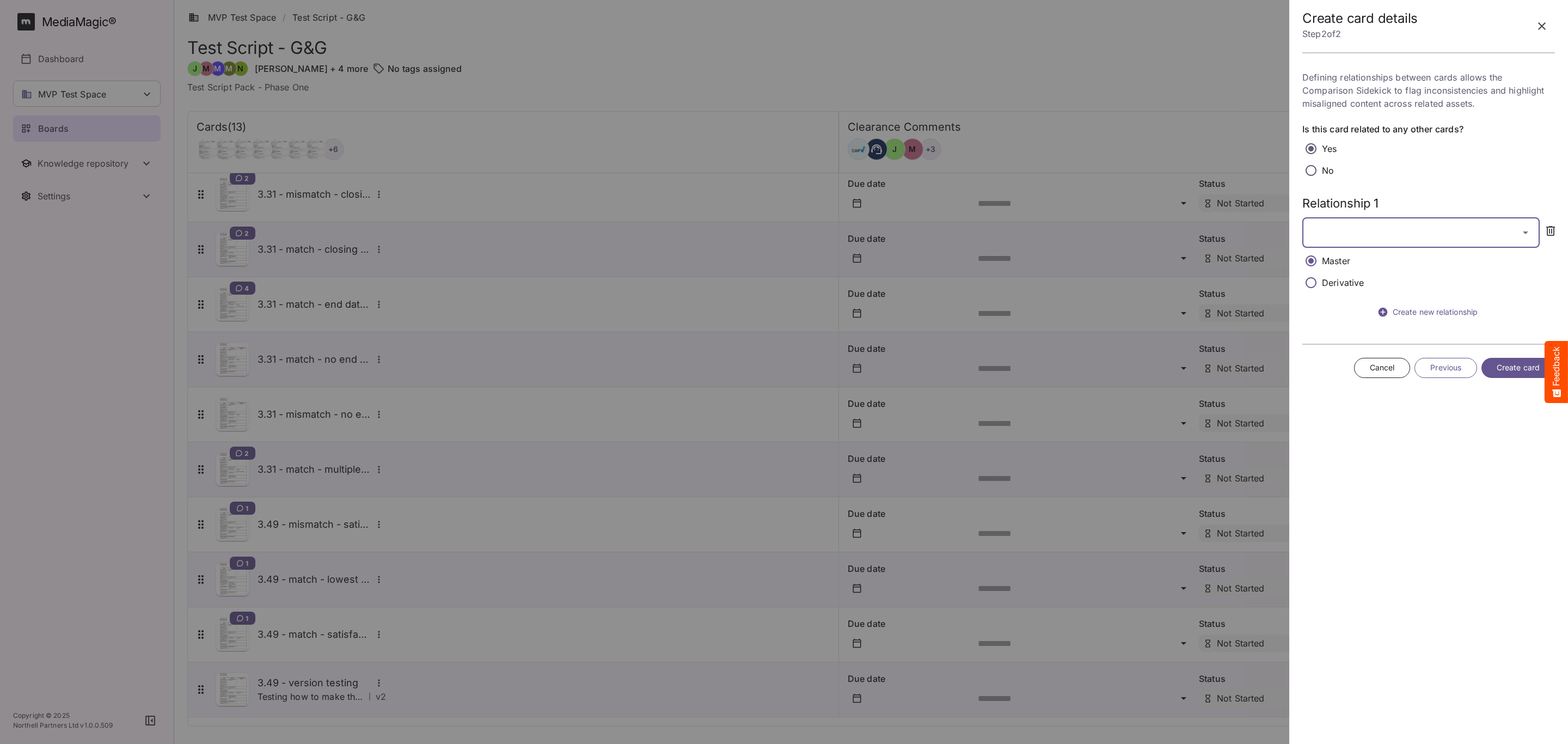
click at [1335, 231] on div "MVP Test Space / Test Script - G&G M MediaMagic ® Dashboard MVP Test Space Jo C…" at bounding box center [784, 370] width 1568 height 739
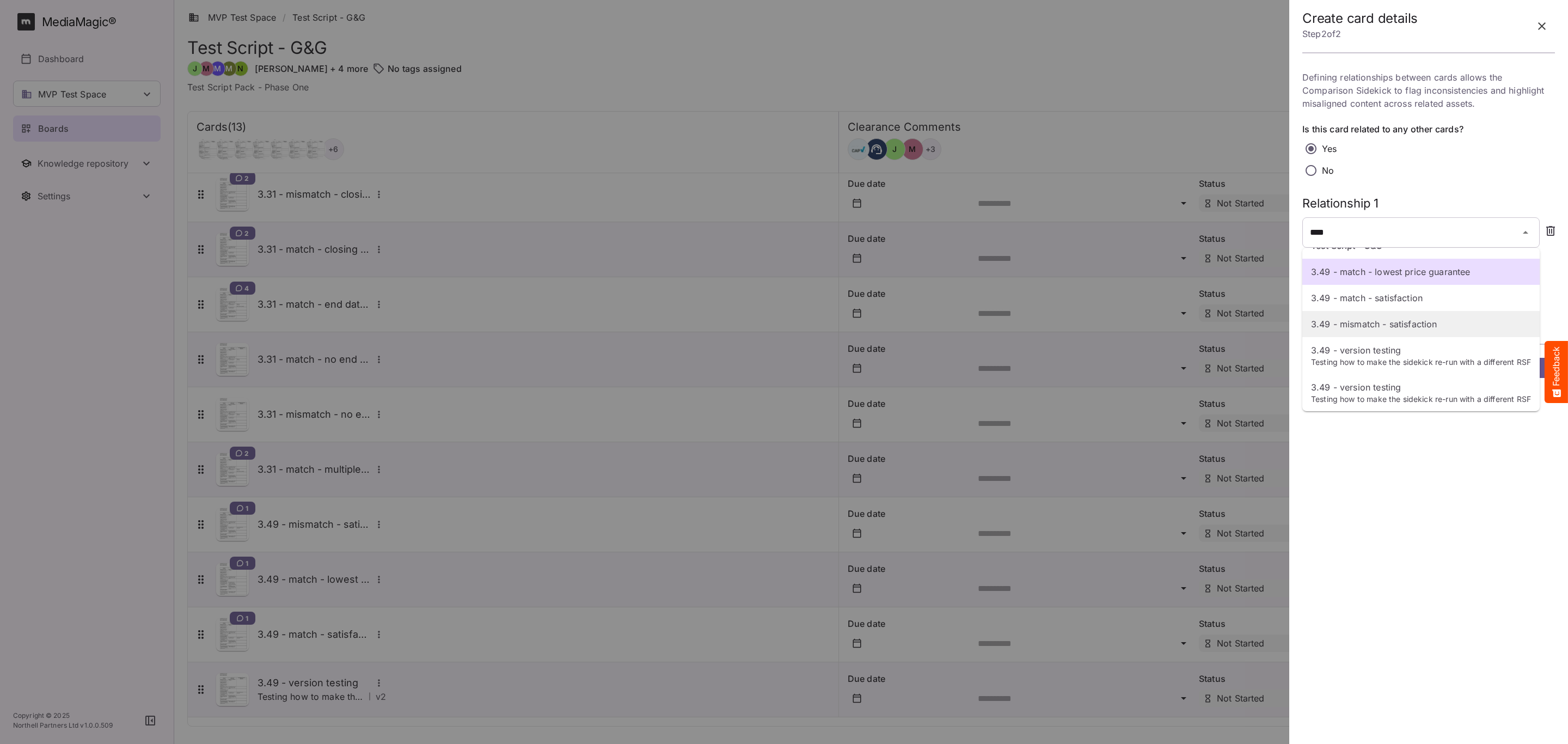
click at [1398, 317] on p "3.49 - mismatch - satisfaction" at bounding box center [1421, 323] width 220 height 13
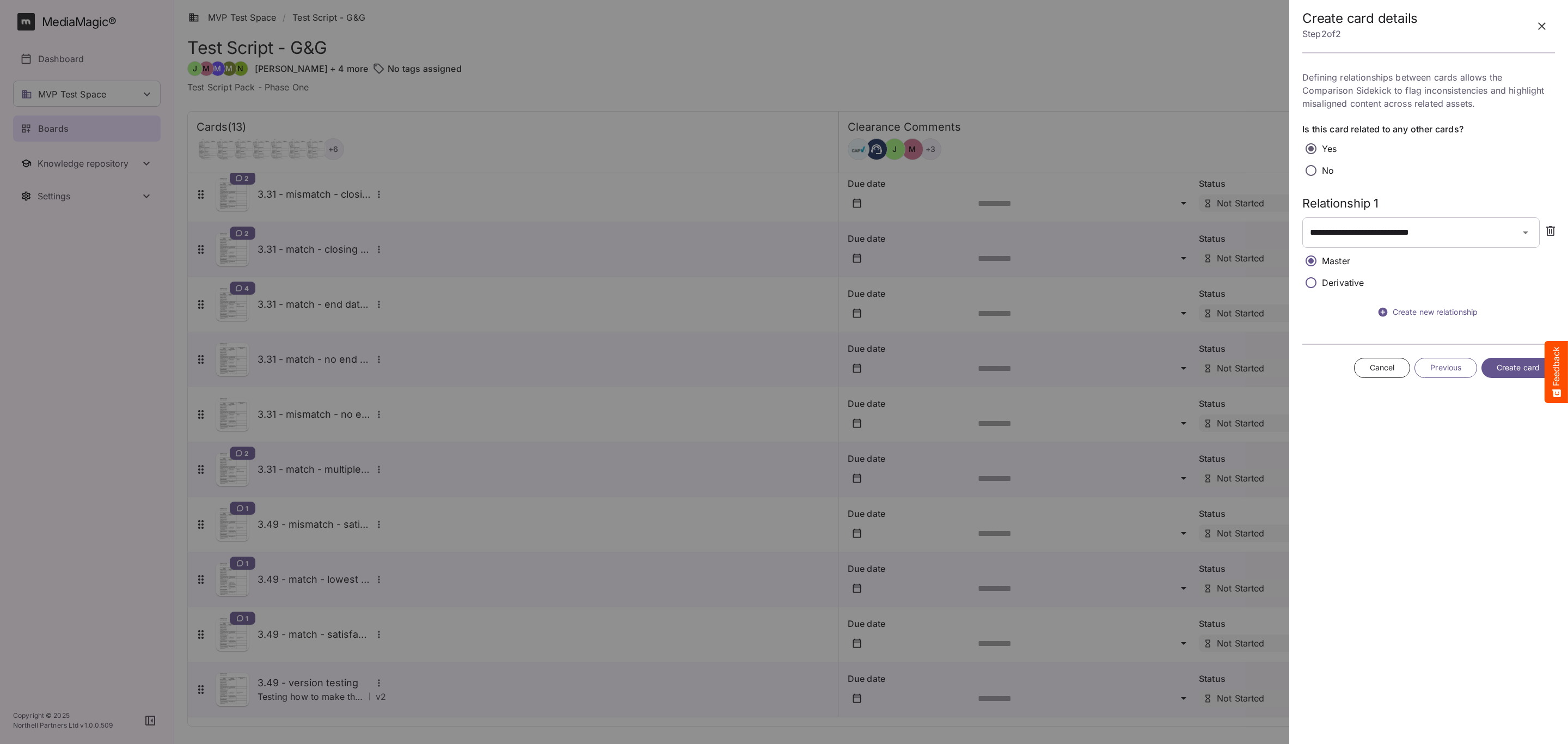
click at [1490, 370] on button "Create card" at bounding box center [1518, 368] width 74 height 20
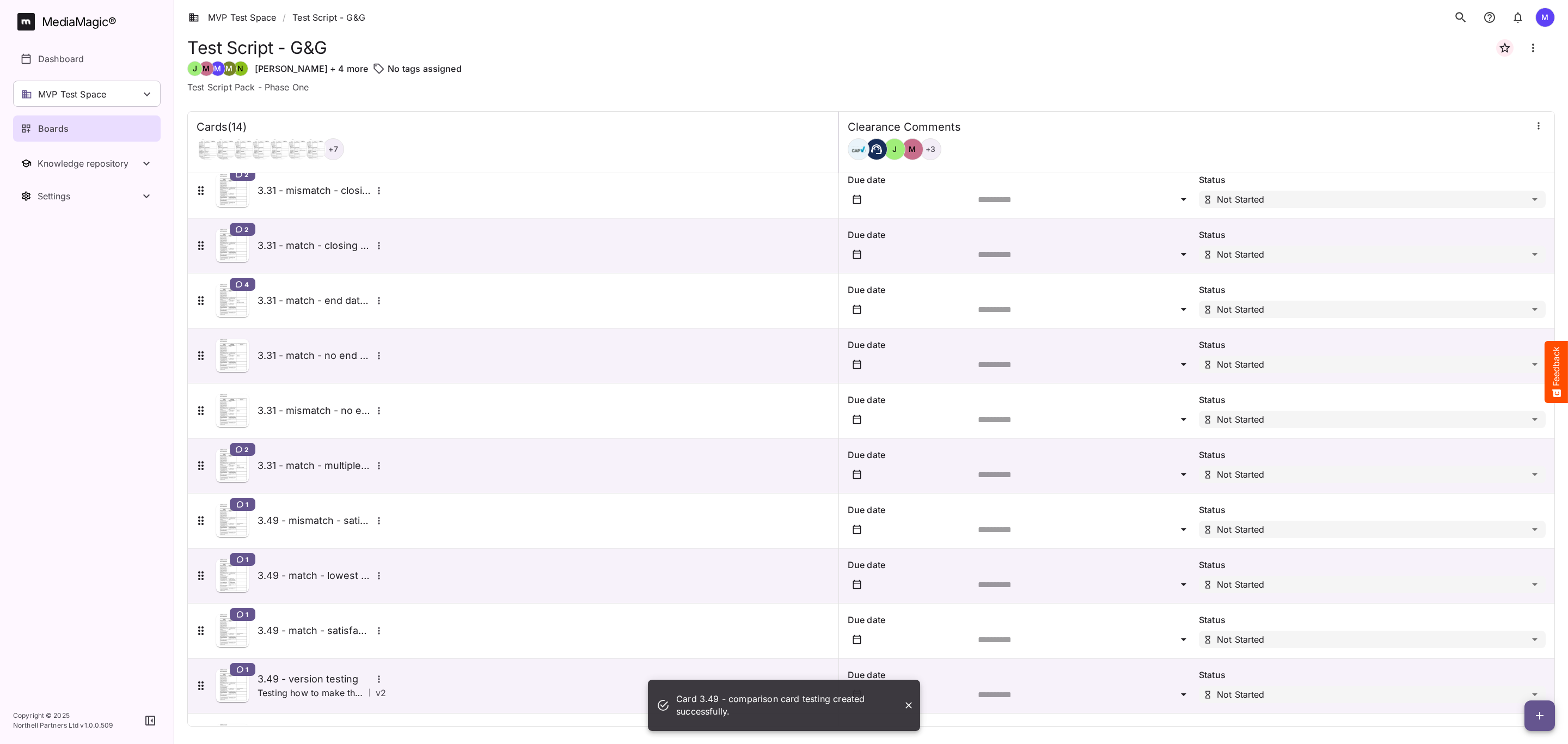
click at [951, 151] on div "[PERSON_NAME] + 3" at bounding box center [1197, 149] width 698 height 22
click at [920, 152] on div "+ 3" at bounding box center [931, 149] width 22 height 22
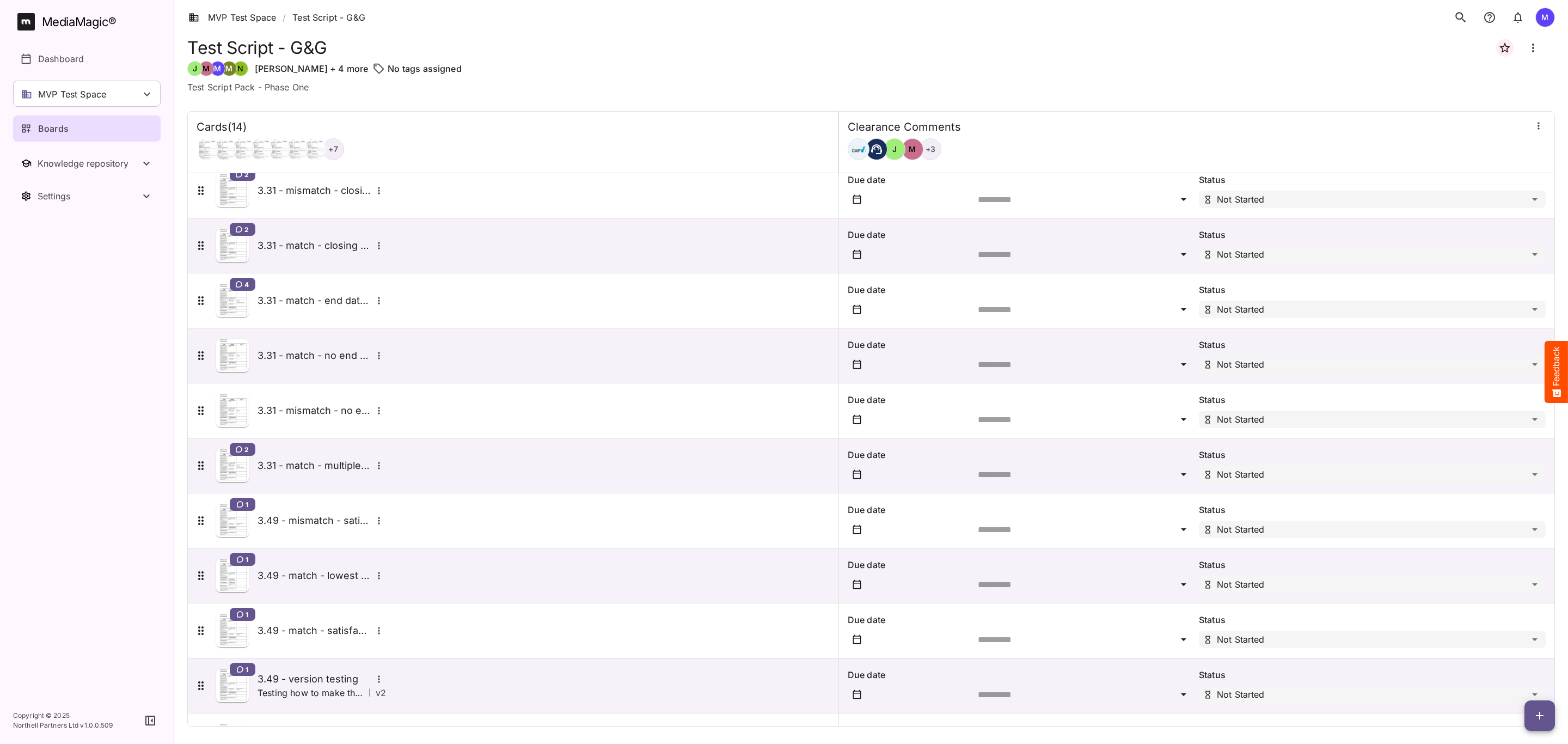
click at [920, 139] on div "+ 3" at bounding box center [931, 149] width 22 height 22
click at [1531, 133] on div at bounding box center [1538, 125] width 14 height 14
click at [1533, 131] on icon "button" at bounding box center [1539, 126] width 11 height 11
click at [1477, 199] on p "Manage sidekicks" at bounding box center [1472, 200] width 76 height 13
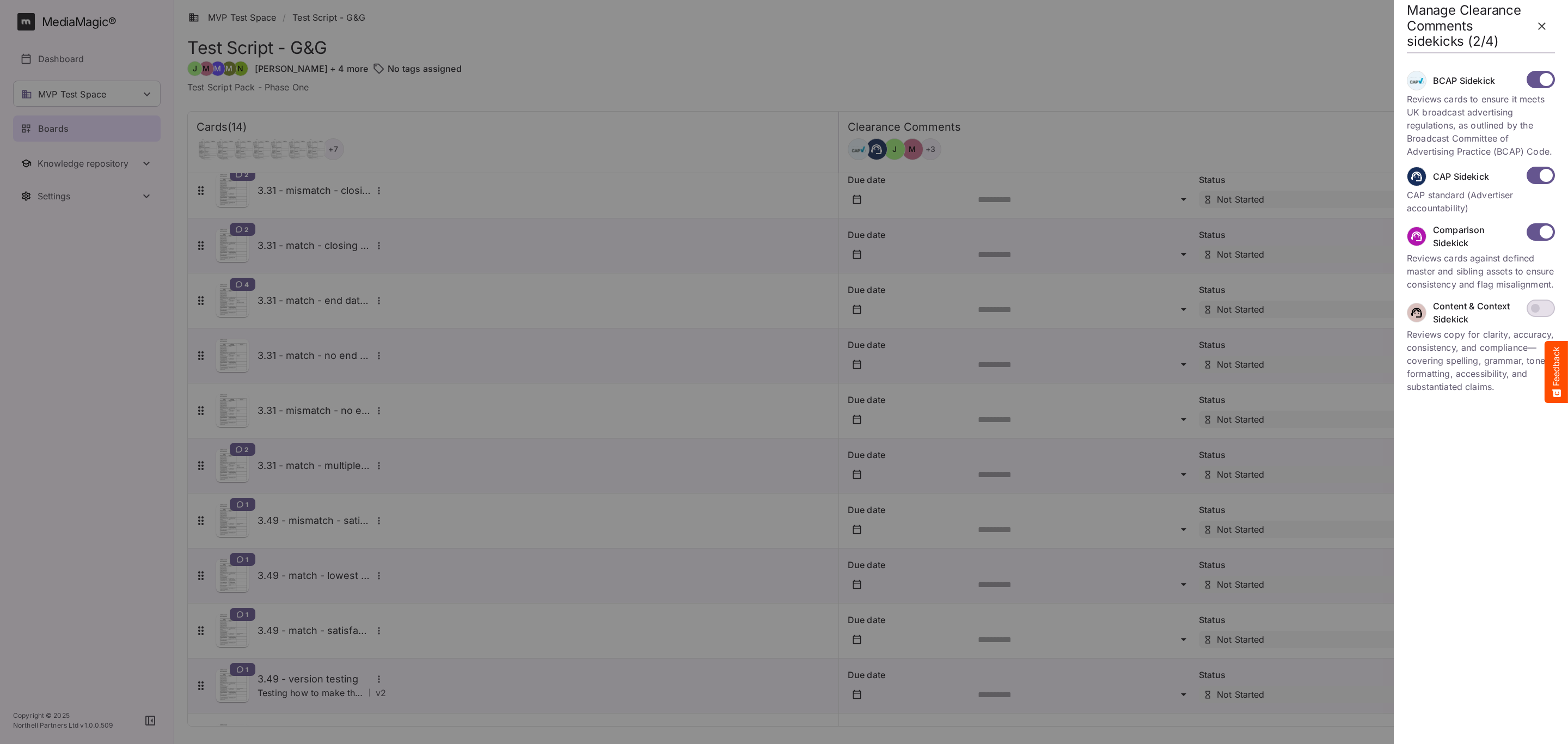
click at [931, 65] on div at bounding box center [784, 372] width 1568 height 744
click at [1540, 22] on icon "button" at bounding box center [1541, 26] width 13 height 13
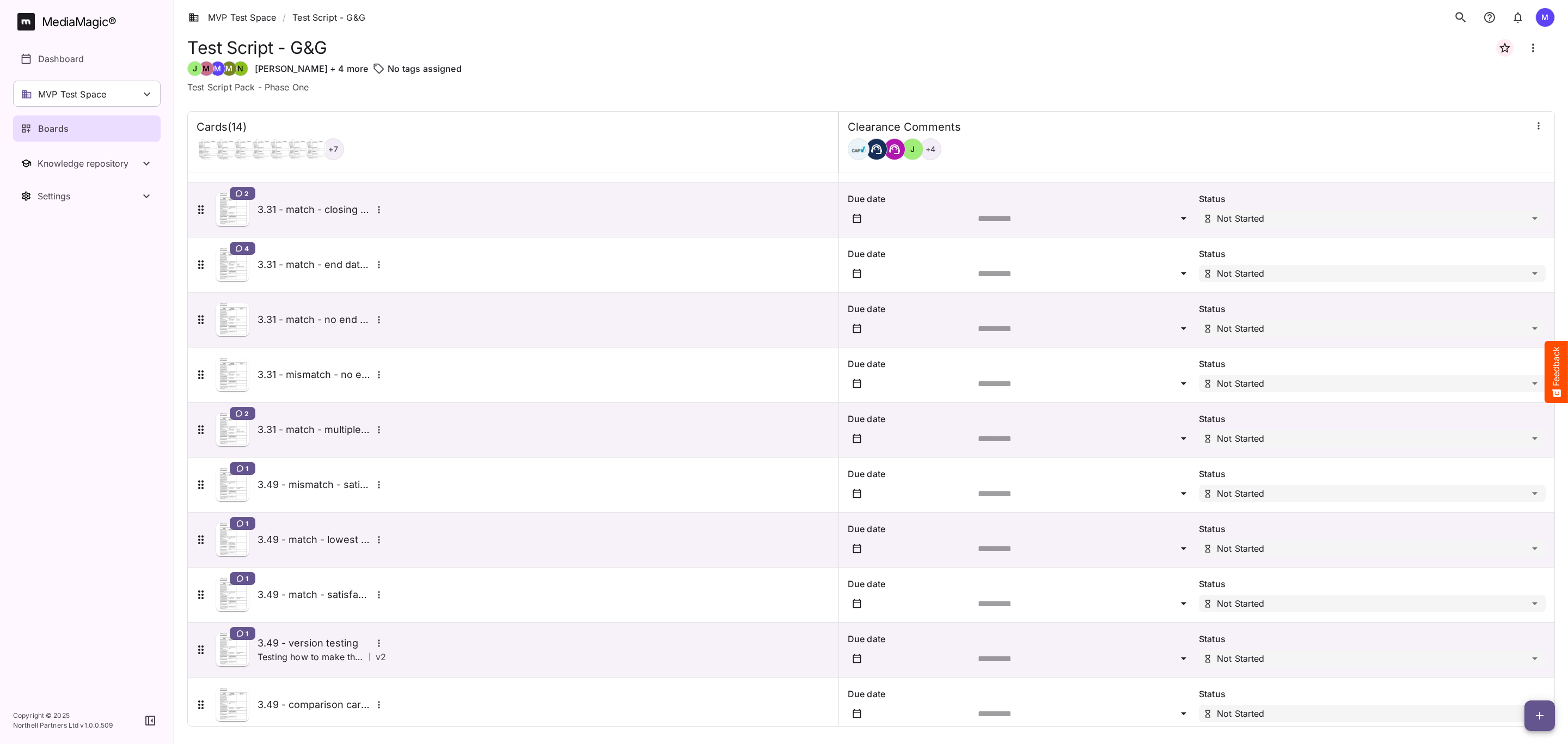
scroll to position [230, 0]
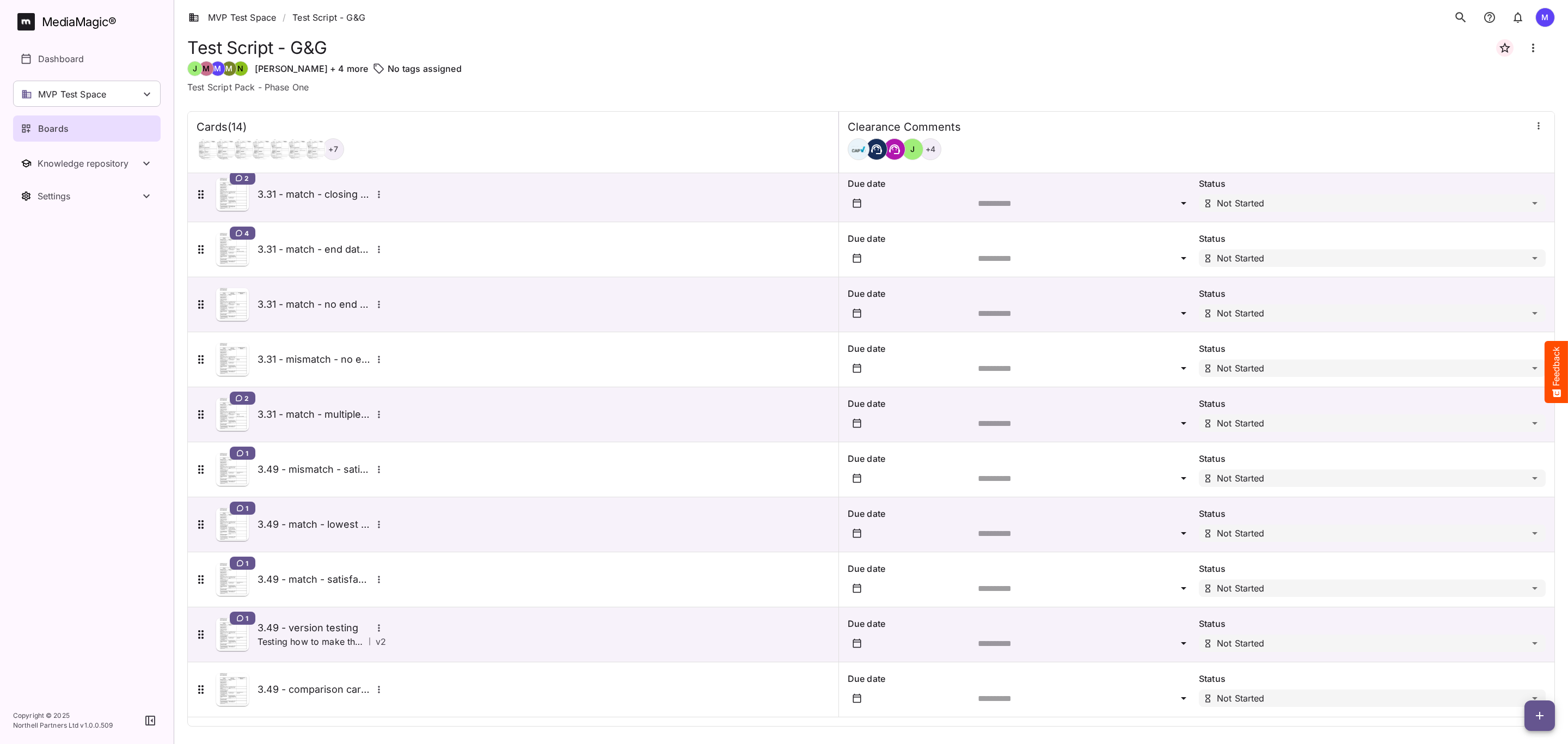
click at [337, 627] on h5 "3.49 - version testing" at bounding box center [315, 628] width 114 height 13
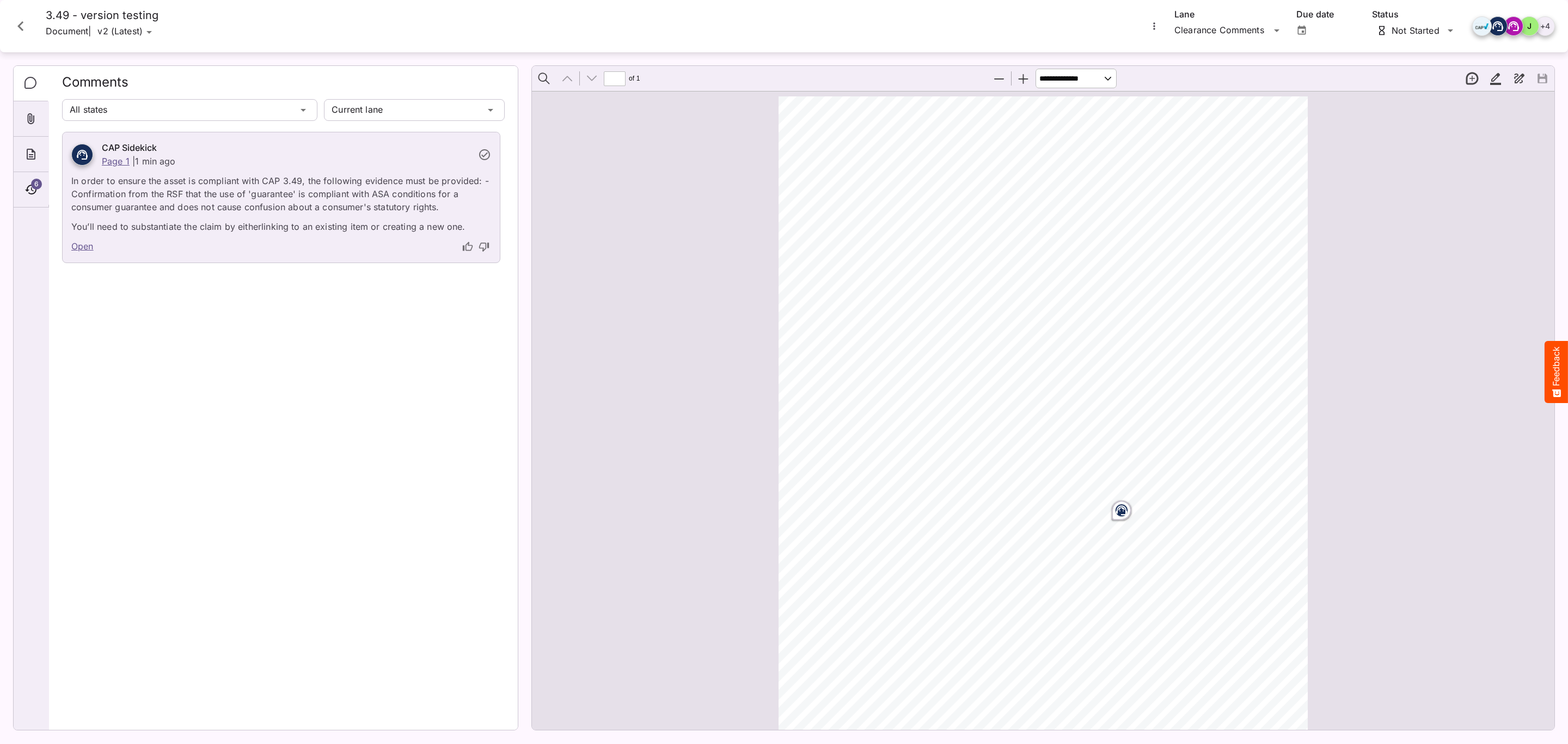
scroll to position [5, 0]
click at [33, 183] on span "6" at bounding box center [37, 184] width 11 height 11
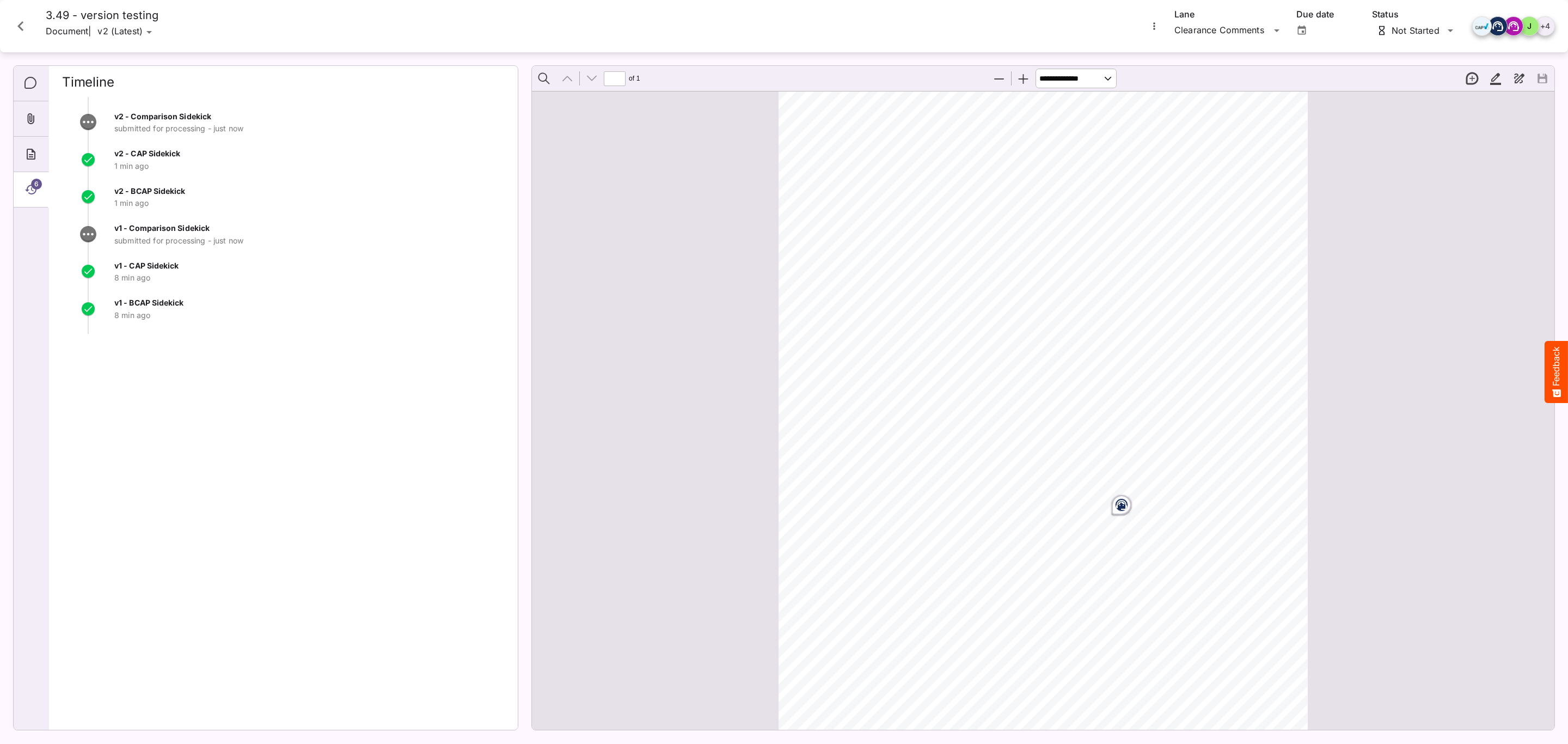
click at [27, 86] on icon "Comments" at bounding box center [30, 83] width 13 height 13
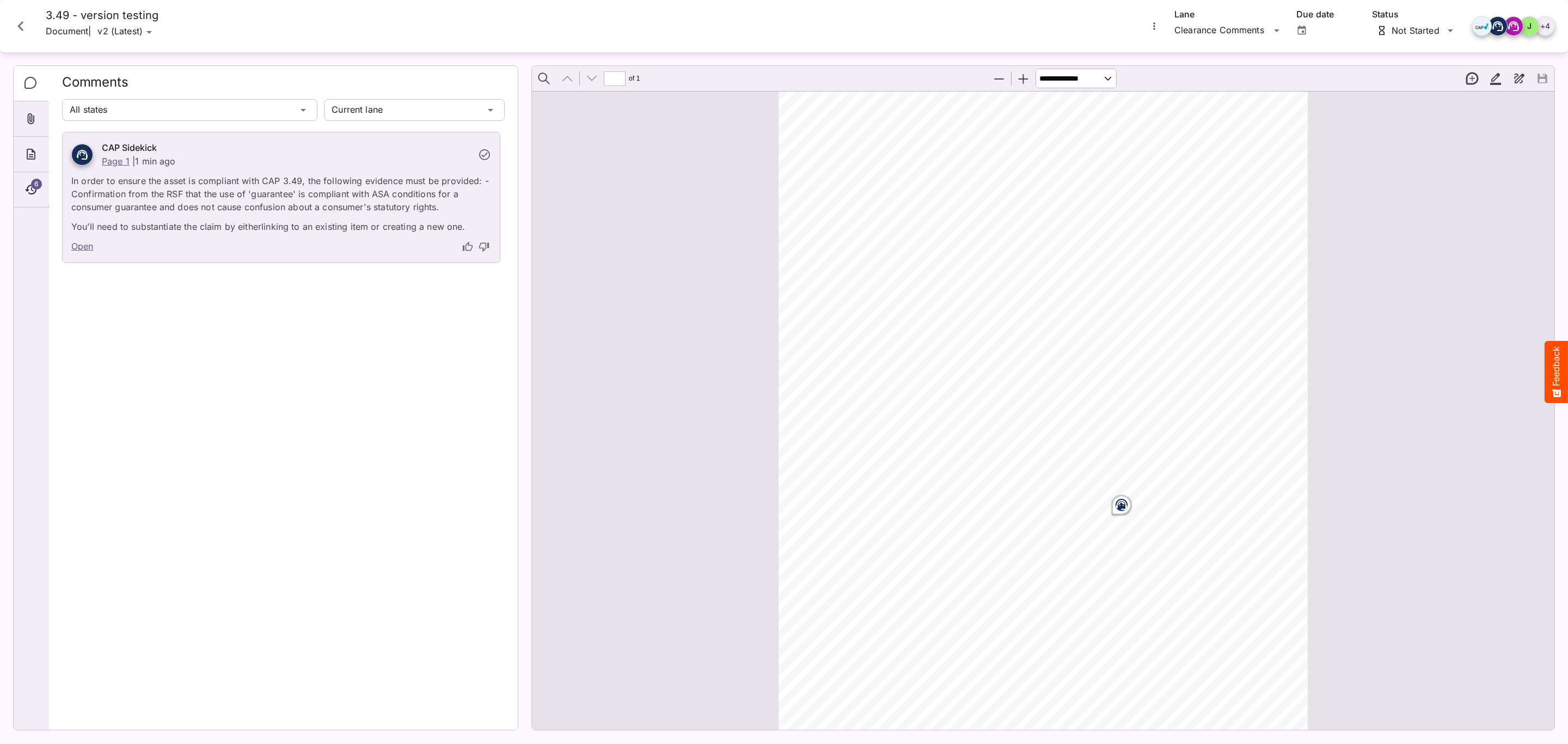
click at [33, 122] on icon "Attachments" at bounding box center [32, 119] width 7 height 11
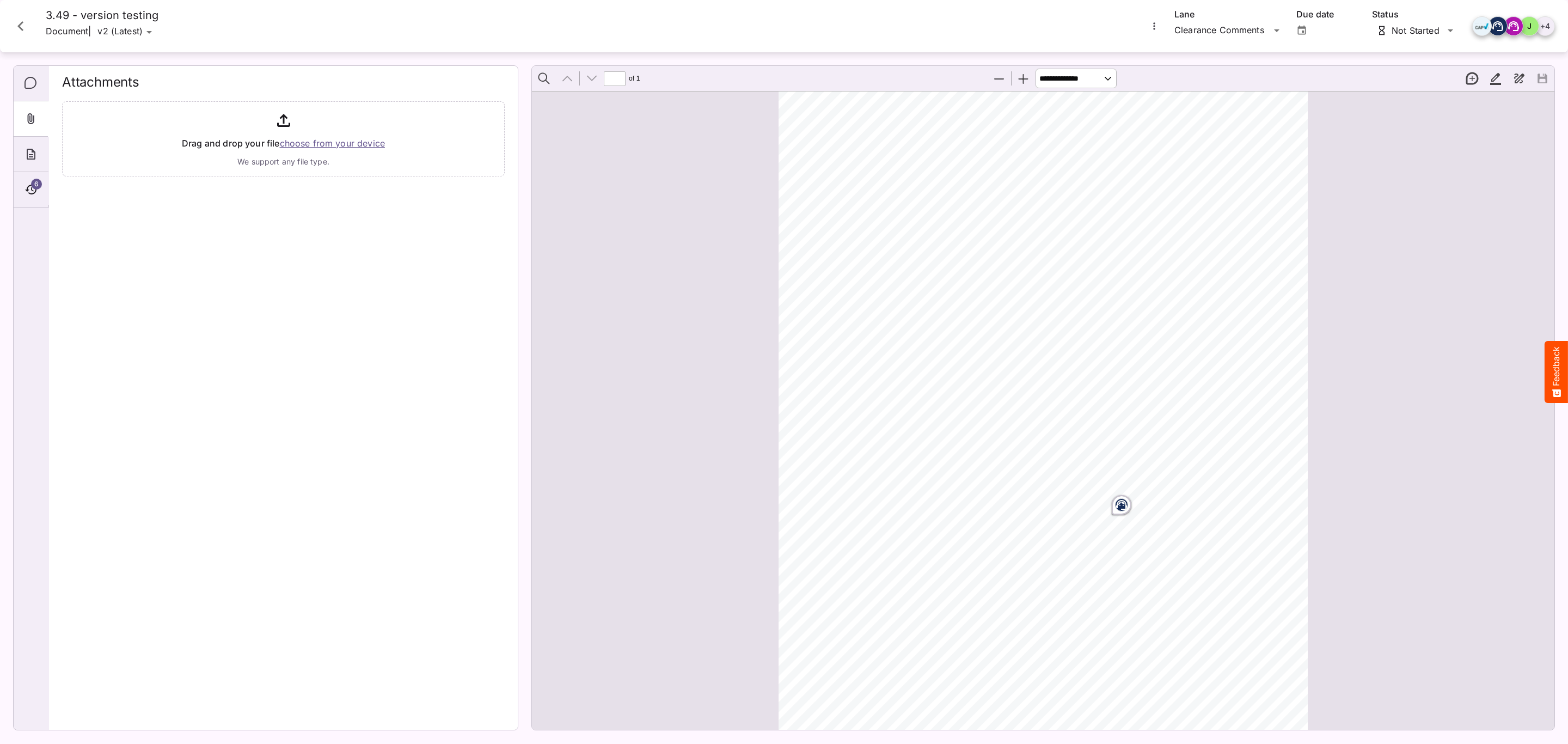
click at [33, 155] on icon "About" at bounding box center [30, 153] width 13 height 13
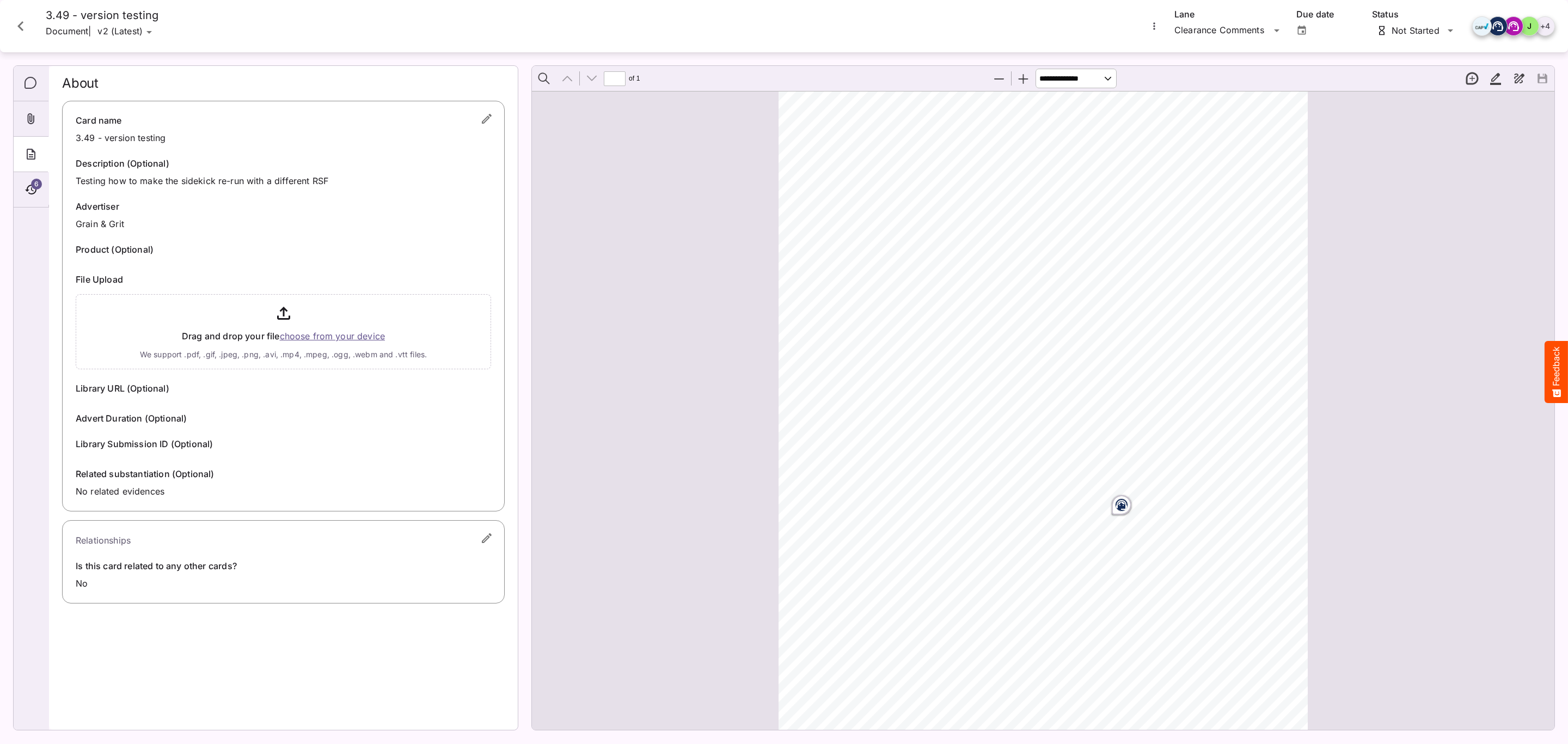
click at [29, 121] on icon "Attachments" at bounding box center [30, 118] width 13 height 13
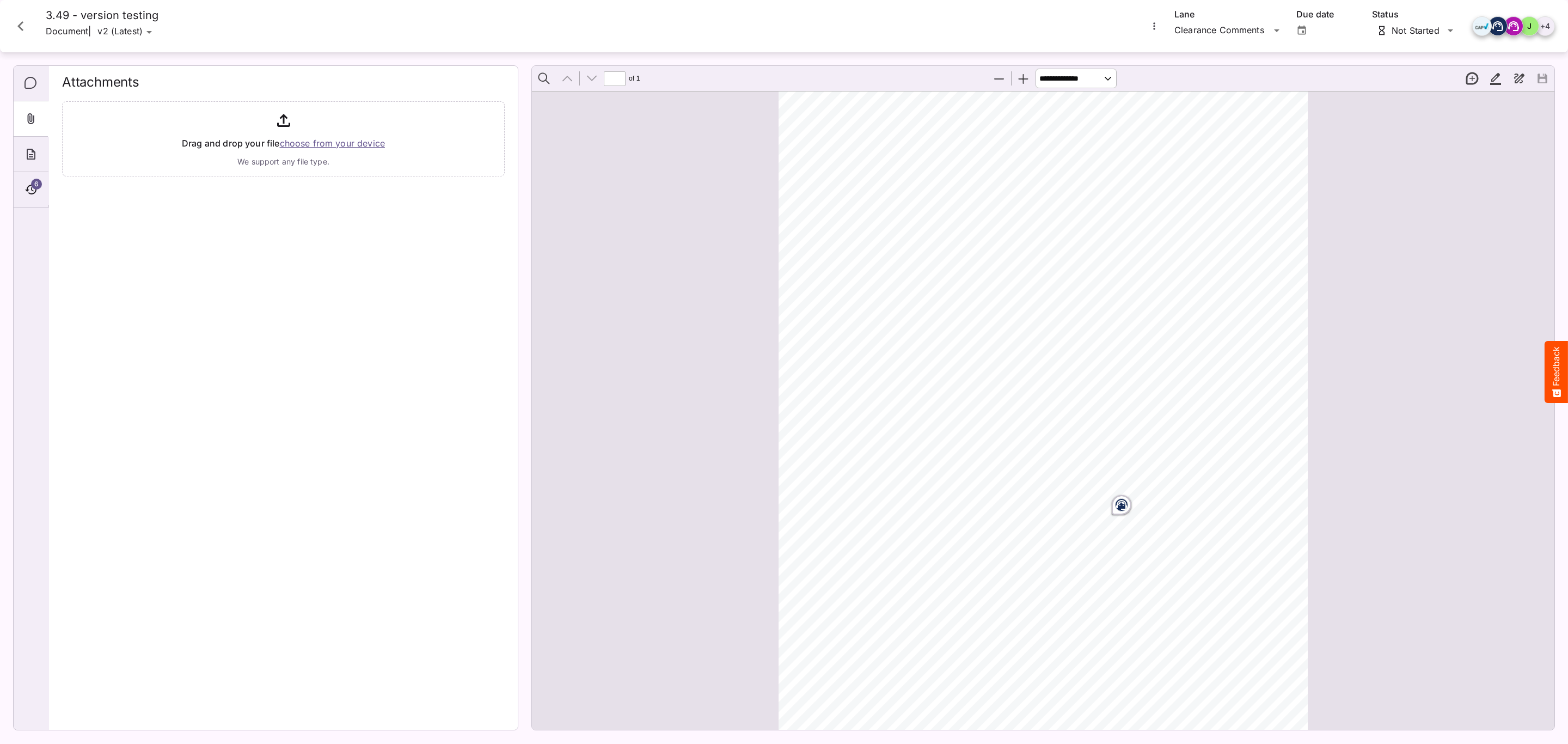
click at [29, 85] on icon "Comments" at bounding box center [30, 83] width 13 height 13
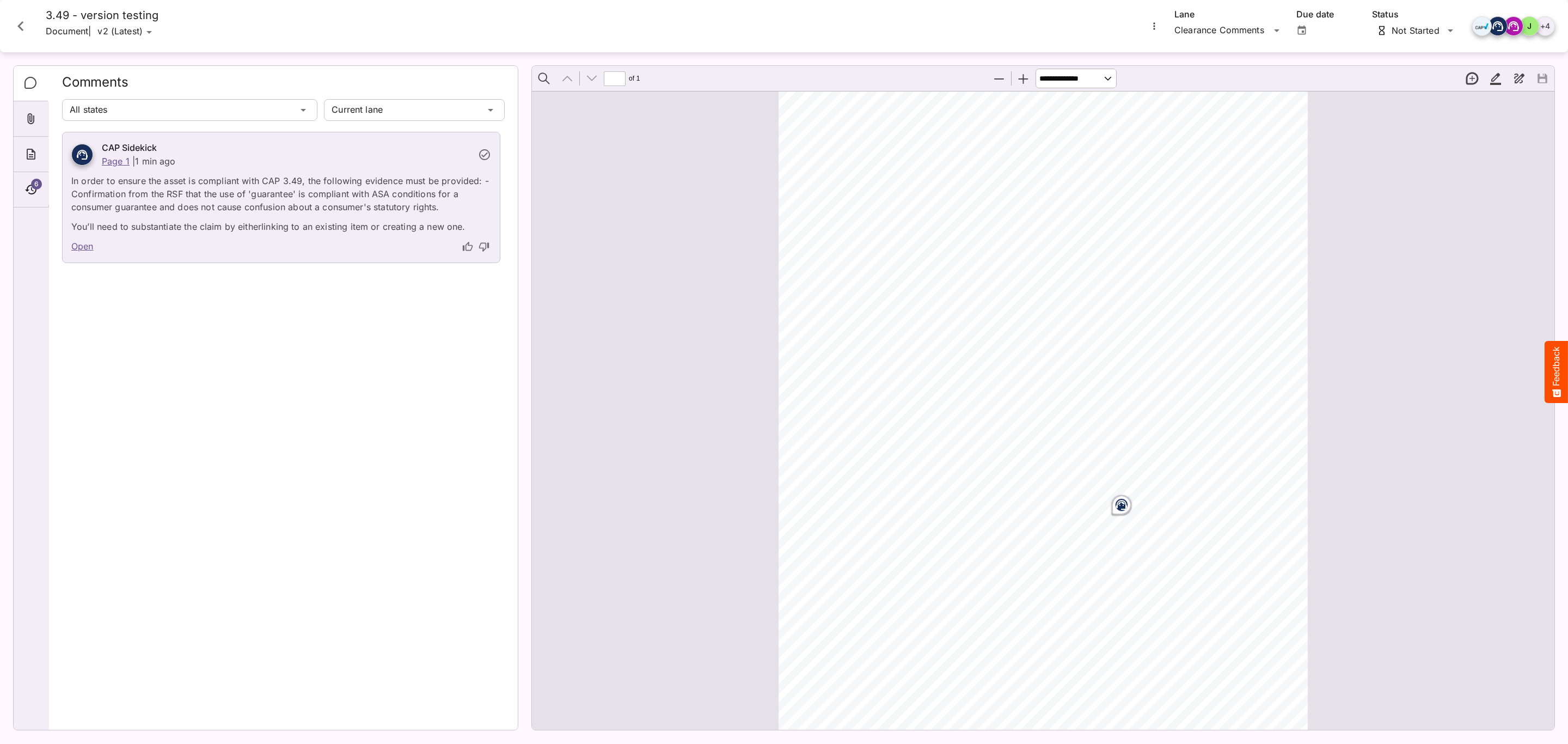
click at [15, 21] on icon "Close card" at bounding box center [21, 26] width 19 height 19
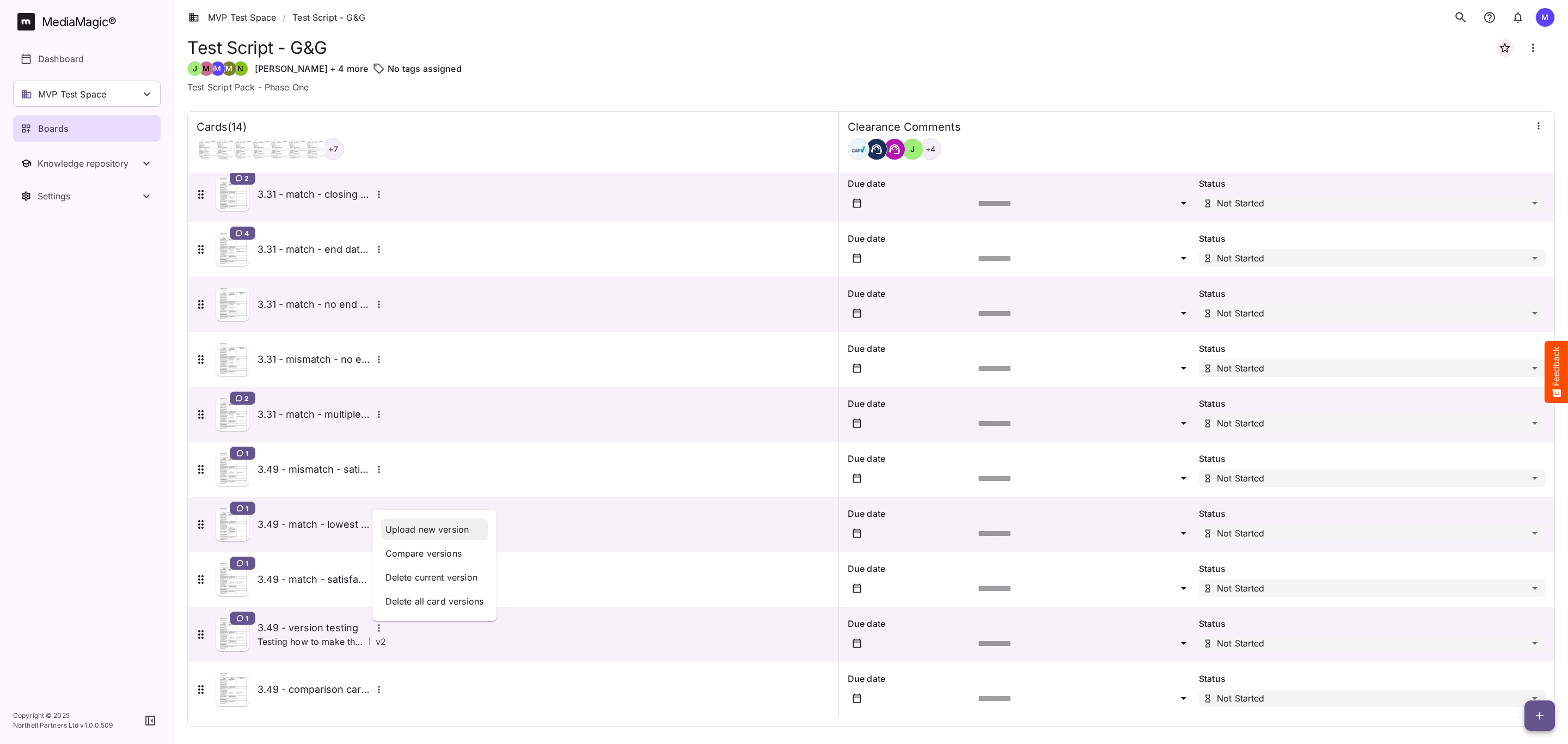
click at [425, 528] on p "Upload new version" at bounding box center [435, 529] width 99 height 13
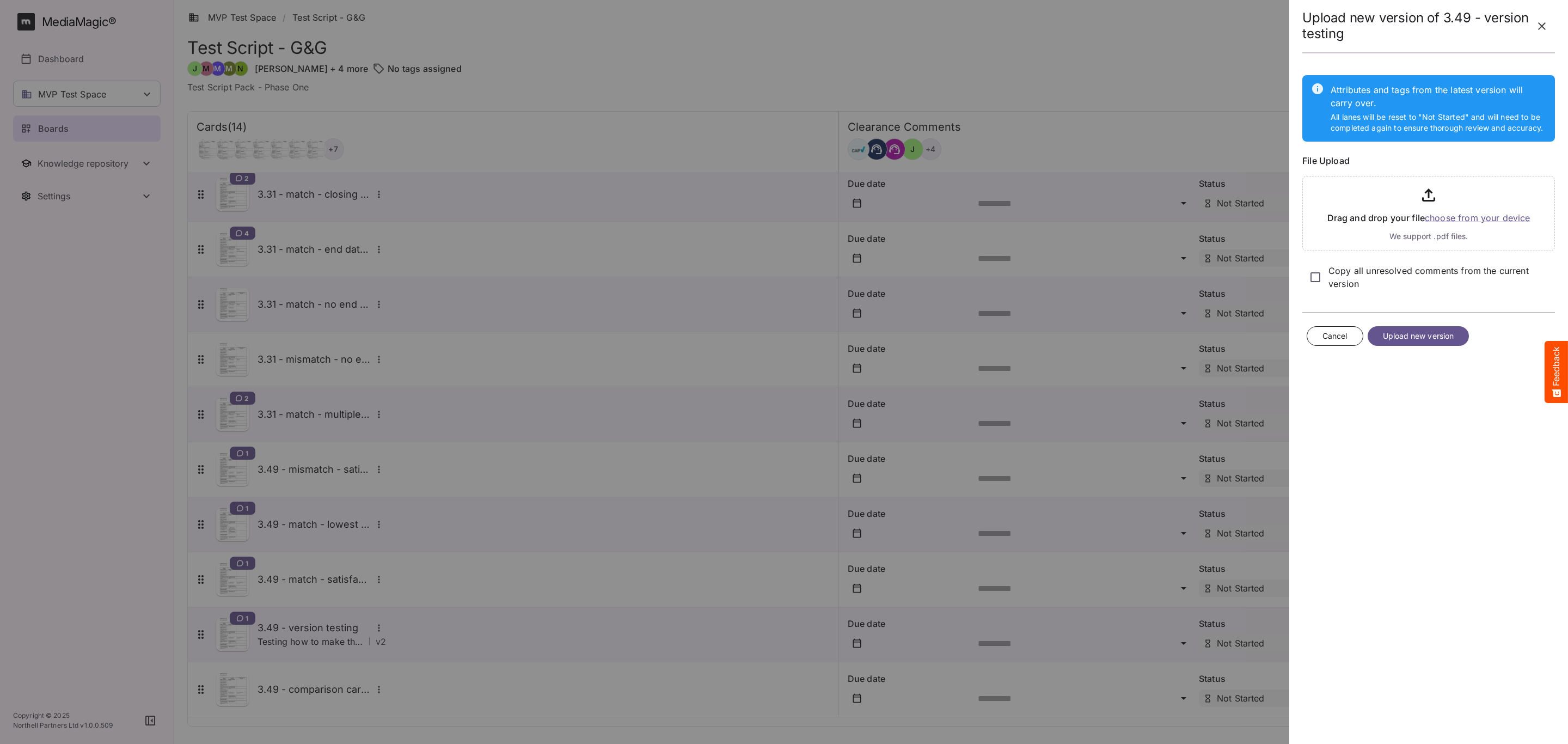
click at [1329, 332] on span "Cancel" at bounding box center [1335, 336] width 25 height 13
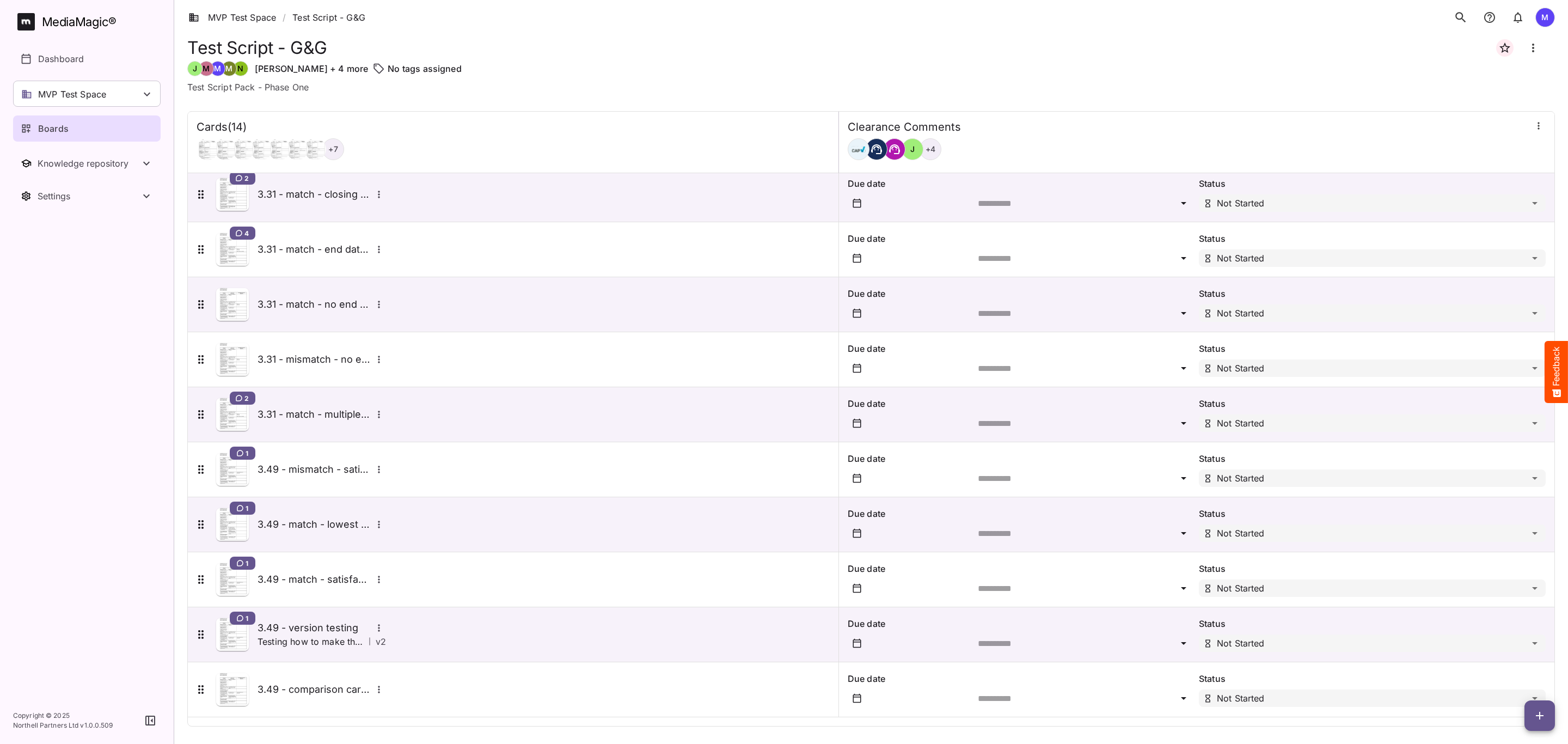
click at [337, 631] on h5 "3.49 - version testing" at bounding box center [315, 628] width 114 height 13
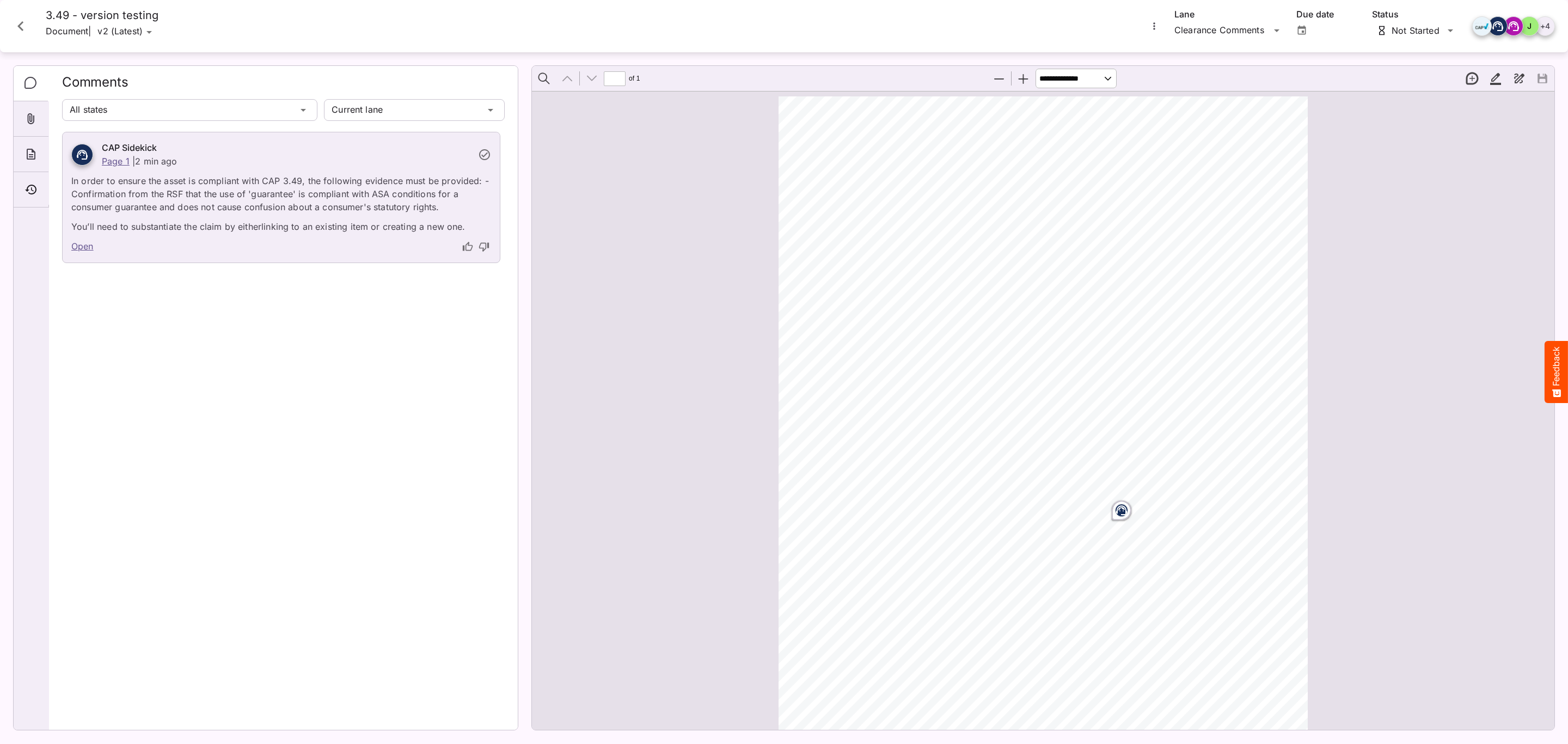
scroll to position [5, 0]
click at [479, 247] on icon "thumb-down" at bounding box center [484, 247] width 10 height 9
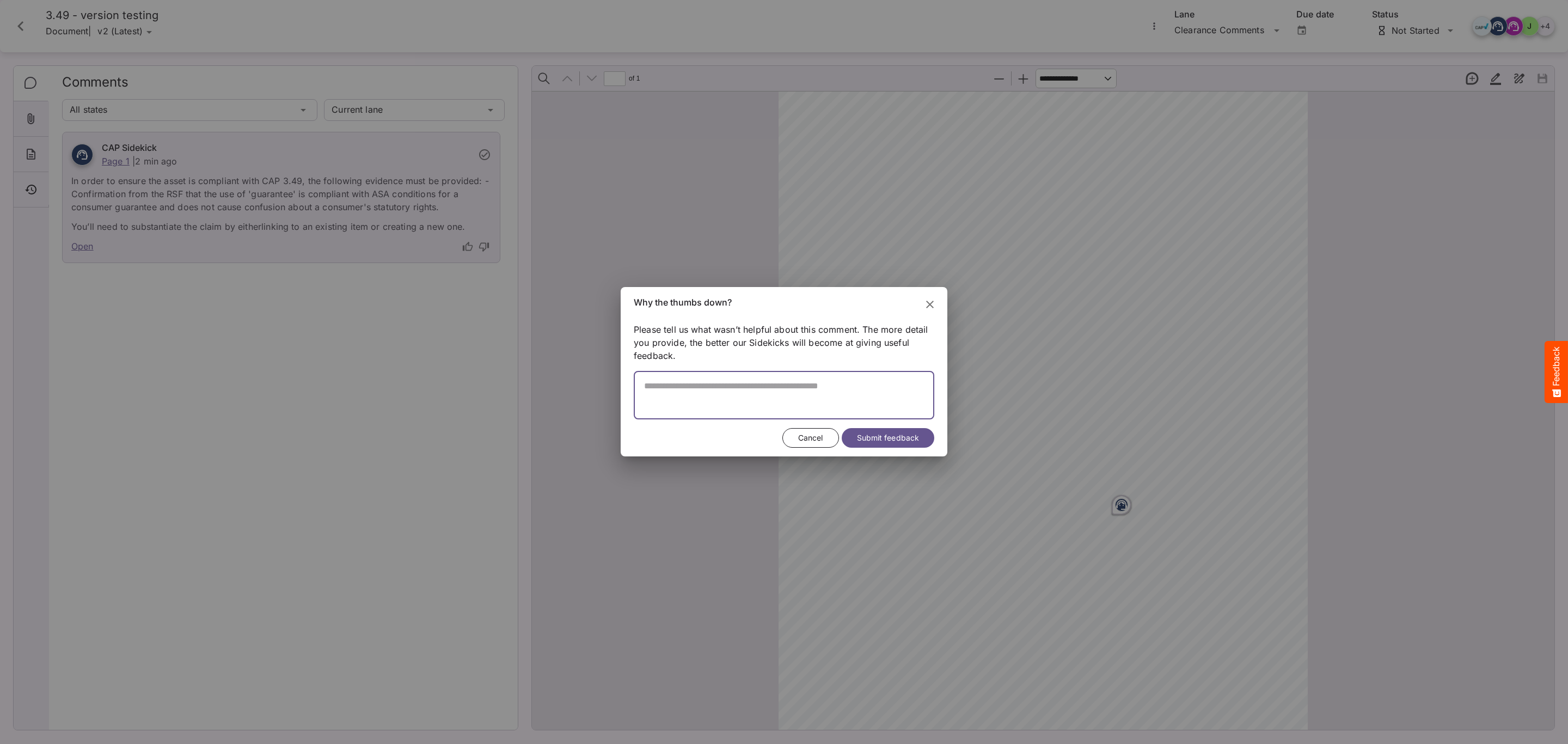
click at [712, 385] on textarea at bounding box center [784, 400] width 301 height 39
click at [881, 443] on span "Submit feedback" at bounding box center [888, 438] width 62 height 13
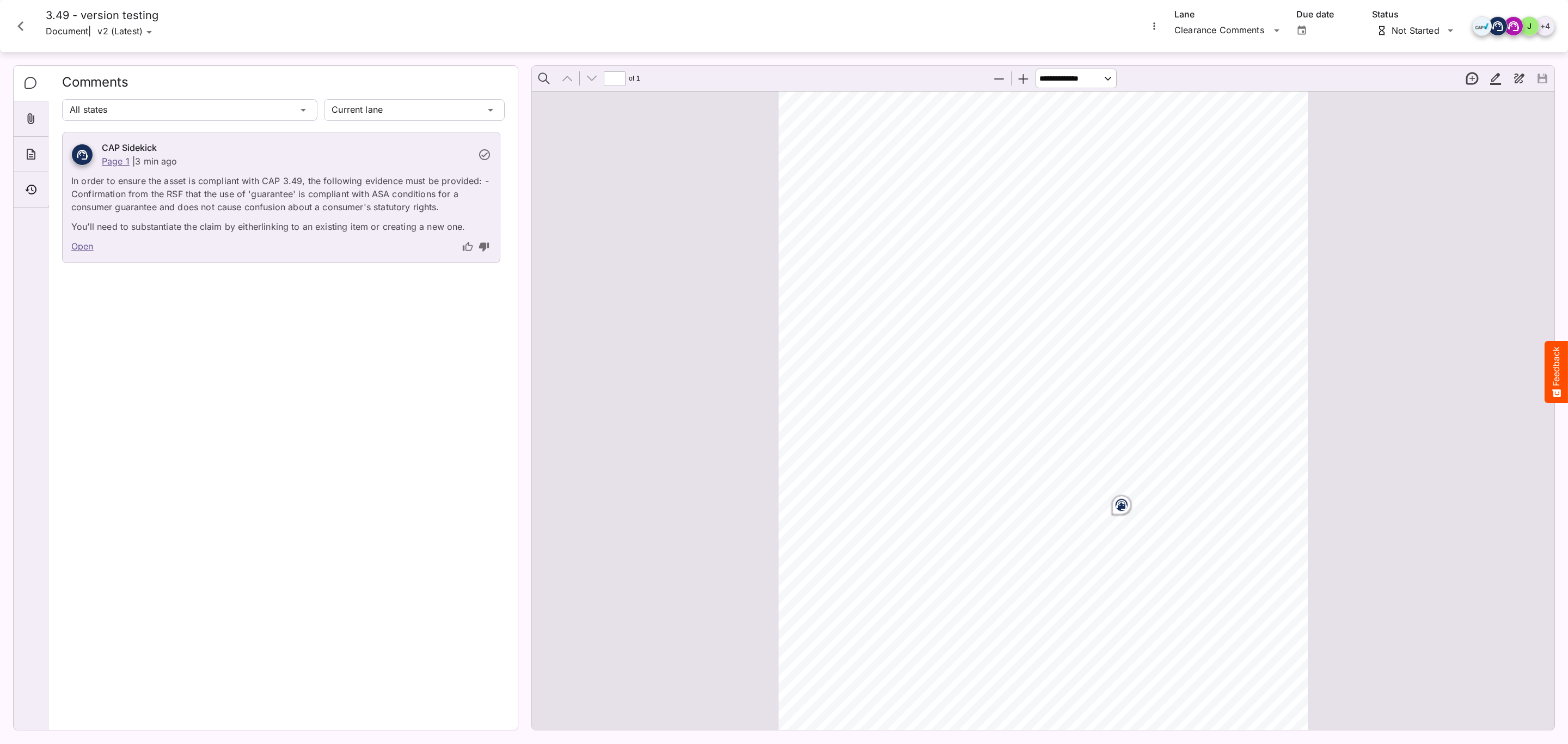
click at [452, 489] on div "CAP Sidekick Page 1 | 3 min ago In order to ensure the asset is compliant with …" at bounding box center [283, 426] width 443 height 589
click at [23, 30] on icon "Close card" at bounding box center [21, 26] width 19 height 19
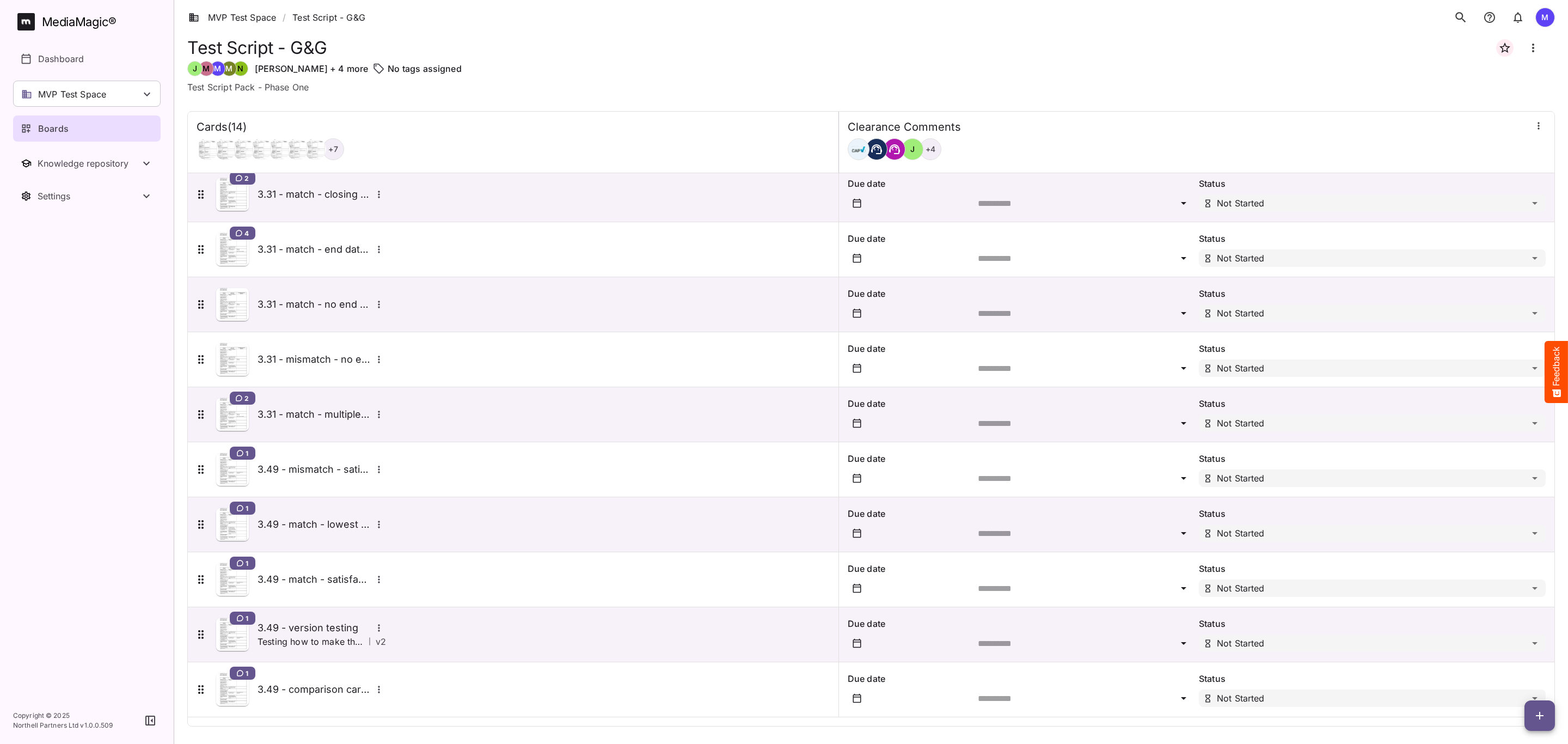
click at [315, 701] on div "1 3.49 - comparison card testing" at bounding box center [290, 690] width 192 height 33
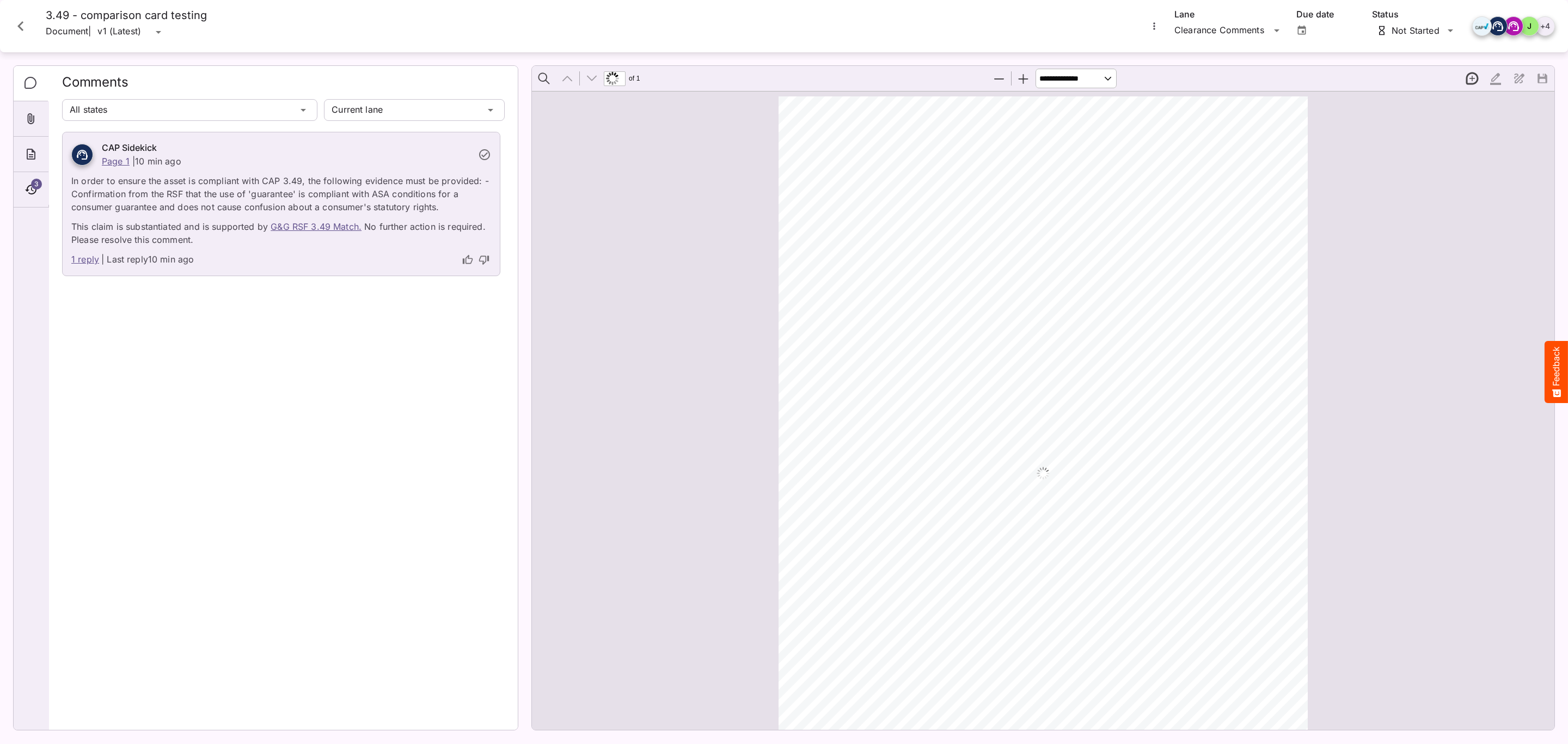
scroll to position [5, 0]
click at [35, 187] on span "3" at bounding box center [37, 184] width 11 height 11
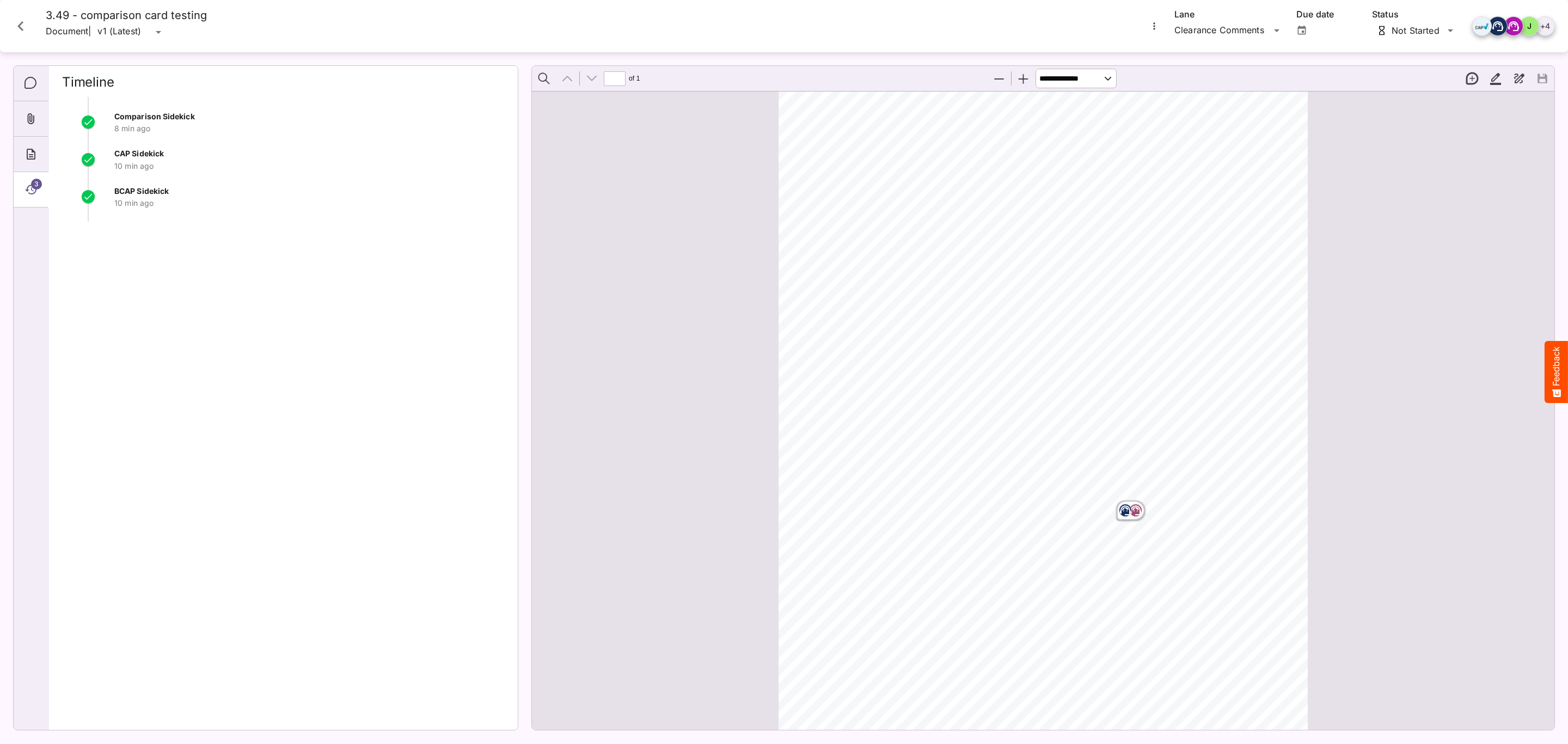
click at [33, 86] on icon "Comments" at bounding box center [30, 83] width 13 height 13
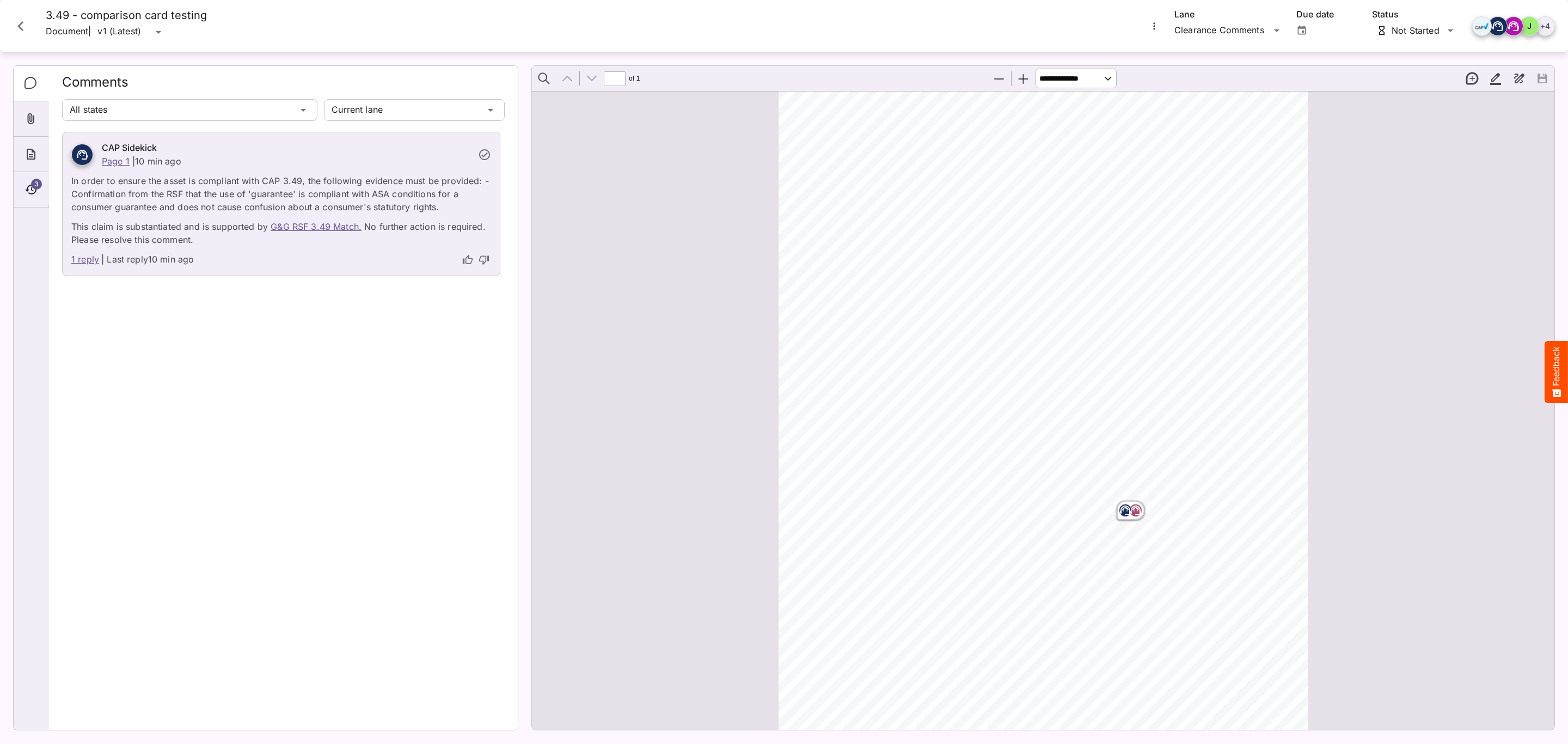
click at [464, 264] on icon "thumb-up" at bounding box center [467, 259] width 10 height 9
click at [82, 261] on link "1 reply" at bounding box center [85, 259] width 28 height 14
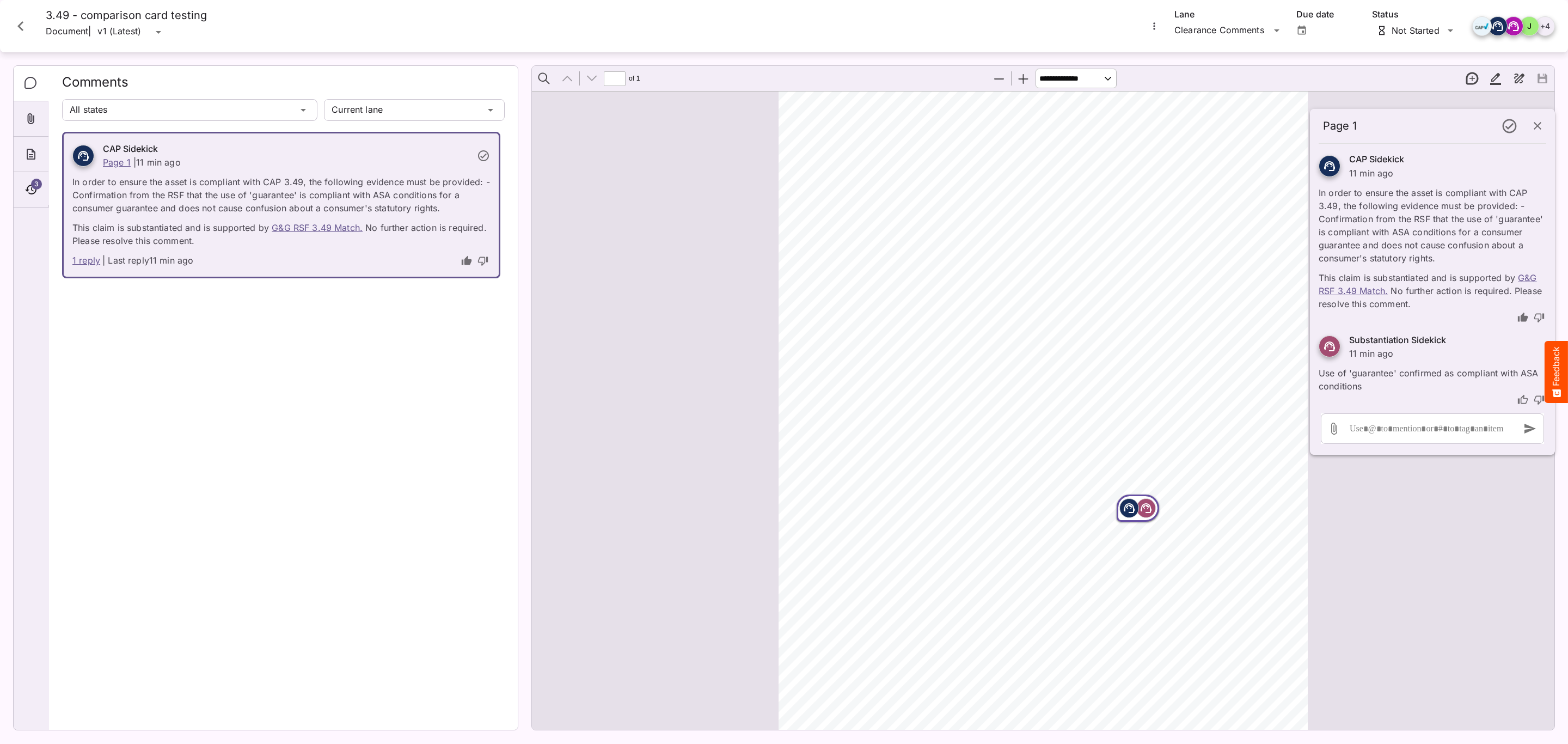
click at [23, 206] on div "3" at bounding box center [30, 190] width 35 height 35
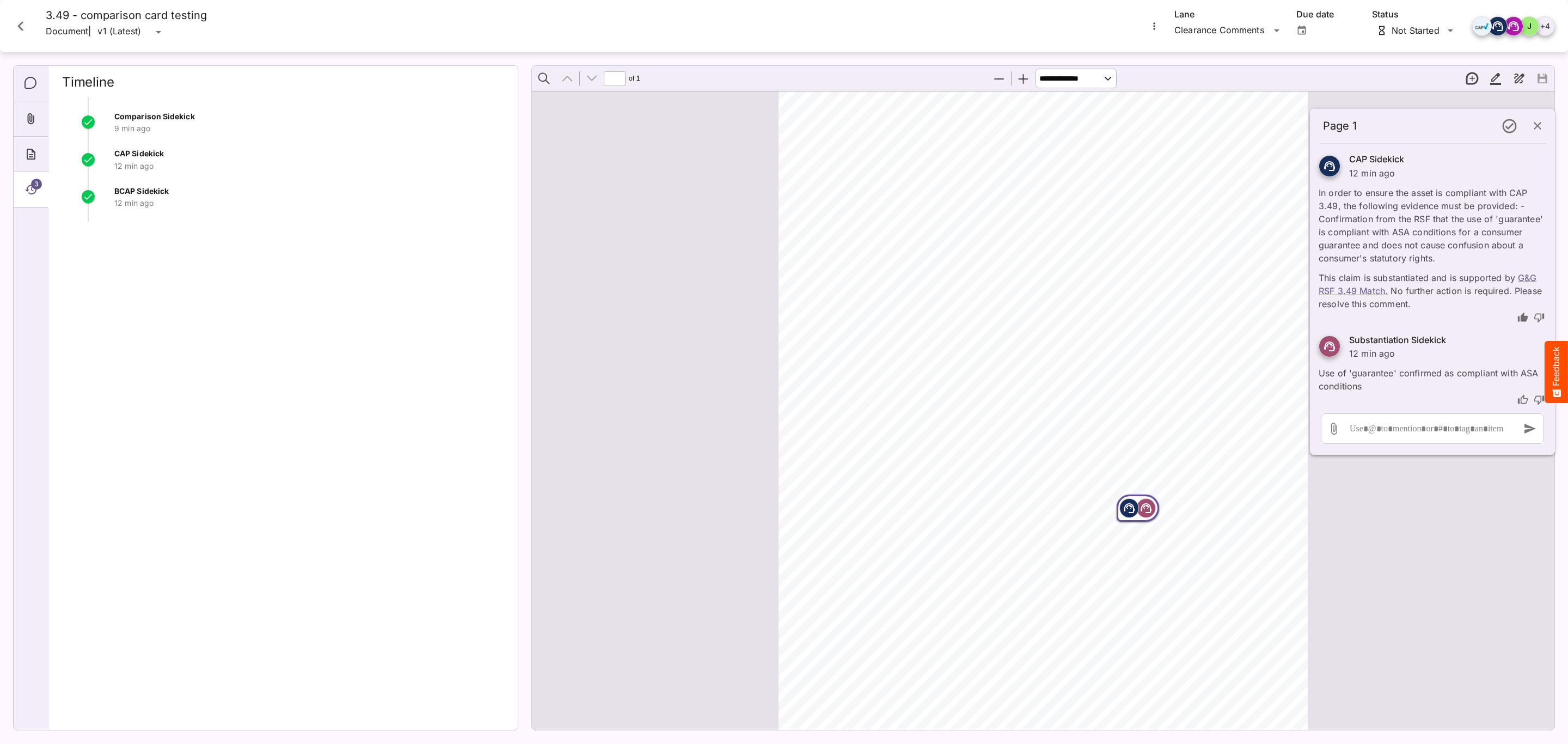
click at [28, 121] on icon "Attachments" at bounding box center [32, 119] width 7 height 11
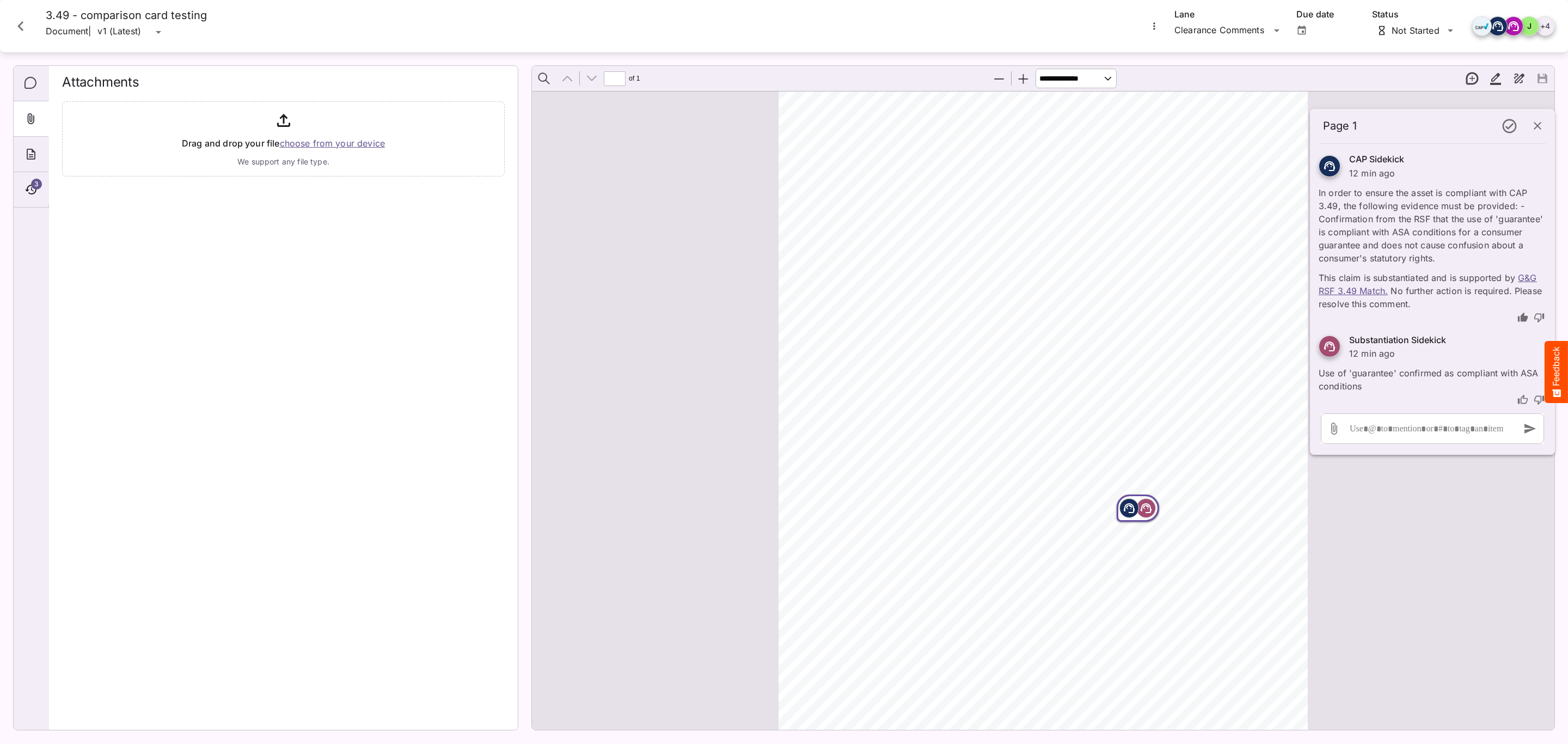
click at [30, 84] on icon "Comments" at bounding box center [30, 83] width 13 height 13
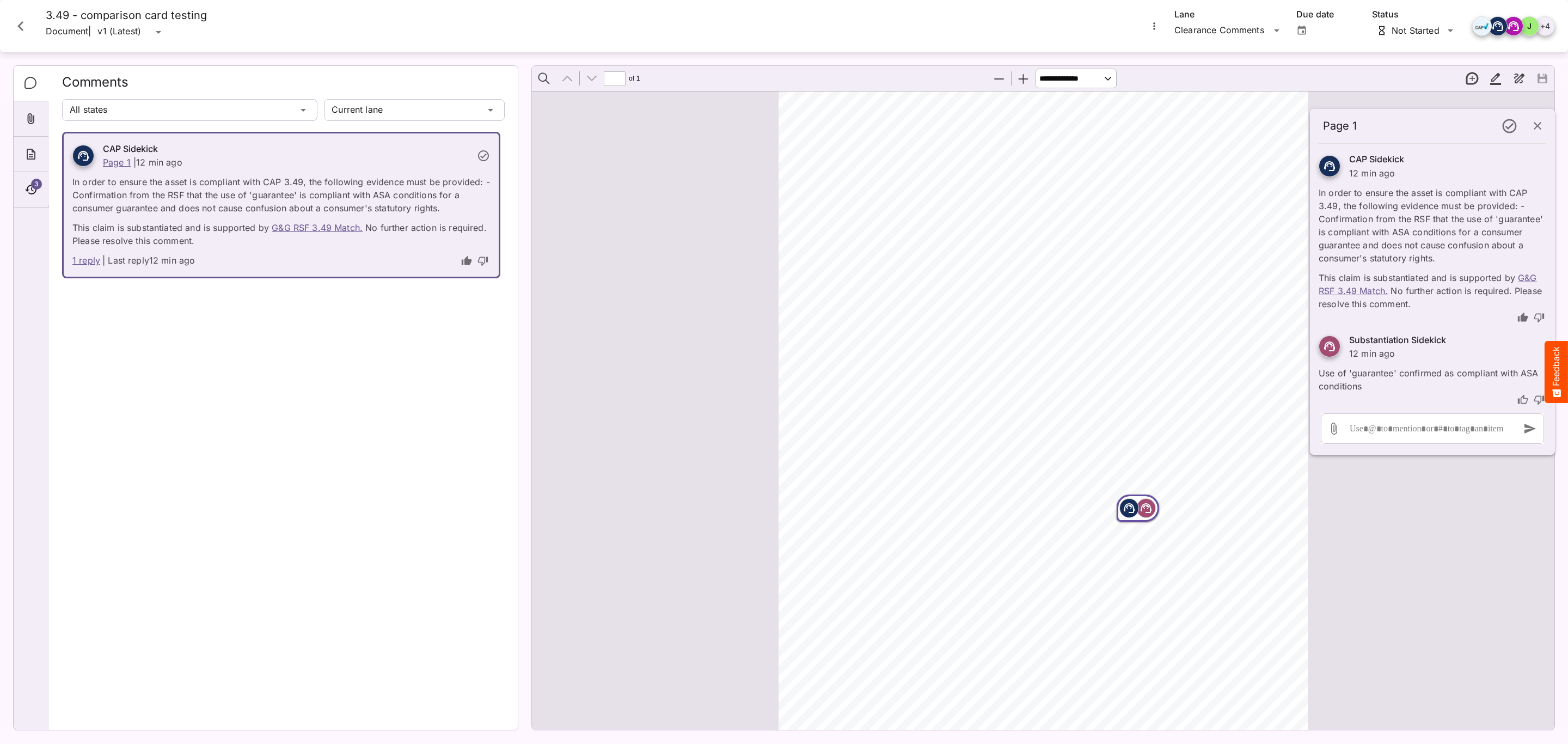
click at [29, 18] on icon "Close card" at bounding box center [21, 26] width 19 height 19
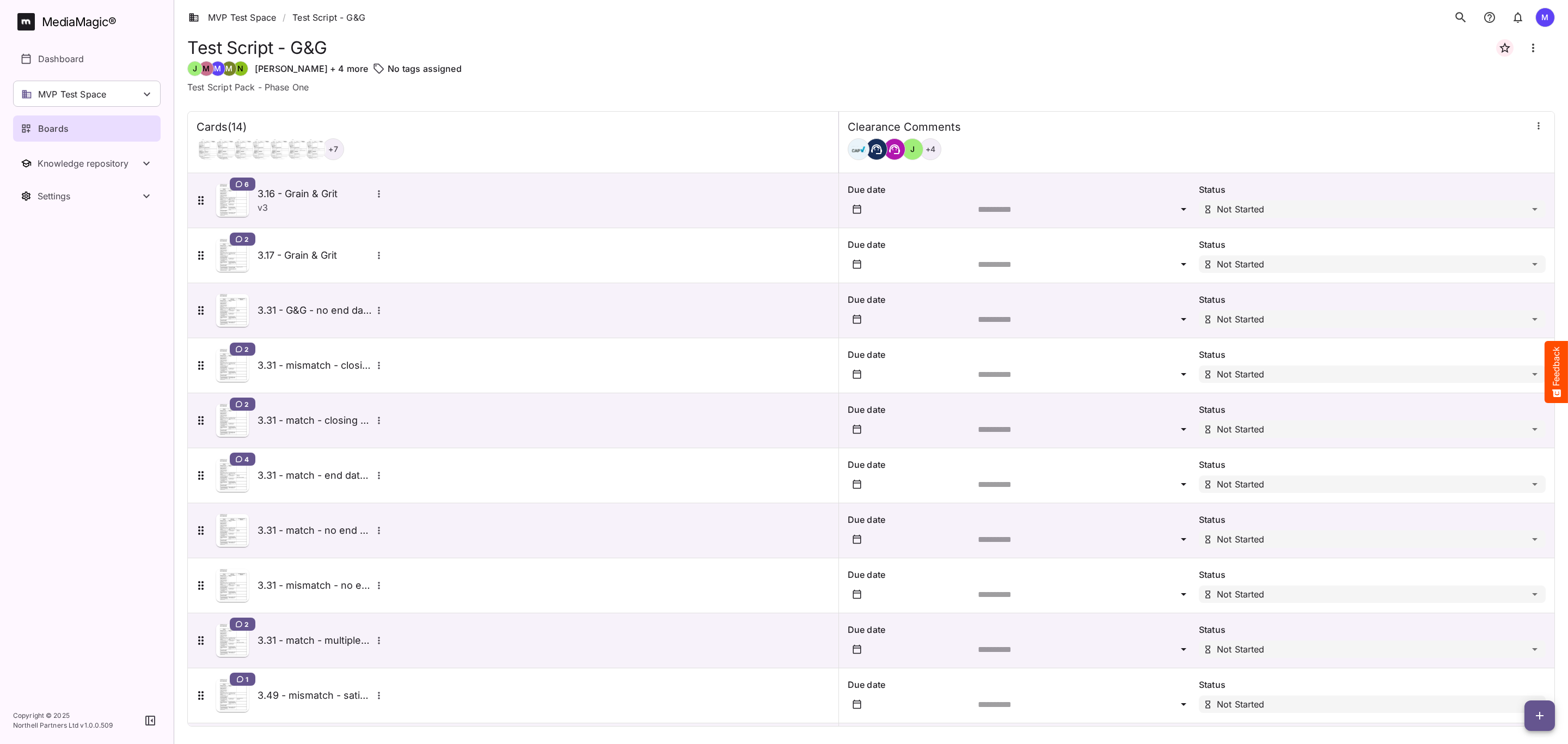
click at [374, 532] on icon "More options for 3.31 - match - no end date" at bounding box center [379, 530] width 11 height 11
click at [407, 581] on p "Delete card" at bounding box center [427, 583] width 84 height 13
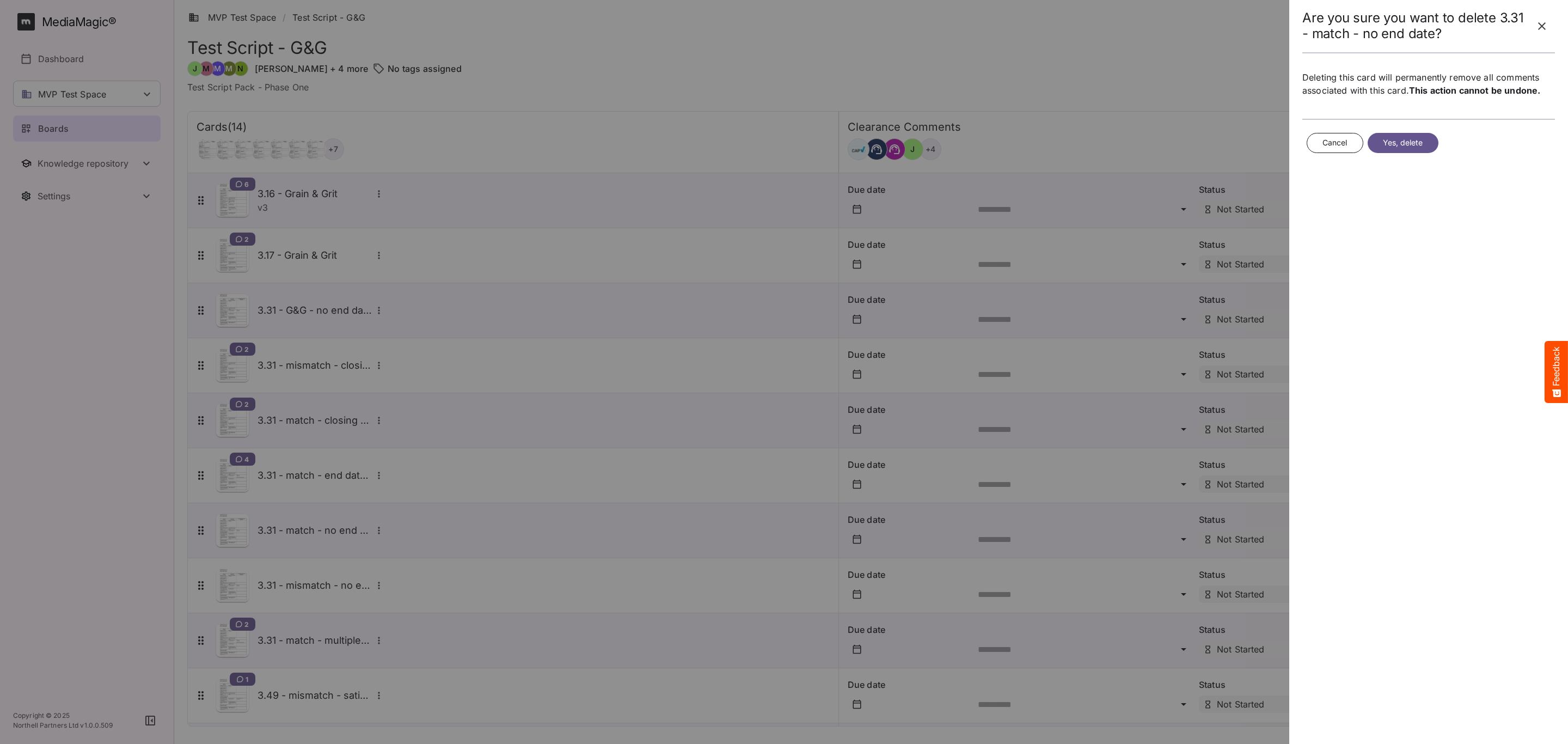
click at [1413, 150] on span "Yes, delete" at bounding box center [1403, 143] width 40 height 13
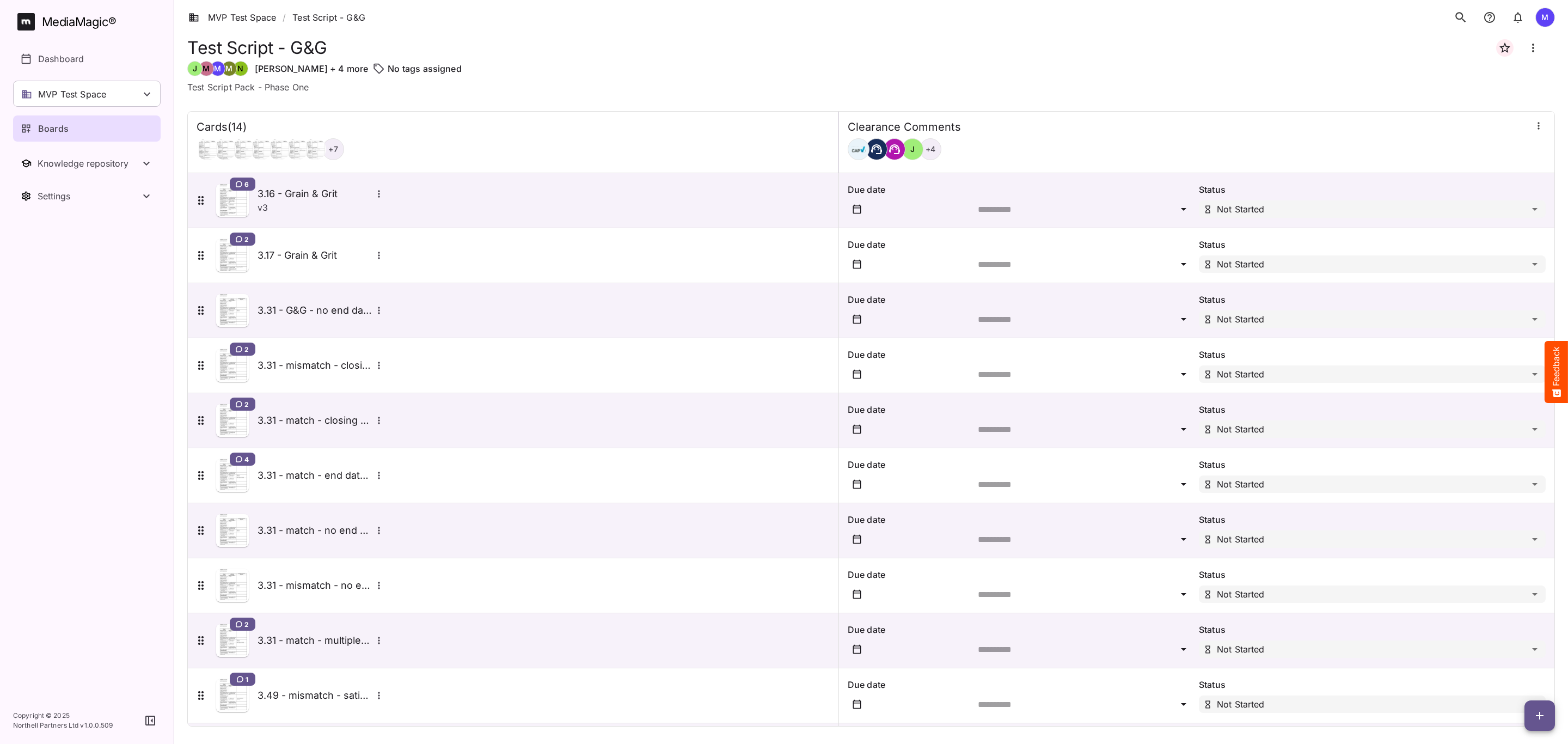
click at [384, 584] on icon "More options for 3.31 - mismatch - no end date" at bounding box center [379, 586] width 11 height 11
click at [431, 649] on div "Upload new version Delete card" at bounding box center [427, 626] width 110 height 63
click at [427, 644] on p "Delete card" at bounding box center [427, 638] width 84 height 13
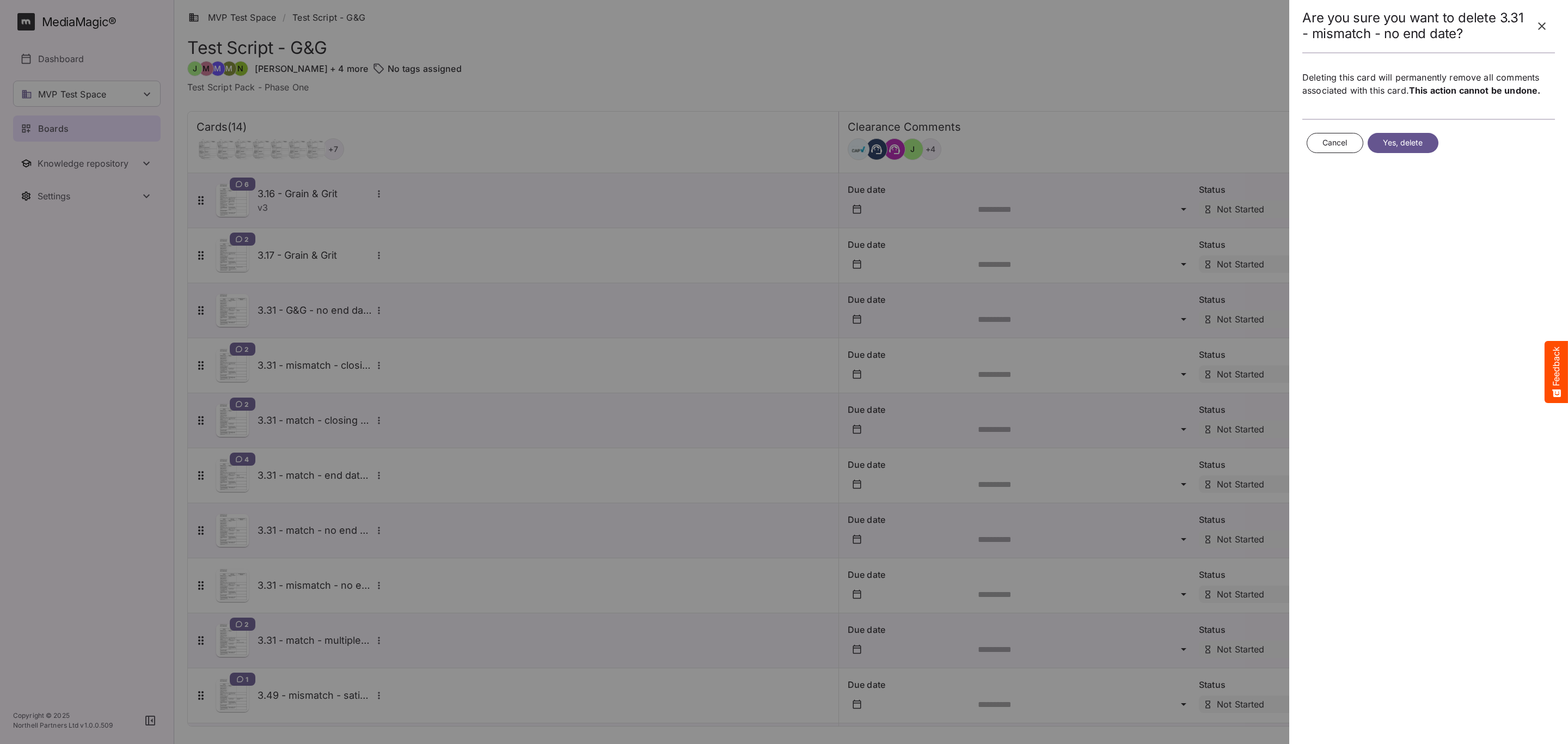
click at [1397, 152] on button "Yes, delete" at bounding box center [1403, 142] width 71 height 20
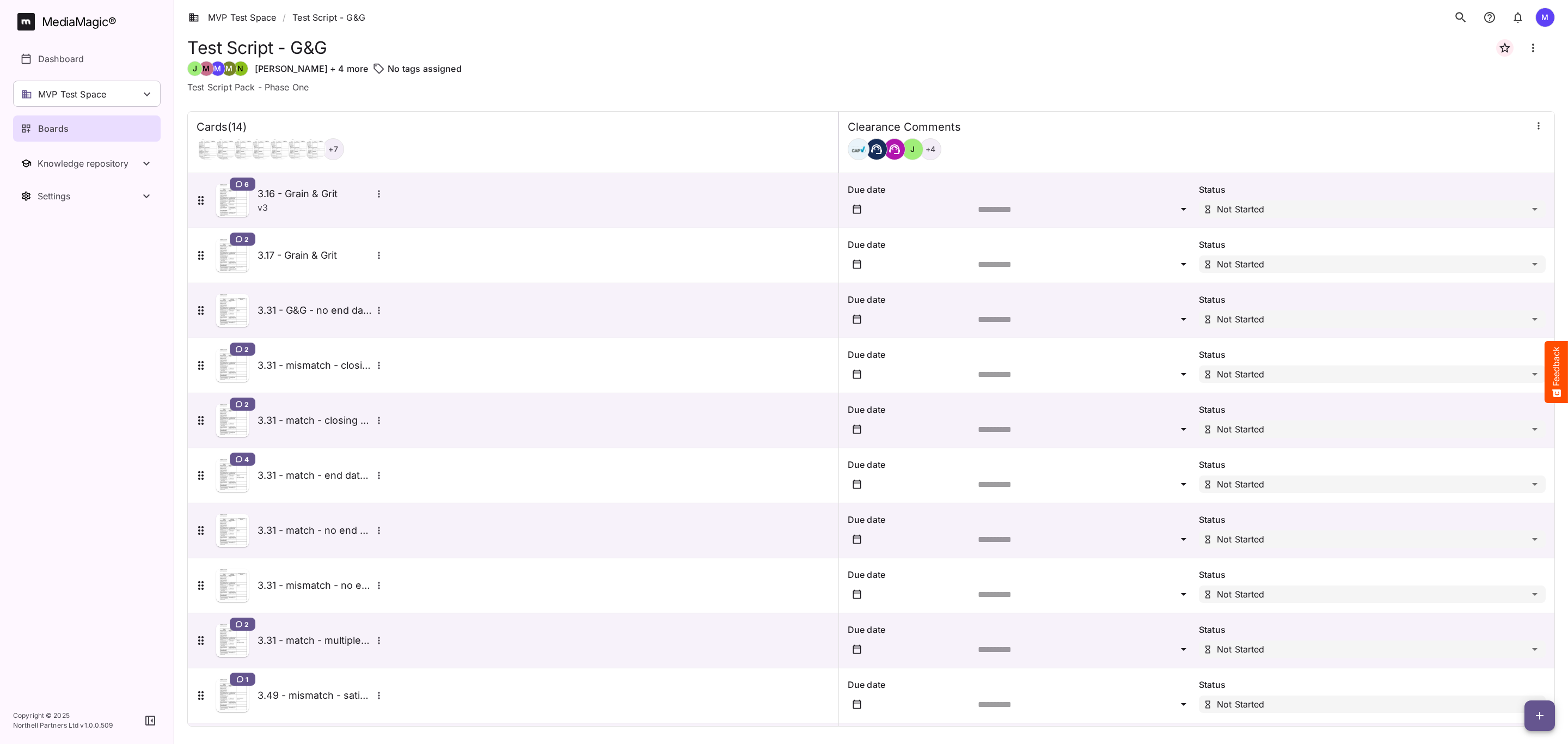
click at [340, 471] on h5 "3.31 - match - end date in super" at bounding box center [315, 475] width 114 height 13
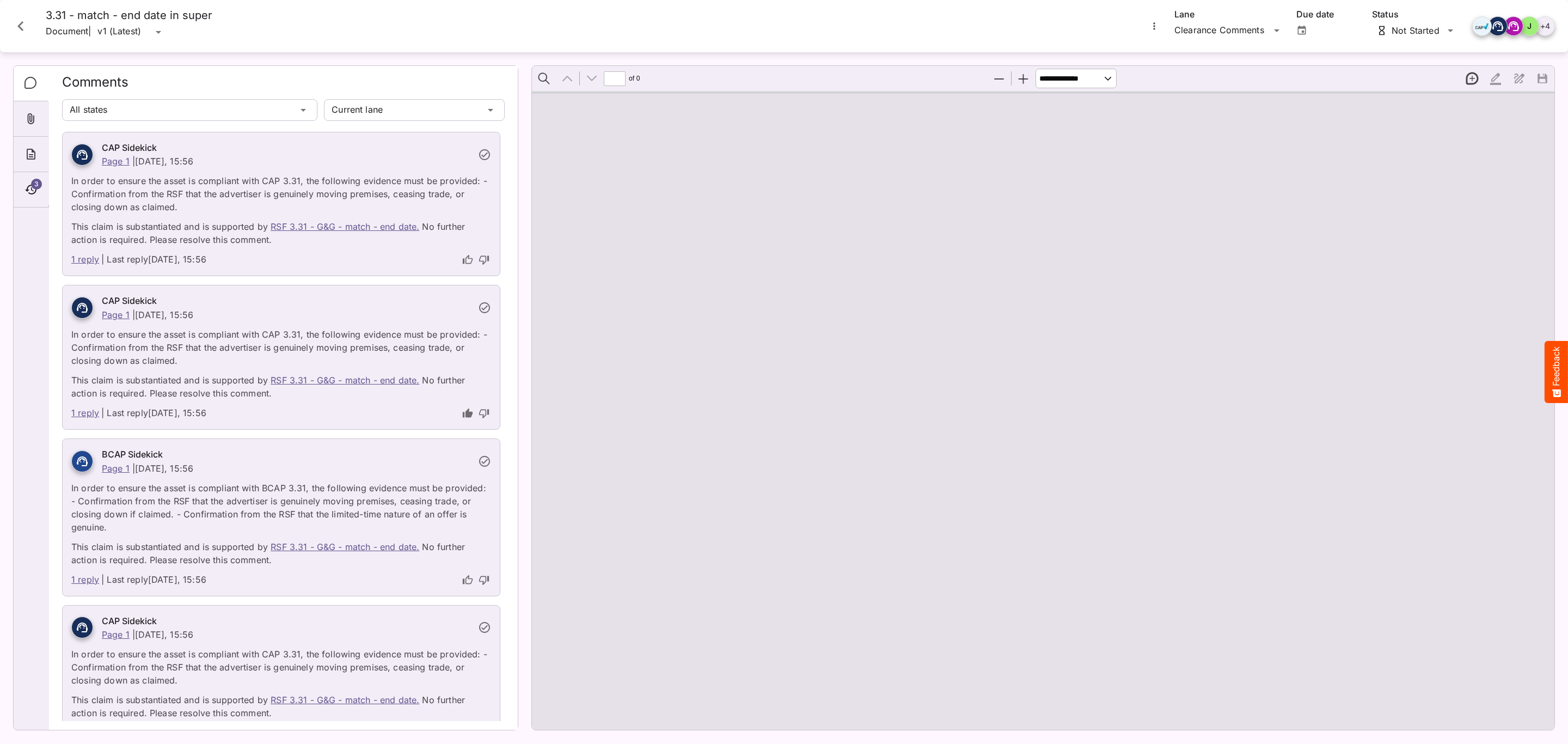
type input "*"
select select "***"
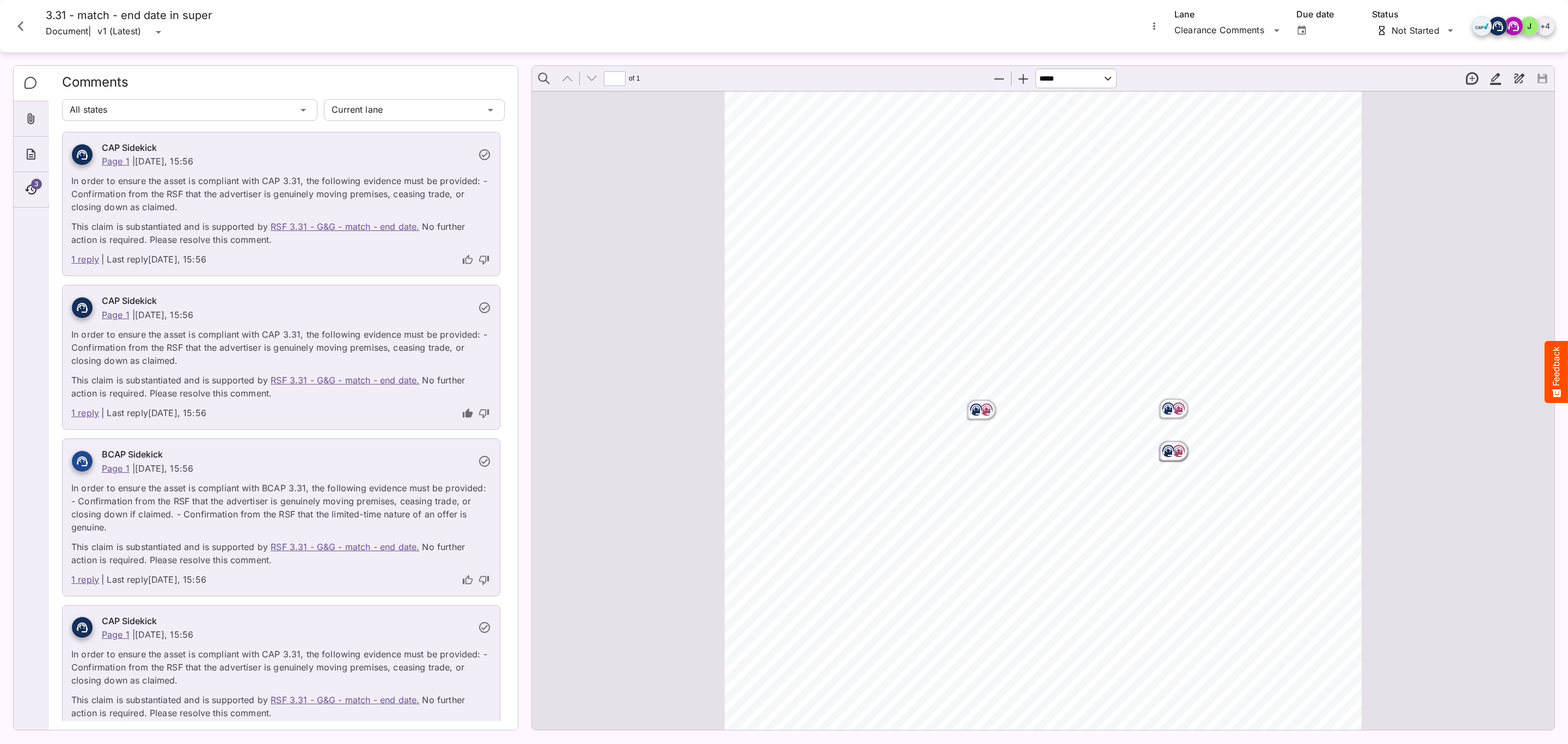
click at [407, 423] on div "1 reply | Last reply Yesterday, 15:56" at bounding box center [281, 415] width 437 height 29
click at [75, 307] on icon at bounding box center [82, 307] width 13 height 13
click at [1158, 443] on div "Page ⁨1⁩" at bounding box center [1174, 451] width 33 height 24
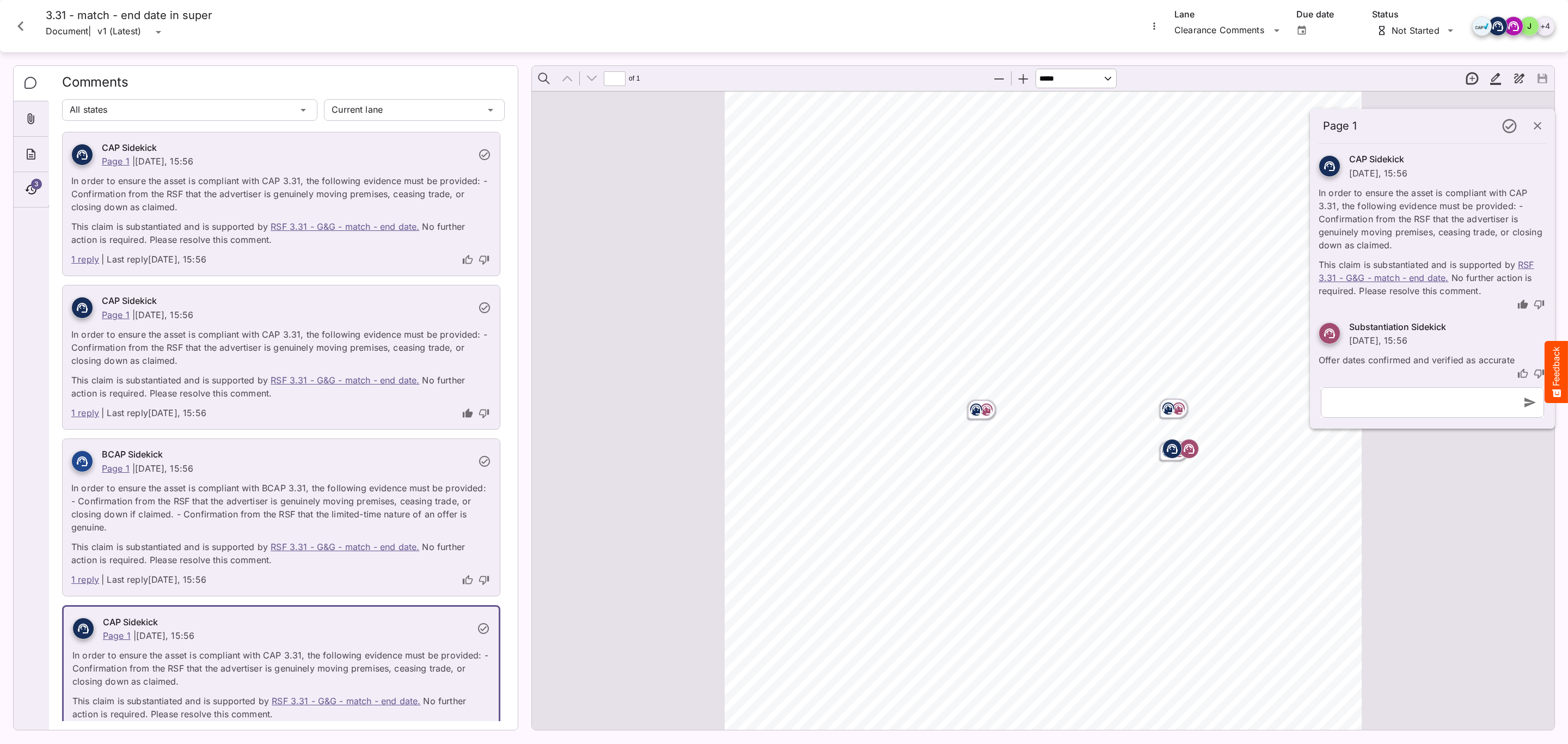
scroll to position [39, 0]
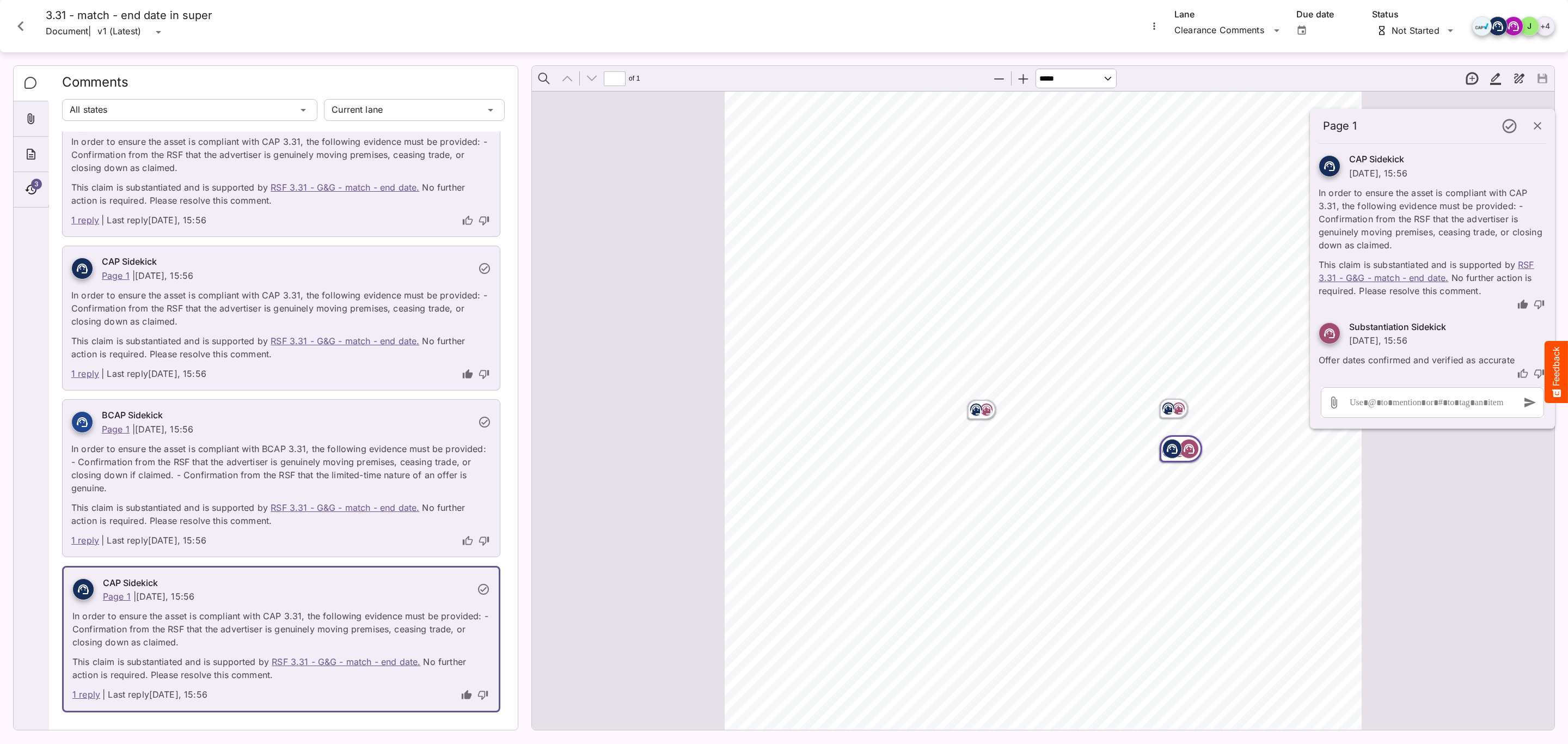
click at [477, 699] on icon "thumb-down" at bounding box center [483, 695] width 11 height 11
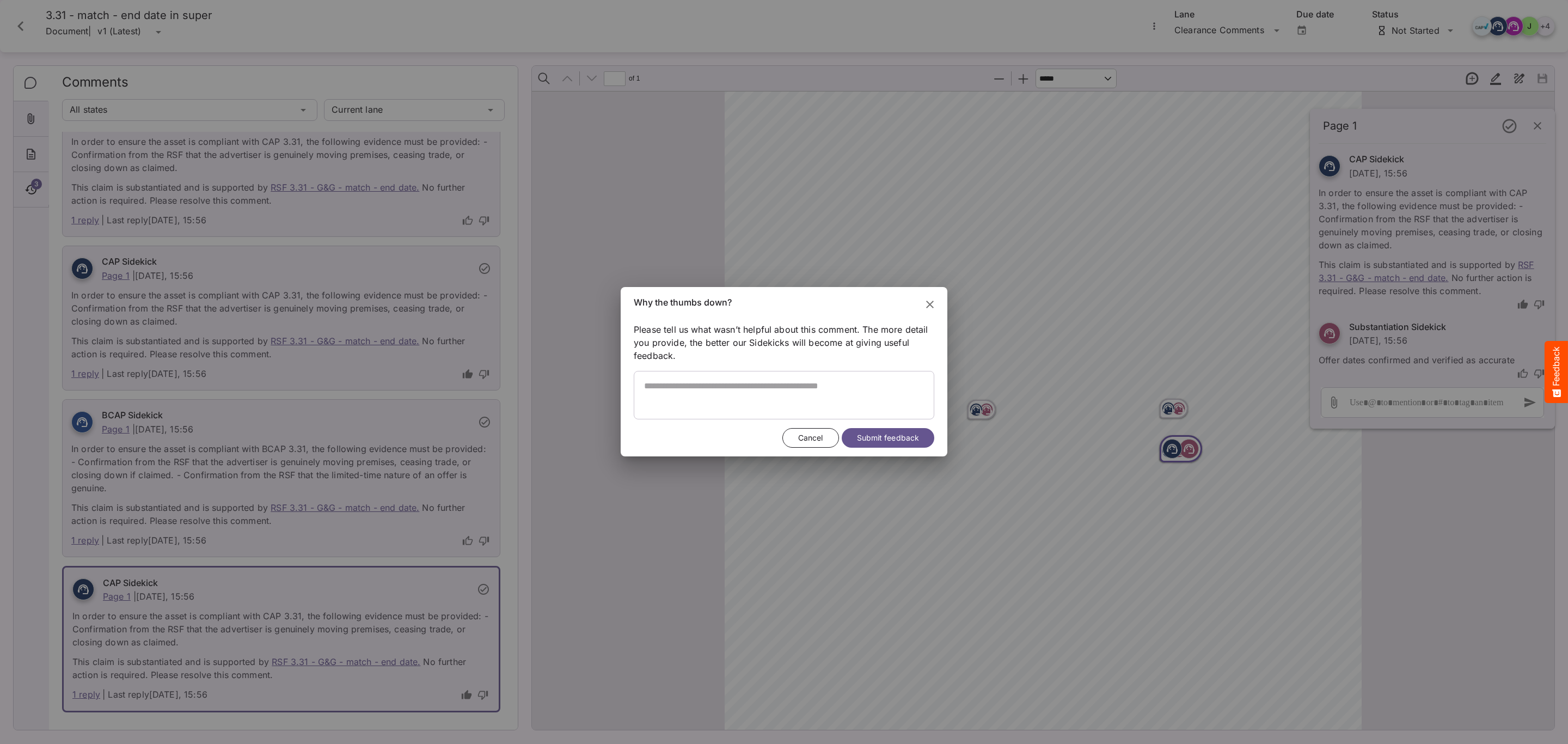
click at [739, 359] on p "Please tell us what wasn’t helpful about this comment. The more detail you prov…" at bounding box center [784, 346] width 301 height 48
click at [744, 374] on div at bounding box center [784, 395] width 301 height 49
type textarea "*"
click at [843, 398] on textarea at bounding box center [784, 400] width 301 height 39
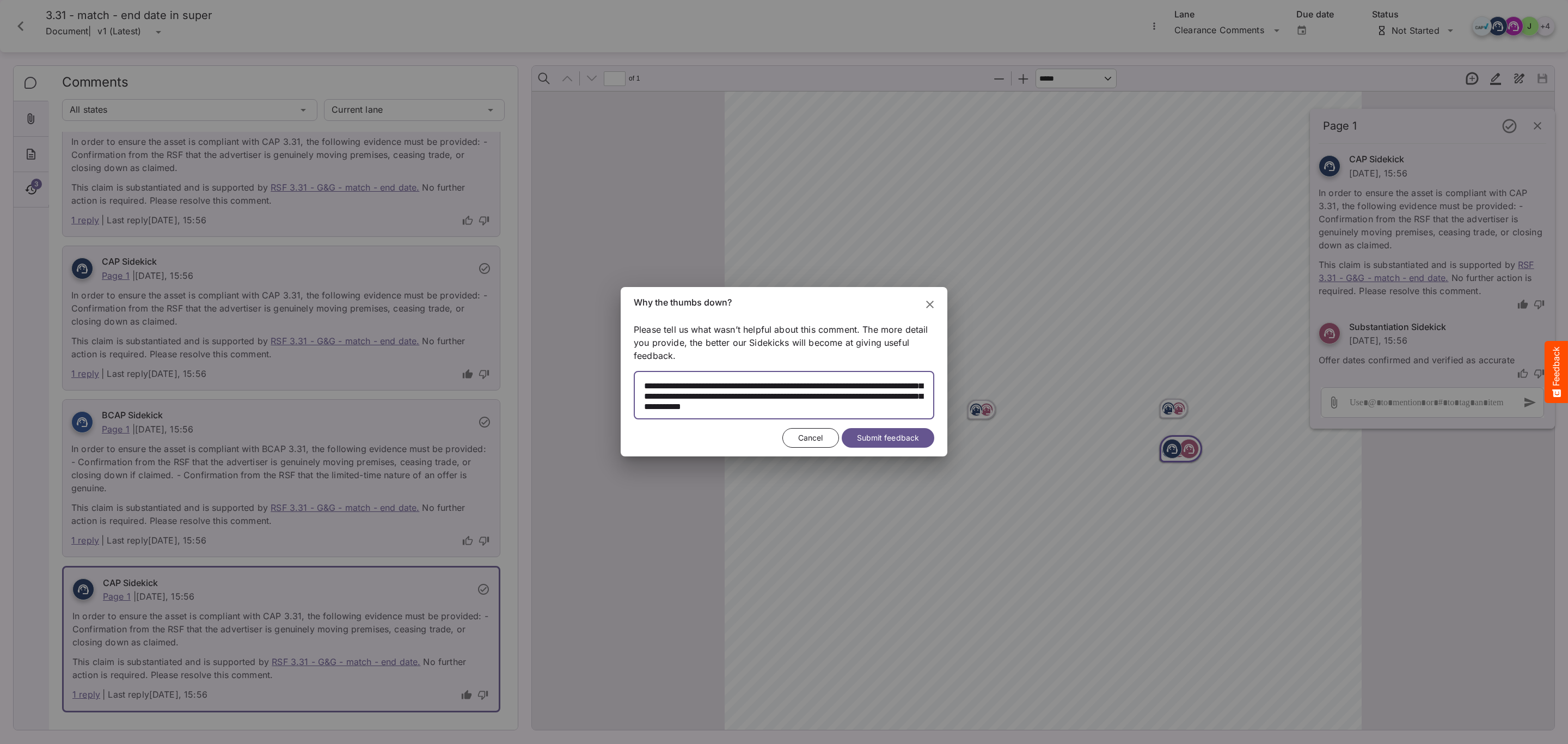
click at [852, 405] on textarea at bounding box center [784, 400] width 301 height 39
drag, startPoint x: 844, startPoint y: 401, endPoint x: 859, endPoint y: 423, distance: 26.6
click at [0, 0] on div "Please tell us what wasn’t helpful about this comment. The more detail you prov…" at bounding box center [0, 0] width 0 height 0
type textarea "**********"
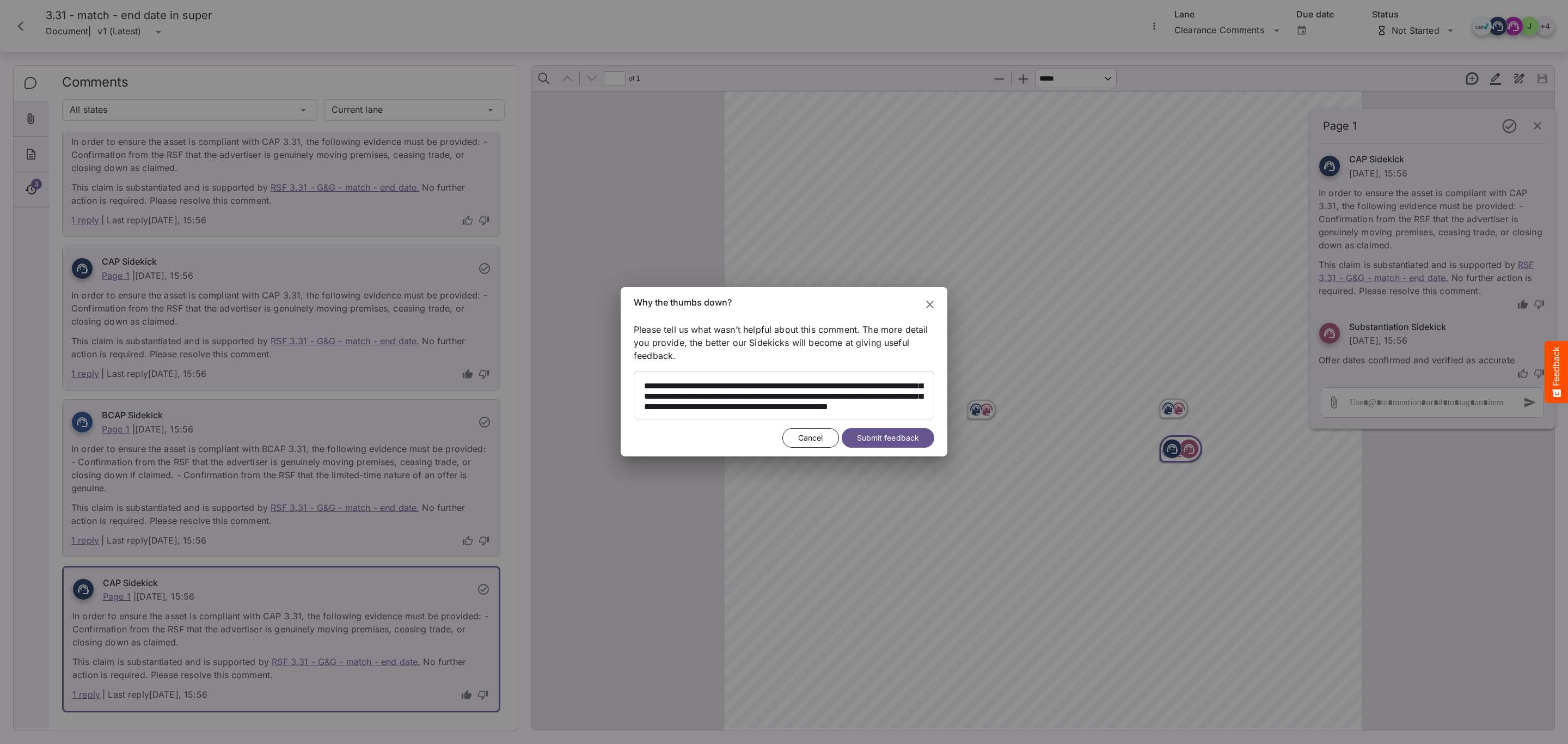
click at [885, 426] on div "Cancel Submit feedback" at bounding box center [784, 440] width 327 height 33
click at [892, 433] on span "Submit feedback" at bounding box center [888, 438] width 62 height 13
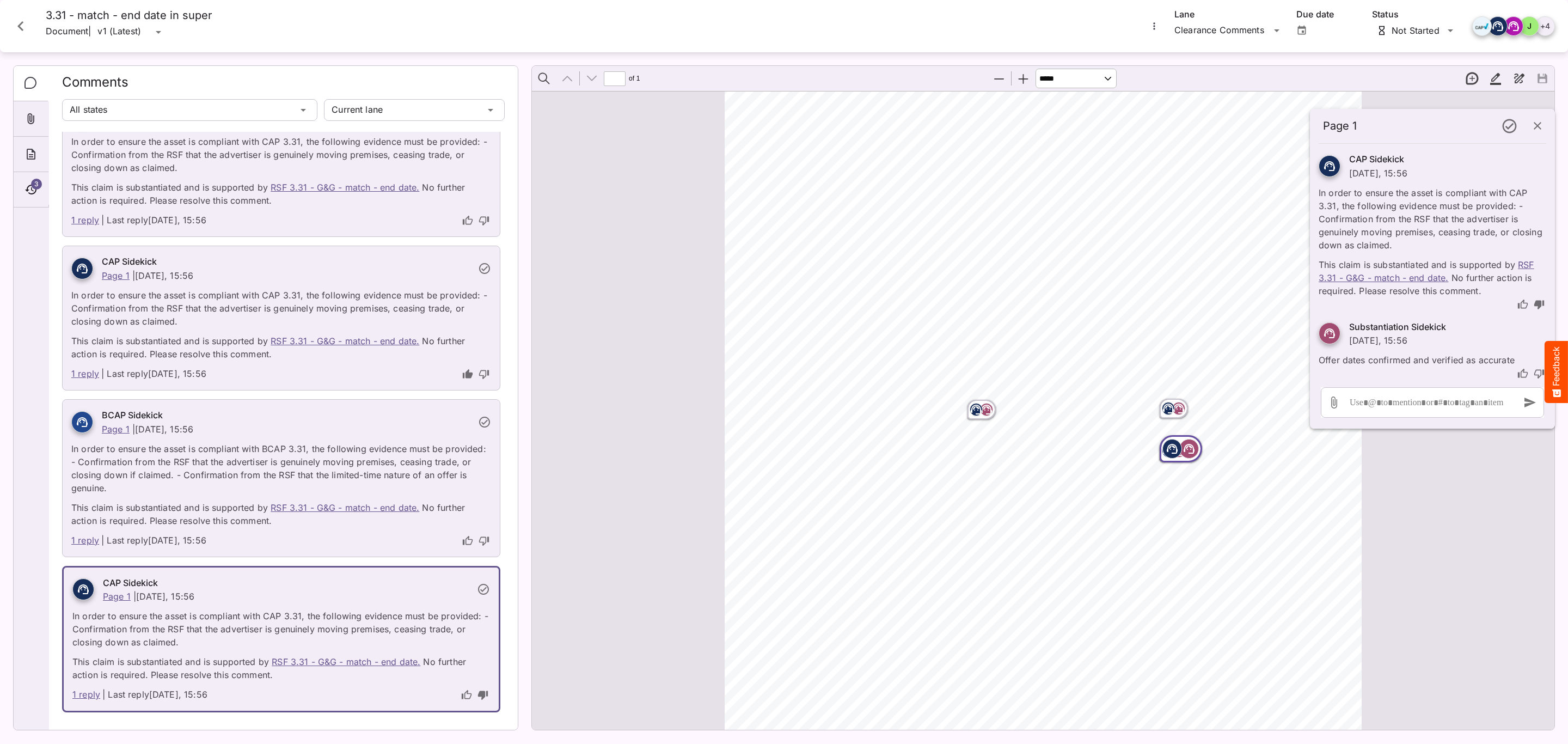
click at [321, 457] on p "In order to ensure the asset is compliant with BCAP 3.31, the following evidenc…" at bounding box center [281, 465] width 420 height 59
click at [80, 423] on circle at bounding box center [80, 423] width 1 height 1
click at [82, 416] on icon at bounding box center [82, 421] width 13 height 13
click at [80, 417] on icon at bounding box center [82, 421] width 13 height 13
click at [236, 479] on p "In order to ensure the asset is compliant with BCAP 3.31, the following evidenc…" at bounding box center [281, 465] width 420 height 59
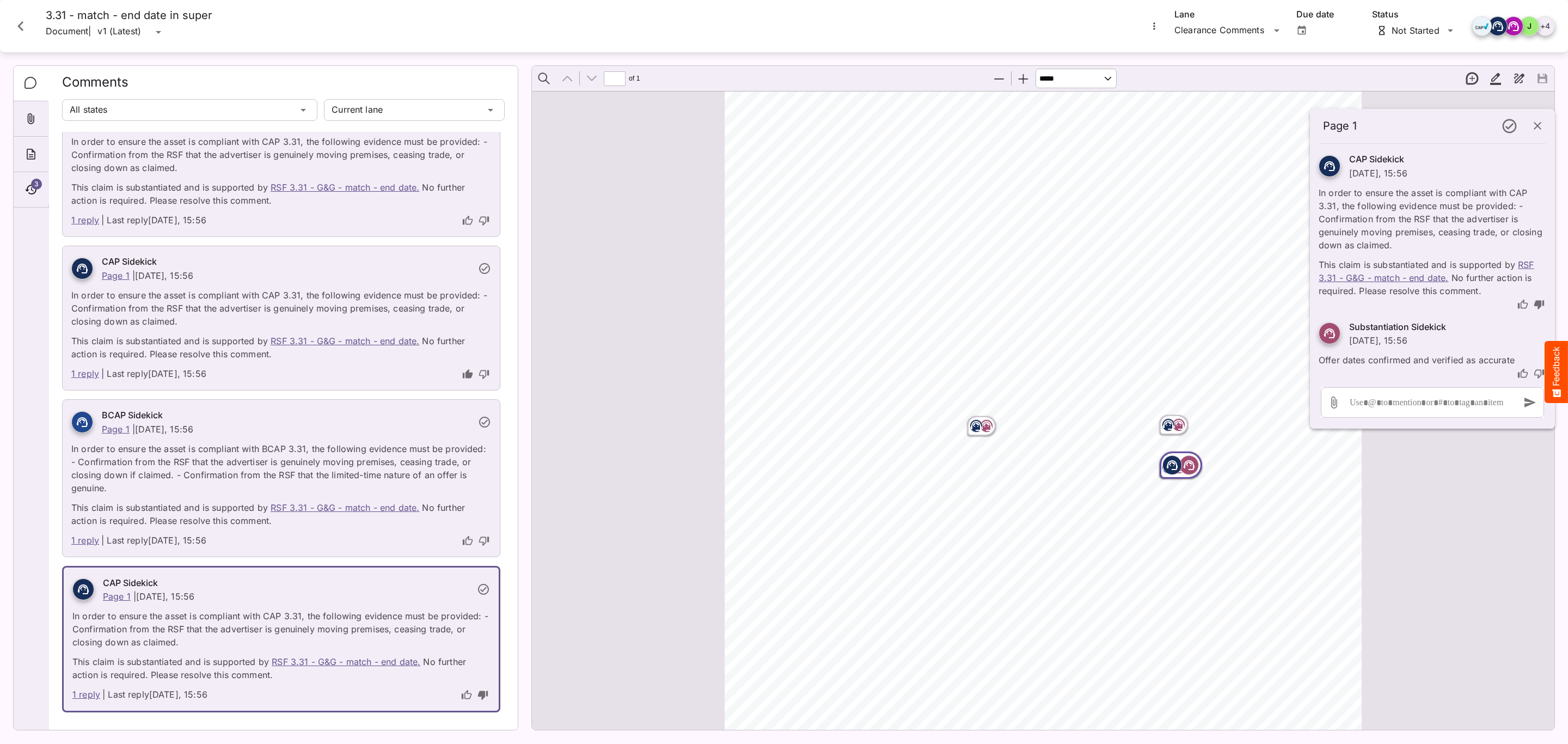
scroll to position [163, 0]
click at [1158, 361] on div "Page ⁨1⁩" at bounding box center [1174, 365] width 33 height 24
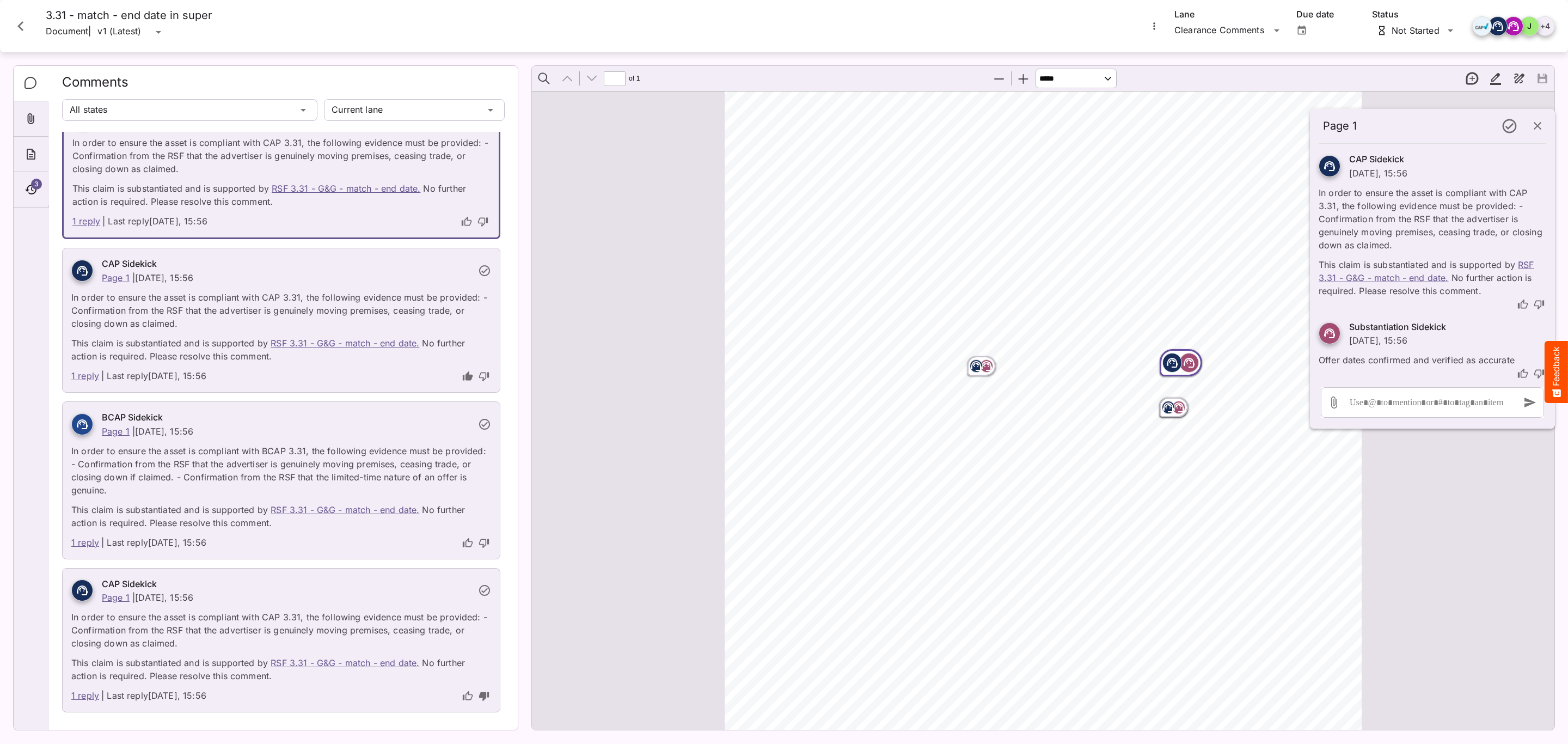
scroll to position [0, 0]
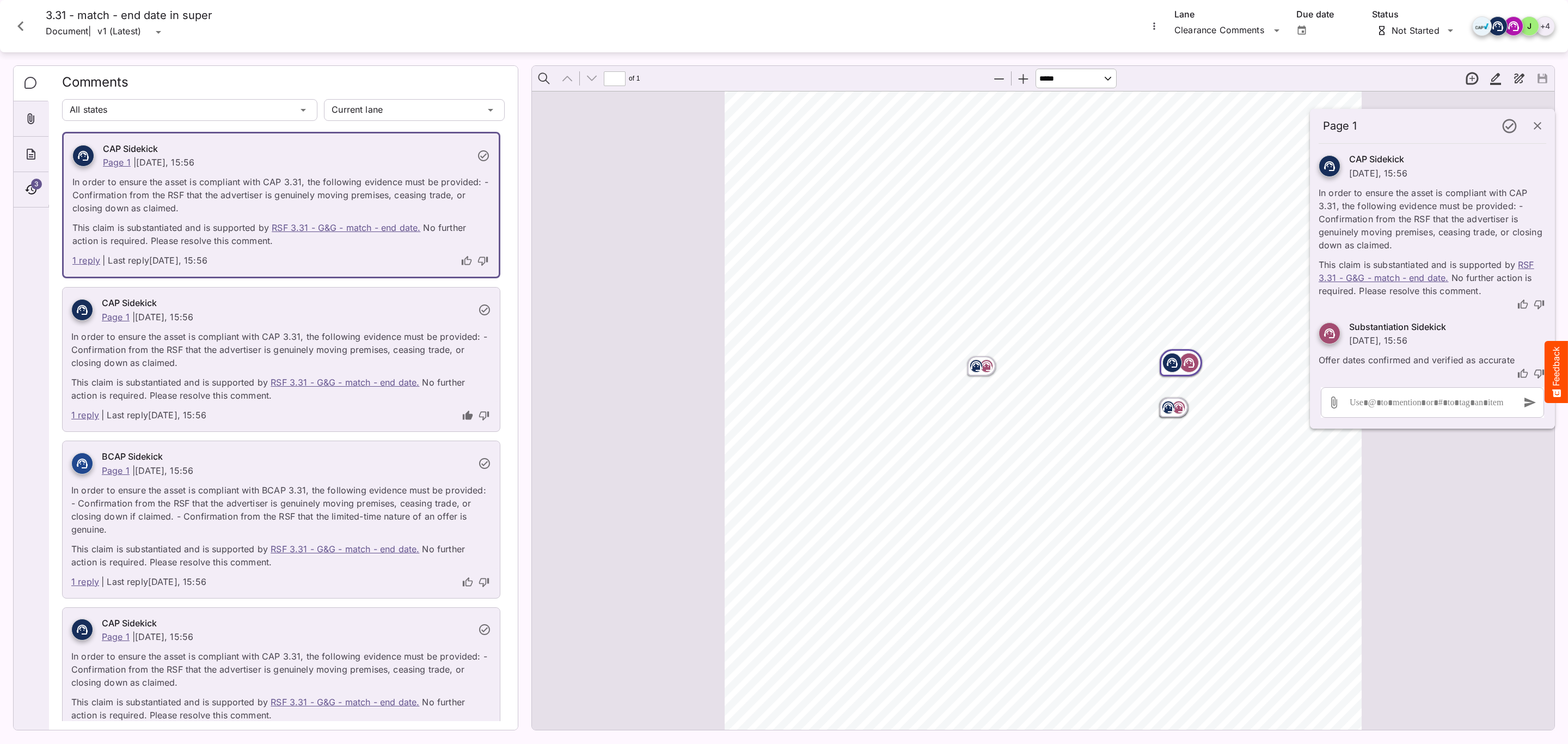
click at [984, 359] on rect "Page ⁨1⁩" at bounding box center [986, 365] width 13 height 13
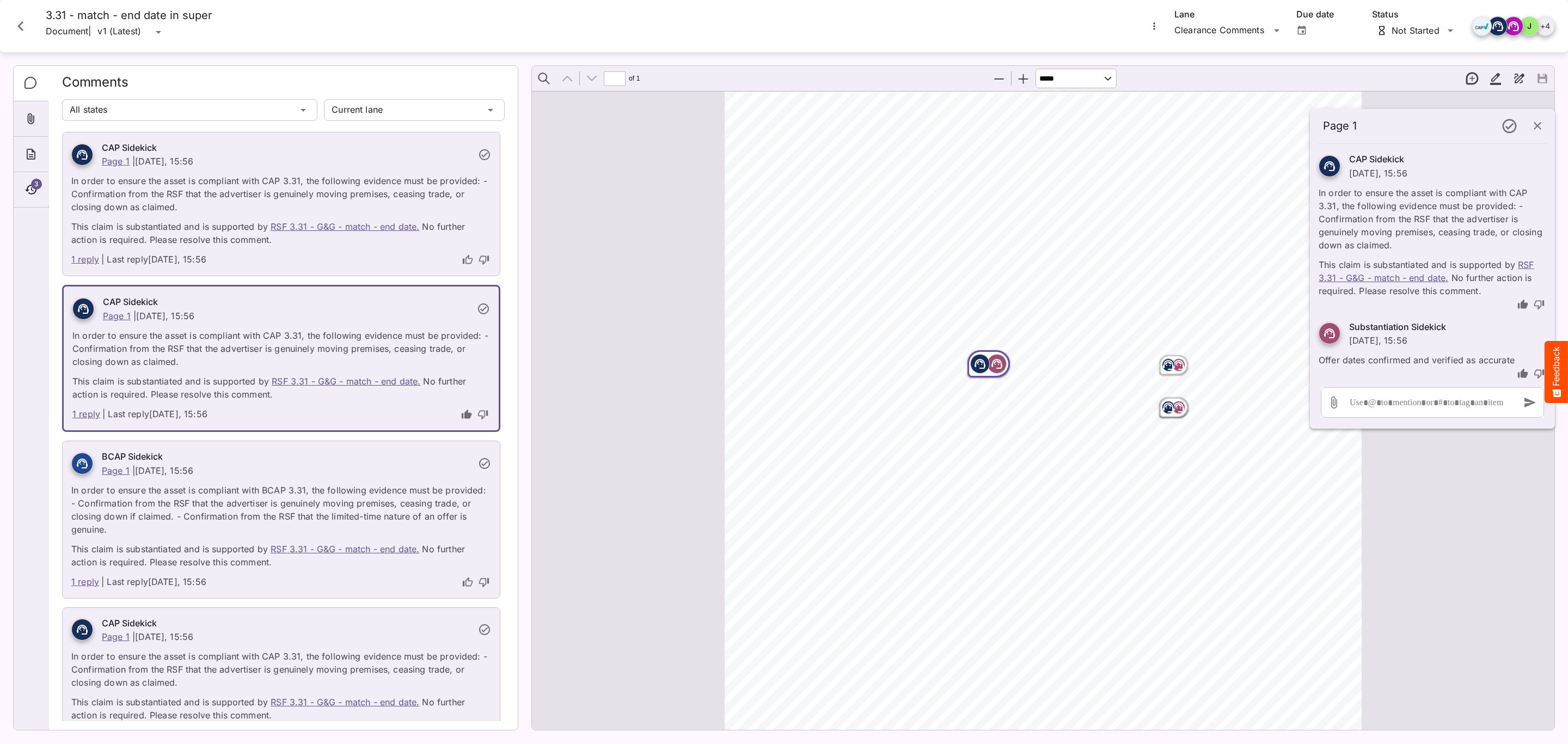
click at [170, 515] on p "In order to ensure the asset is compliant with BCAP 3.31, the following evidenc…" at bounding box center [281, 507] width 420 height 59
click at [201, 491] on p "In order to ensure the asset is compliant with BCAP 3.31, the following evidenc…" at bounding box center [281, 507] width 420 height 59
click at [75, 471] on div at bounding box center [82, 463] width 22 height 22
click at [79, 484] on p "In order to ensure the asset is compliant with BCAP 3.31, the following evidenc…" at bounding box center [281, 507] width 420 height 59
click at [1164, 407] on rect "Page ⁨1⁩" at bounding box center [1168, 407] width 13 height 13
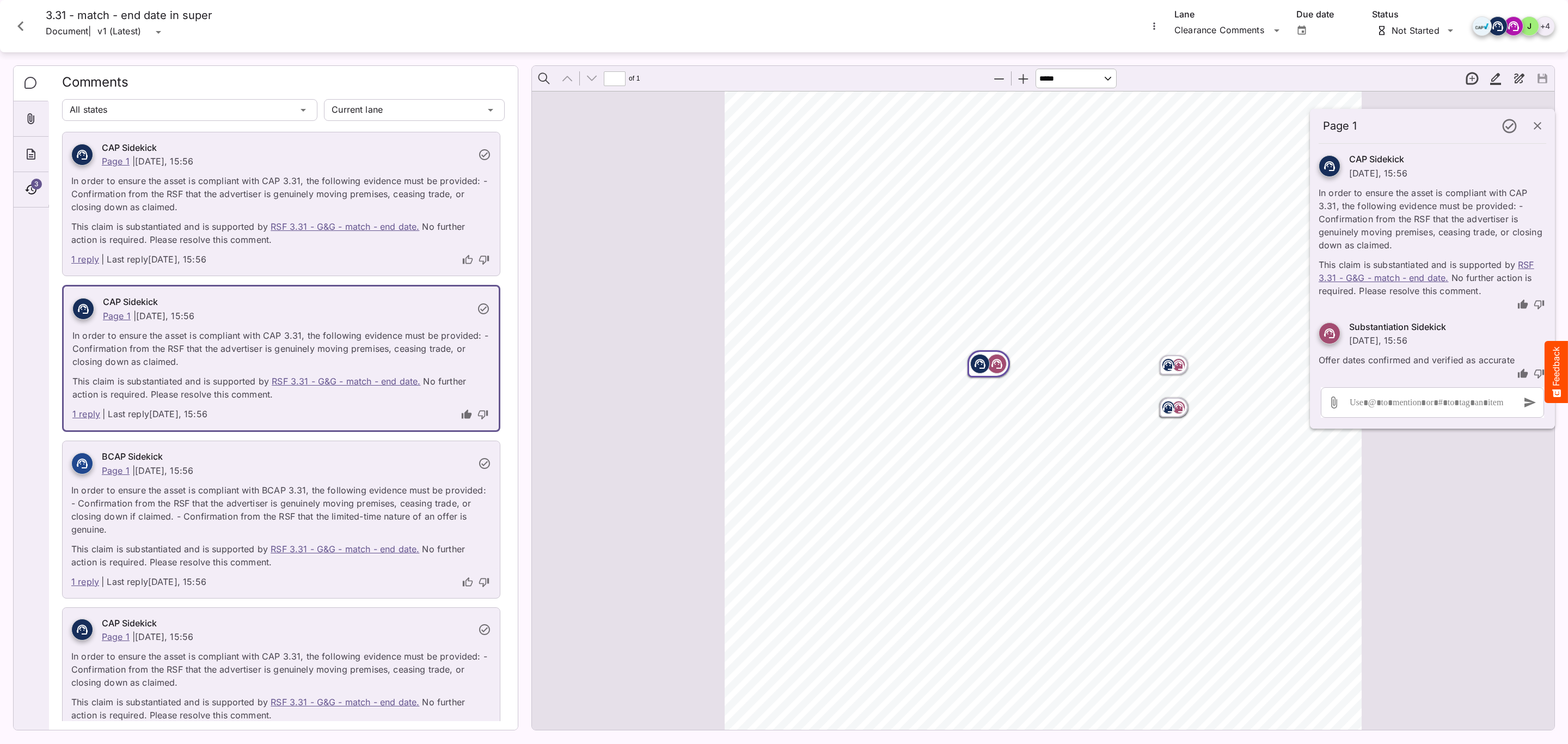
scroll to position [41, 0]
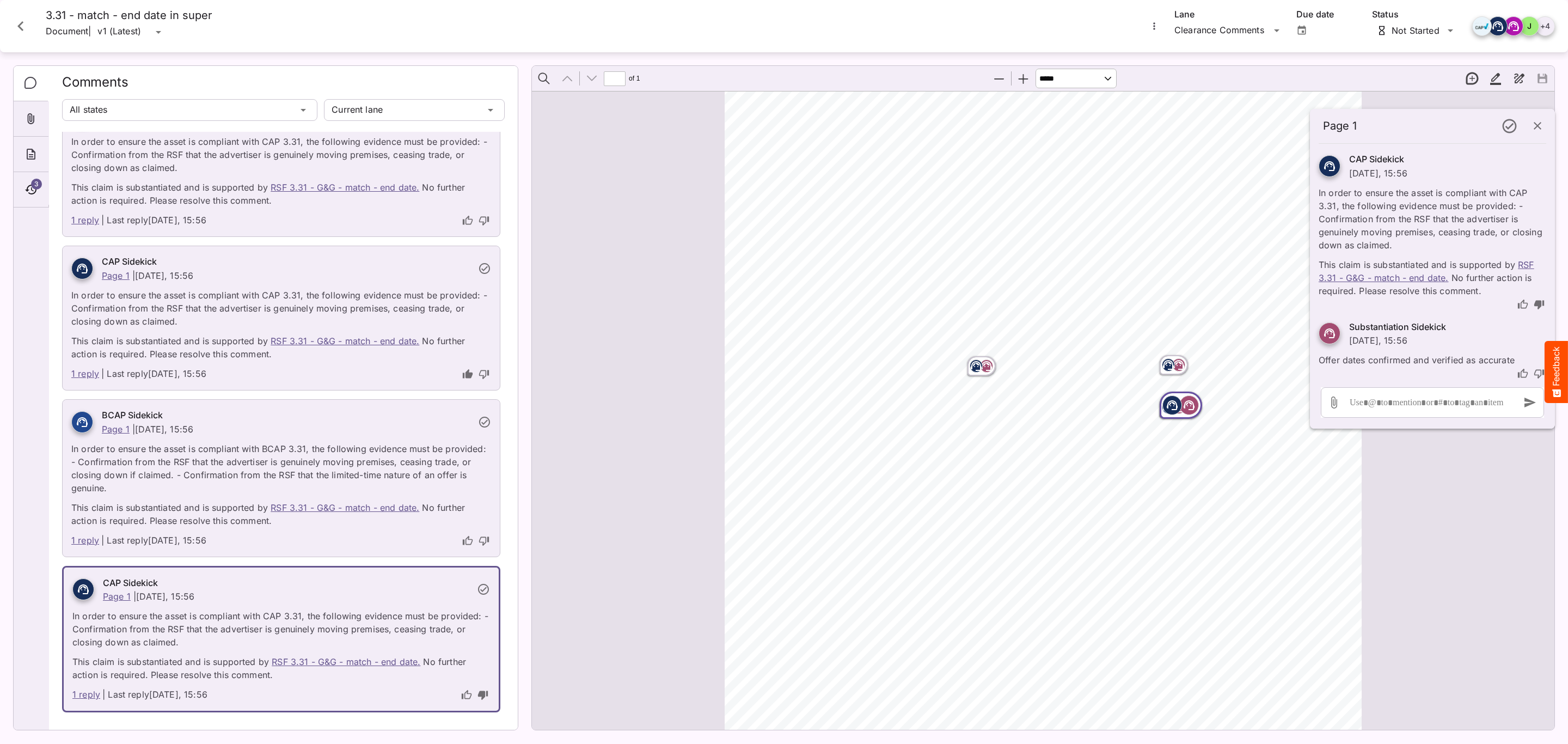
click at [1166, 409] on rect "Page ⁨1⁩" at bounding box center [1172, 405] width 13 height 13
click at [328, 502] on link "RSF 3.31 - G&G - match - end date." at bounding box center [345, 508] width 149 height 11
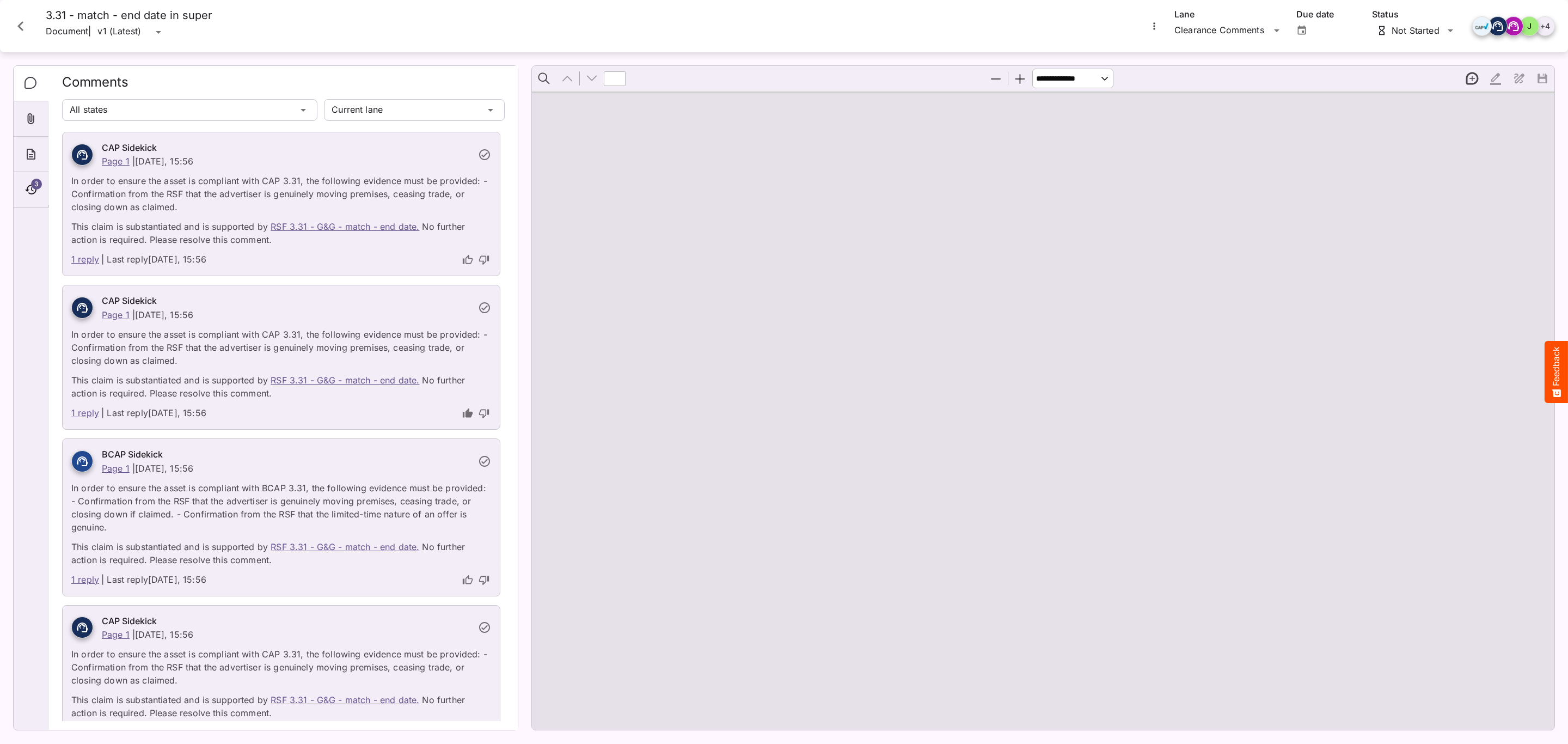
type input "*"
select select "***"
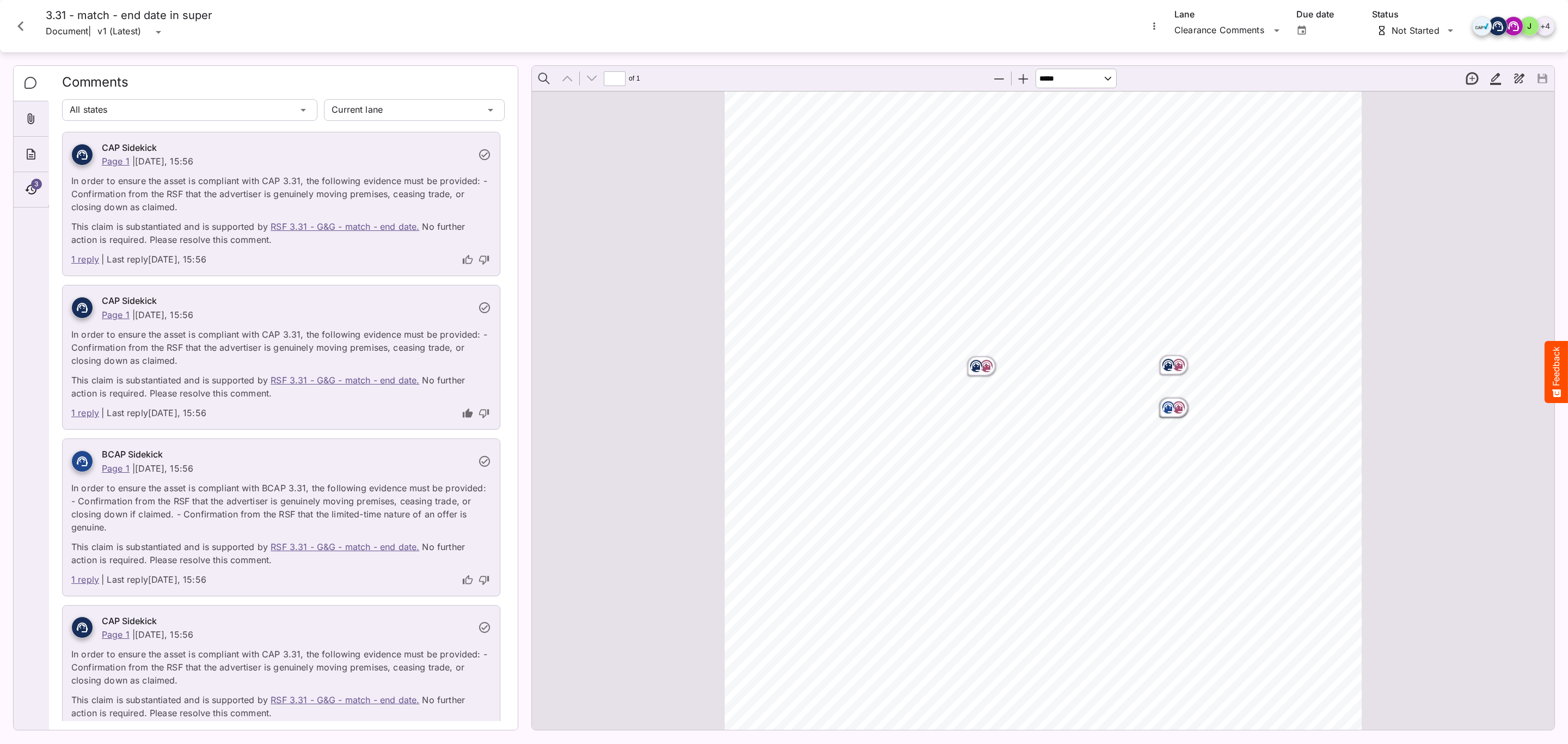
scroll to position [39, 0]
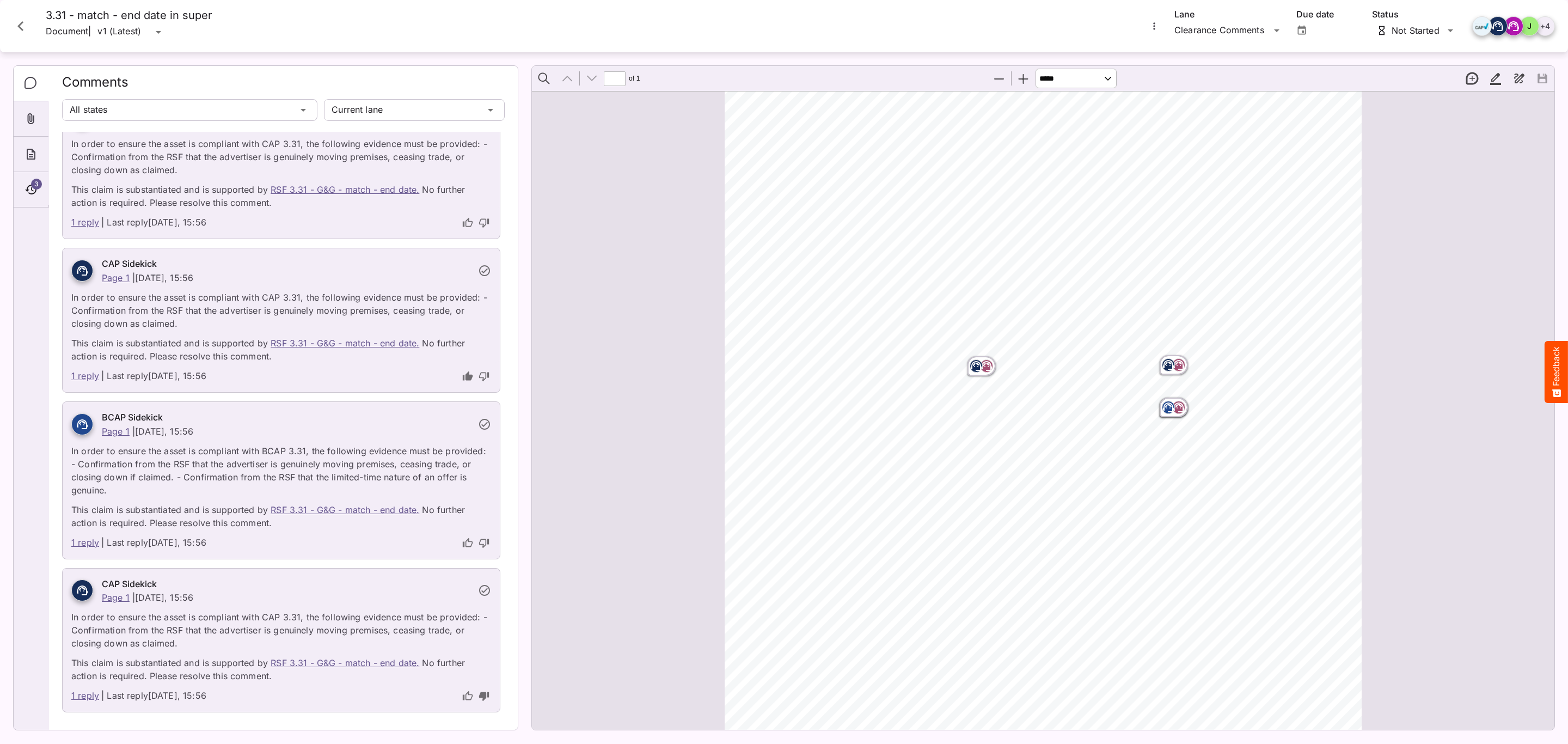
click at [480, 542] on icon "thumb-down" at bounding box center [484, 543] width 10 height 9
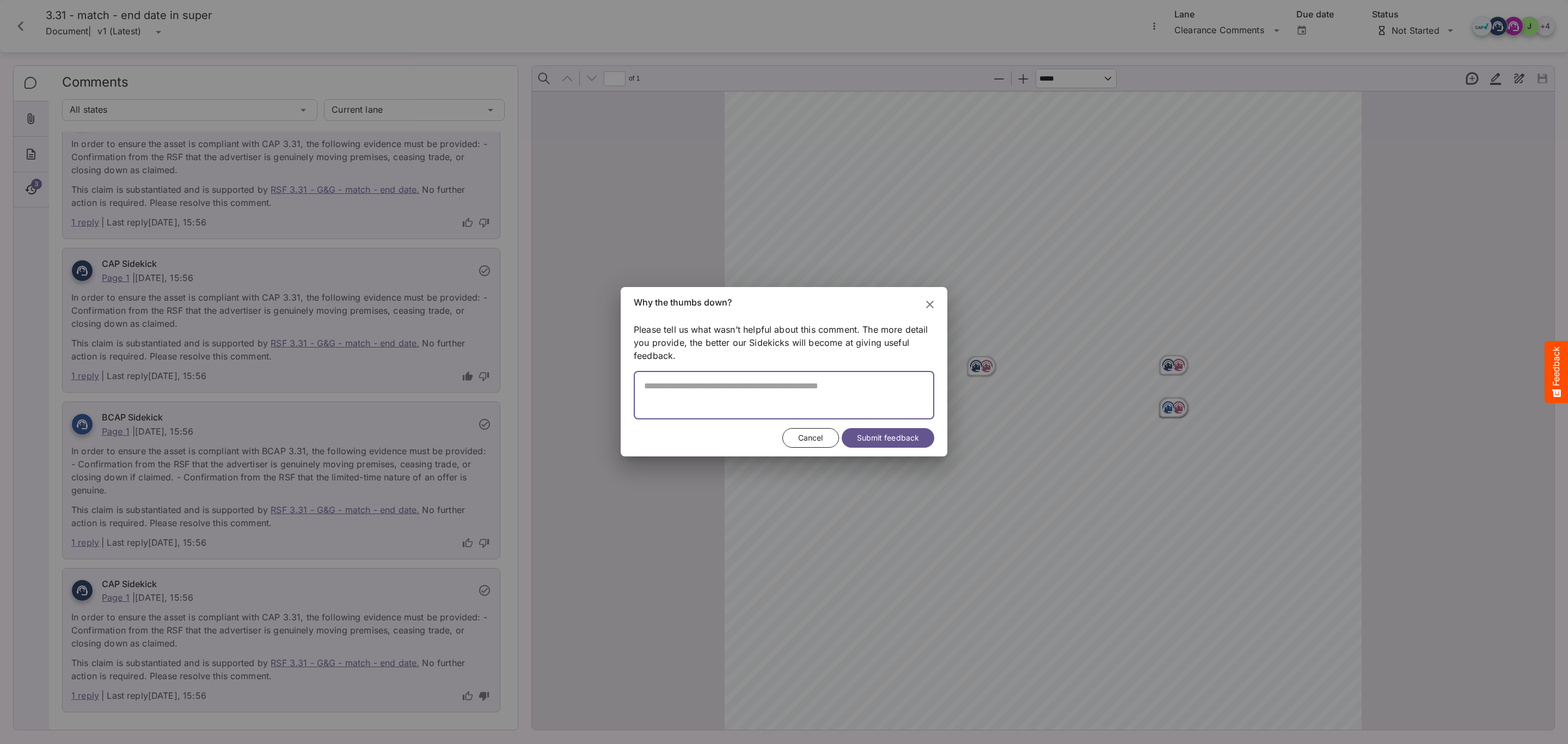
click at [843, 404] on textarea at bounding box center [784, 400] width 301 height 39
click at [663, 389] on textarea at bounding box center [784, 400] width 301 height 39
click at [813, 407] on textarea at bounding box center [784, 400] width 301 height 39
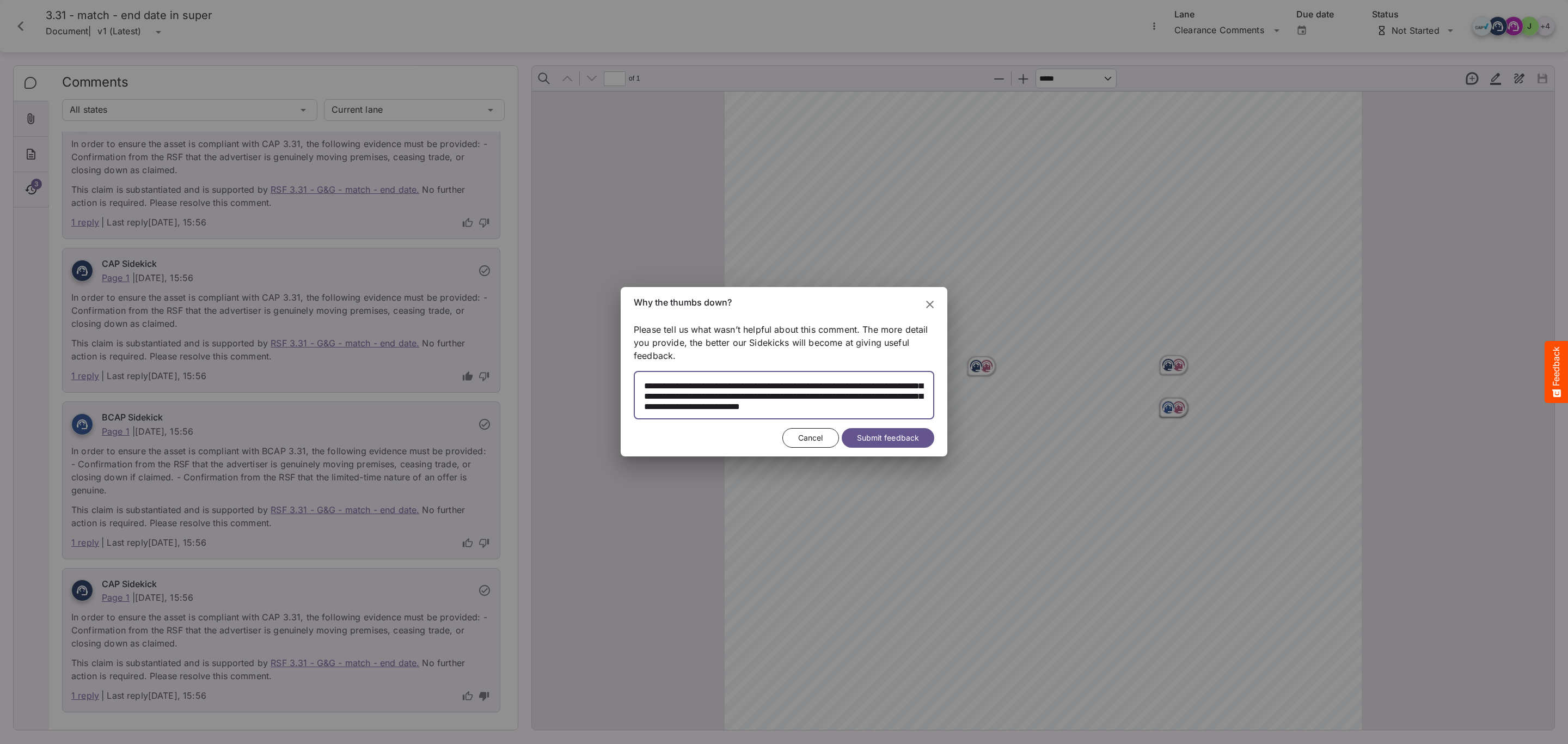
scroll to position [44, 0]
type textarea "**********"
click at [859, 441] on span "Submit feedback" at bounding box center [888, 438] width 62 height 13
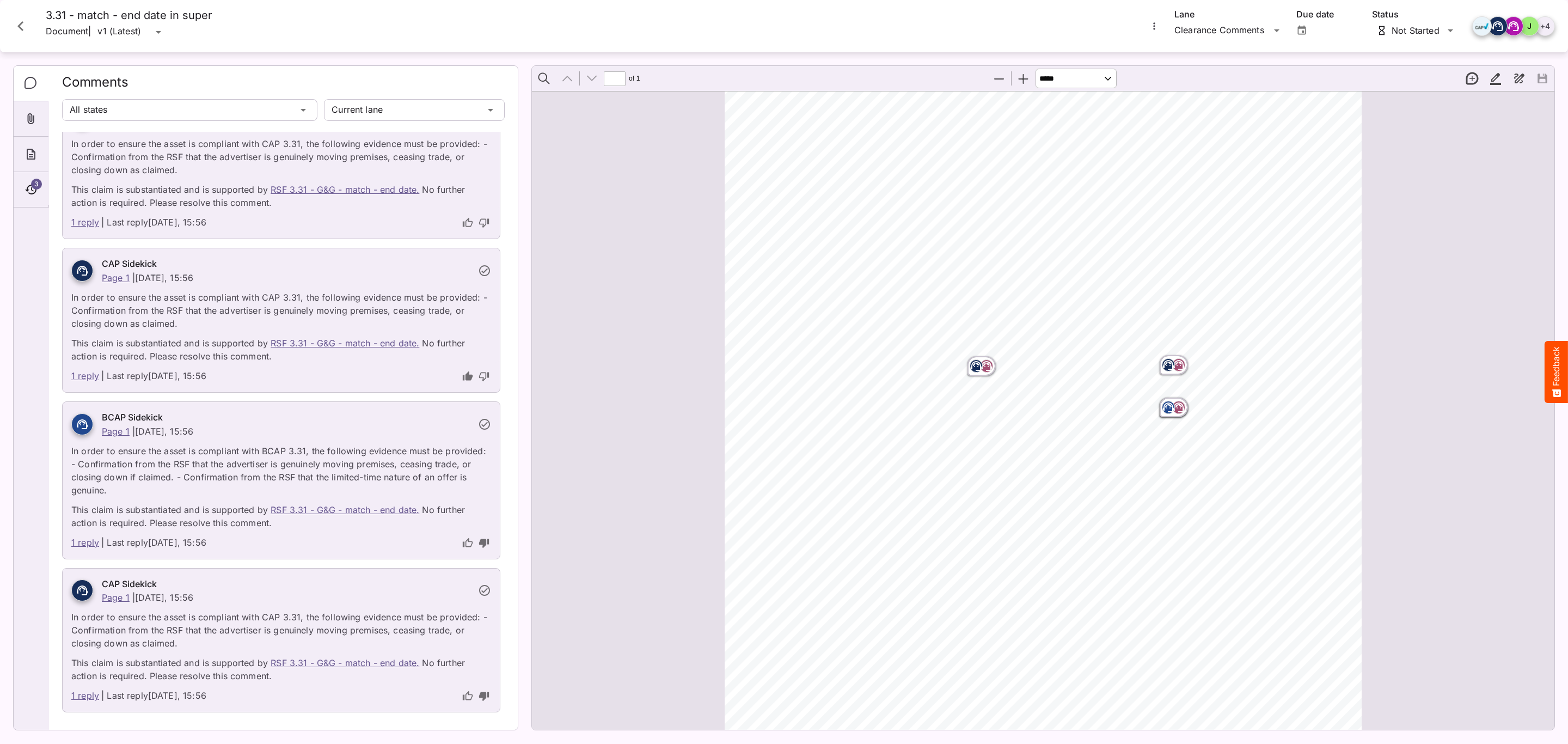
click at [23, 185] on div "3" at bounding box center [30, 190] width 35 height 35
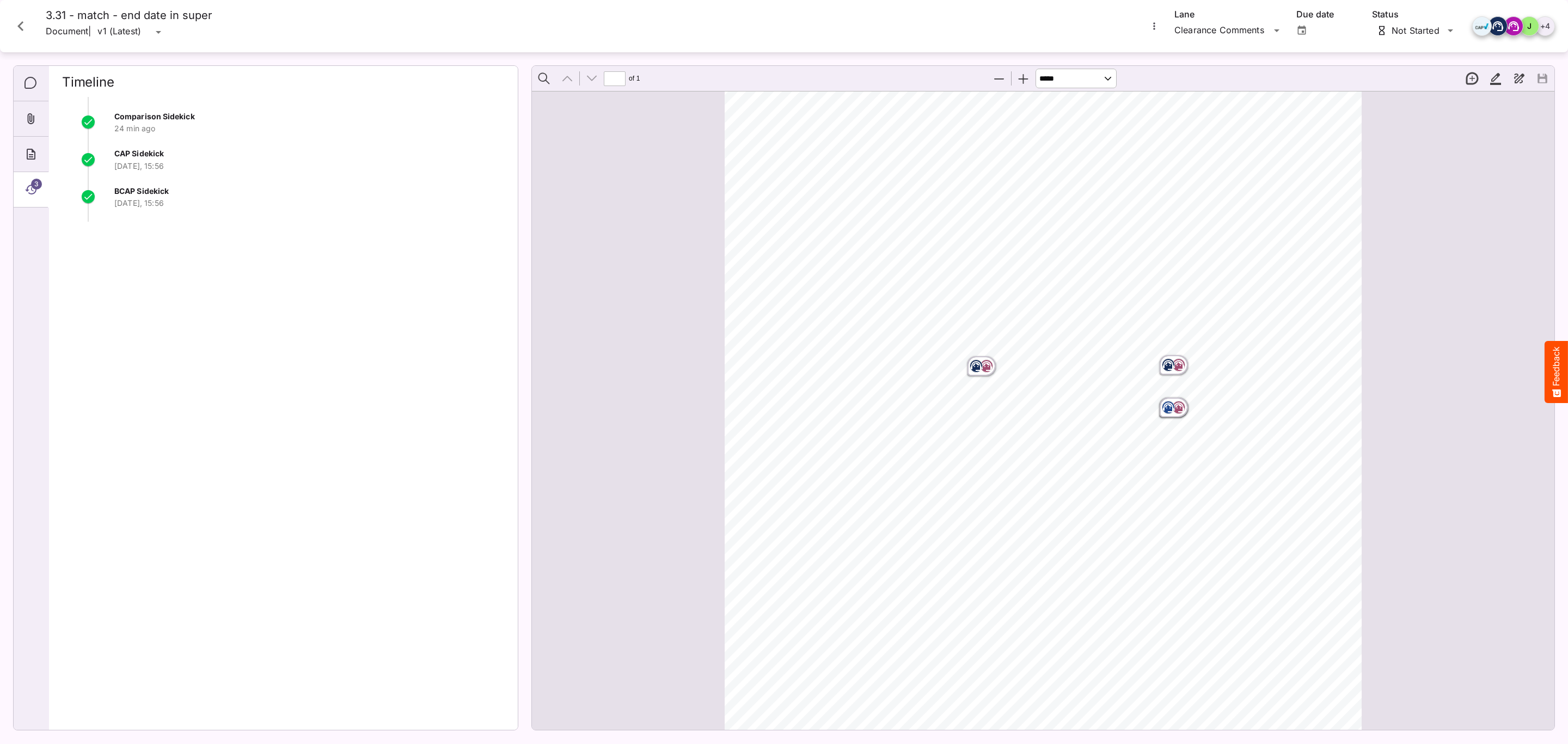
click at [33, 86] on icon "Comments" at bounding box center [30, 83] width 13 height 13
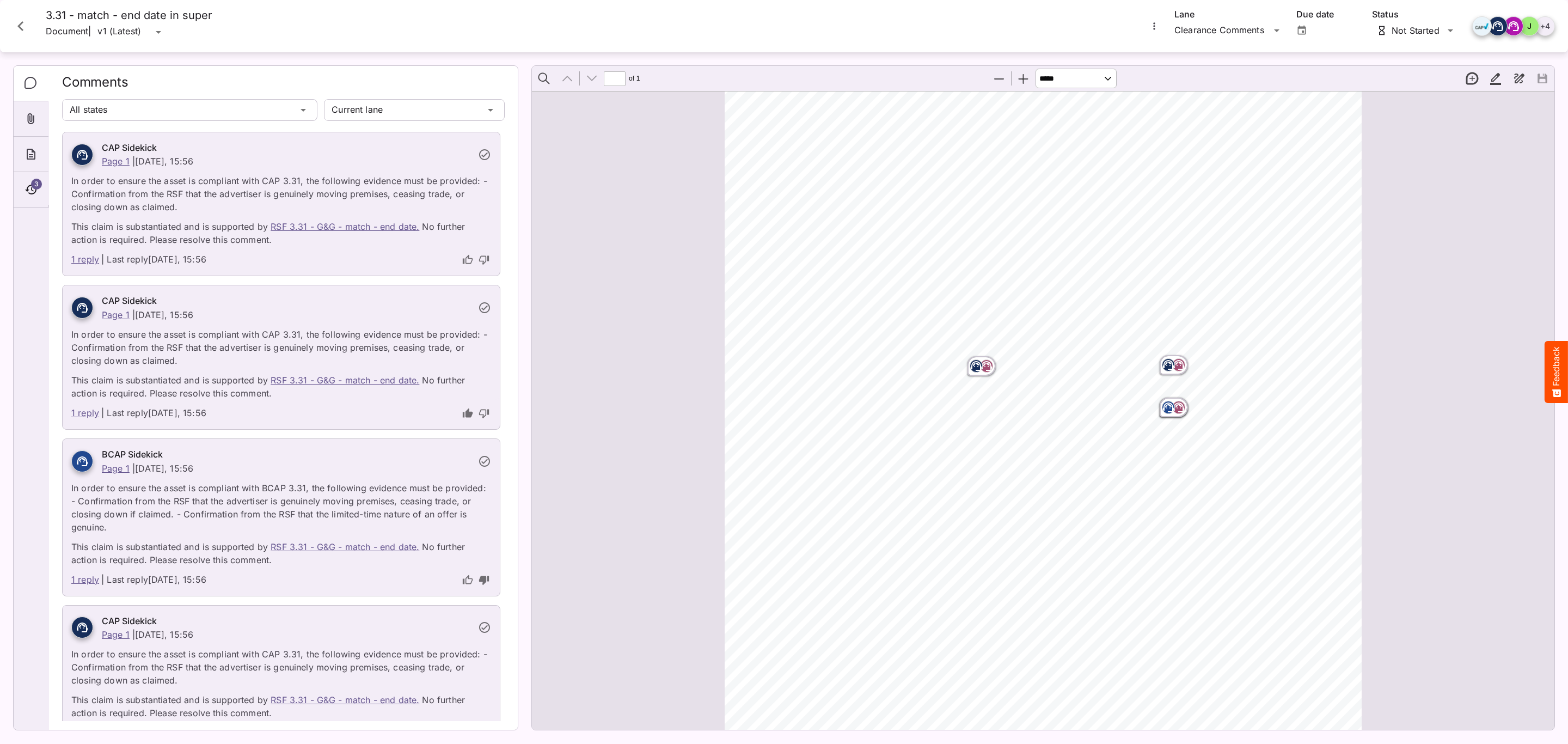
click at [26, 29] on icon "Close card" at bounding box center [21, 26] width 19 height 19
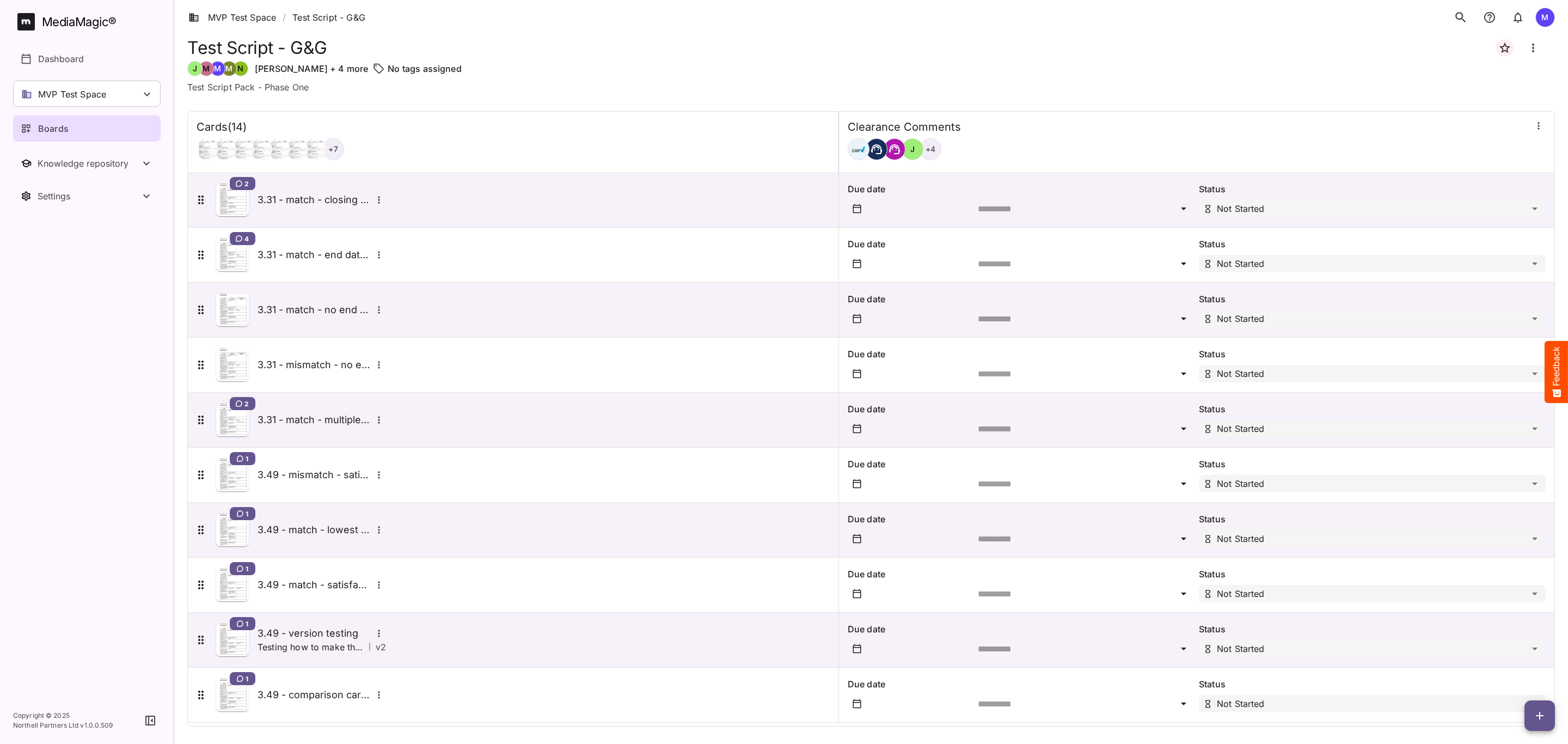
scroll to position [230, 0]
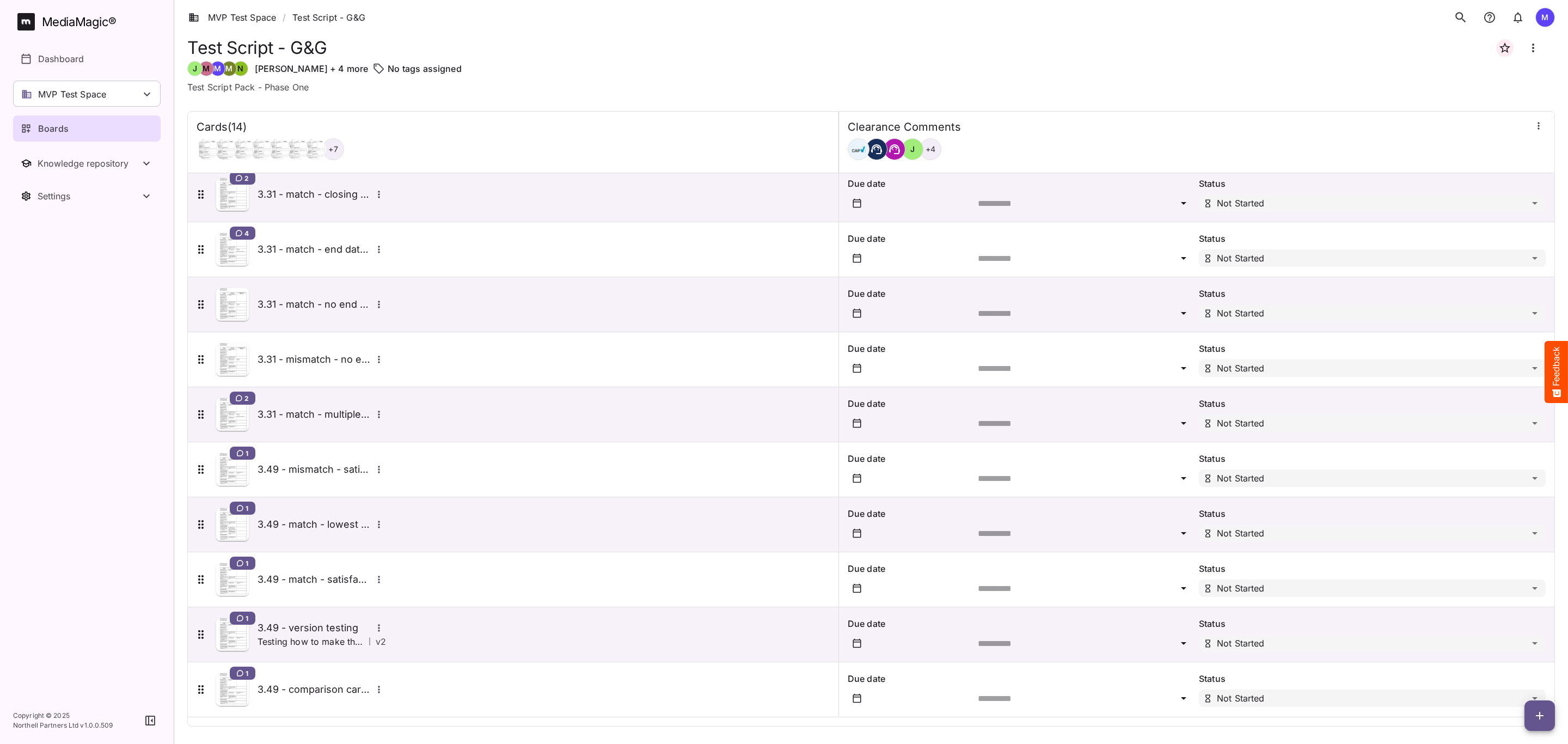
click at [1534, 722] on button "button" at bounding box center [1539, 715] width 30 height 30
click at [1480, 644] on div "Add new card" at bounding box center [1512, 646] width 68 height 22
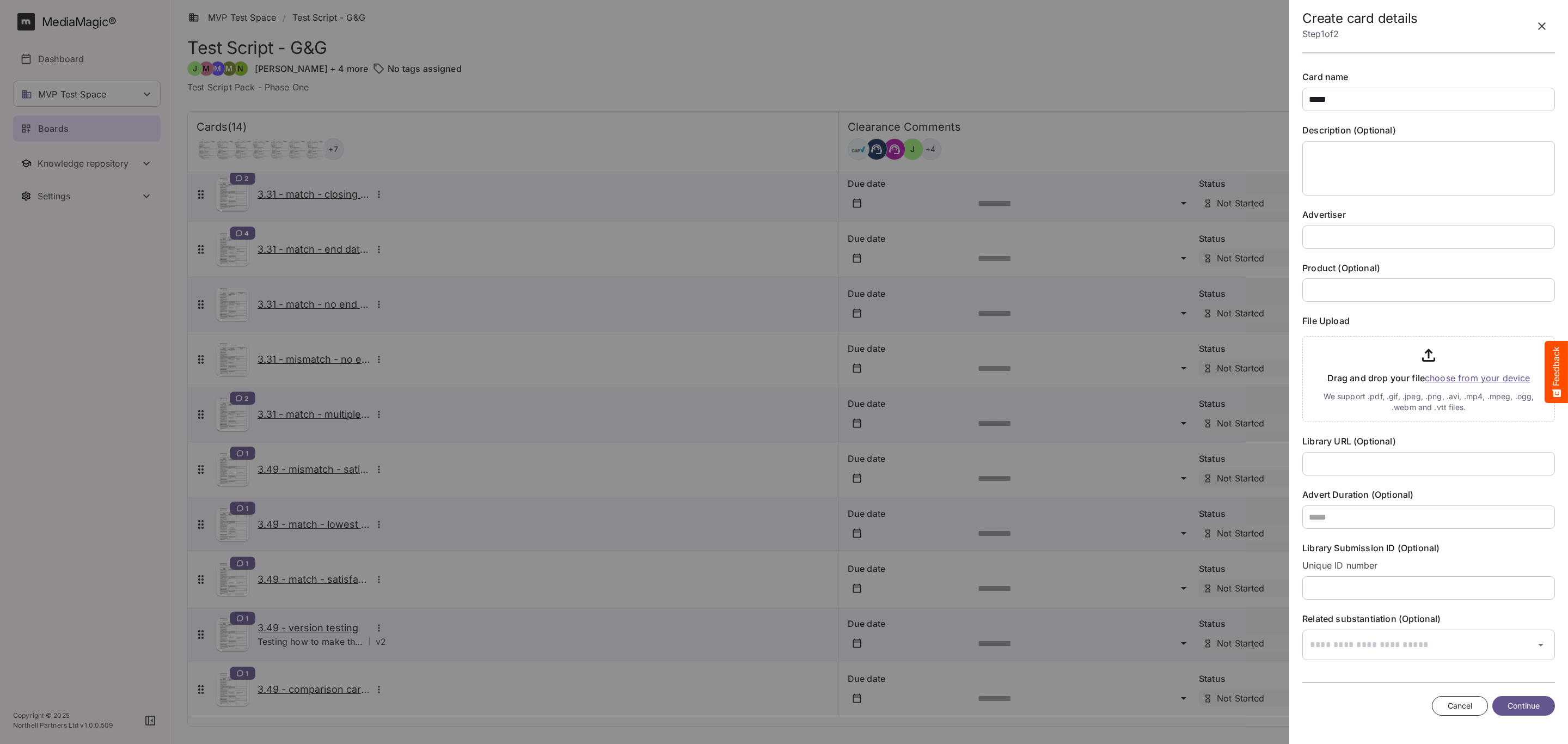
drag, startPoint x: 1381, startPoint y: 83, endPoint x: 1384, endPoint y: 90, distance: 7.6
click at [1384, 84] on div "Card name ****" at bounding box center [1429, 91] width 253 height 40
click at [1382, 93] on input "****" at bounding box center [1429, 99] width 253 height 23
type input "**********"
click at [1435, 239] on input "text" at bounding box center [1429, 237] width 253 height 23
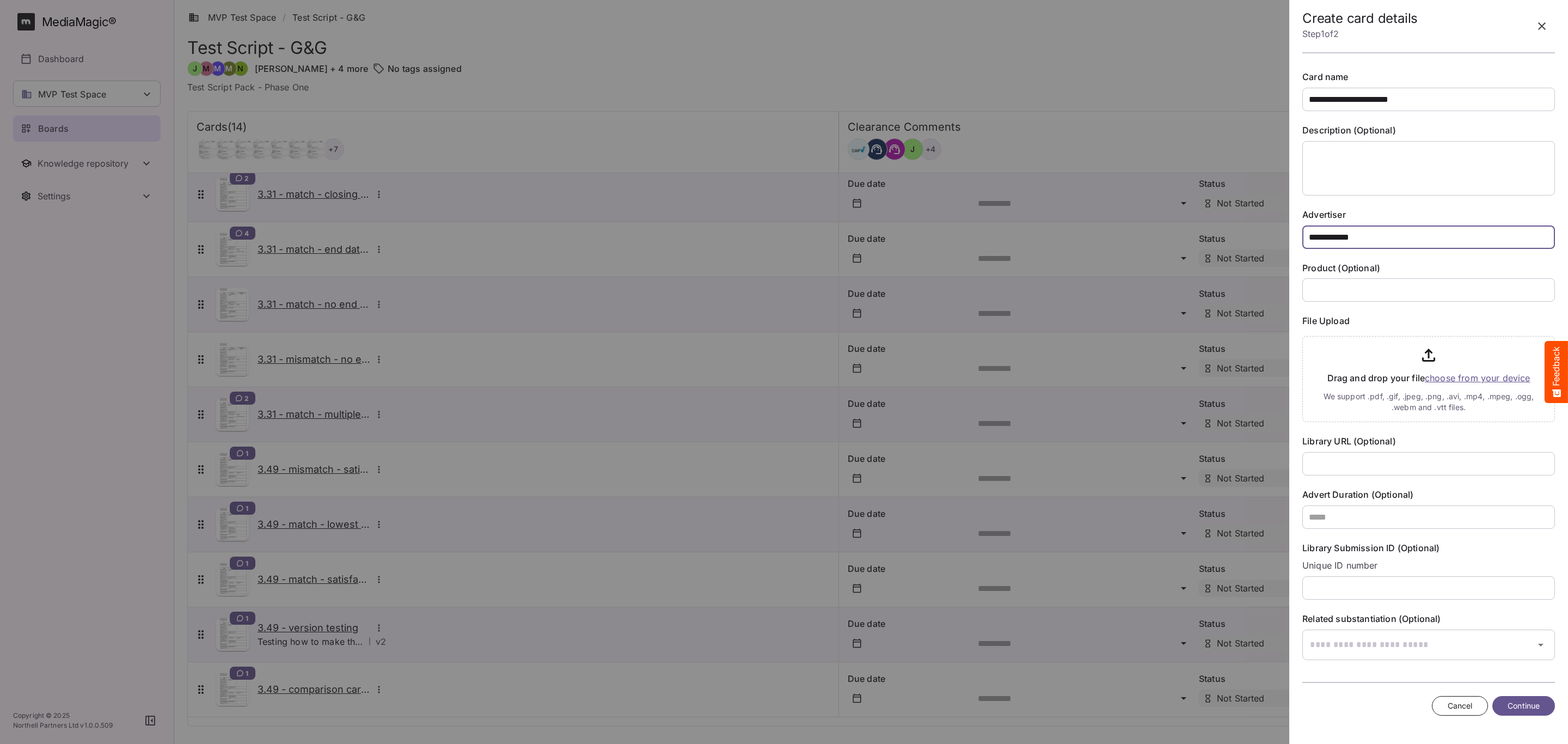
type input "**********"
click at [1442, 383] on input "file" at bounding box center [1429, 377] width 253 height 90
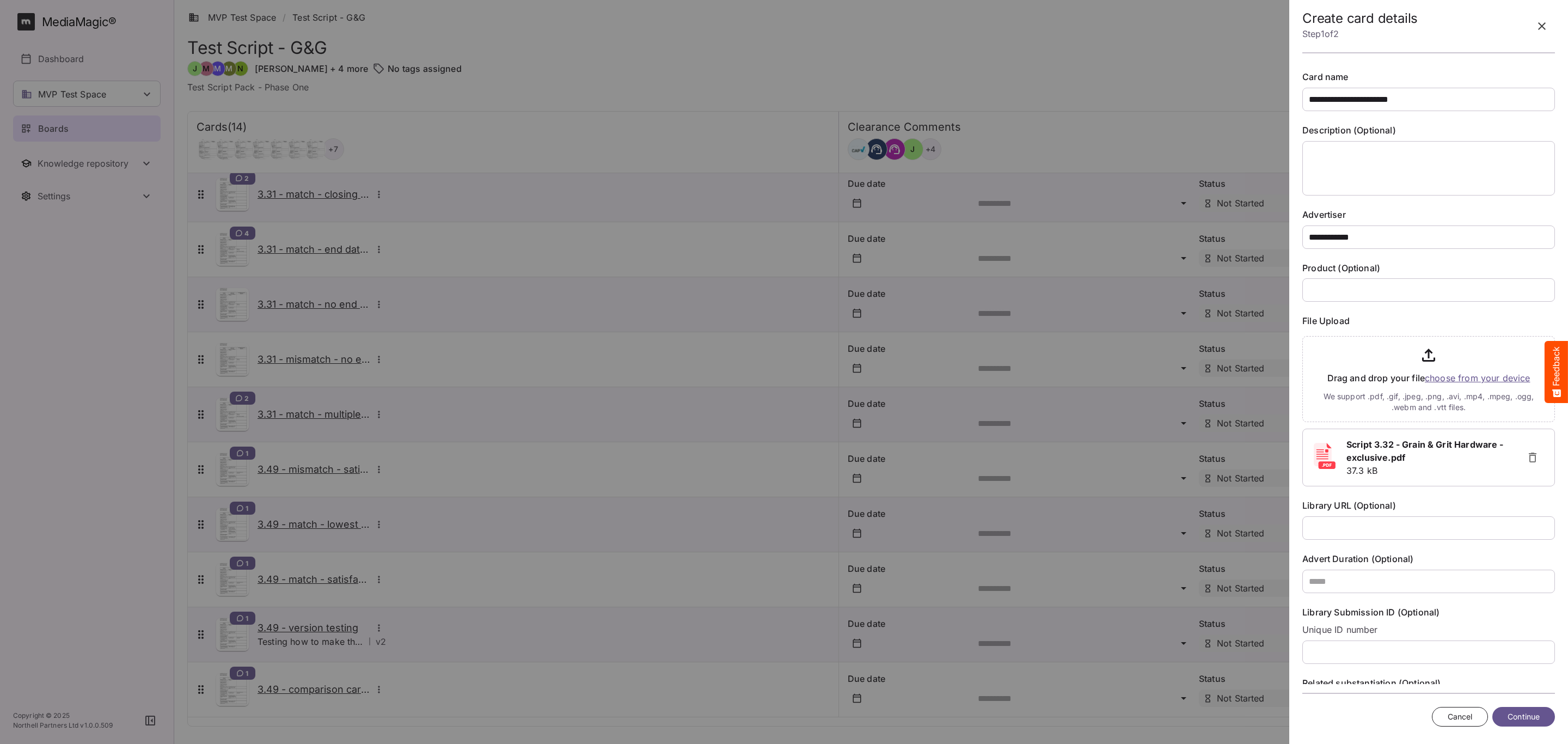
scroll to position [55, 0]
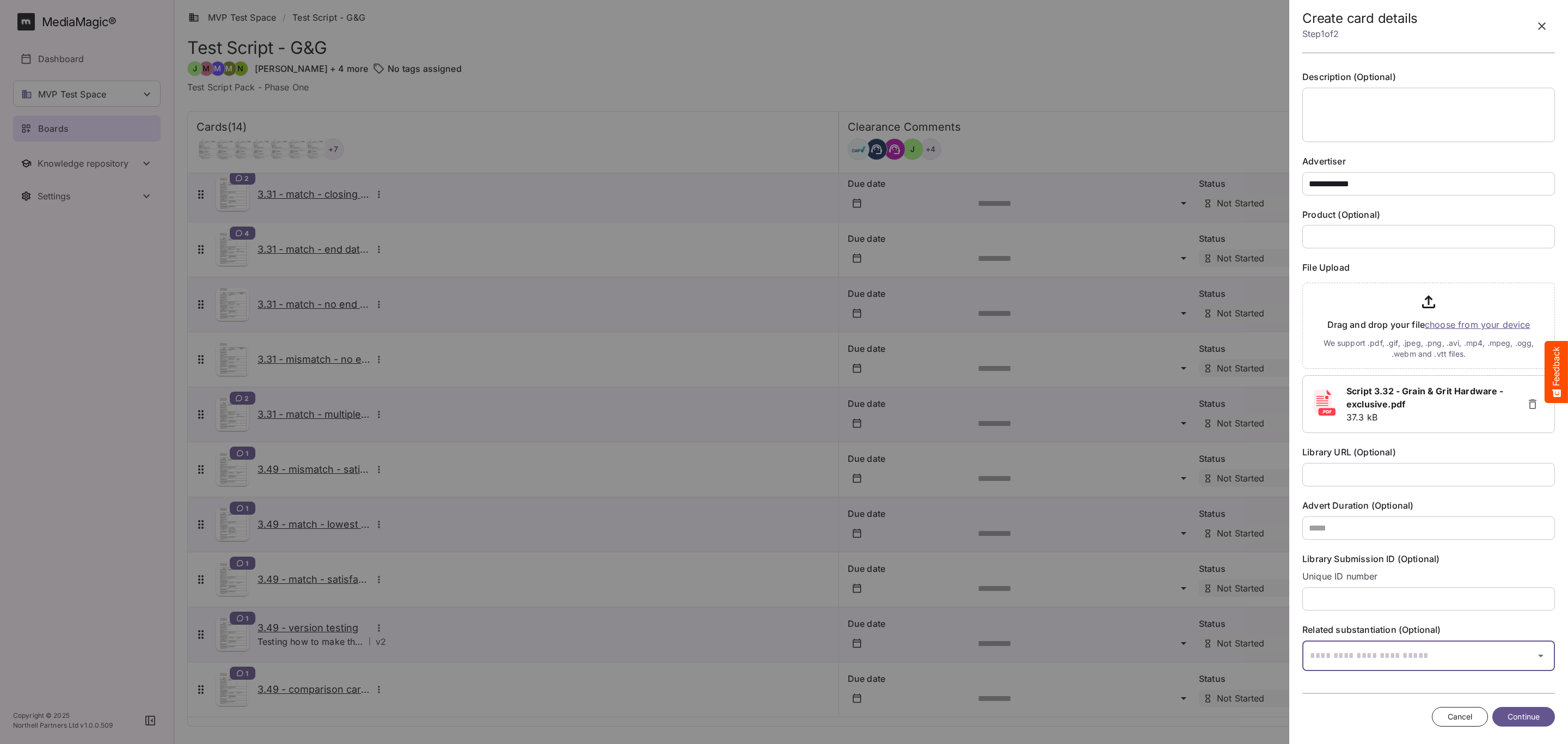
click at [1356, 644] on input "text" at bounding box center [1415, 656] width 225 height 30
type input "****"
click at [1451, 592] on p "Retail" at bounding box center [1424, 591] width 227 height 11
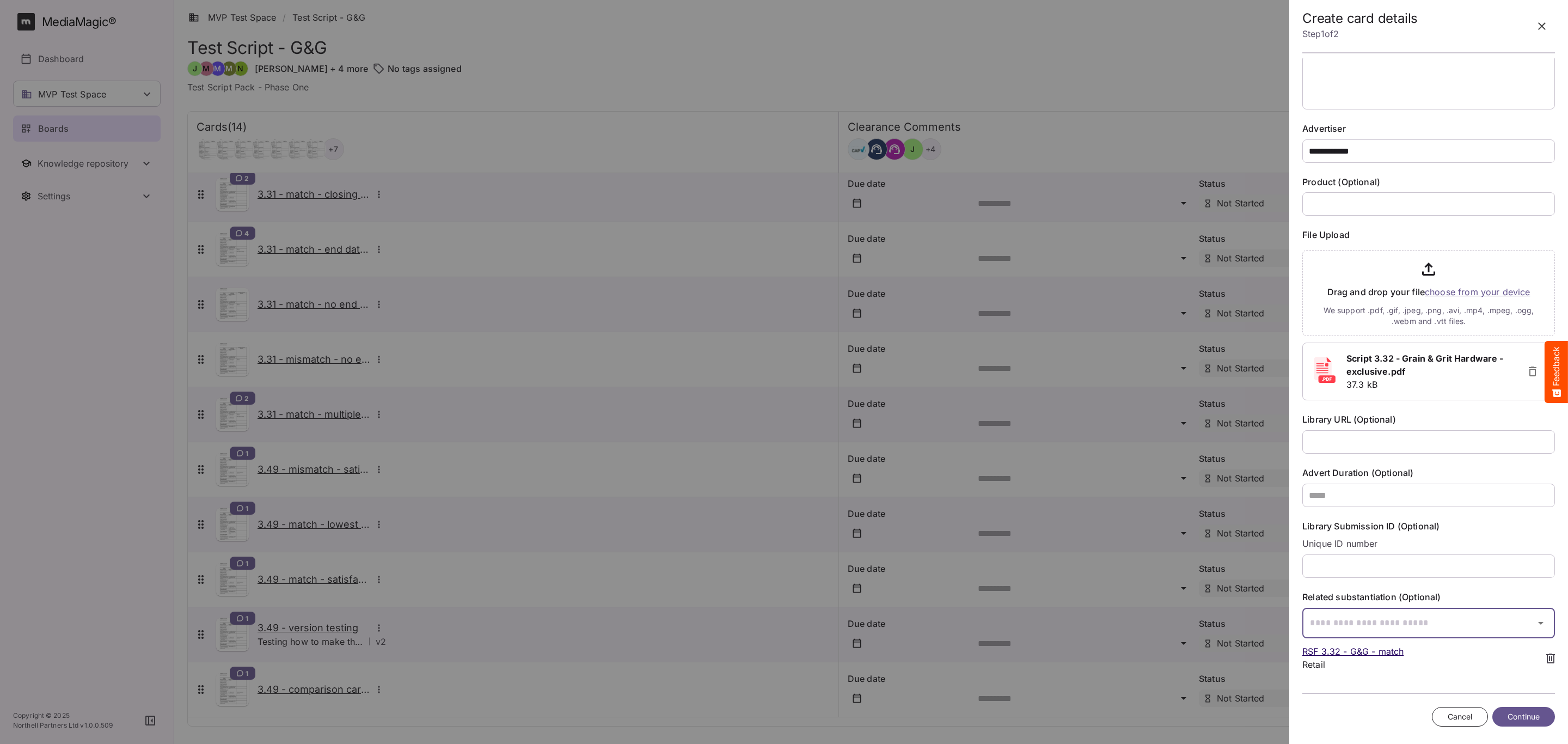
scroll to position [88, 0]
click at [1516, 722] on span "Continue" at bounding box center [1524, 717] width 32 height 13
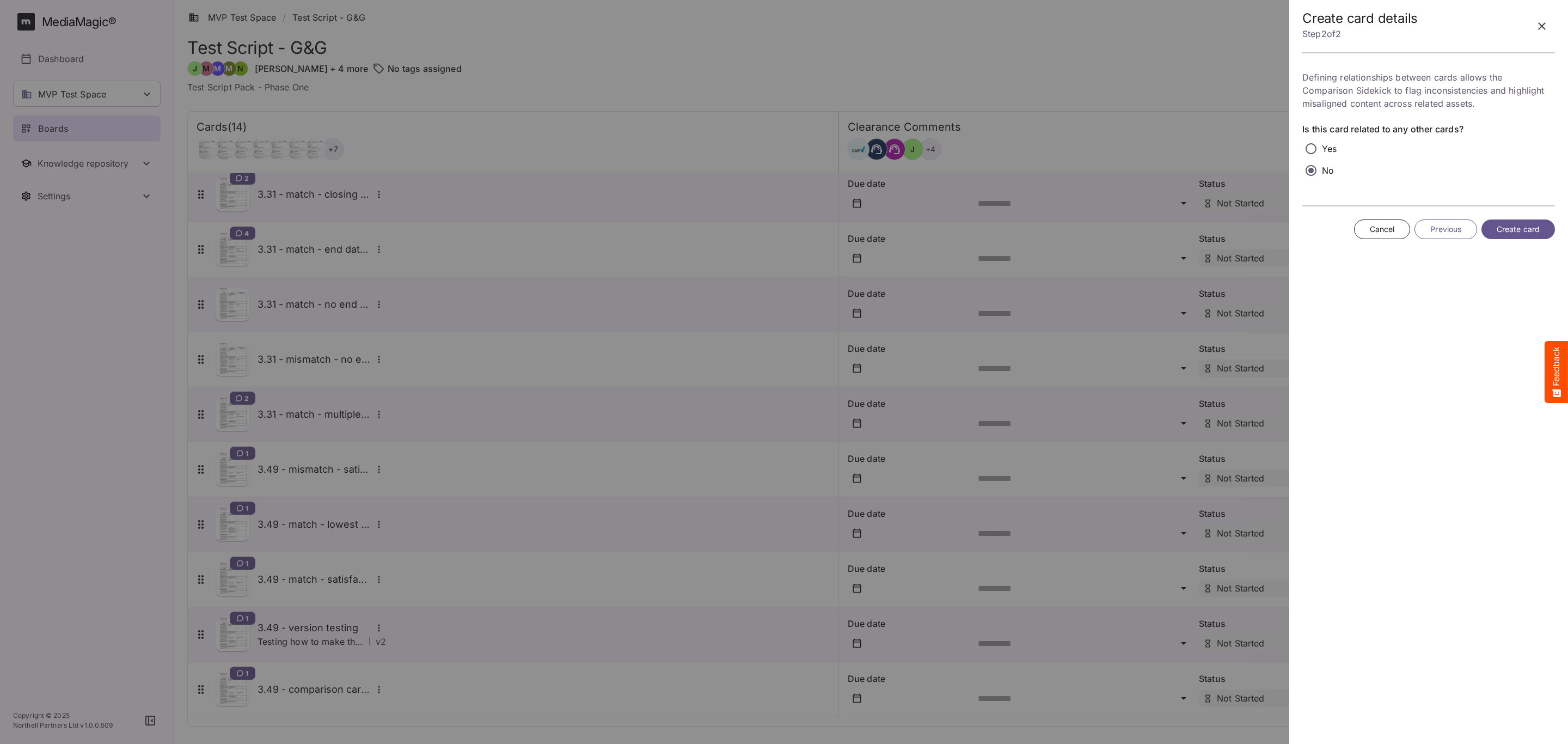
click at [1498, 234] on span "Create card" at bounding box center [1518, 230] width 43 height 13
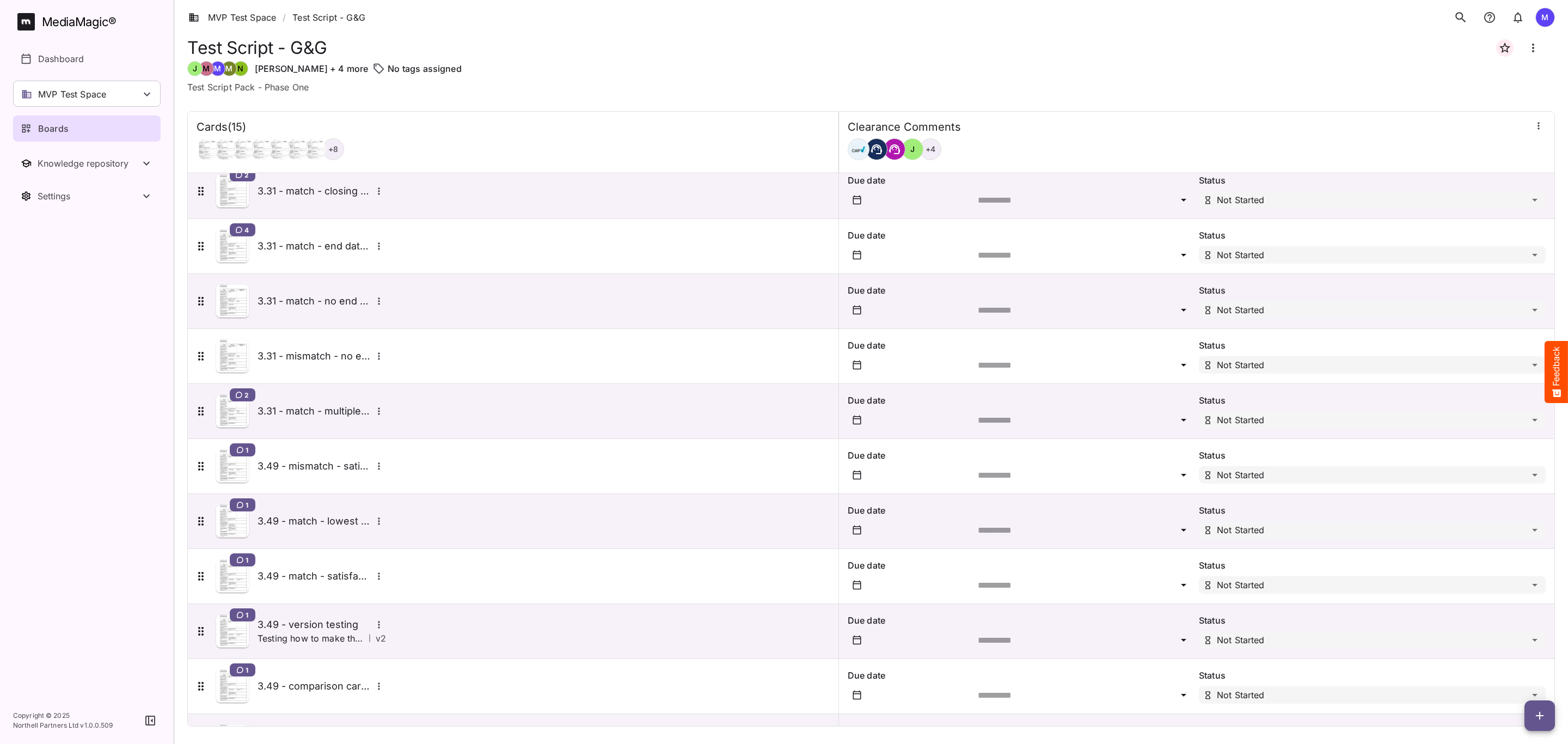
click at [1541, 715] on icon "button" at bounding box center [1539, 715] width 13 height 13
click at [1510, 647] on p "Add new card" at bounding box center [1512, 645] width 59 height 13
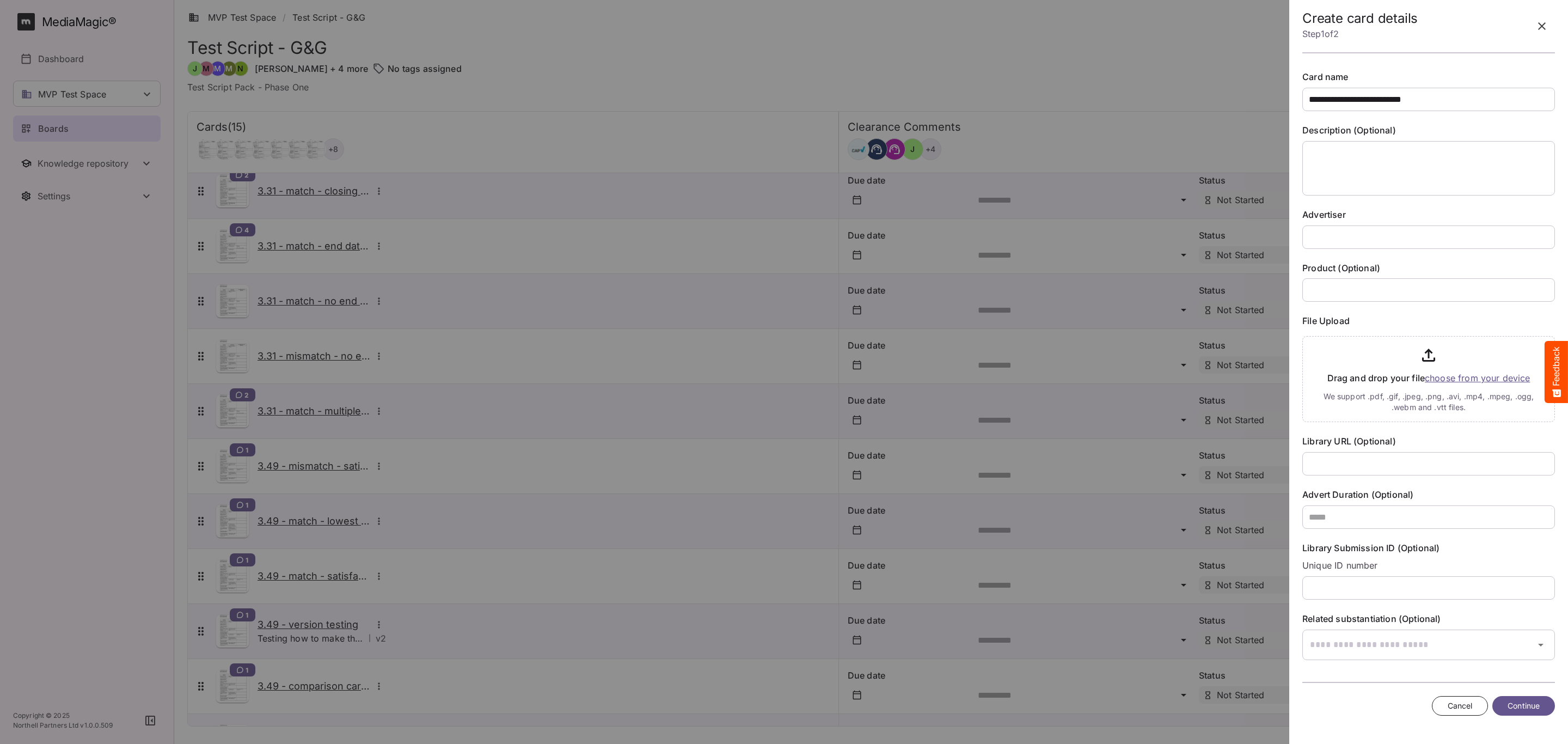
type input "**********"
click at [1410, 151] on textarea at bounding box center [1429, 168] width 253 height 54
click at [1343, 235] on input "text" at bounding box center [1429, 237] width 253 height 23
type input "**********"
click at [1373, 662] on div "**********" at bounding box center [1429, 365] width 270 height 616
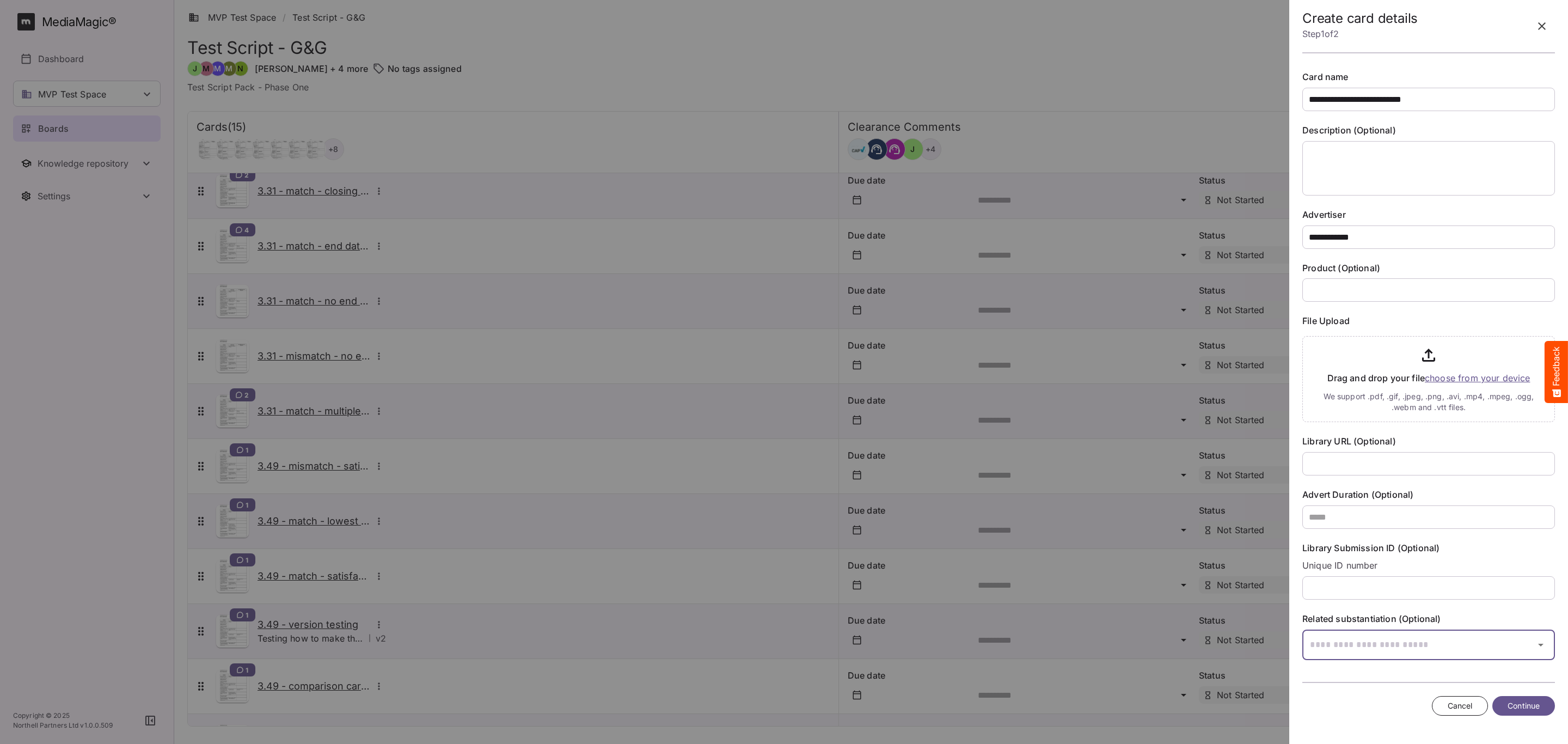
click at [1374, 651] on input "text" at bounding box center [1415, 645] width 225 height 30
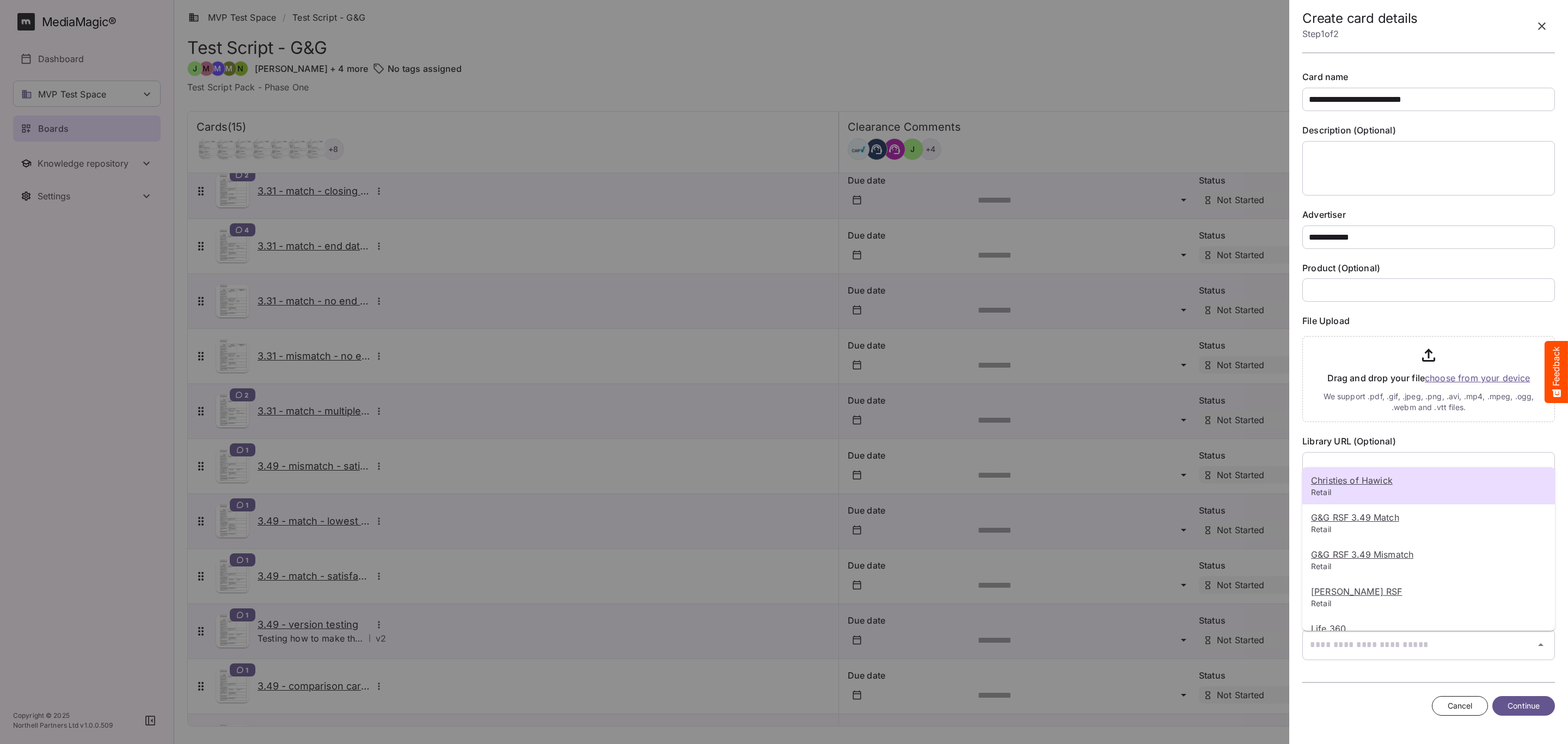
click at [1431, 367] on div at bounding box center [784, 372] width 1568 height 744
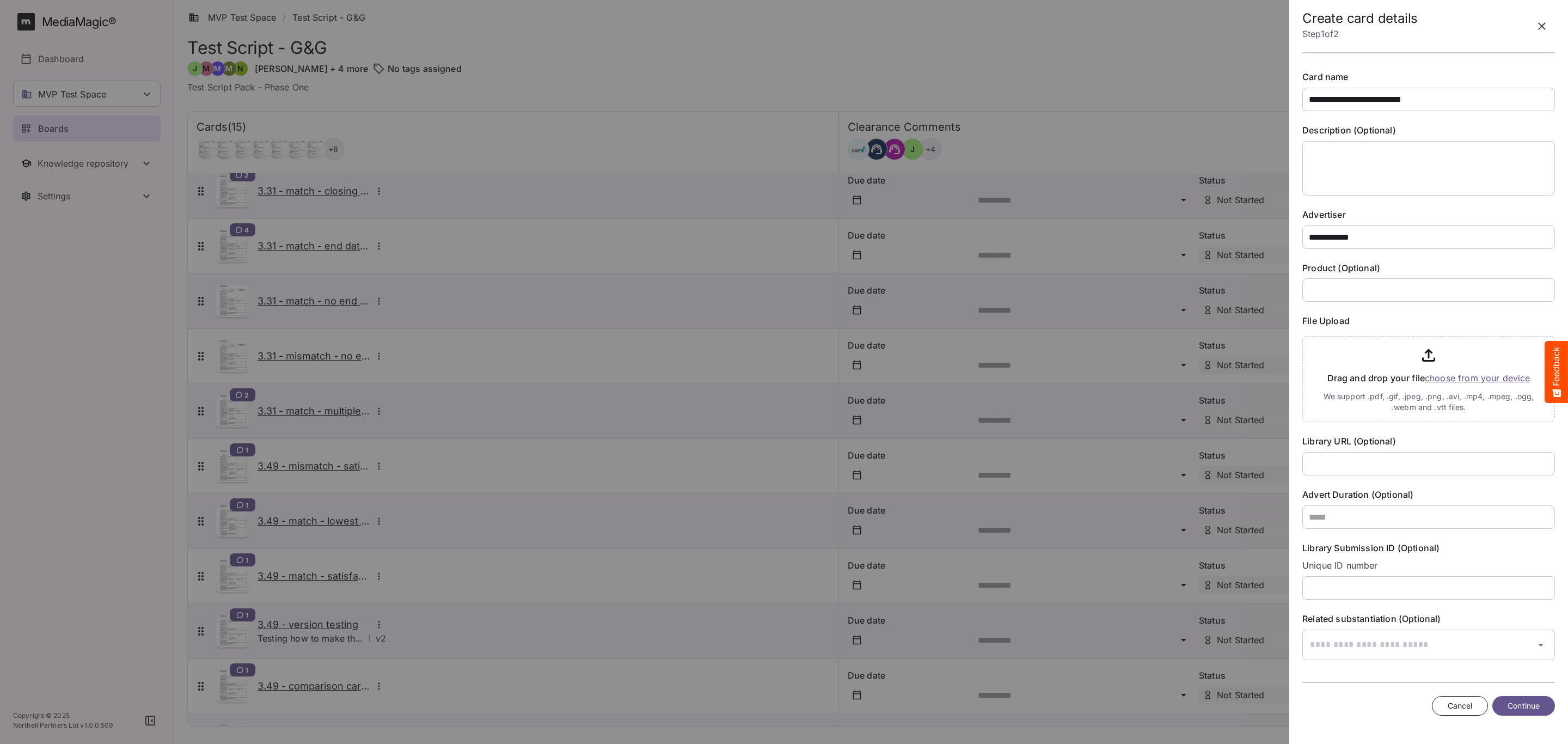
click at [1439, 381] on input "file" at bounding box center [1429, 377] width 253 height 90
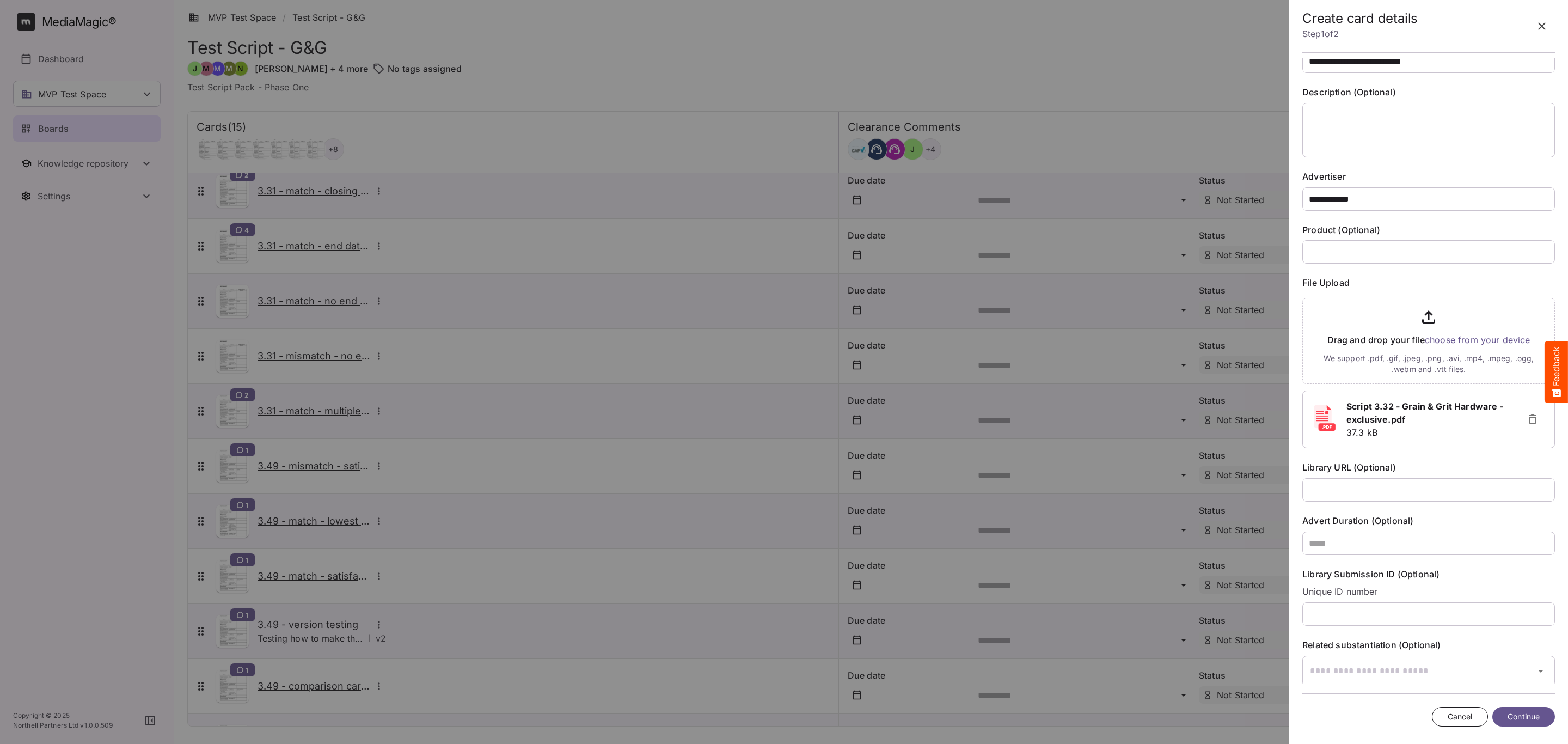
scroll to position [55, 0]
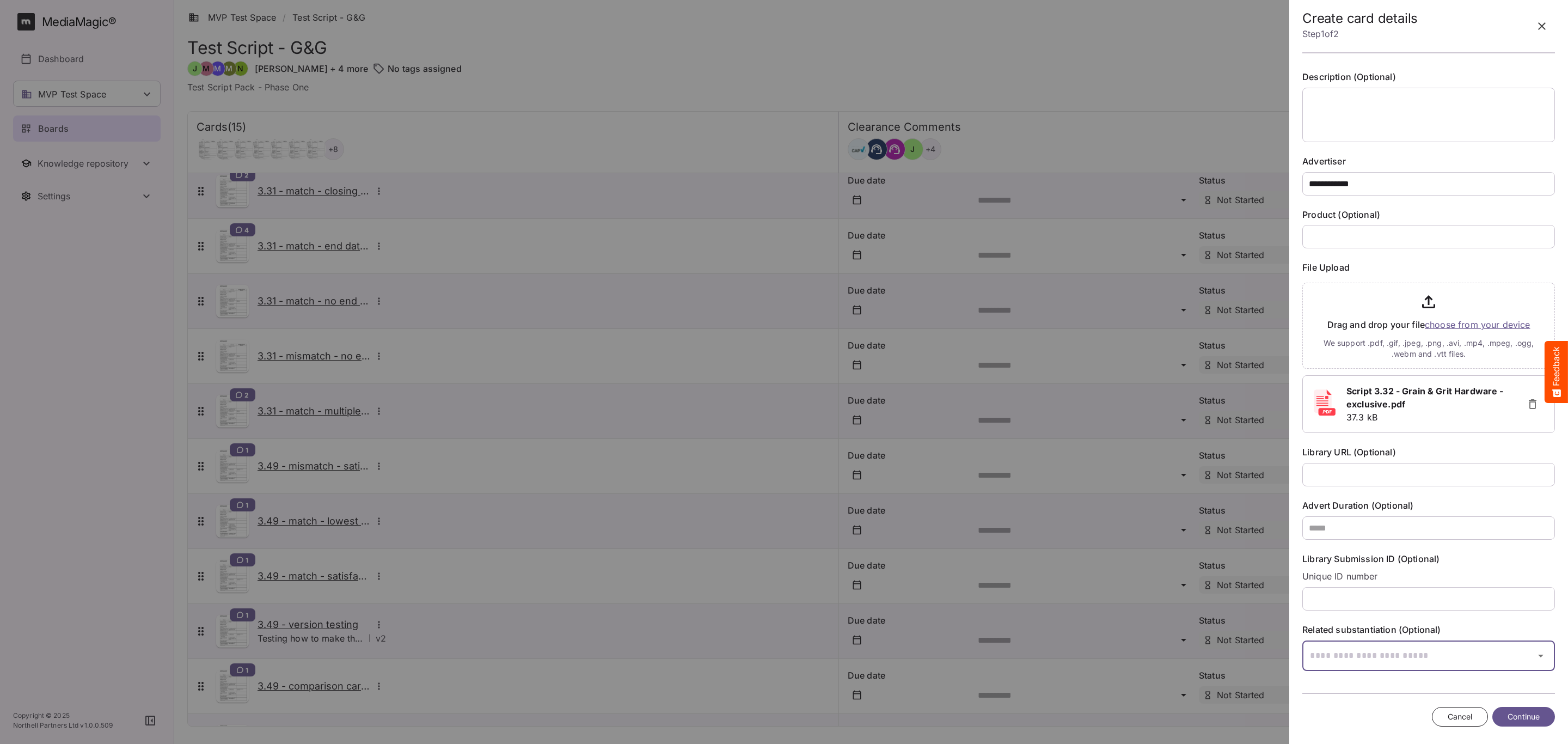
click at [1389, 647] on input "text" at bounding box center [1415, 656] width 225 height 30
type input "****"
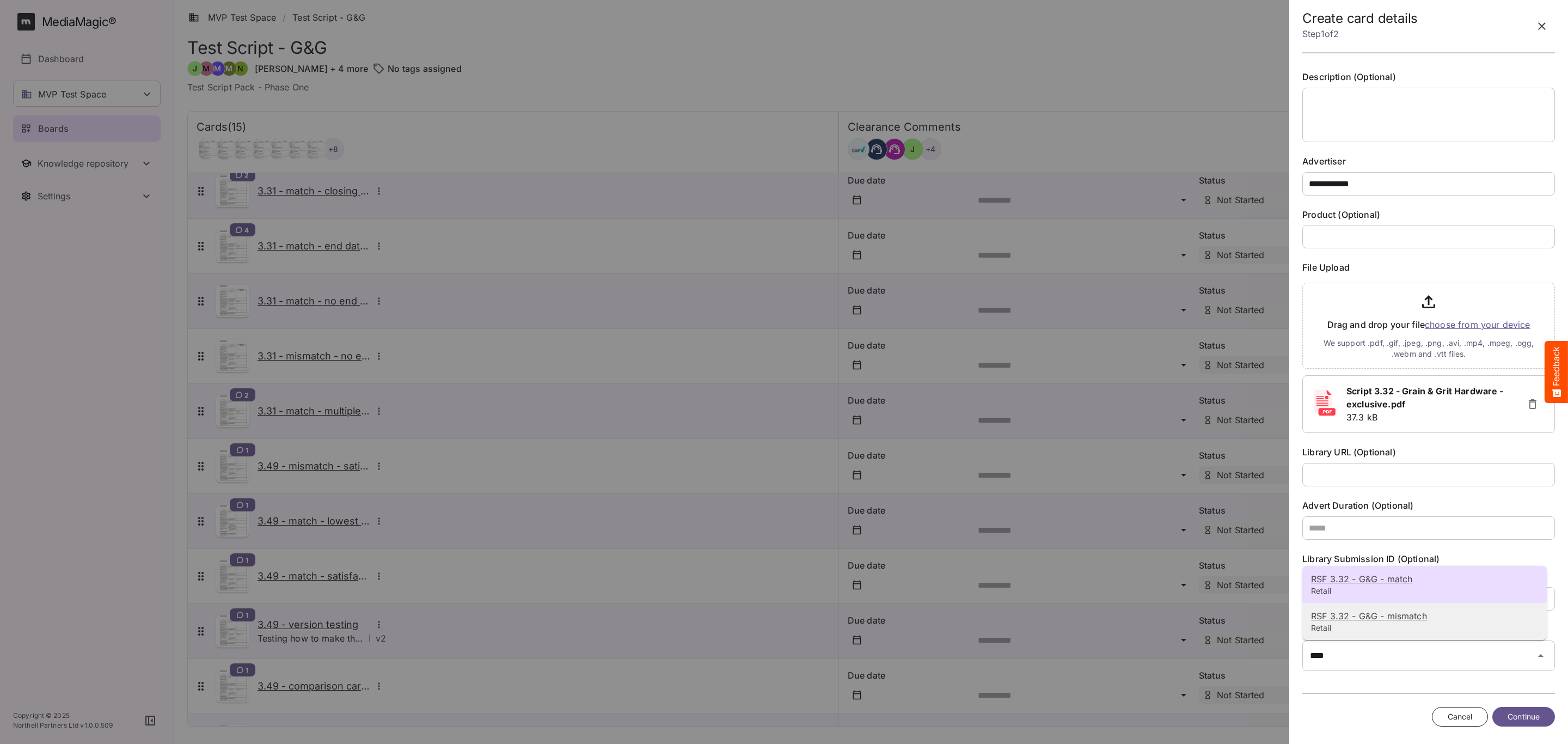
click at [1456, 614] on p "RSF 3.32 - G&G - mismatch" at bounding box center [1424, 616] width 227 height 13
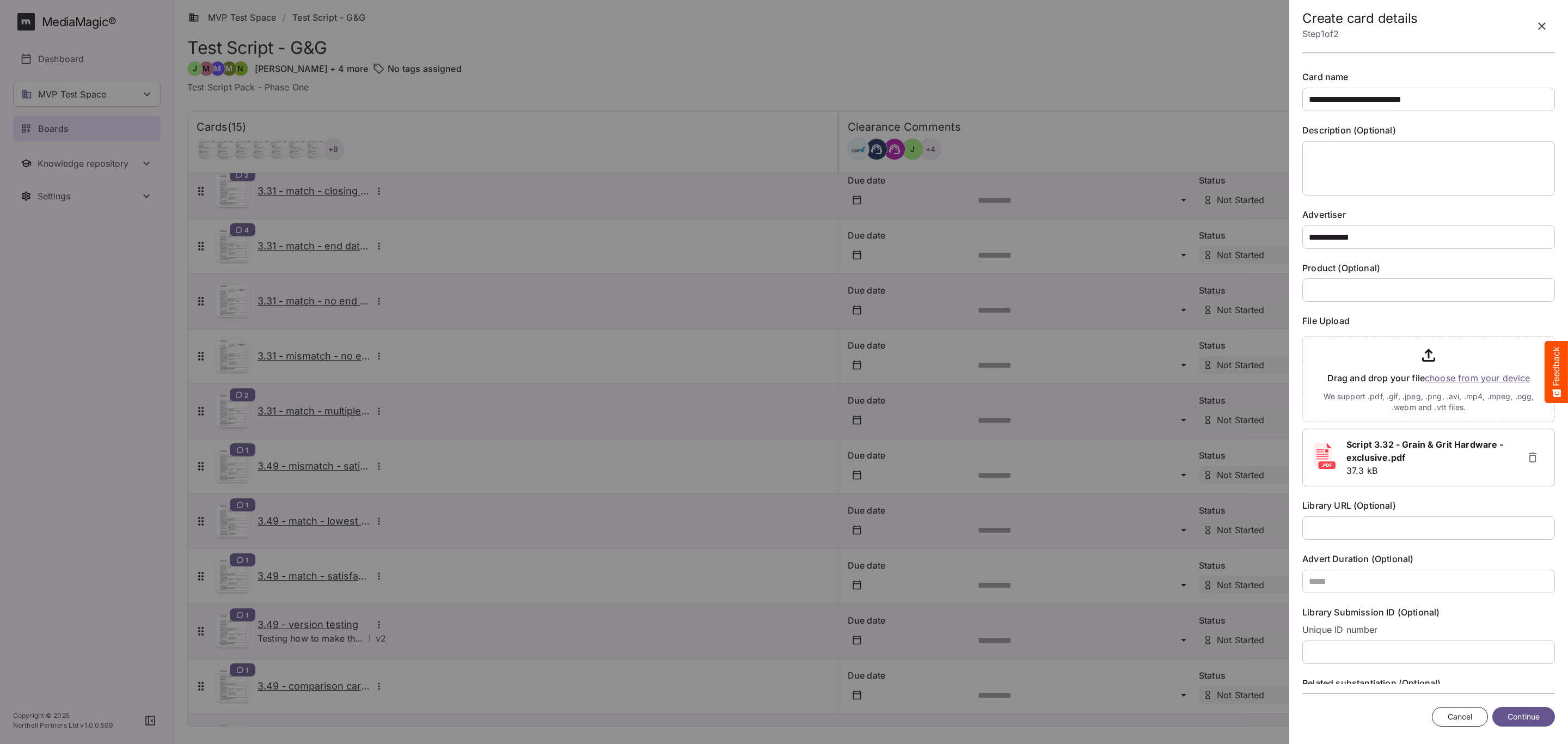
scroll to position [88, 0]
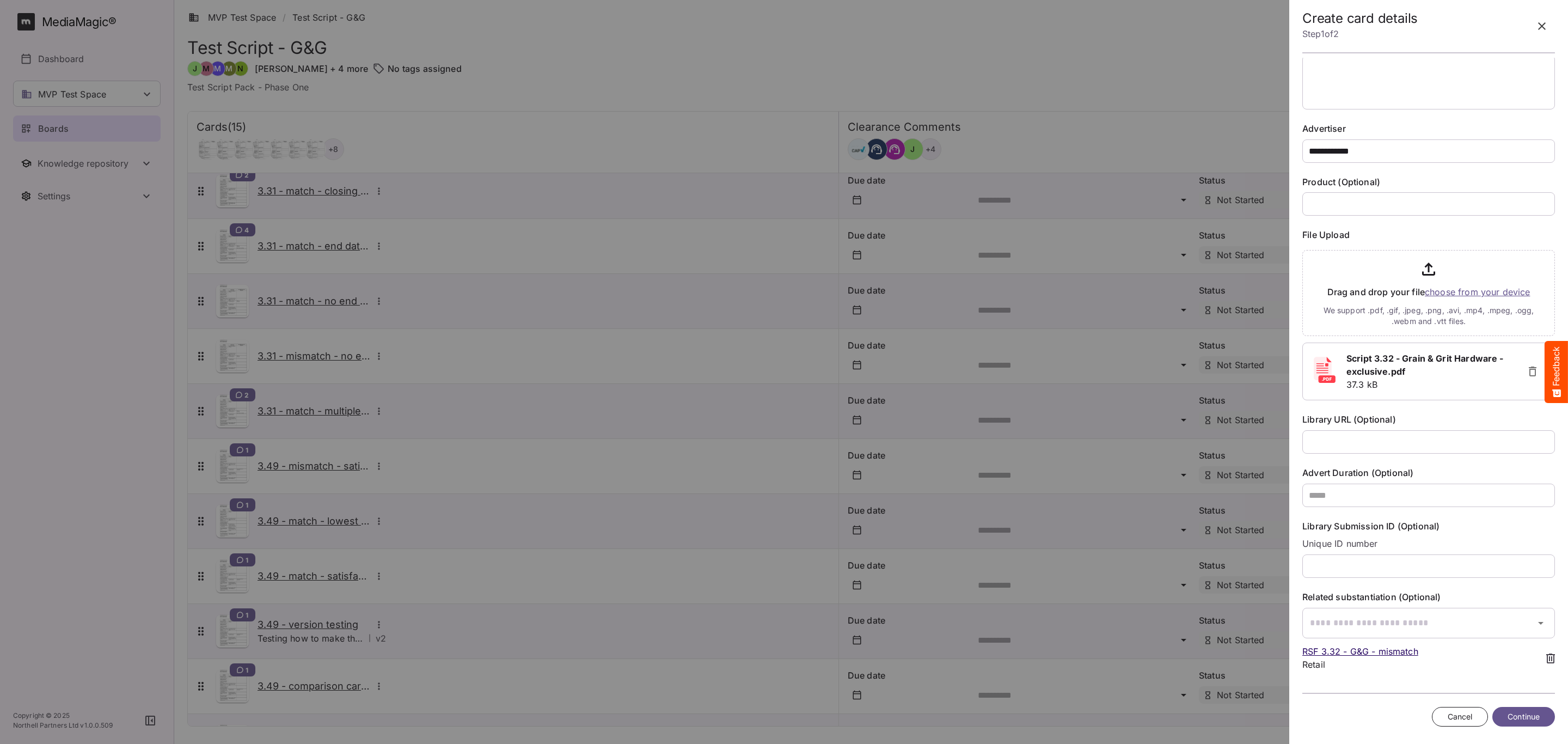
click at [1513, 713] on span "Continue" at bounding box center [1524, 717] width 32 height 13
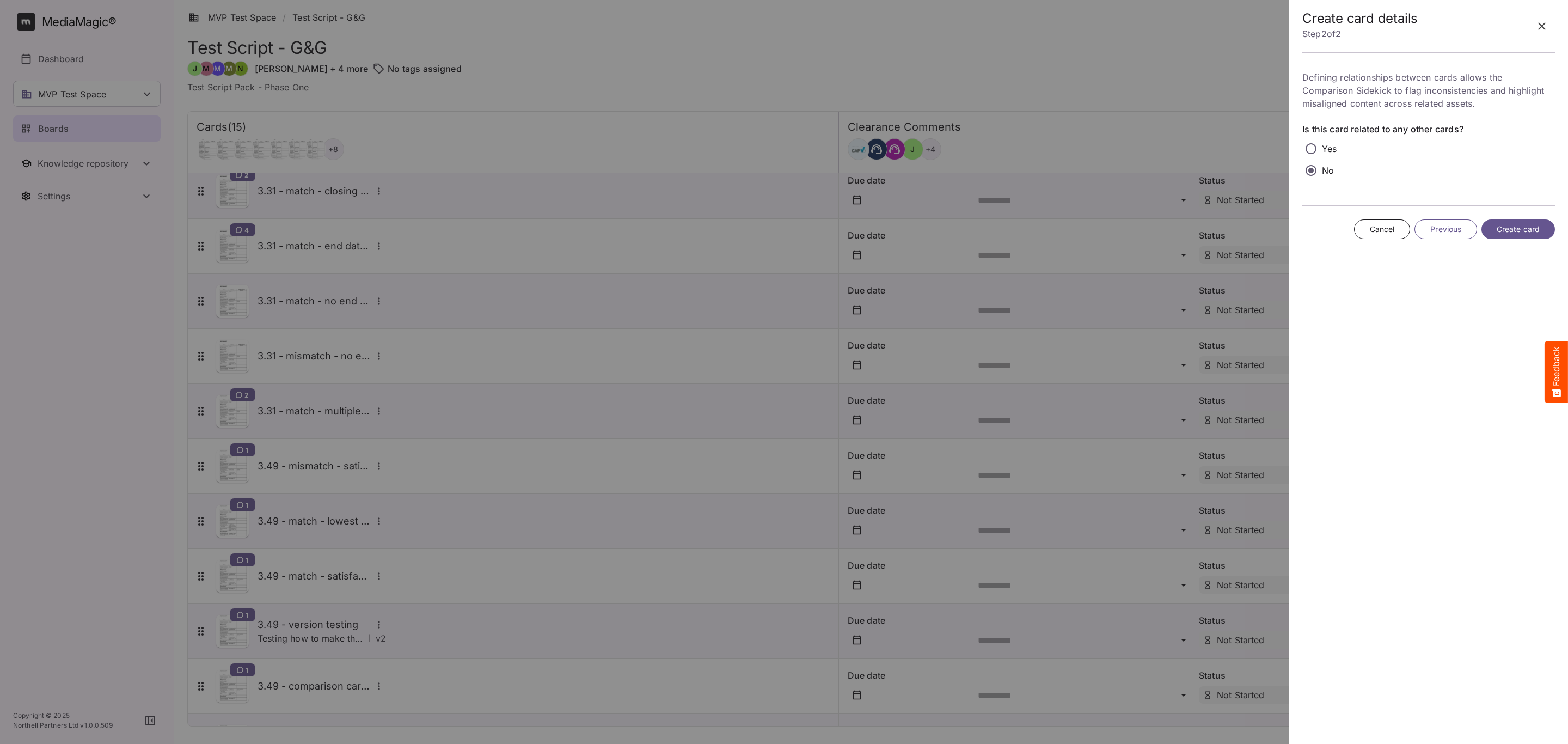
click at [1514, 230] on span "Create card" at bounding box center [1518, 230] width 43 height 13
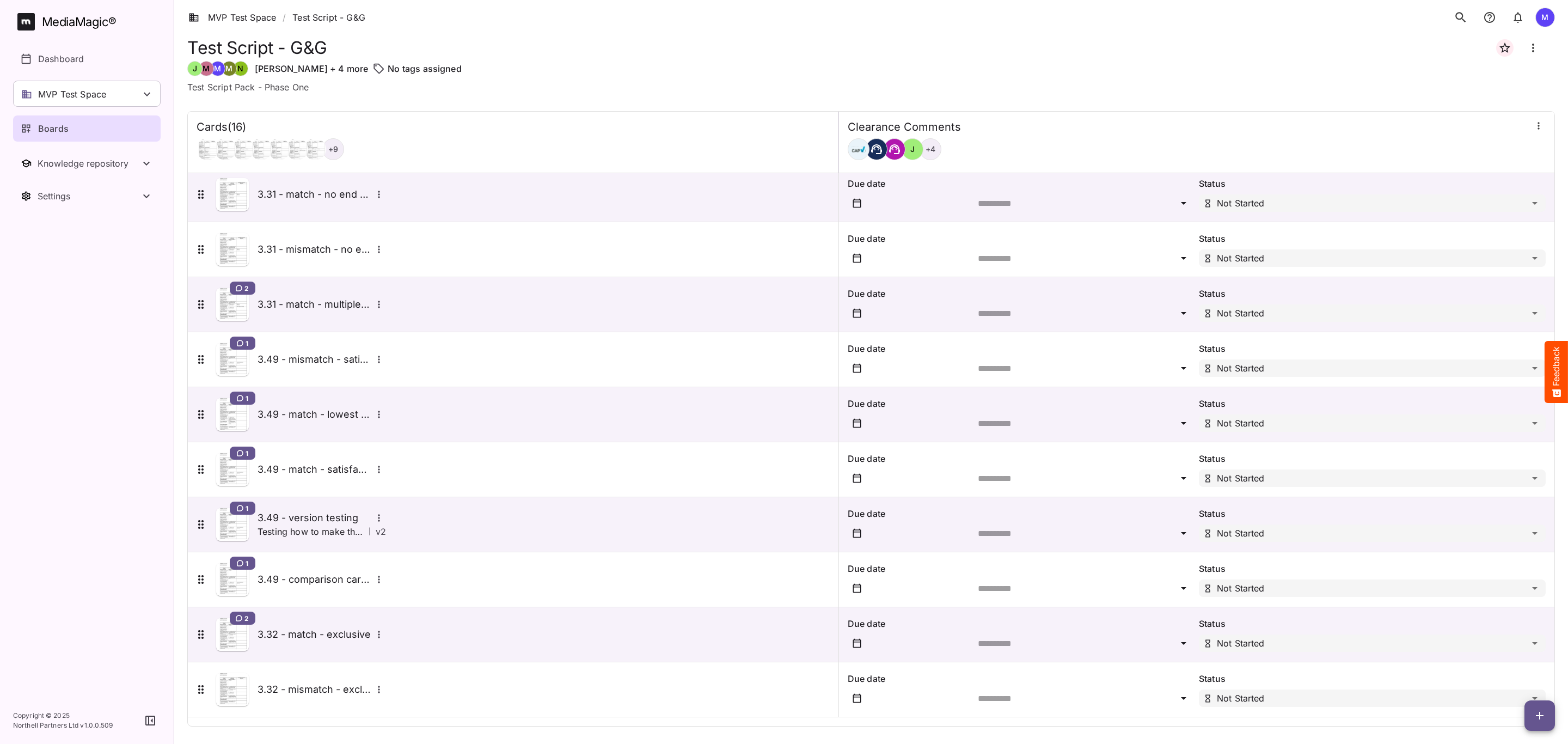
scroll to position [340, 0]
click at [1538, 719] on icon "button" at bounding box center [1539, 715] width 13 height 13
click at [1527, 647] on p "Add new card" at bounding box center [1512, 645] width 59 height 13
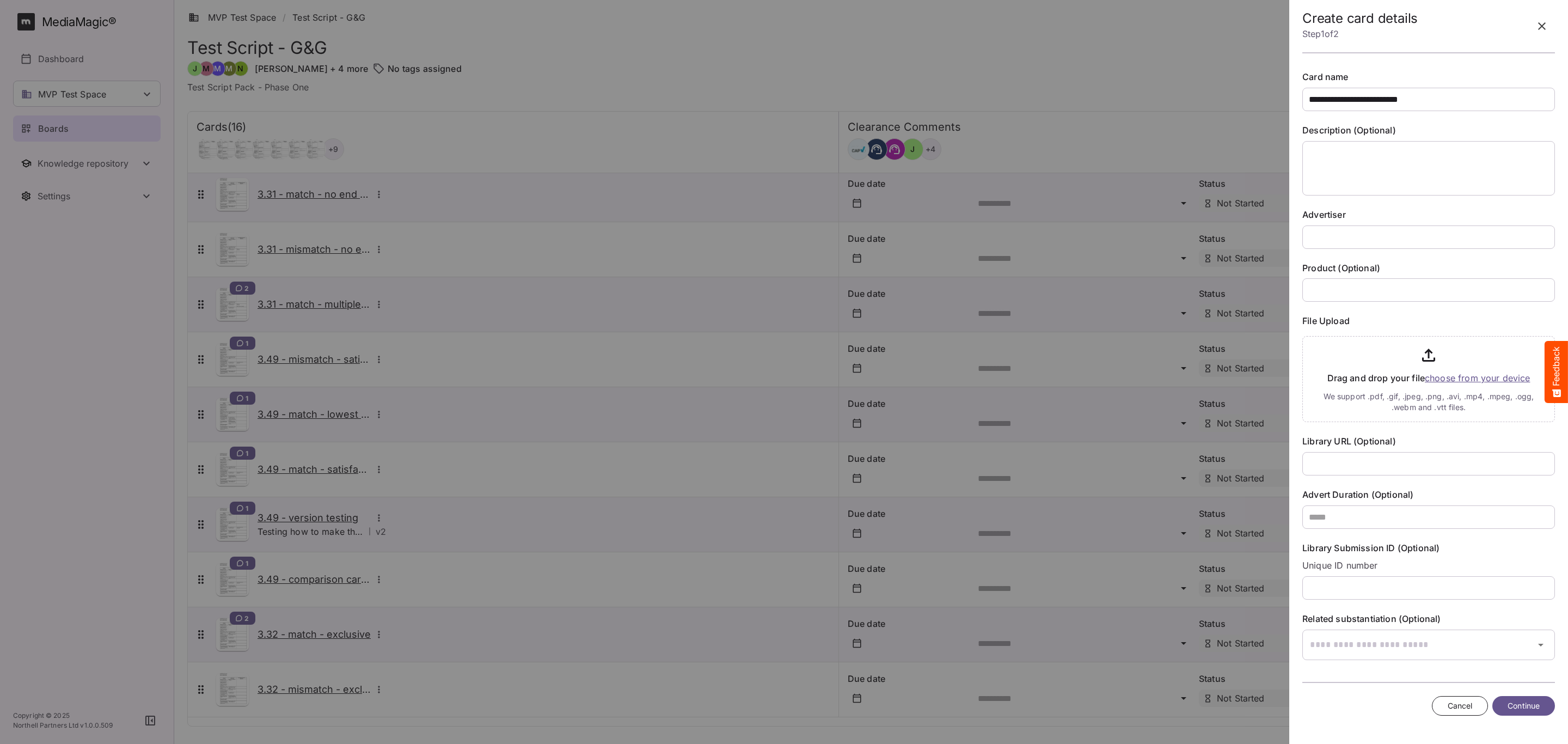
type input "**********"
click at [1387, 227] on input "text" at bounding box center [1429, 237] width 253 height 23
click at [1336, 234] on input "**********" at bounding box center [1429, 237] width 253 height 23
click at [1339, 234] on input "**********" at bounding box center [1429, 237] width 253 height 23
type input "**********"
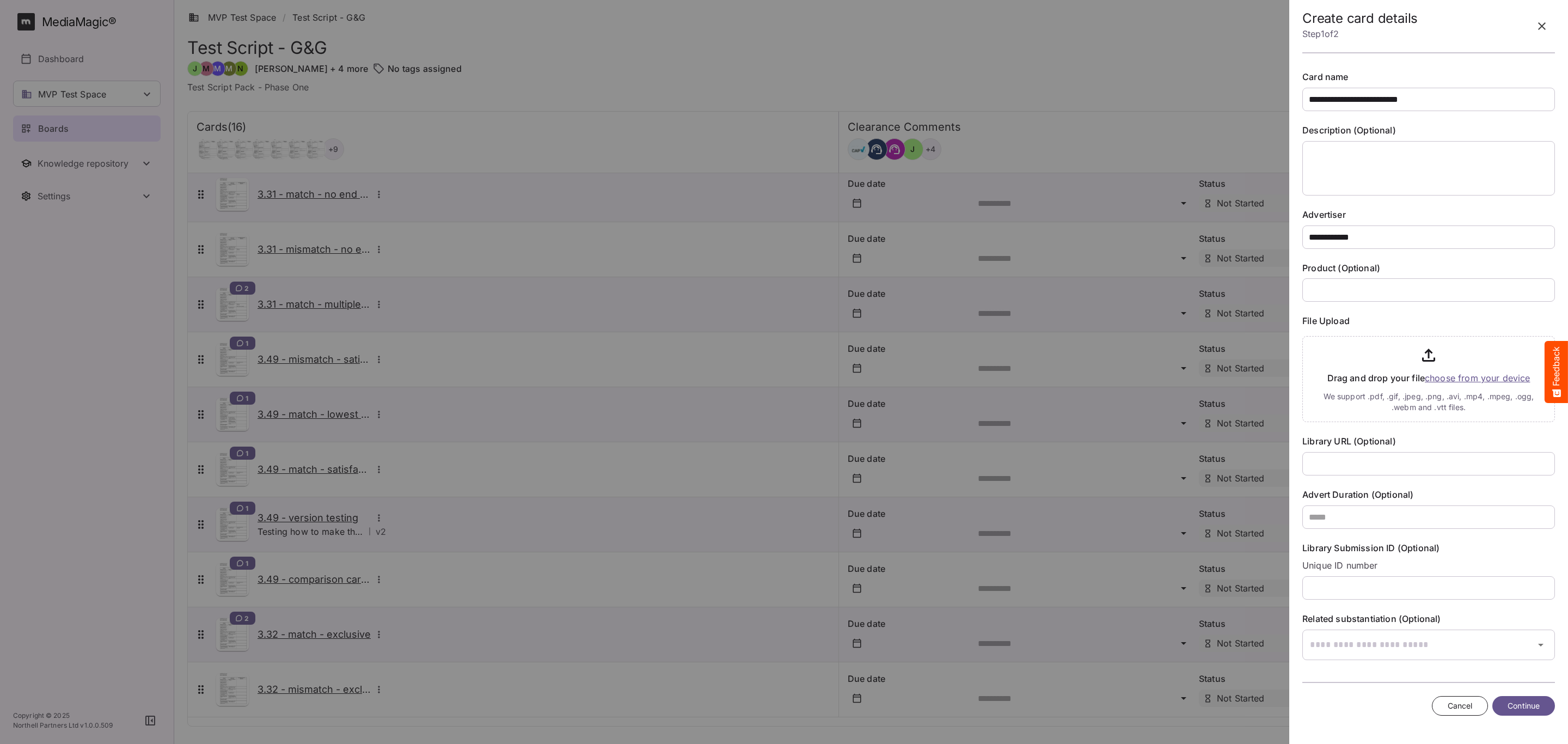
click at [1488, 390] on input "file" at bounding box center [1429, 377] width 253 height 90
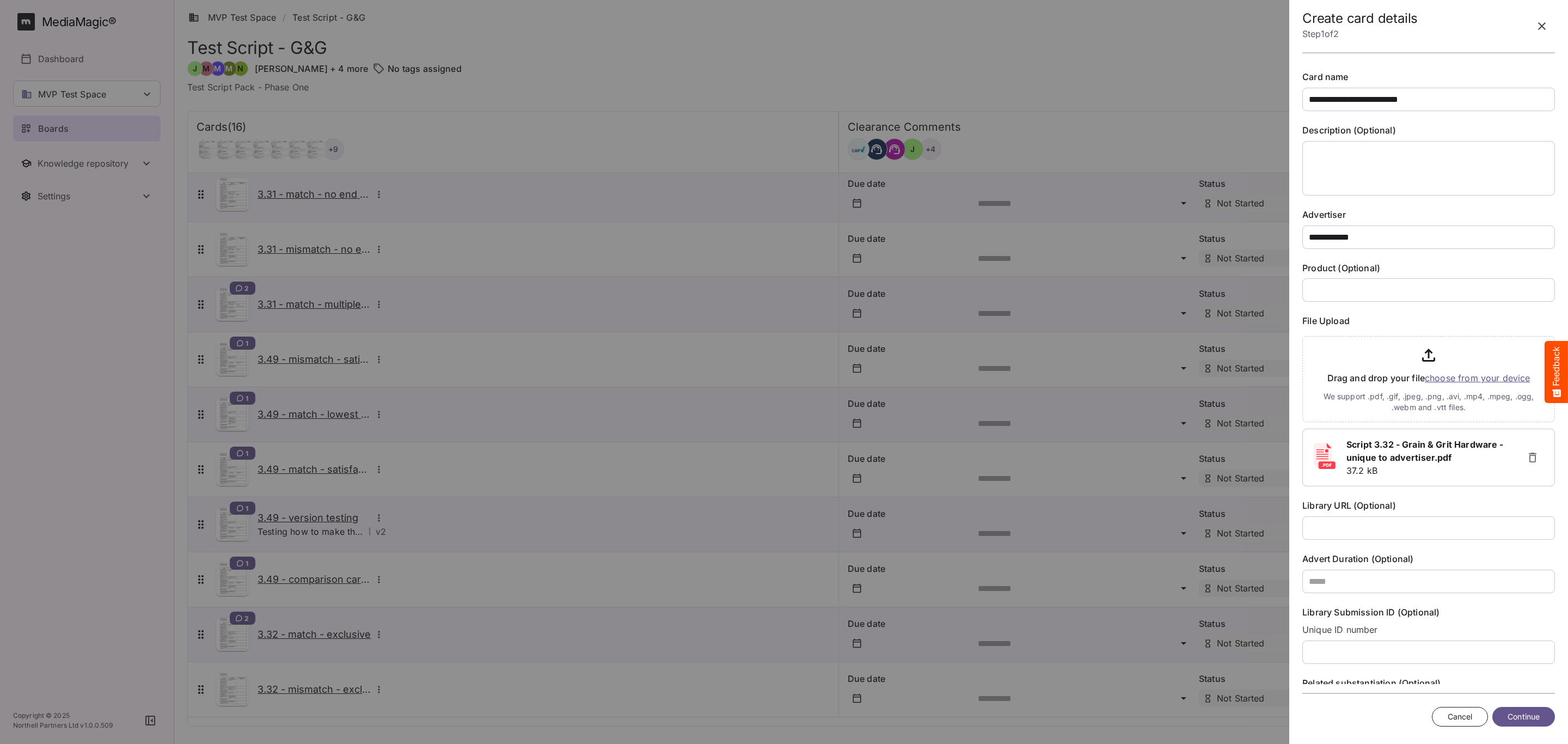
scroll to position [55, 0]
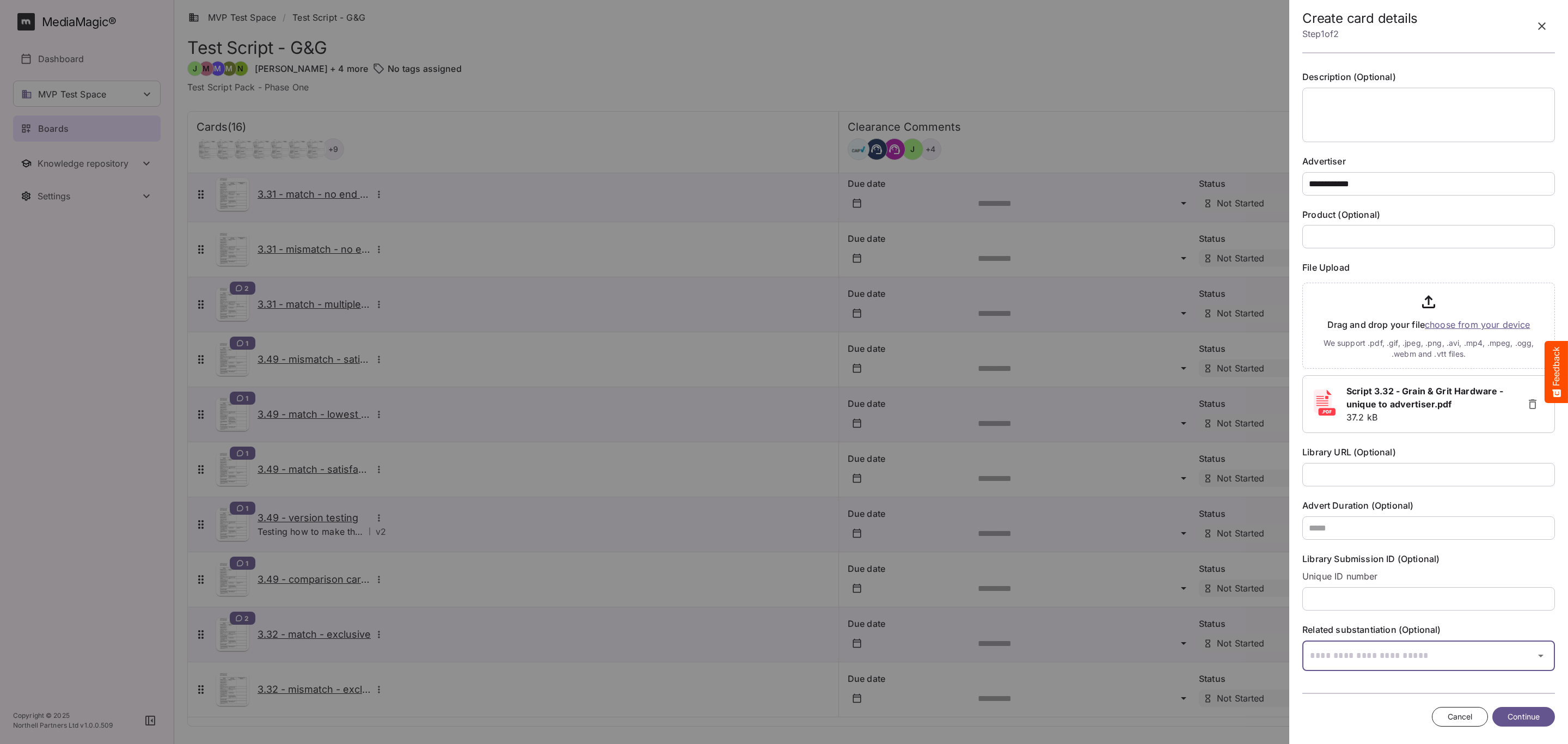
click at [1444, 664] on input "text" at bounding box center [1415, 656] width 225 height 30
type input "****"
drag, startPoint x: 1465, startPoint y: 587, endPoint x: 1492, endPoint y: 661, distance: 78.8
click at [1466, 586] on p "Retail" at bounding box center [1424, 591] width 227 height 11
click at [1524, 724] on button "Continue" at bounding box center [1524, 717] width 63 height 20
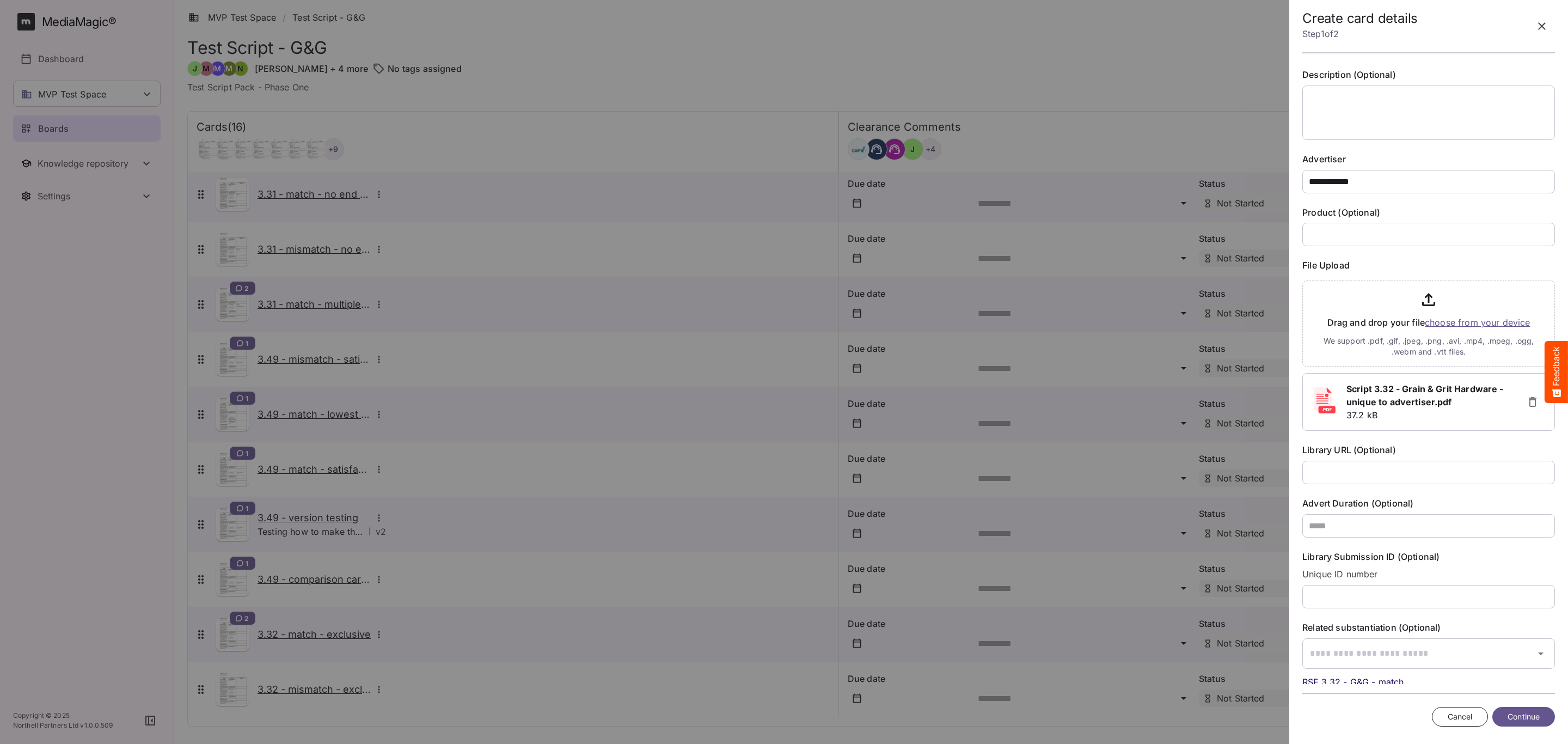
scroll to position [0, 0]
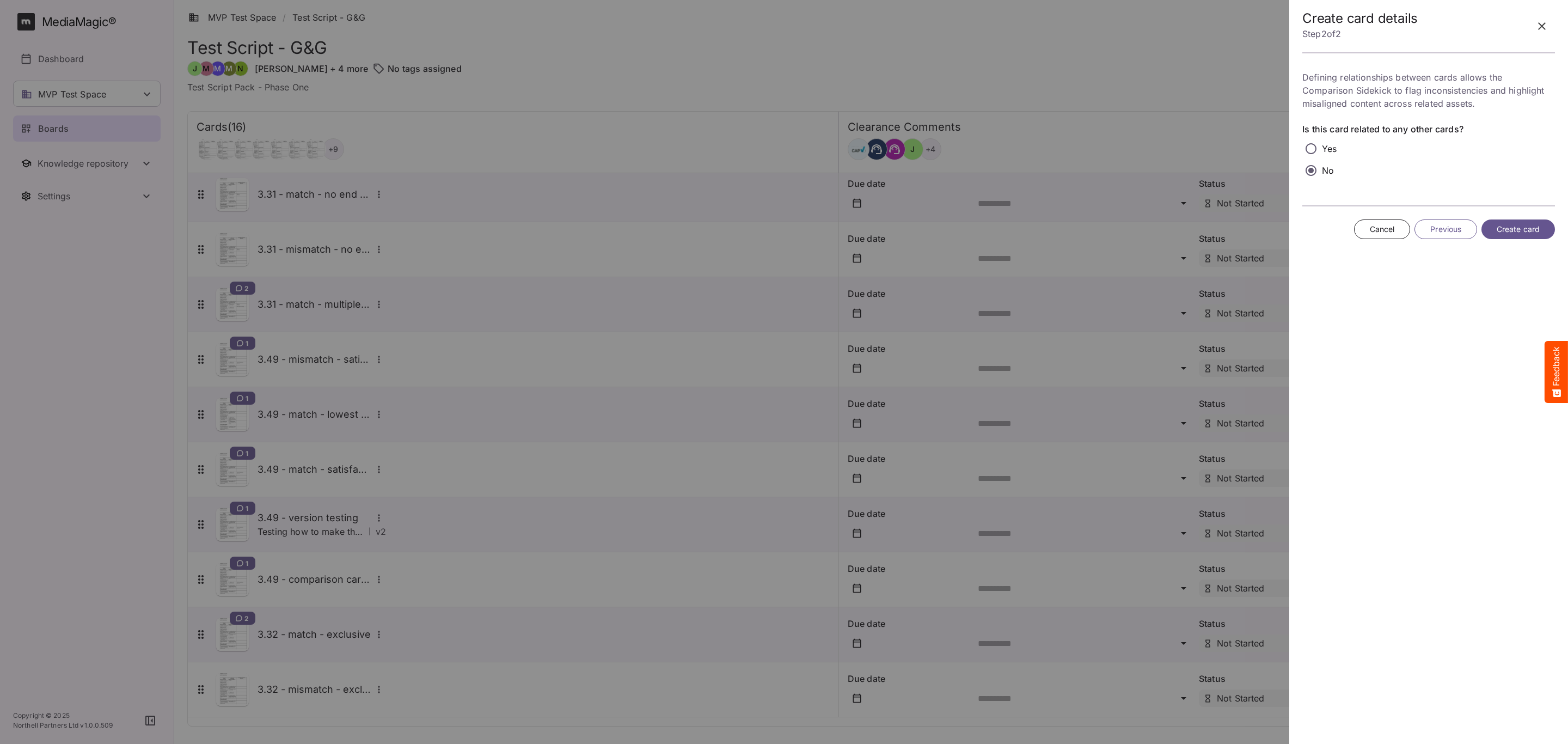
click at [1535, 228] on span "Create card" at bounding box center [1518, 230] width 43 height 13
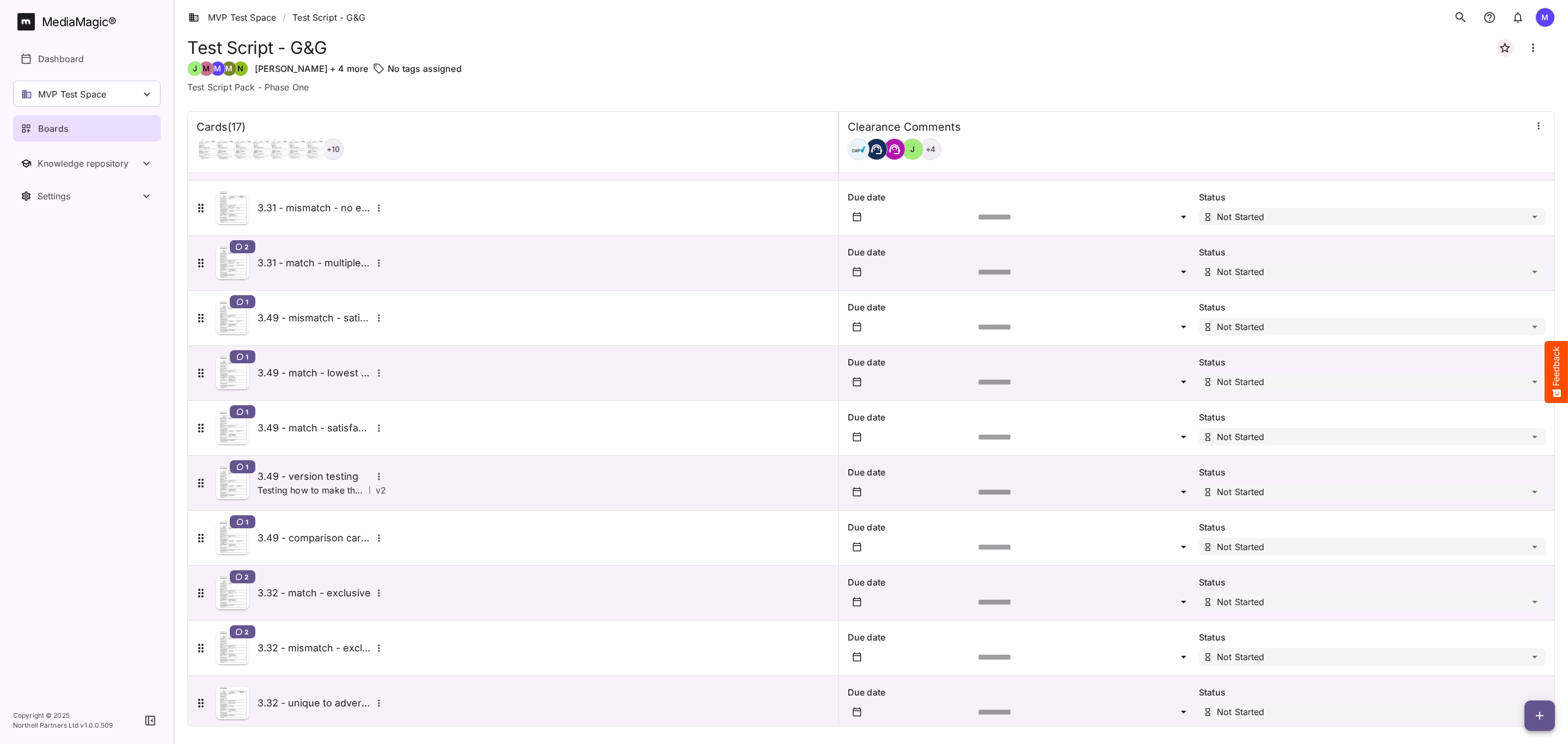
scroll to position [395, 0]
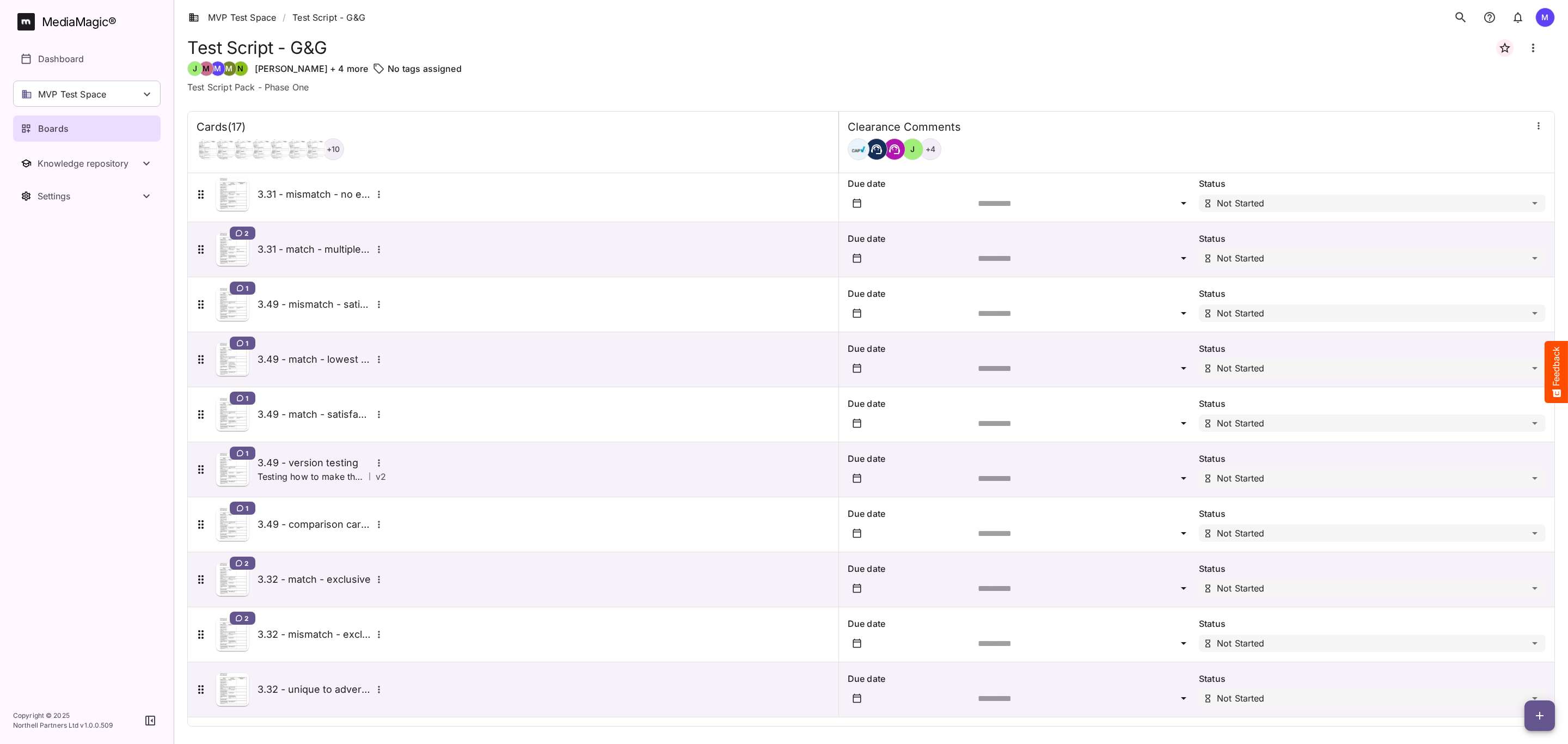
click at [1542, 715] on icon "button" at bounding box center [1539, 715] width 13 height 13
drag, startPoint x: 1516, startPoint y: 649, endPoint x: 1444, endPoint y: 673, distance: 75.9
click at [1516, 648] on p "Add new card" at bounding box center [1512, 645] width 59 height 13
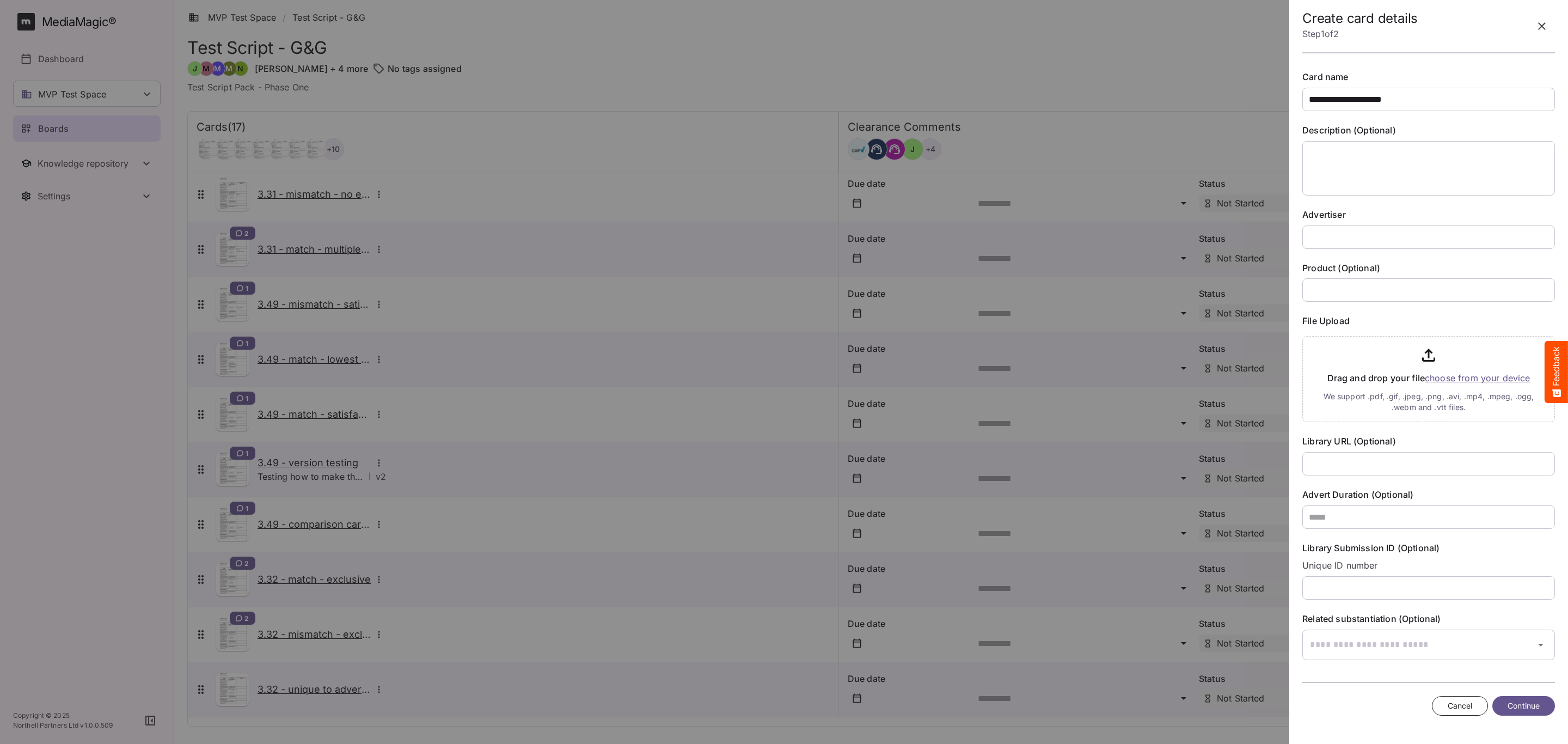
type input "**********"
click at [1331, 228] on input "text" at bounding box center [1429, 237] width 253 height 23
type input "**********"
click at [1492, 379] on input "file" at bounding box center [1429, 377] width 253 height 90
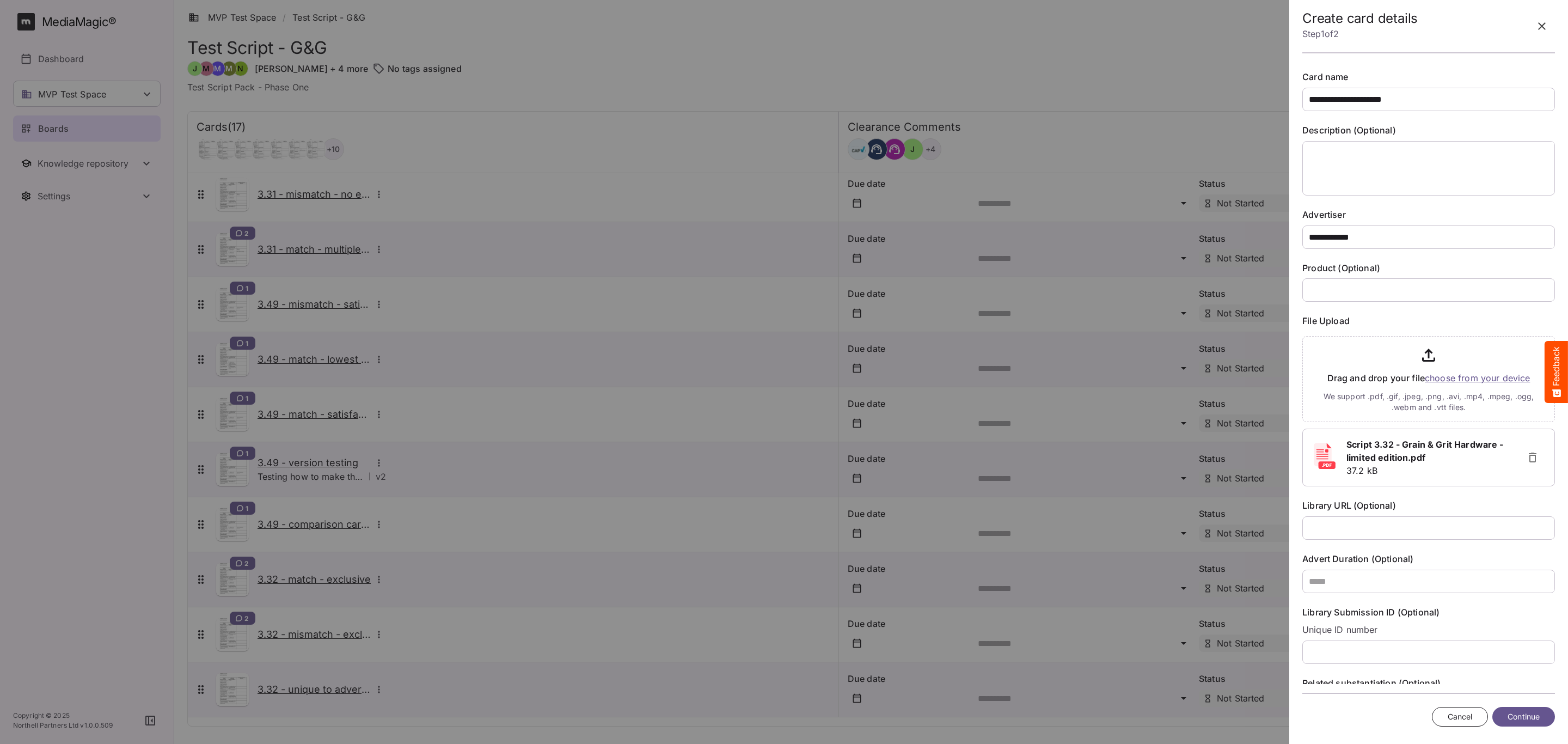
scroll to position [55, 0]
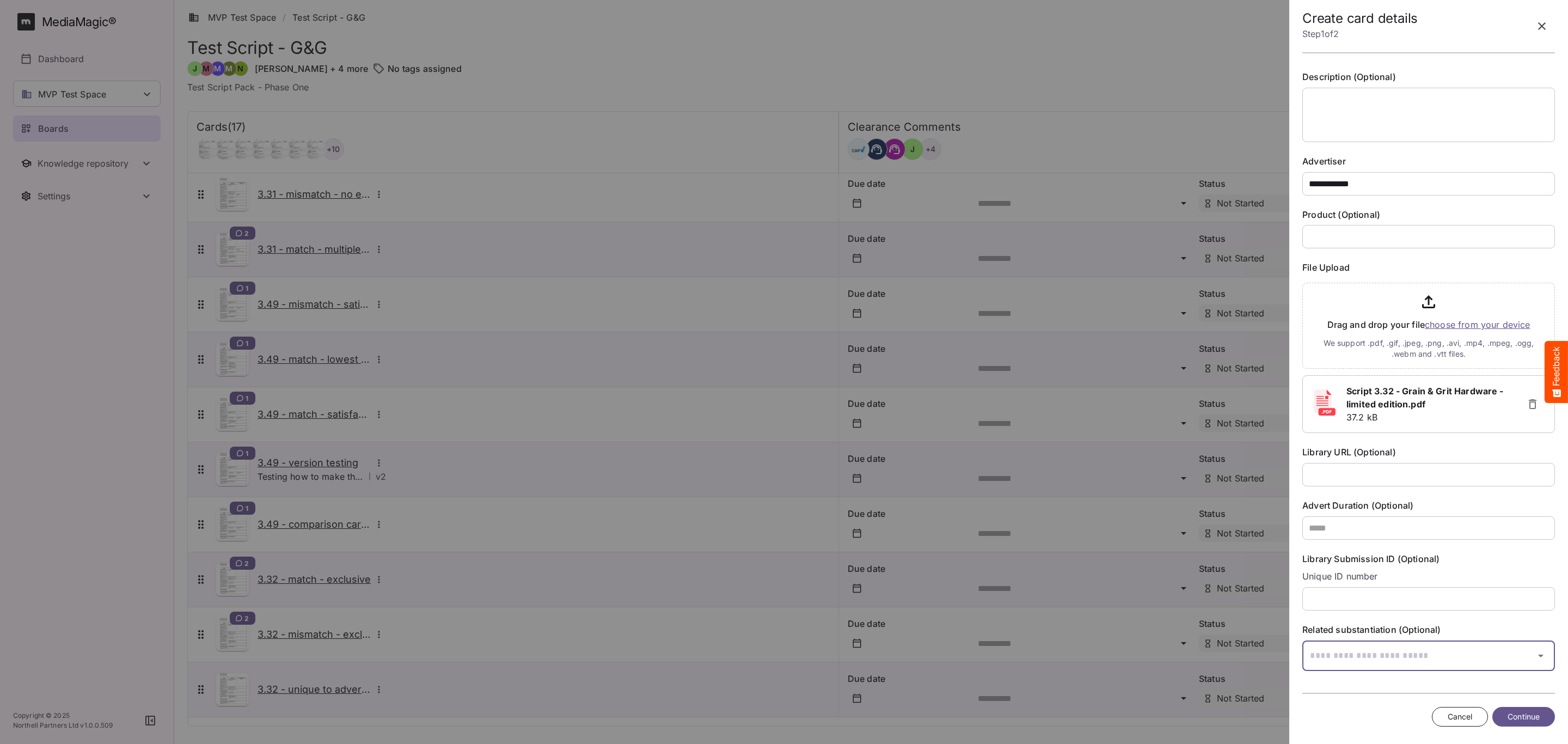
click at [1444, 653] on input "text" at bounding box center [1415, 656] width 225 height 30
type input "****"
click at [1432, 586] on p "Retail" at bounding box center [1424, 591] width 227 height 11
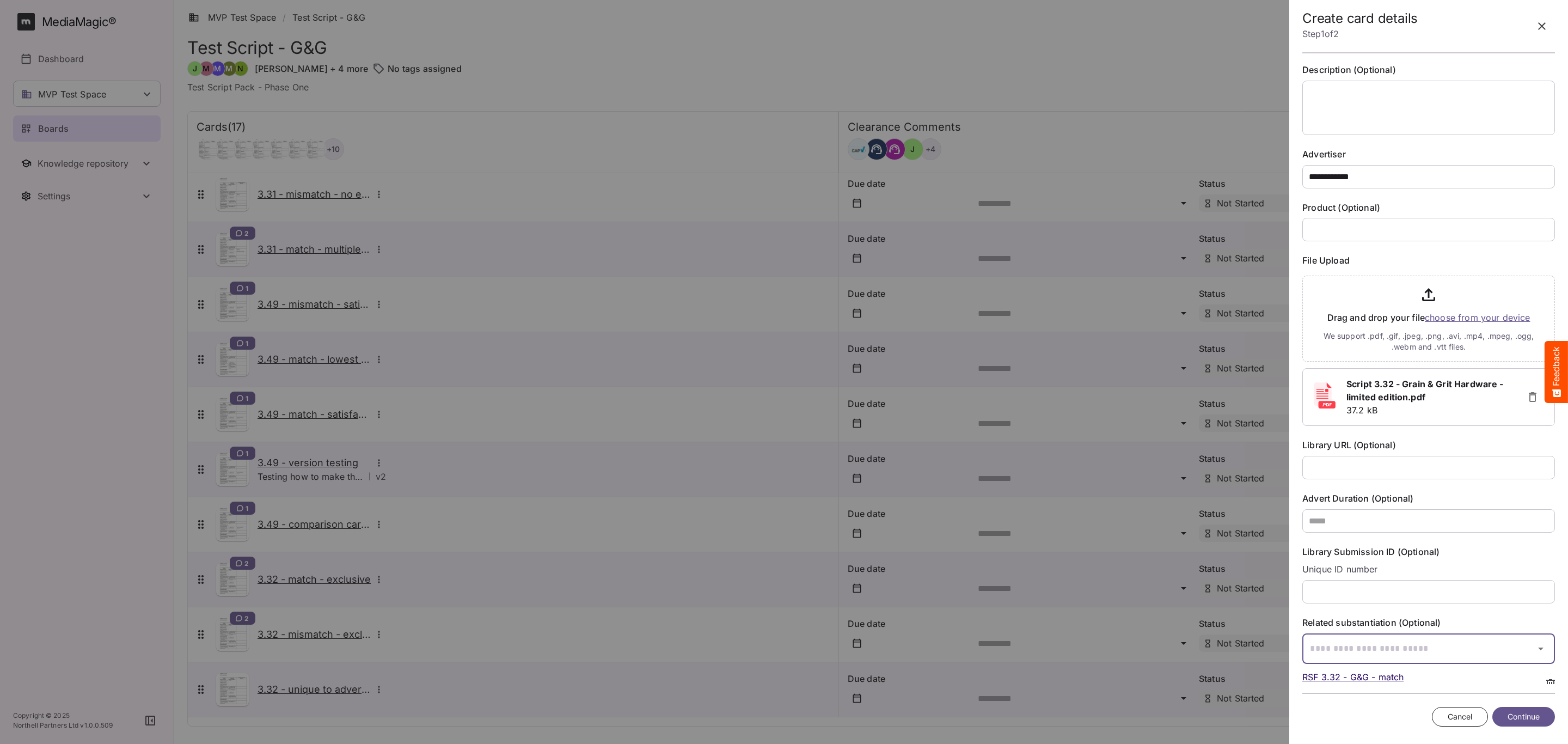
scroll to position [88, 0]
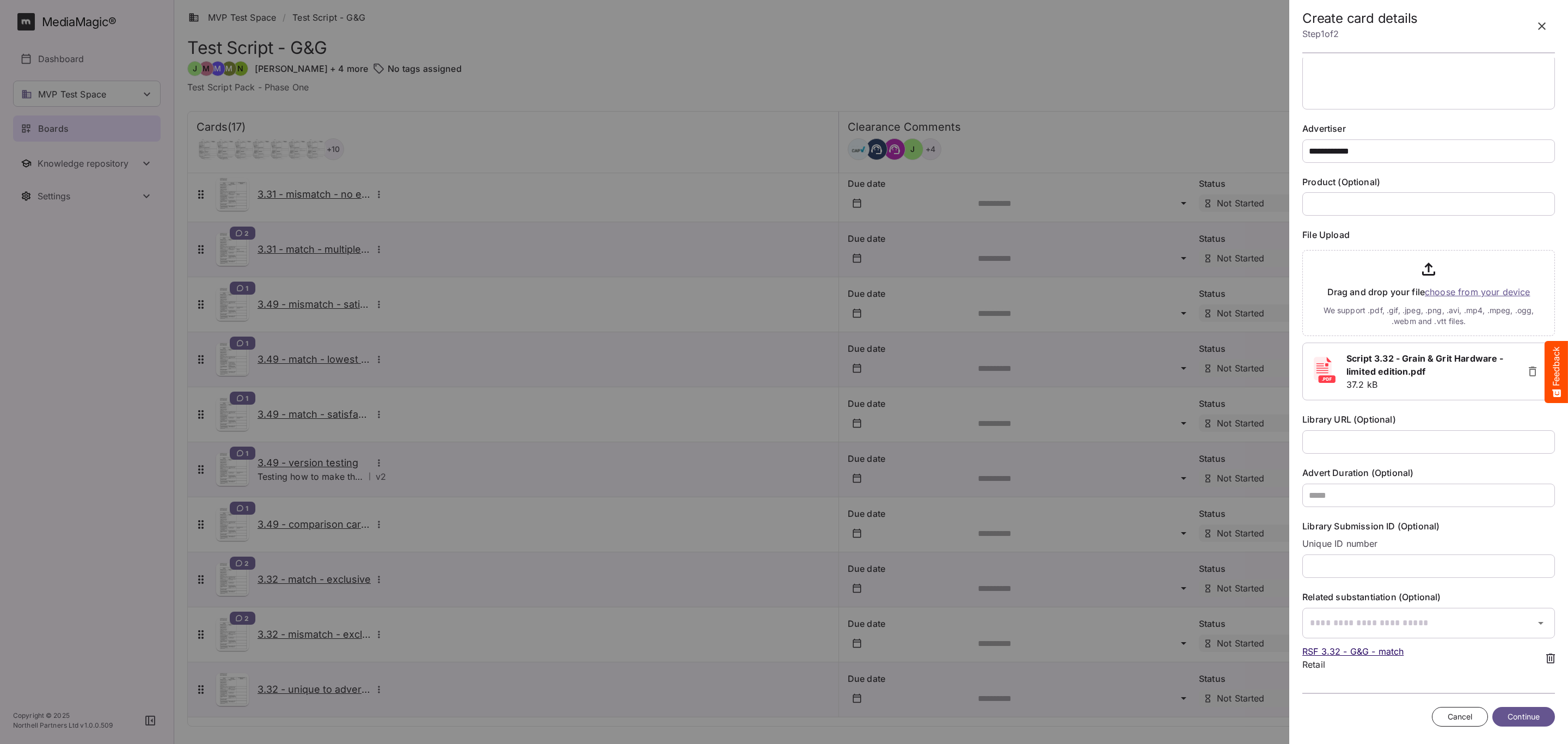
click at [1529, 711] on span "Continue" at bounding box center [1524, 717] width 32 height 13
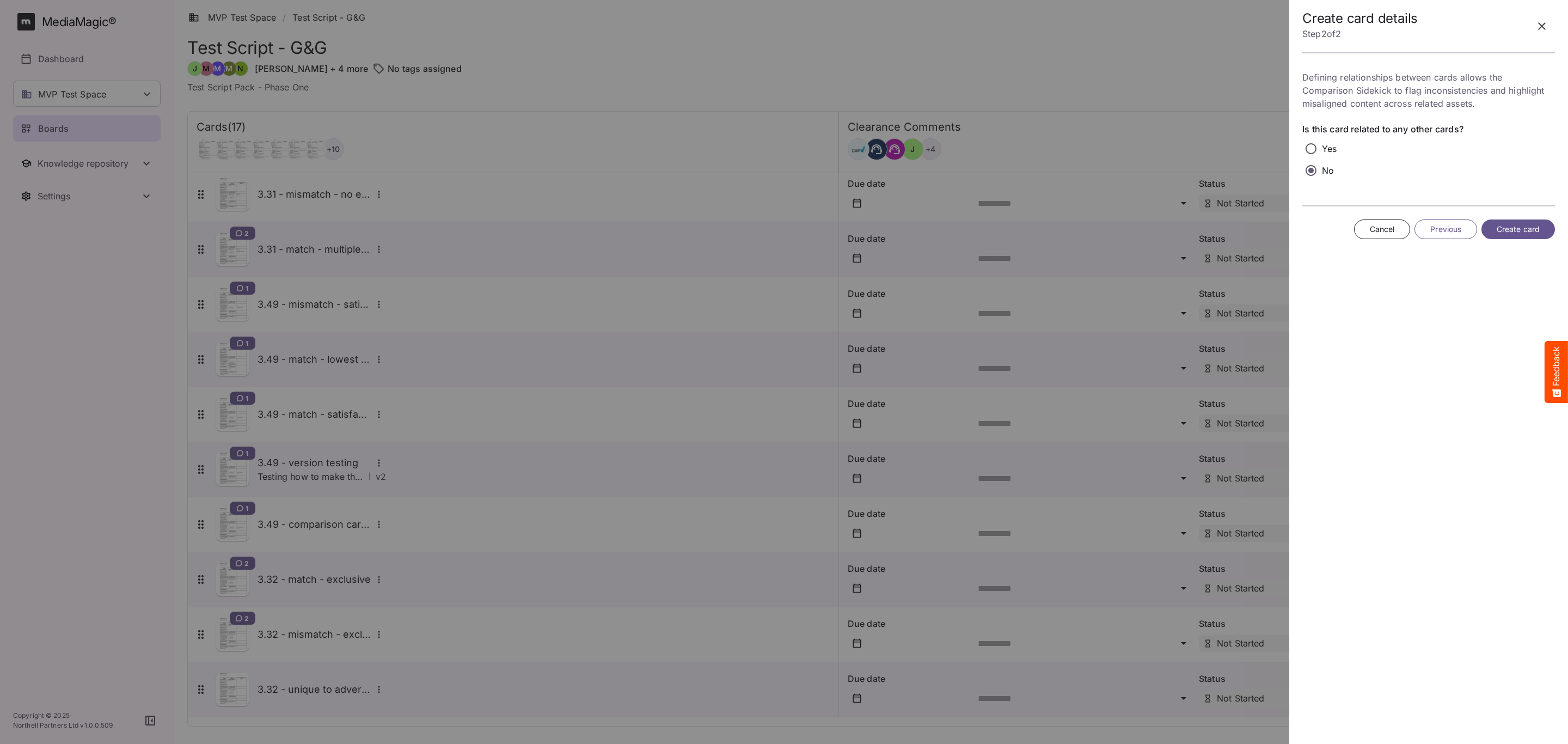
scroll to position [0, 0]
click at [1504, 225] on span "Create card" at bounding box center [1518, 230] width 43 height 13
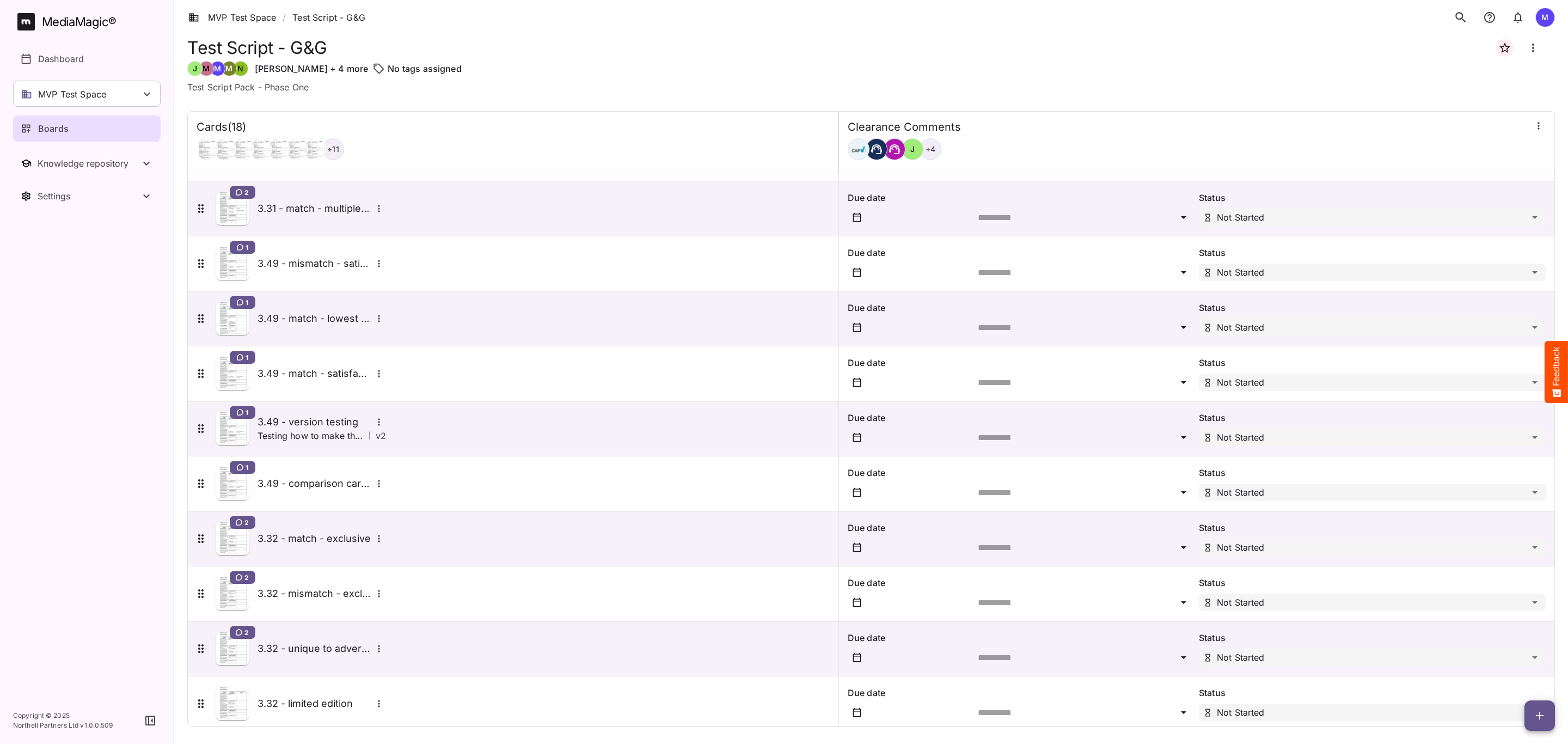
scroll to position [451, 0]
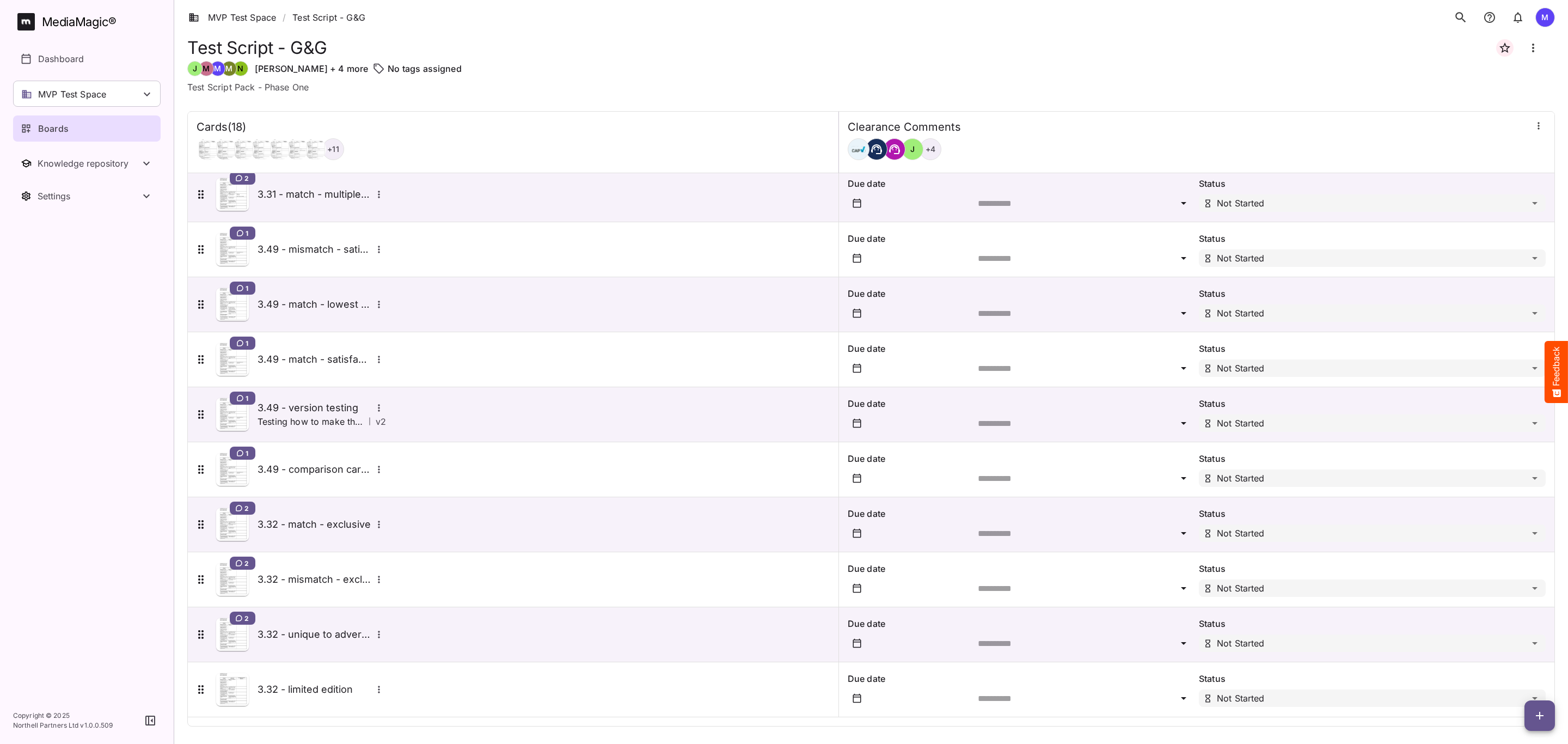
click at [323, 689] on h5 "3.32 - limited edition" at bounding box center [315, 689] width 114 height 13
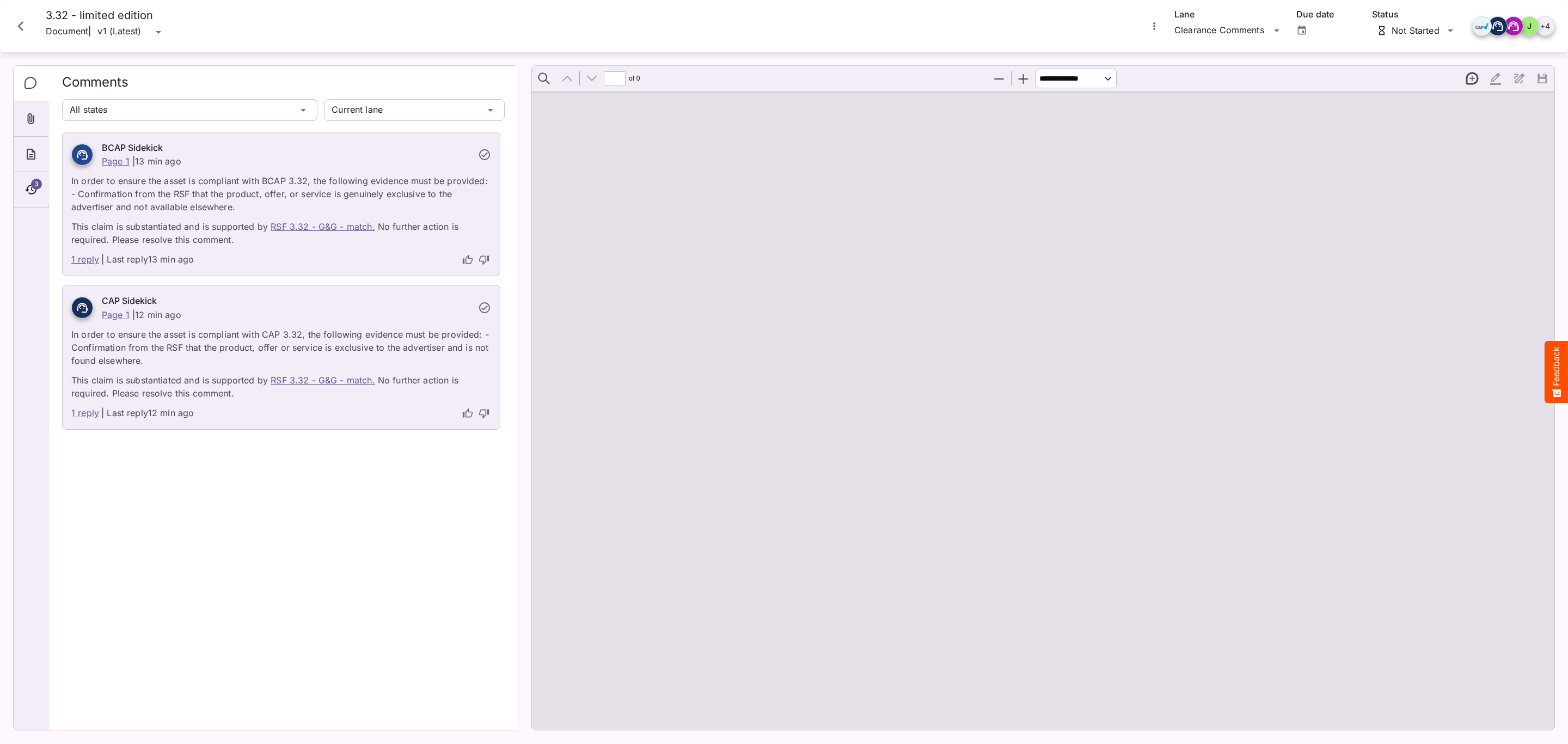
type input "*"
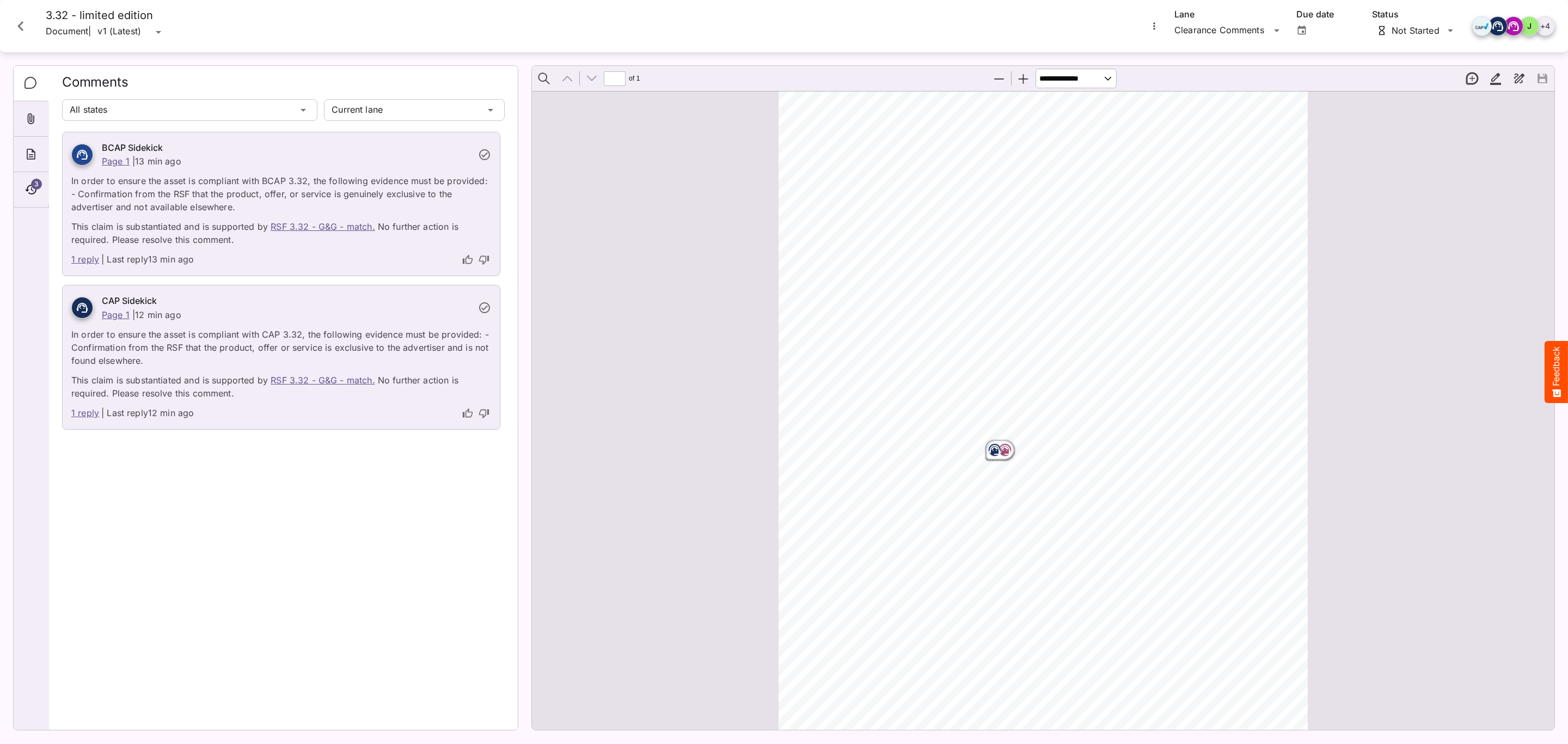
click at [33, 202] on div "3" at bounding box center [30, 190] width 35 height 35
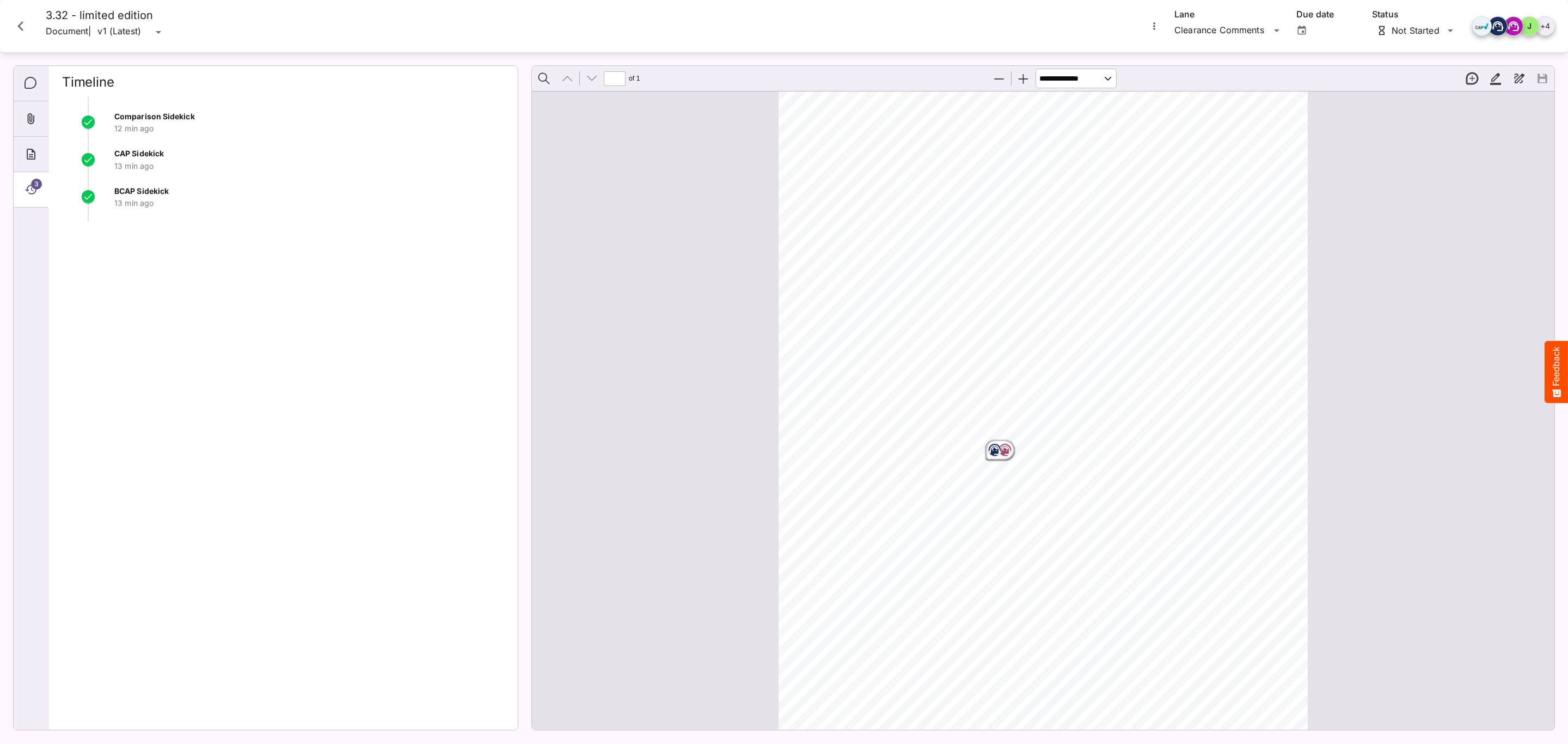
click at [41, 80] on div "Comments" at bounding box center [30, 83] width 35 height 35
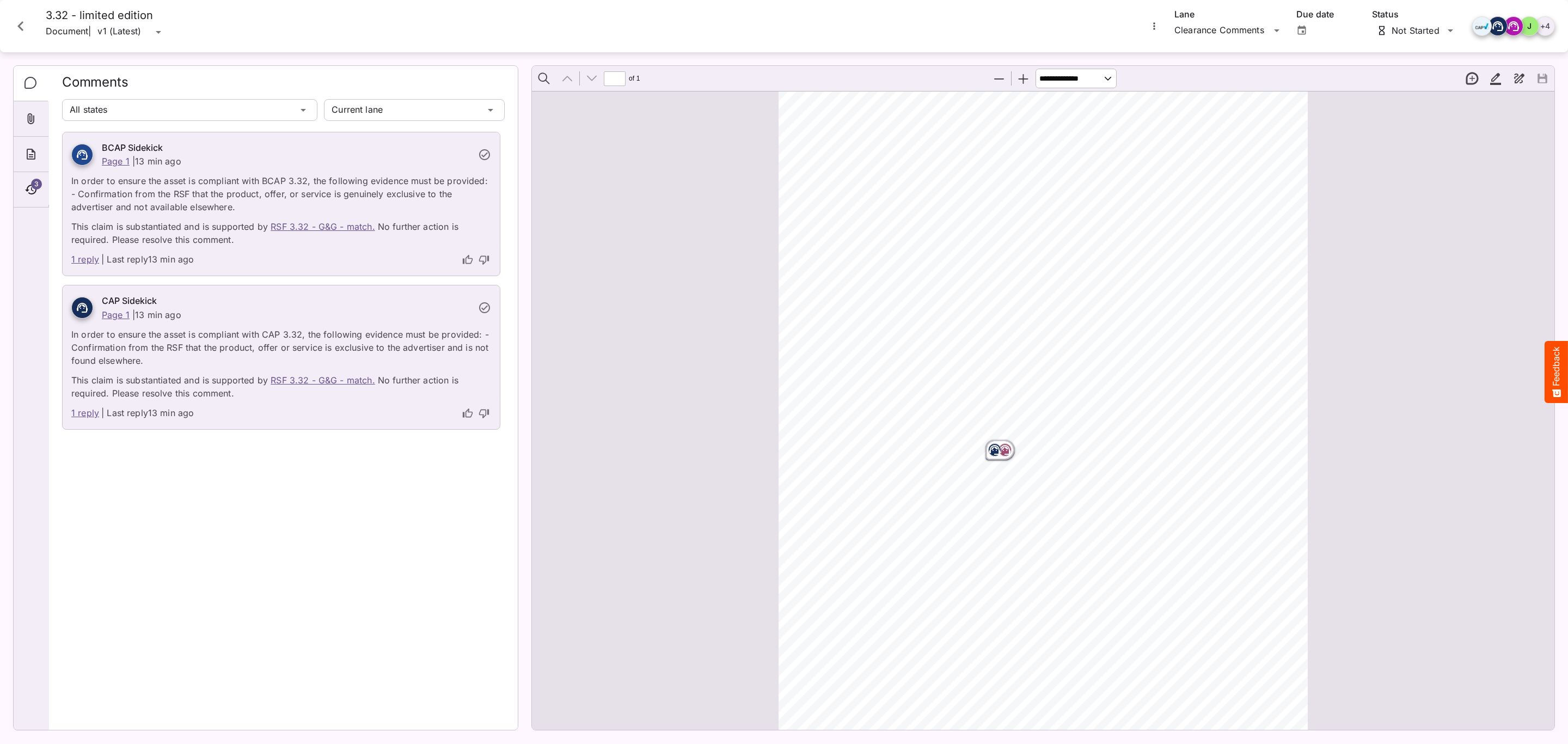
click at [23, 23] on icon "Close card" at bounding box center [21, 26] width 19 height 19
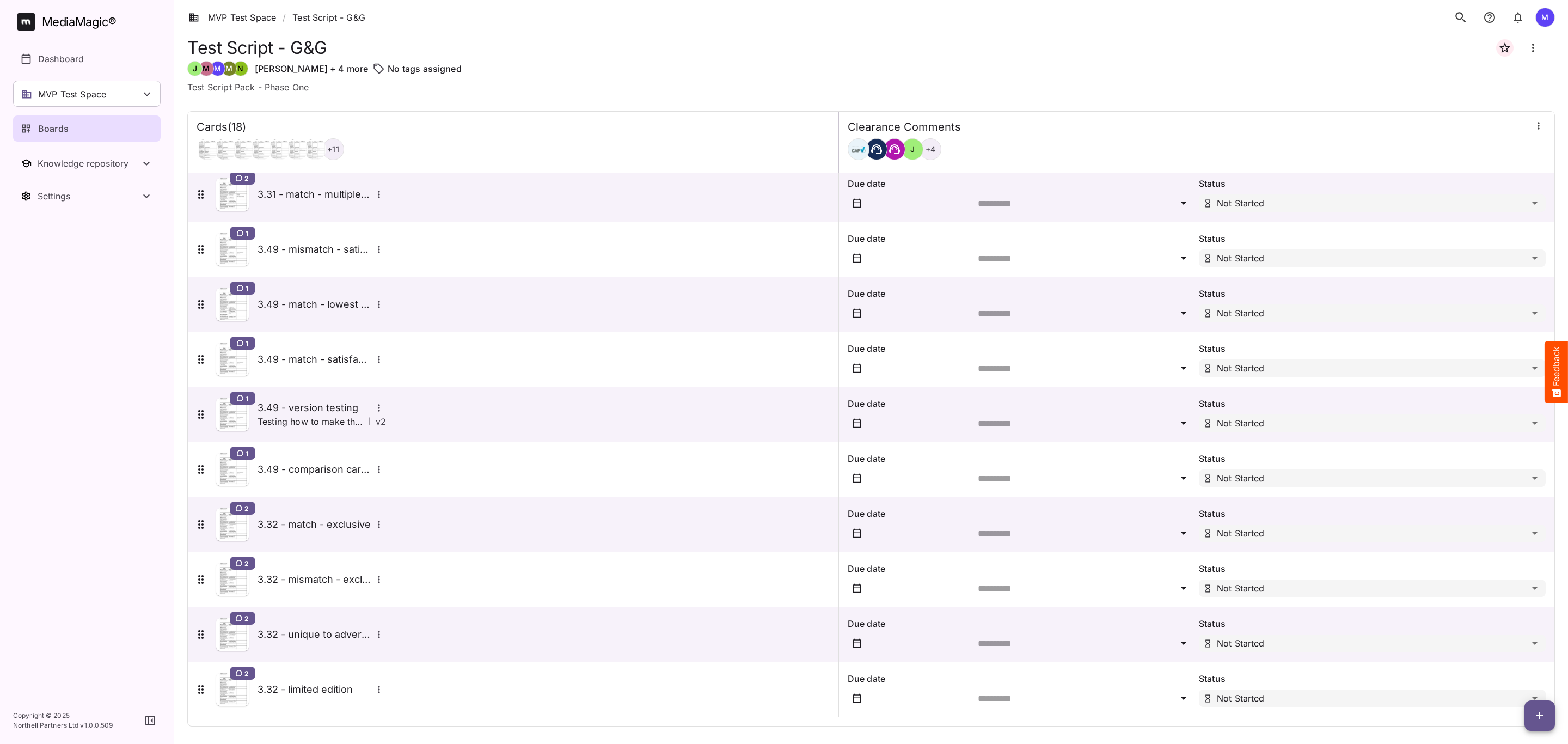
click at [320, 532] on div "2 3.32 - match - exclusive" at bounding box center [290, 525] width 192 height 33
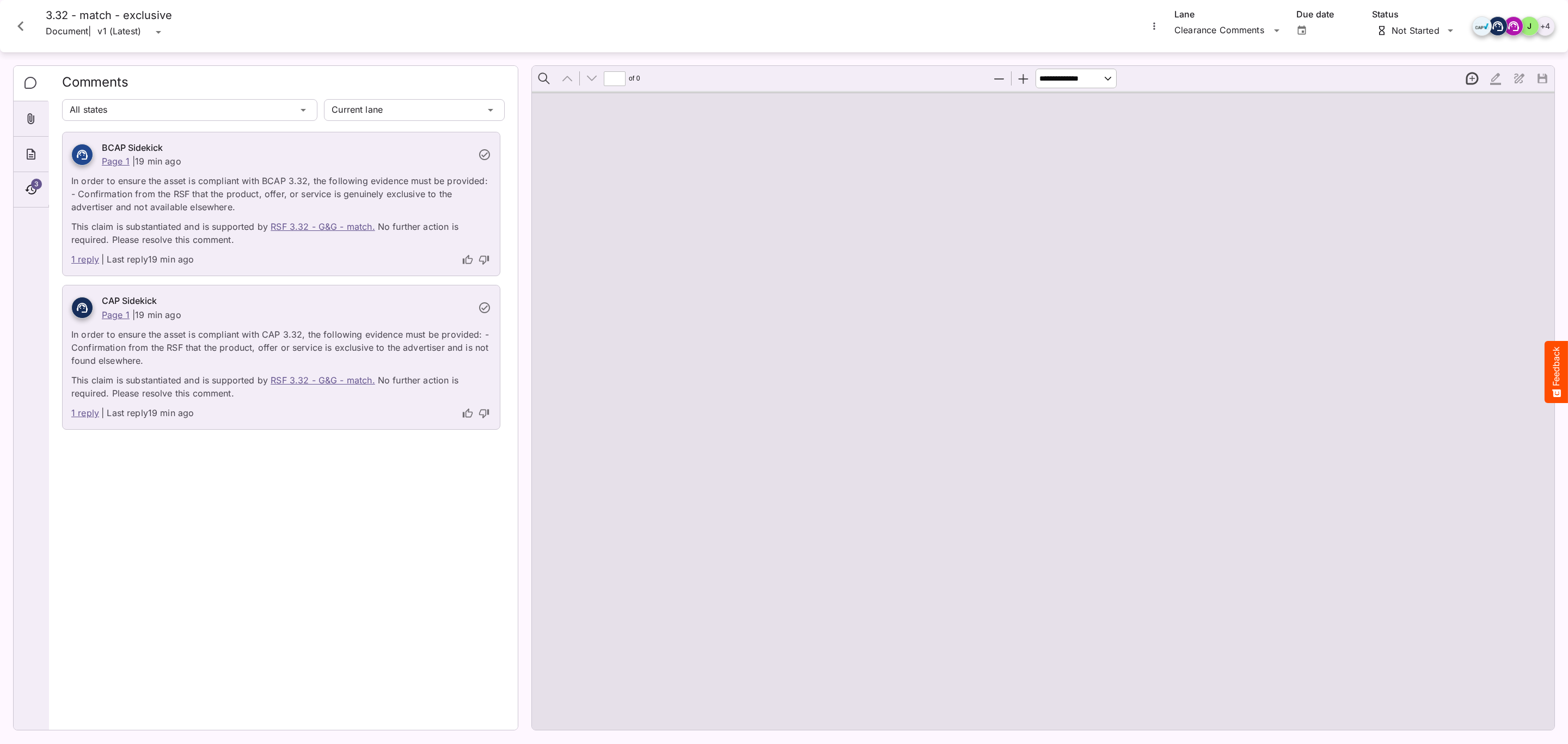
type input "*"
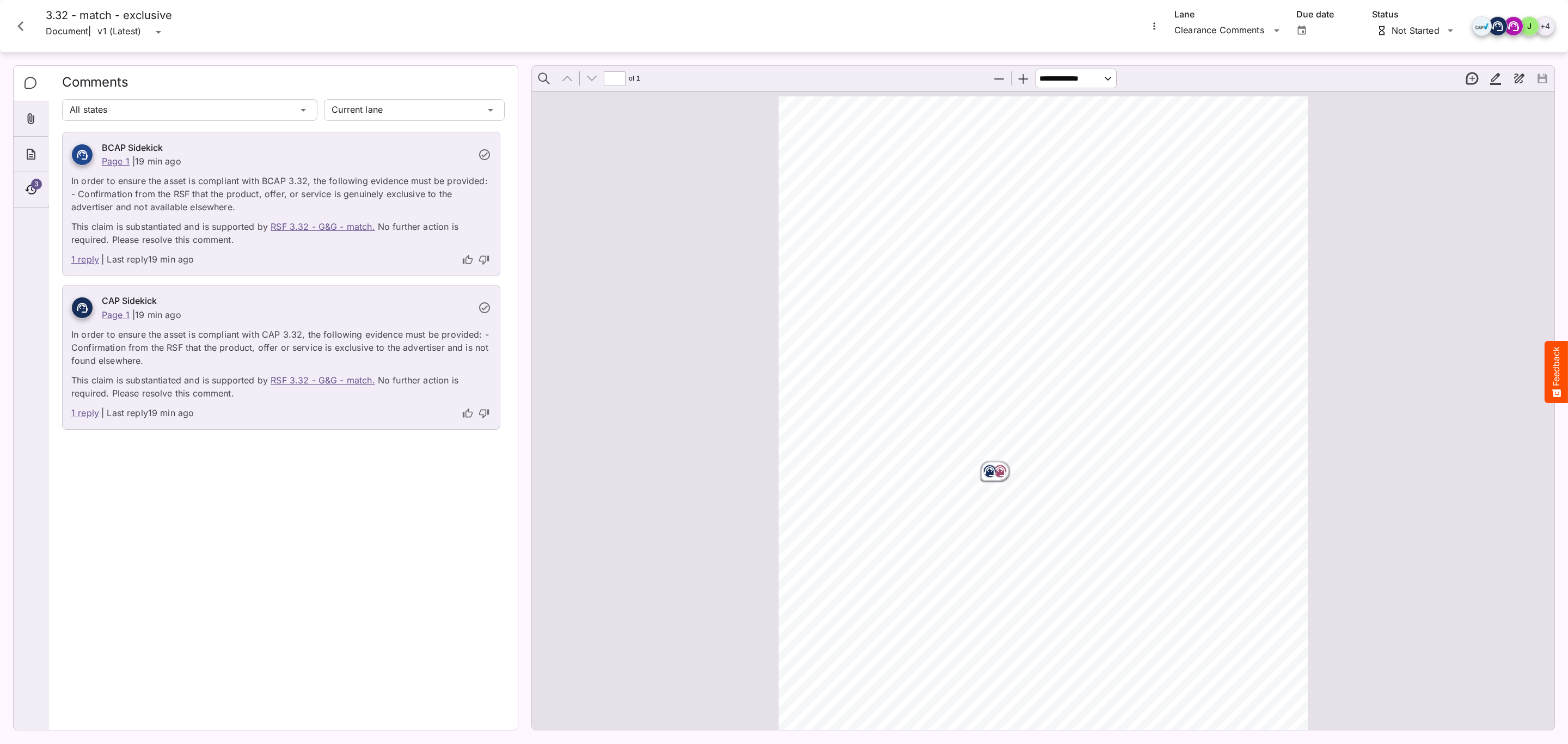
scroll to position [5, 0]
click at [82, 258] on link "1 reply" at bounding box center [85, 259] width 28 height 14
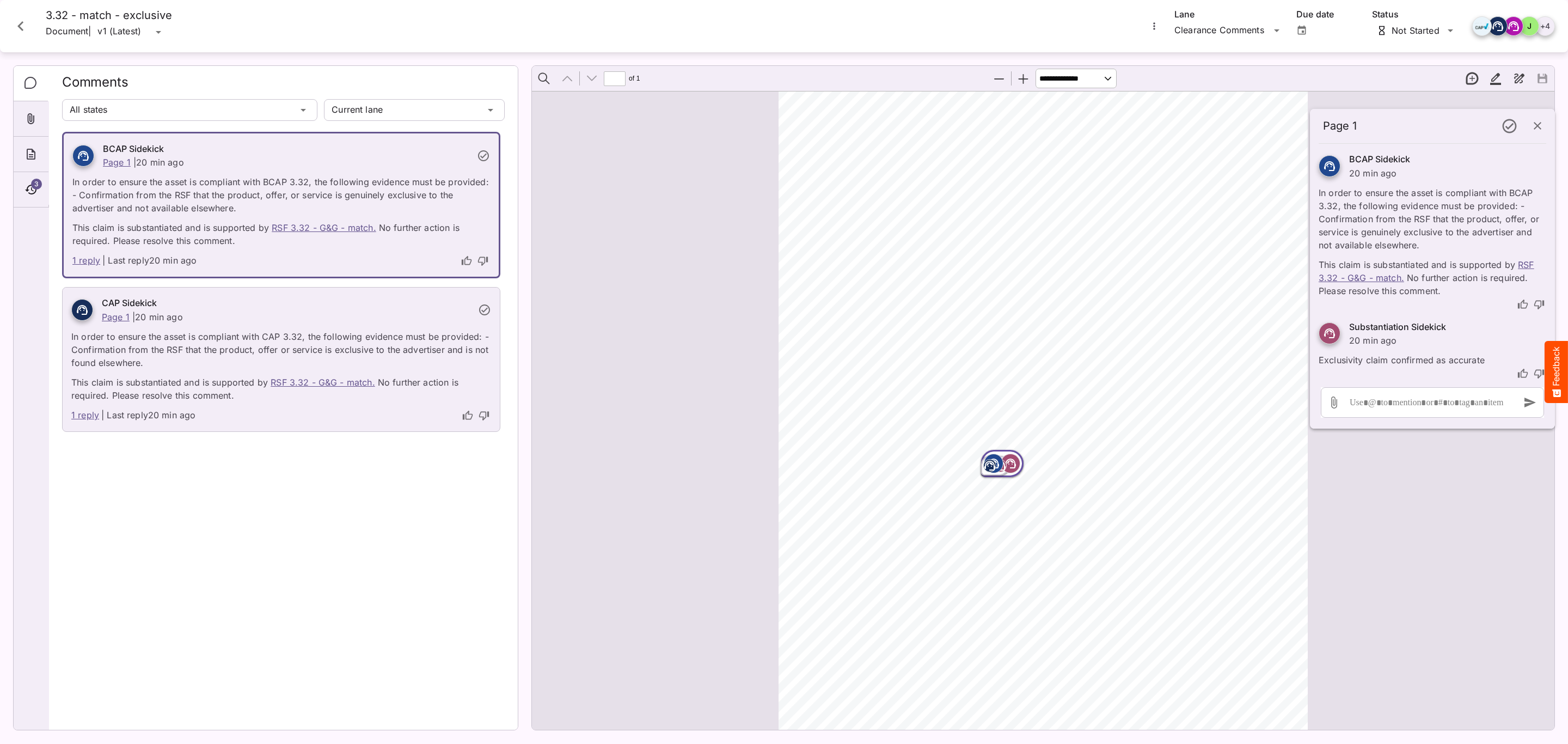
click at [462, 261] on icon "thumb-up" at bounding box center [466, 260] width 10 height 9
click at [466, 419] on icon "thumb-up" at bounding box center [467, 416] width 11 height 11
click at [1521, 379] on icon "thumb-up" at bounding box center [1523, 374] width 11 height 11
drag, startPoint x: 259, startPoint y: 562, endPoint x: 347, endPoint y: 642, distance: 118.9
click at [259, 562] on div "BCAP Sidekick Page 1 | 21 min ago In order to ensure the asset is compliant wit…" at bounding box center [283, 426] width 443 height 589
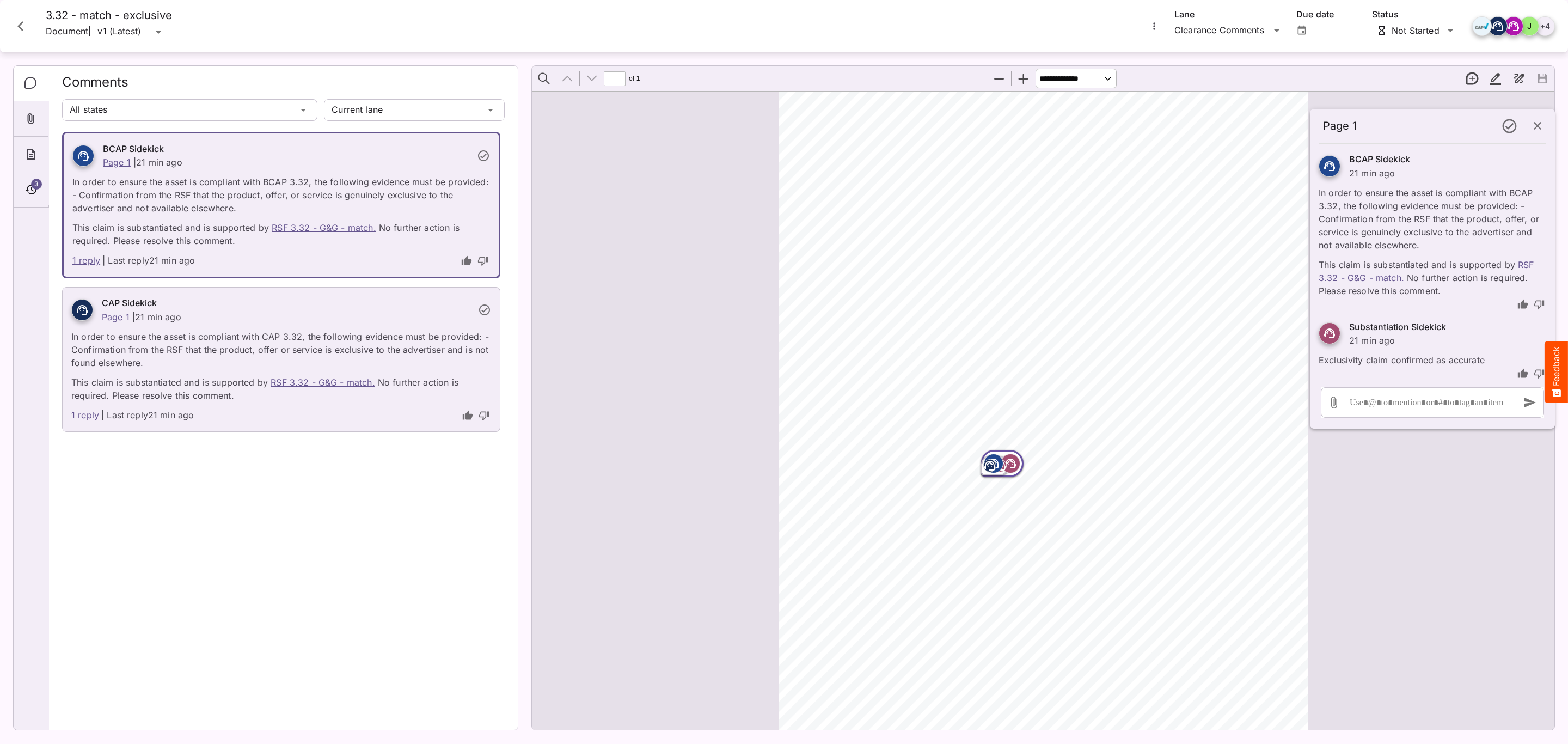
click at [232, 538] on div "BCAP Sidekick Page 1 | 21 min ago In order to ensure the asset is compliant wit…" at bounding box center [283, 426] width 443 height 589
click at [15, 25] on icon "Close card" at bounding box center [21, 26] width 19 height 19
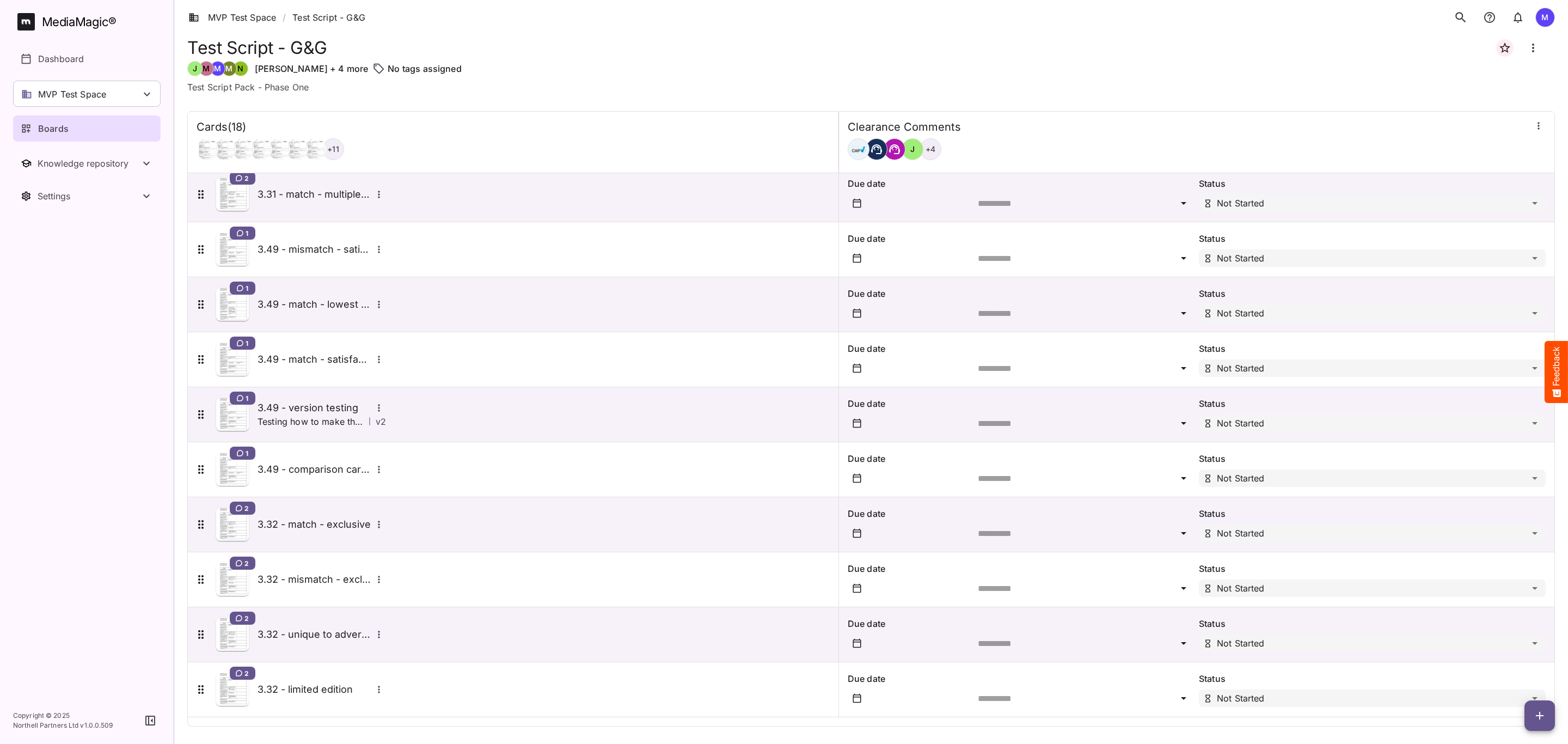
click at [348, 570] on div "2 3.32 - mismatch - exclusive" at bounding box center [290, 580] width 192 height 33
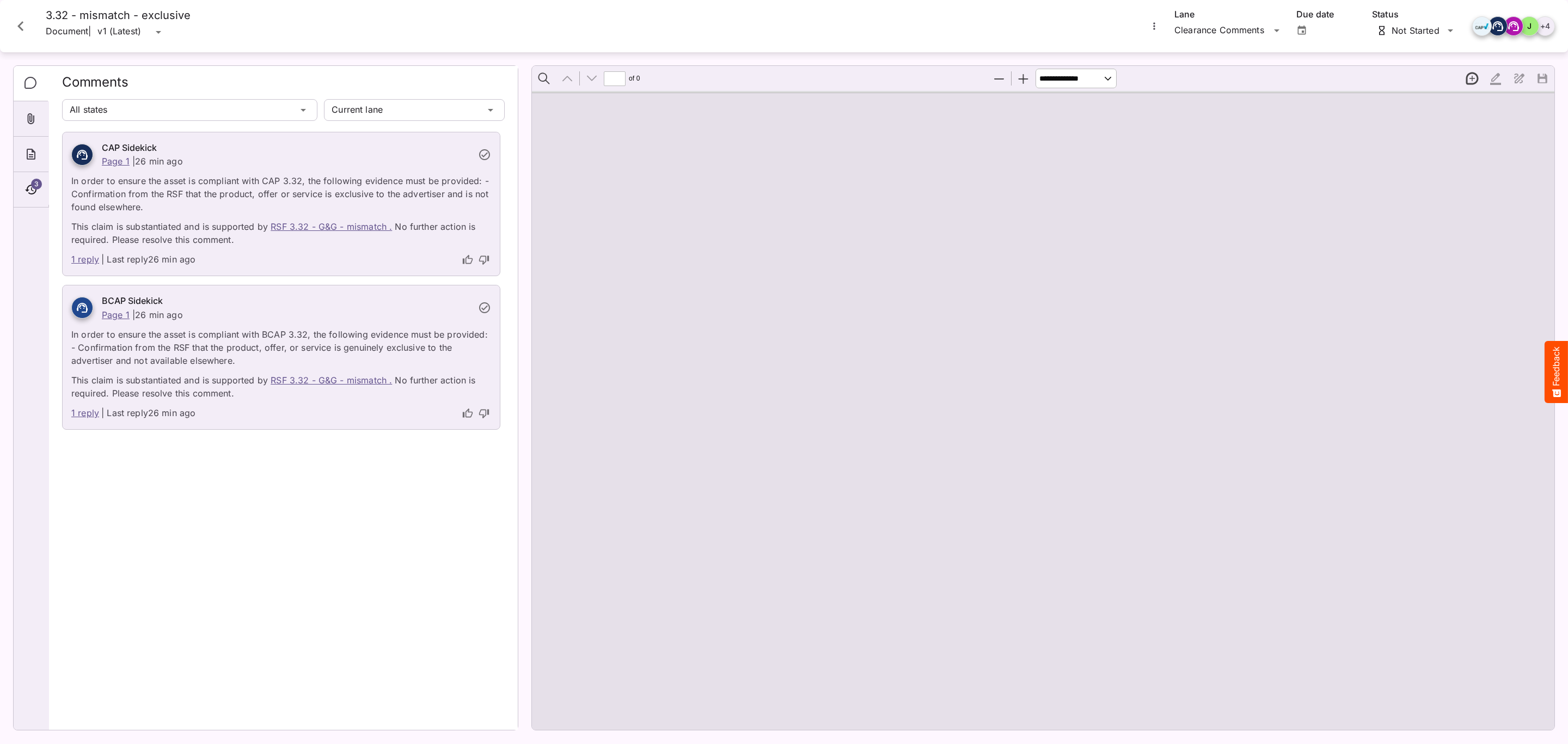
type input "*"
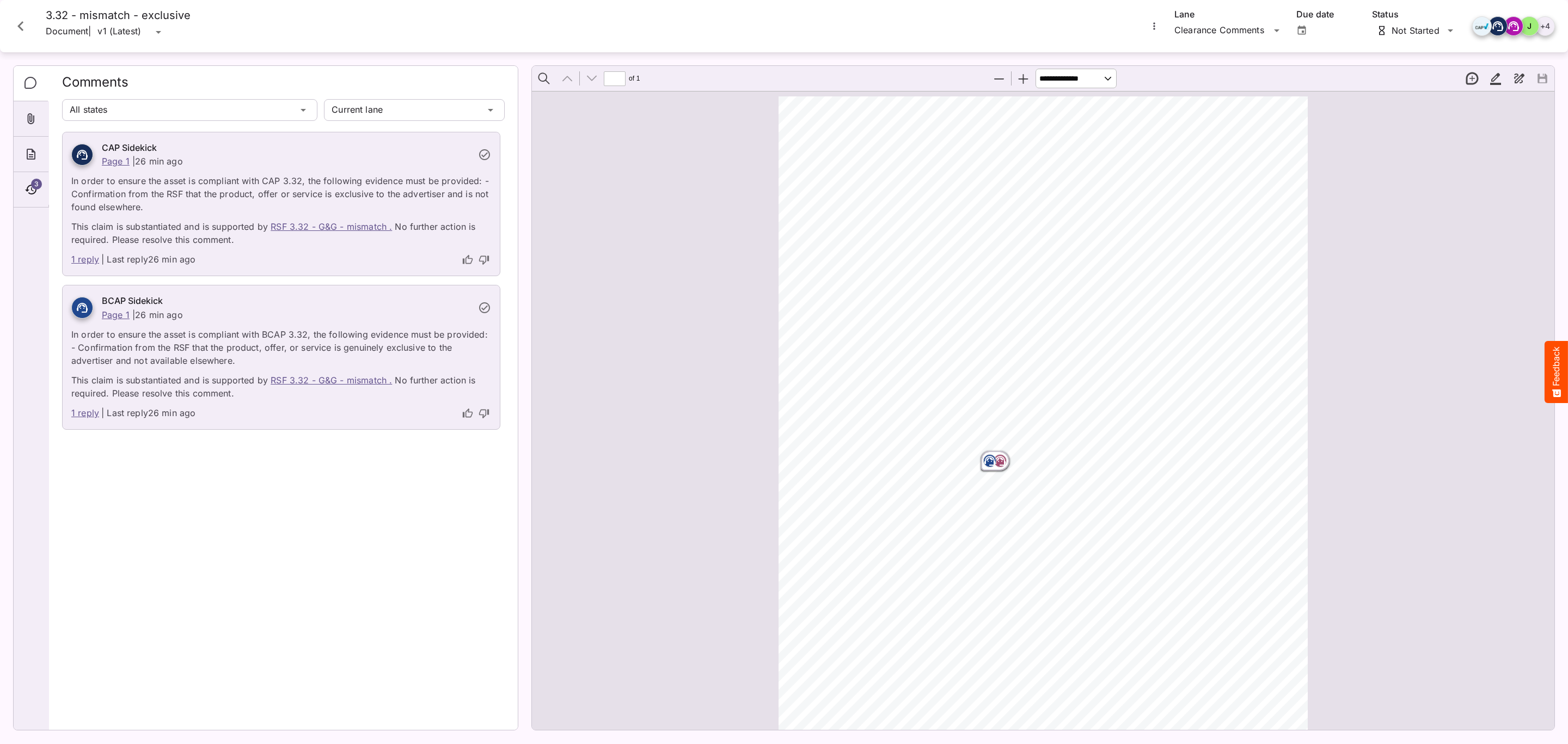
scroll to position [5, 0]
click at [72, 259] on div "1 reply | Last reply 26 min ago" at bounding box center [281, 261] width 437 height 29
click at [79, 259] on link "1 reply" at bounding box center [85, 259] width 28 height 14
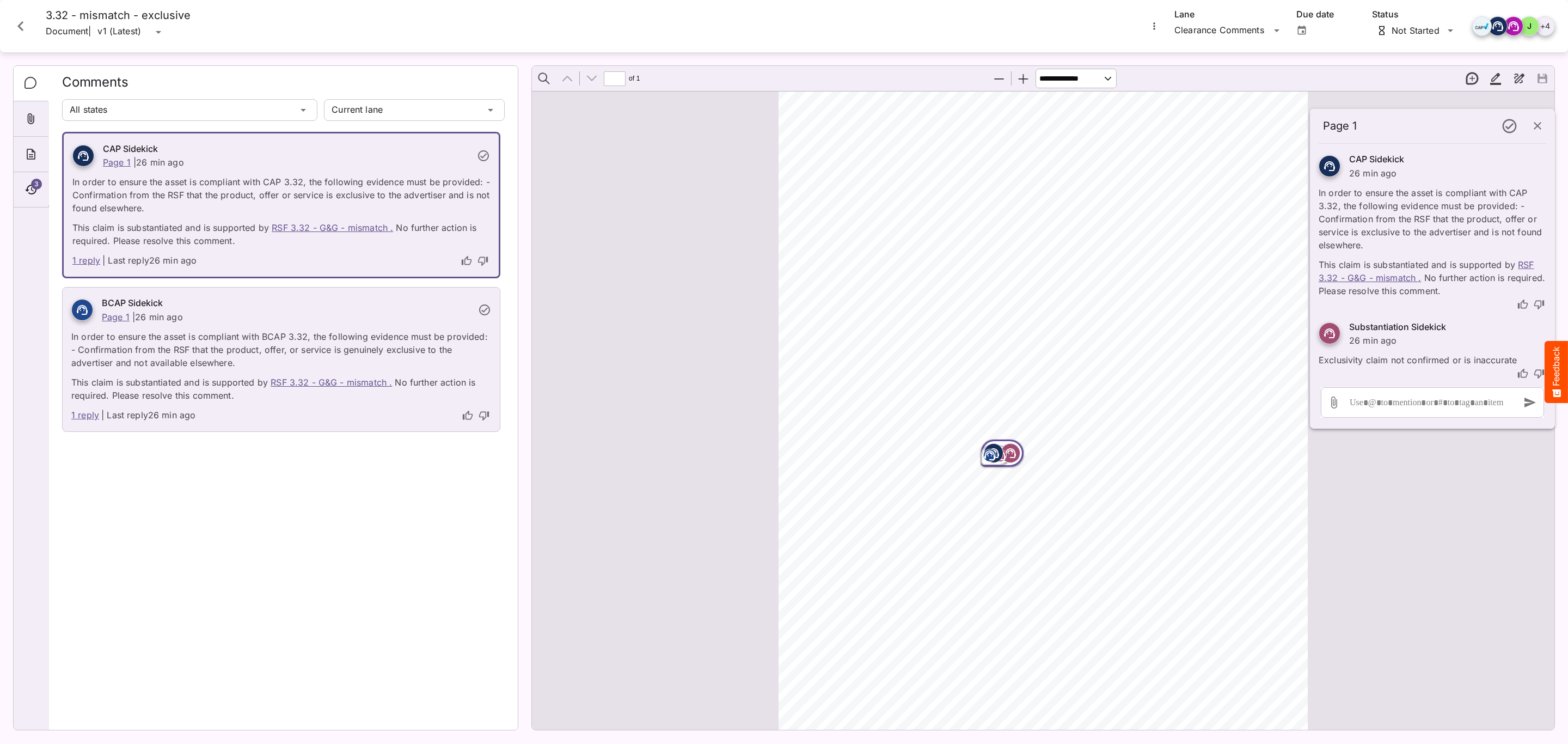
click at [26, 21] on icon "Close card" at bounding box center [21, 26] width 19 height 19
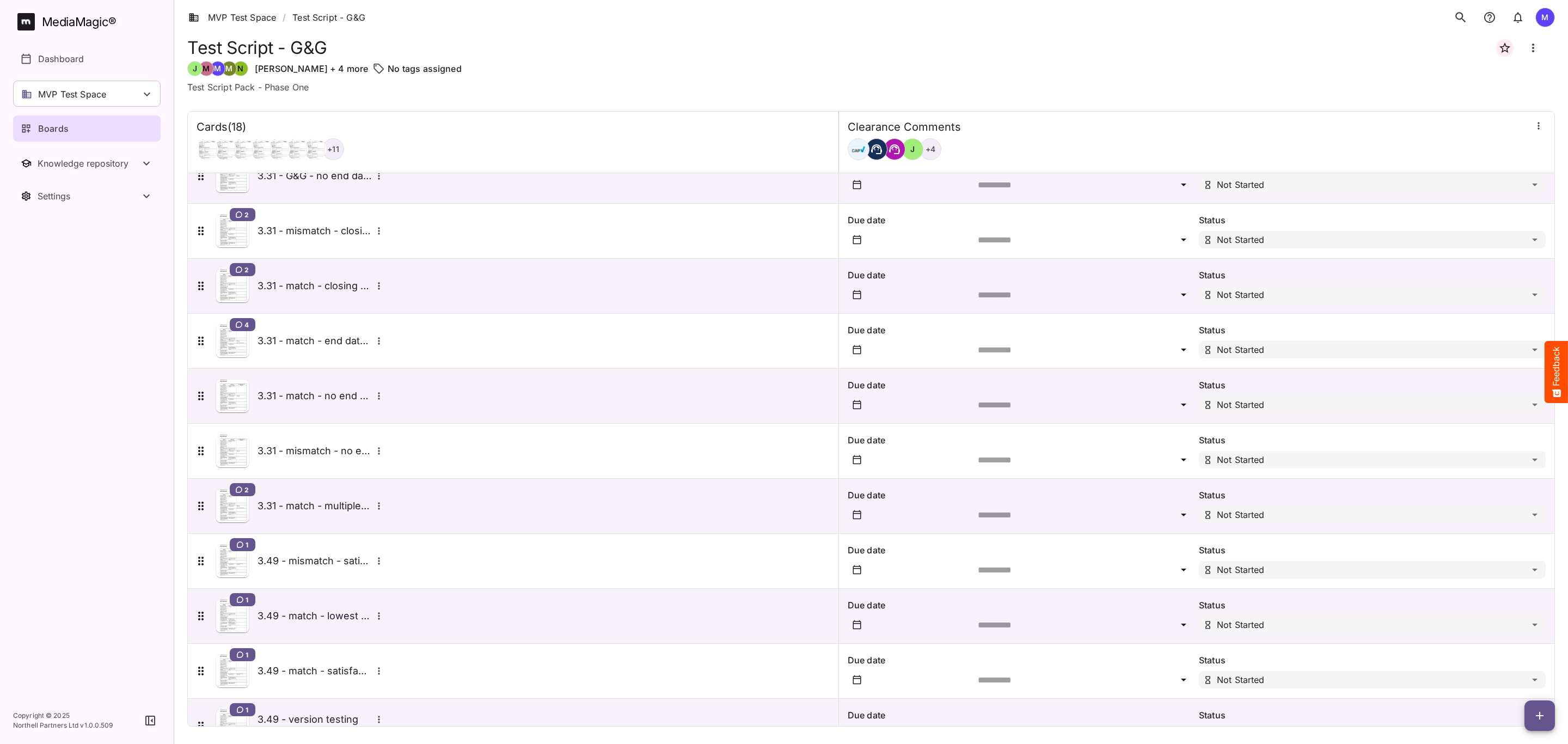
scroll to position [43, 0]
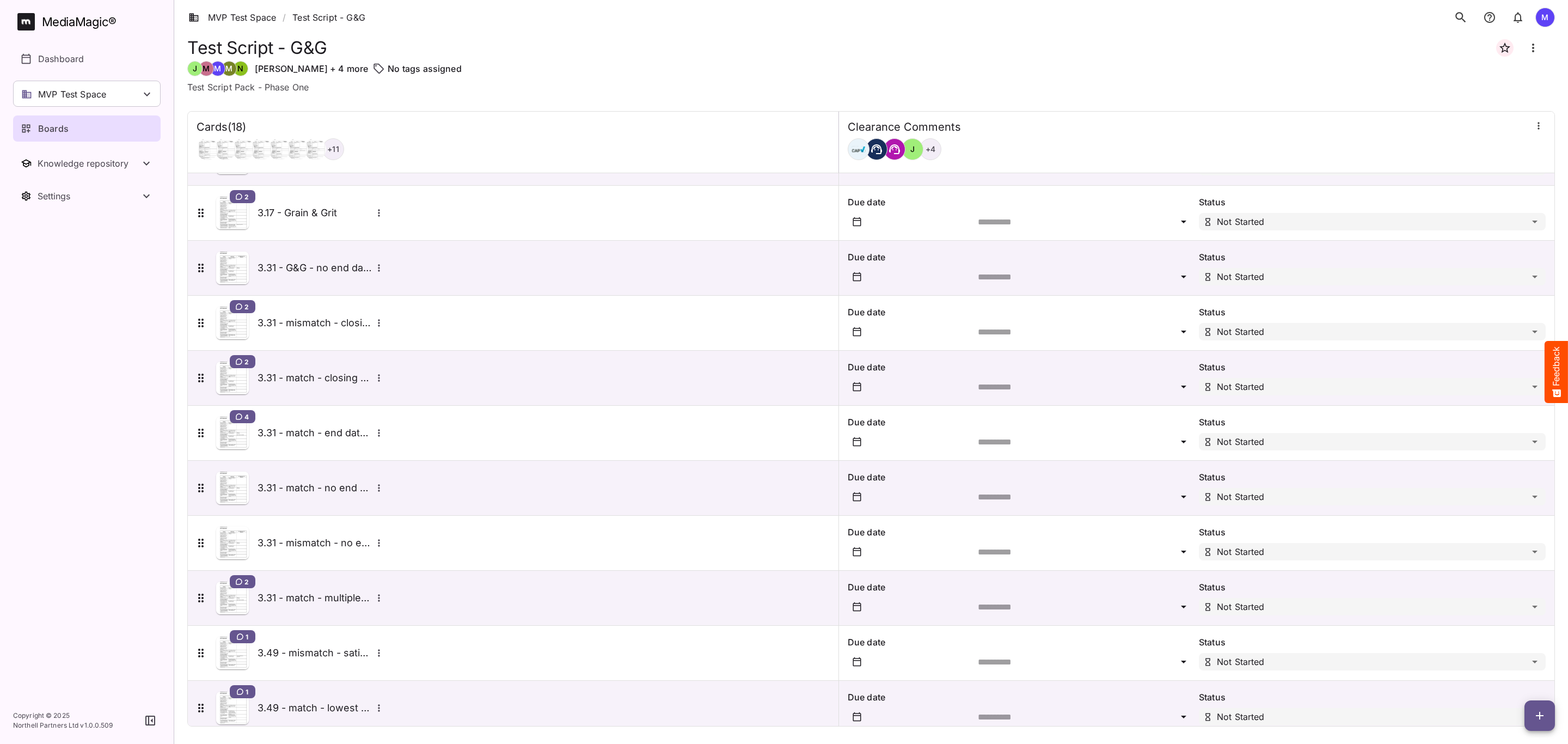
click at [286, 486] on h5 "3.31 - match - no end date" at bounding box center [315, 488] width 114 height 13
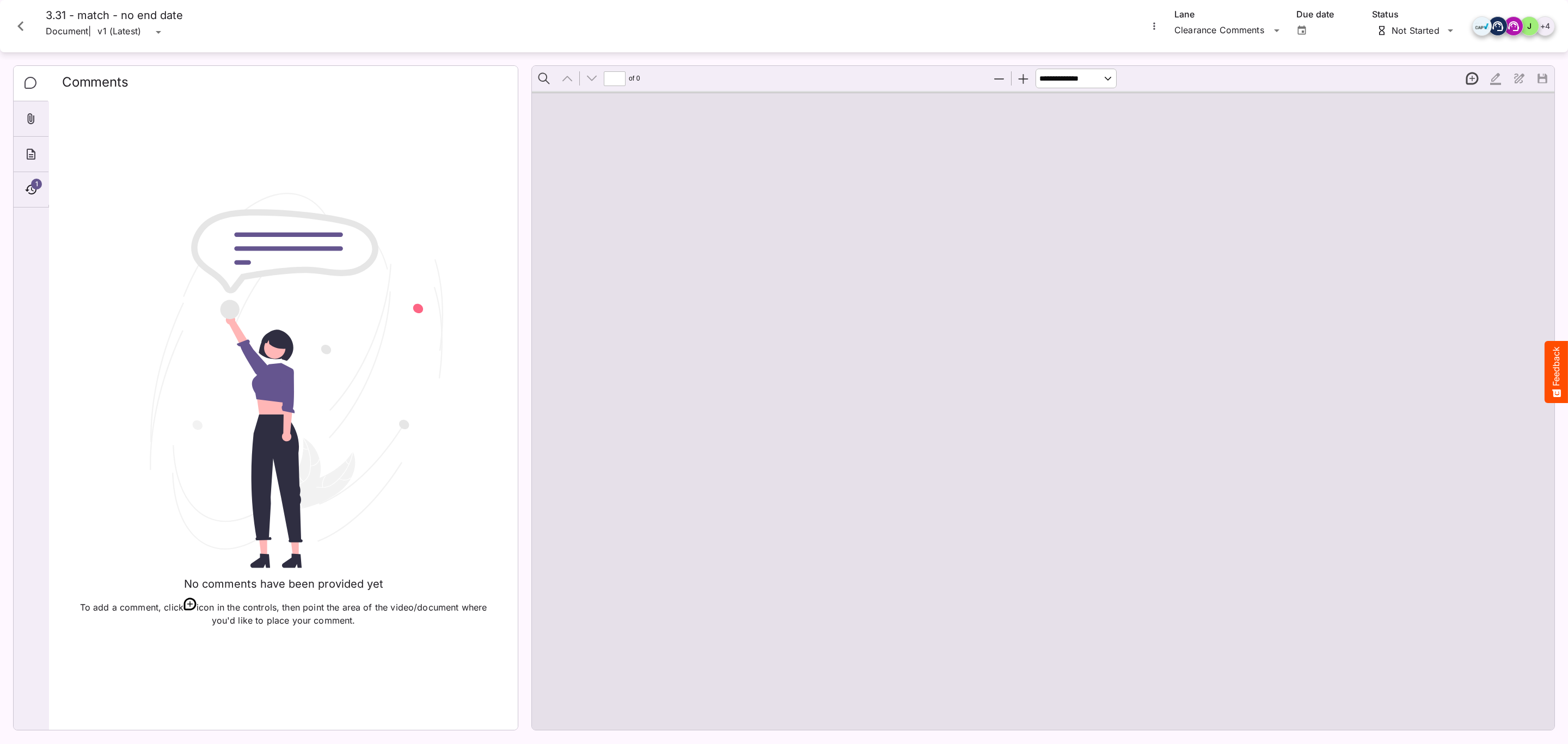
type input "*"
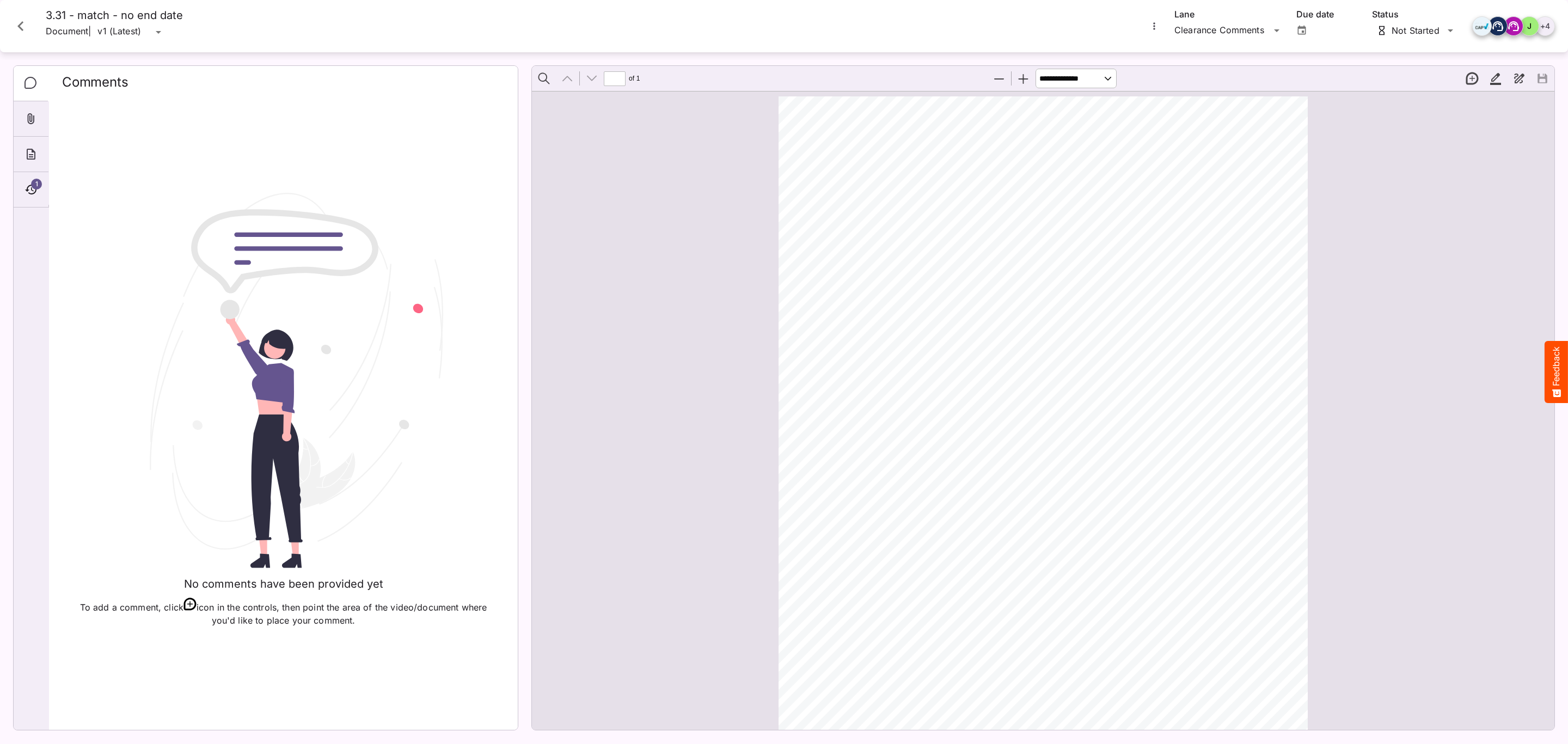
click at [15, 24] on icon "Close card" at bounding box center [21, 26] width 19 height 19
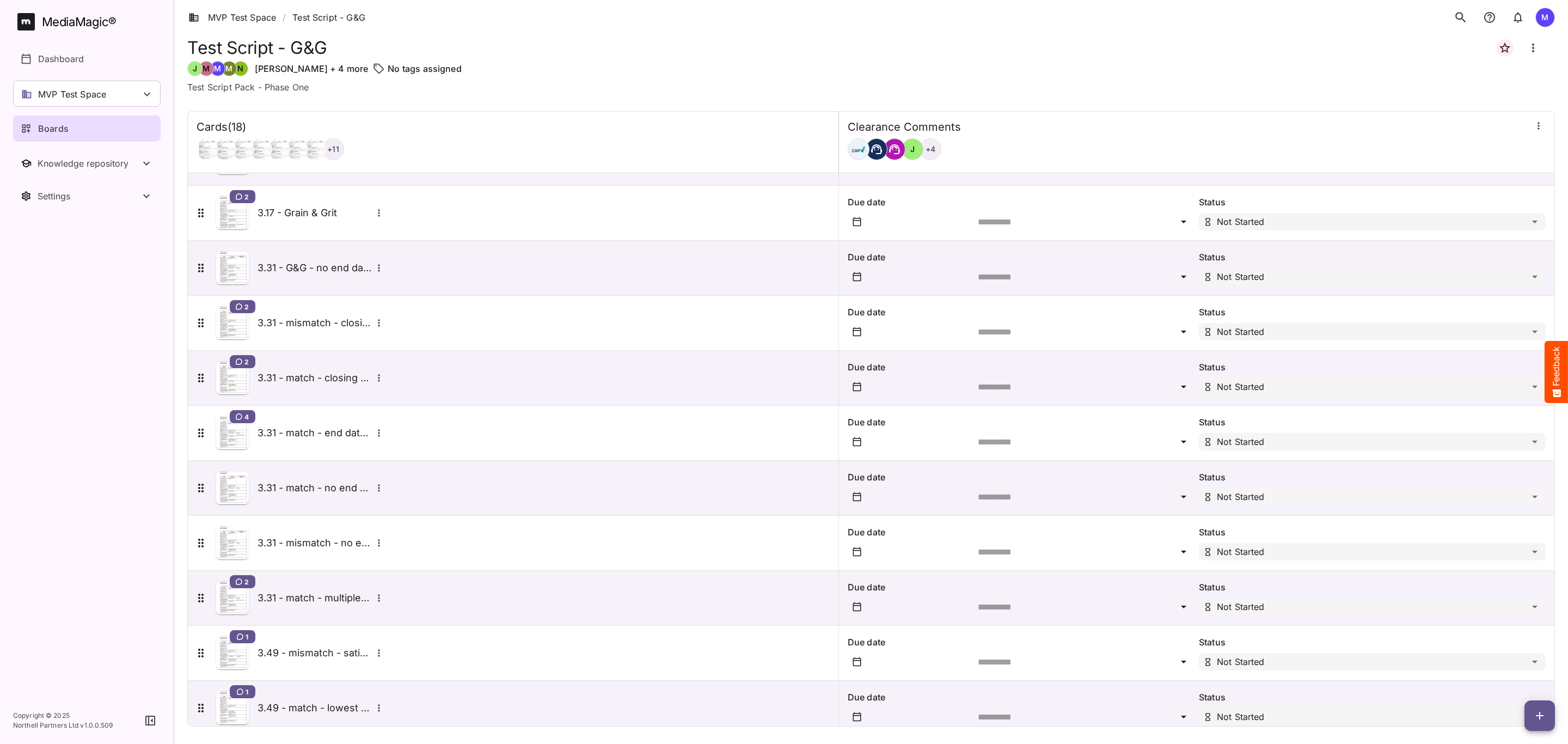
click at [295, 426] on div "4 3.31 - match - end date in super" at bounding box center [290, 433] width 192 height 33
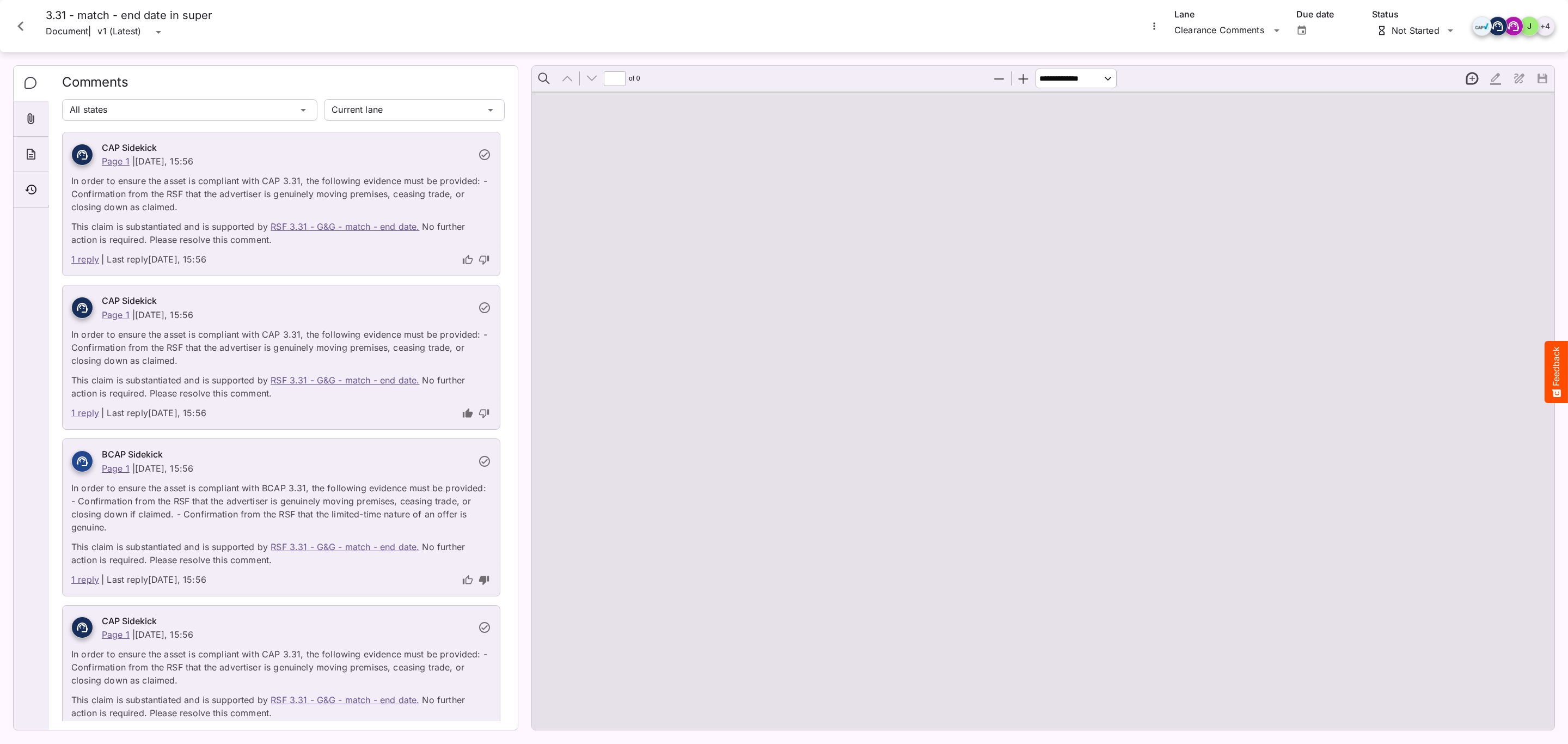
type input "*"
select select "***"
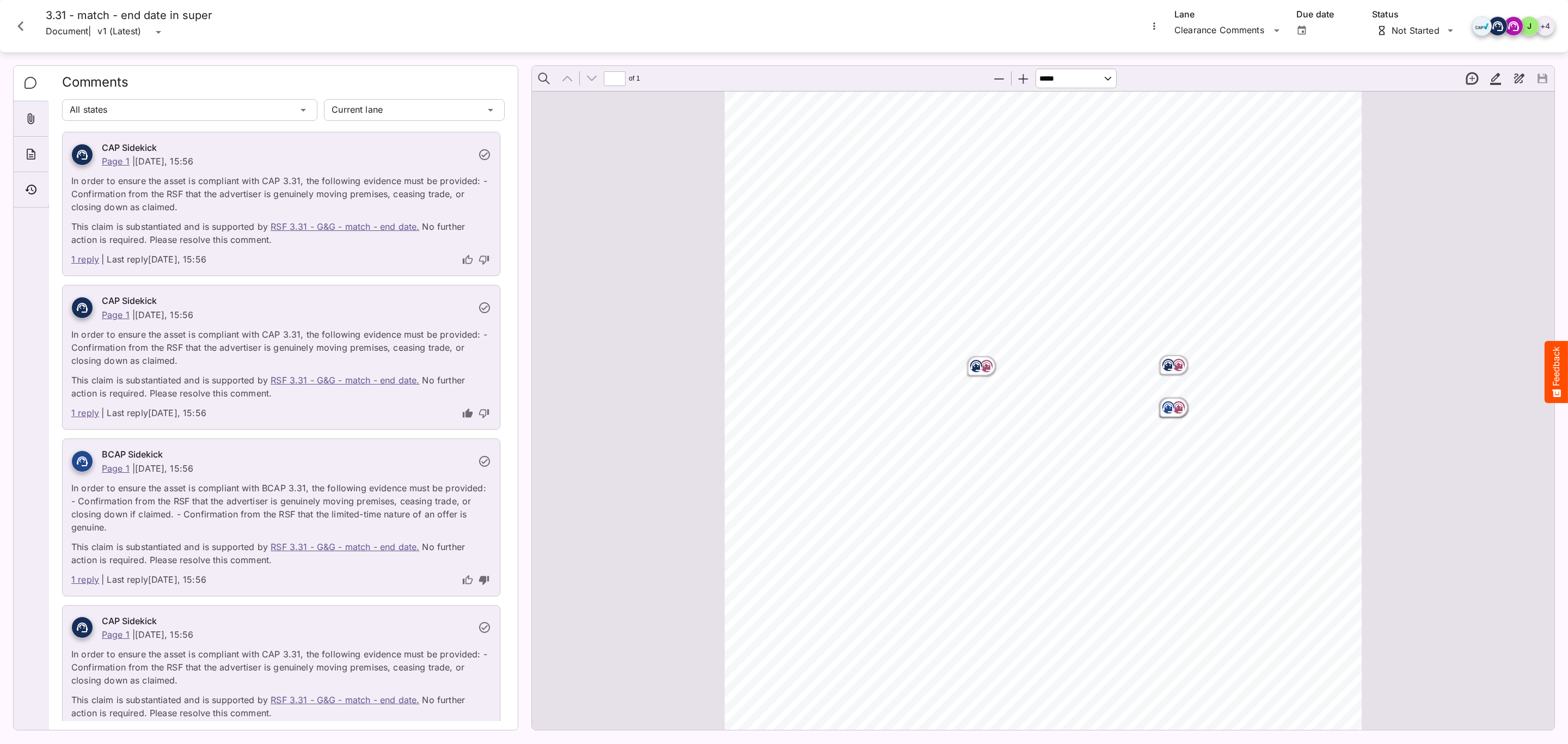
click at [29, 28] on icon "Close card" at bounding box center [21, 26] width 19 height 19
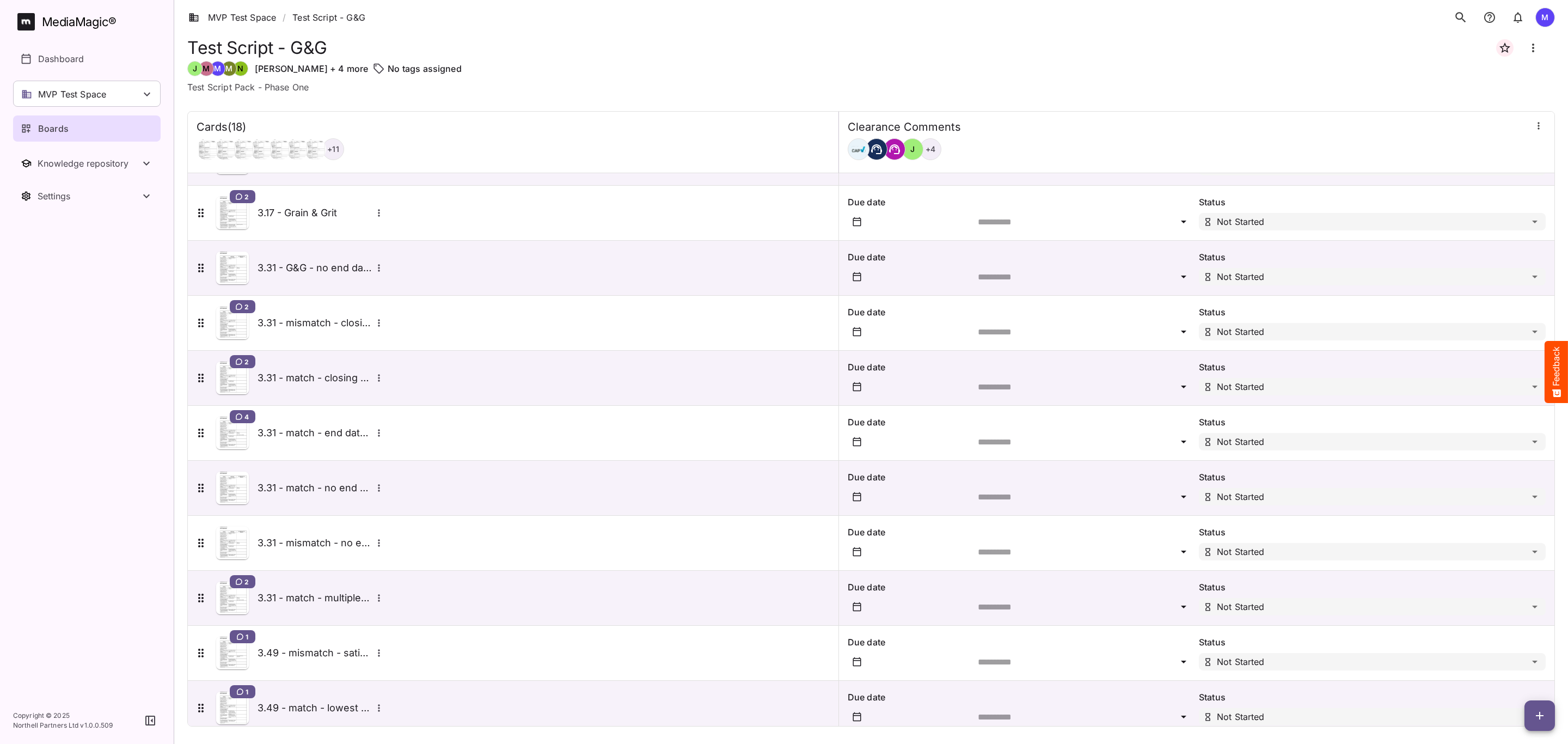
click at [1533, 127] on icon "button" at bounding box center [1539, 126] width 11 height 11
click at [1339, 128] on div at bounding box center [784, 372] width 1568 height 744
click at [292, 443] on div "4 3.31 - match - end date in super" at bounding box center [290, 433] width 192 height 33
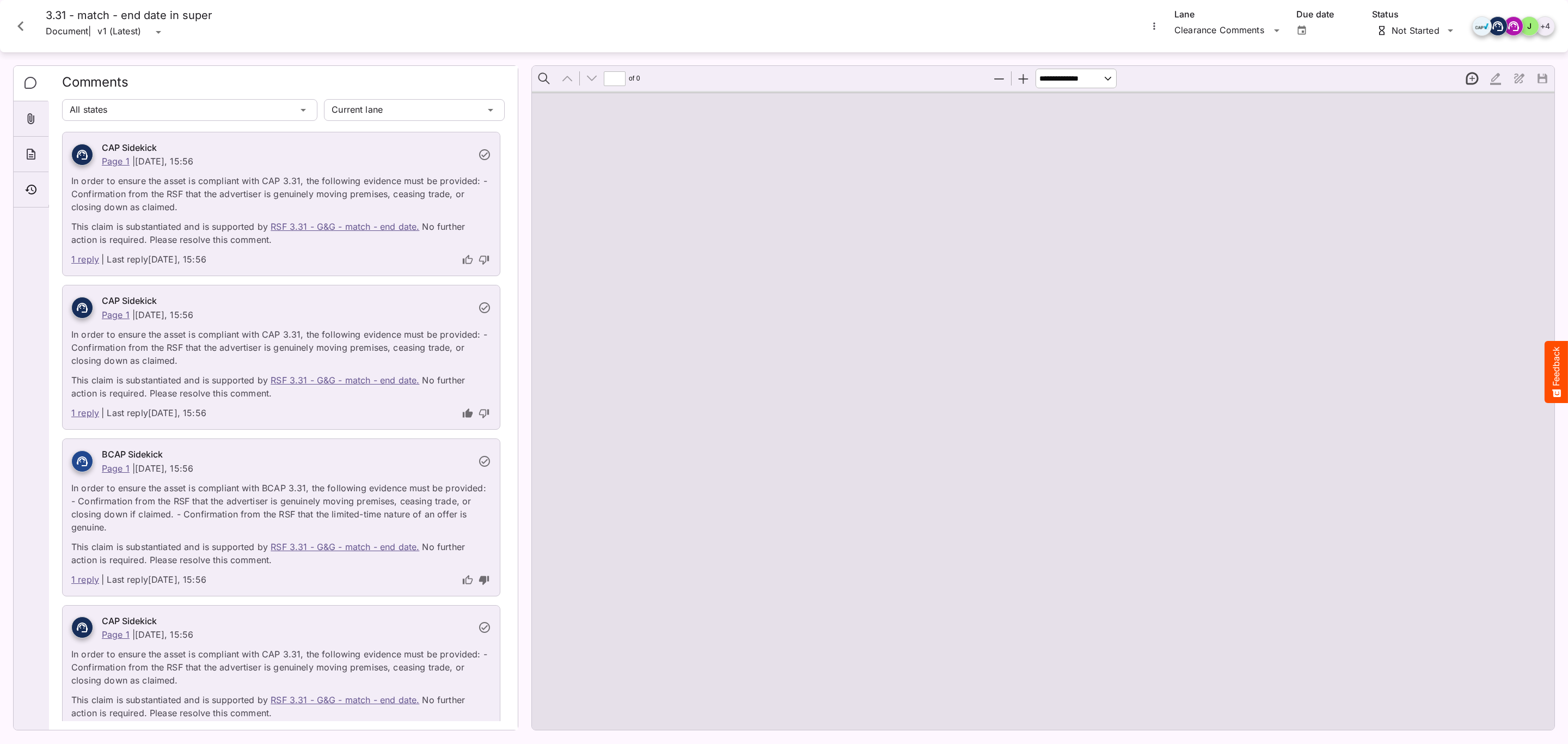
type input "*"
select select "***"
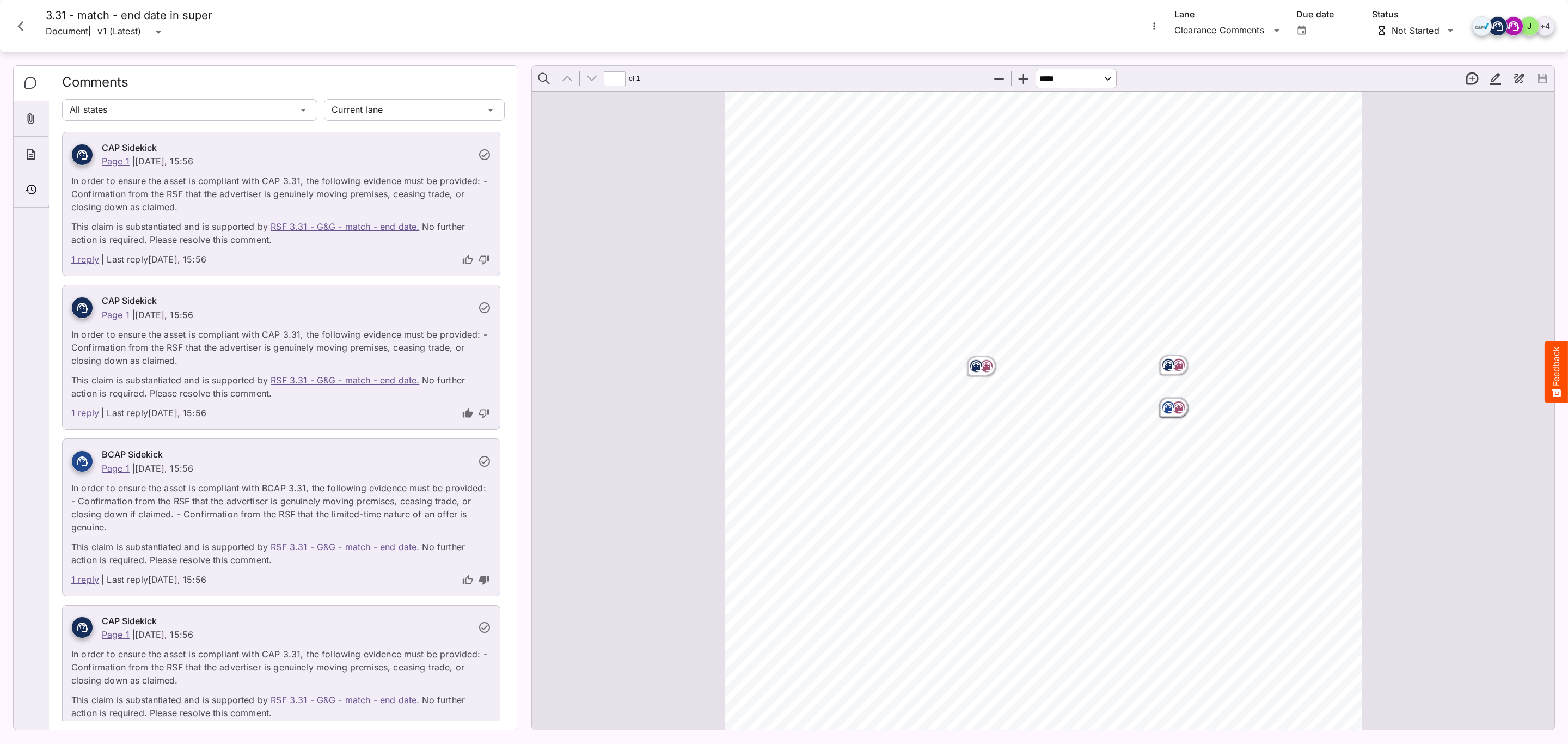
click at [86, 416] on link "1 reply" at bounding box center [85, 413] width 28 height 14
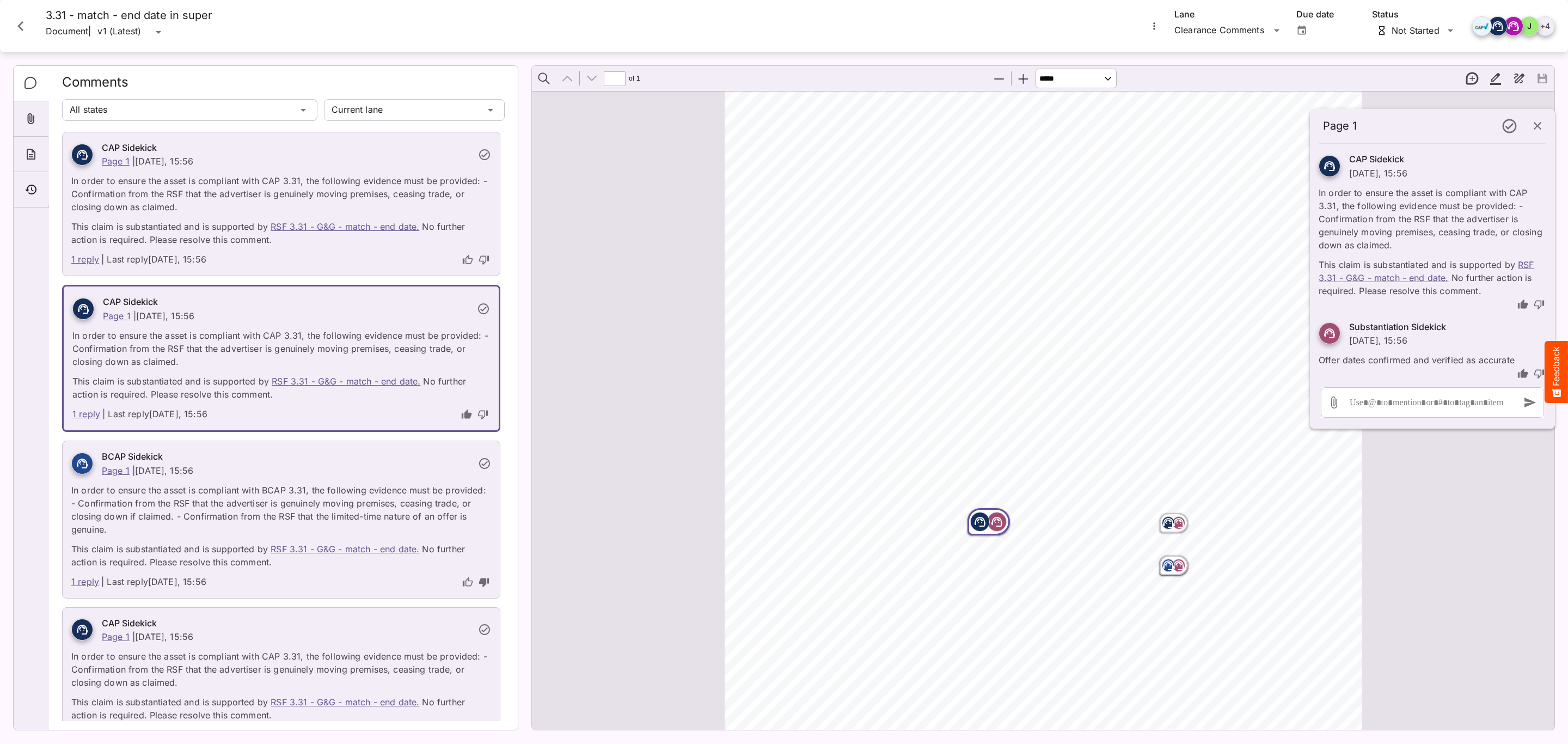
click at [791, 582] on div "ADVERTISER: Grain & Grit Hardware VERSION: BCAP 3. 31 DURATION: 30 seconds DATE…" at bounding box center [1048, 549] width 647 height 916
click at [1173, 362] on rect "Page ⁨1⁩" at bounding box center [1178, 359] width 13 height 13
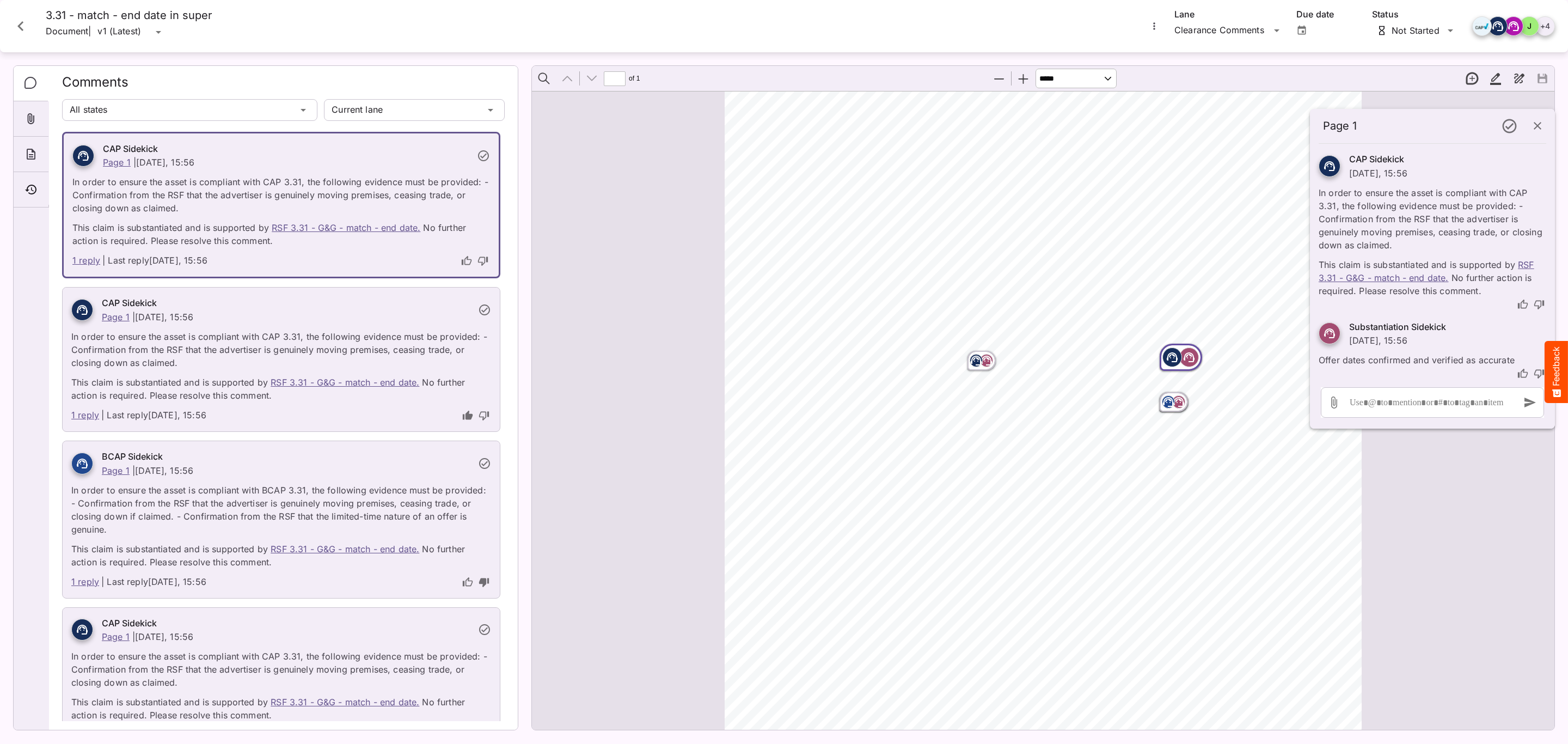
click at [983, 364] on icon "Page ⁨1⁩" at bounding box center [987, 360] width 11 height 10
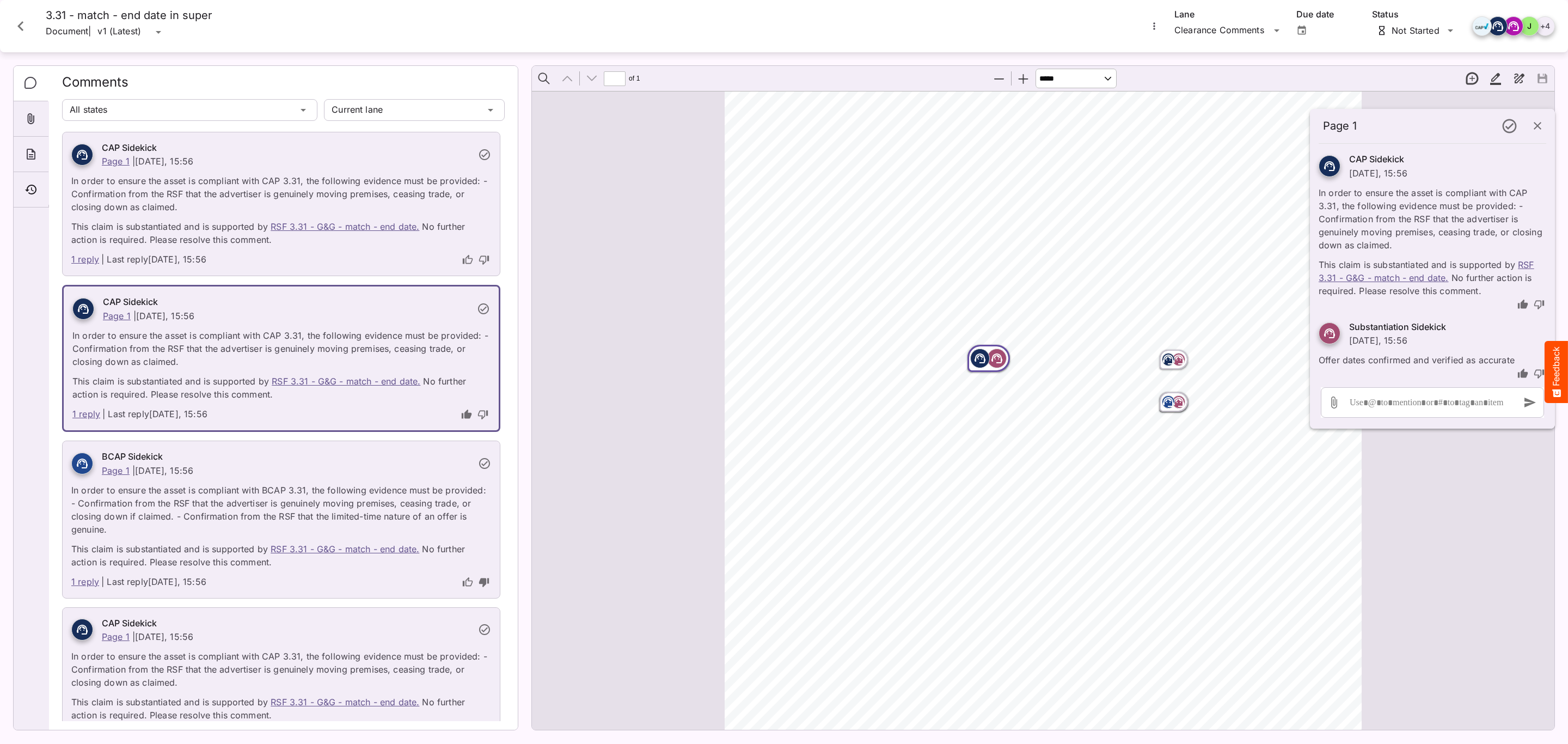
click at [1165, 405] on icon "Page ⁨1⁩" at bounding box center [1169, 402] width 11 height 10
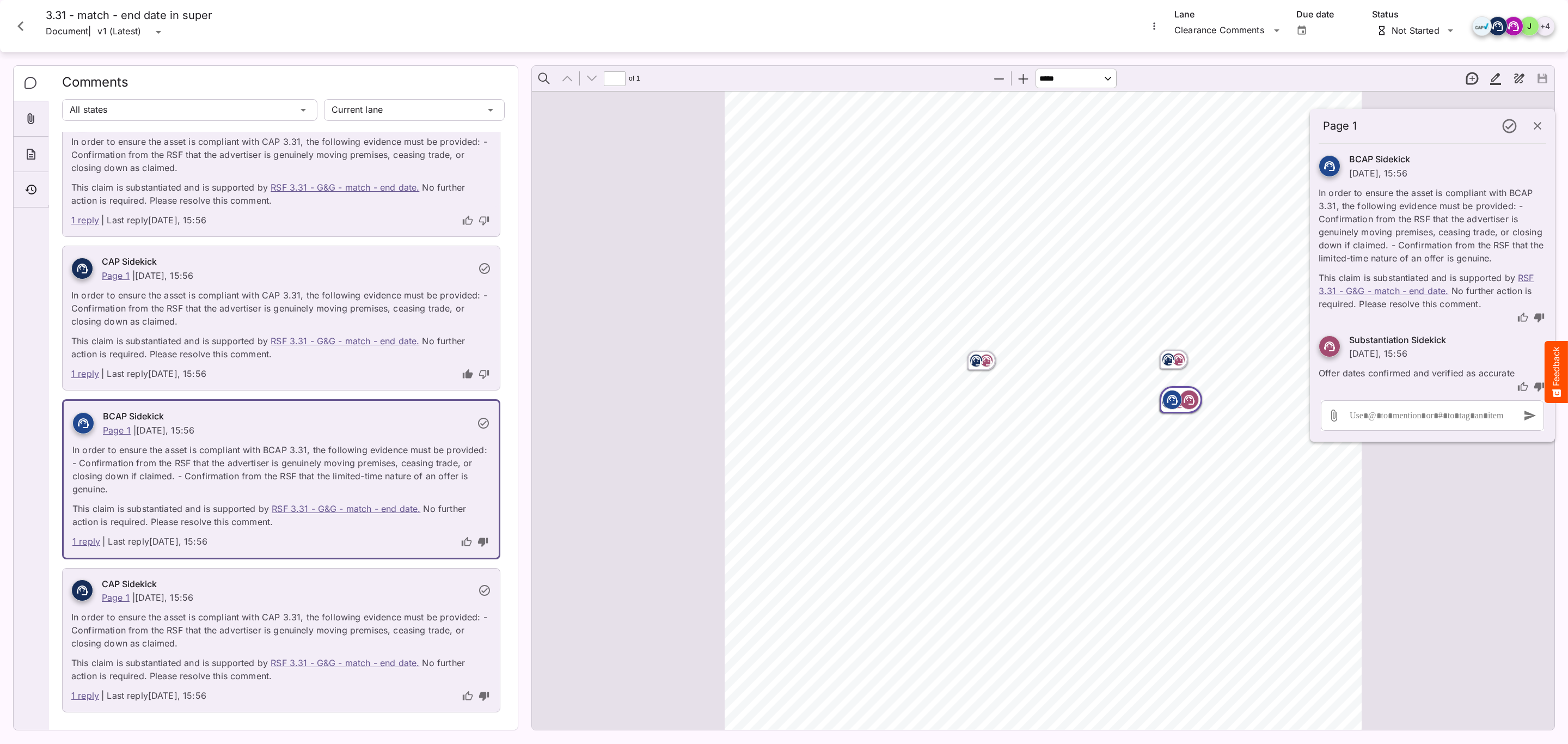
click at [970, 363] on rect "Page ⁨1⁩" at bounding box center [976, 360] width 13 height 13
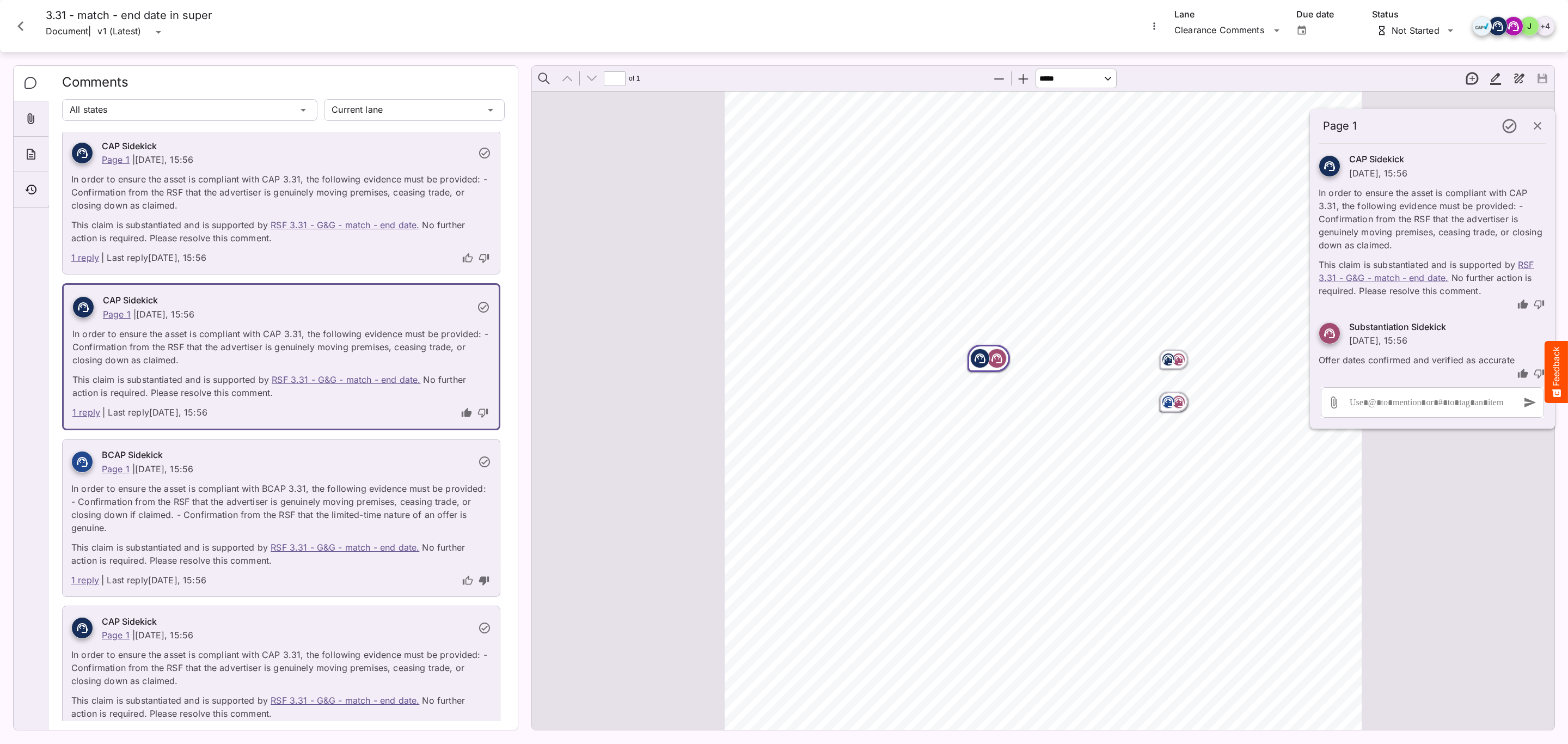
scroll to position [0, 0]
click at [975, 453] on span "customer service." at bounding box center [1021, 457] width 100 height 13
click at [1175, 400] on icon "Page ⁨1⁩" at bounding box center [1178, 400] width 7 height 3
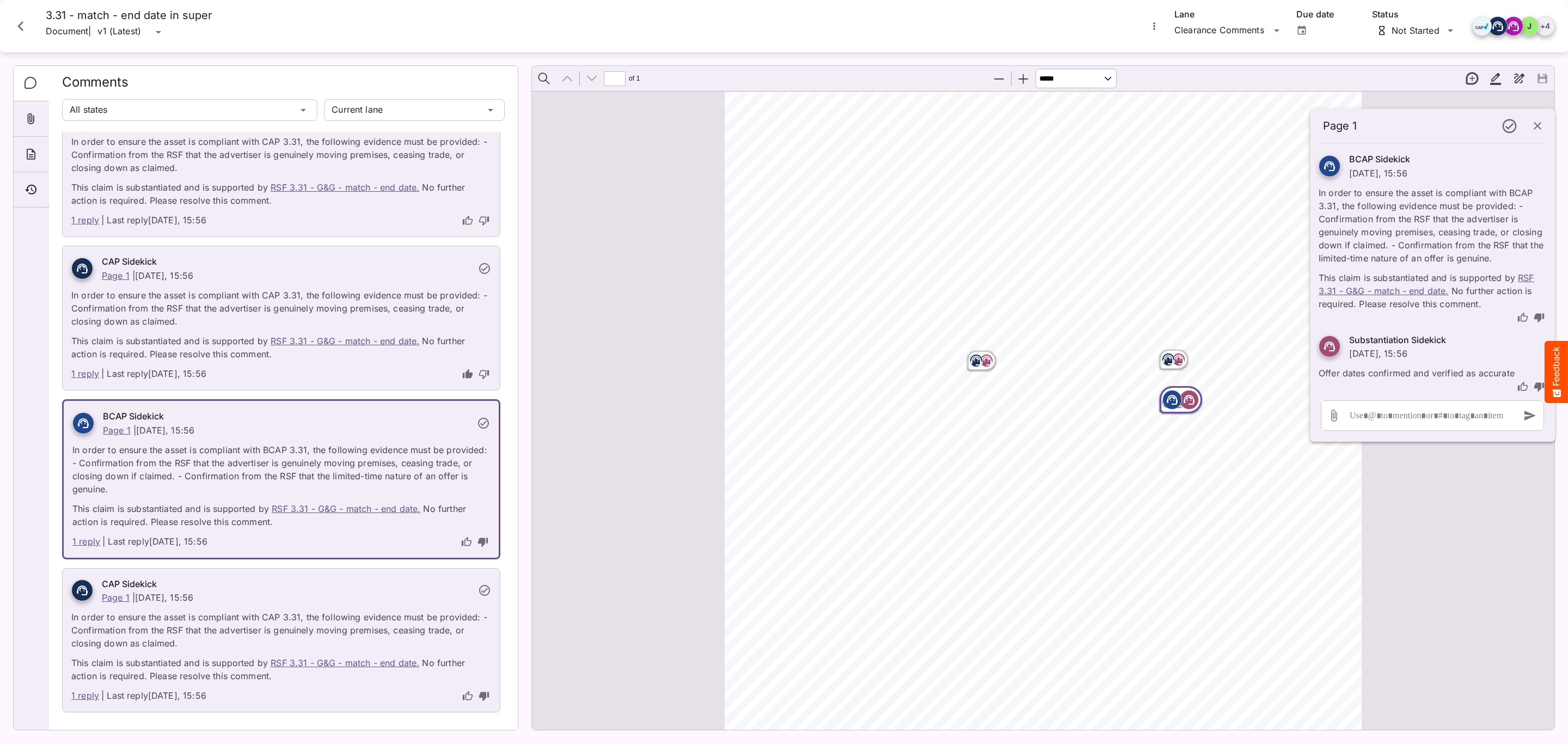
click at [293, 636] on p "In order to ensure the asset is compliant with CAP 3.31, the following evidence…" at bounding box center [281, 626] width 420 height 46
click at [208, 625] on p "In order to ensure the asset is compliant with CAP 3.31, the following evidence…" at bounding box center [281, 626] width 420 height 46
click at [75, 591] on div at bounding box center [82, 591] width 22 height 22
click at [978, 368] on div "Page ⁨1⁩" at bounding box center [982, 360] width 33 height 24
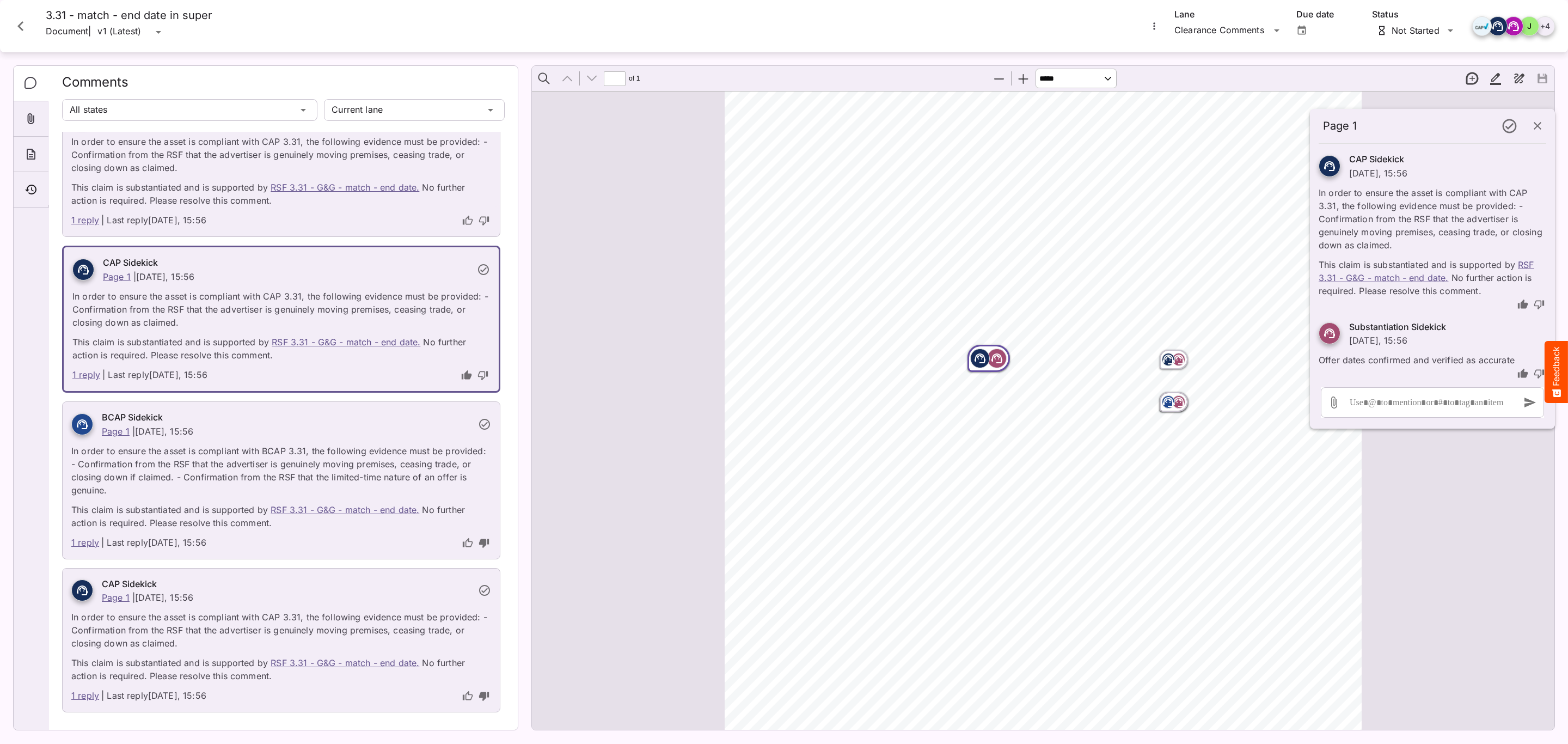
scroll to position [0, 0]
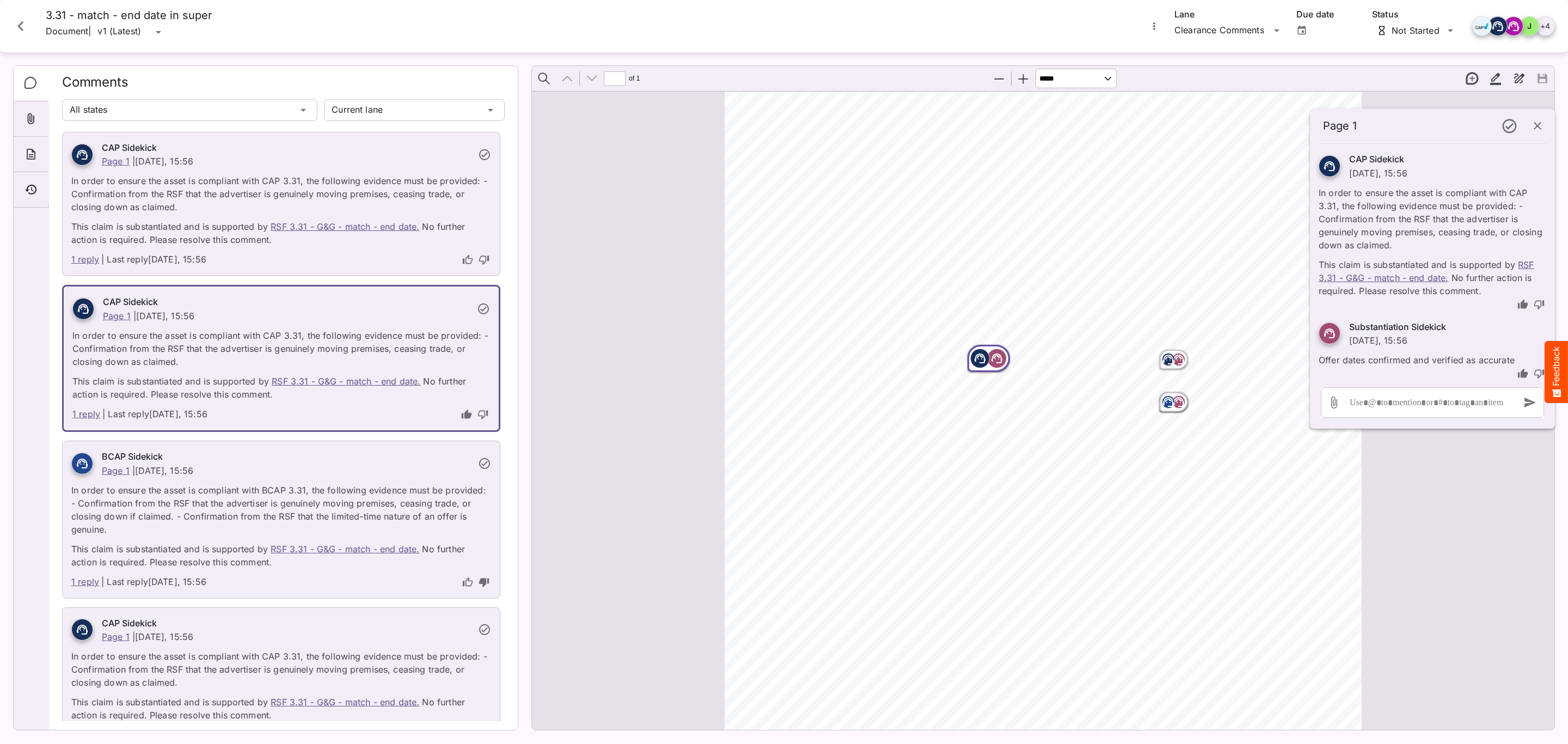
click at [1158, 395] on div "Page ⁨1⁩" at bounding box center [1174, 402] width 33 height 24
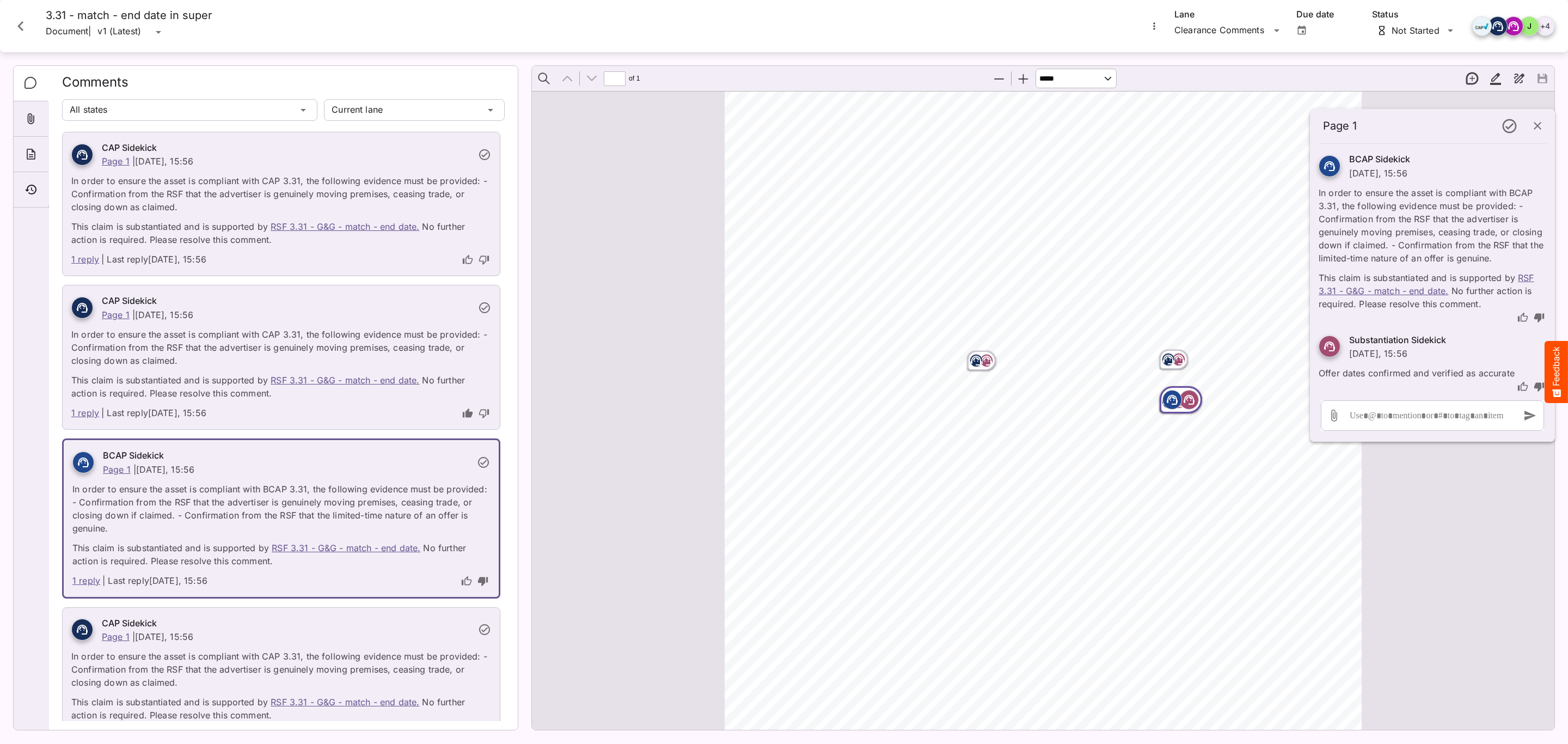
scroll to position [41, 0]
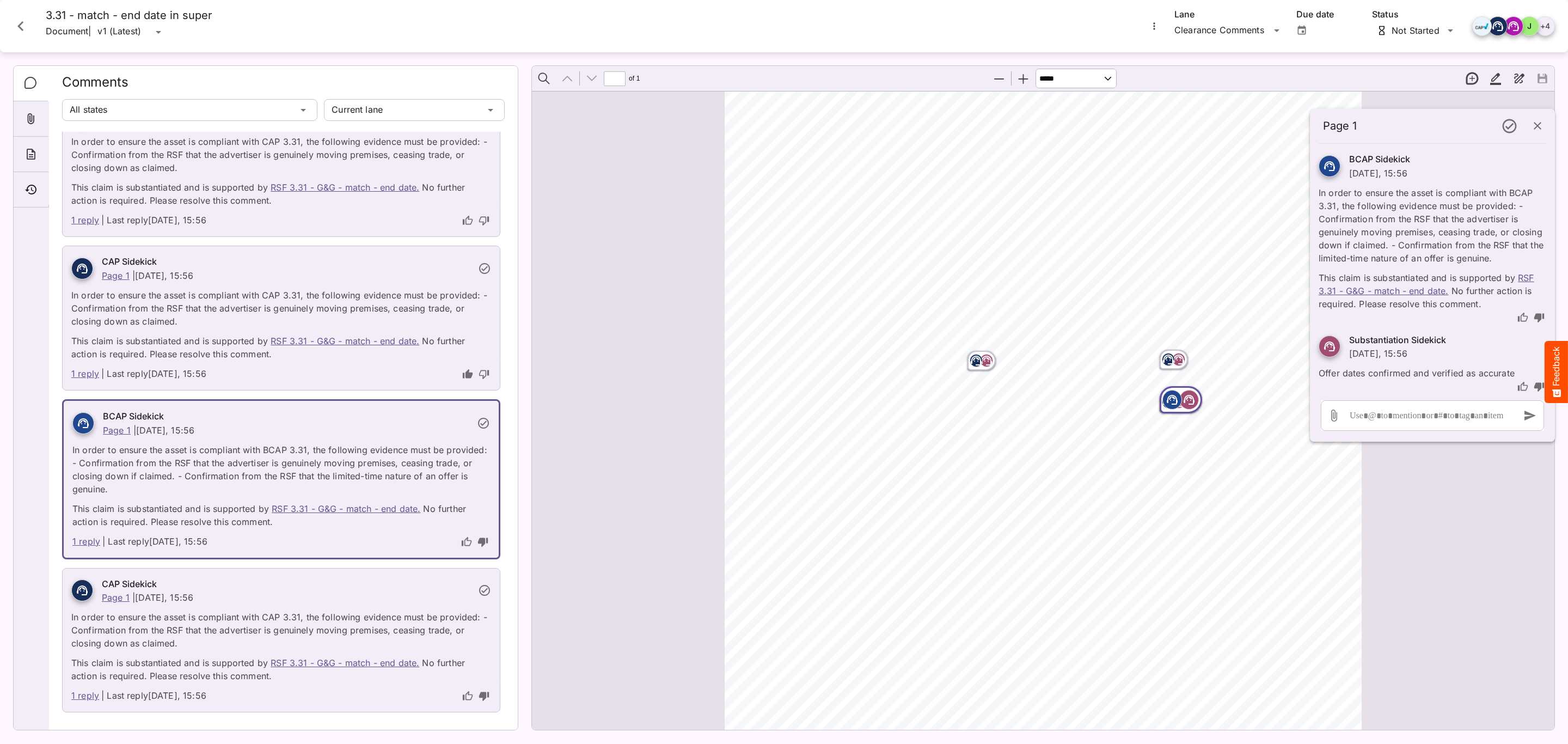
click at [309, 614] on p "In order to ensure the asset is compliant with CAP 3.31, the following evidence…" at bounding box center [281, 626] width 420 height 46
click at [72, 592] on div at bounding box center [82, 591] width 22 height 22
click at [132, 637] on p "In order to ensure the asset is compliant with CAP 3.31, the following evidence…" at bounding box center [281, 626] width 420 height 46
click at [221, 617] on p "In order to ensure the asset is compliant with CAP 3.31, the following evidence…" at bounding box center [281, 626] width 420 height 46
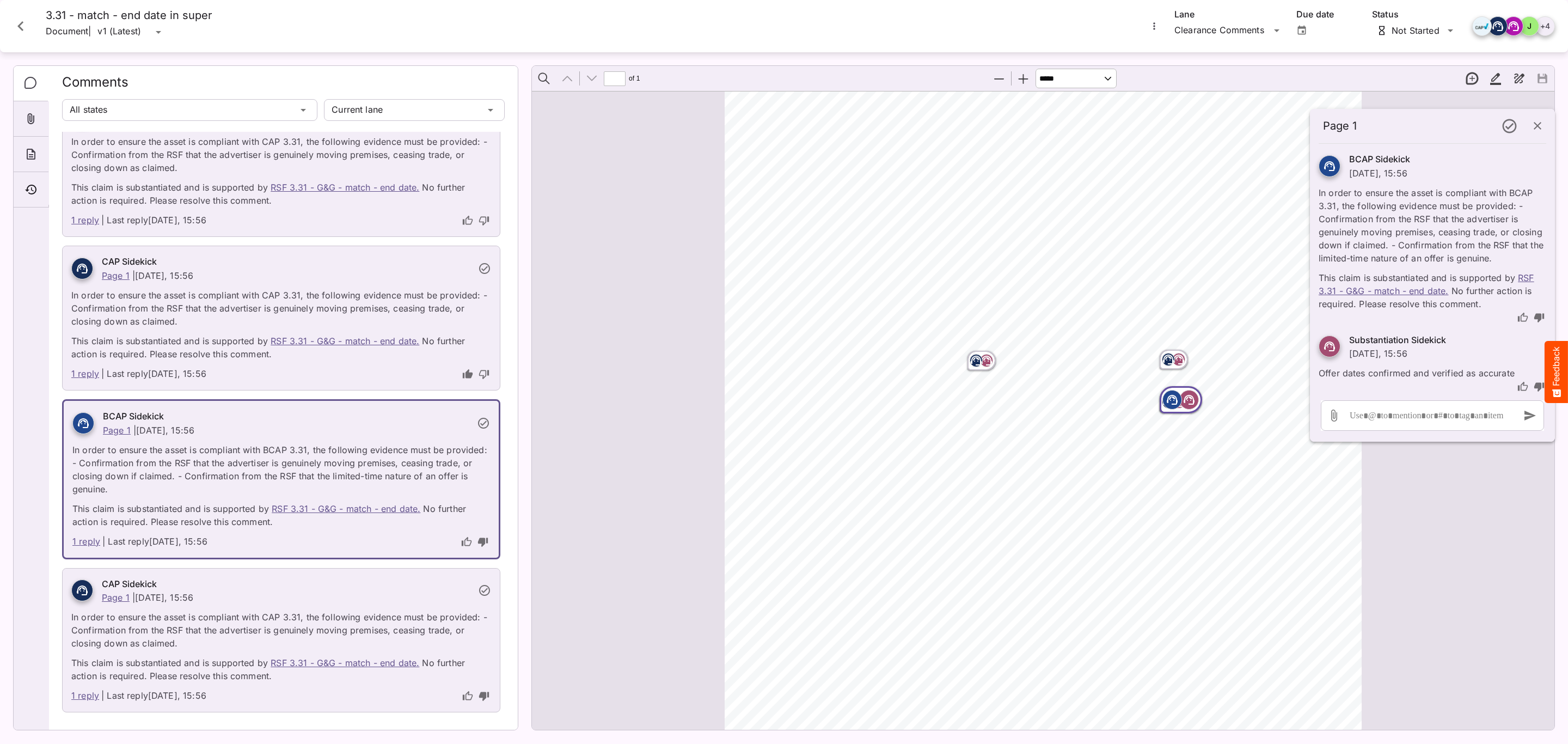
click at [77, 600] on div at bounding box center [82, 591] width 22 height 22
click at [201, 645] on p "In order to ensure the asset is compliant with CAP 3.31, the following evidence…" at bounding box center [281, 626] width 420 height 46
click at [32, 144] on div "About" at bounding box center [30, 155] width 35 height 35
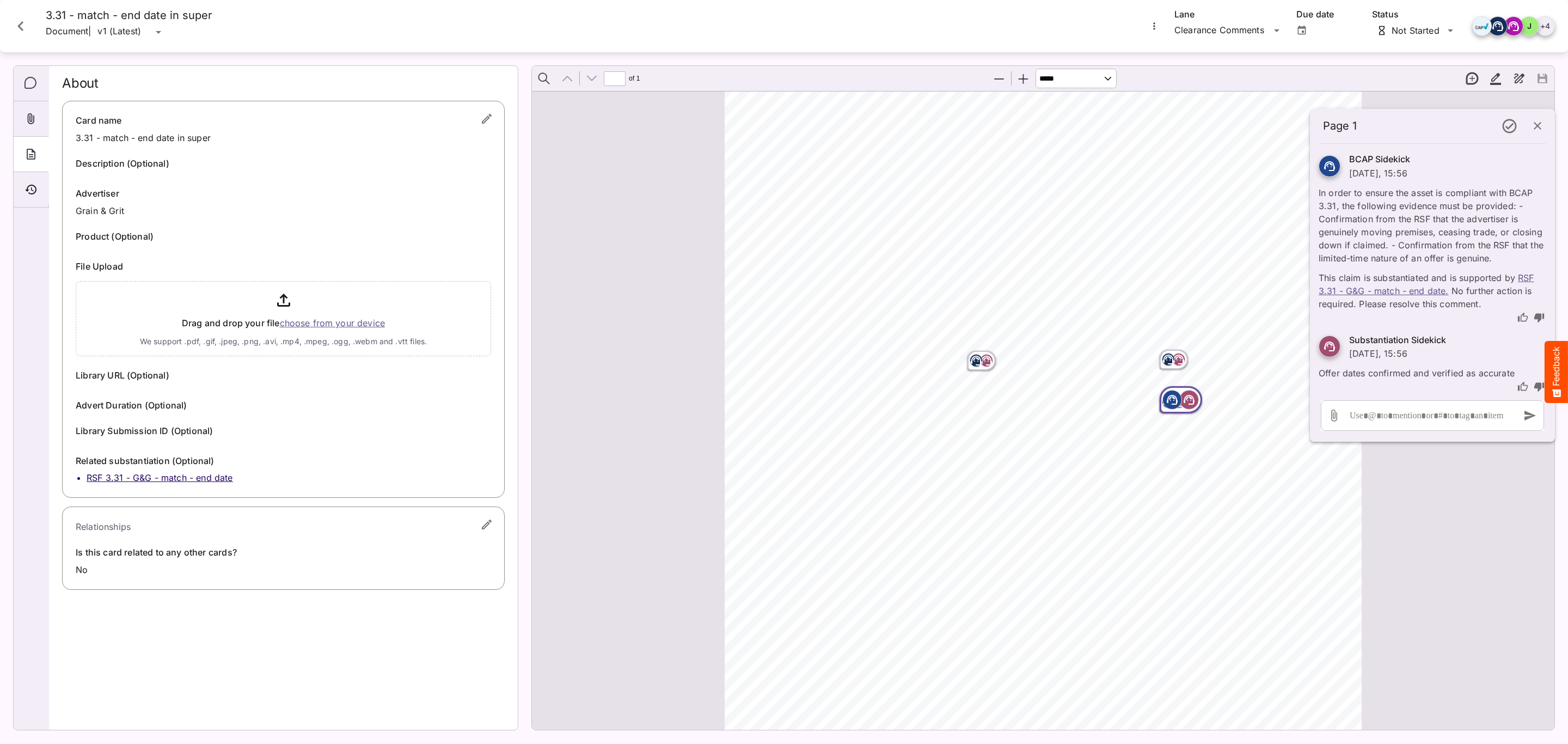
click at [43, 194] on div "Timeline" at bounding box center [30, 190] width 35 height 35
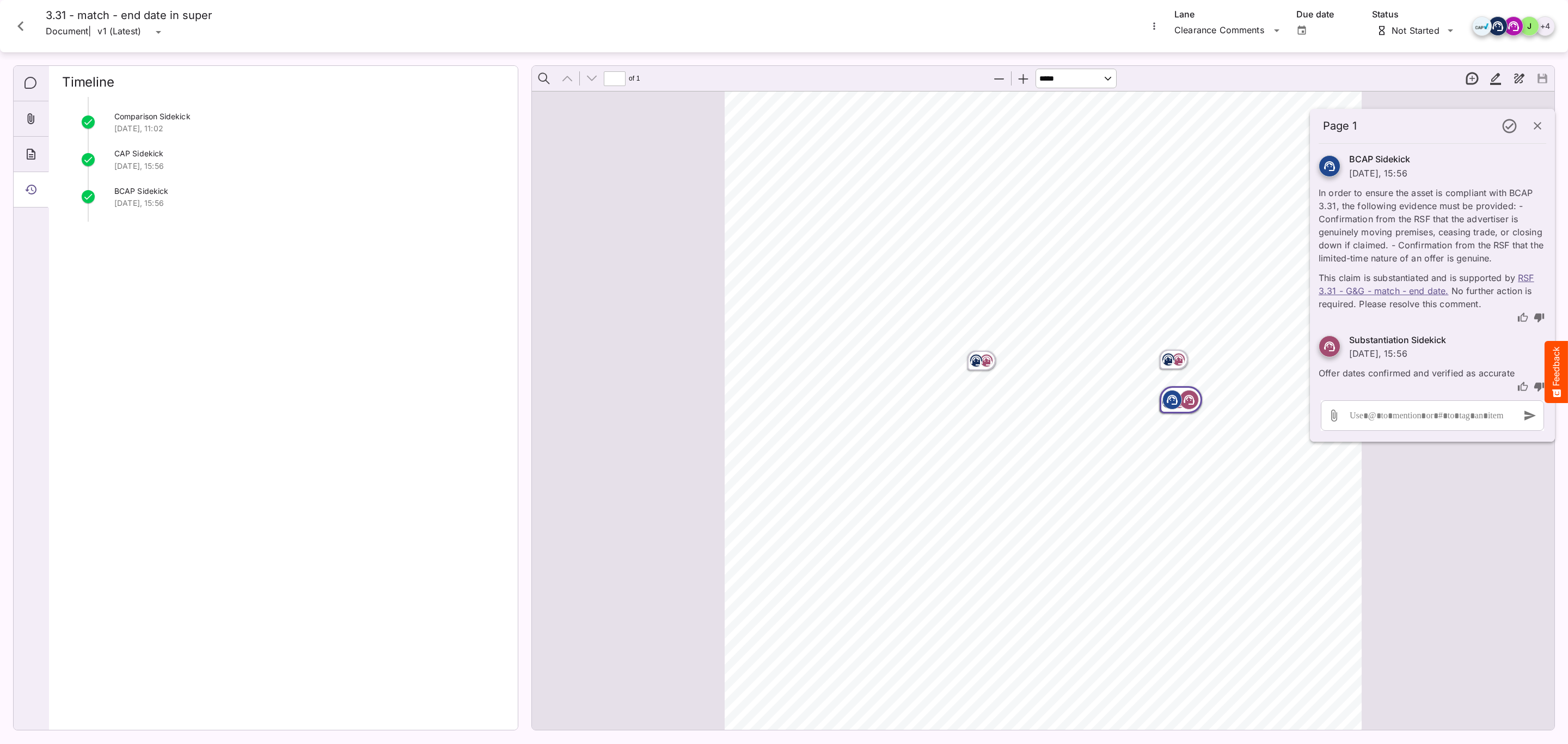
click at [957, 577] on div "ADVERTISER: Grain & Grit Hardware VERSION: BCAP 3. 31 DURATION: 30 seconds DATE…" at bounding box center [1048, 385] width 647 height 916
click at [24, 26] on icon "Close card" at bounding box center [21, 26] width 19 height 19
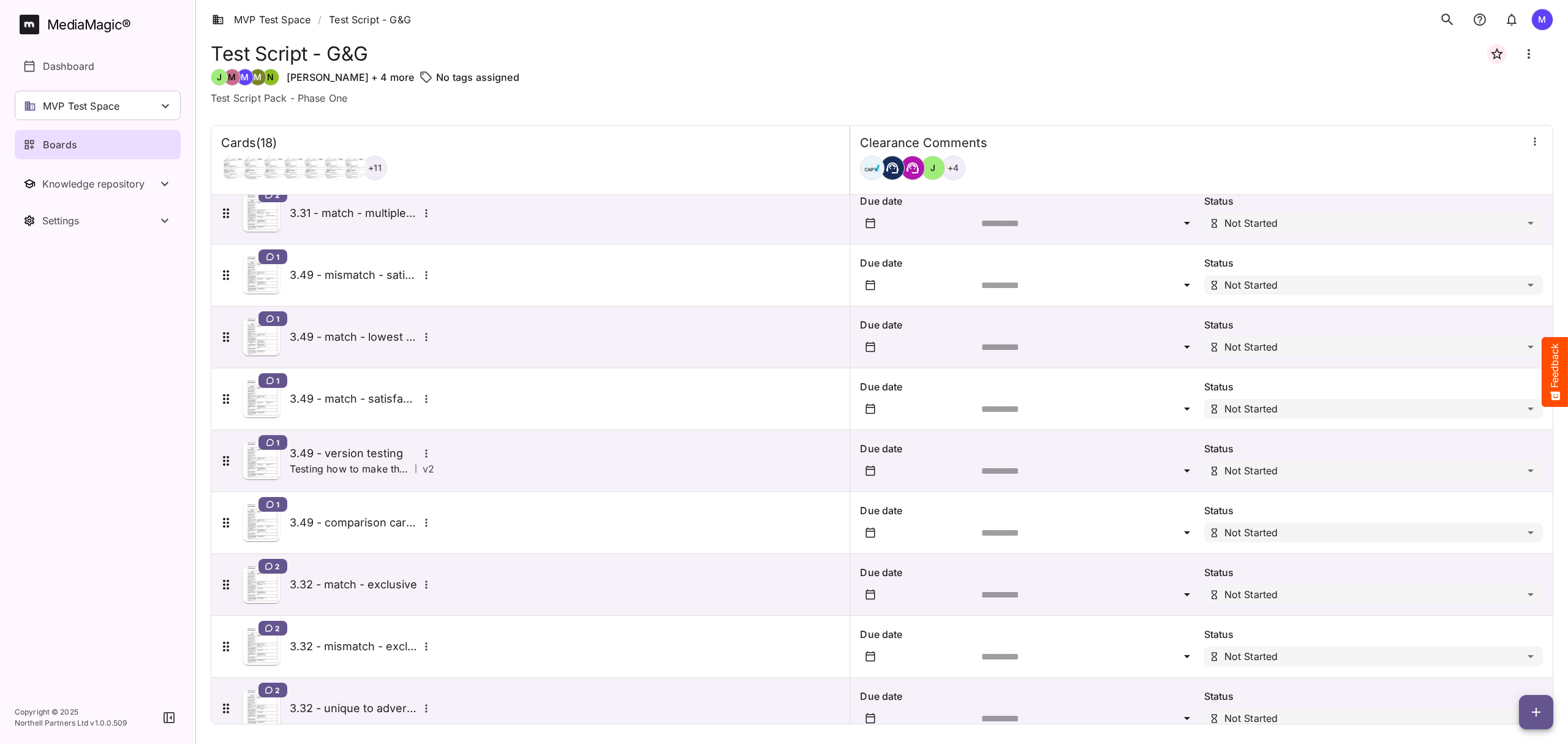
scroll to position [599, 0]
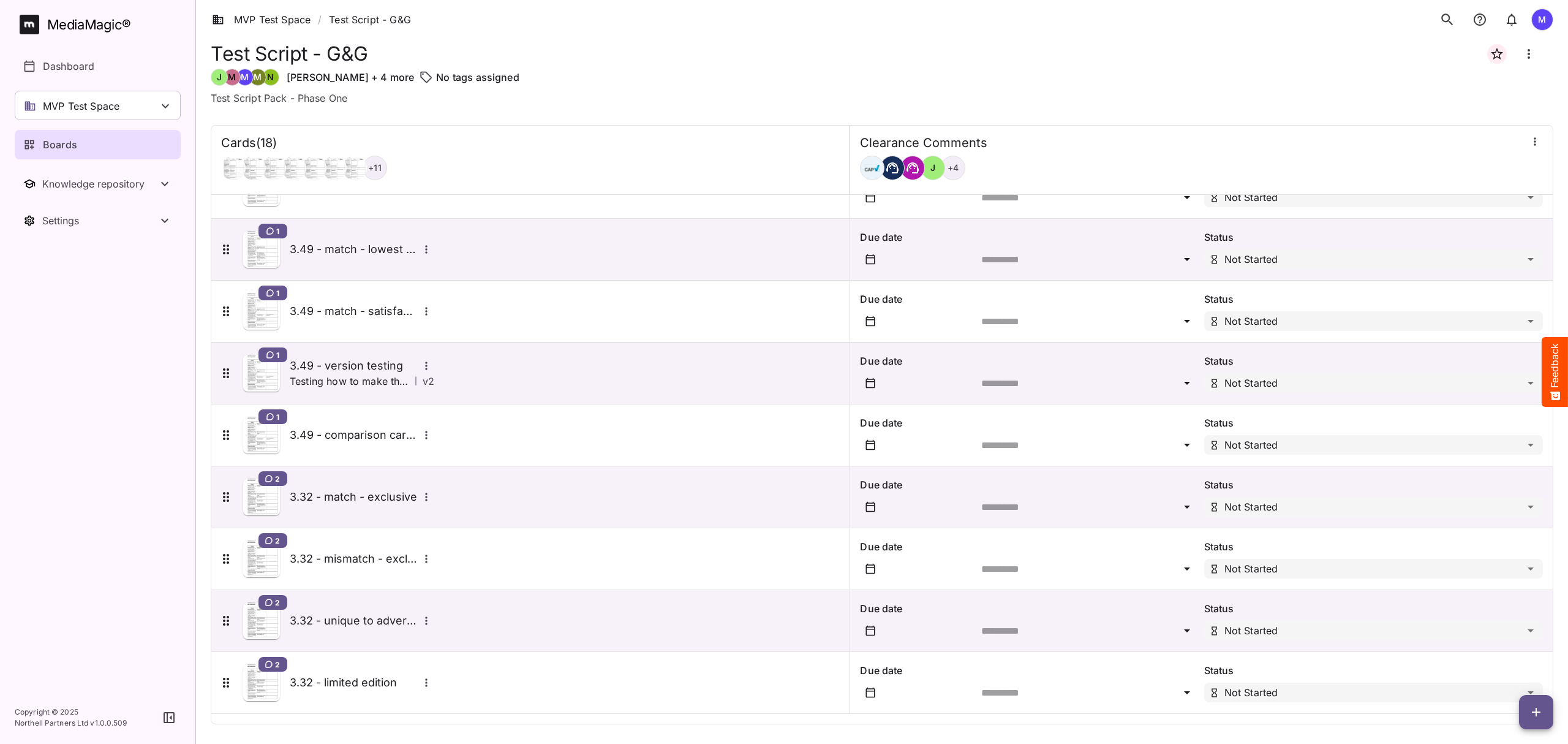
click at [349, 608] on div "2 3.32 - unique to advertiser" at bounding box center [326, 621] width 216 height 37
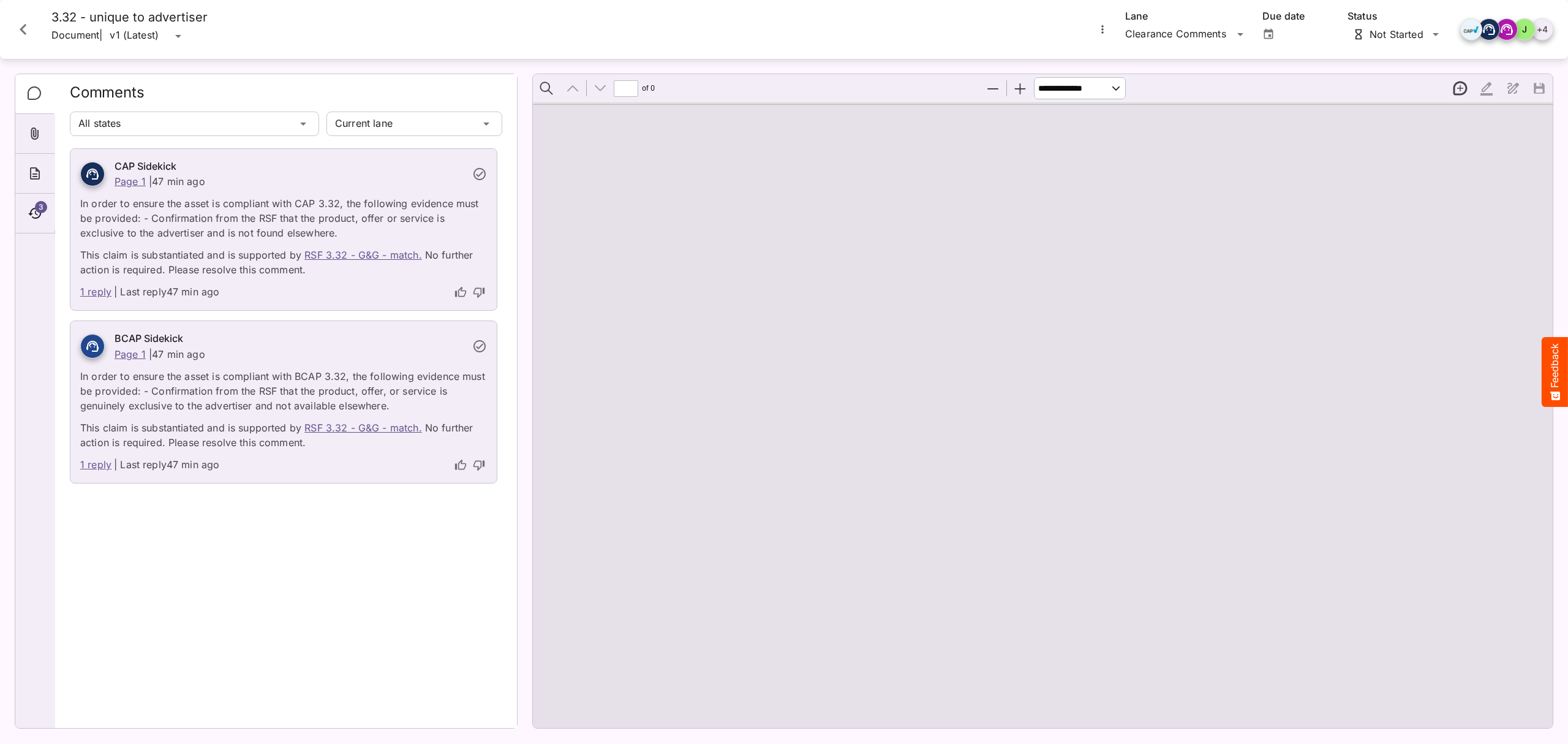
type input "*"
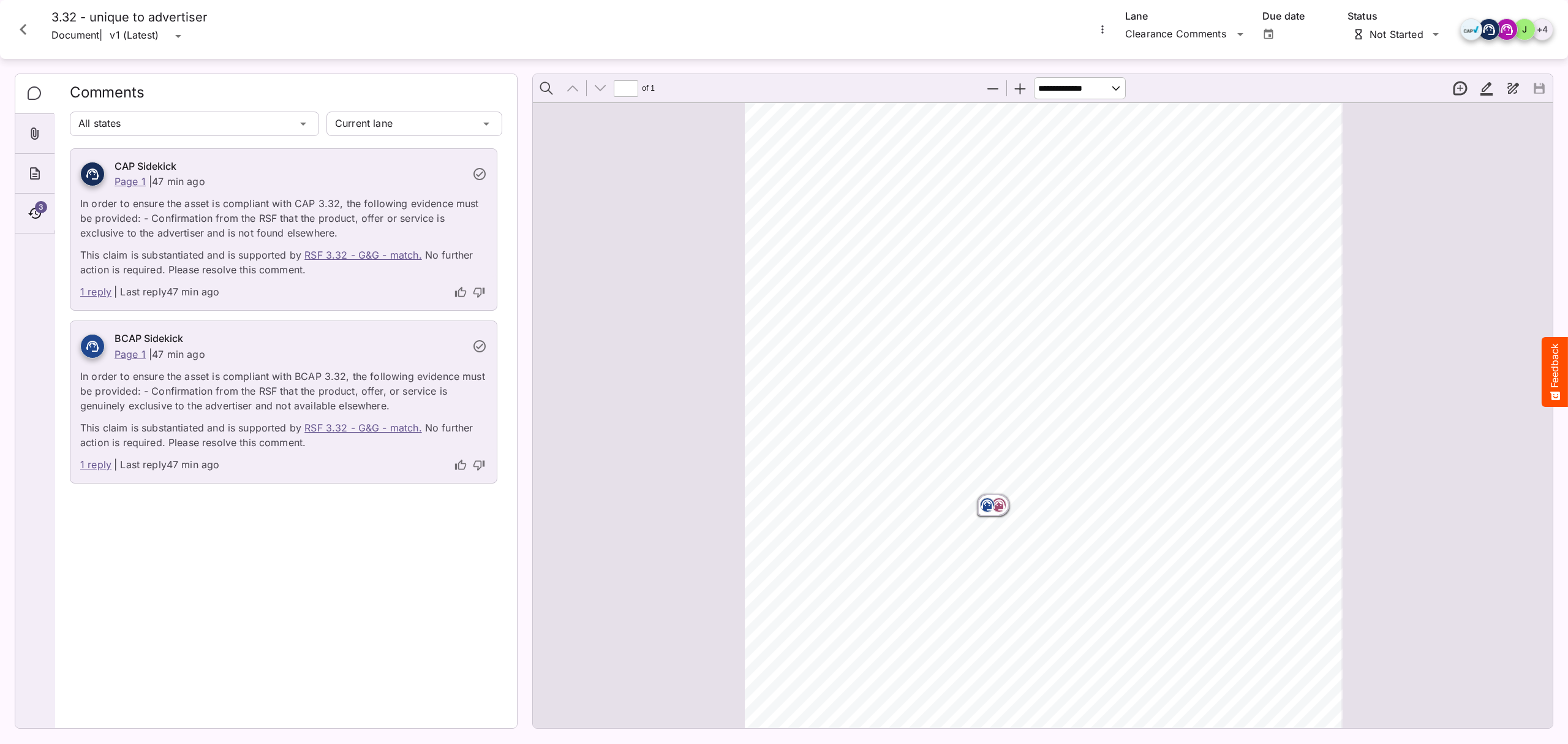
click at [455, 295] on icon "thumb-up" at bounding box center [461, 292] width 11 height 10
click at [456, 466] on icon "thumb-up" at bounding box center [461, 464] width 11 height 10
click at [18, 37] on icon "Close card" at bounding box center [23, 29] width 22 height 22
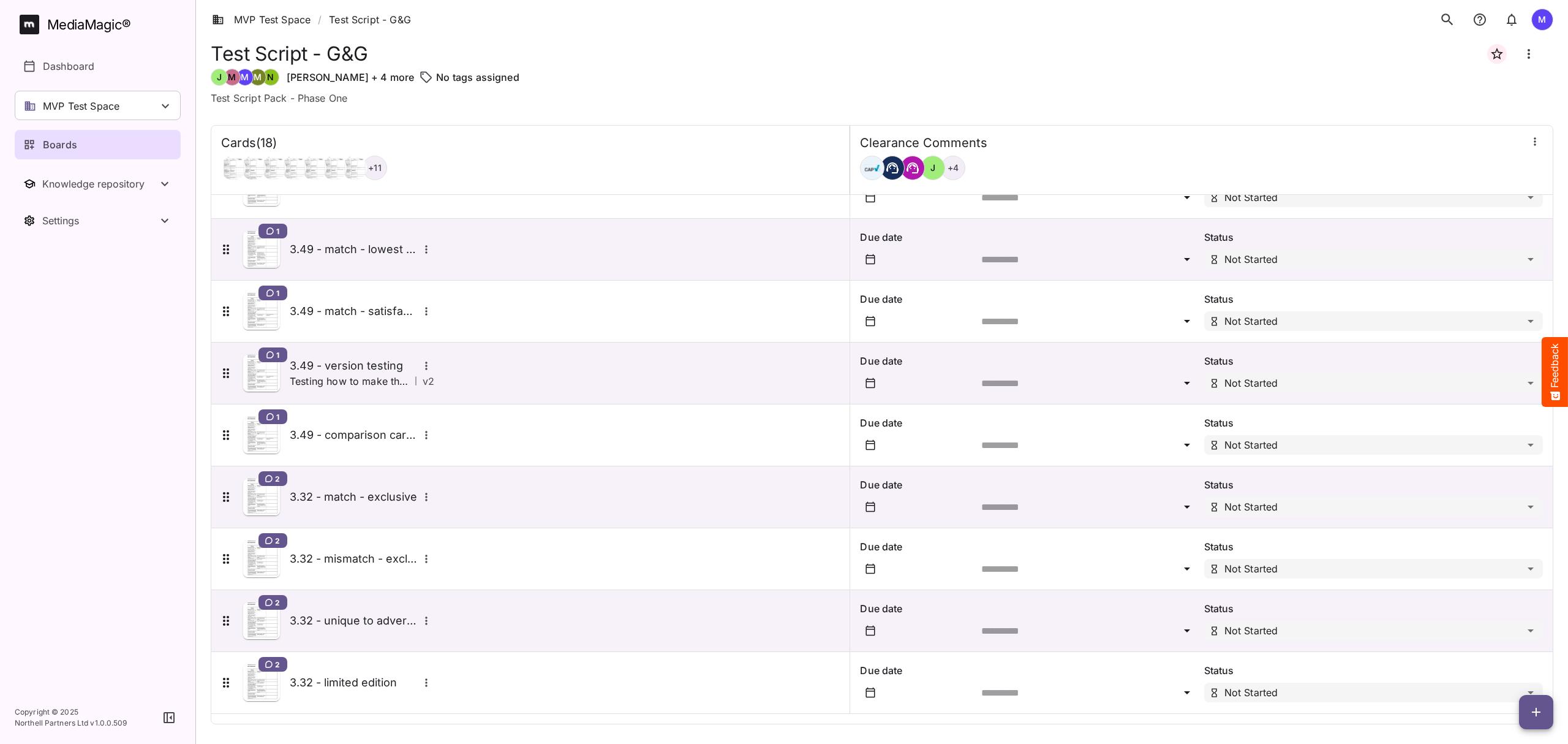
click at [333, 684] on h5 "3.32 - limited edition" at bounding box center [354, 682] width 129 height 14
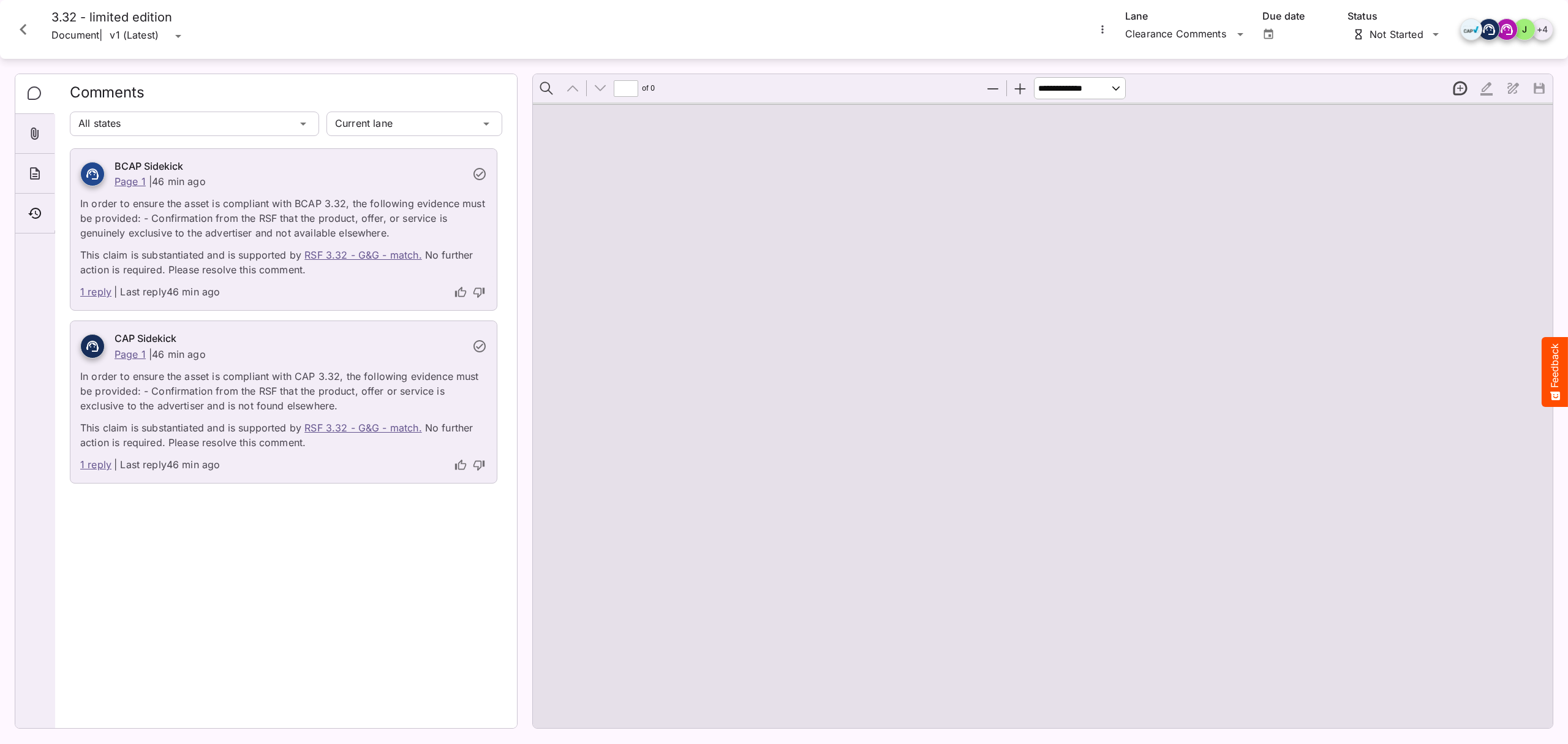
type input "*"
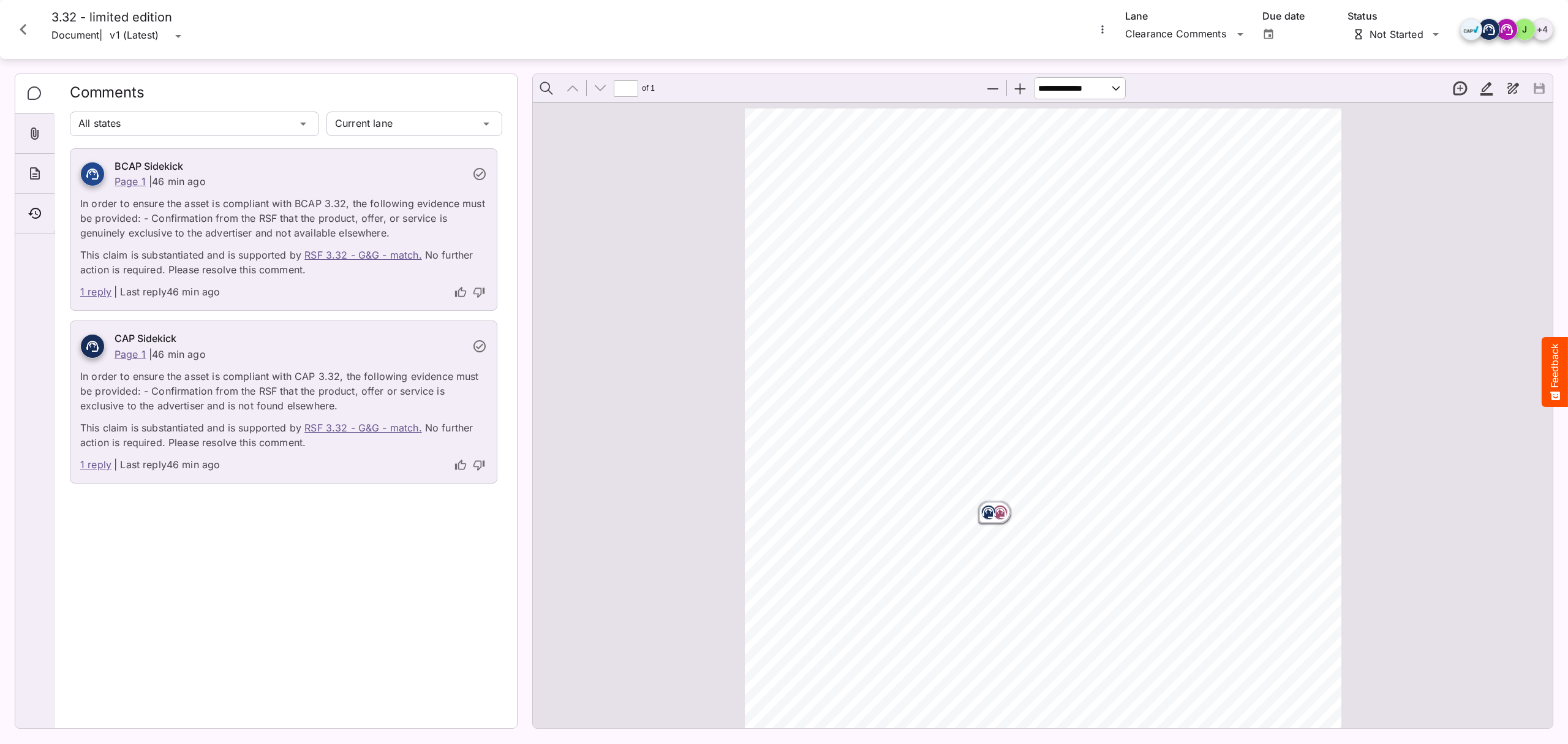
scroll to position [5, 0]
click at [461, 295] on icon "thumb-up" at bounding box center [461, 293] width 12 height 12
click at [455, 462] on icon "thumb-up" at bounding box center [461, 465] width 12 height 12
click at [16, 27] on icon "Close card" at bounding box center [23, 29] width 22 height 22
